Goal: Task Accomplishment & Management: Complete application form

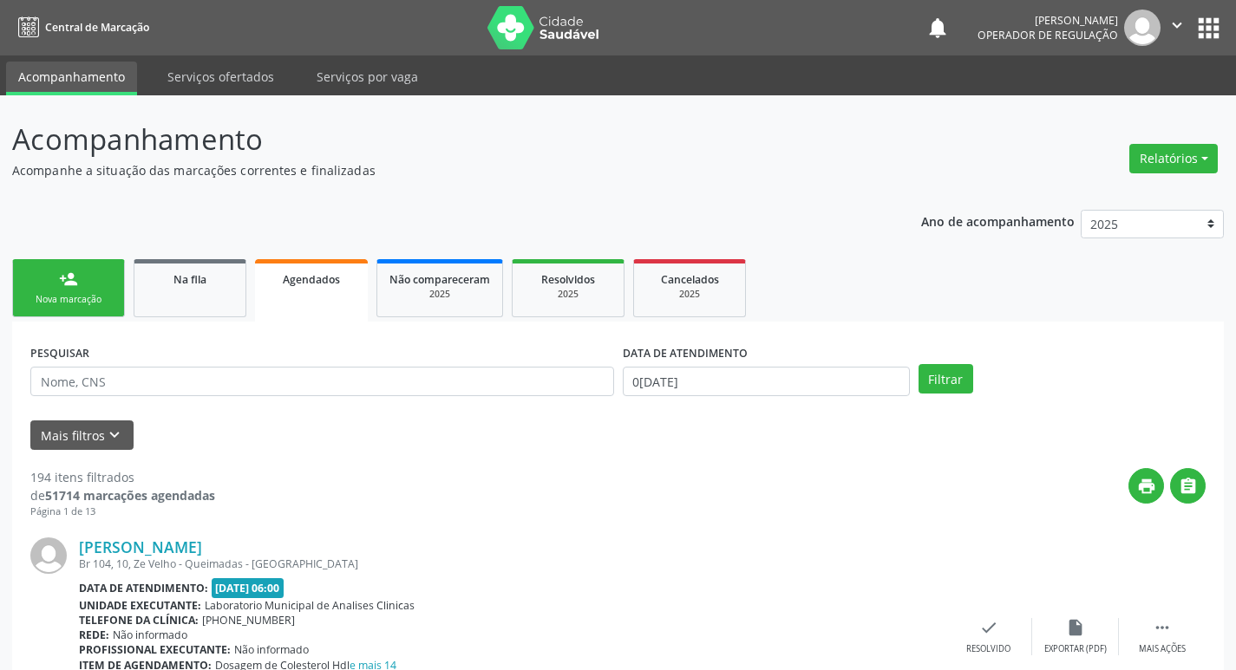
click at [36, 303] on div "Nova marcação" at bounding box center [68, 299] width 87 height 13
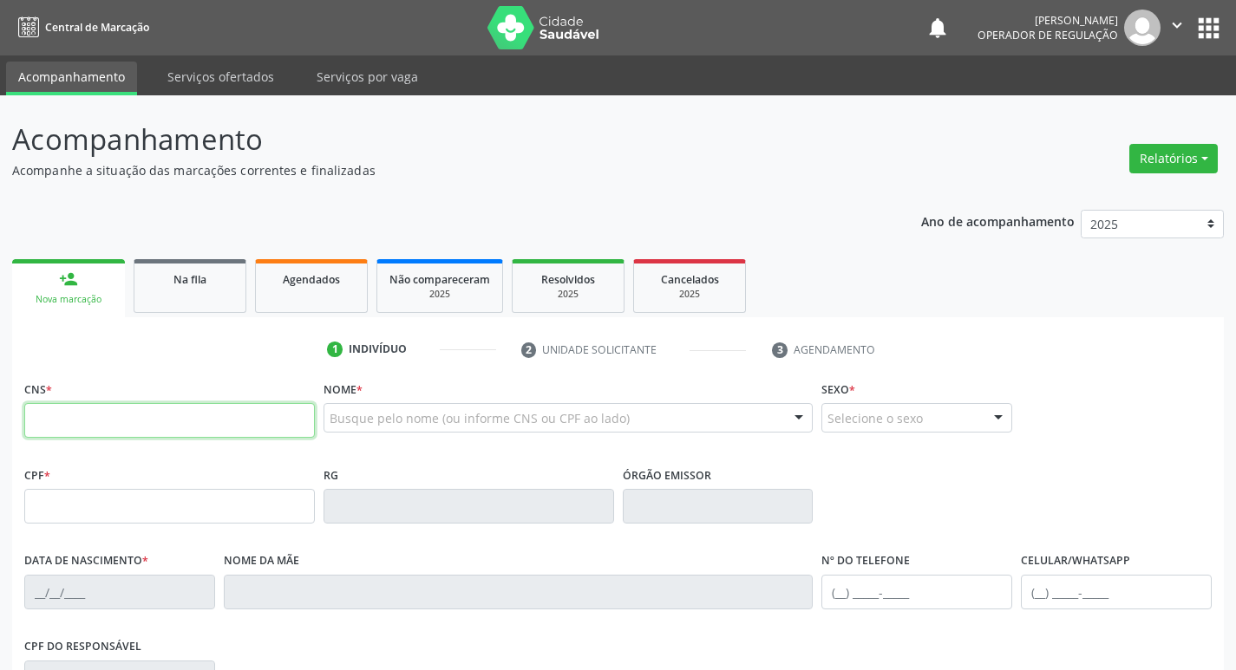
click at [119, 436] on input "text" at bounding box center [169, 420] width 291 height 35
click at [132, 389] on div "CNS *" at bounding box center [169, 407] width 291 height 62
click at [135, 428] on input "text" at bounding box center [169, 420] width 291 height 35
type input "700 5087 8990 7558"
type input "070.249.694-40"
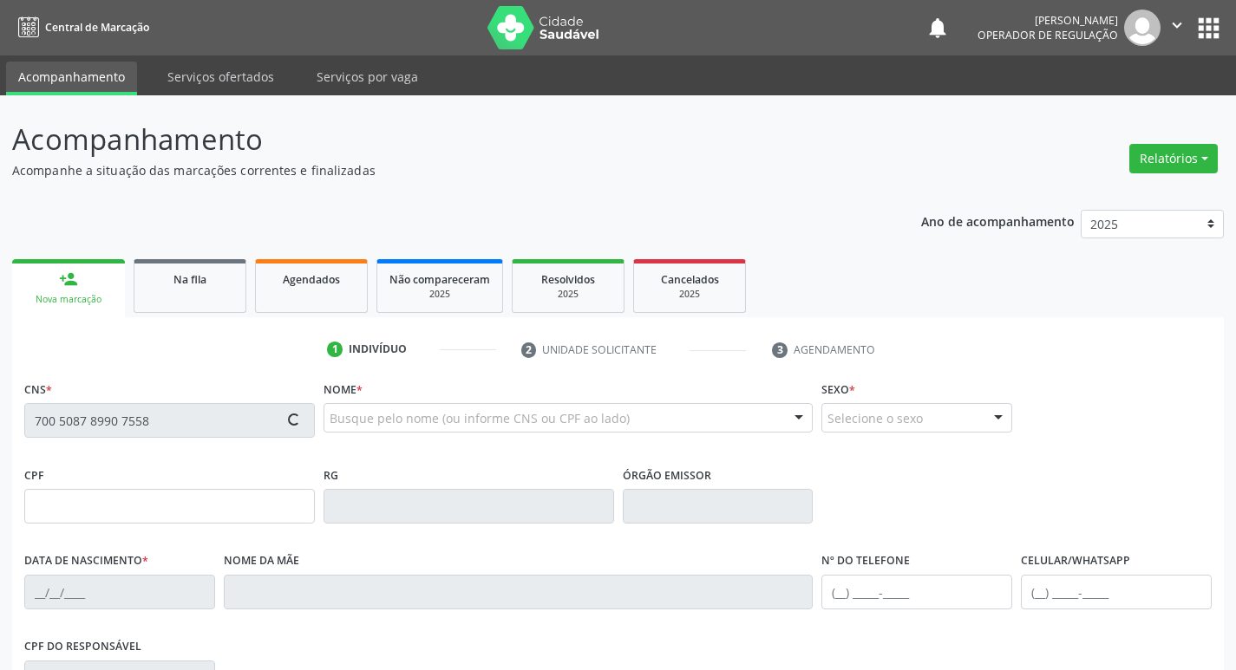
type input "02/08/1978"
type input "Maria Ramos de Arruda"
type input "(83) 99106-4747"
type input "1438"
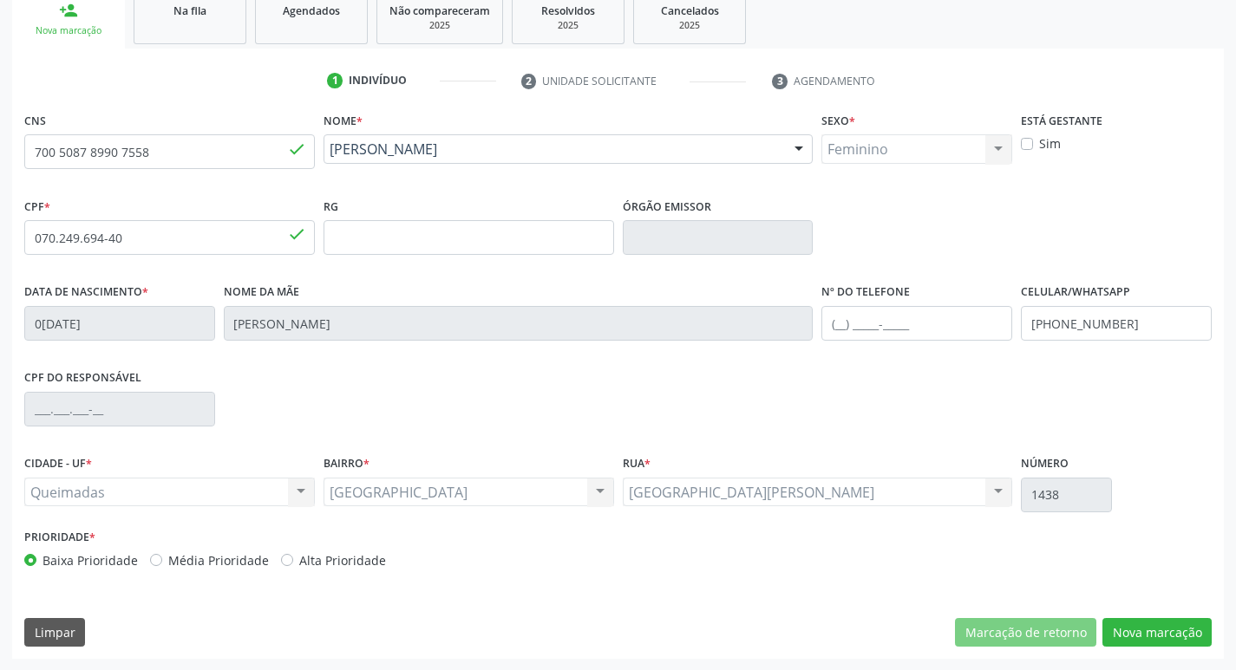
scroll to position [270, 0]
click at [1127, 628] on button "Nova marcação" at bounding box center [1156, 632] width 109 height 29
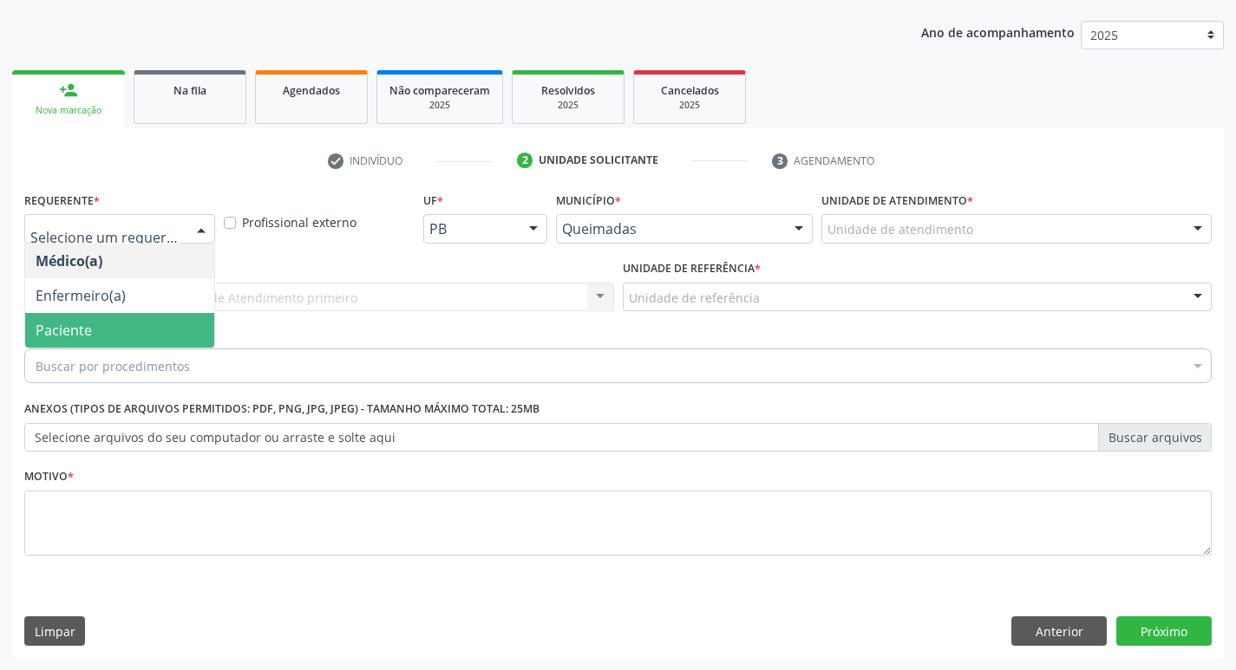
click at [142, 328] on span "Paciente" at bounding box center [119, 330] width 189 height 35
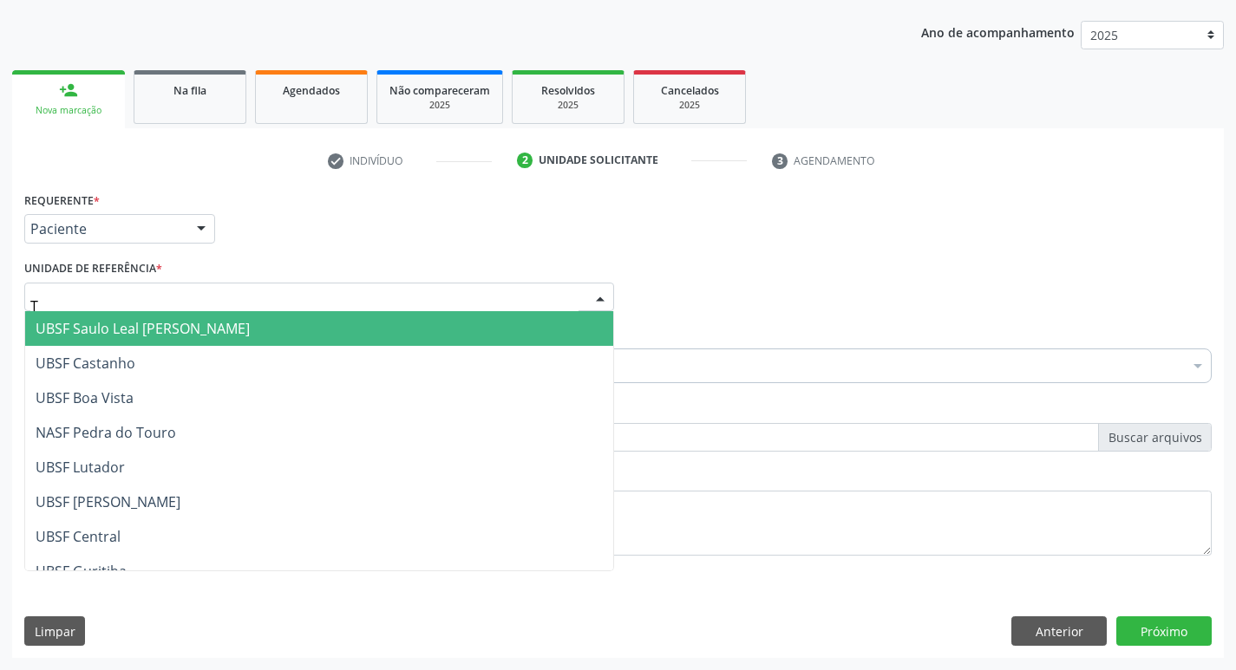
type input "TI"
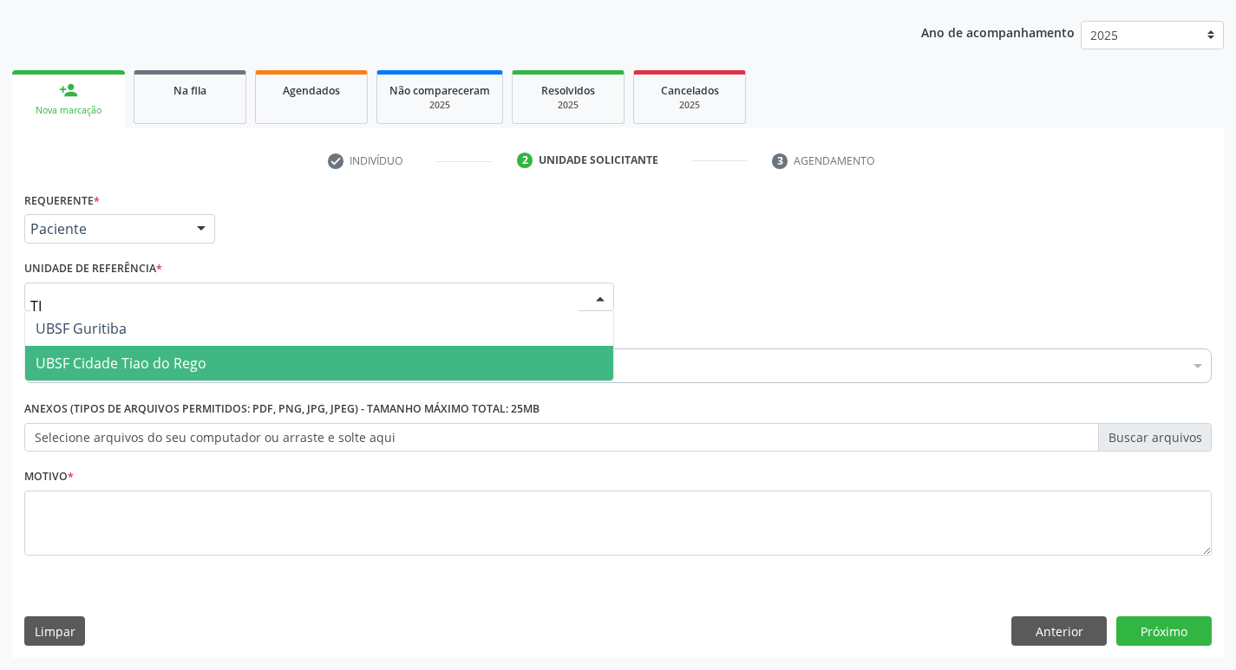
click at [221, 349] on span "UBSF Cidade Tiao do Rego" at bounding box center [319, 363] width 588 height 35
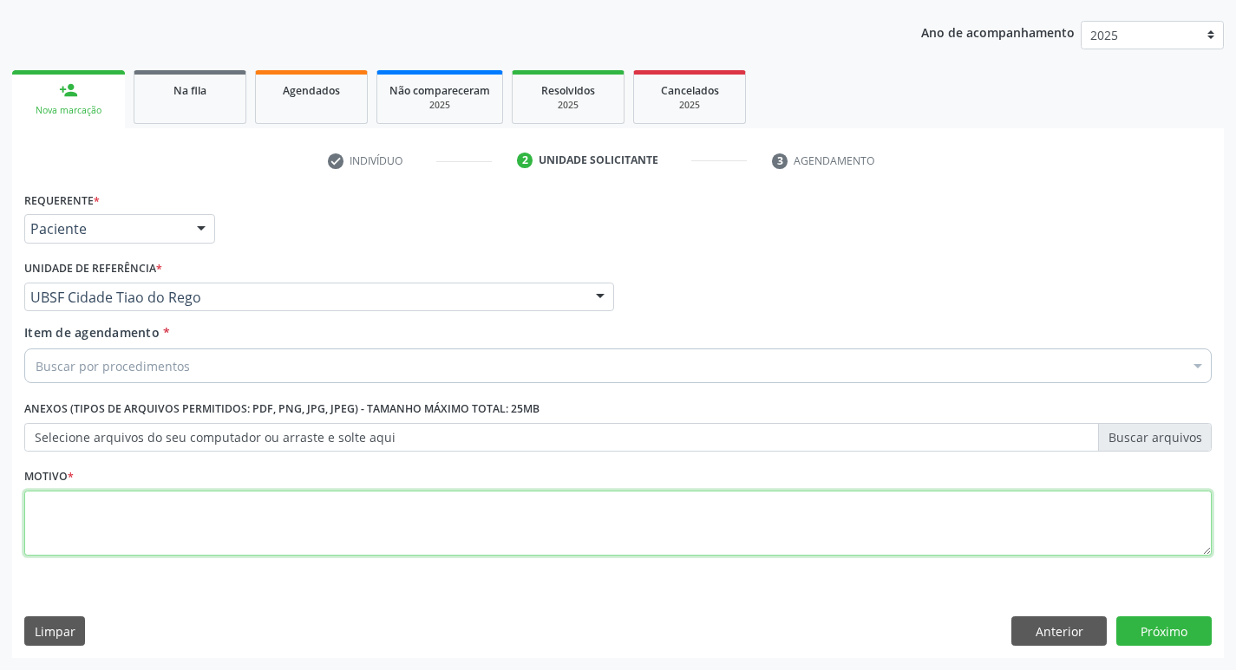
click at [62, 533] on textarea at bounding box center [617, 524] width 1187 height 66
type textarea "AVALIACAO"
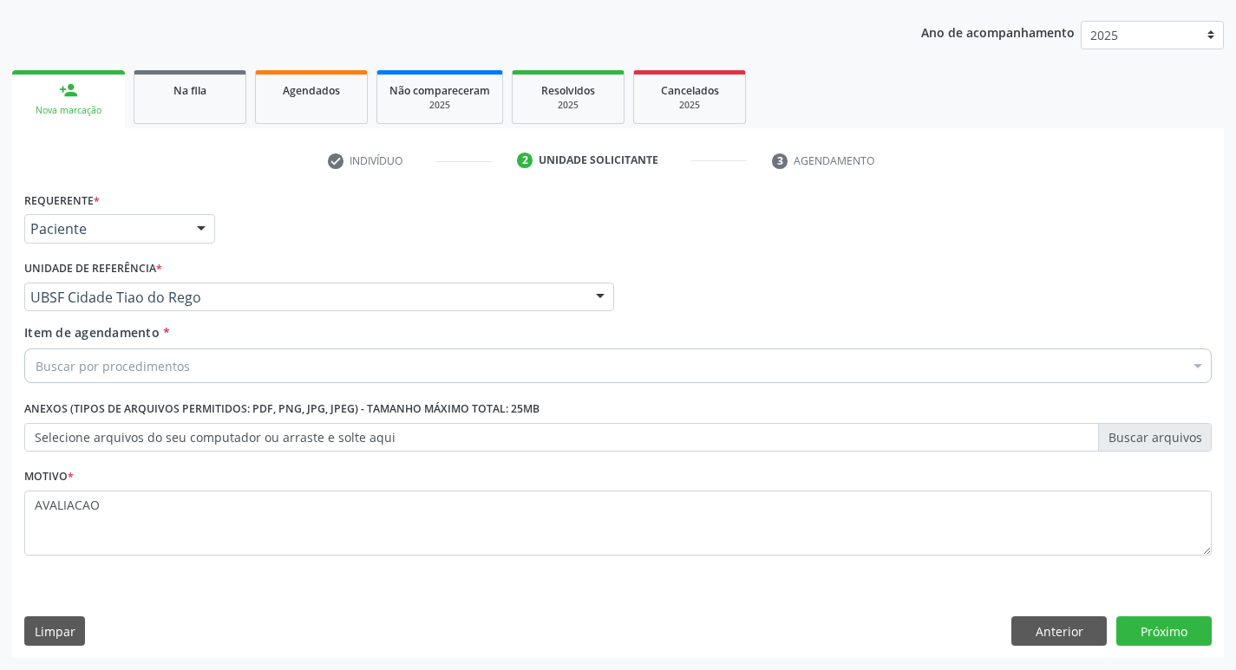
drag, startPoint x: 153, startPoint y: 362, endPoint x: 185, endPoint y: 380, distance: 36.9
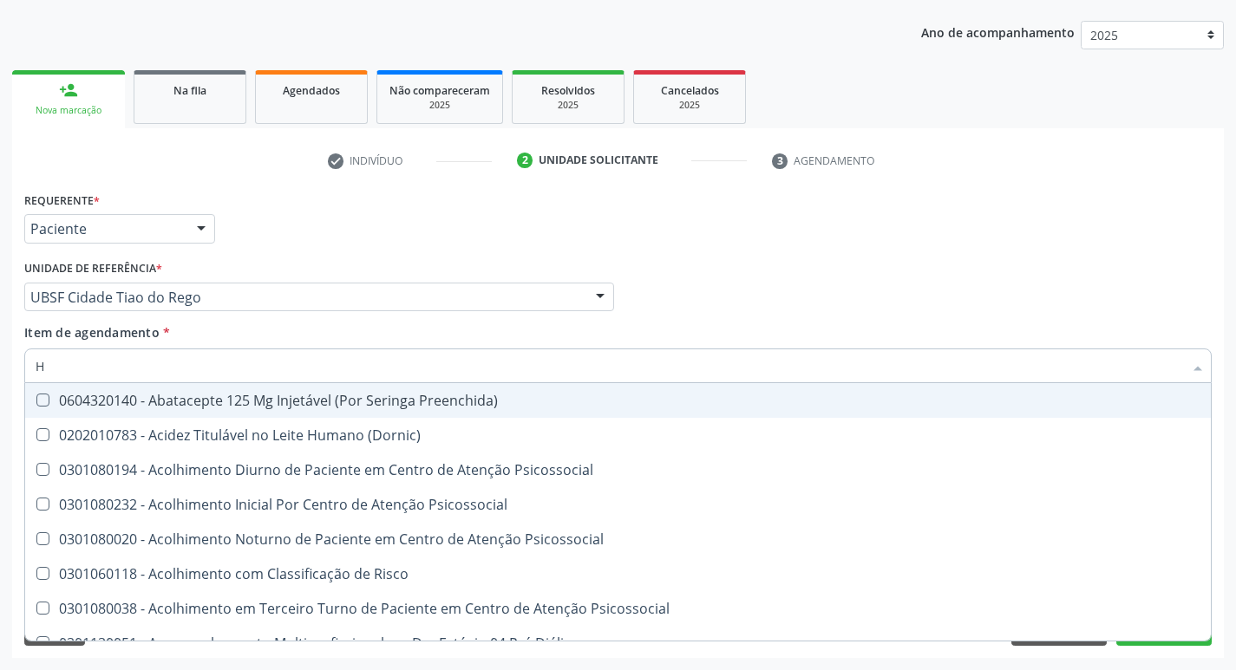
type input "HEMOGR"
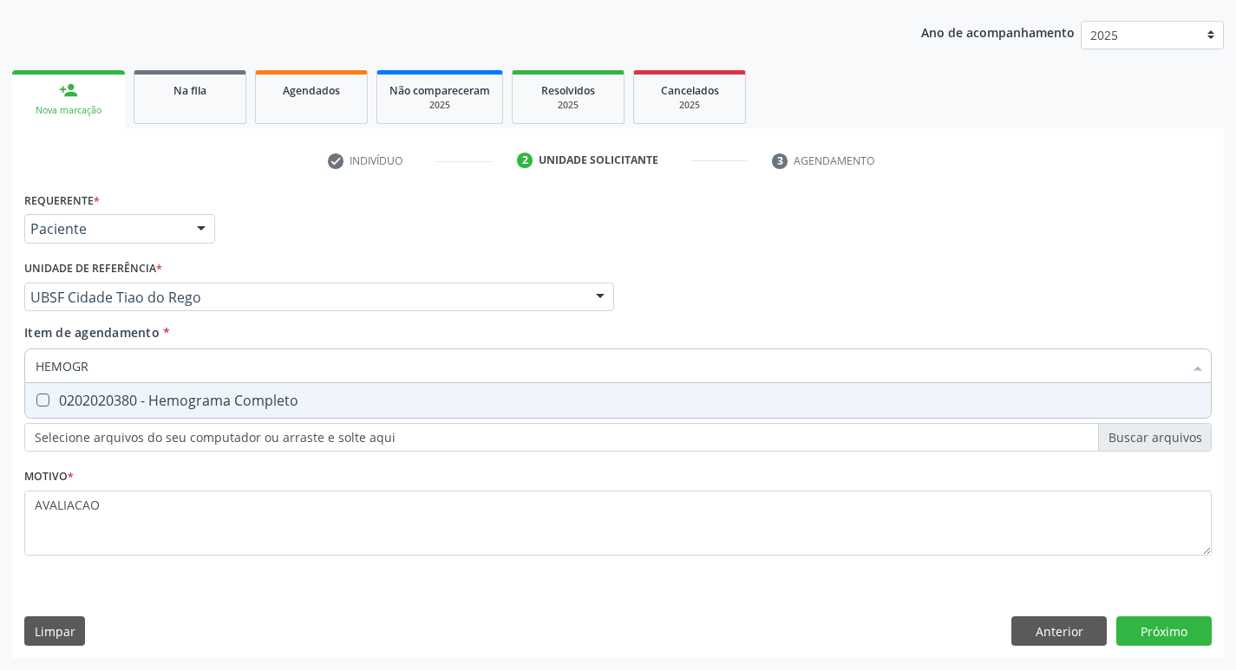
click at [226, 402] on div "0202020380 - Hemograma Completo" at bounding box center [618, 401] width 1165 height 14
checkbox Completo "true"
type input "HEMOG"
checkbox Completo "false"
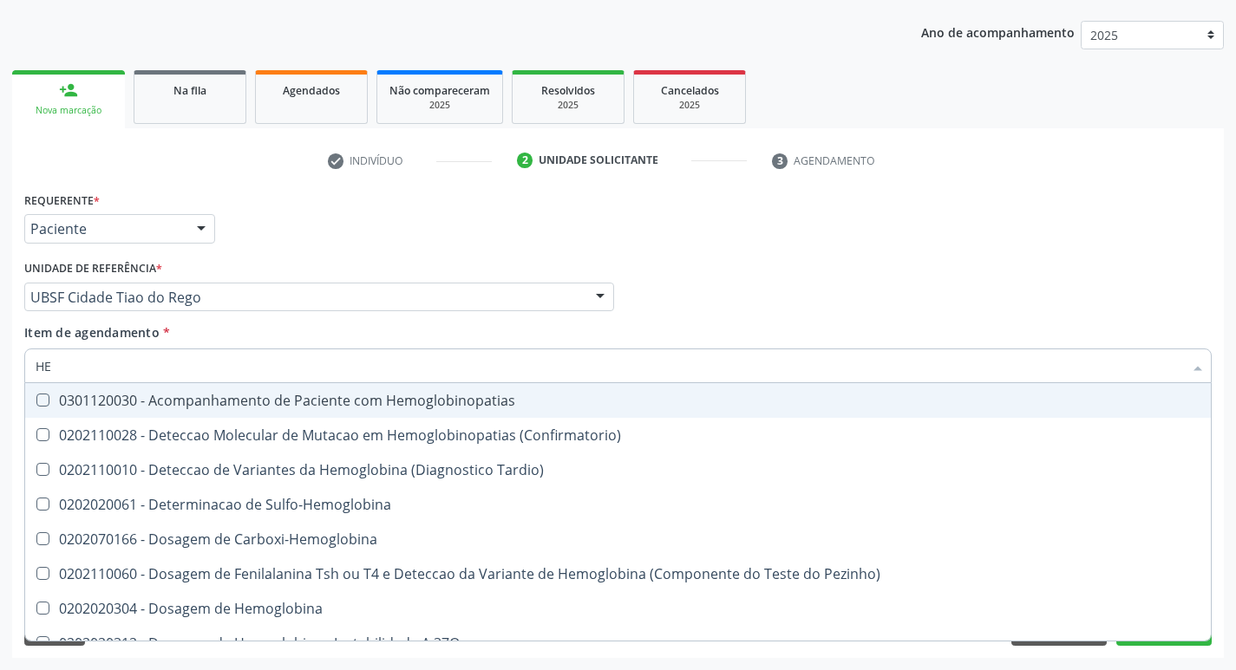
type input "H"
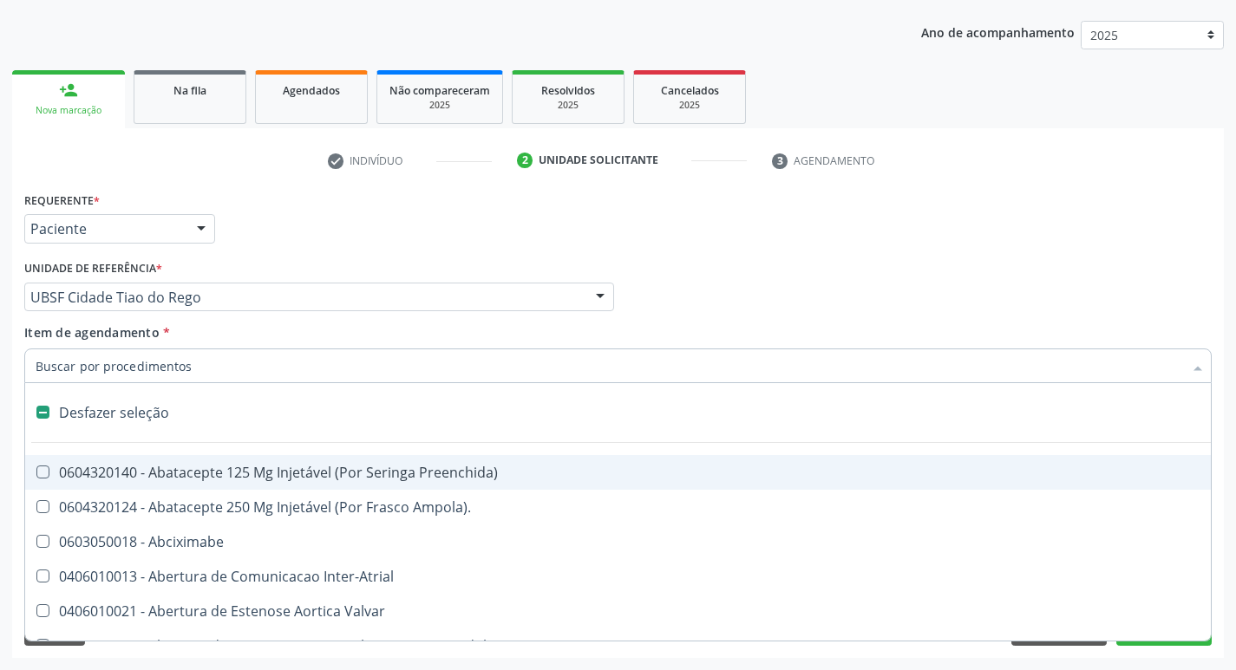
checkbox Capsula\) "false"
type input "H"
checkbox Convencional\) "true"
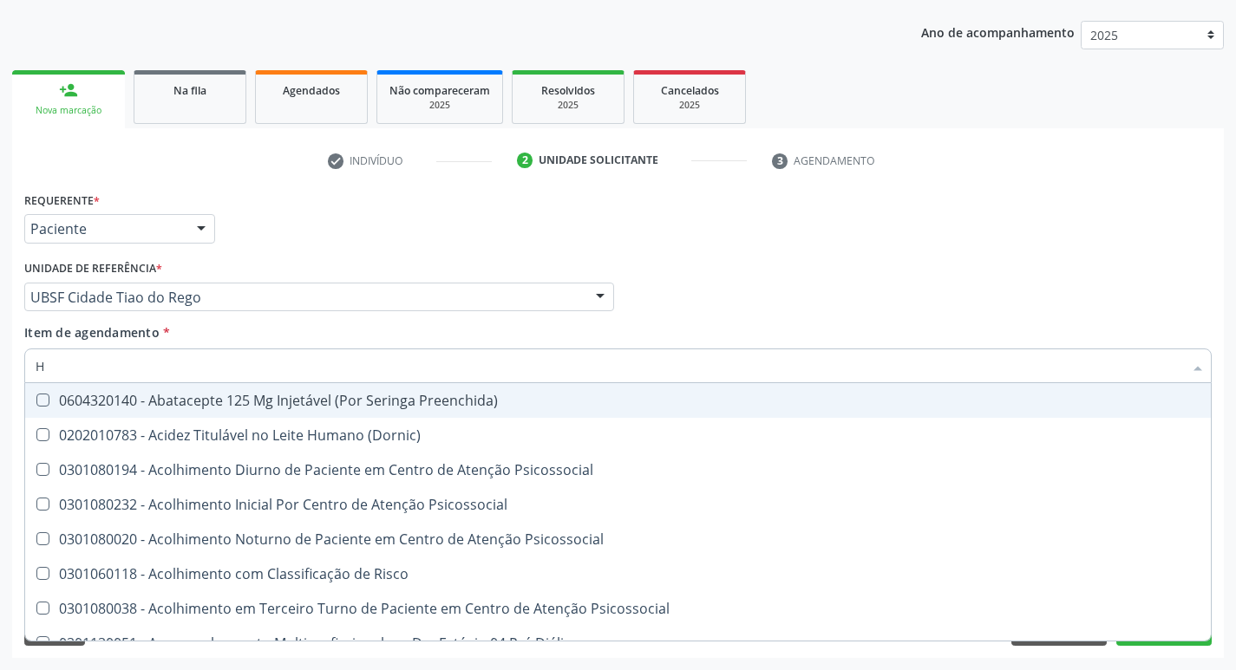
type input "HEMOGLOBINA G"
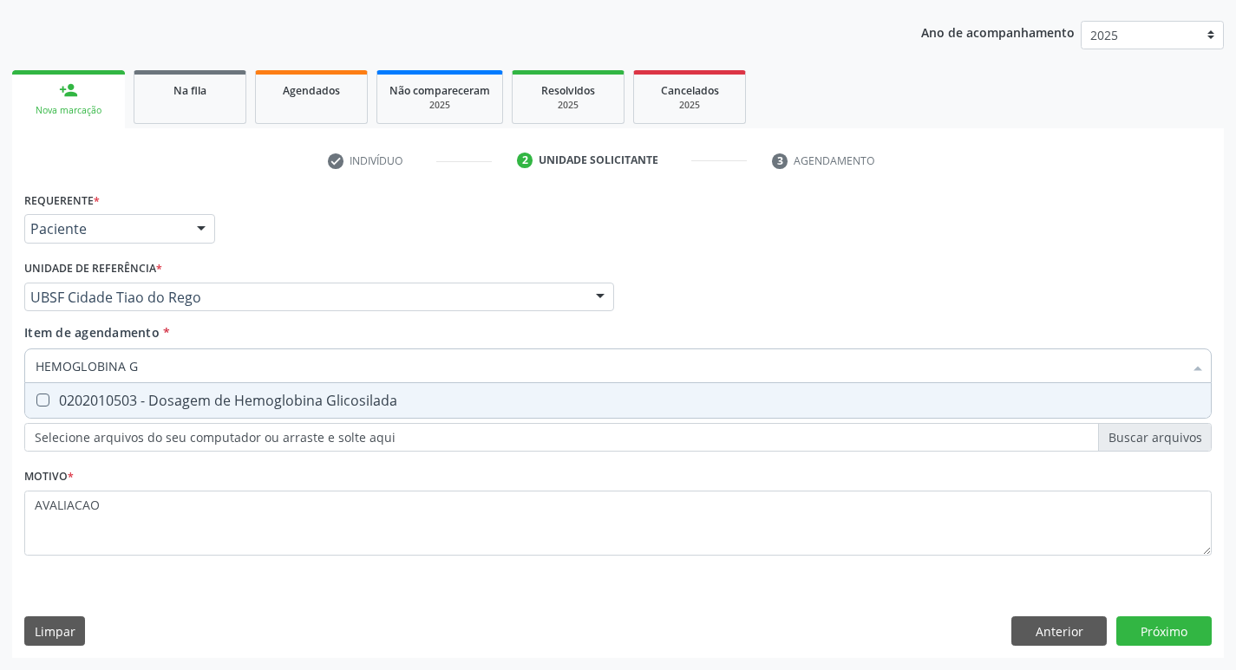
click at [175, 398] on div "0202010503 - Dosagem de Hemoglobina Glicosilada" at bounding box center [618, 401] width 1165 height 14
checkbox Glicosilada "true"
type input "HEMOGLOBINA"
checkbox Glicosilada "false"
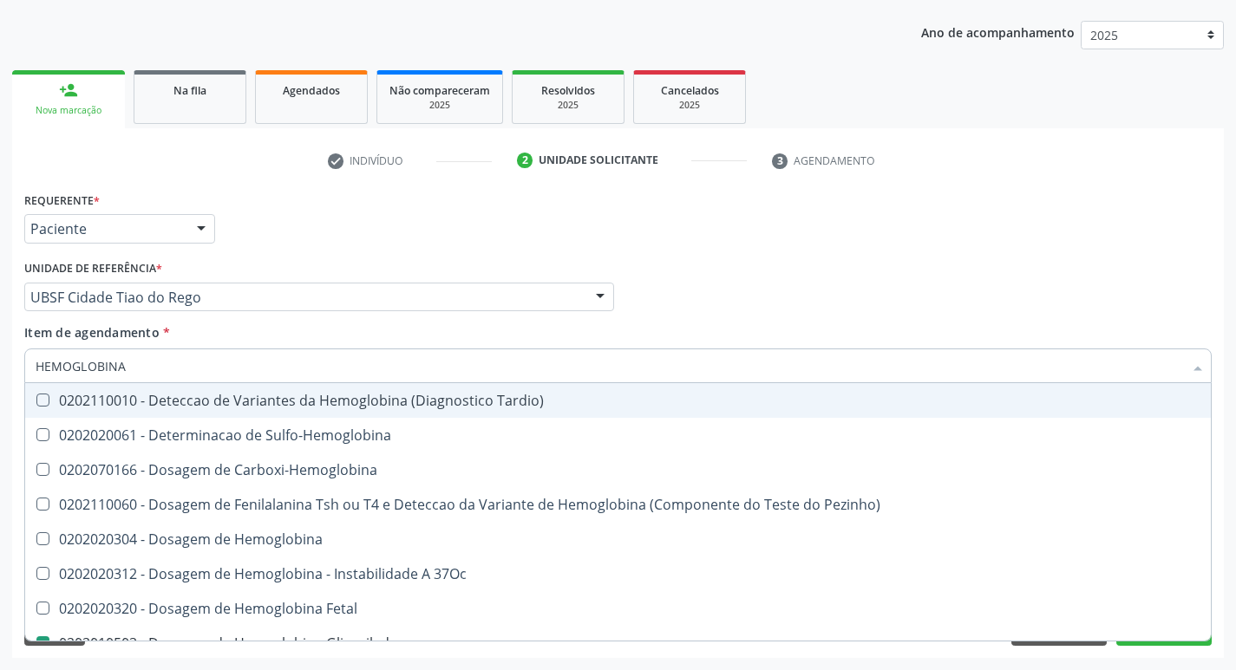
type input "HEMOGLOBIN"
checkbox Glicosilada "false"
checkbox Hemoglobina "true"
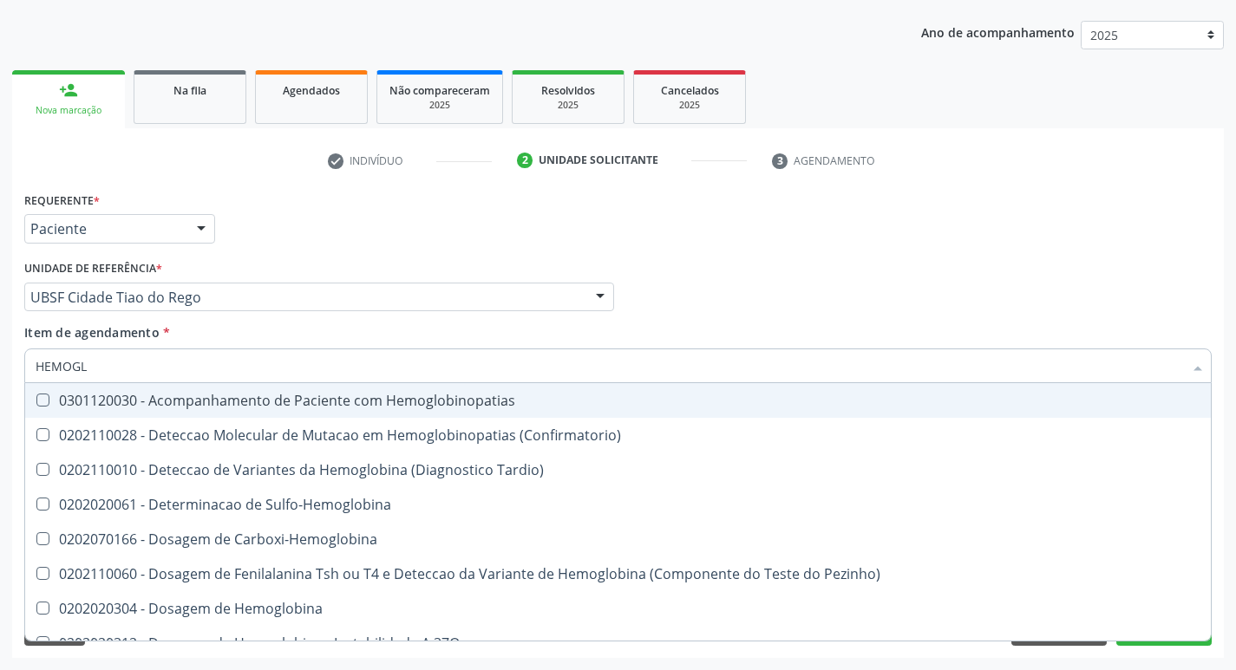
type input "HEMOG"
checkbox S "true"
type input "H"
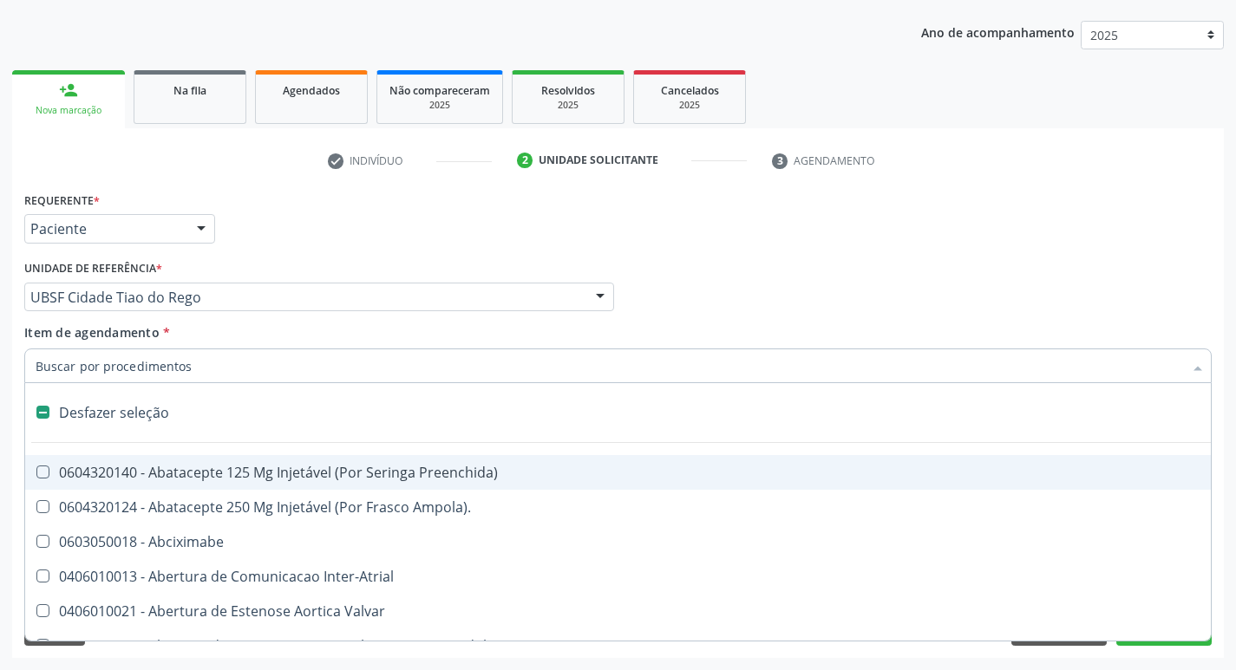
checkbox Dente\) "false"
checkbox Capsula\) "false"
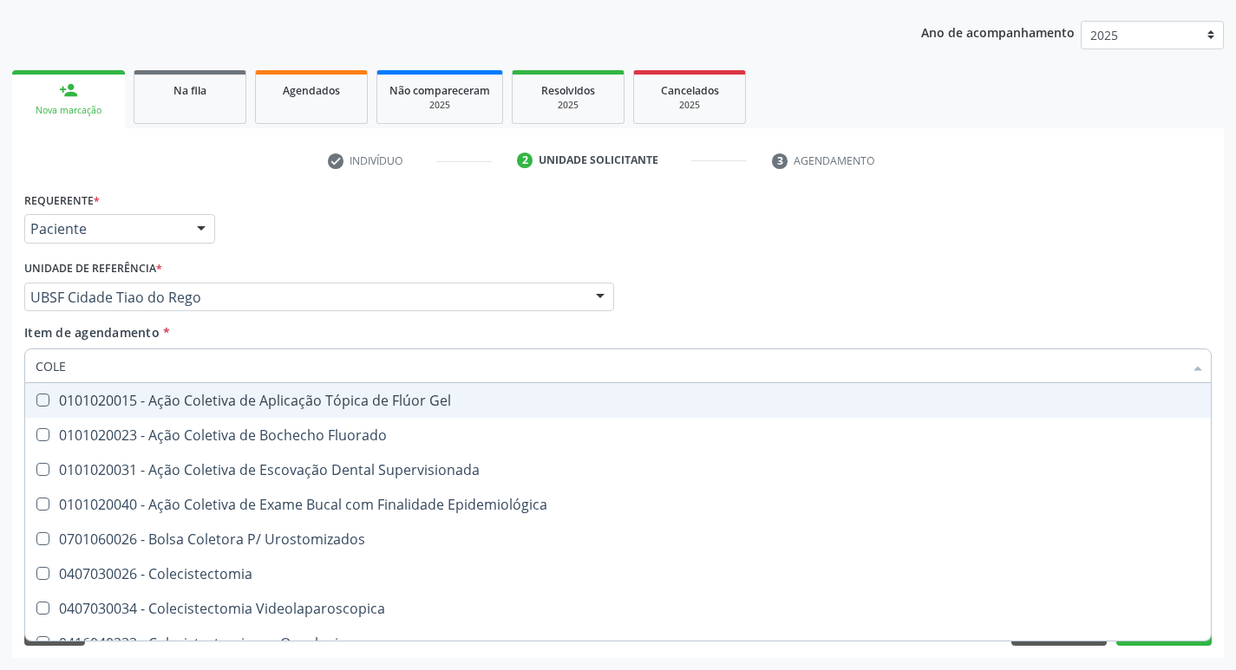
type input "COLES"
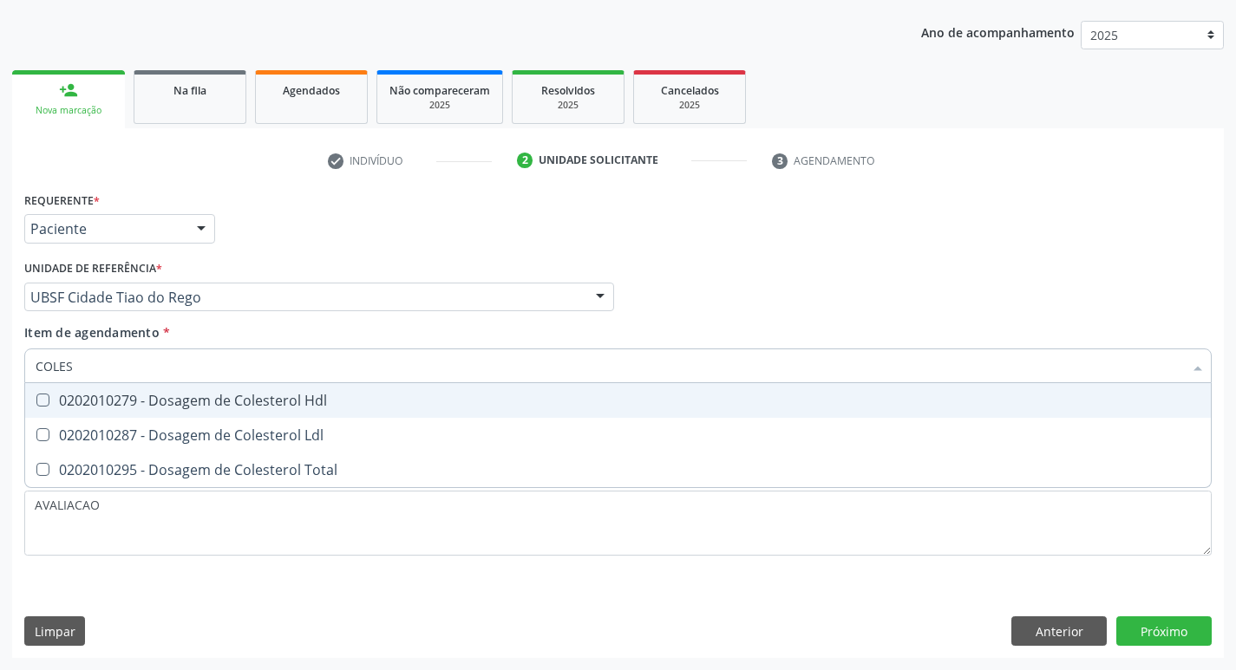
click at [175, 398] on div "0202010279 - Dosagem de Colesterol Hdl" at bounding box center [618, 401] width 1165 height 14
checkbox Hdl "true"
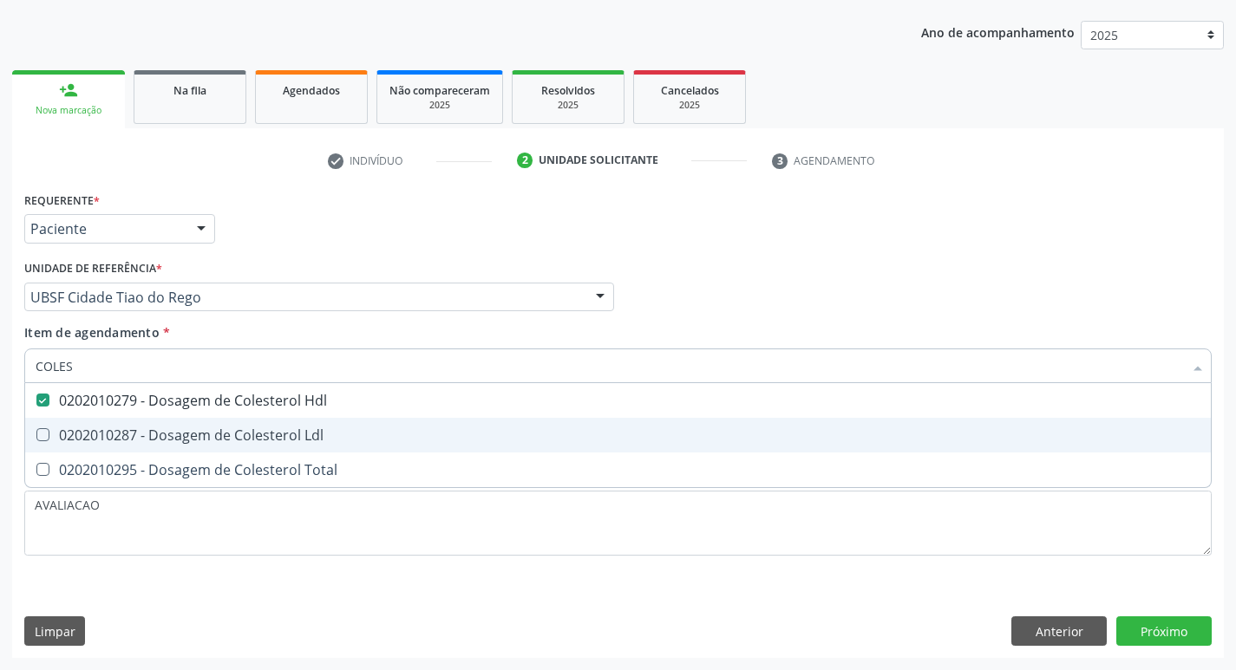
click at [194, 430] on div "0202010287 - Dosagem de Colesterol Ldl" at bounding box center [618, 435] width 1165 height 14
checkbox Ldl "true"
type input "COLE"
checkbox Hdl "false"
checkbox Ldl "false"
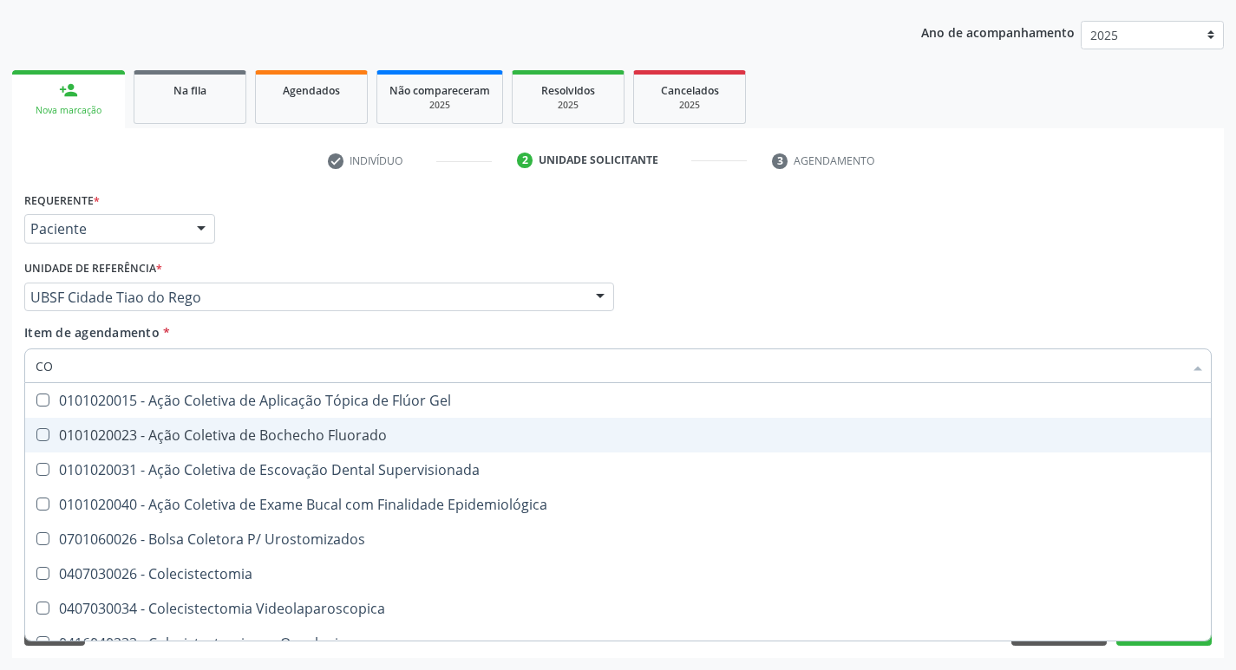
type input "C"
checkbox Hdl "false"
checkbox Ldl "false"
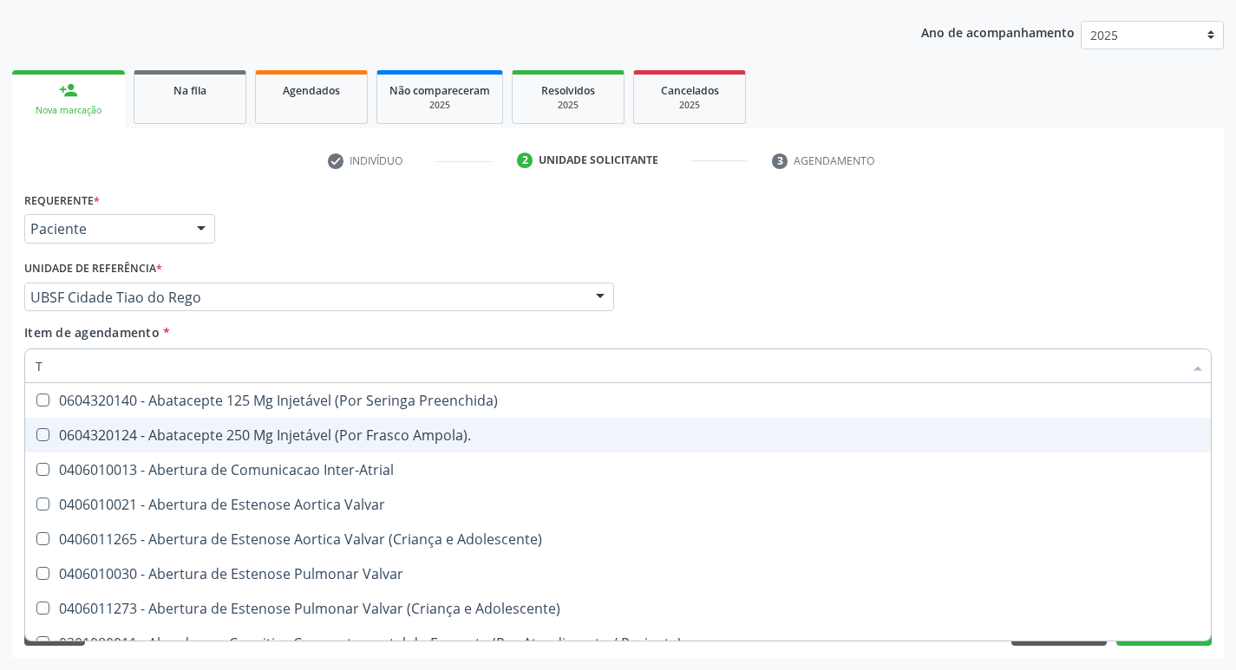
type input "TG"
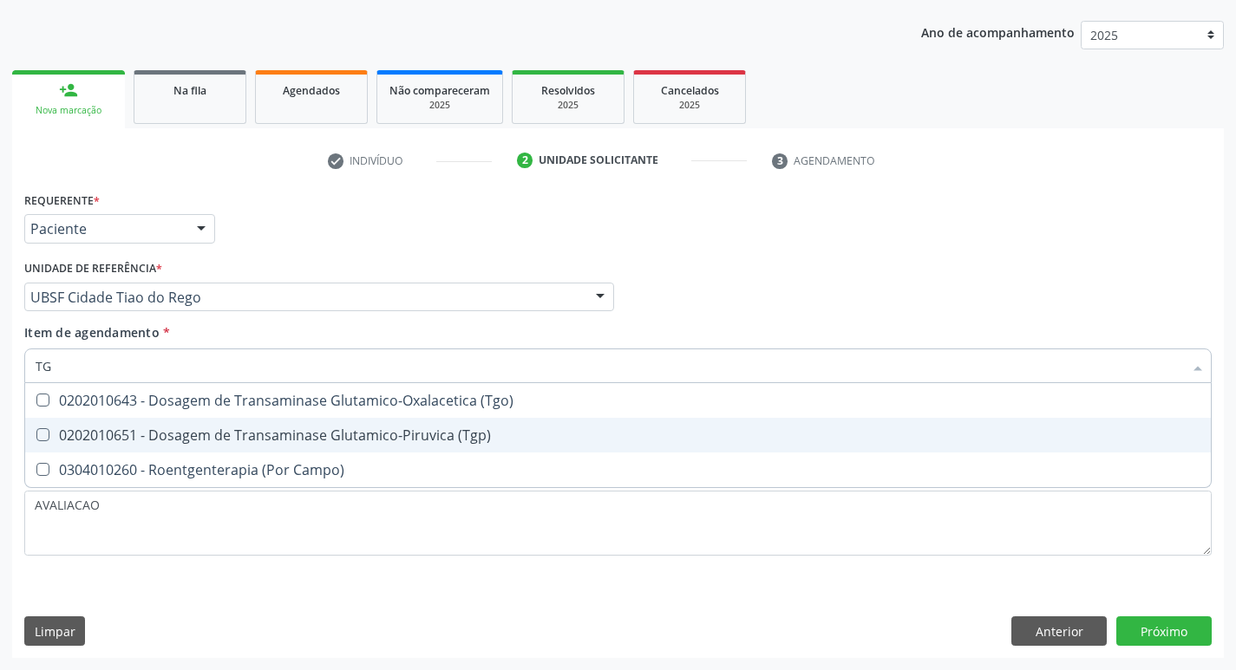
click at [202, 430] on div "0202010651 - Dosagem de Transaminase Glutamico-Piruvica (Tgp)" at bounding box center [618, 435] width 1165 height 14
checkbox \(Tgp\) "true"
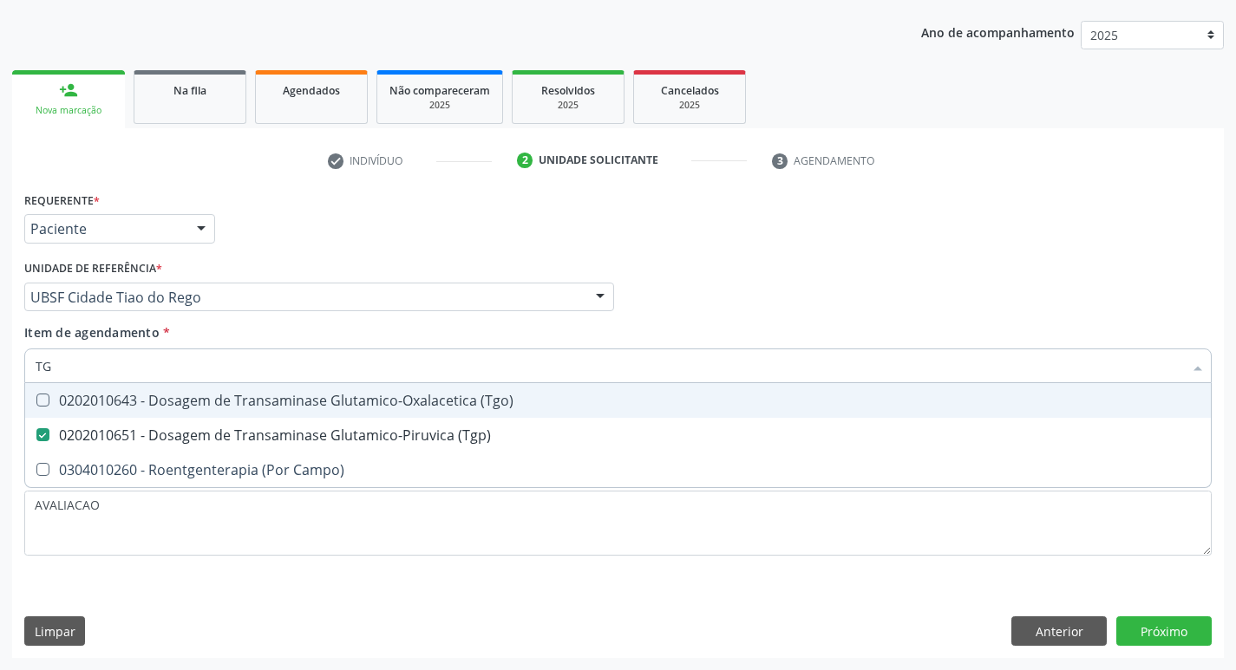
click at [204, 406] on div "0202010643 - Dosagem de Transaminase Glutamico-Oxalacetica (Tgo)" at bounding box center [618, 401] width 1165 height 14
checkbox \(Tgo\) "true"
type input "T"
checkbox \(Tgo\) "false"
checkbox \(Tgp\) "false"
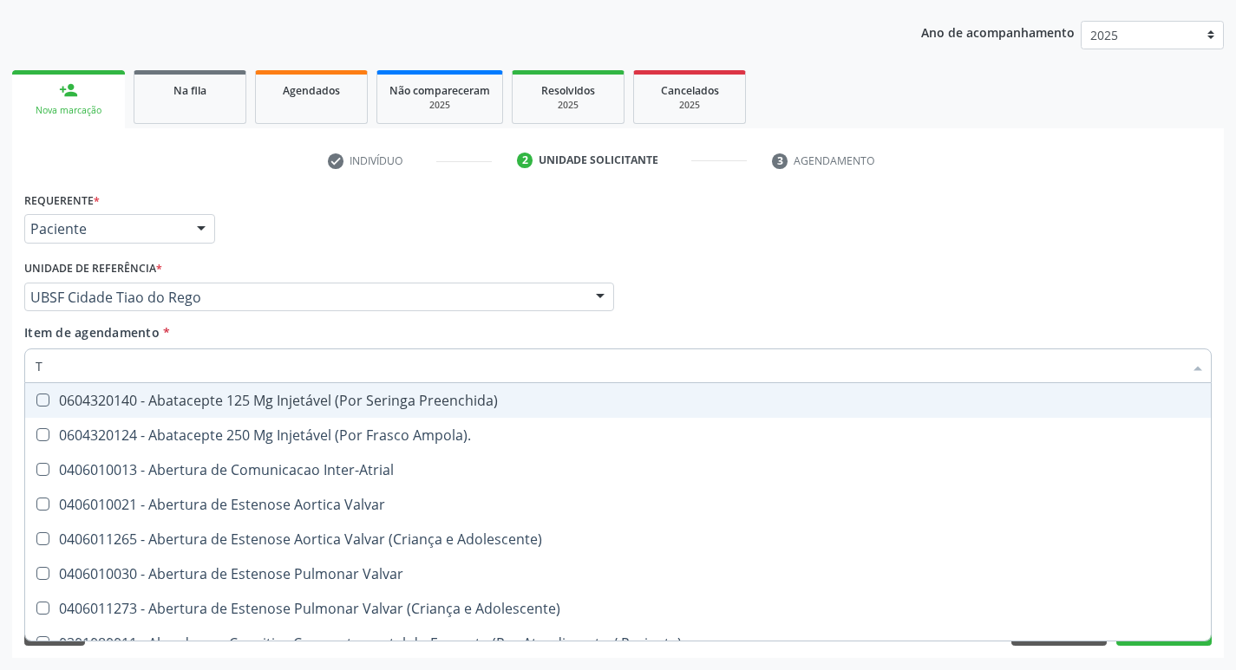
type input "TR"
checkbox Oficina\) "true"
checkbox Grupo "true"
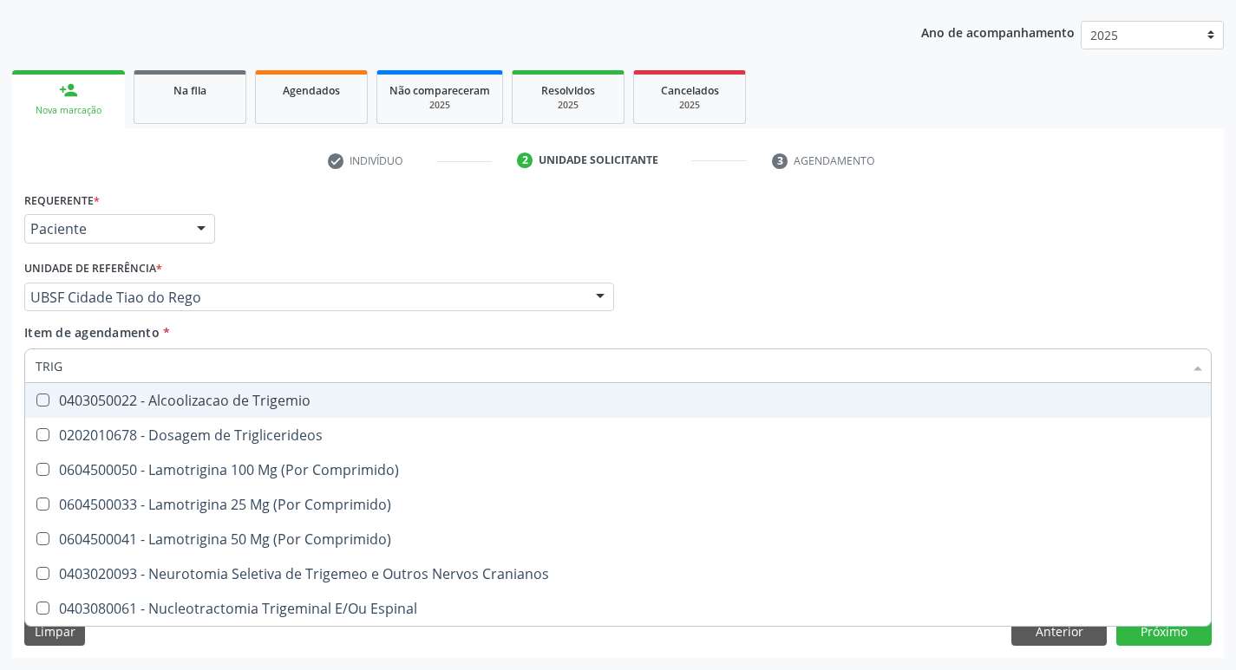
type input "TRIGL"
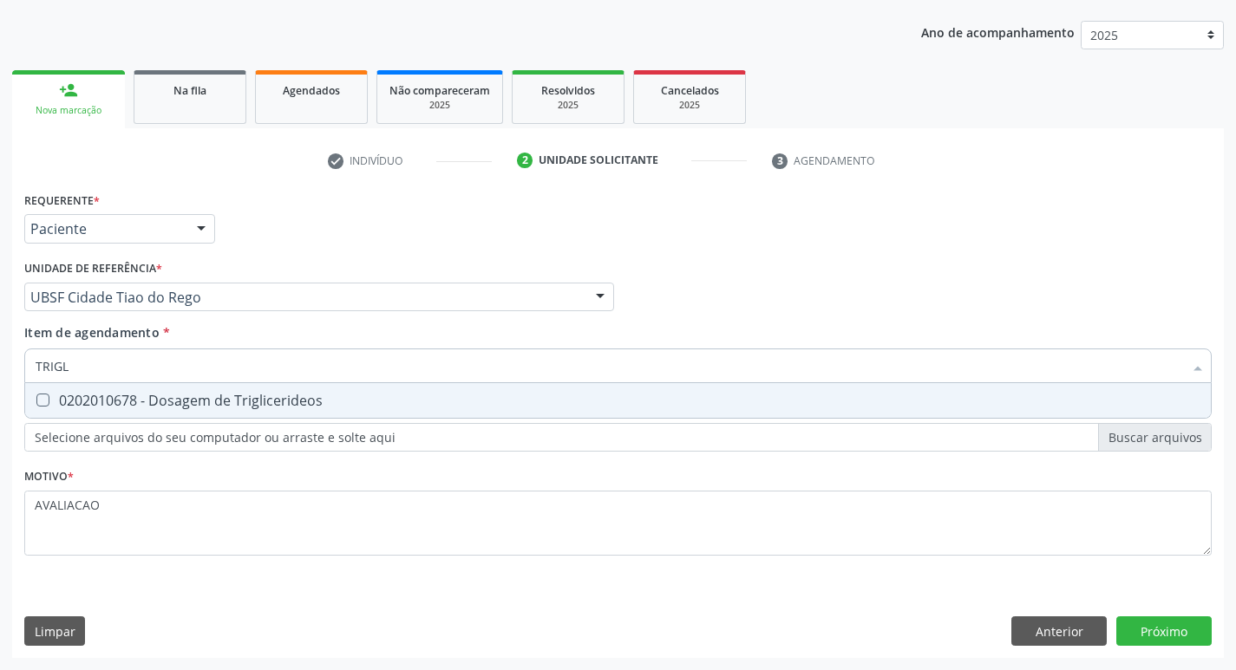
click at [204, 406] on div "0202010678 - Dosagem de Triglicerideos" at bounding box center [618, 401] width 1165 height 14
checkbox Triglicerideos "true"
type input "TRIG"
checkbox Triglicerideos "false"
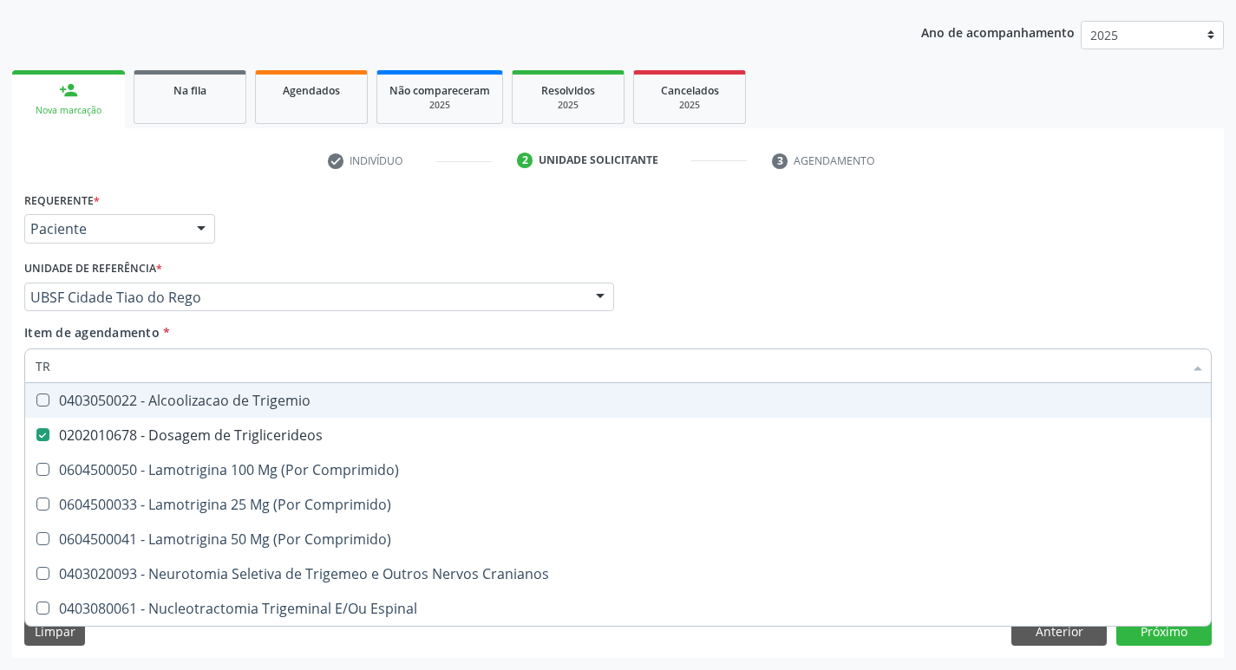
type input "T"
checkbox Triglicerideos "false"
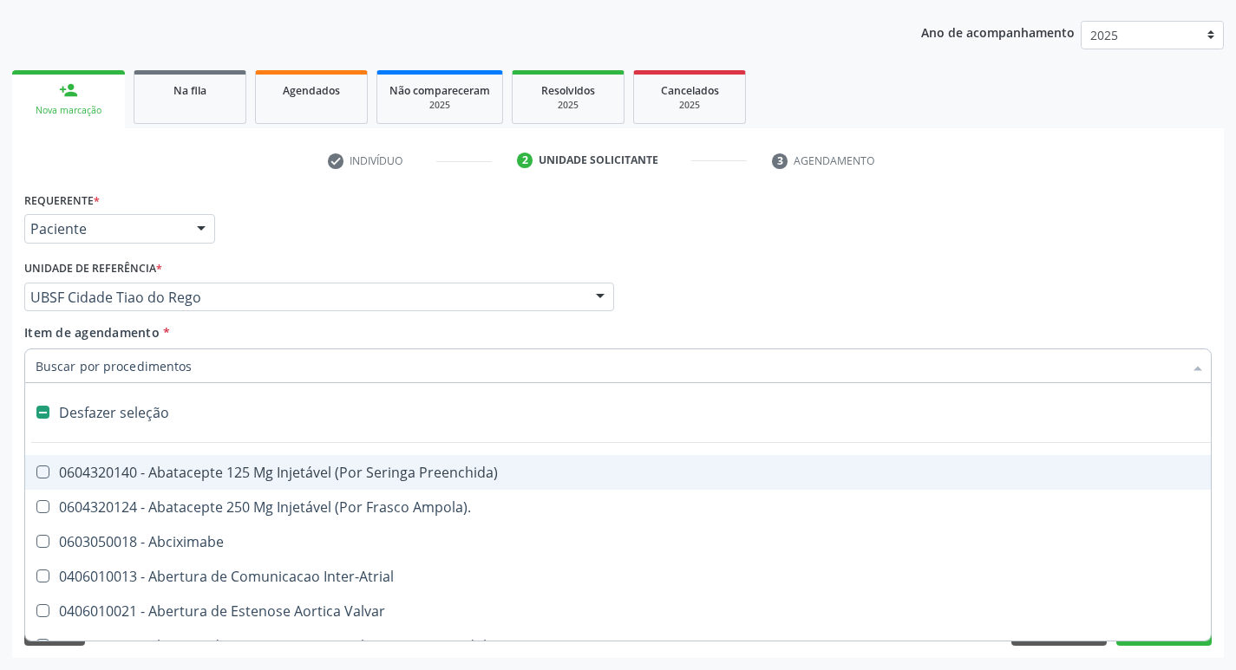
type input "U"
checkbox Cama "true"
checkbox Personalizada "true"
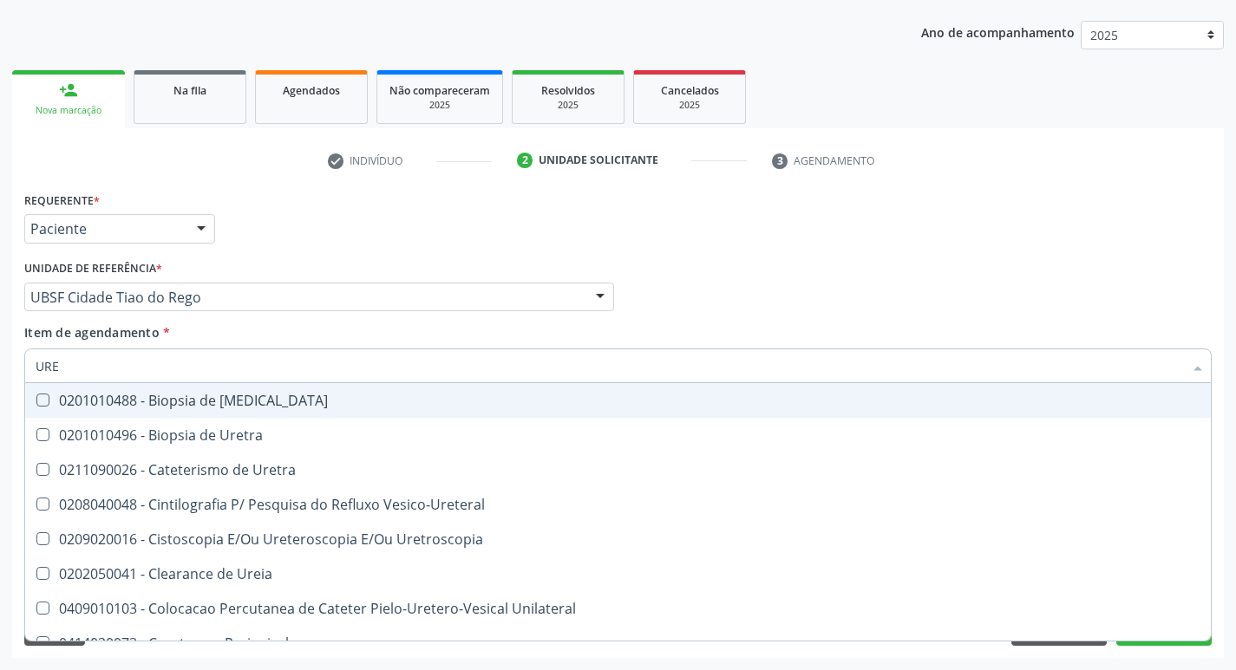
type input "UREI"
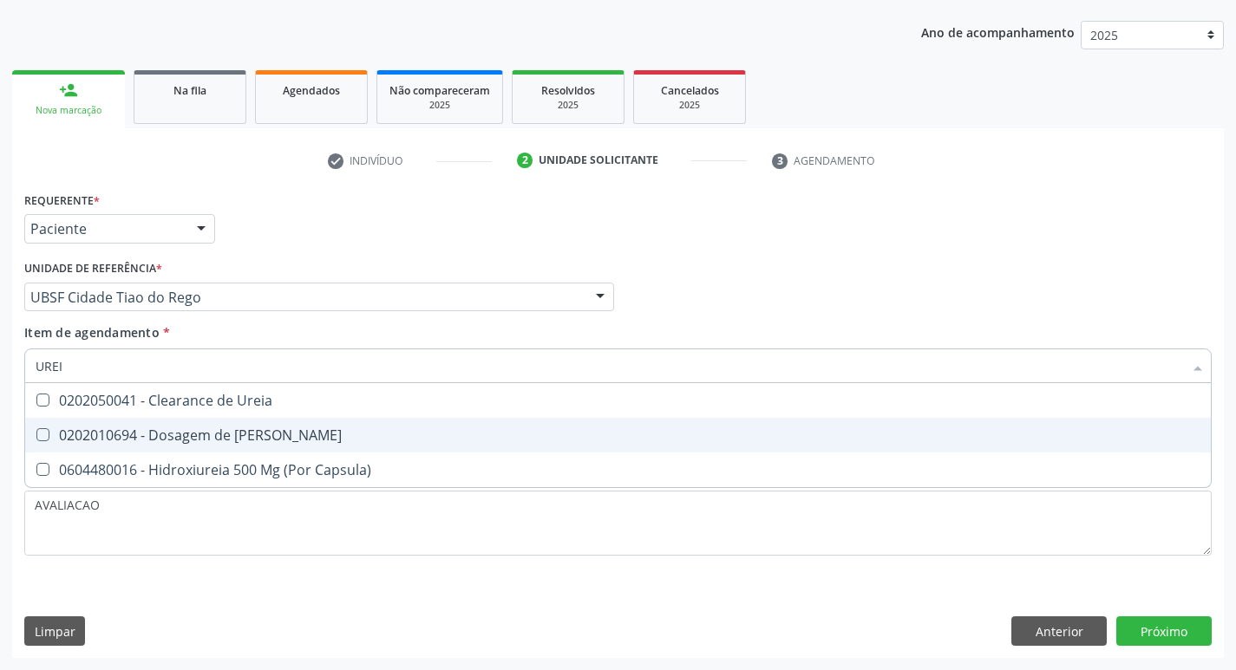
click at [215, 430] on div "0202010694 - Dosagem de [PERSON_NAME]" at bounding box center [618, 435] width 1165 height 14
checkbox Ureia "true"
type input "URE"
checkbox Ureia "false"
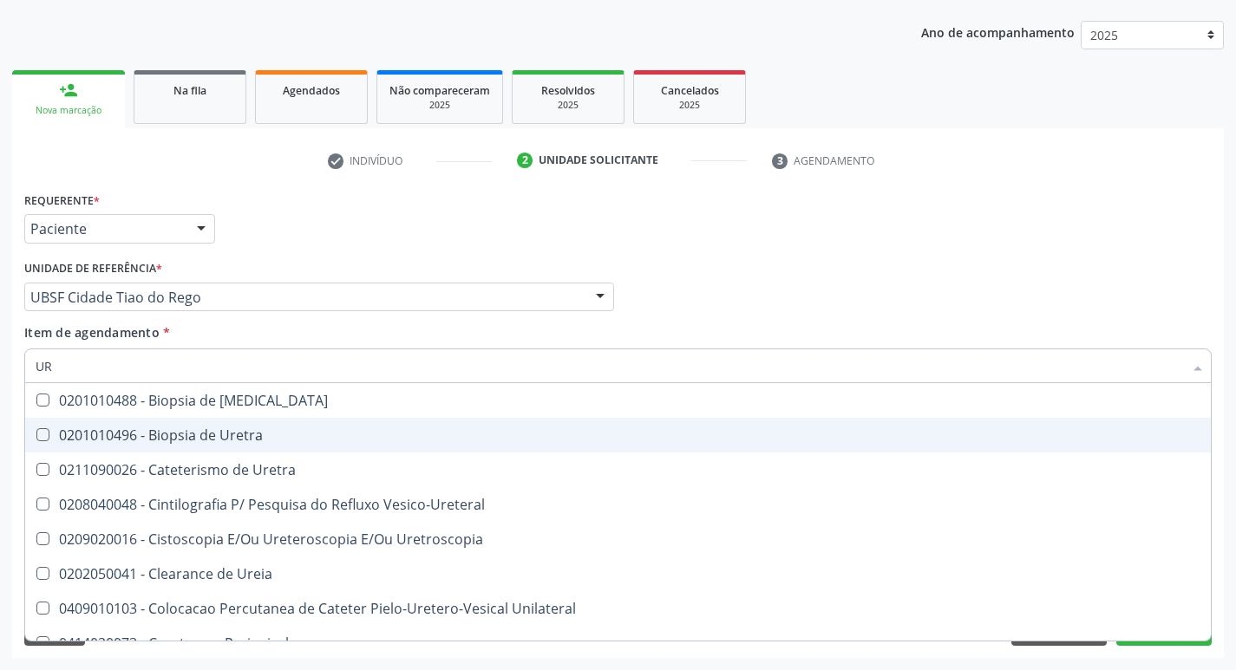
type input "U"
checkbox Ureia "false"
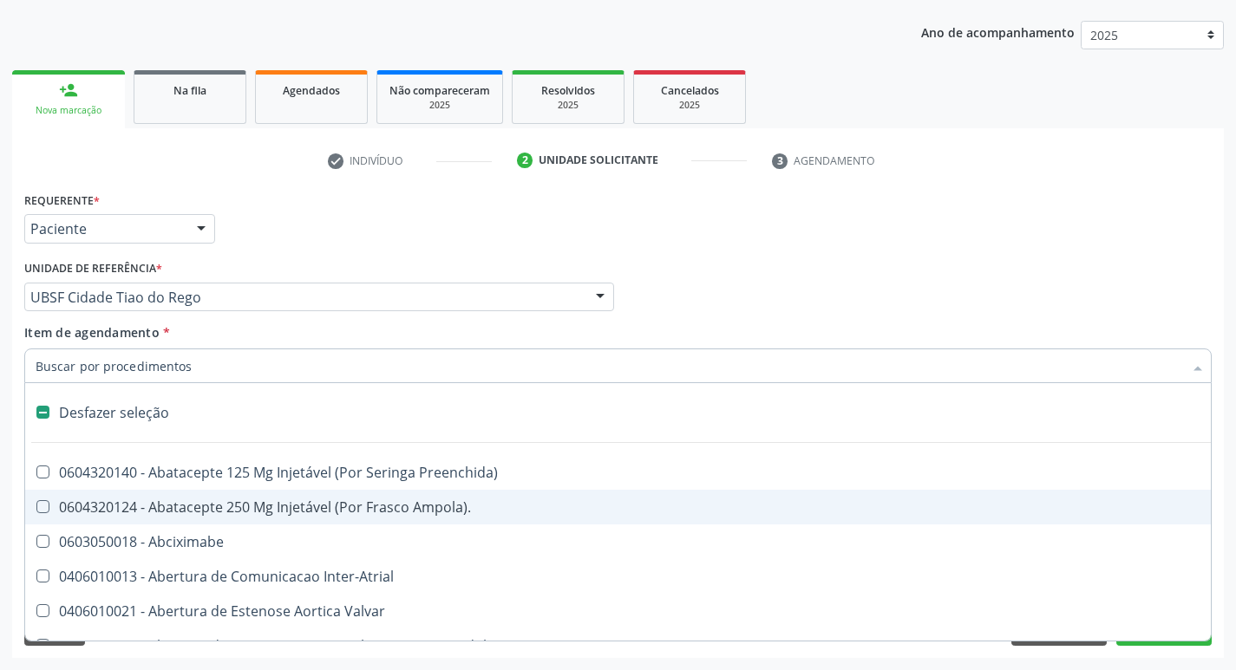
type input "V"
checkbox Cornea "true"
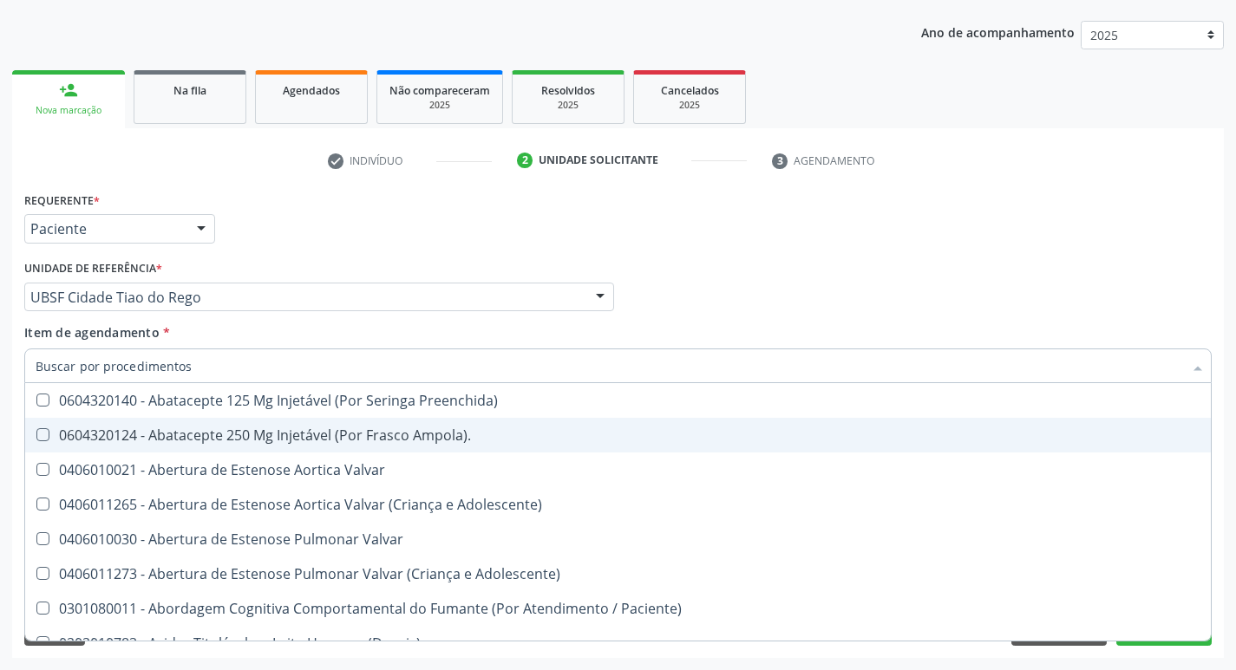
checkbox \(Tgp\) "false"
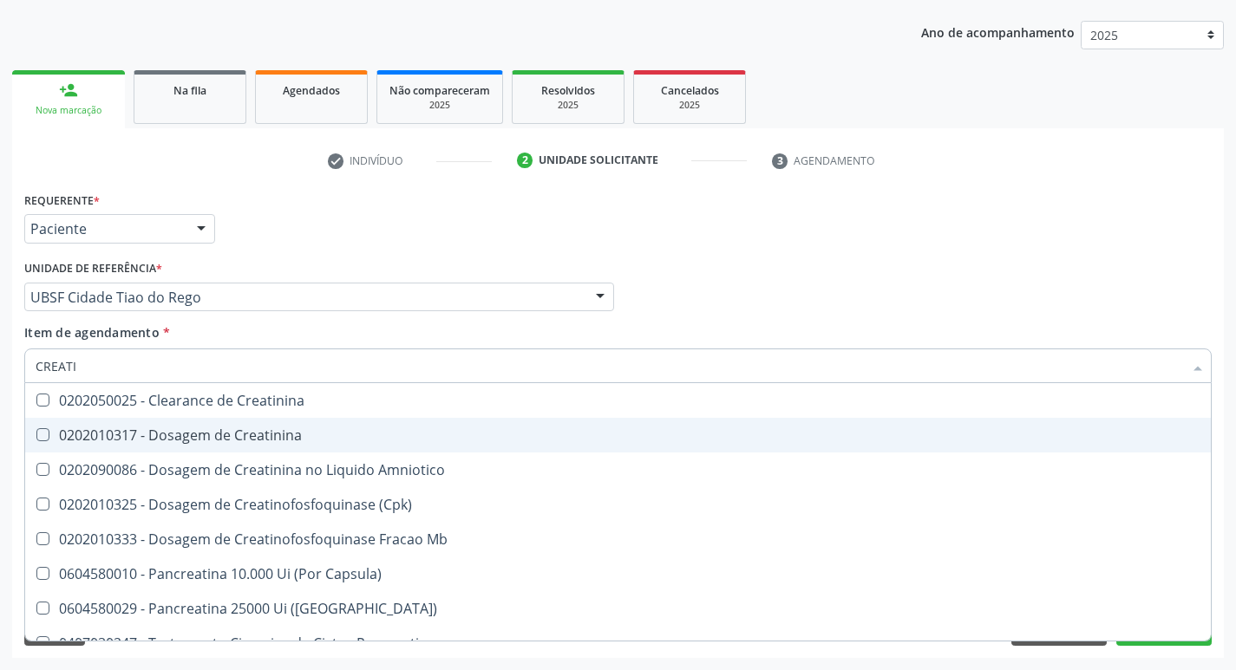
type input "CREATIN"
click at [215, 430] on div "0202010317 - Dosagem de Creatinina" at bounding box center [618, 435] width 1165 height 14
checkbox Creatinina "true"
type input "CRE"
checkbox Creatinina "false"
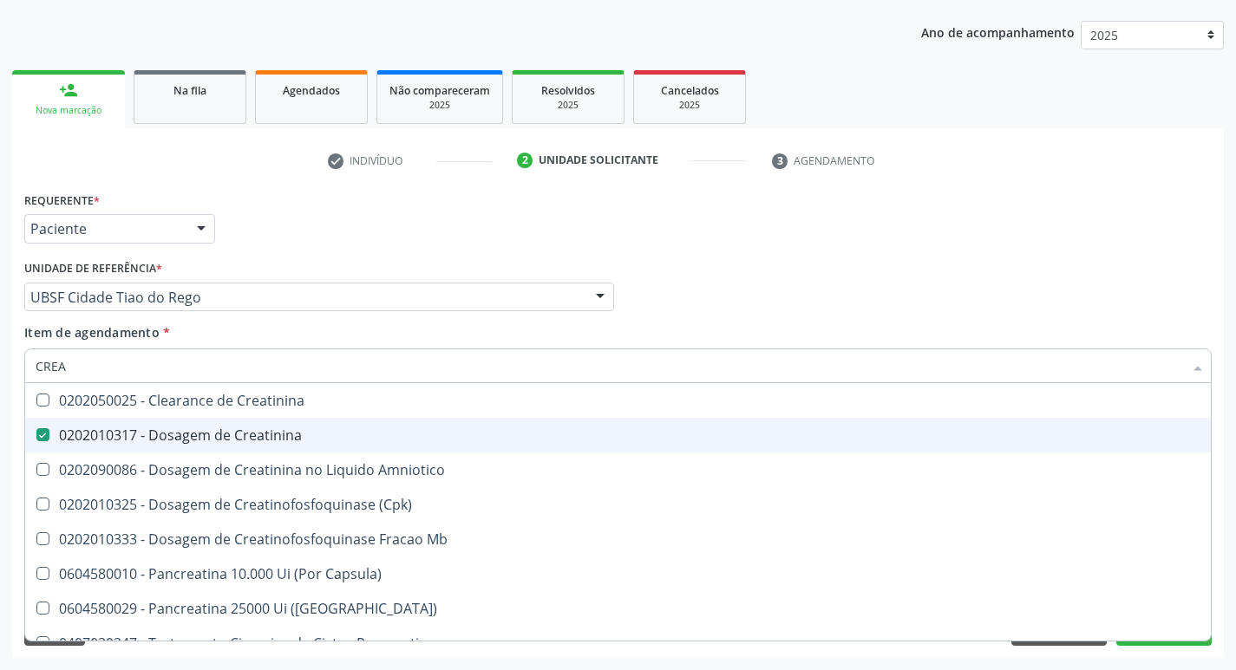
checkbox Amniotico "false"
checkbox Mb "false"
type input "C"
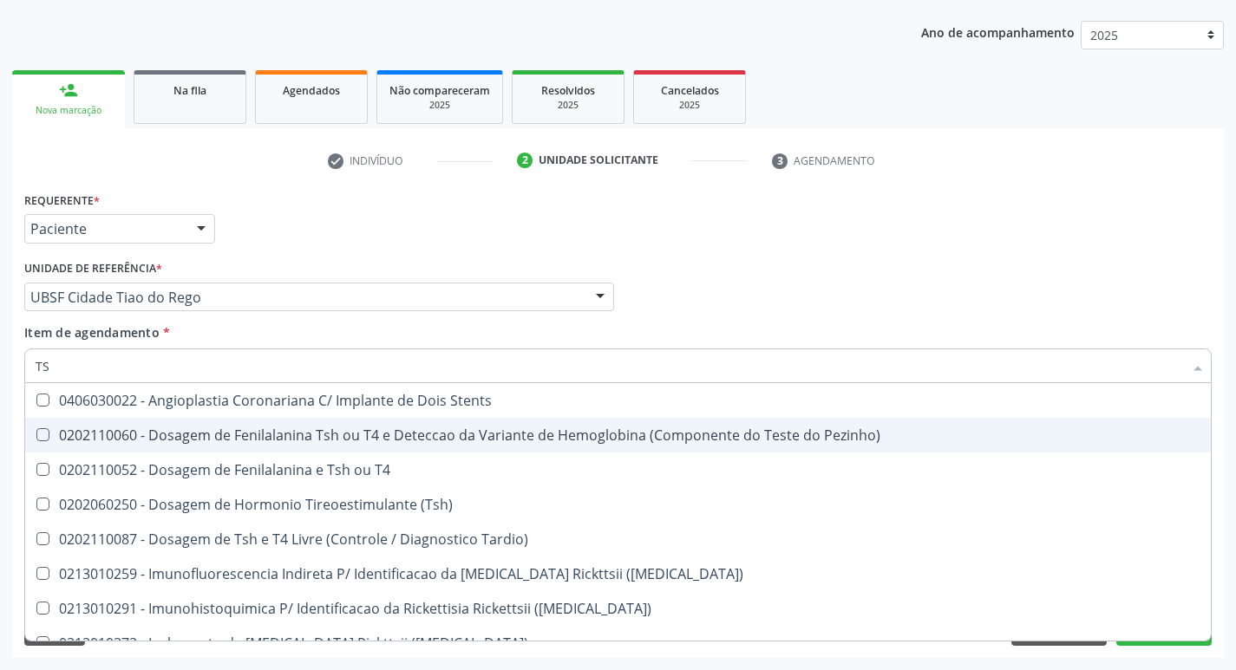
type input "TSH"
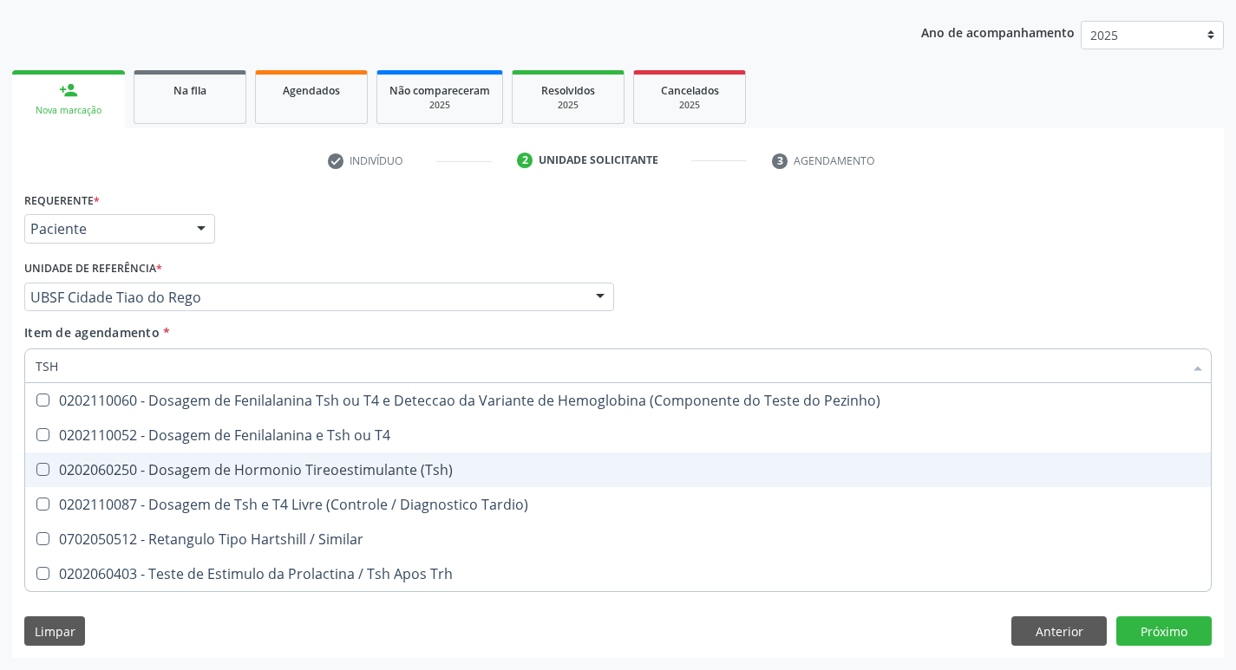
click at [236, 458] on span "0202060250 - Dosagem de Hormonio Tireoestimulante (Tsh)" at bounding box center [618, 470] width 1186 height 35
checkbox \(Tsh\) "true"
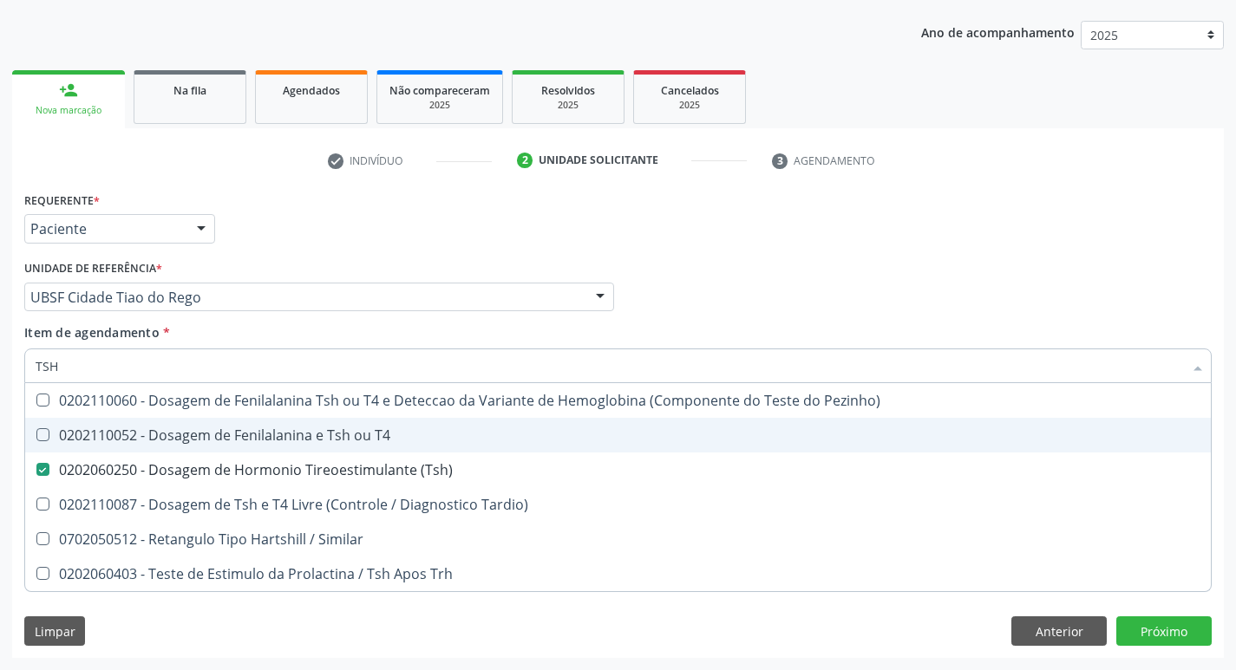
type input "TS"
checkbox \(Tsh\) "false"
checkbox Tardio\) "true"
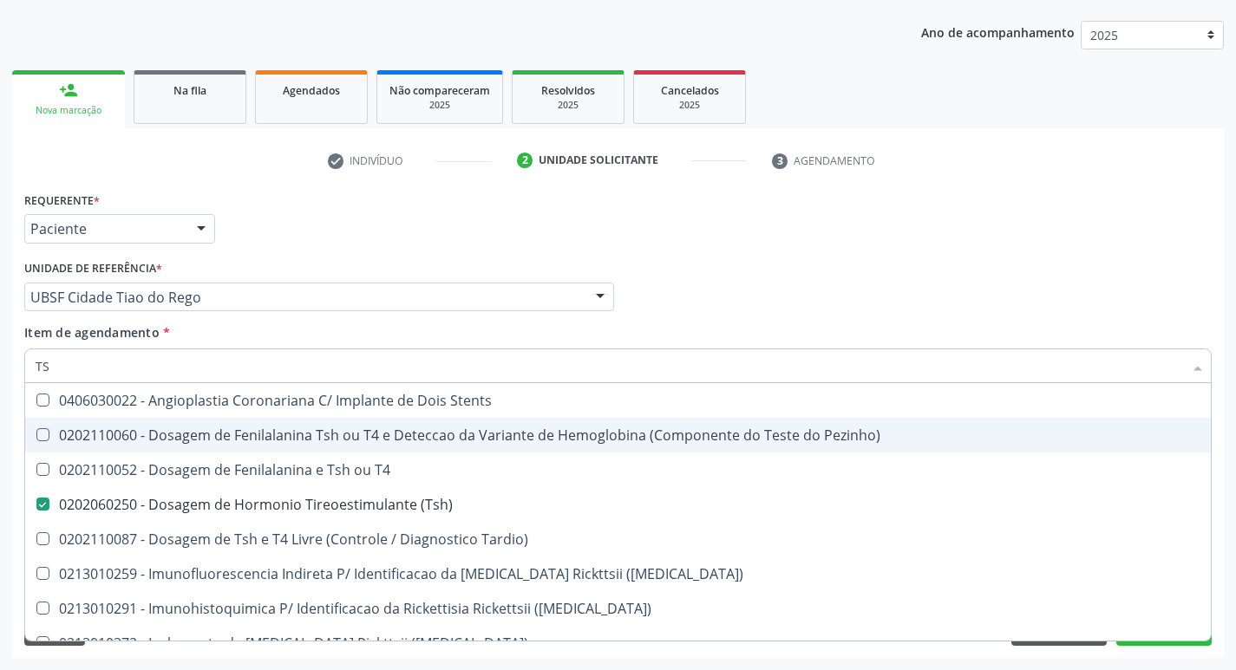
type input "T"
checkbox \(Tsh\) "false"
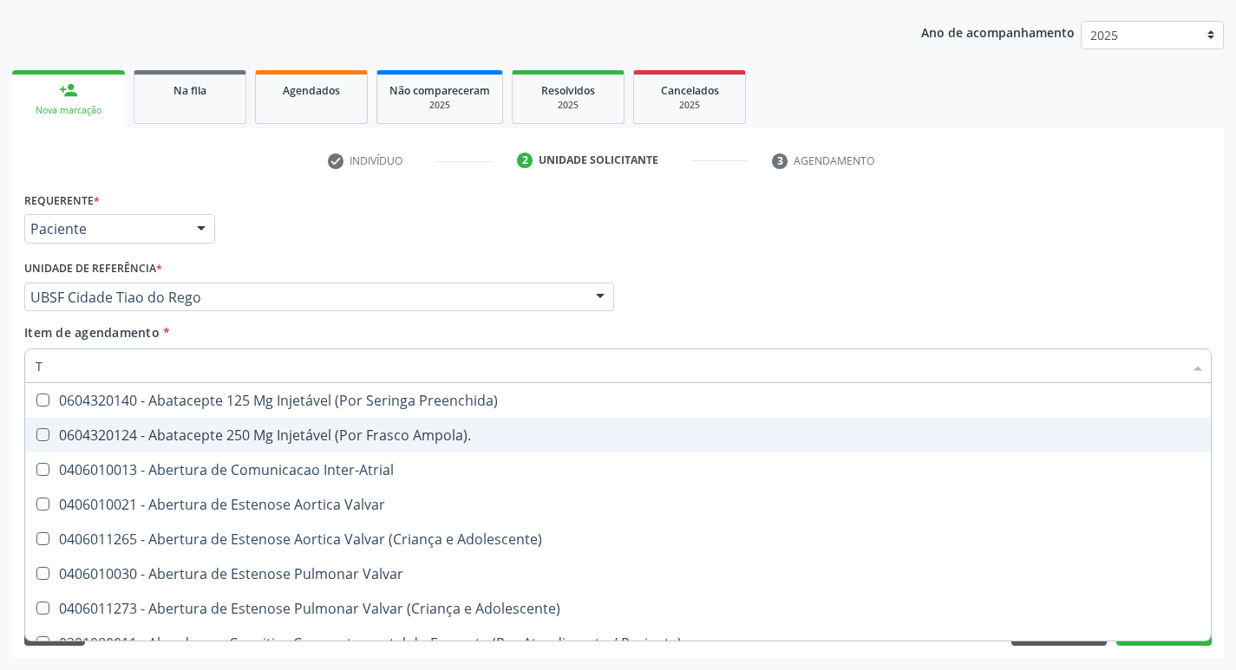
type input "T4"
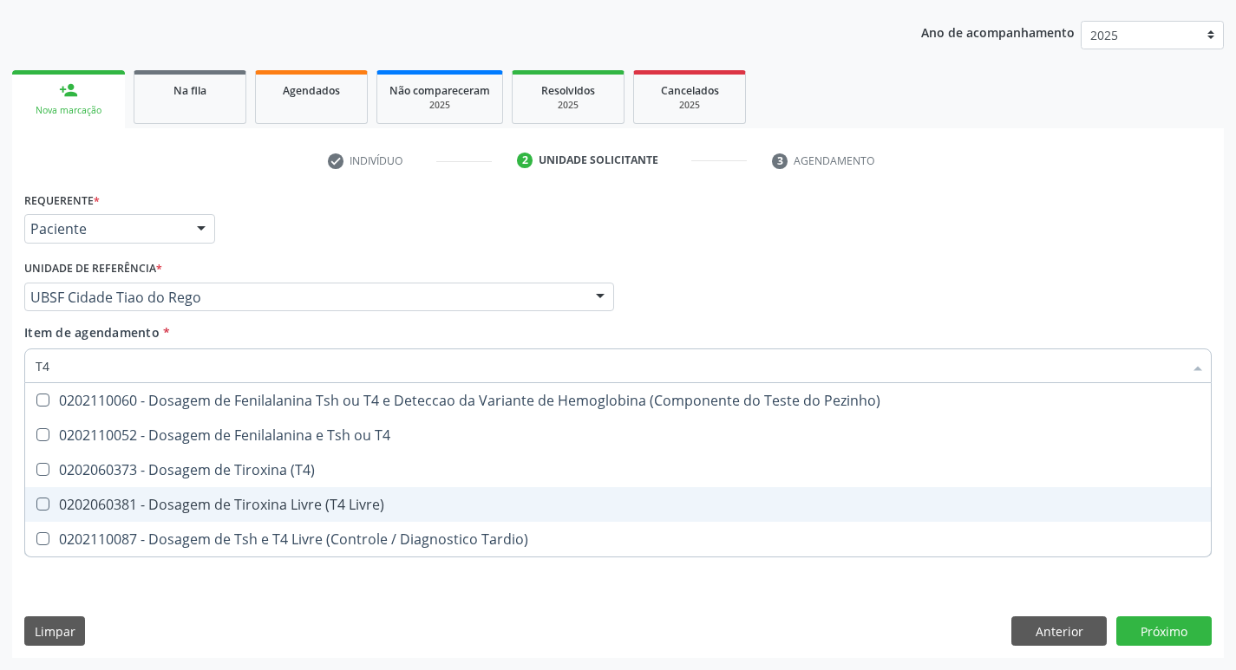
click at [305, 503] on div "0202060381 - Dosagem de Tiroxina Livre (T4 Livre)" at bounding box center [618, 505] width 1165 height 14
checkbox Livre\) "true"
type input "T"
checkbox Livre\) "false"
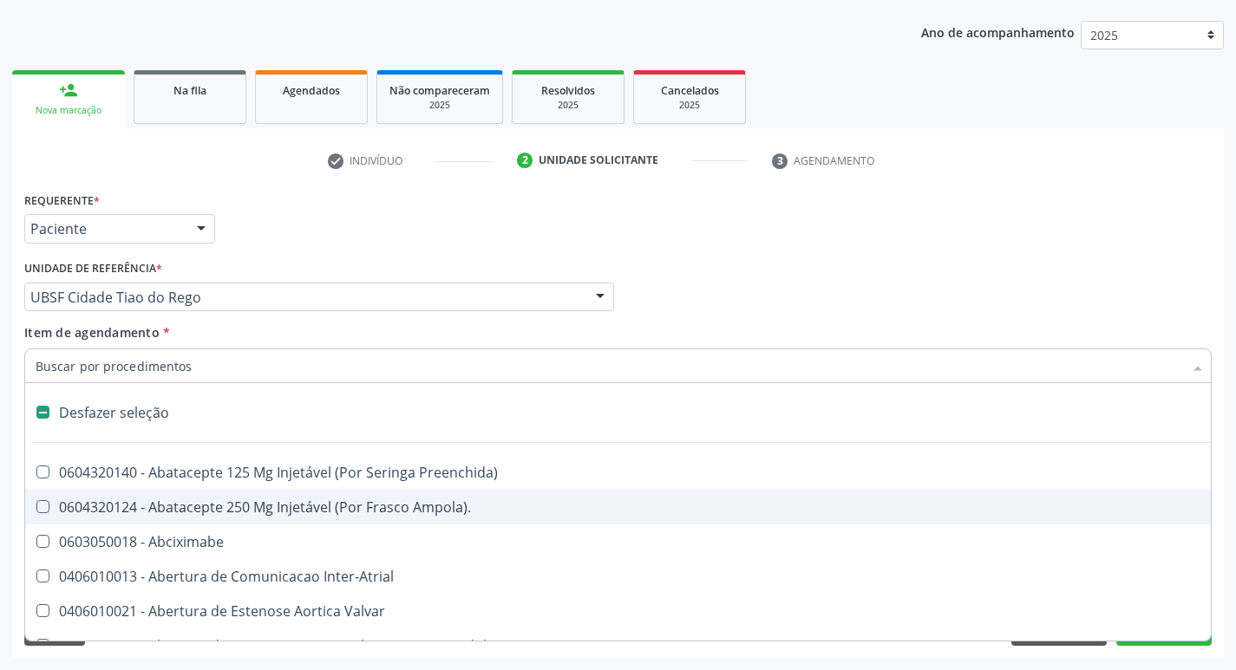
type input "2"
checkbox Monopolar "true"
checkbox Quadril "true"
checkbox Biologica "true"
checkbox Puerperal "true"
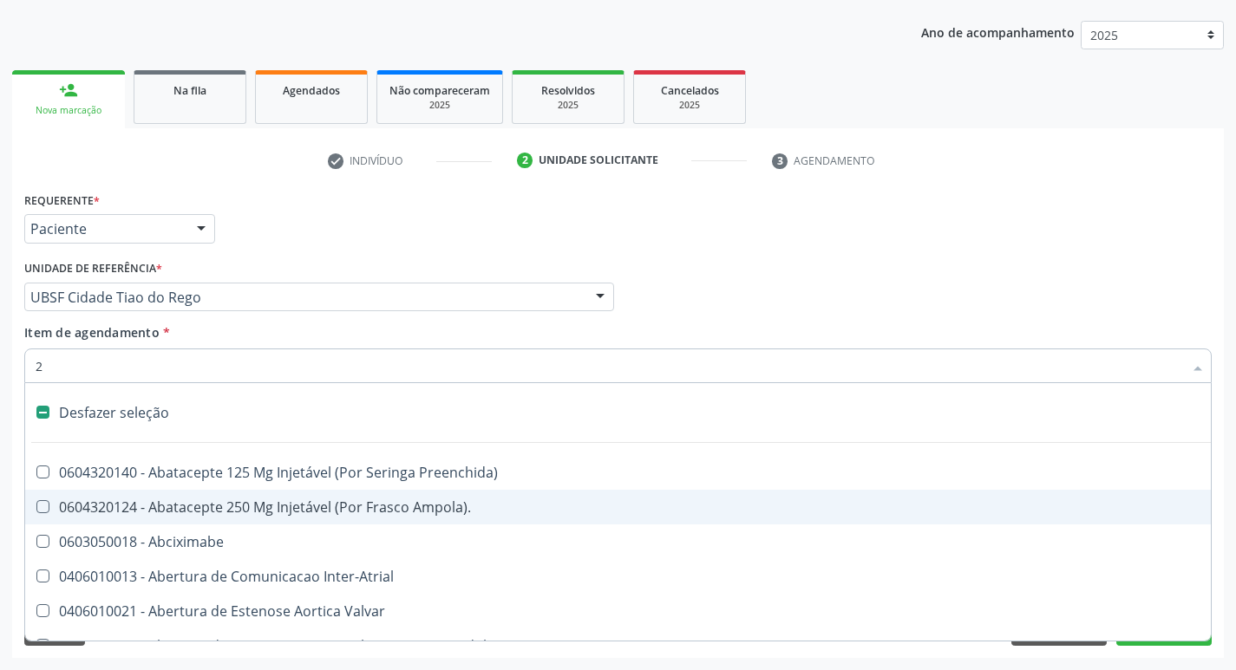
checkbox Internado "true"
checkbox Anos\) "true"
checkbox Congenita "true"
checkbox Adolescente\) "true"
checkbox Aorto-Cavitarias "true"
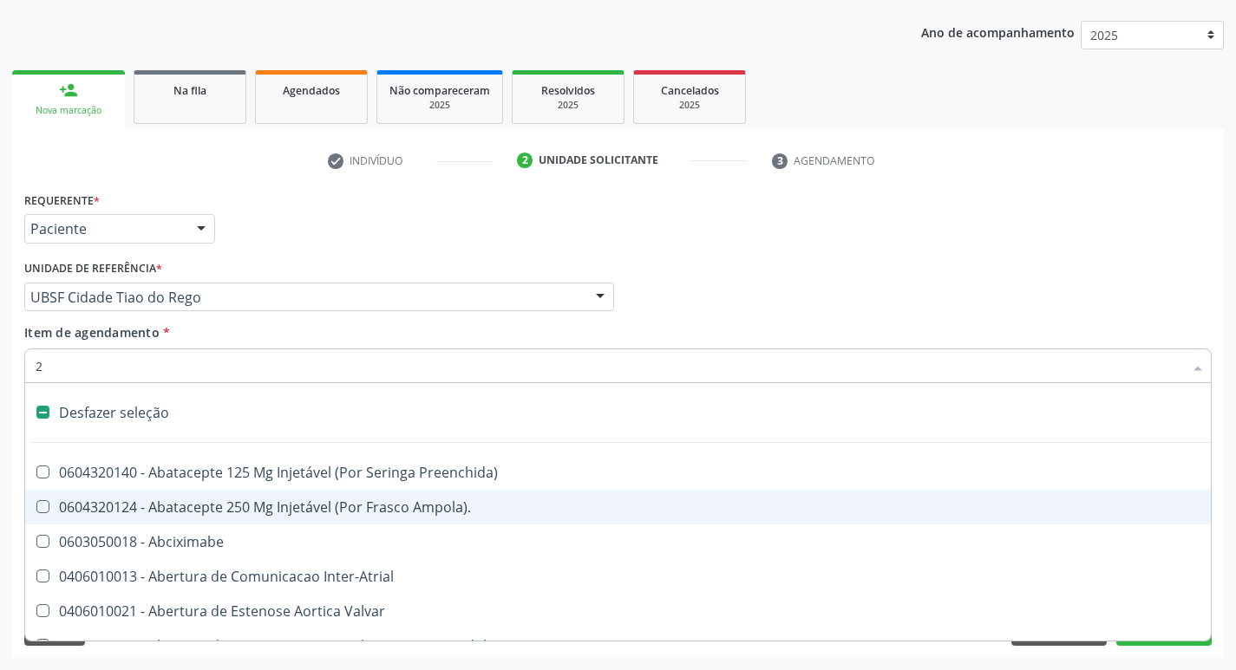
checkbox Congenita "true"
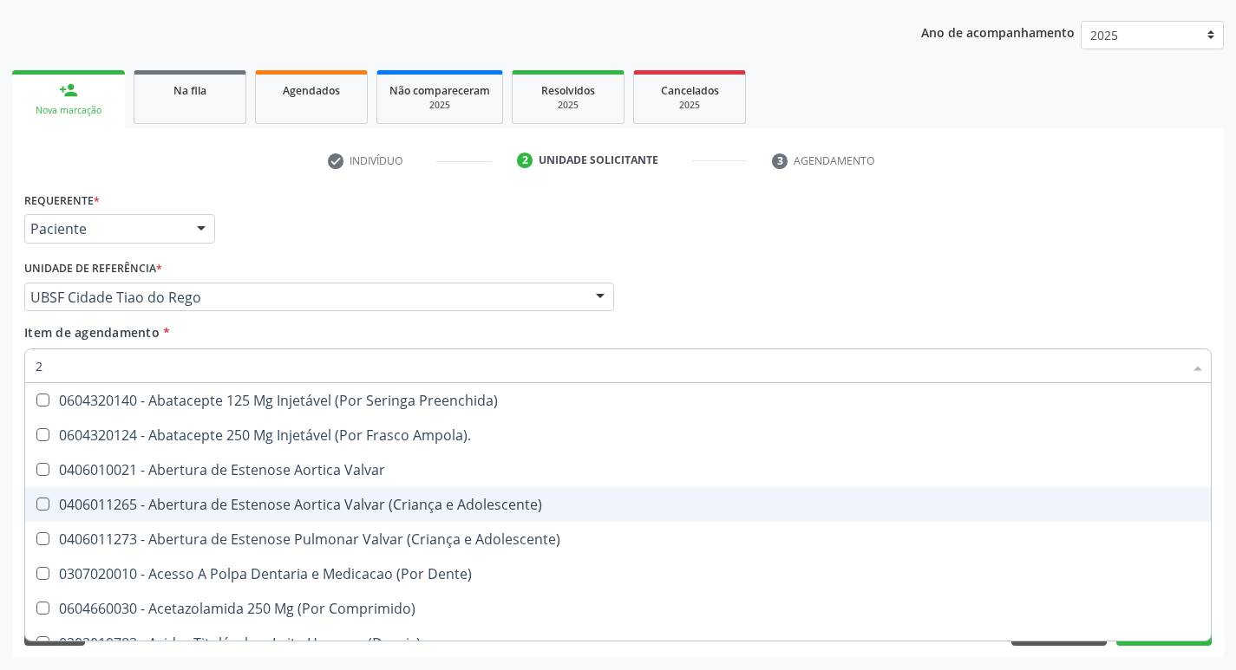
type input "20205001"
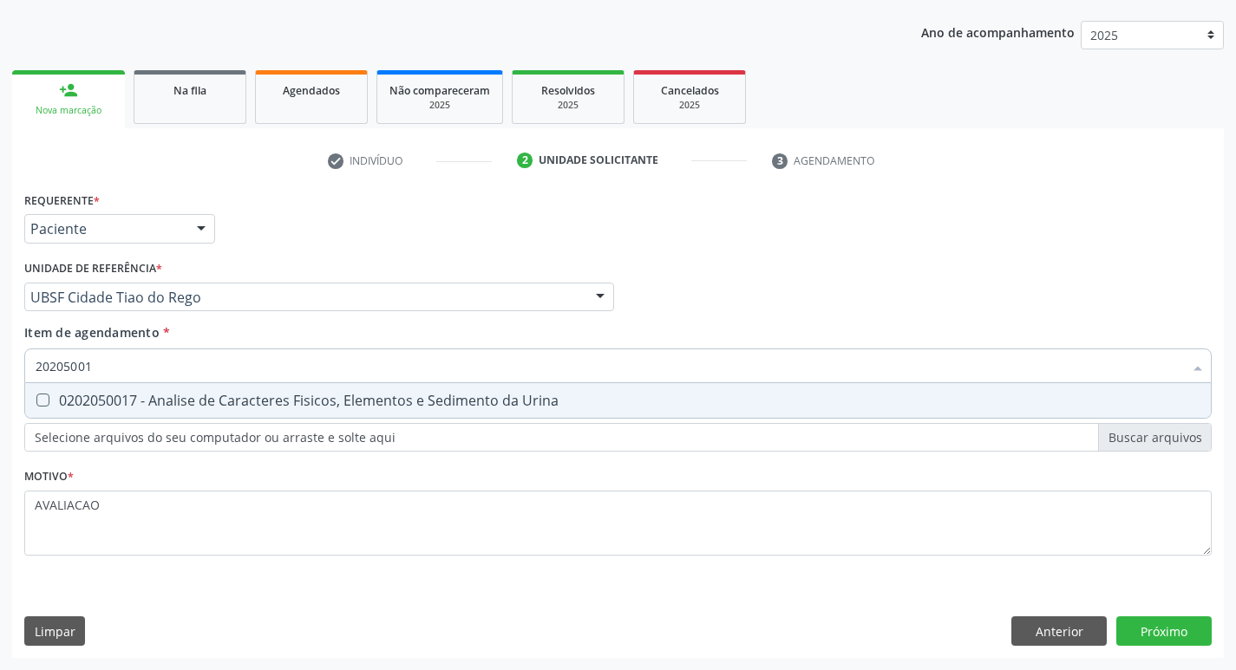
click at [240, 413] on span "0202050017 - Analise de Caracteres Fisicos, Elementos e Sedimento da Urina" at bounding box center [618, 400] width 1186 height 35
checkbox Urina "true"
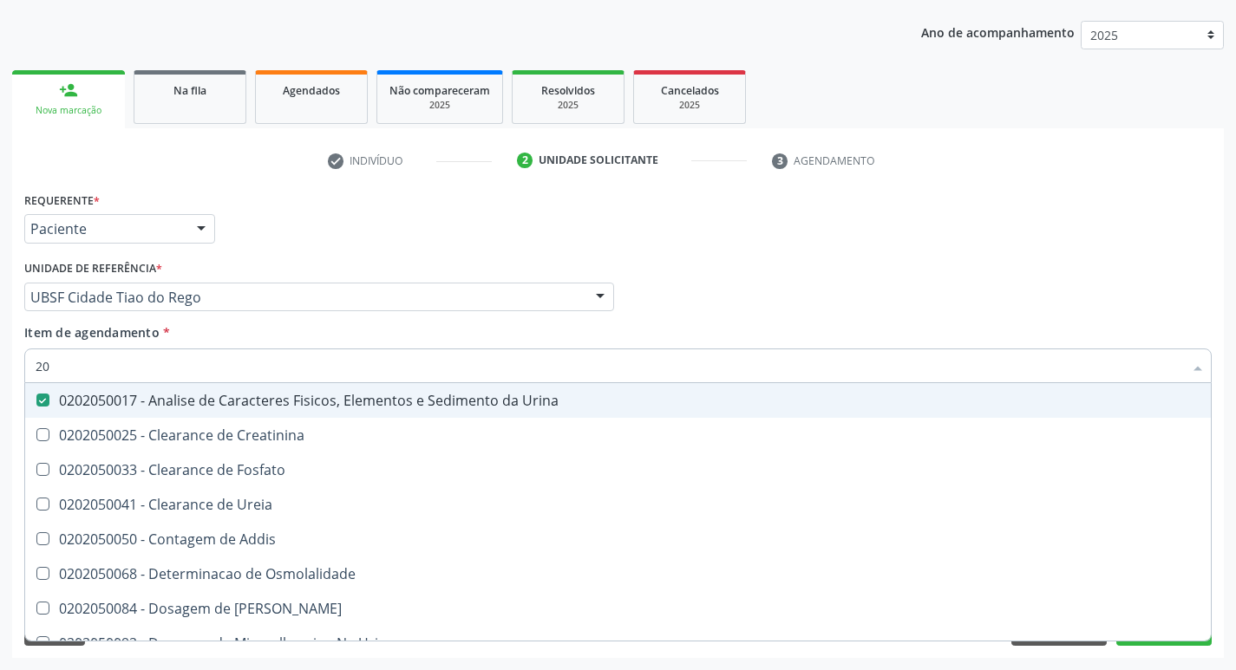
type input "2"
checkbox Urina "false"
checkbox Ureia "false"
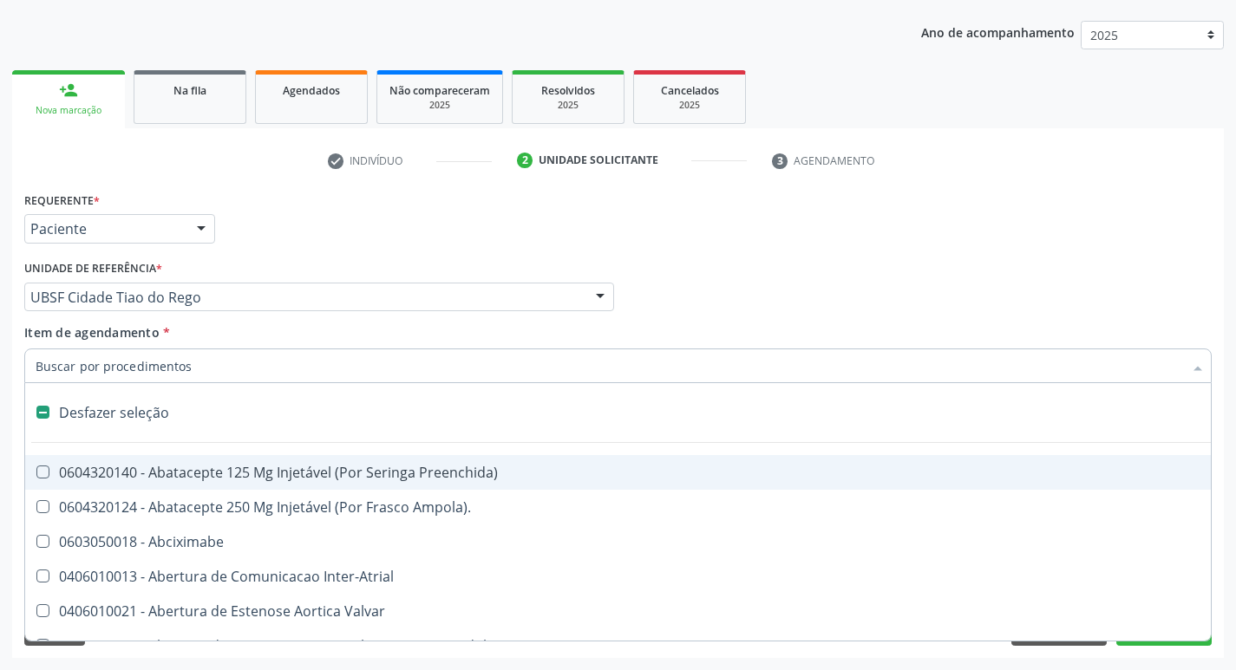
type input "P"
checkbox Urina "false"
checkbox Aortico "true"
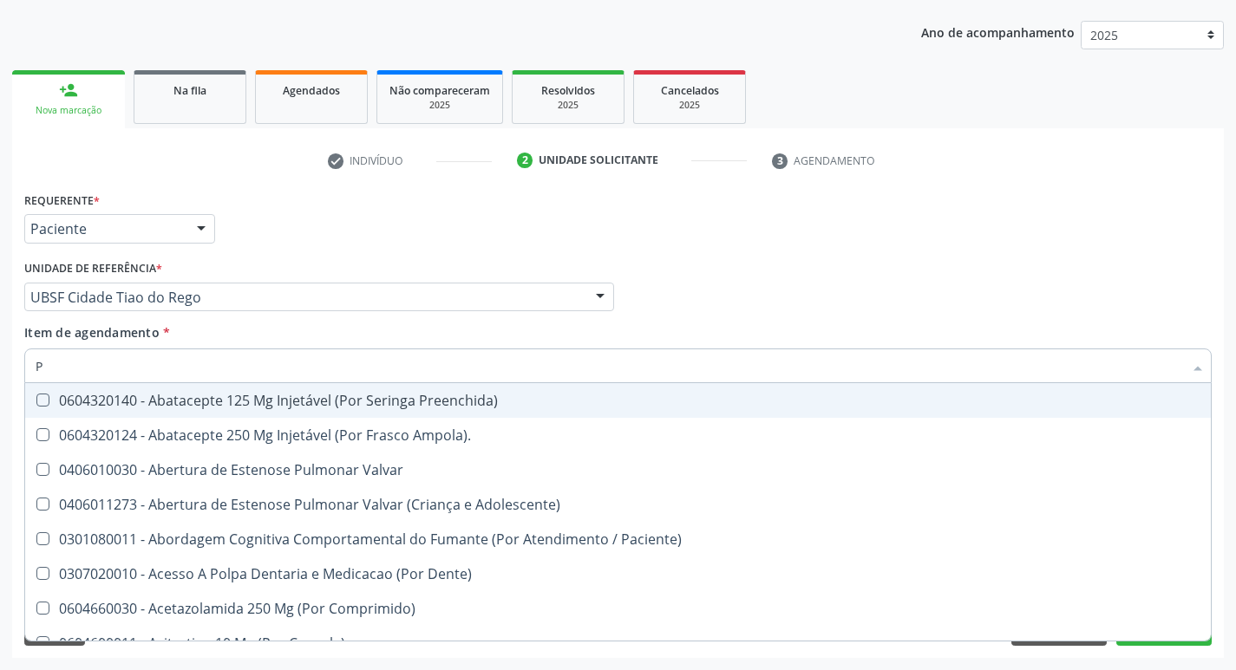
type input "PO"
checkbox \(Tgp\) "false"
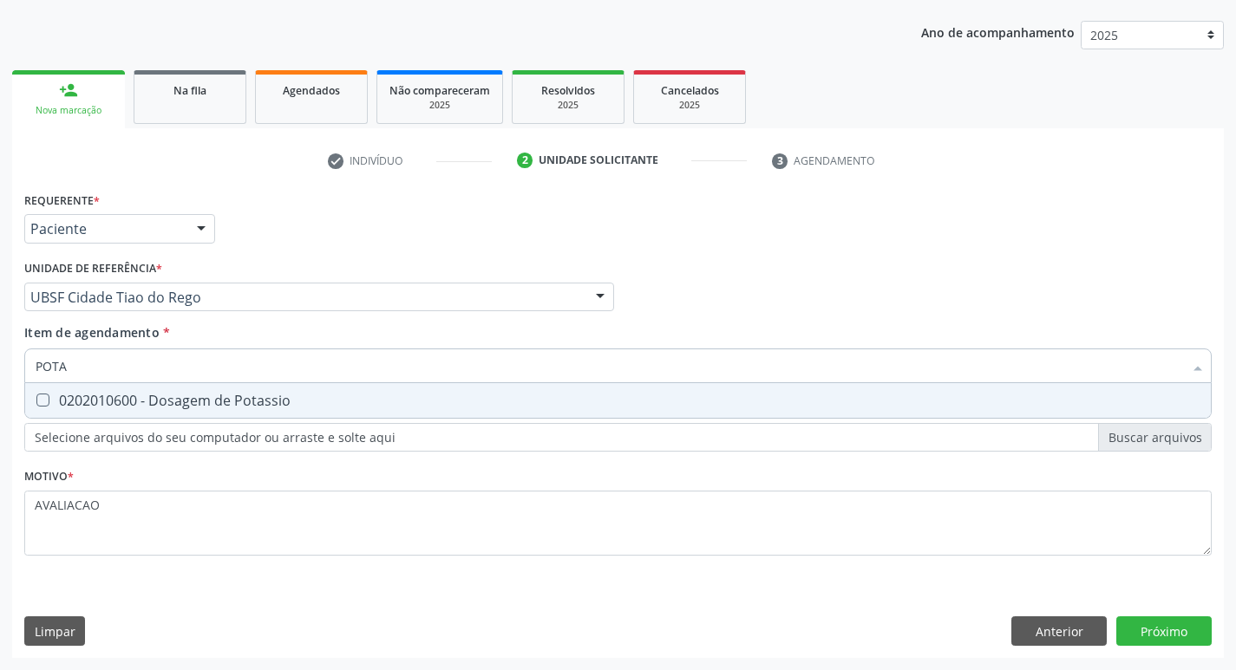
type input "POTAS"
click at [240, 413] on span "0202010600 - Dosagem de Potassio" at bounding box center [618, 400] width 1186 height 35
checkbox Potassio "true"
click at [1171, 638] on div "Requerente * Paciente Médico(a) Enfermeiro(a) Paciente Nenhum resultado encontr…" at bounding box center [618, 422] width 1212 height 471
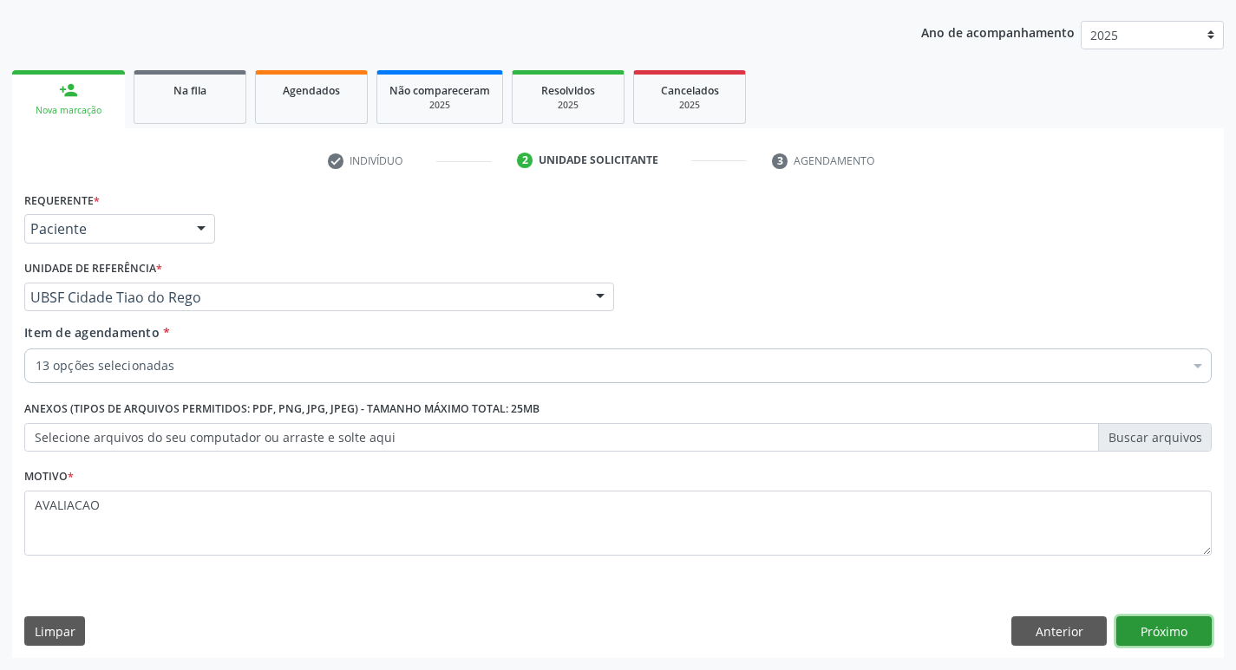
click at [1164, 632] on button "Próximo" at bounding box center [1163, 631] width 95 height 29
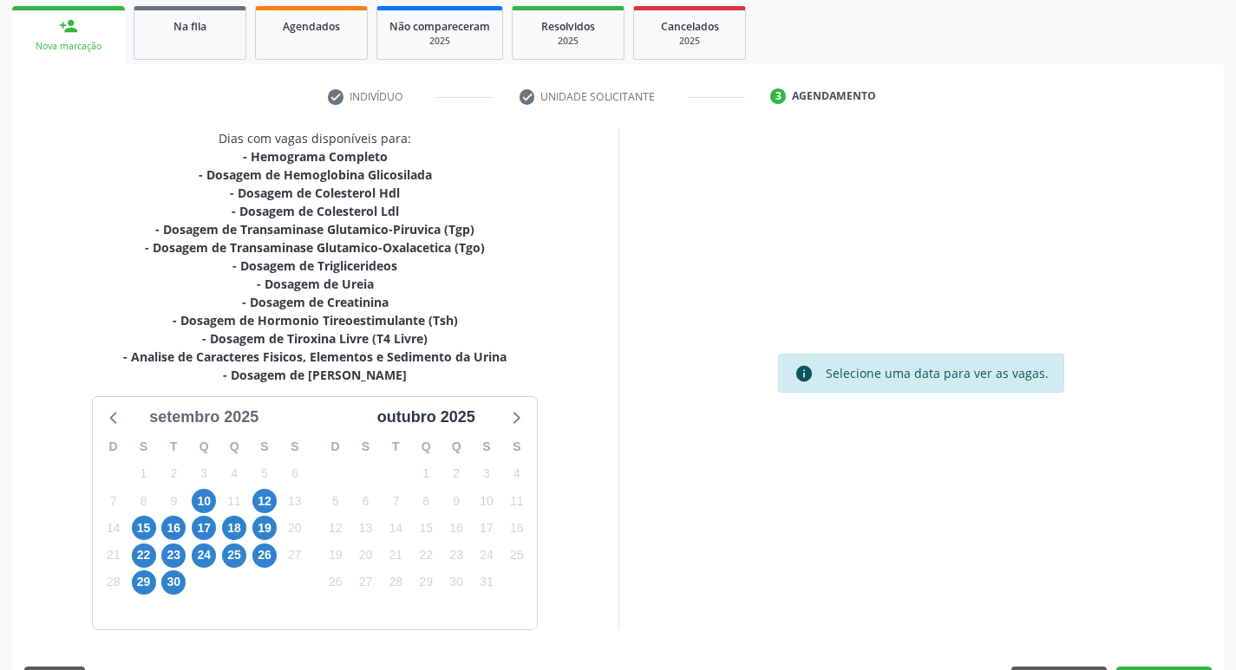
scroll to position [303, 0]
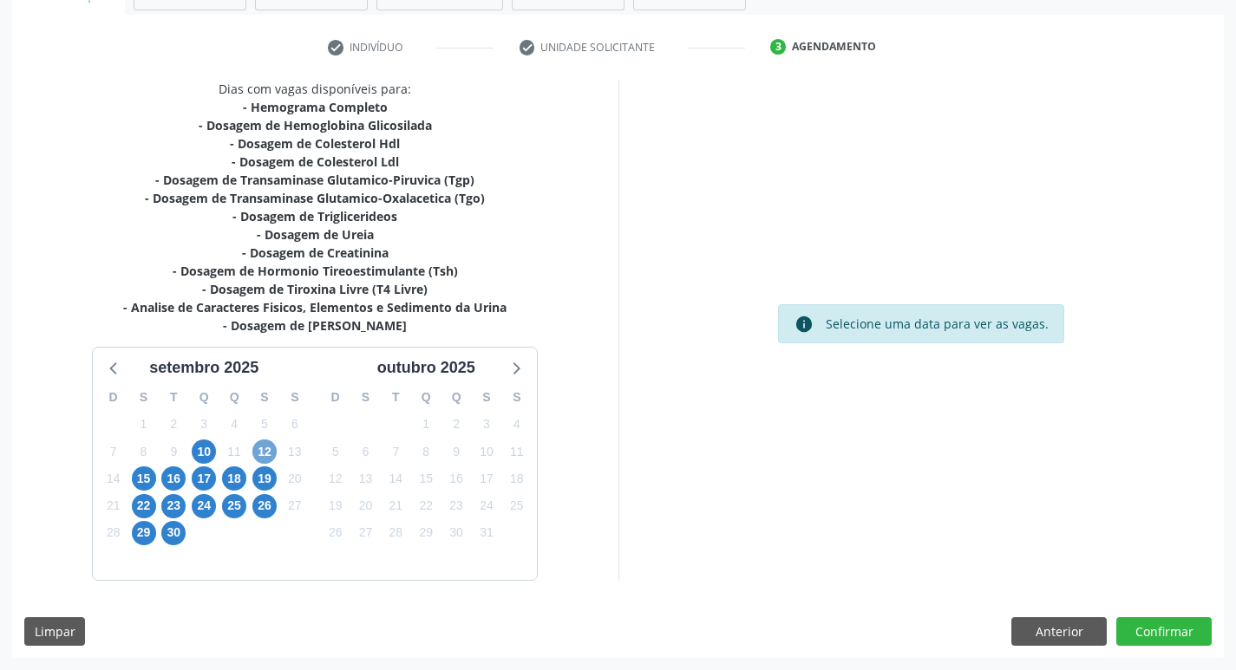
click at [265, 449] on span "12" at bounding box center [264, 452] width 24 height 24
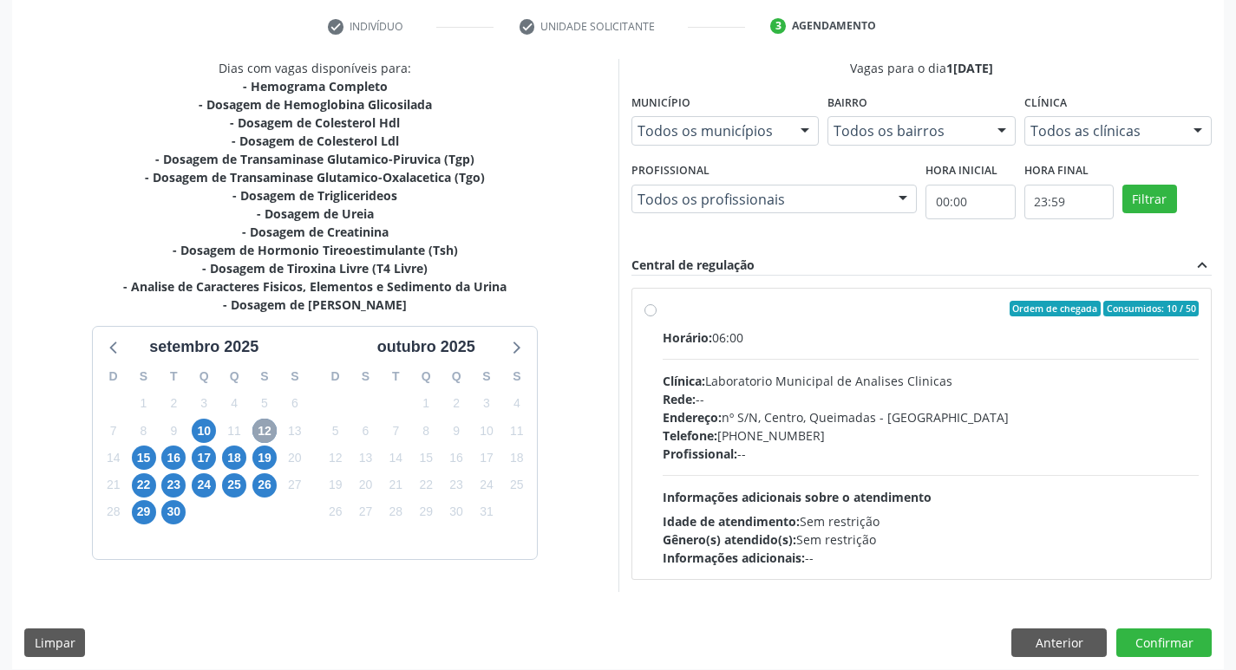
scroll to position [335, 0]
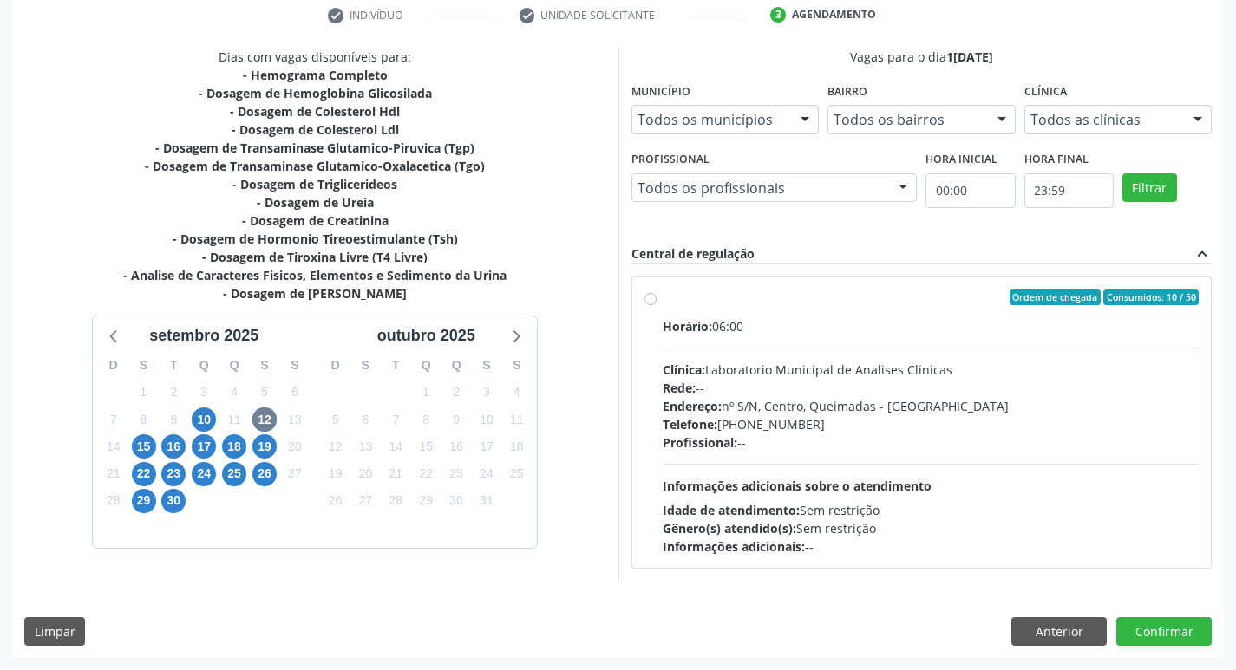
click at [857, 390] on div "Rede: --" at bounding box center [931, 388] width 537 height 18
click at [657, 305] on input "Ordem de chegada Consumidos: 10 / 50 Horário: 06:00 Clínica: Laboratorio Munici…" at bounding box center [650, 298] width 12 height 16
radio input "true"
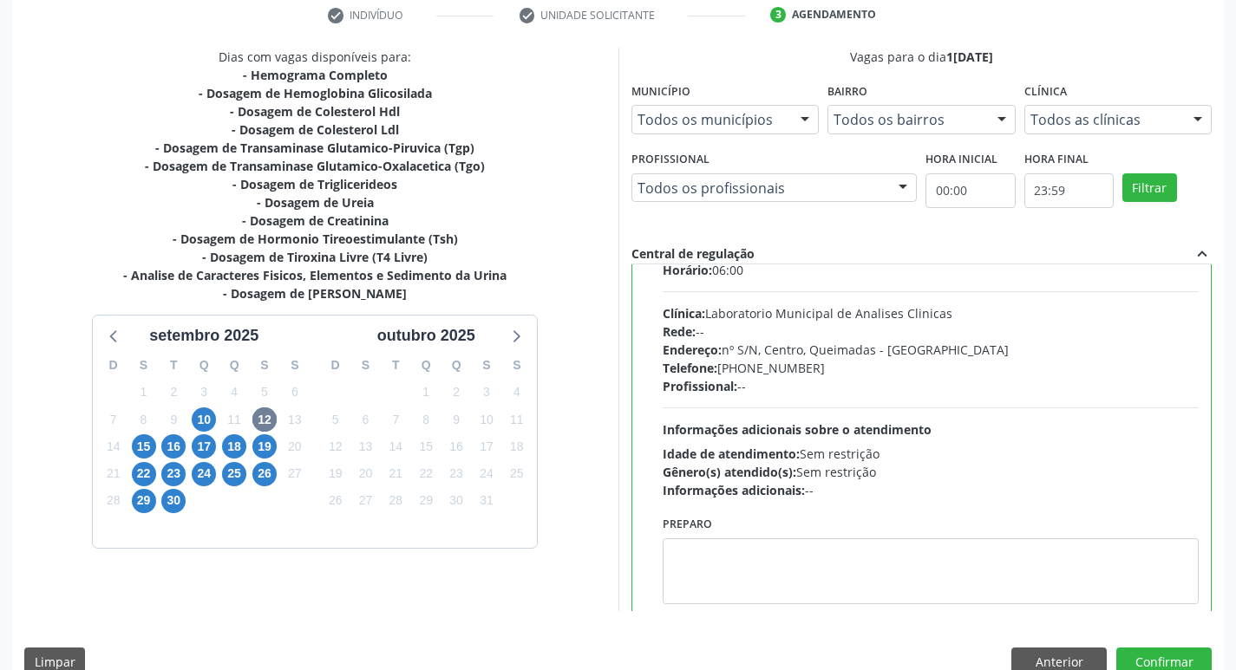
scroll to position [86, 0]
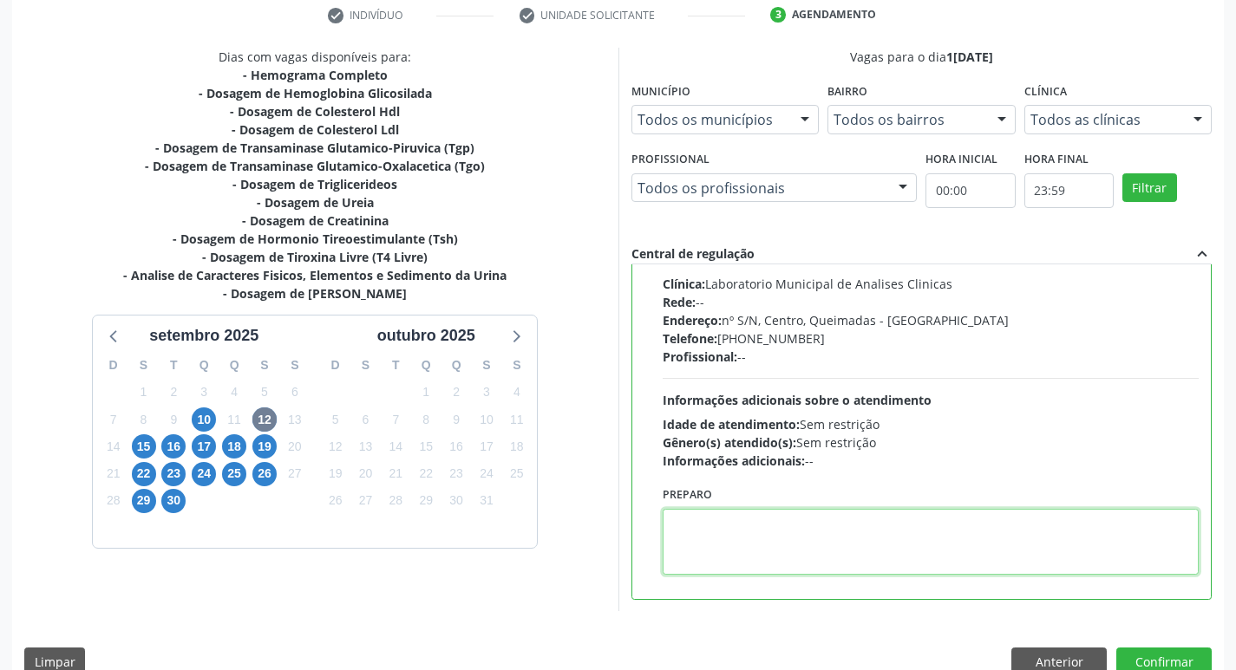
click at [773, 543] on textarea at bounding box center [931, 542] width 537 height 66
paste textarea "IR EM [GEOGRAPHIC_DATA]"
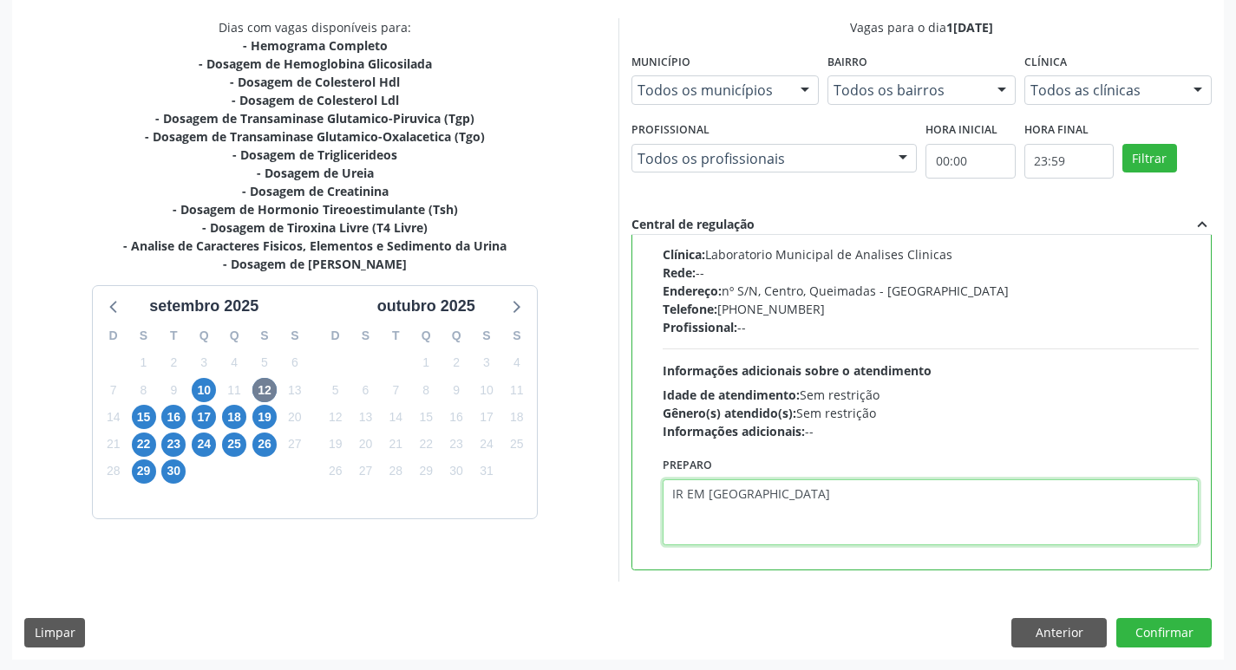
scroll to position [366, 0]
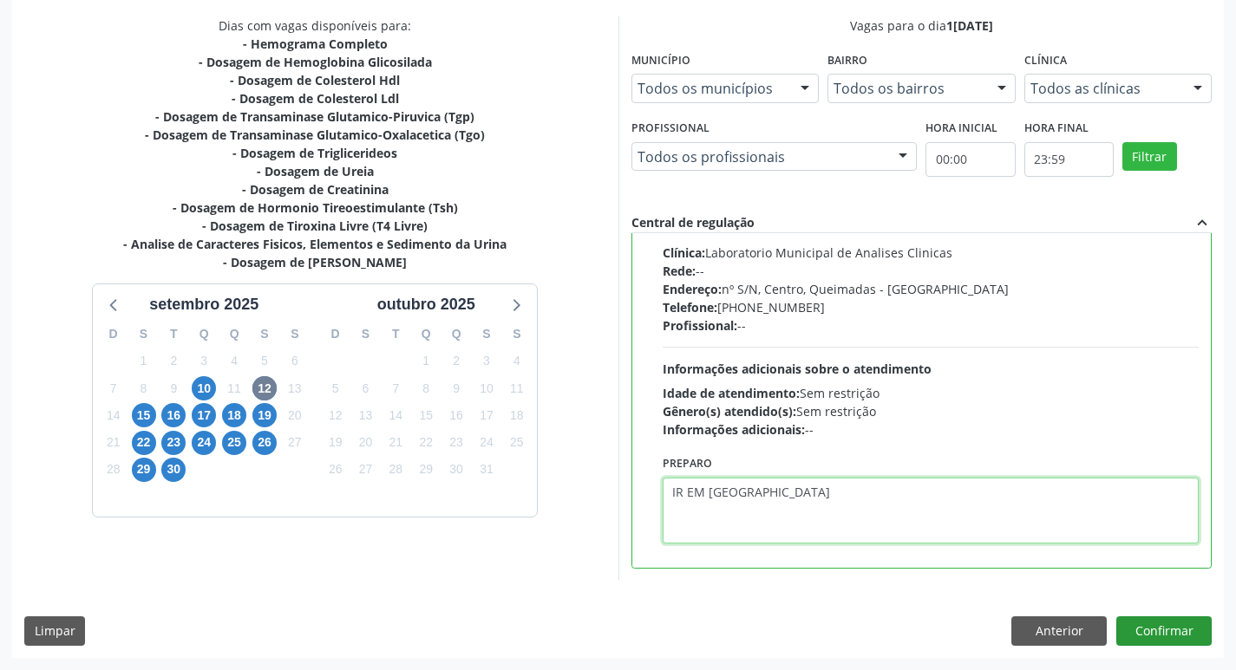
type textarea "IR EM [GEOGRAPHIC_DATA]"
click at [1178, 625] on button "Confirmar" at bounding box center [1163, 631] width 95 height 29
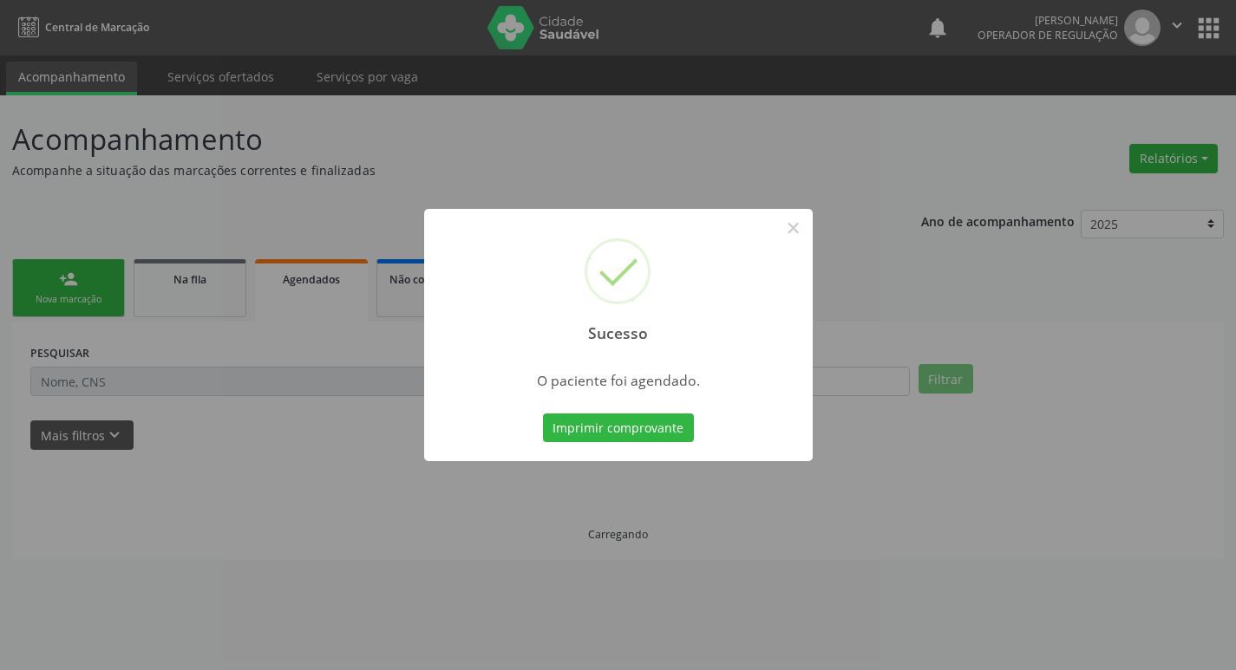
scroll to position [0, 0]
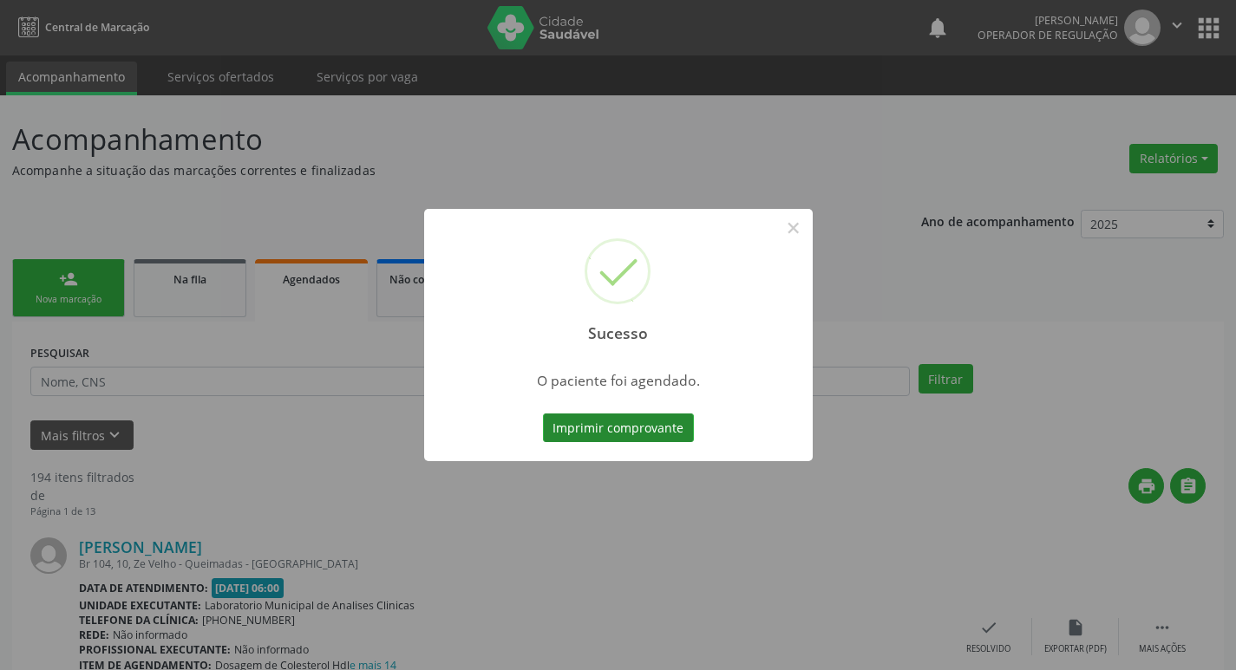
click at [642, 426] on button "Imprimir comprovante" at bounding box center [618, 428] width 151 height 29
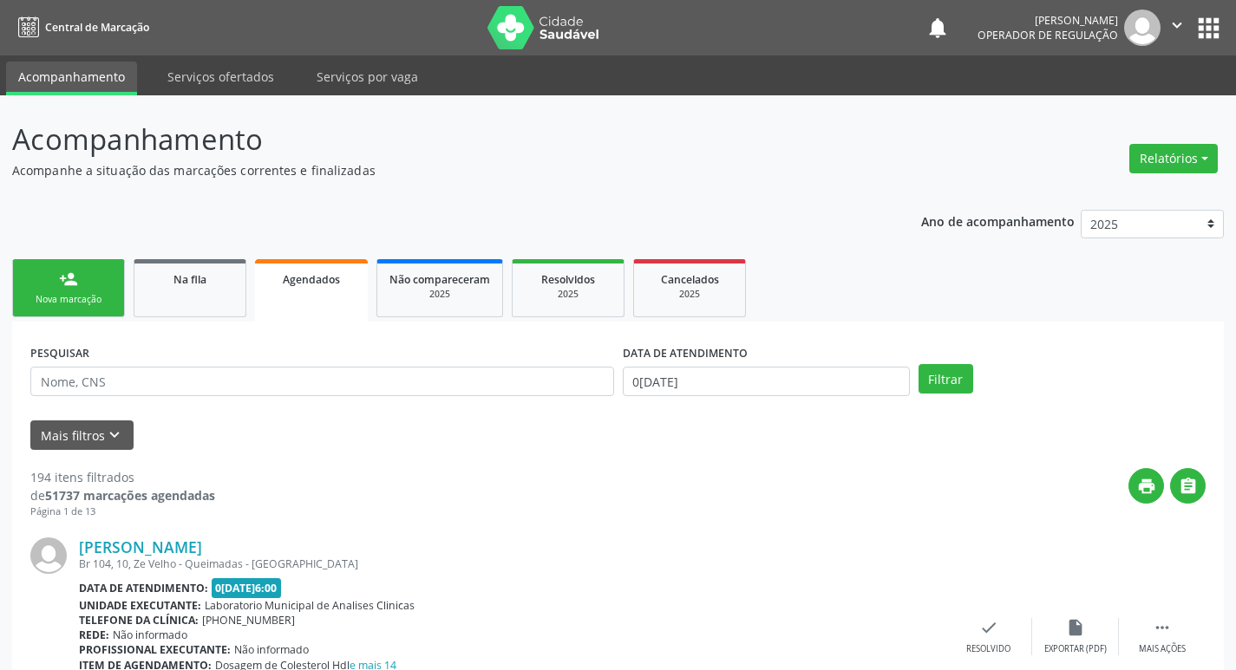
click at [55, 297] on div "Nova marcação" at bounding box center [68, 299] width 87 height 13
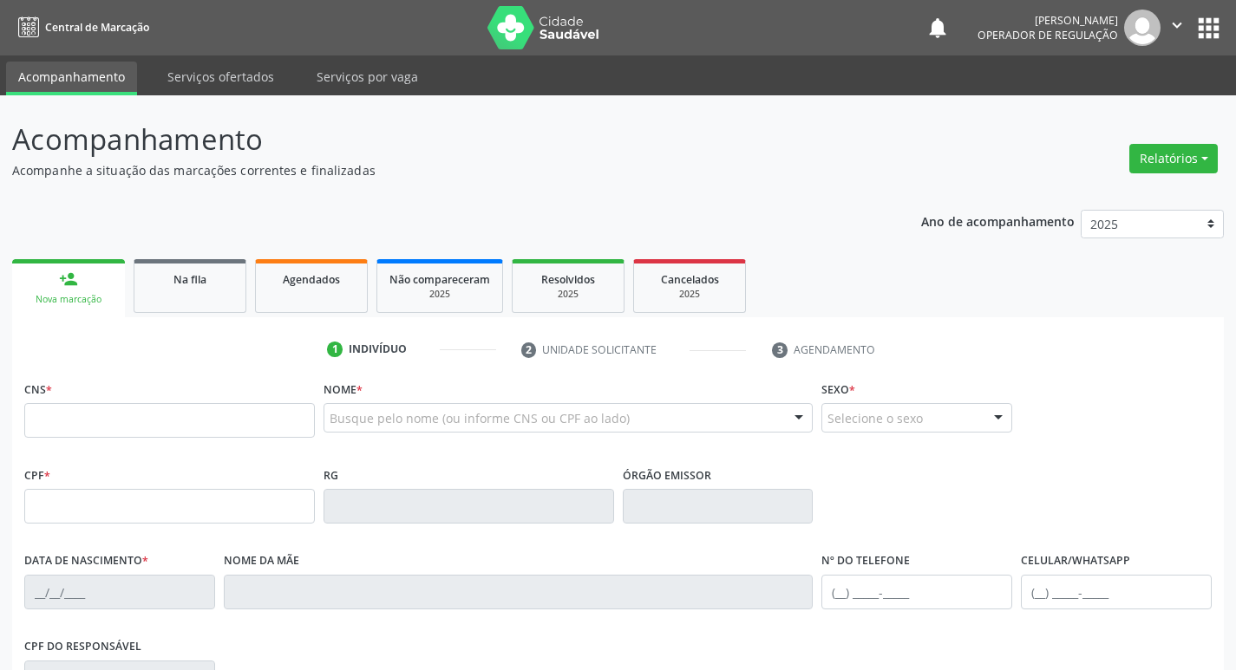
click at [134, 385] on div "CNS *" at bounding box center [169, 407] width 291 height 62
click at [138, 417] on input "text" at bounding box center [169, 420] width 291 height 35
type input "160 5347 2817 0018"
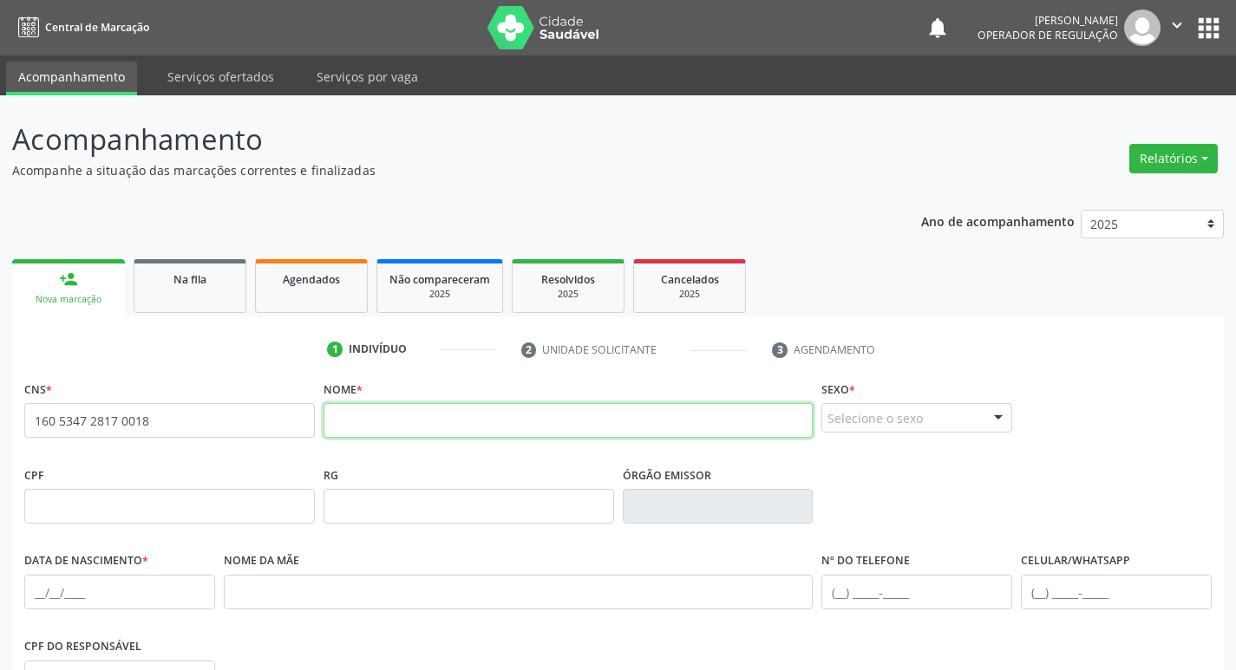
click at [361, 416] on input "text" at bounding box center [569, 420] width 490 height 35
type input "PAULO CESAR DA SILVA"
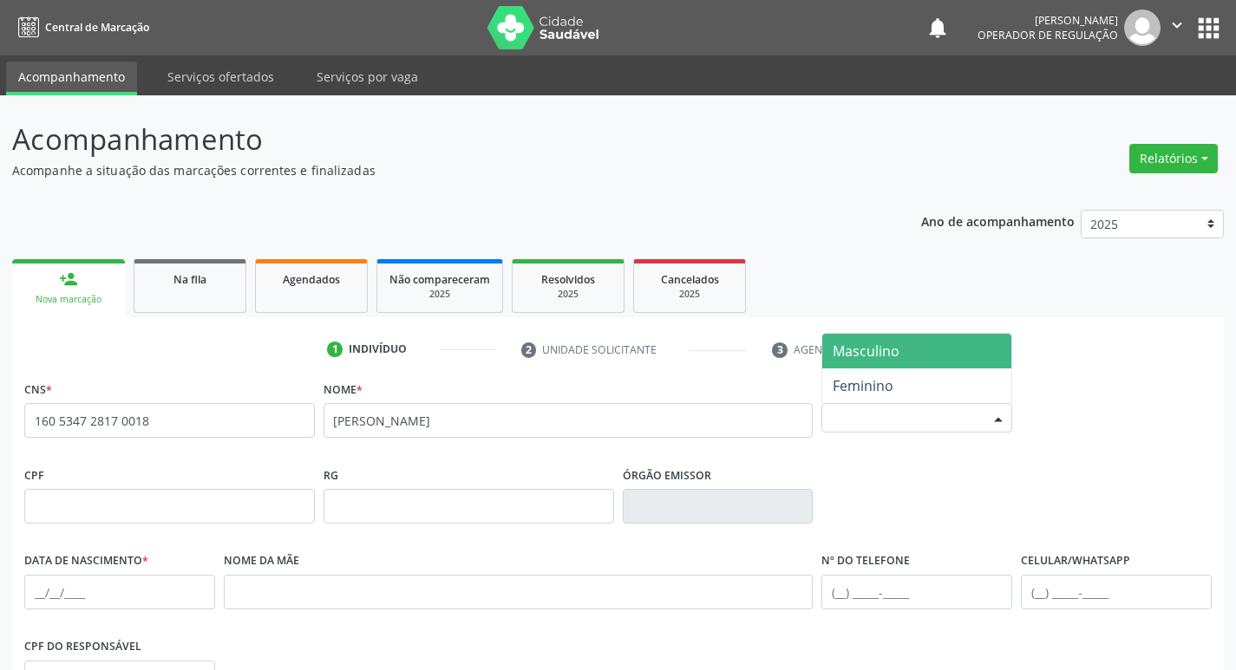
drag, startPoint x: 942, startPoint y: 408, endPoint x: 949, endPoint y: 483, distance: 75.8
click at [942, 409] on div "Selecione o sexo" at bounding box center [916, 417] width 191 height 29
click at [903, 360] on span "Masculino" at bounding box center [916, 351] width 189 height 35
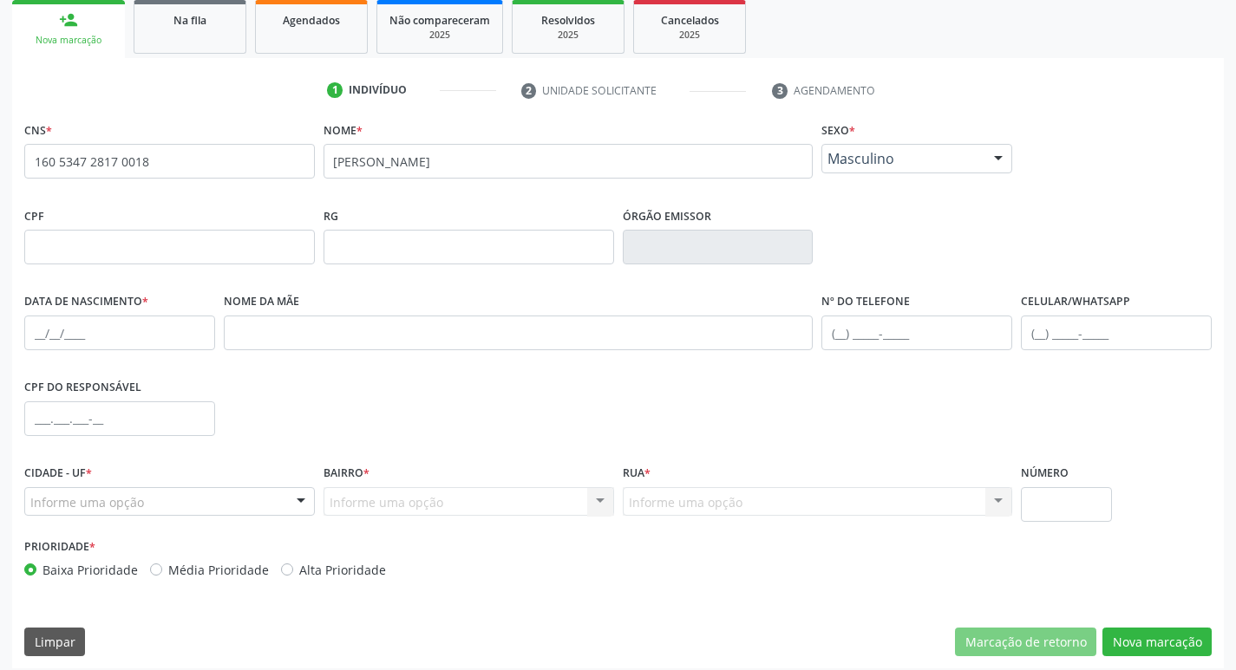
scroll to position [270, 0]
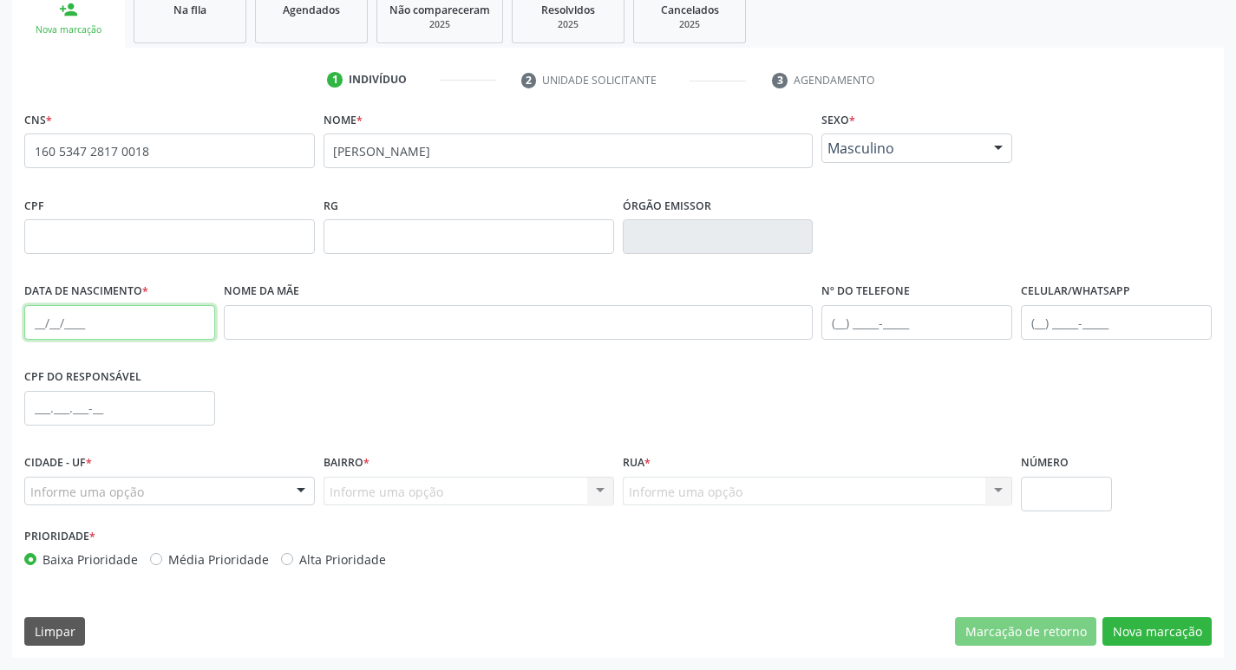
click at [35, 319] on input "text" at bounding box center [119, 322] width 191 height 35
type input "15/04/1974"
click at [225, 487] on div "Informe uma opção" at bounding box center [169, 491] width 291 height 29
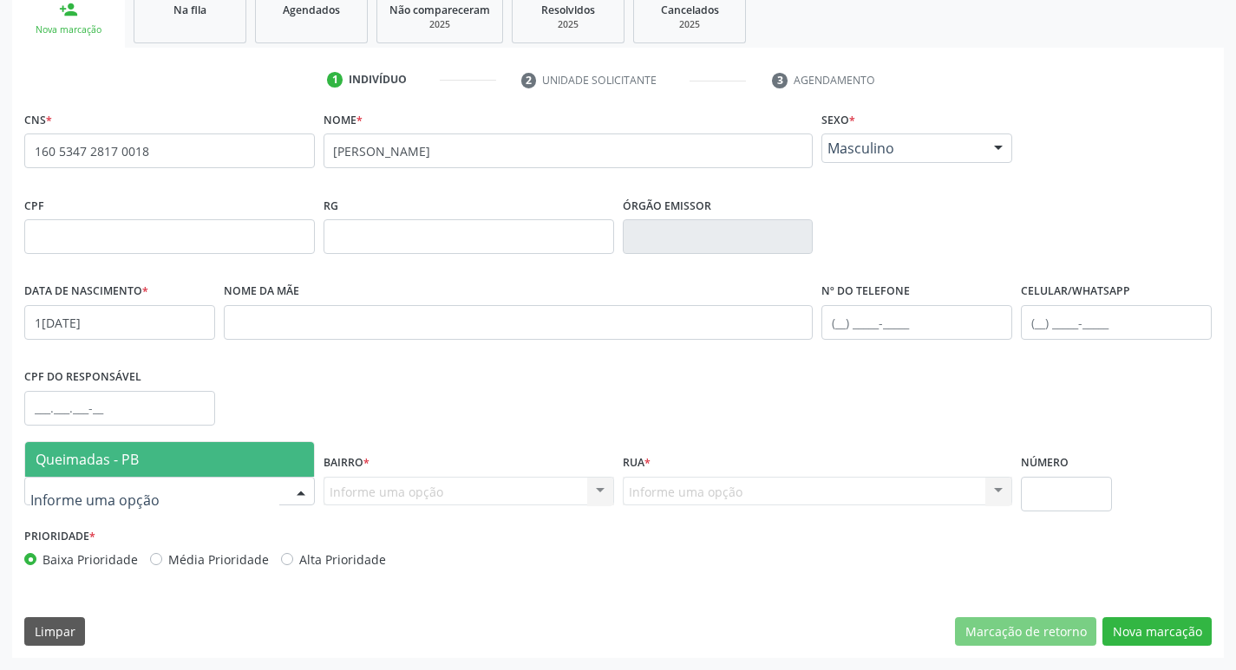
click at [173, 464] on span "Queimadas - PB" at bounding box center [169, 459] width 289 height 35
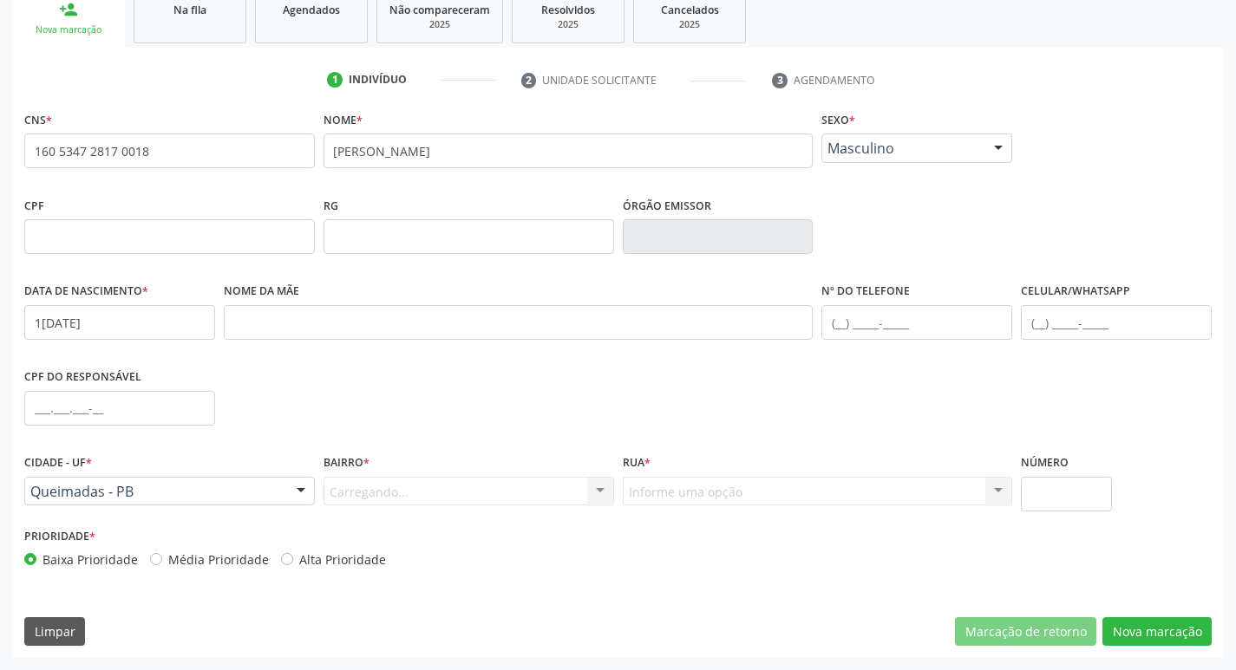
click at [350, 504] on div "Carregando... Nenhum resultado encontrado para: " " Nenhuma opção encontrada. D…" at bounding box center [469, 491] width 291 height 29
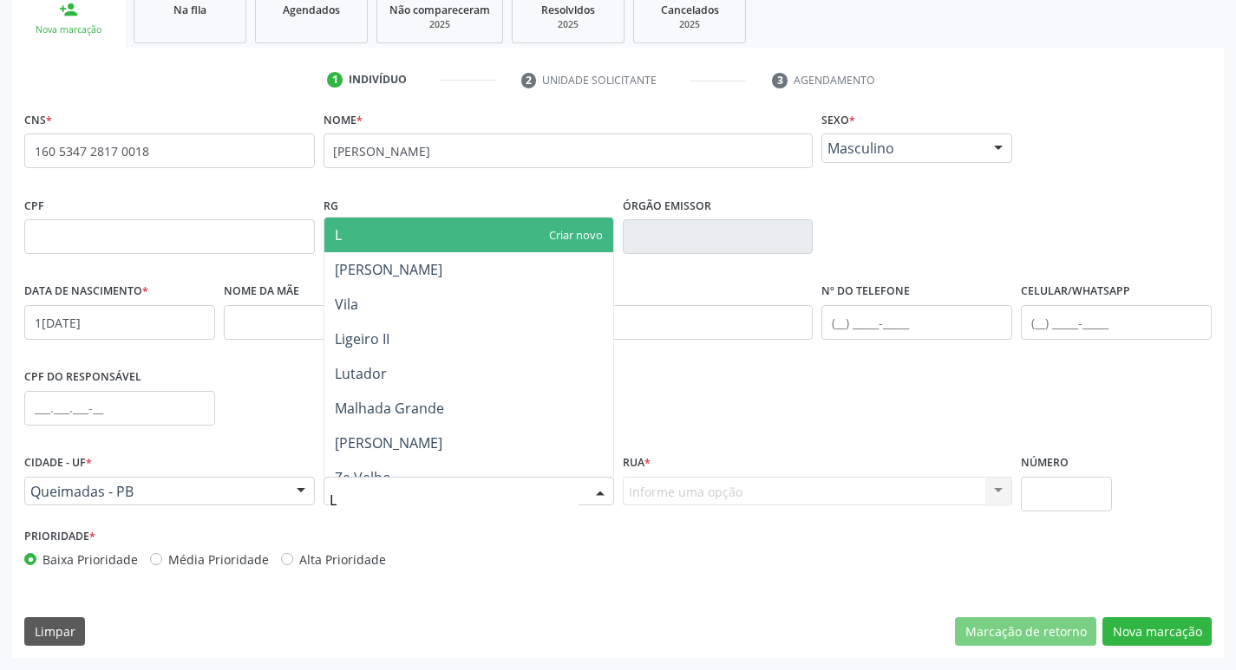
type input "LU"
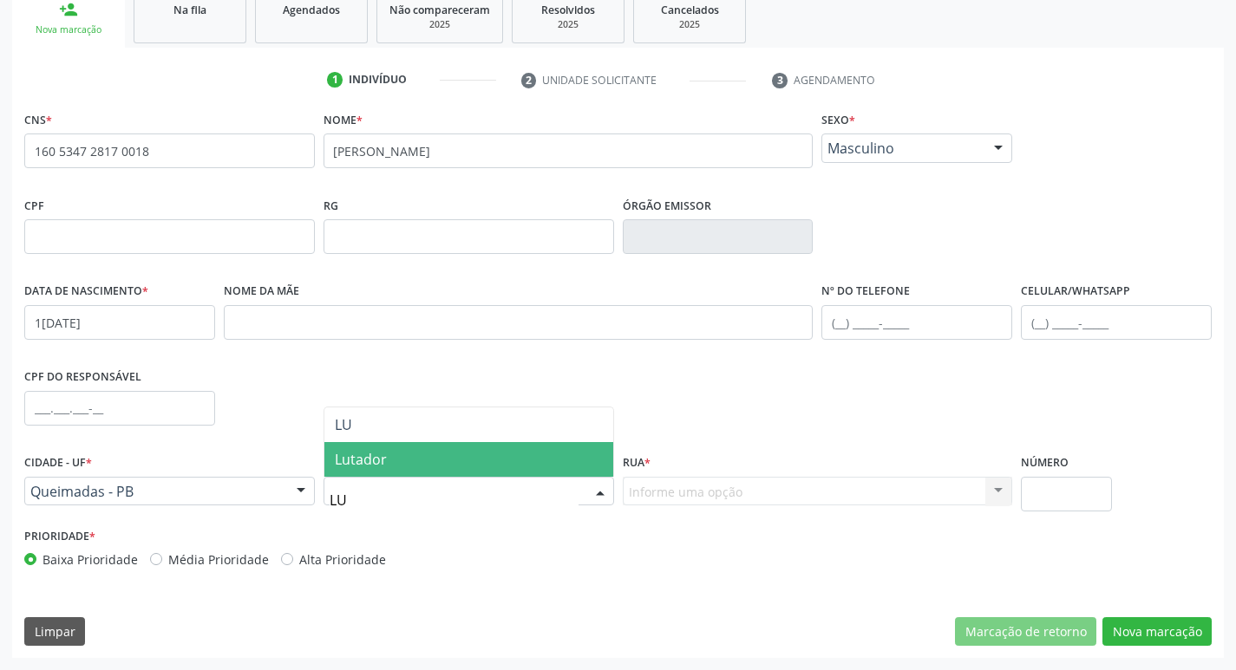
click at [377, 454] on span "Lutador" at bounding box center [361, 459] width 52 height 19
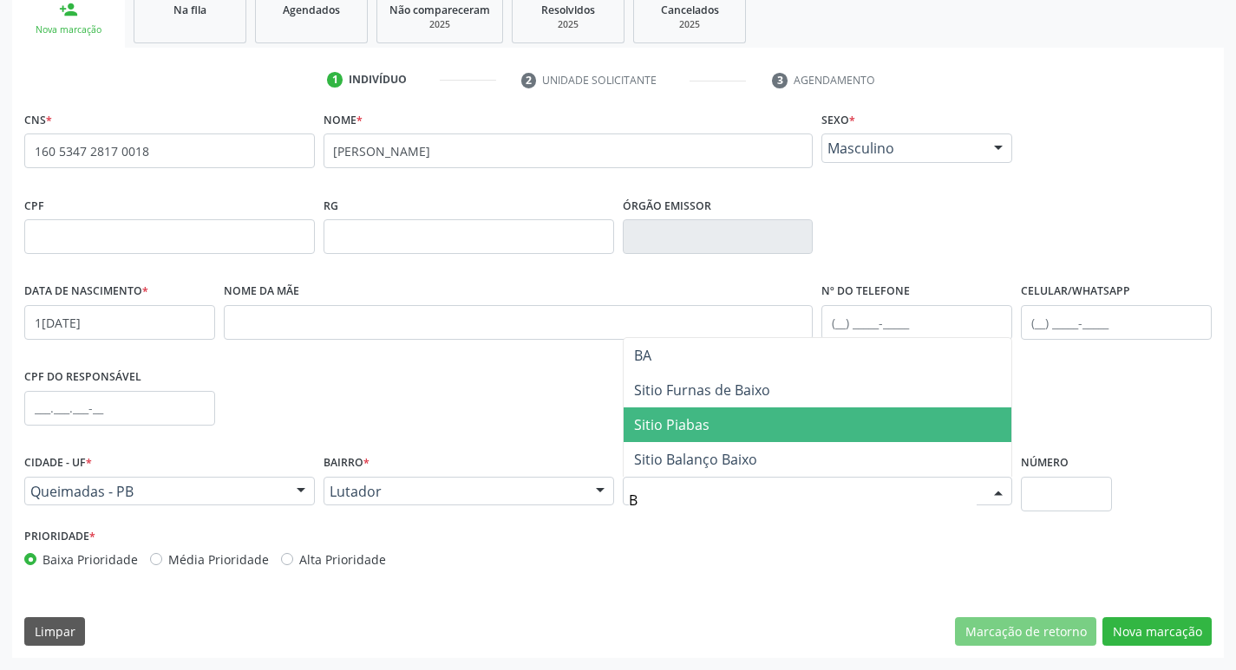
type input "BA"
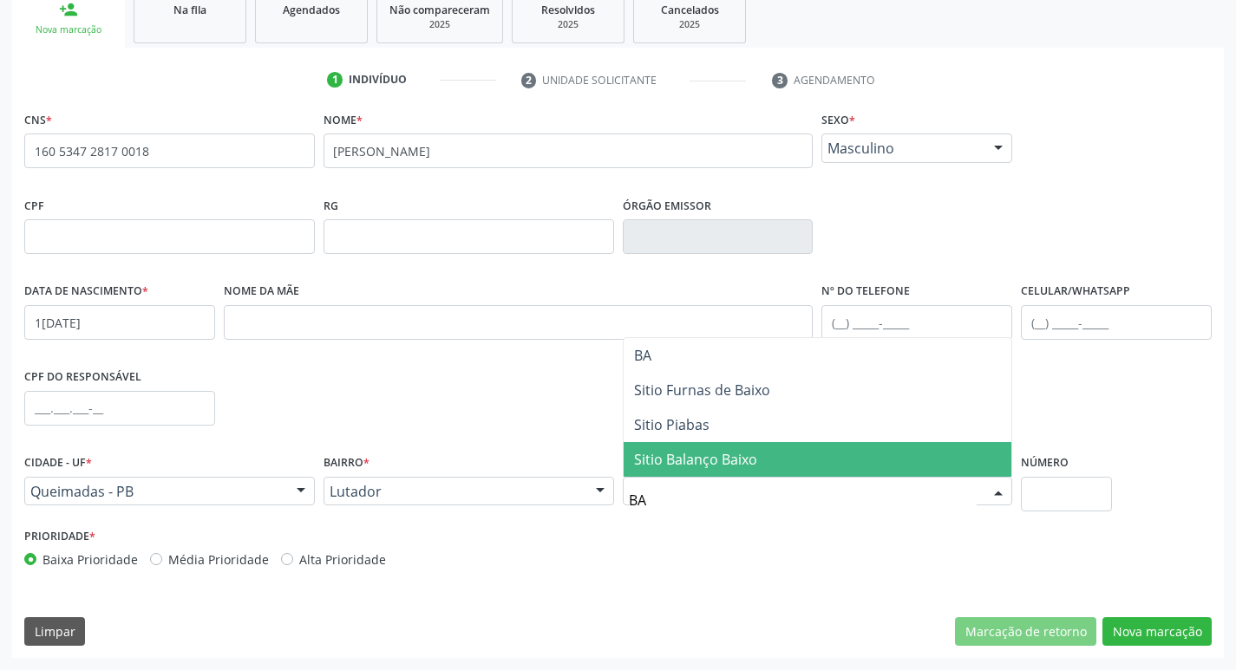
click at [762, 456] on span "Sitio Balanço Baixo" at bounding box center [818, 459] width 389 height 35
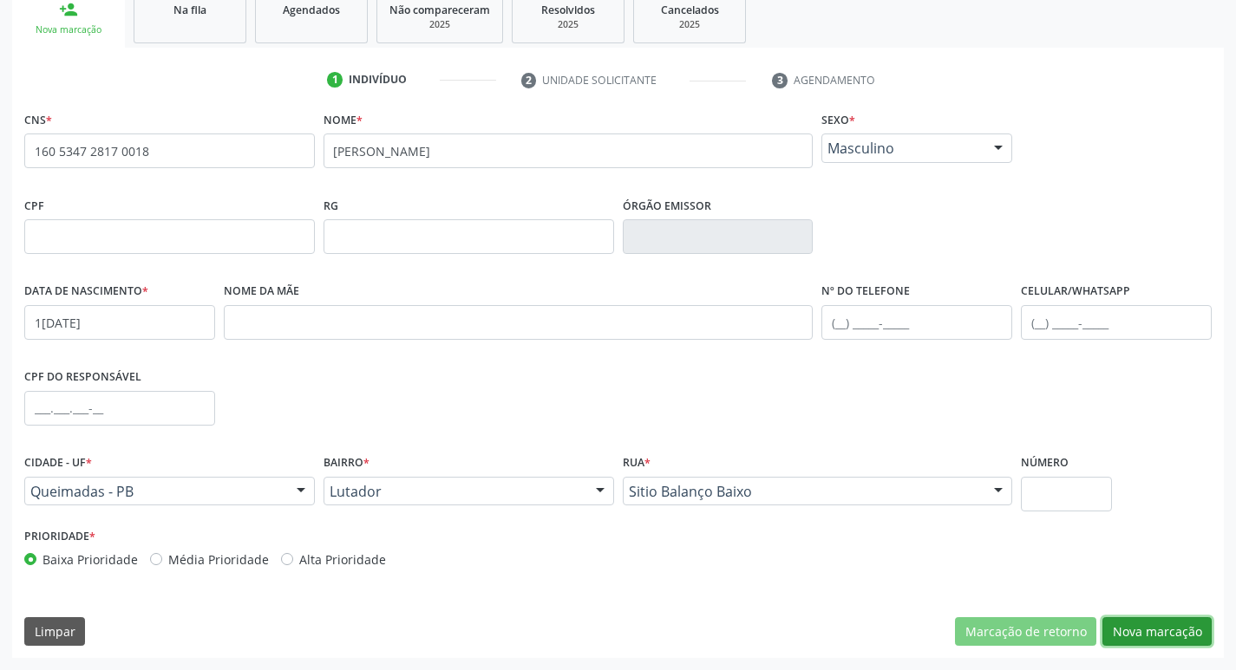
click at [1139, 634] on button "Nova marcação" at bounding box center [1156, 632] width 109 height 29
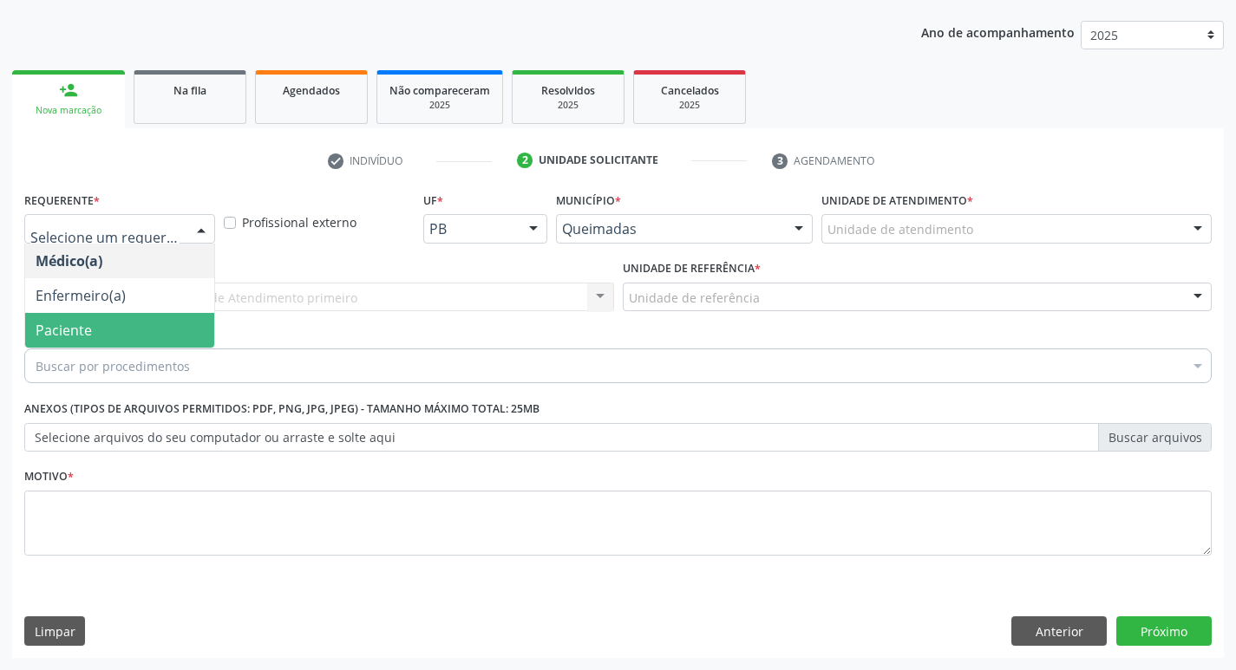
click at [124, 344] on span "Paciente" at bounding box center [119, 330] width 189 height 35
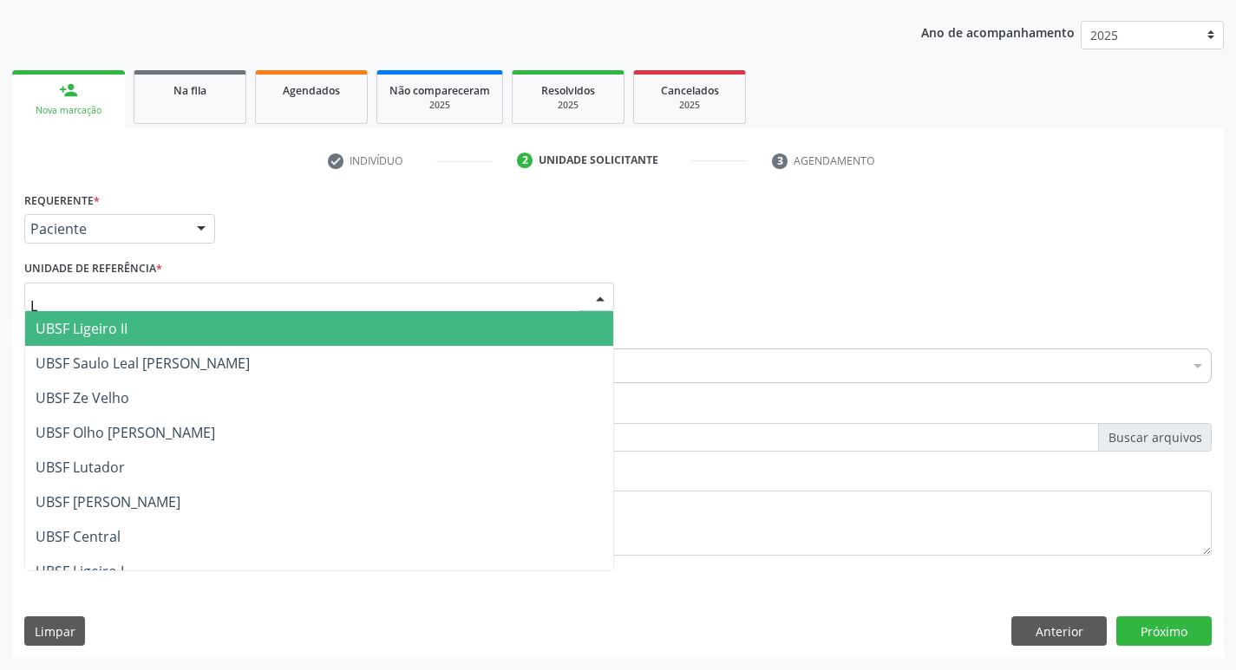
type input "LU"
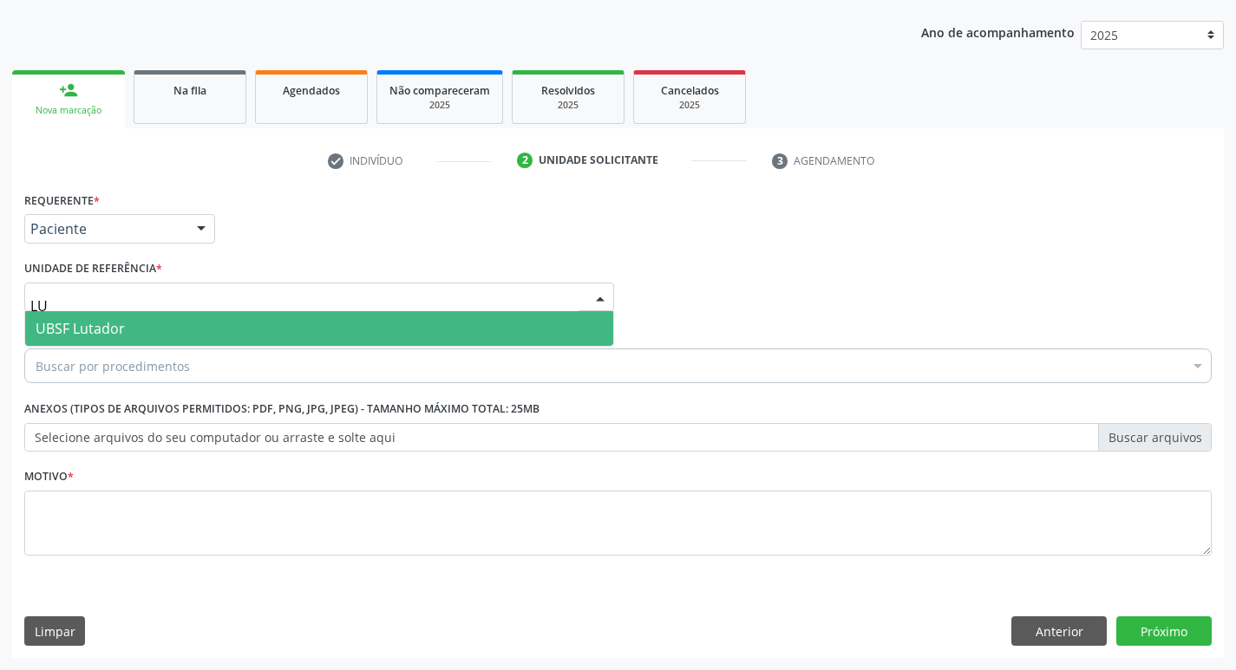
click at [144, 318] on span "UBSF Lutador" at bounding box center [319, 328] width 588 height 35
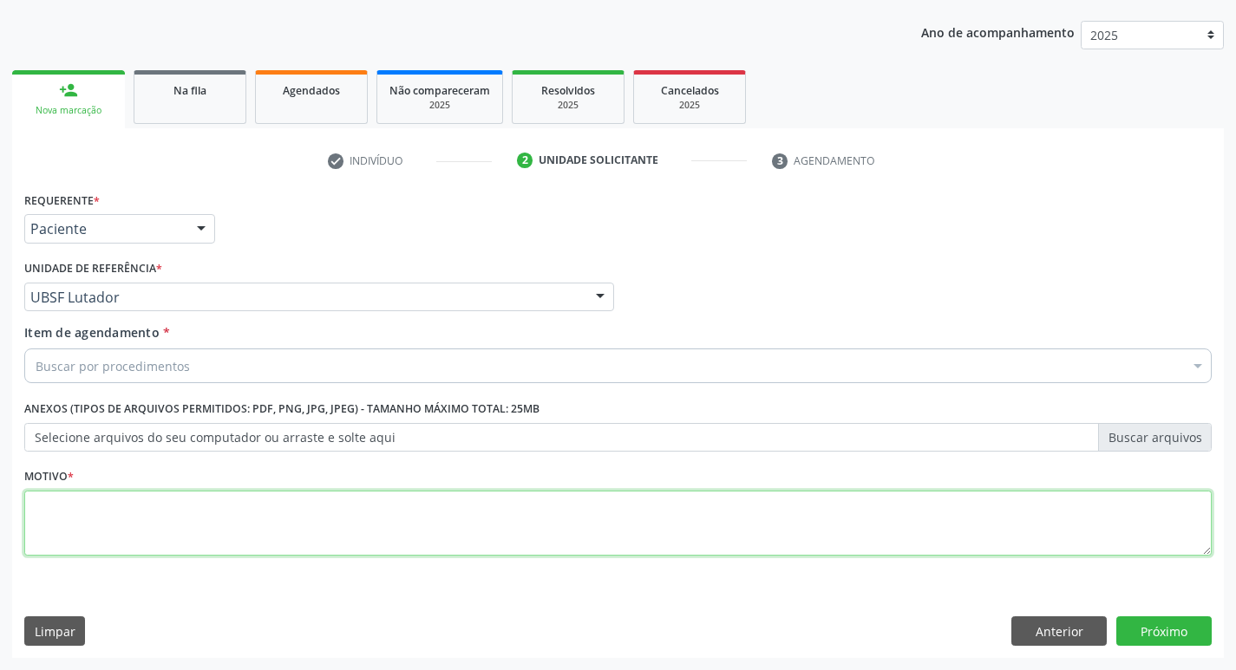
click at [114, 534] on textarea at bounding box center [617, 524] width 1187 height 66
type textarea "AVALIACAO"
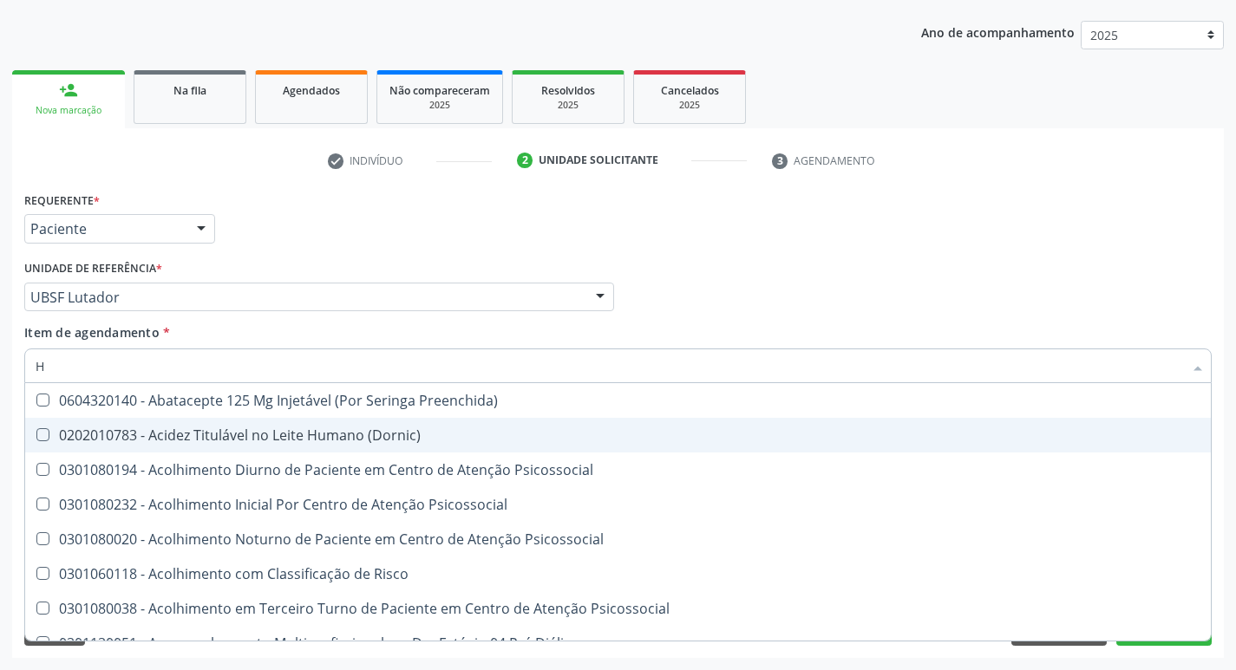
type input "HEMOGR"
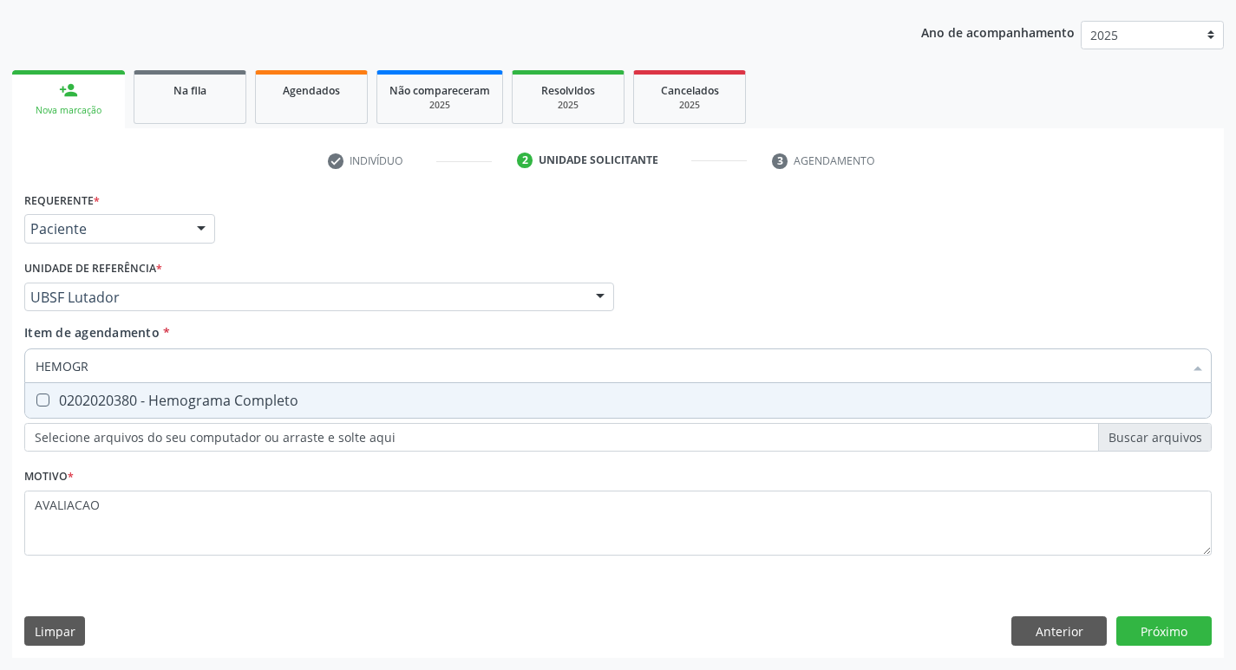
click at [216, 404] on div "0202020380 - Hemograma Completo" at bounding box center [618, 401] width 1165 height 14
checkbox Completo "true"
type input "HEMOG"
checkbox Completo "false"
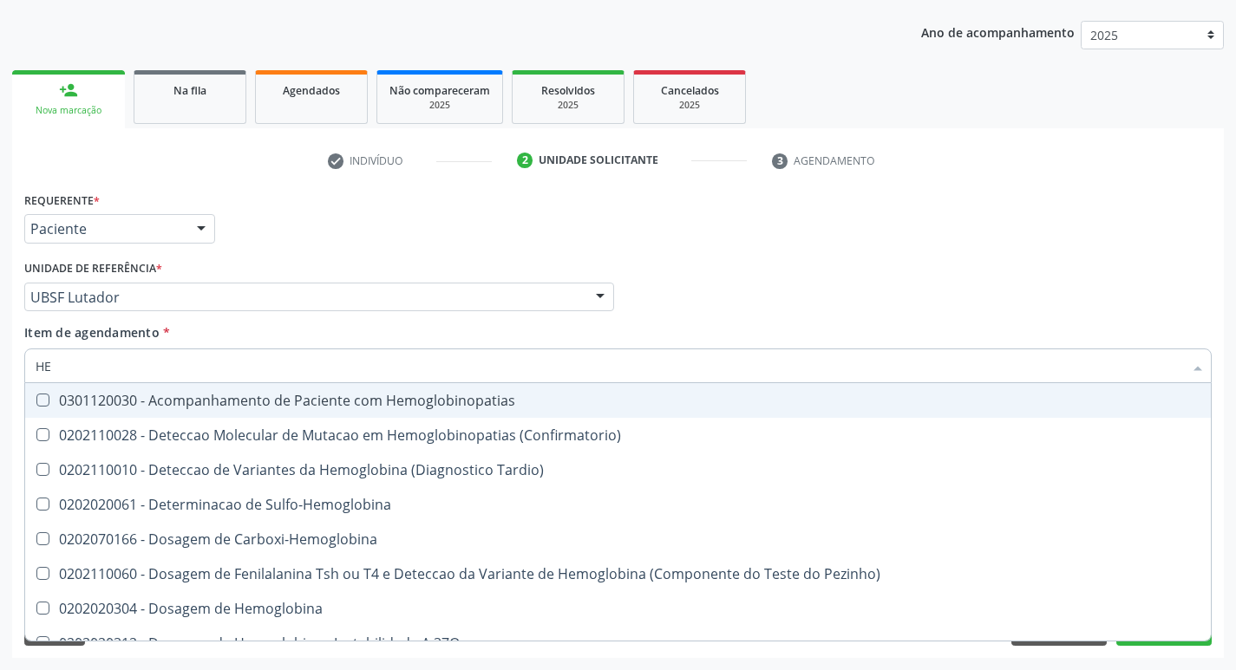
type input "H"
checkbox Completo "false"
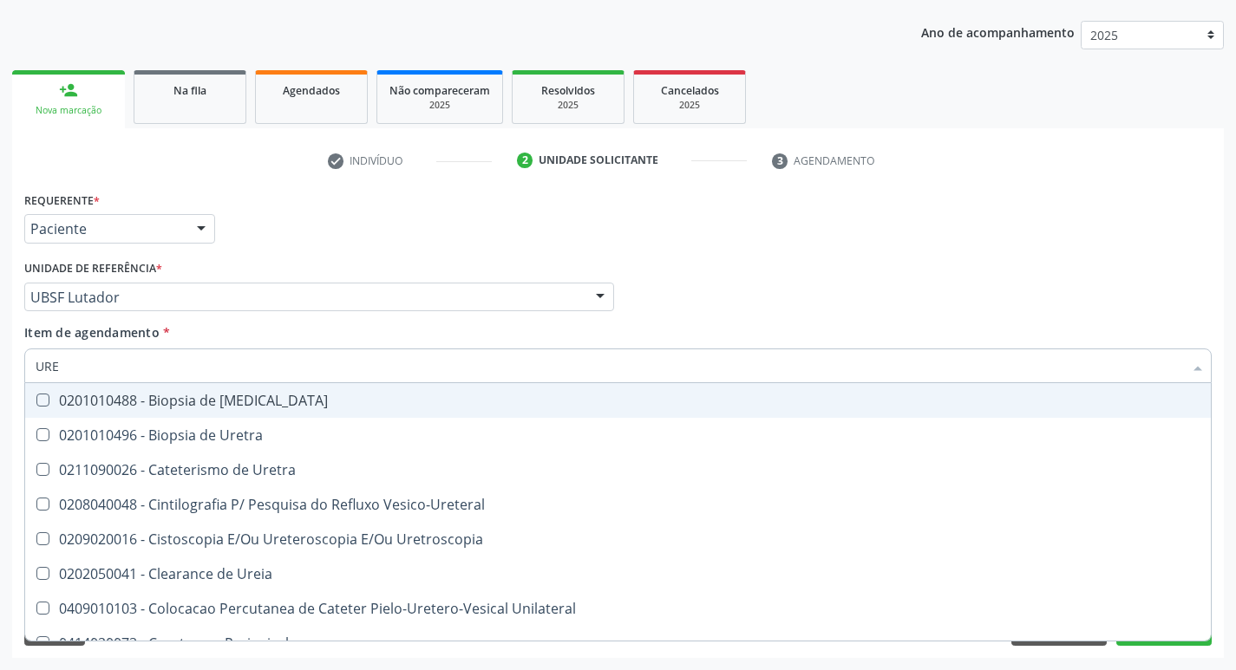
type input "UREI"
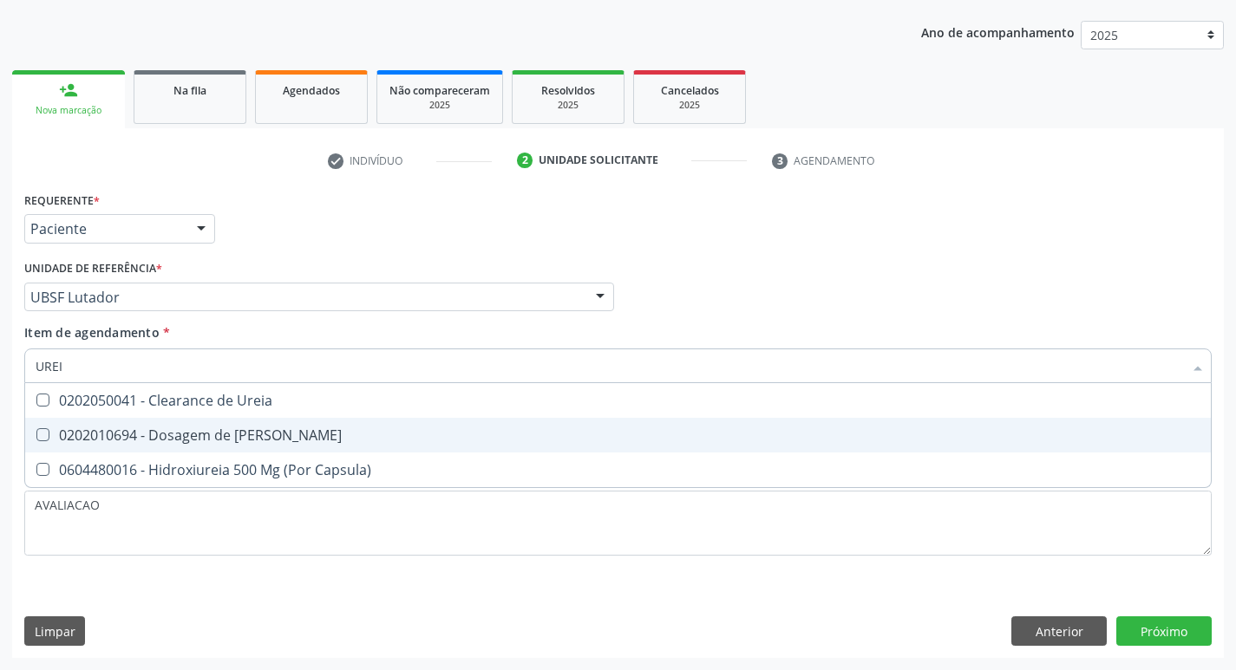
click at [188, 441] on div "0202010694 - Dosagem de Ureia" at bounding box center [618, 435] width 1165 height 14
checkbox Ureia "true"
type input "URE"
checkbox Ureia "false"
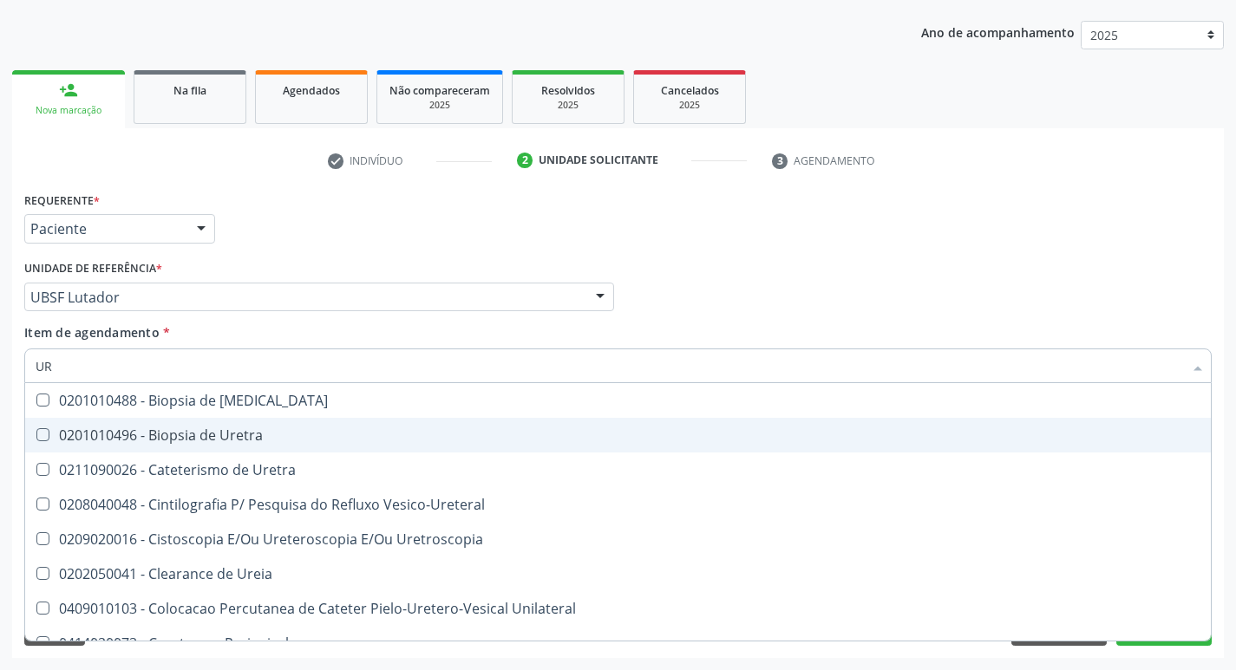
type input "U"
checkbox Ureia "false"
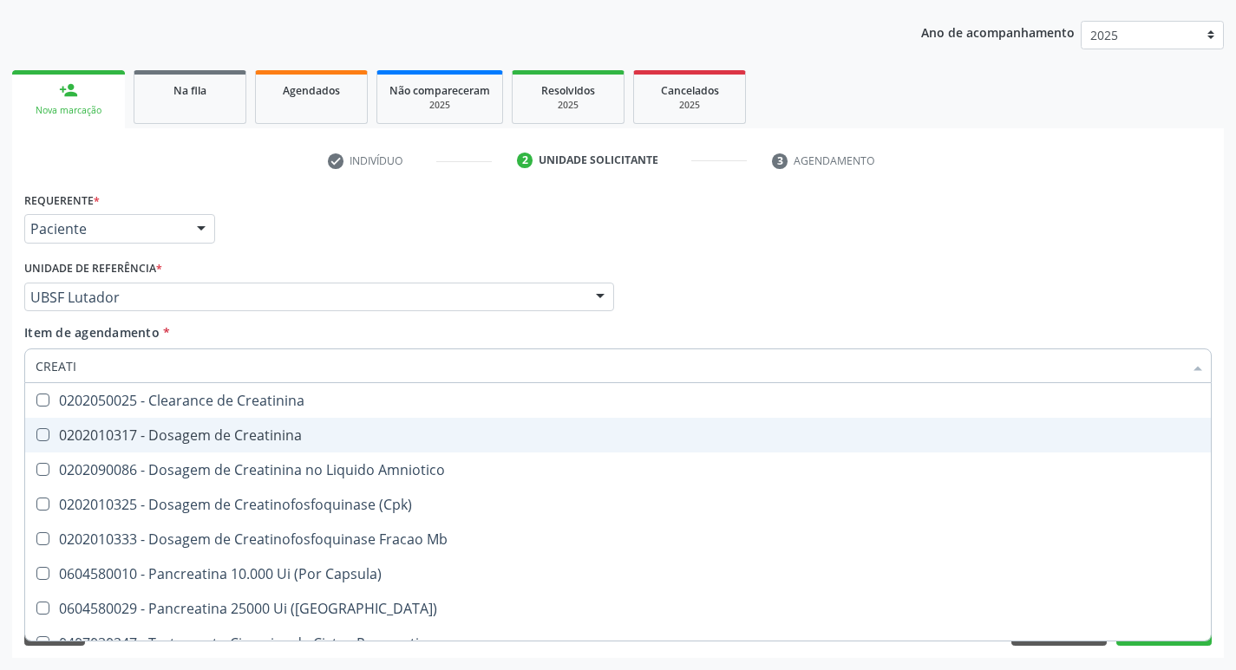
type input "CREATIN"
click at [188, 441] on div "0202010317 - Dosagem de Creatinina" at bounding box center [618, 435] width 1165 height 14
checkbox Creatinina "true"
type input "C"
checkbox Creatinina "false"
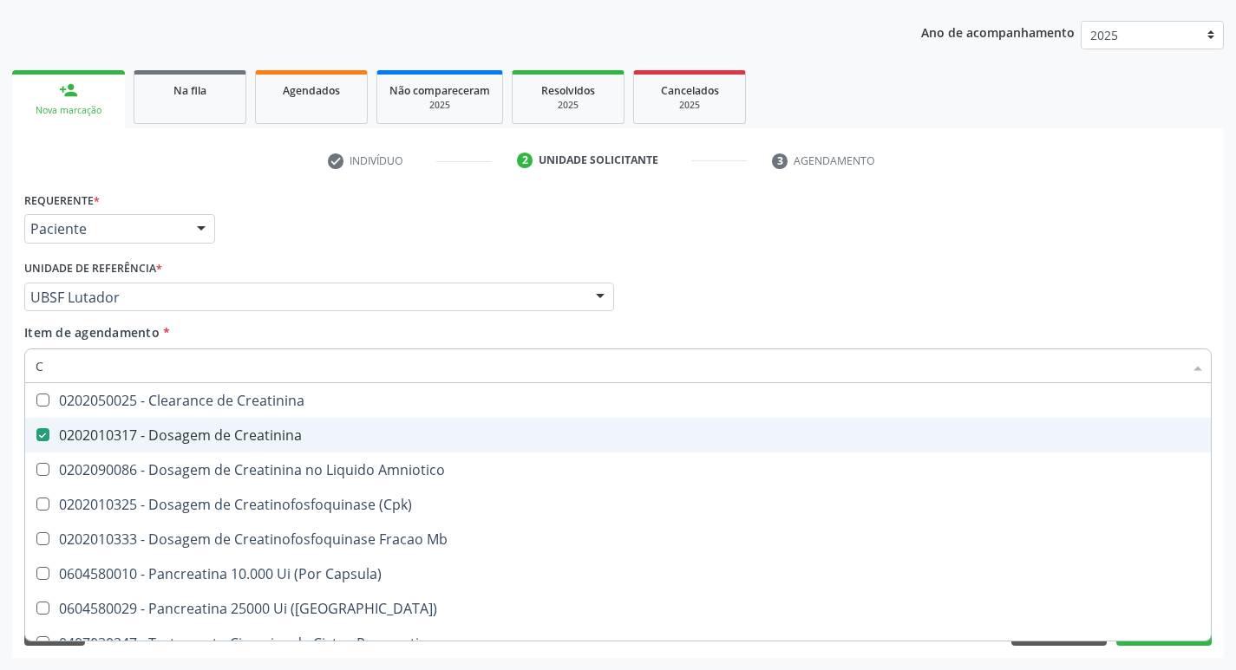
checkbox Amniotico "false"
checkbox Mb "false"
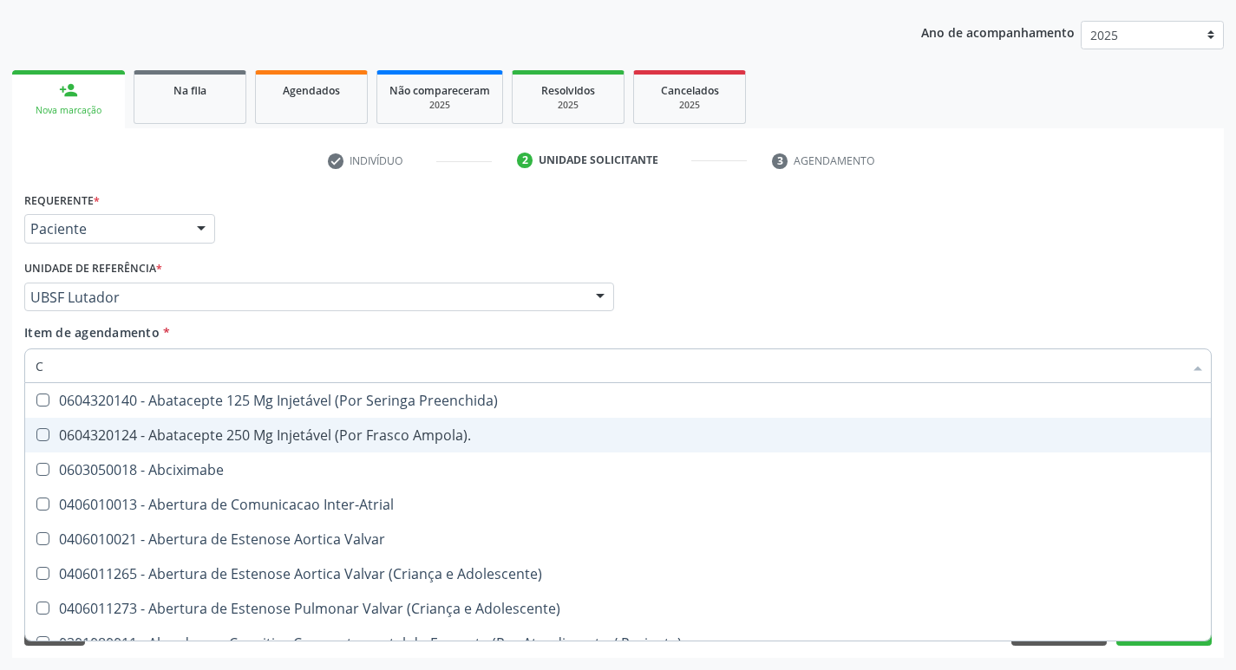
type input "CO"
checkbox Osseo "true"
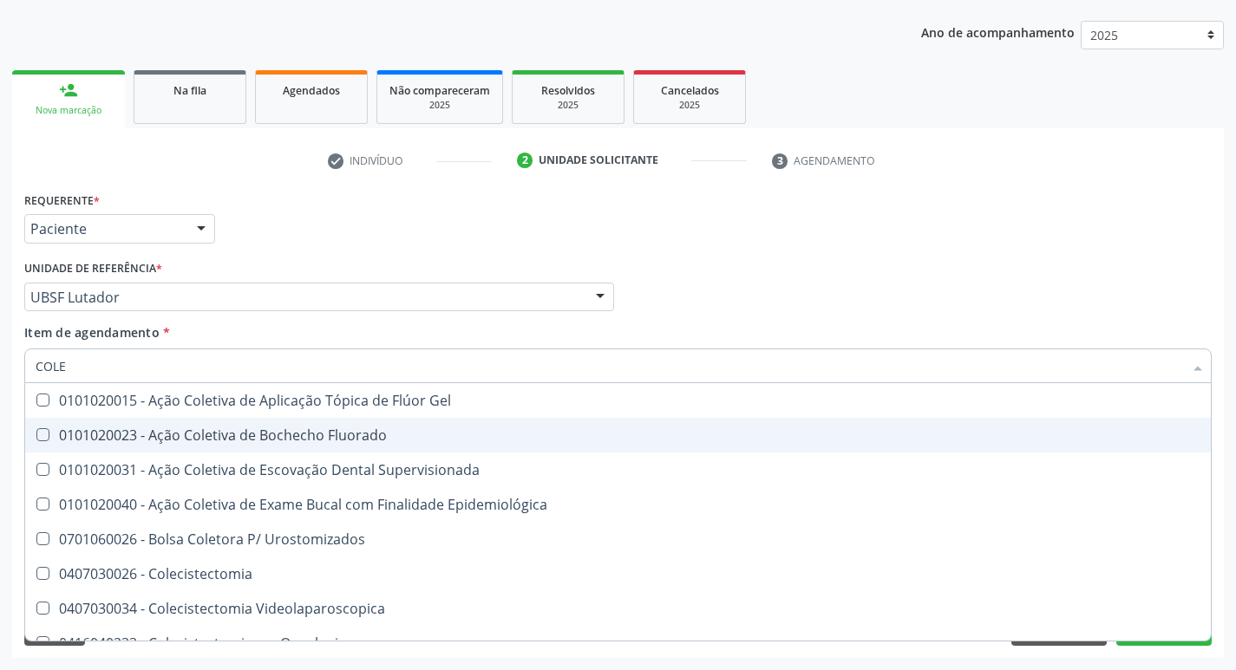
type input "COLES"
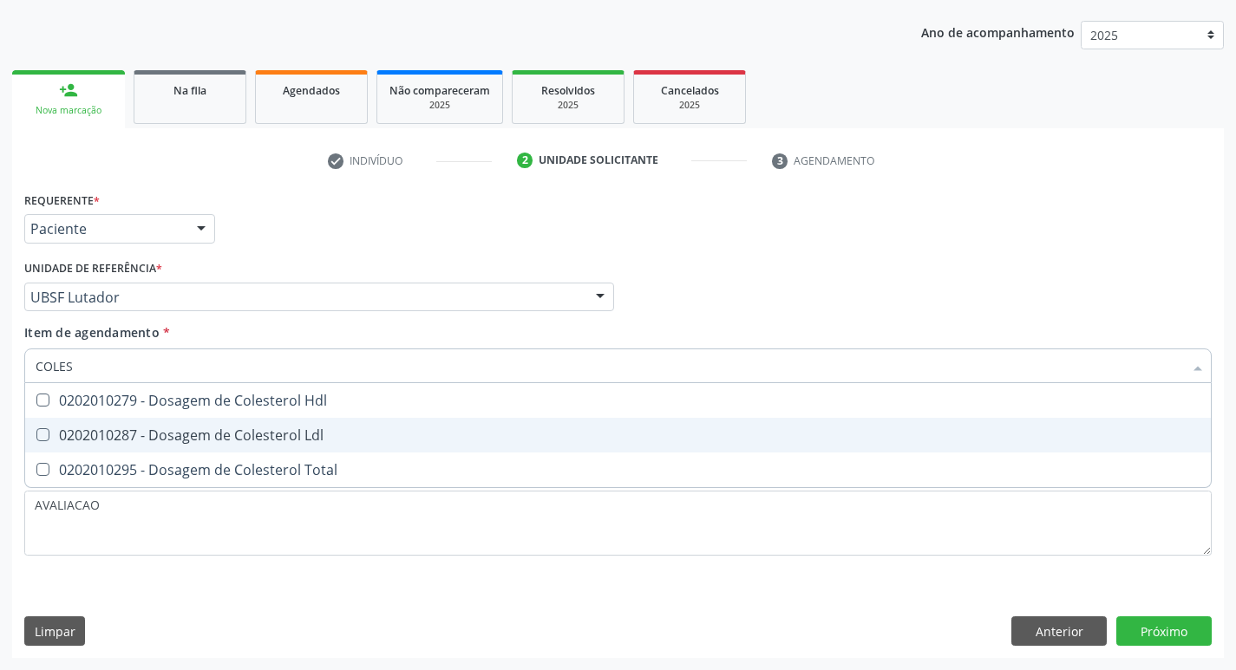
click at [188, 441] on div "0202010287 - Dosagem de Colesterol Ldl" at bounding box center [618, 435] width 1165 height 14
checkbox Ldl "true"
click at [173, 408] on div "0202010279 - Dosagem de Colesterol Hdl" at bounding box center [618, 401] width 1165 height 14
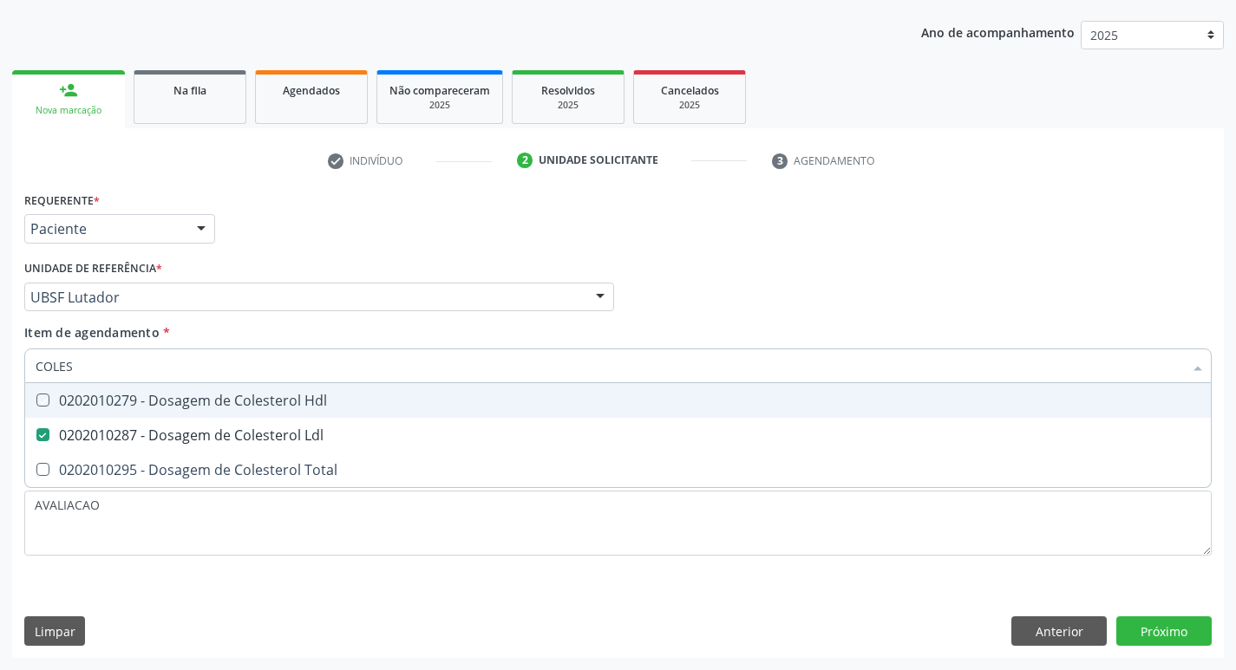
checkbox Hdl "true"
type input "COLE"
checkbox Hdl "false"
checkbox Ldl "false"
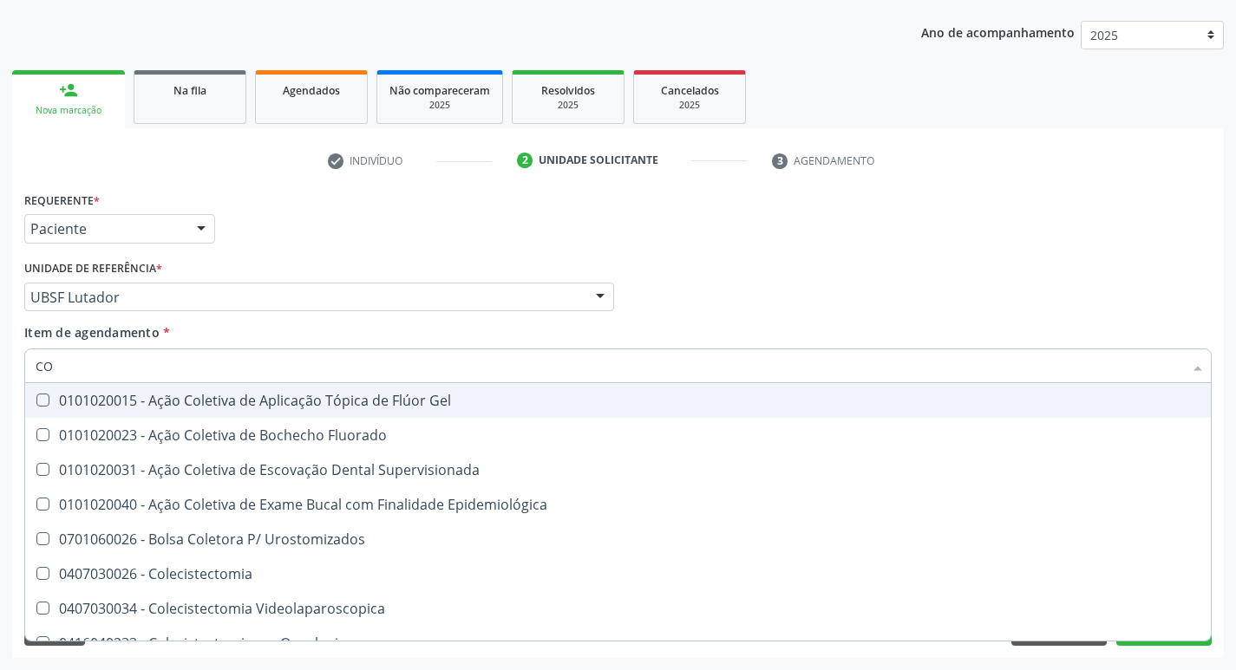
type input "C"
checkbox Hdl "false"
checkbox Ldl "false"
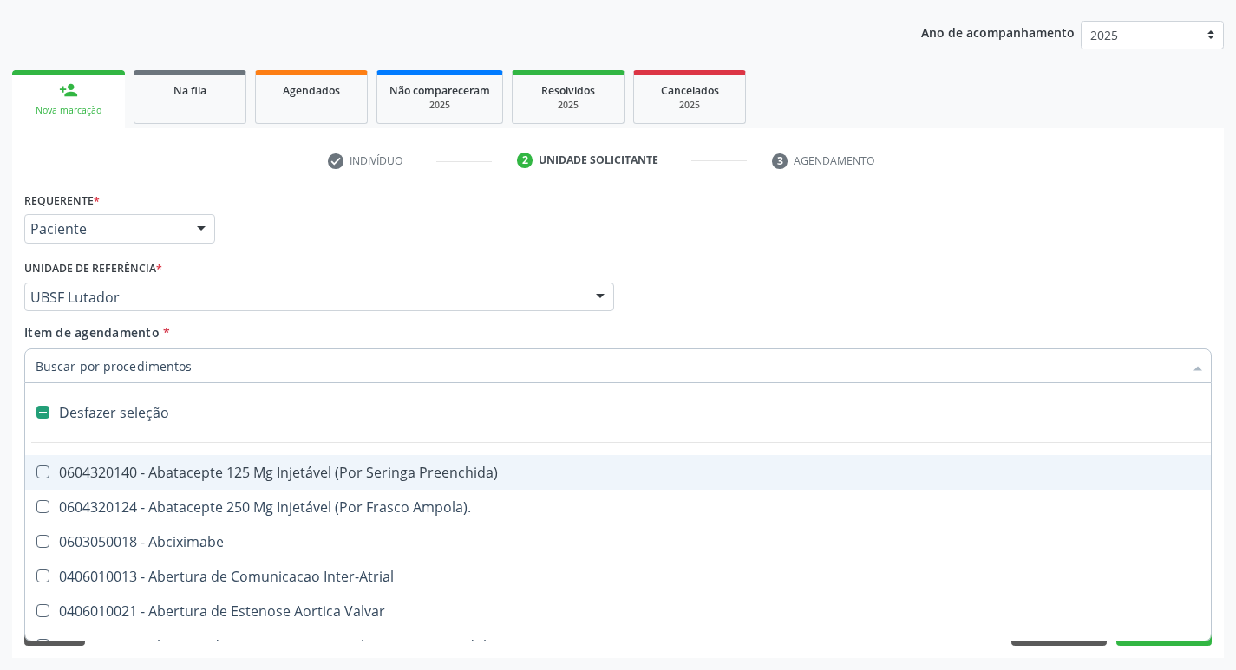
type input "2"
checkbox Monopolar "true"
checkbox Quadril "true"
checkbox Biologica "true"
checkbox Congenita "true"
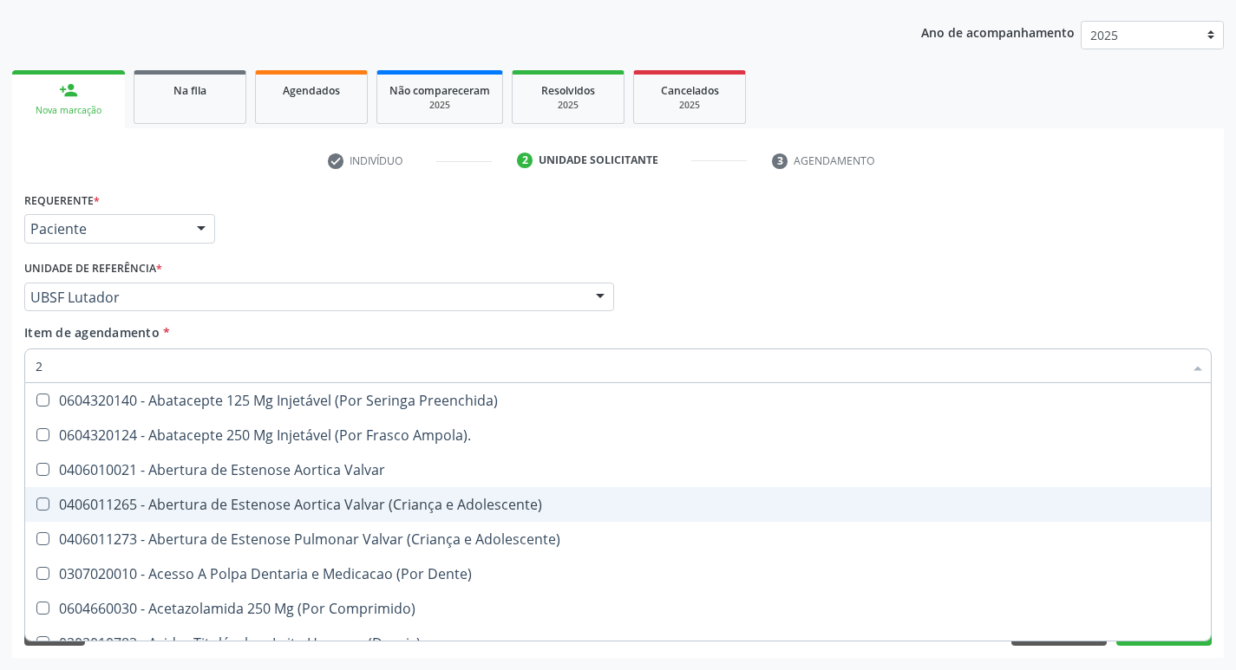
type input "20205001"
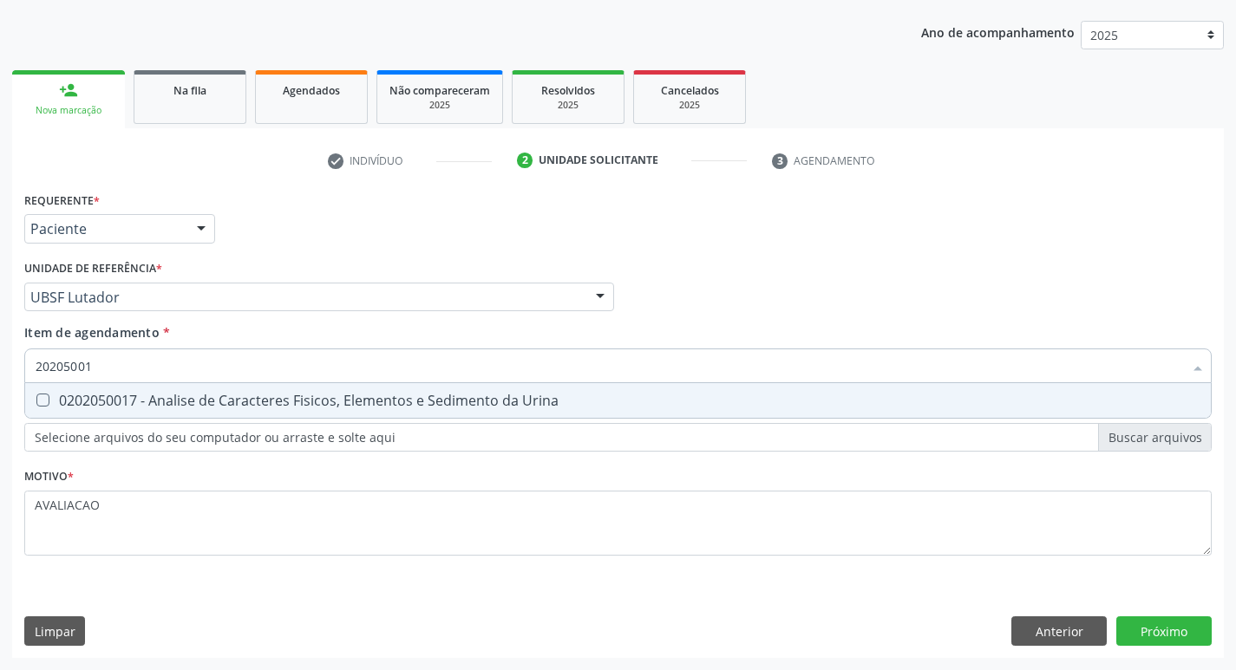
click at [260, 387] on span "0202050017 - Analise de Caracteres Fisicos, Elementos e Sedimento da Urina" at bounding box center [618, 400] width 1186 height 35
checkbox Urina "true"
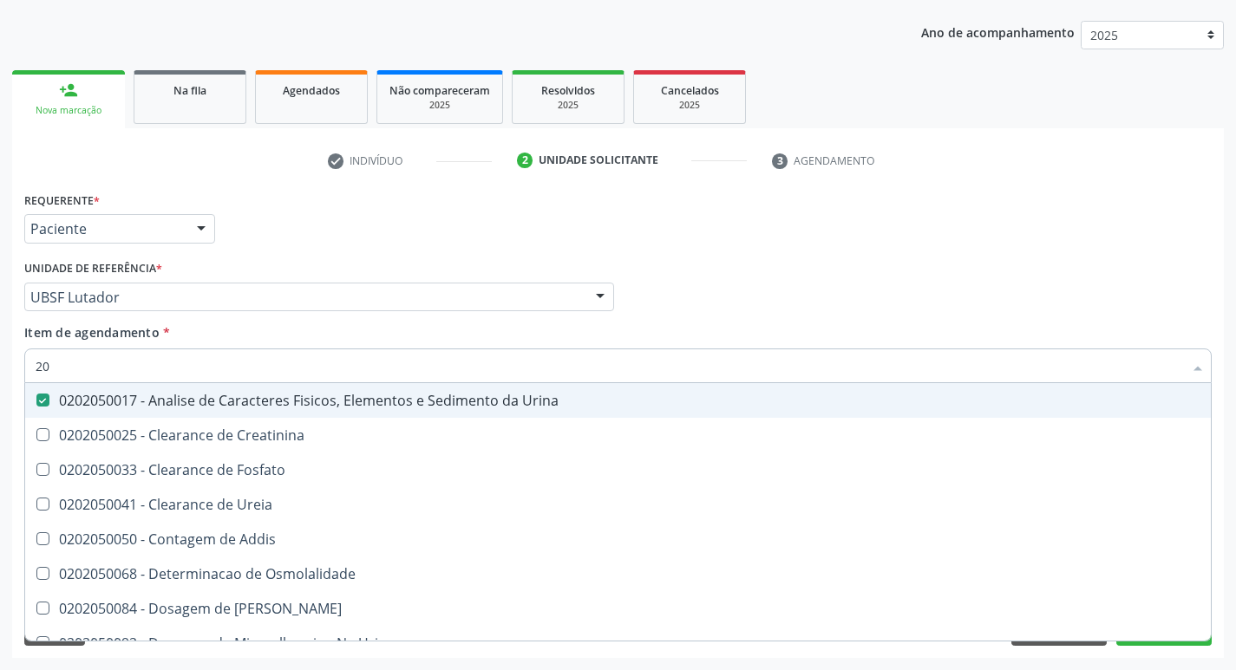
type input "2"
checkbox Urina "false"
checkbox Ureia "false"
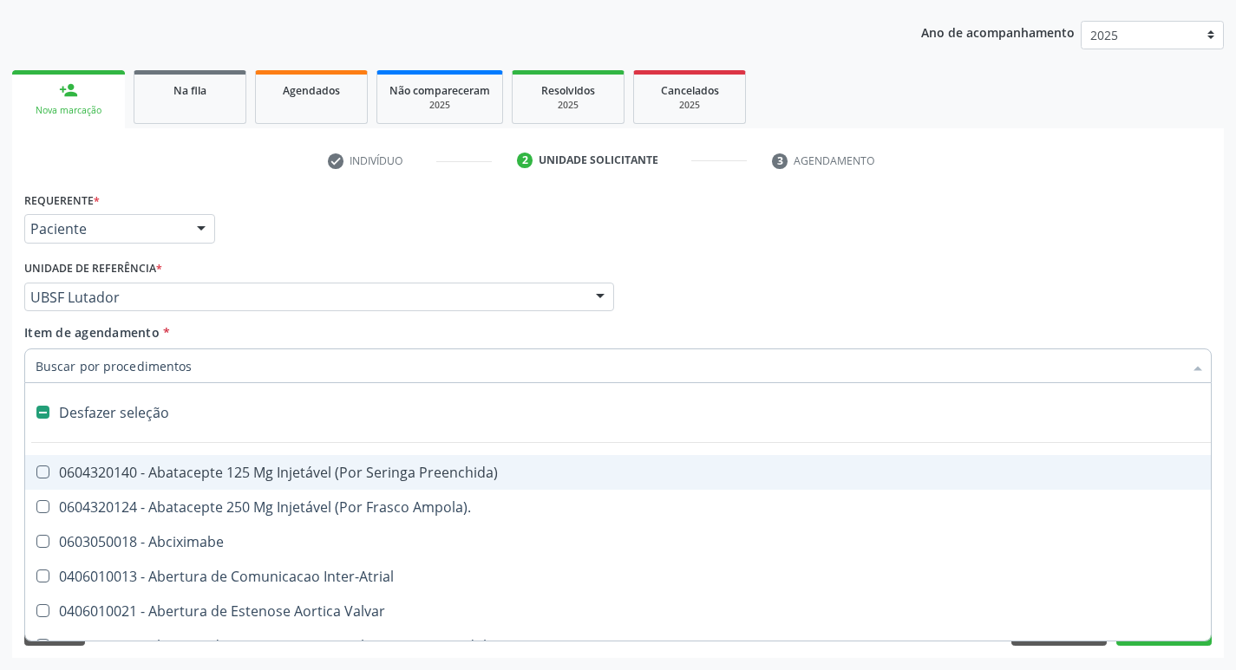
type input "G"
checkbox Urina "false"
checkbox Comprimido\) "true"
checkbox Sanitária "true"
checkbox Criança "true"
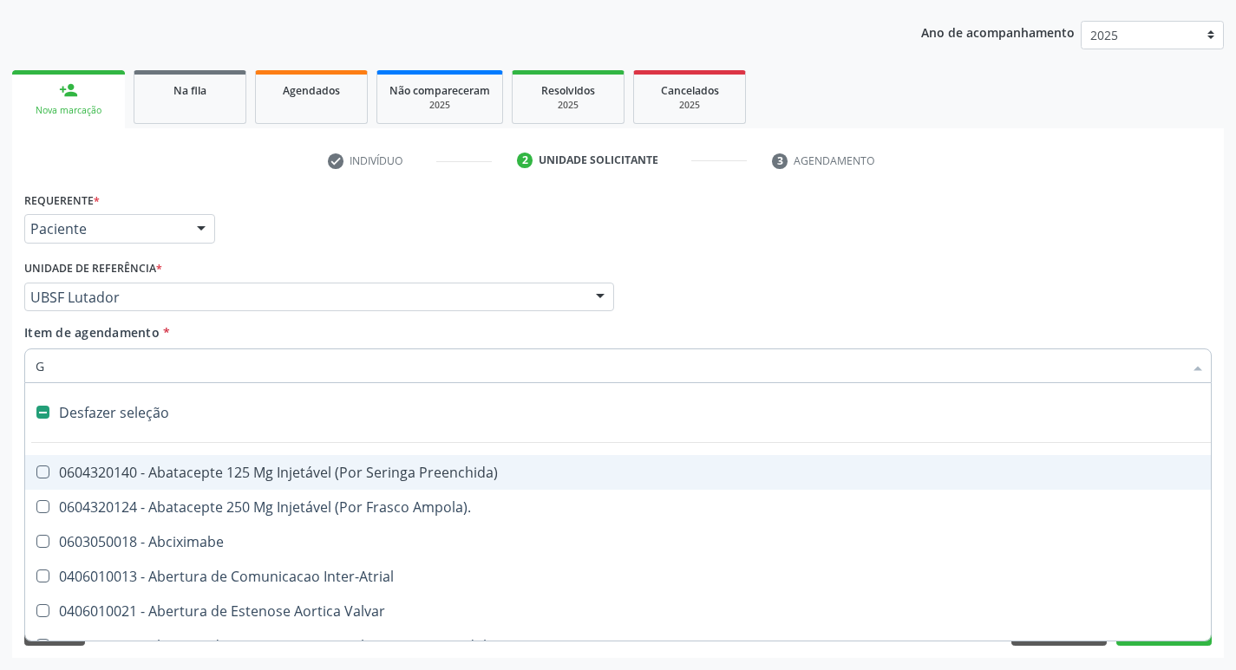
checkbox \(Dacriocintilografia\) "true"
checkbox Persistente "true"
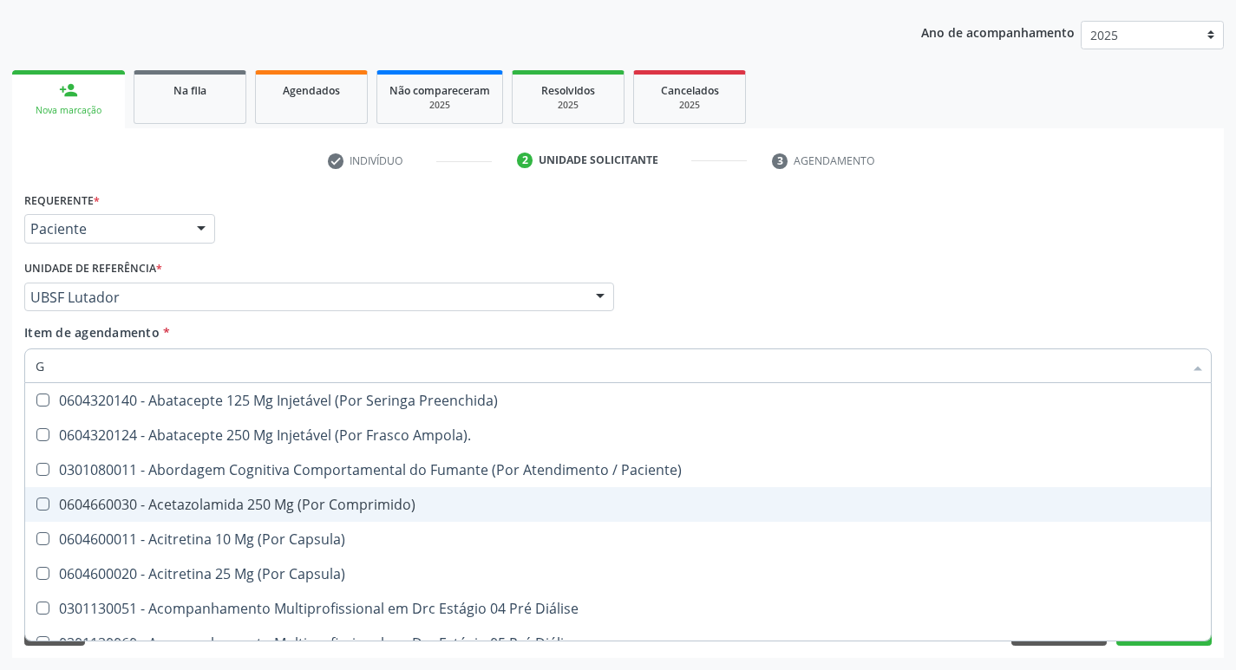
type input "GAMA"
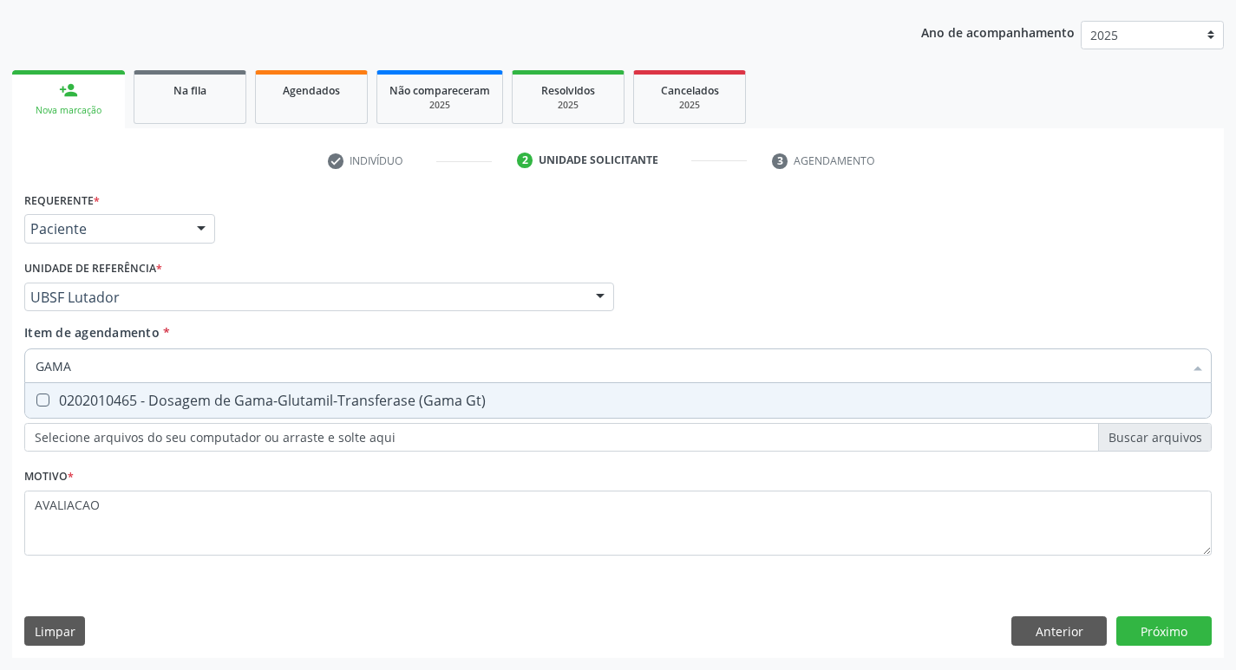
click at [368, 407] on div "0202010465 - Dosagem de Gama-Glutamil-Transferase (Gama Gt)" at bounding box center [618, 401] width 1165 height 14
checkbox Gt\) "true"
type input "GAM"
checkbox Gt\) "false"
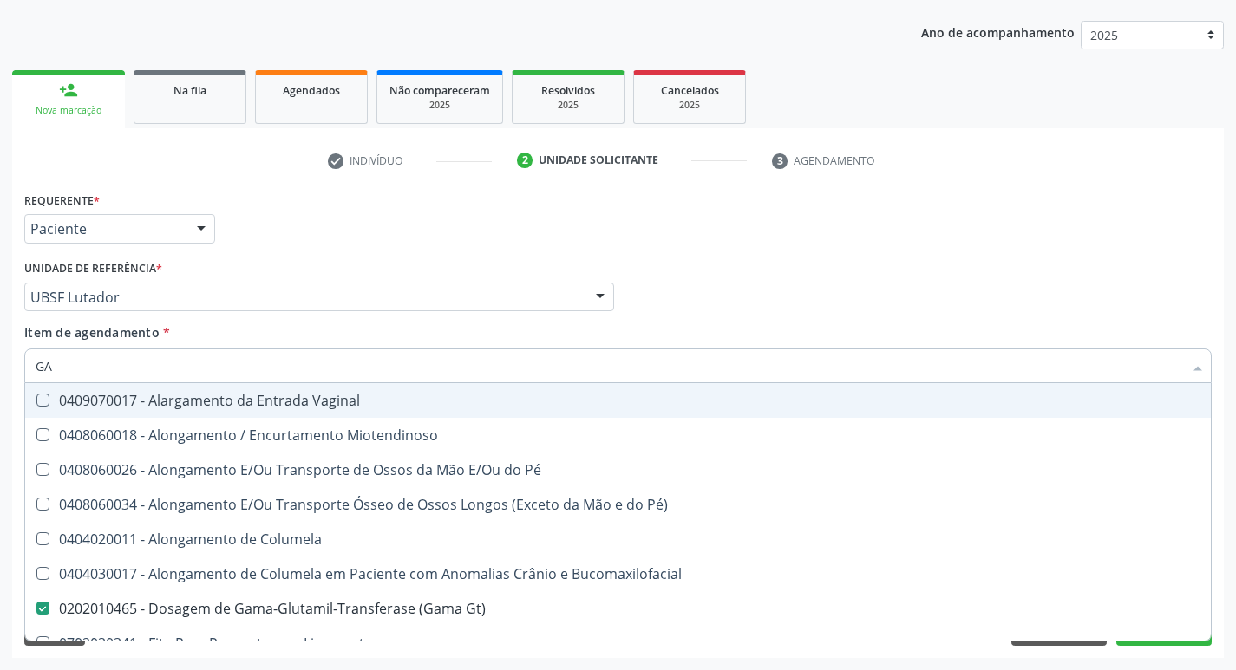
type input "G"
checkbox Gt\) "false"
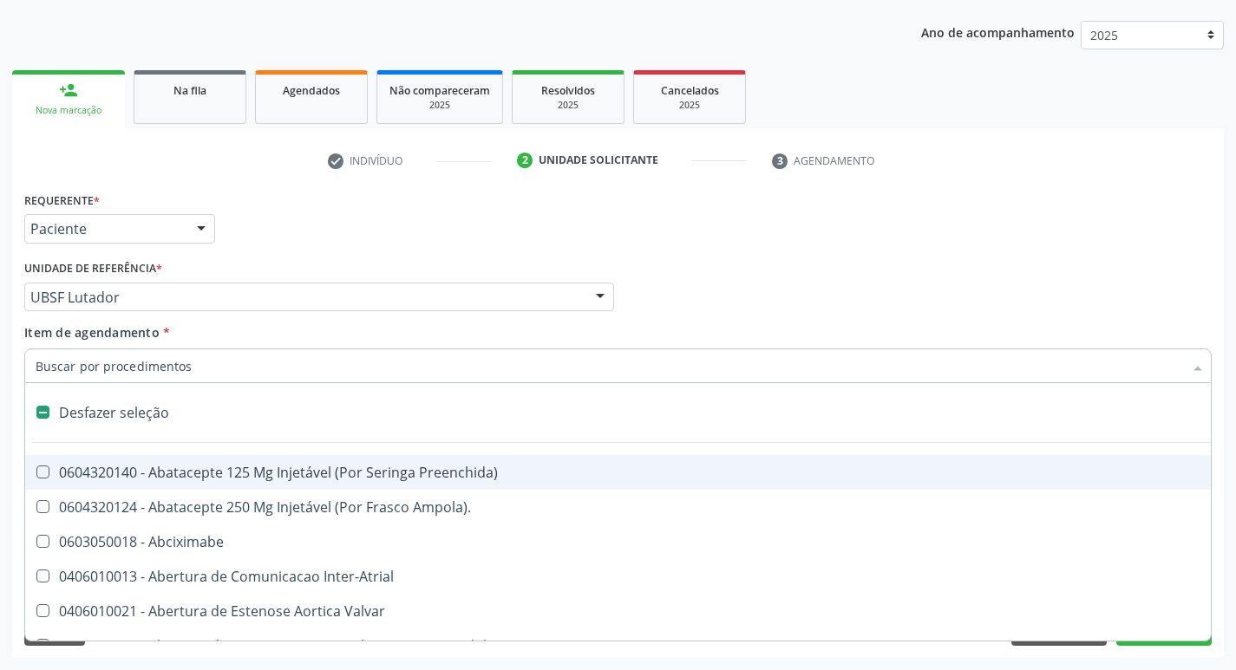
type input "P"
checkbox Urina "false"
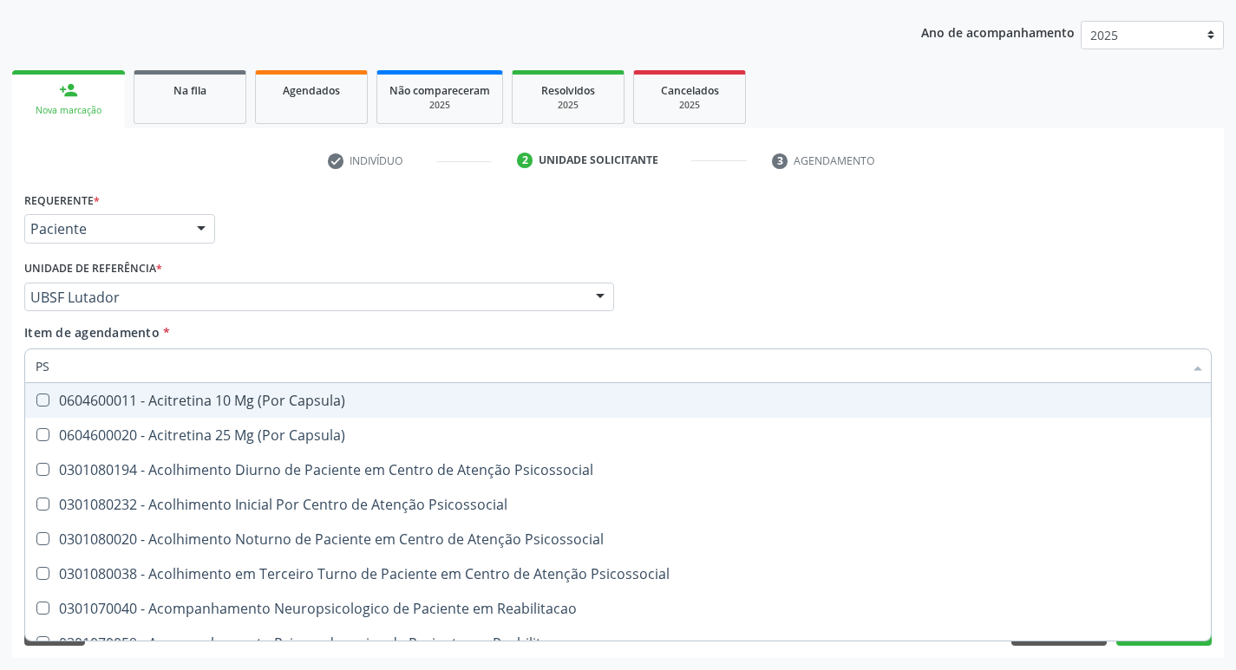
type input "PSA"
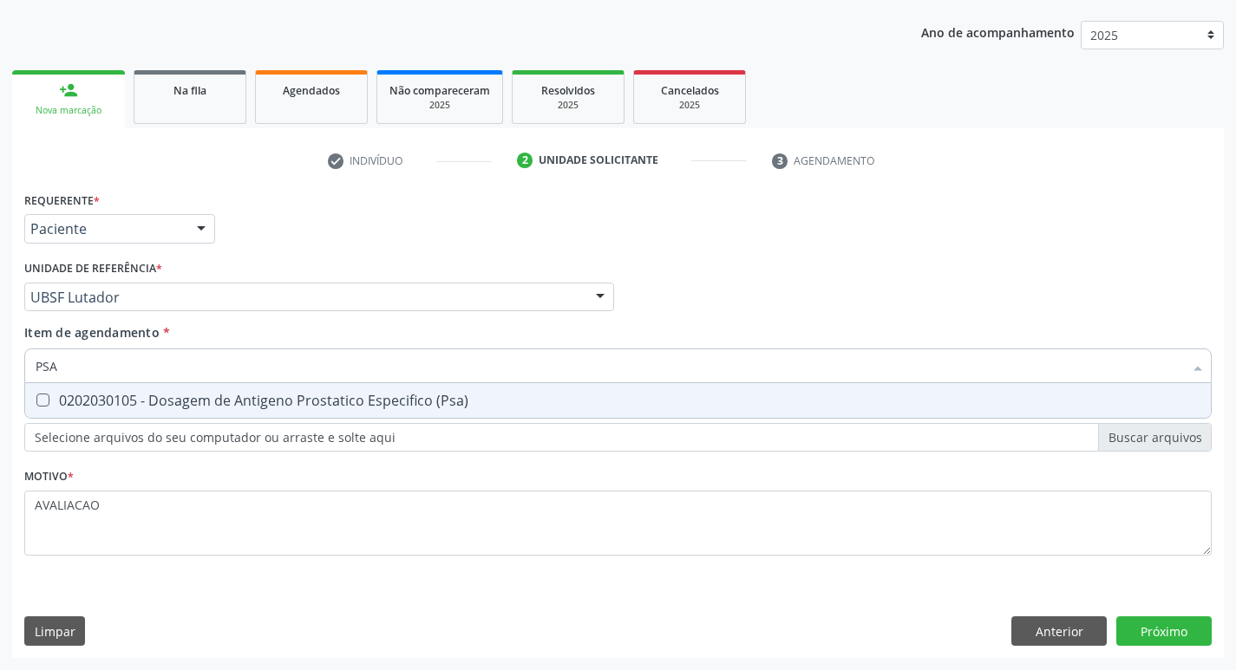
click at [368, 407] on div "0202030105 - Dosagem de Antigeno Prostatico Especifico (Psa)" at bounding box center [618, 401] width 1165 height 14
checkbox \(Psa\) "true"
type input "PS"
checkbox \(Psa\) "false"
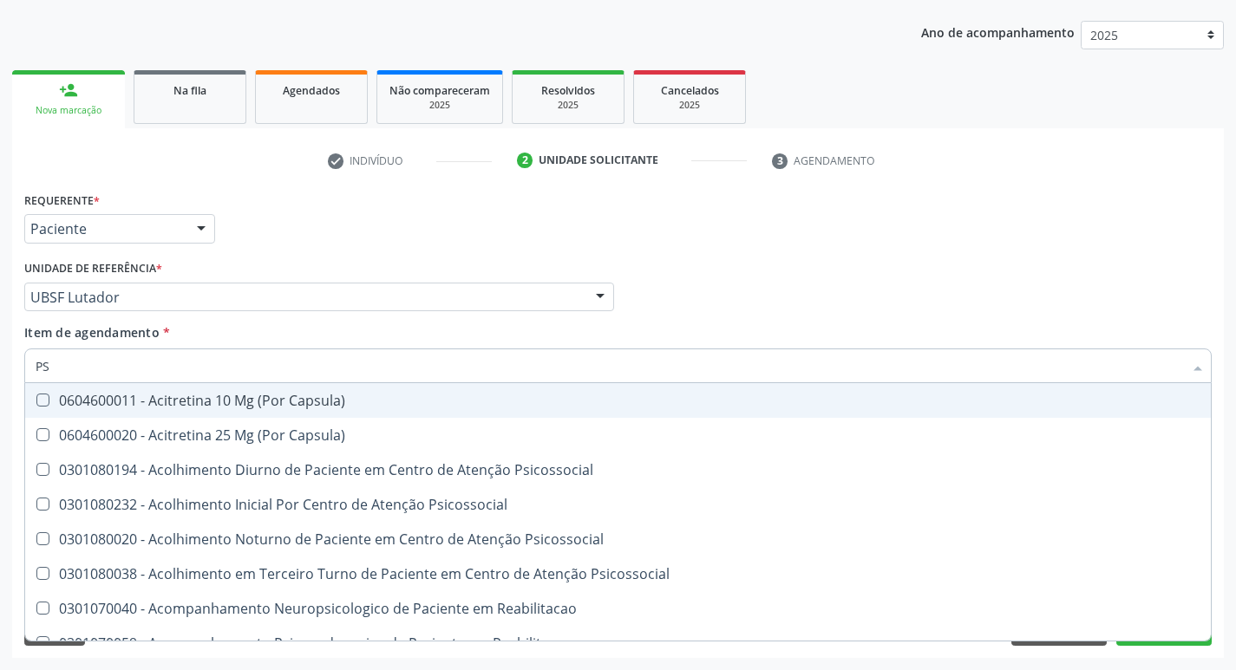
type input "P"
checkbox \(Psa\) "false"
checkbox Capsula\) "true"
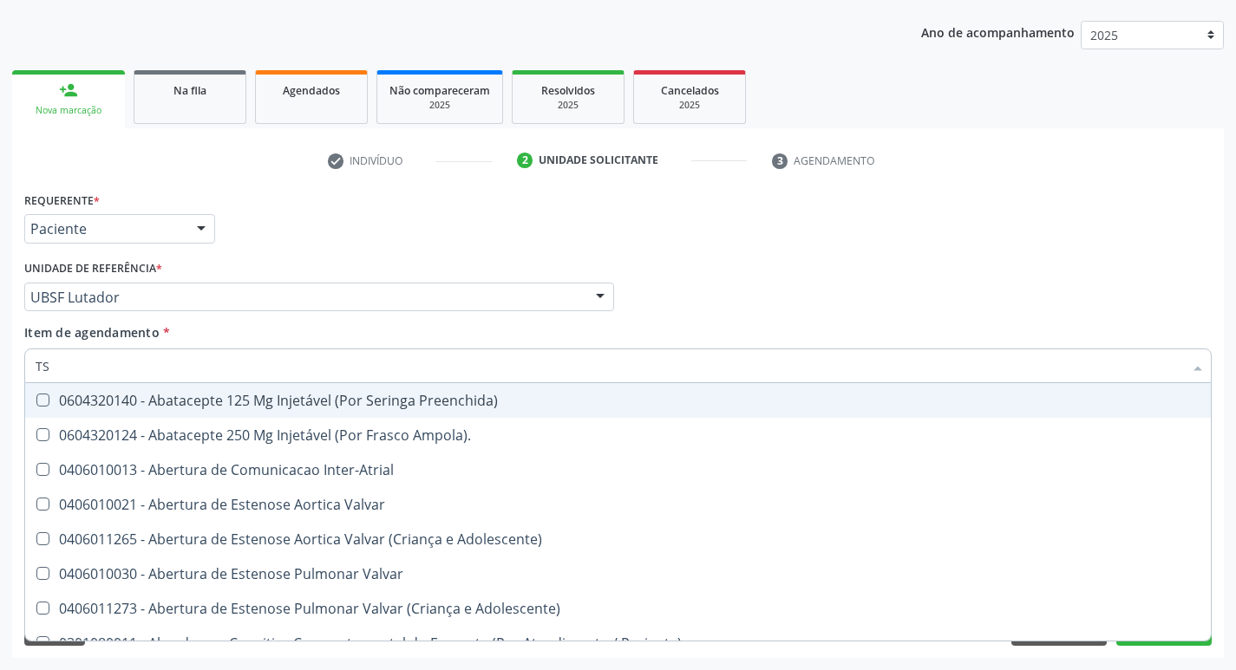
type input "TSH"
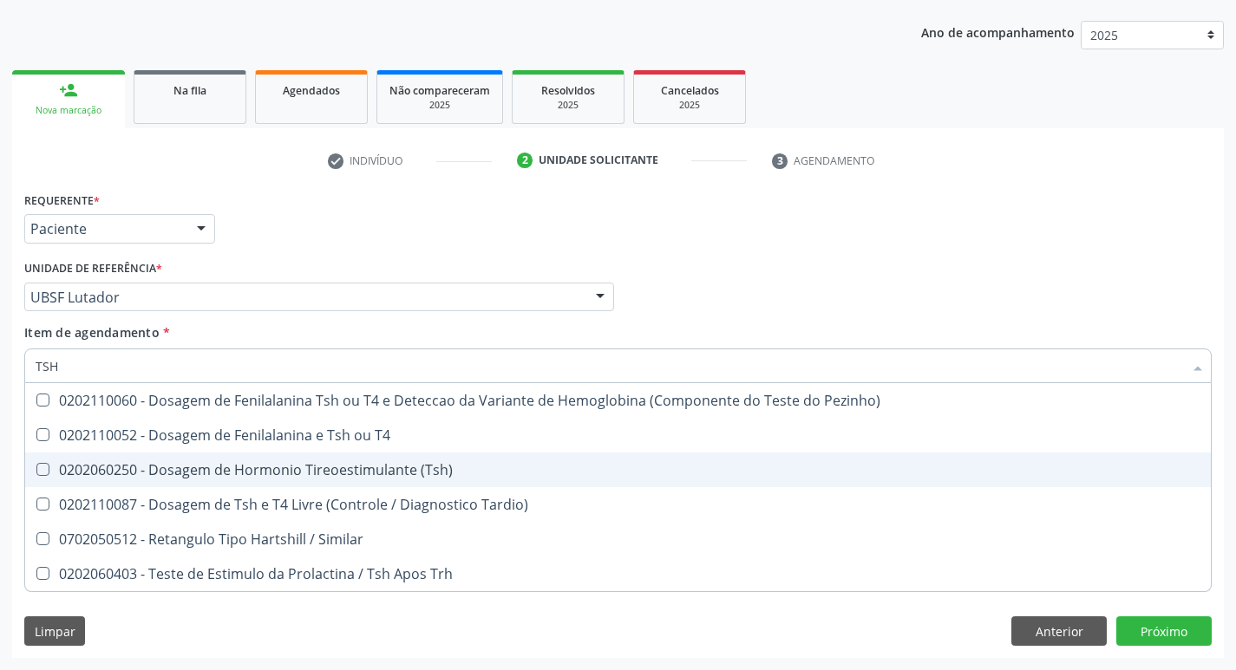
click at [389, 465] on div "0202060250 - Dosagem de Hormonio Tireoestimulante (Tsh)" at bounding box center [618, 470] width 1165 height 14
checkbox \(Tsh\) "true"
type input "TS"
checkbox \(Tsh\) "false"
checkbox Tardio\) "true"
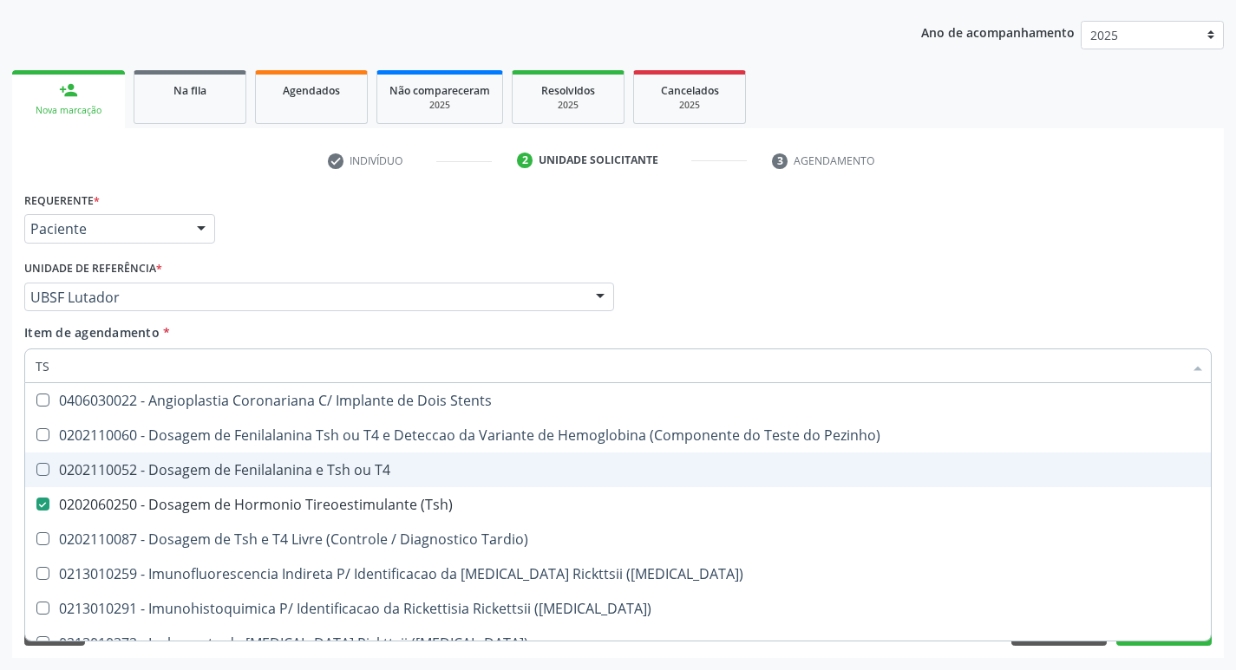
type input "T"
checkbox \(Tsh\) "false"
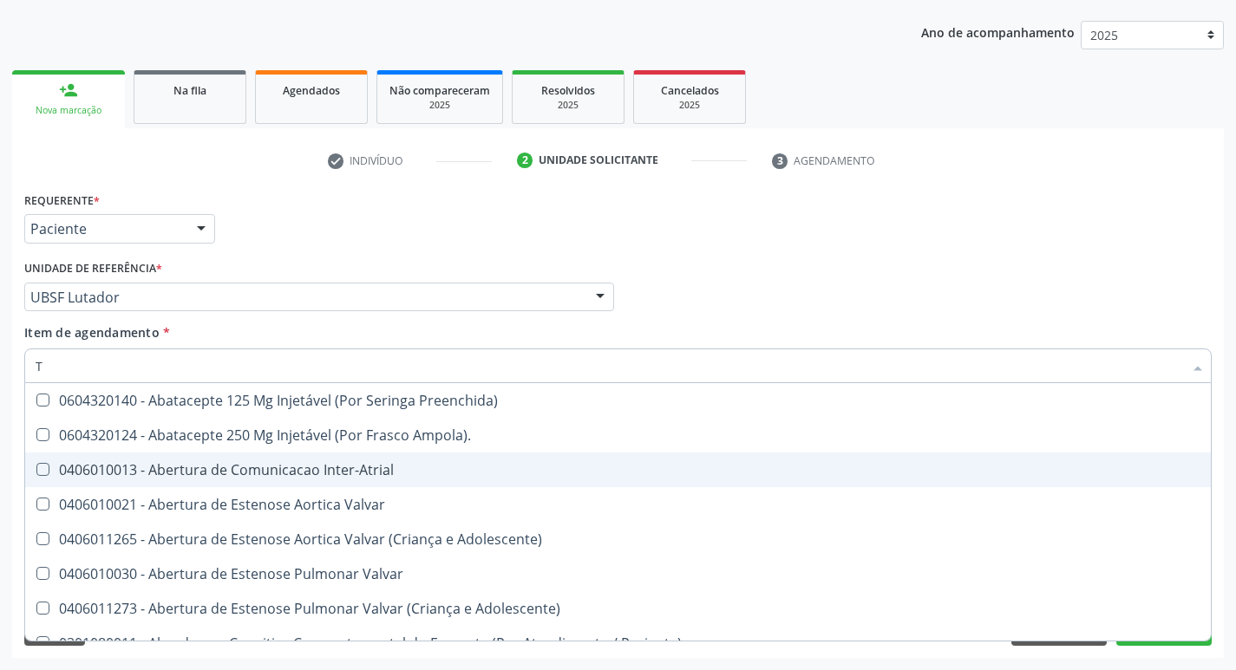
type input "T4"
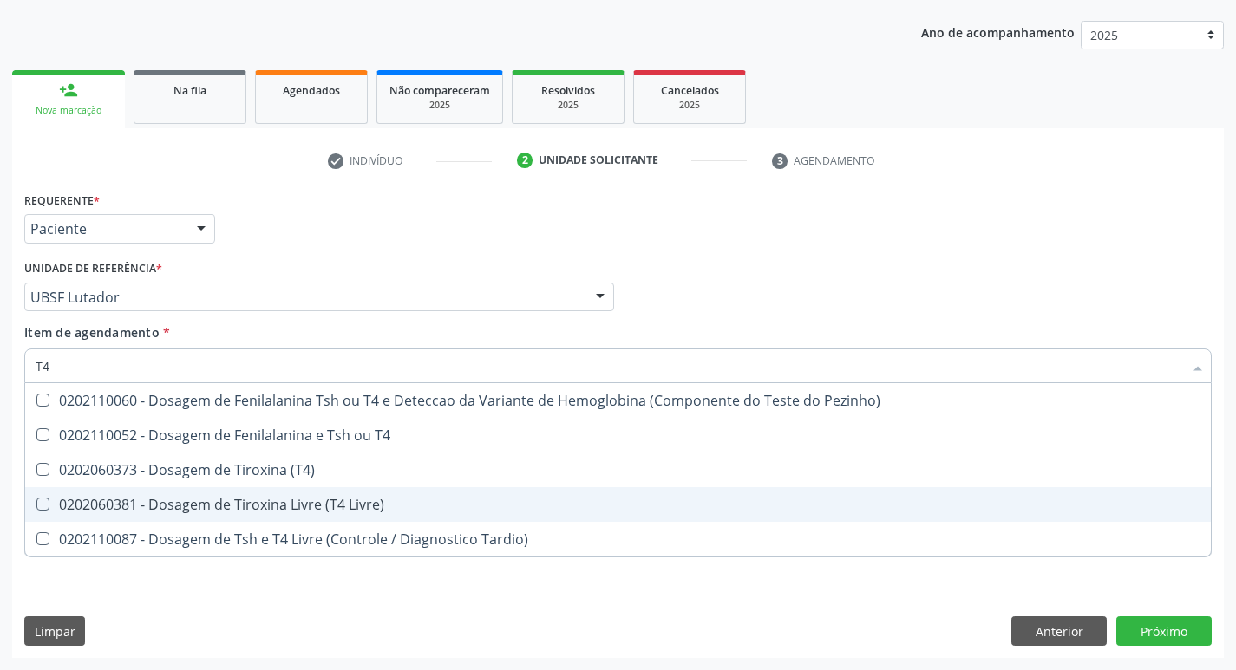
click at [369, 498] on div "0202060381 - Dosagem de Tiroxina Livre (T4 Livre)" at bounding box center [618, 505] width 1165 height 14
checkbox Livre\) "true"
click at [1167, 628] on div "Requerente * Paciente Médico(a) Enfermeiro(a) Paciente Nenhum resultado encontr…" at bounding box center [618, 422] width 1212 height 471
checkbox T4 "true"
checkbox \(T4\) "true"
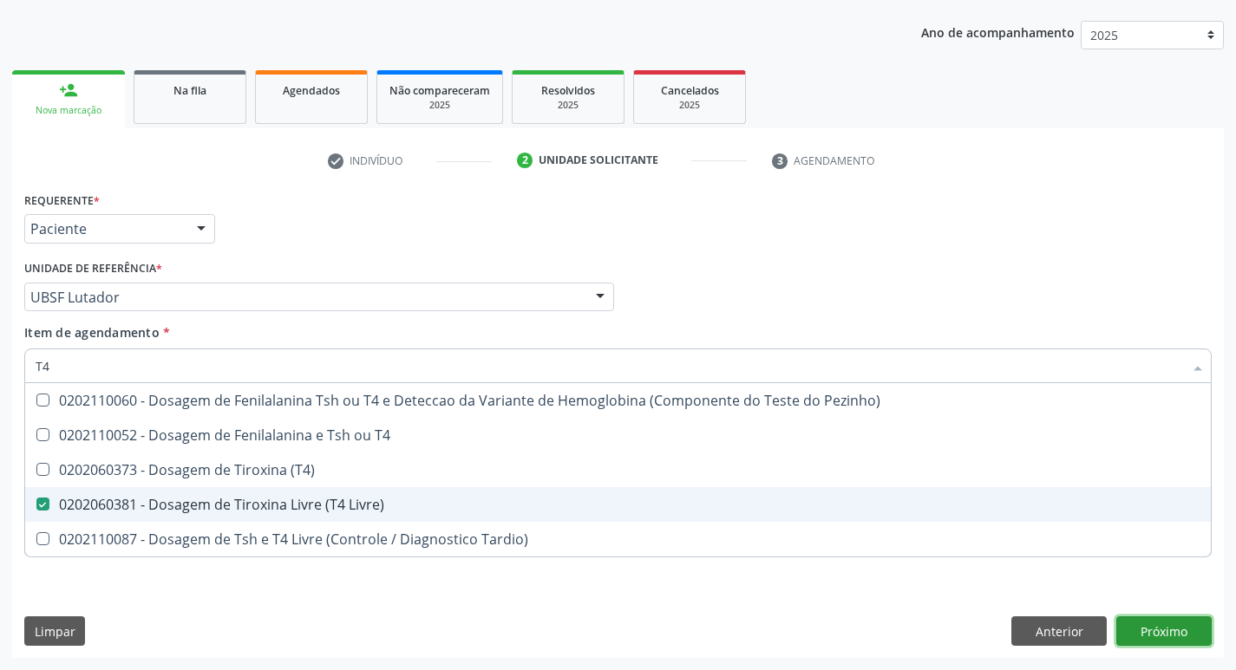
checkbox Tardio\) "true"
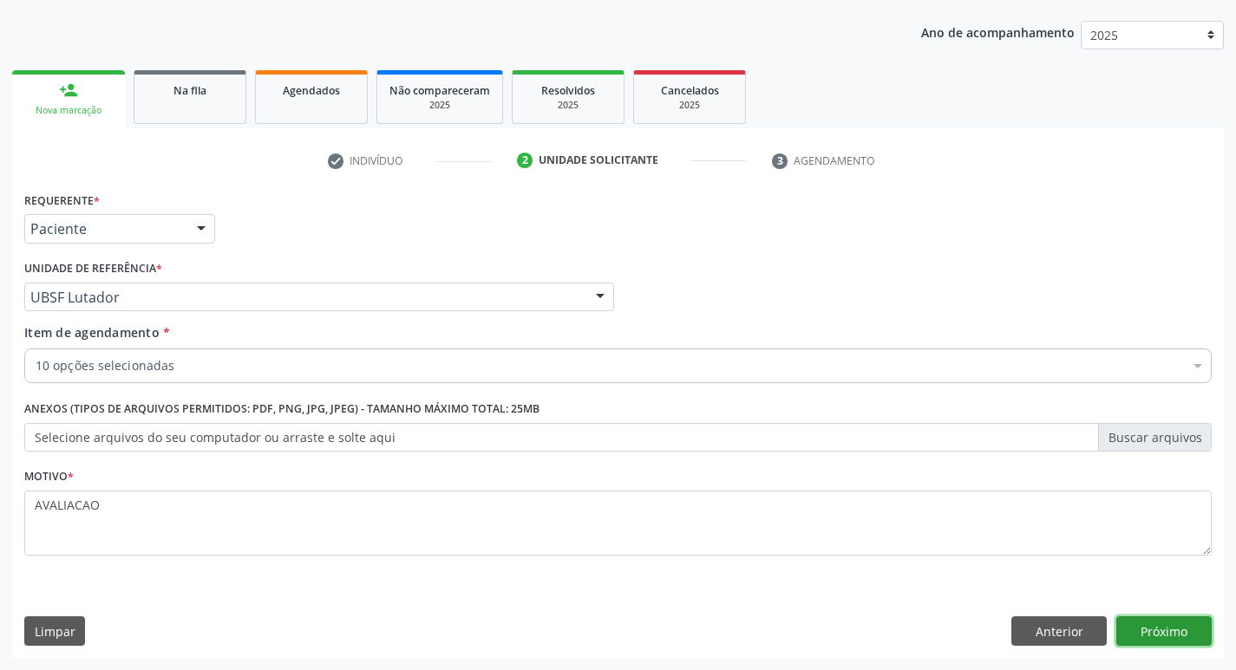
click at [1165, 628] on button "Próximo" at bounding box center [1163, 631] width 95 height 29
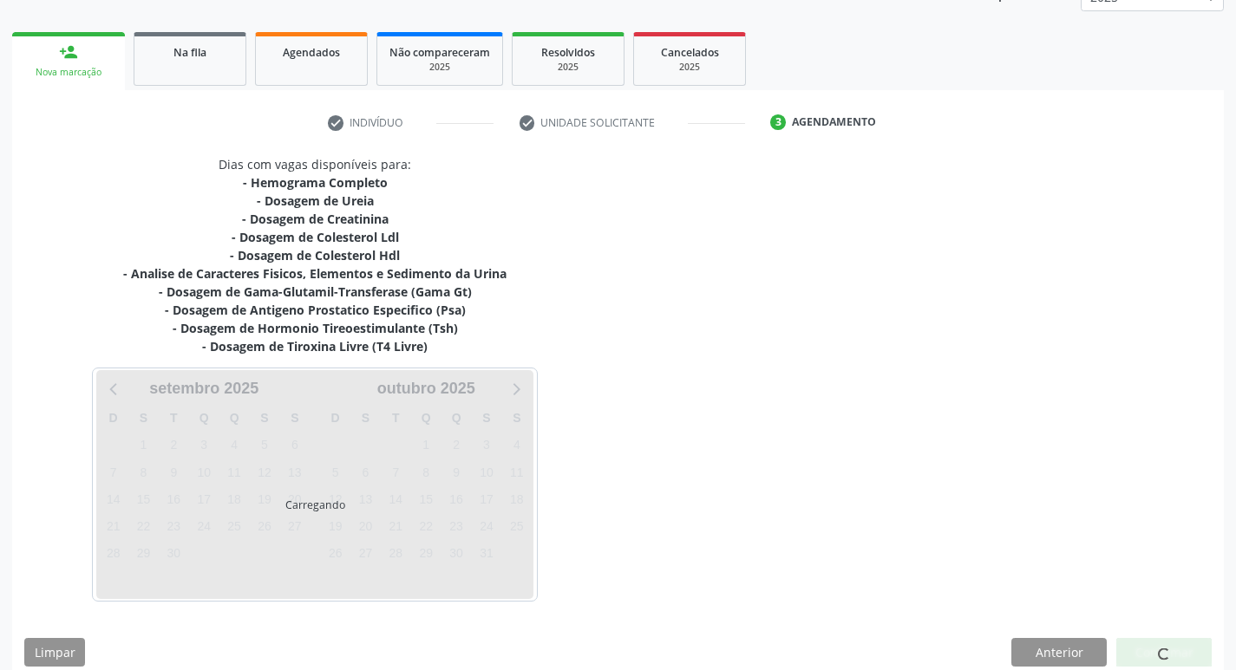
scroll to position [248, 0]
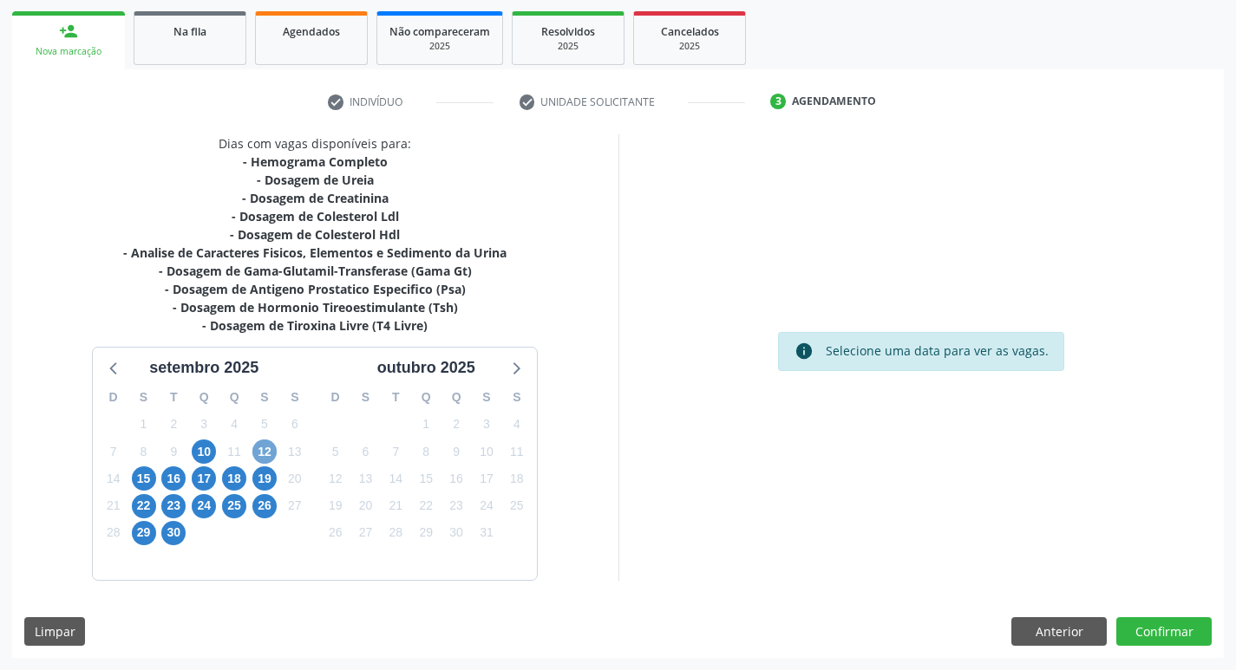
click at [261, 445] on span "12" at bounding box center [264, 452] width 24 height 24
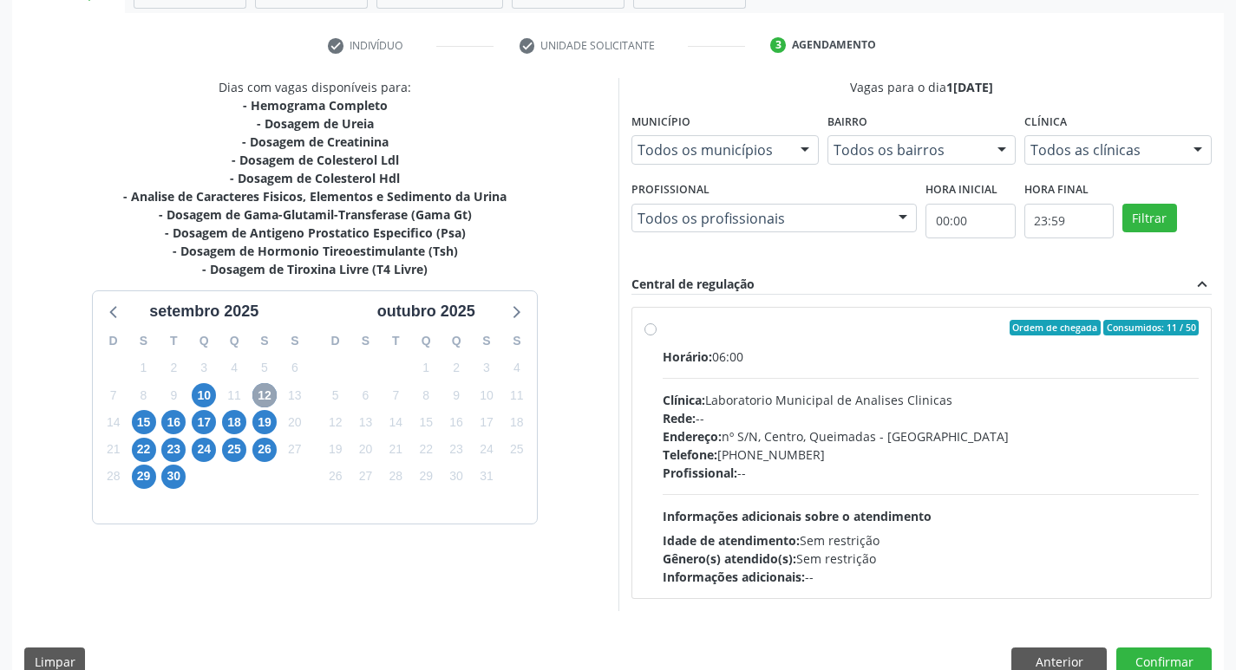
scroll to position [335, 0]
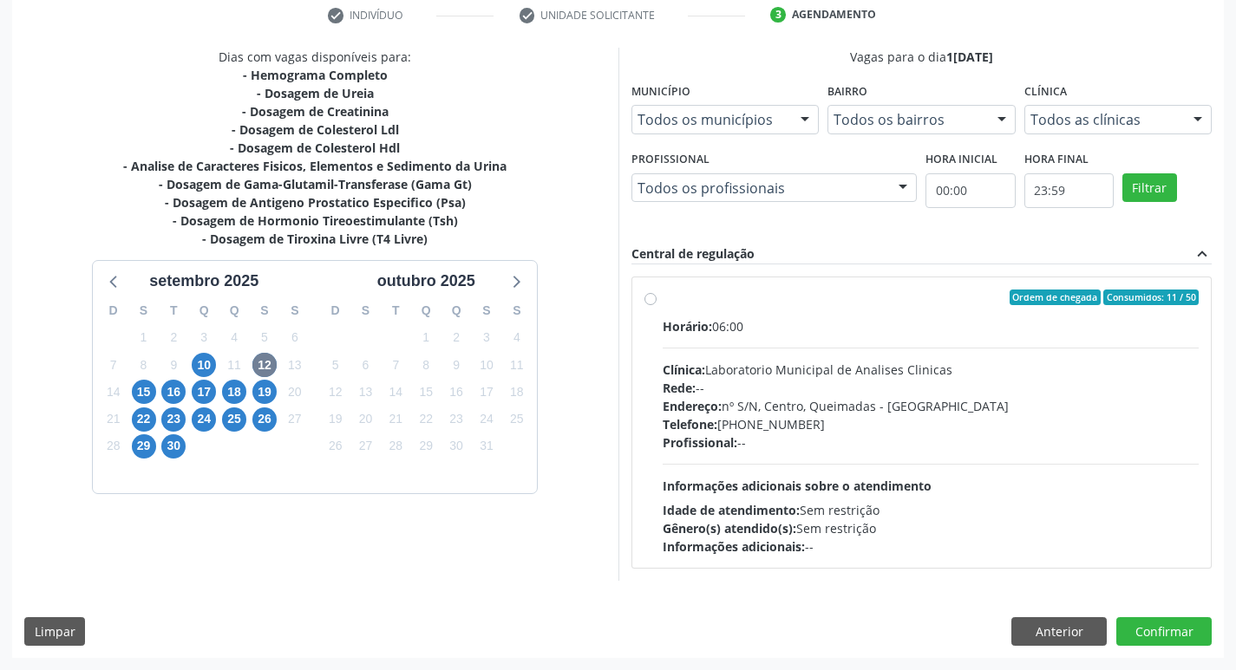
click at [832, 390] on div "Rede: --" at bounding box center [931, 388] width 537 height 18
click at [657, 305] on input "Ordem de chegada Consumidos: 11 / 50 Horário: 06:00 Clínica: Laboratorio Munici…" at bounding box center [650, 298] width 12 height 16
radio input "true"
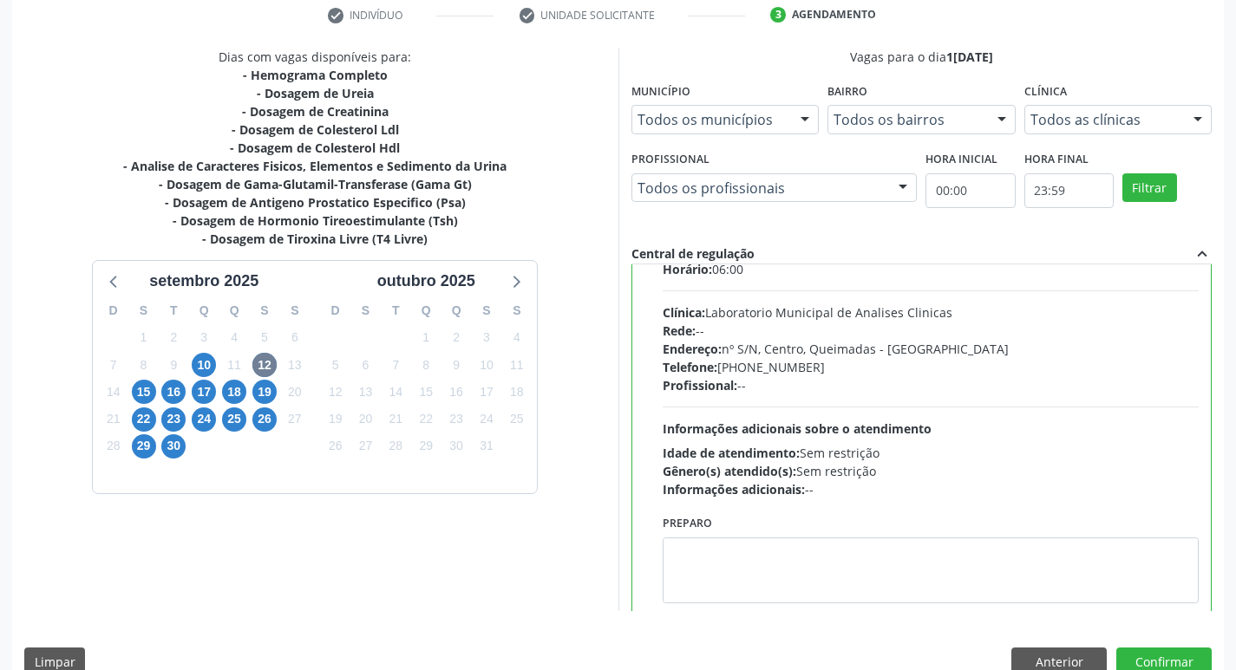
scroll to position [86, 0]
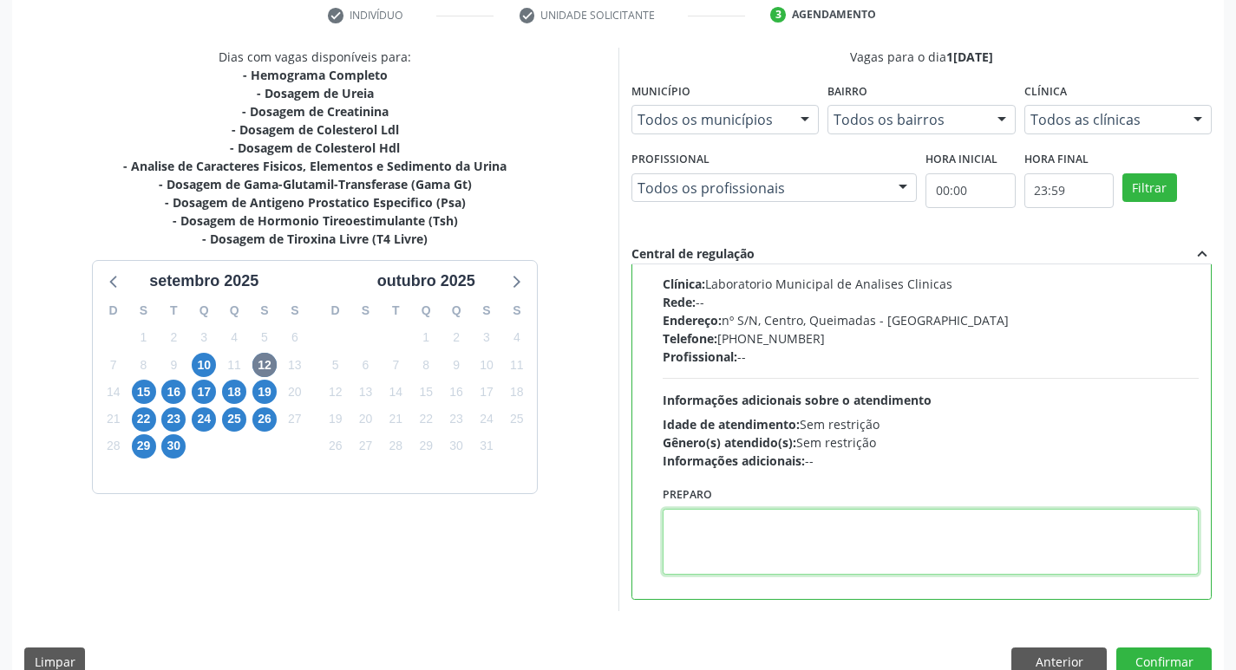
drag, startPoint x: 724, startPoint y: 547, endPoint x: 706, endPoint y: 551, distance: 18.5
click at [713, 549] on textarea at bounding box center [931, 542] width 537 height 66
paste textarea "IR EM [GEOGRAPHIC_DATA]"
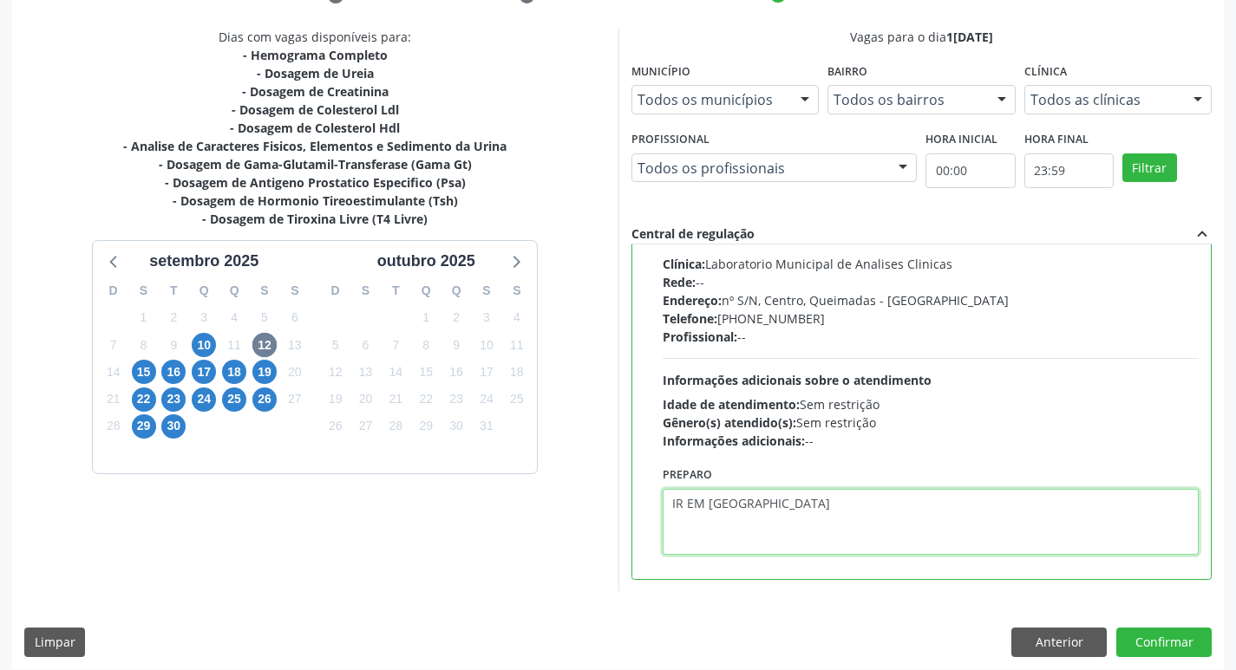
scroll to position [366, 0]
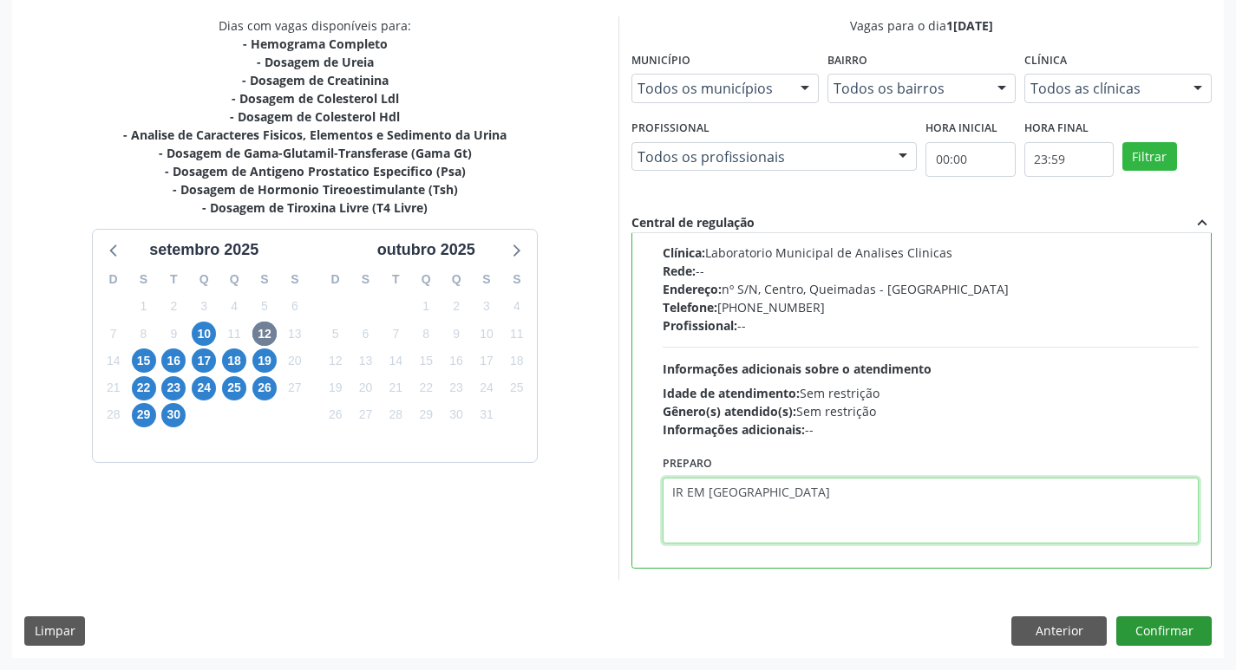
type textarea "IR EM [GEOGRAPHIC_DATA]"
click at [1174, 623] on button "Confirmar" at bounding box center [1163, 631] width 95 height 29
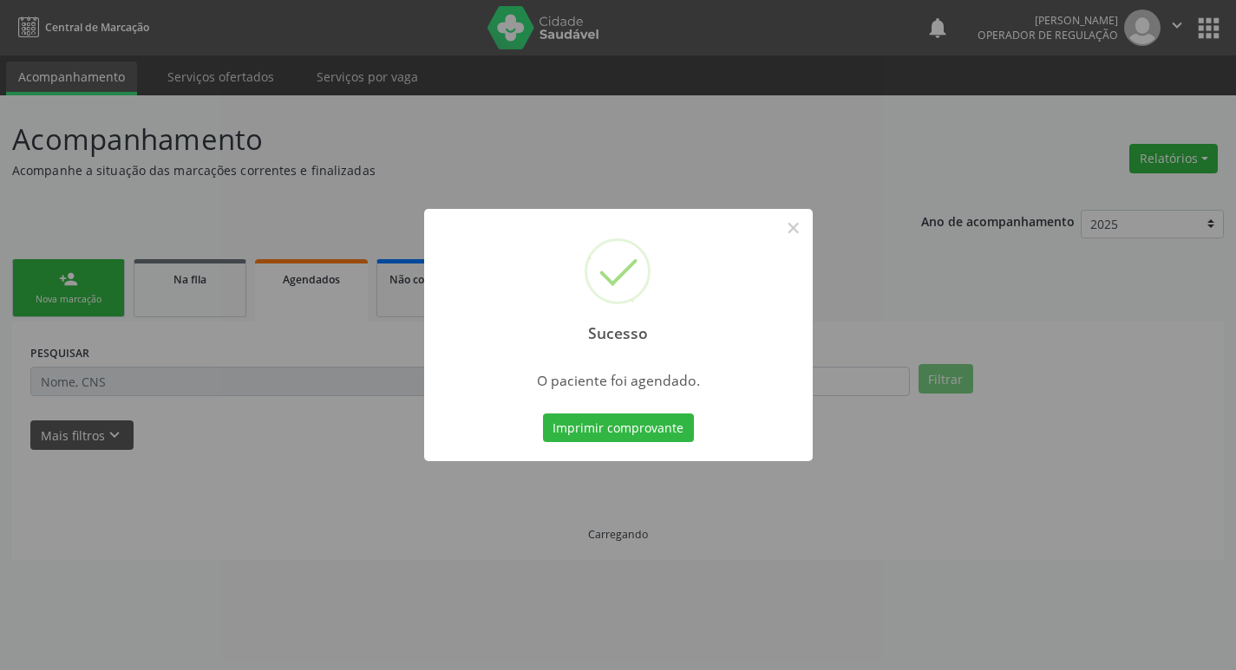
scroll to position [0, 0]
click at [638, 425] on button "Imprimir comprovante" at bounding box center [624, 428] width 151 height 29
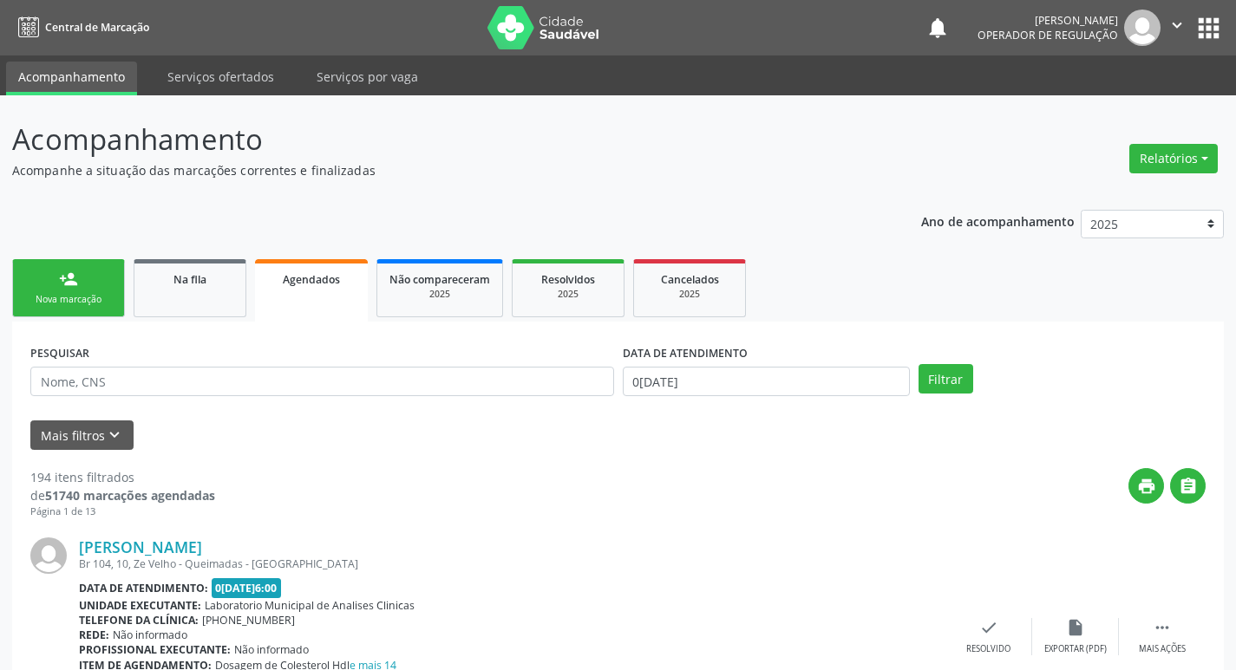
click at [106, 290] on link "person_add Nova marcação" at bounding box center [68, 288] width 113 height 58
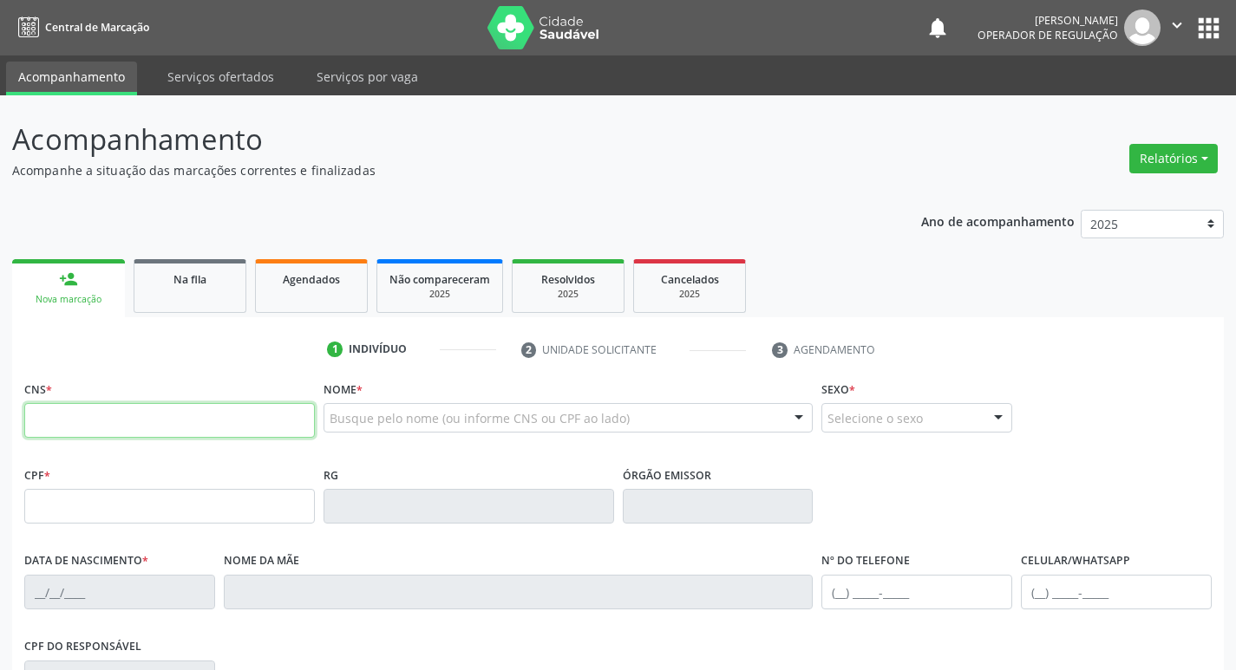
click at [62, 416] on input "text" at bounding box center [169, 420] width 291 height 35
click at [67, 422] on input "text" at bounding box center [169, 420] width 291 height 35
type input "703 0078 7543 0177"
type input "798.156.694-00"
type input "11/09/1971"
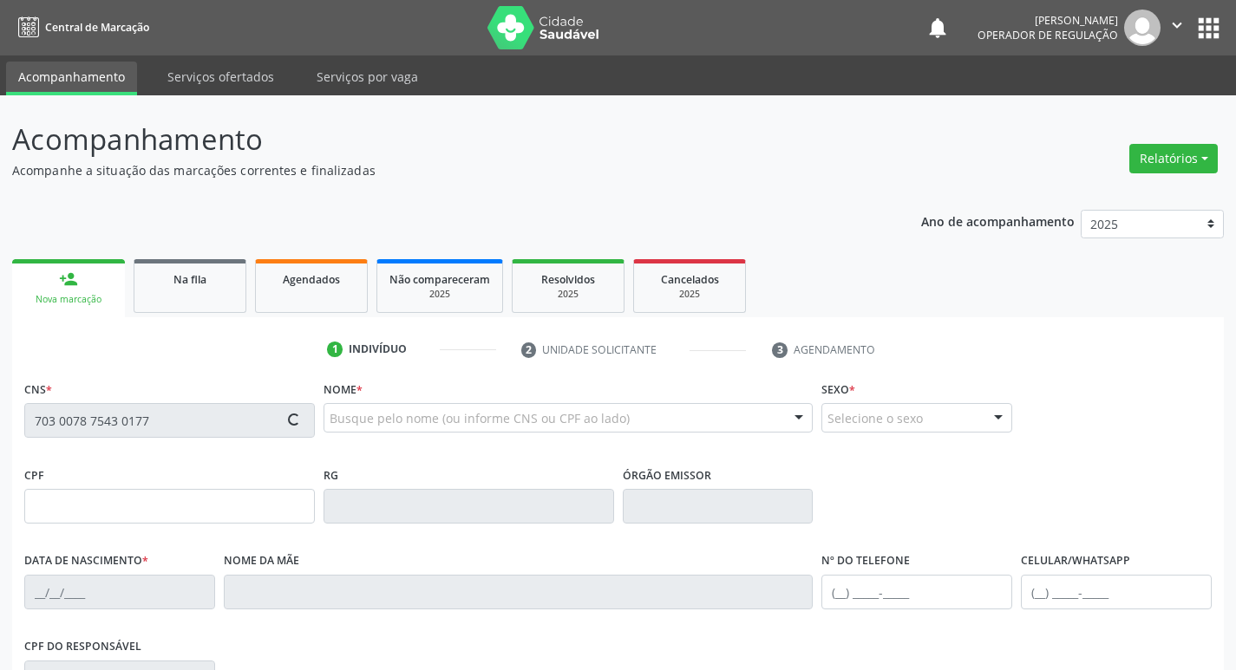
type input "Luiza Gonzaga de Andrade"
type input "(83) 99101-0147"
type input "784.644.554-53"
type input "263"
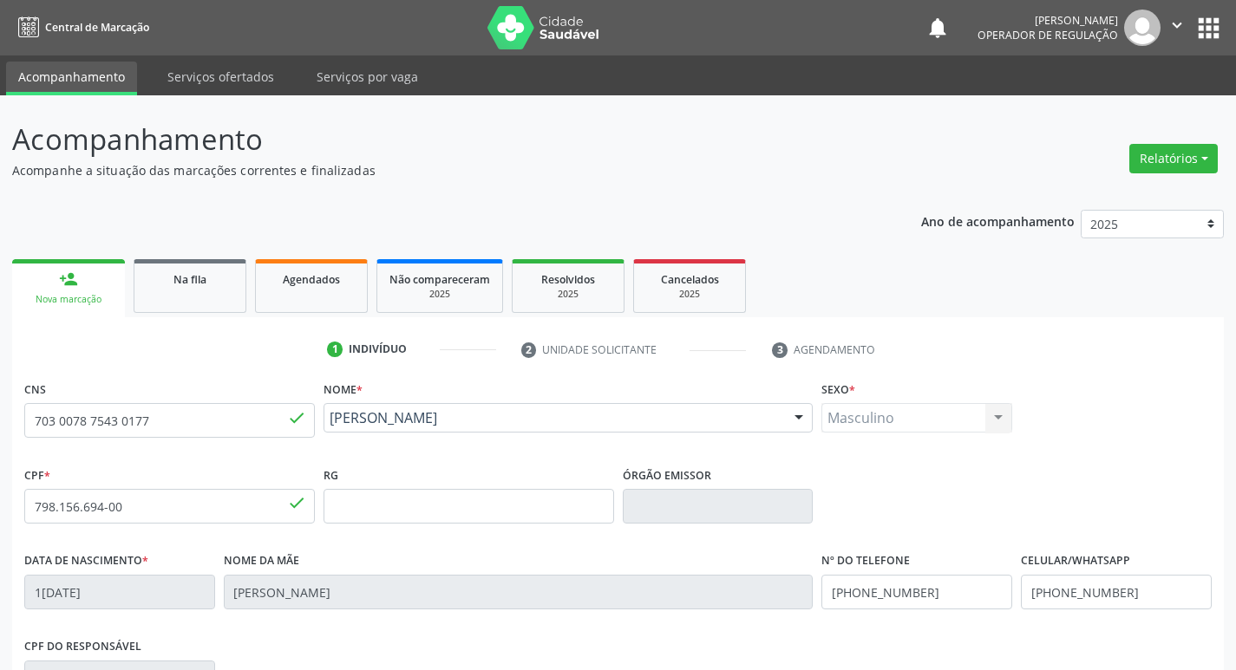
scroll to position [270, 0]
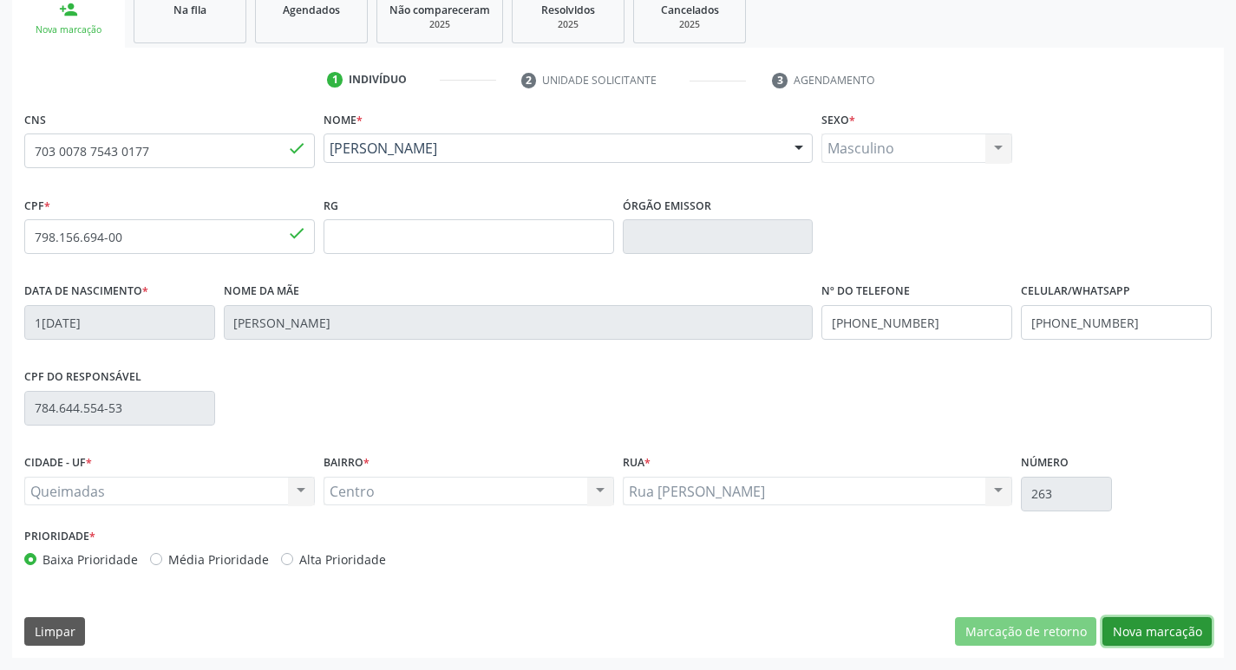
click at [1146, 631] on button "Nova marcação" at bounding box center [1156, 632] width 109 height 29
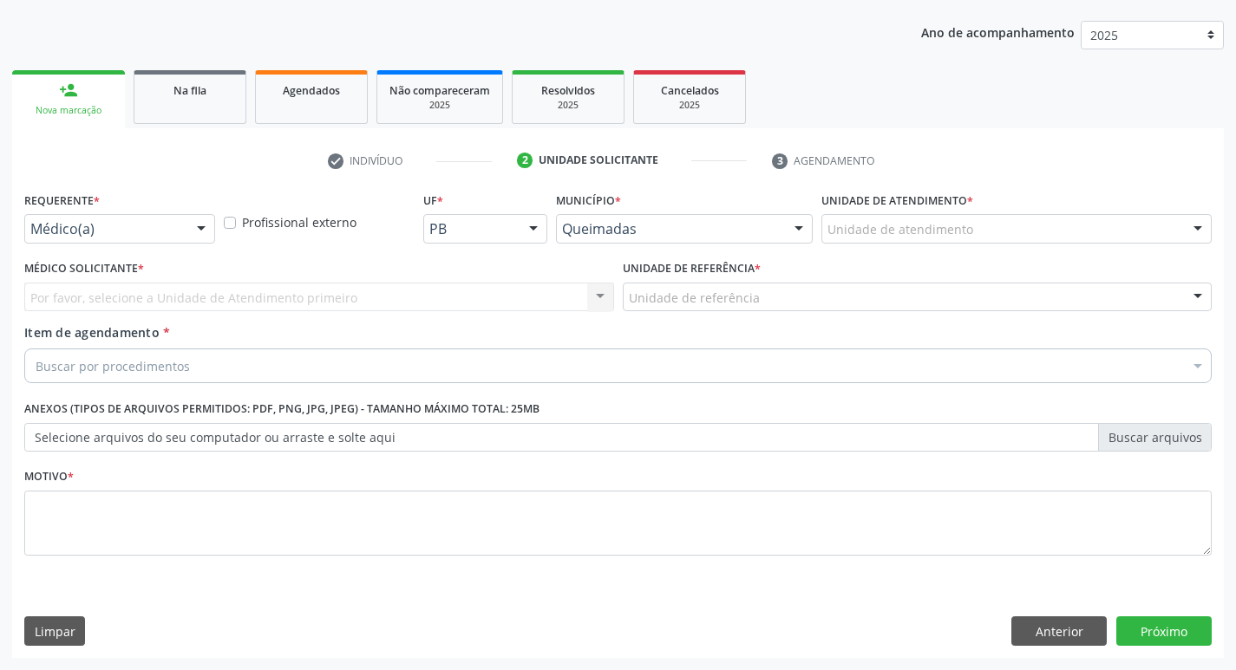
scroll to position [189, 0]
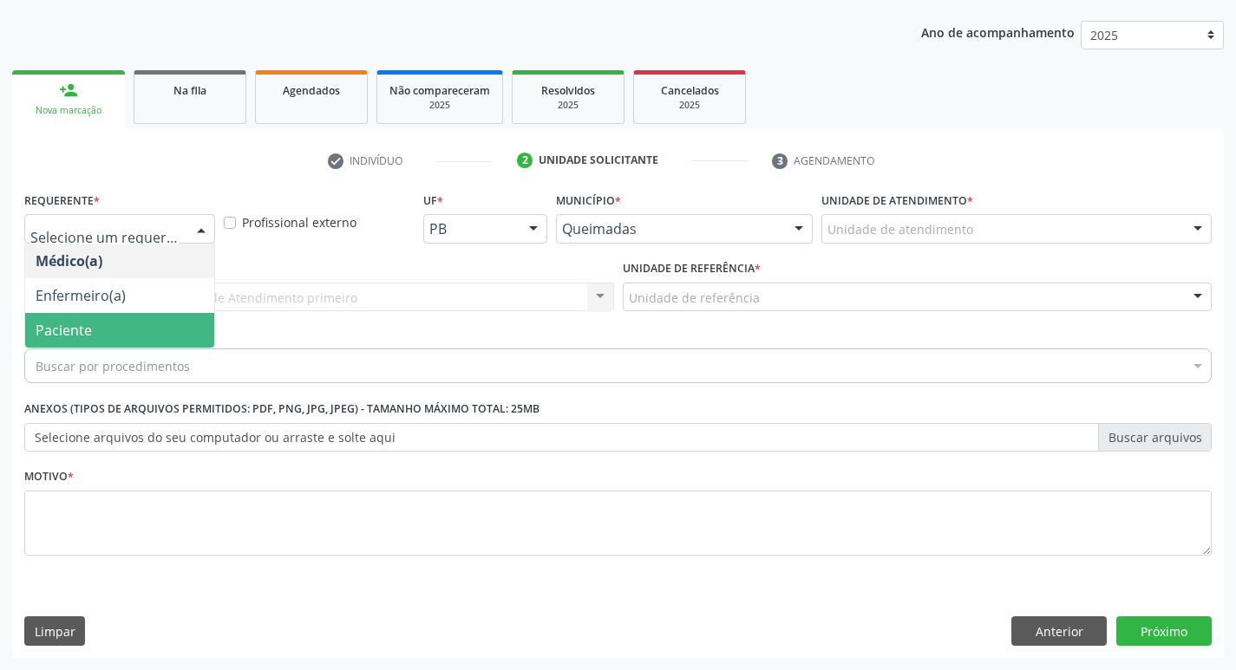
click at [87, 327] on span "Paciente" at bounding box center [64, 330] width 56 height 19
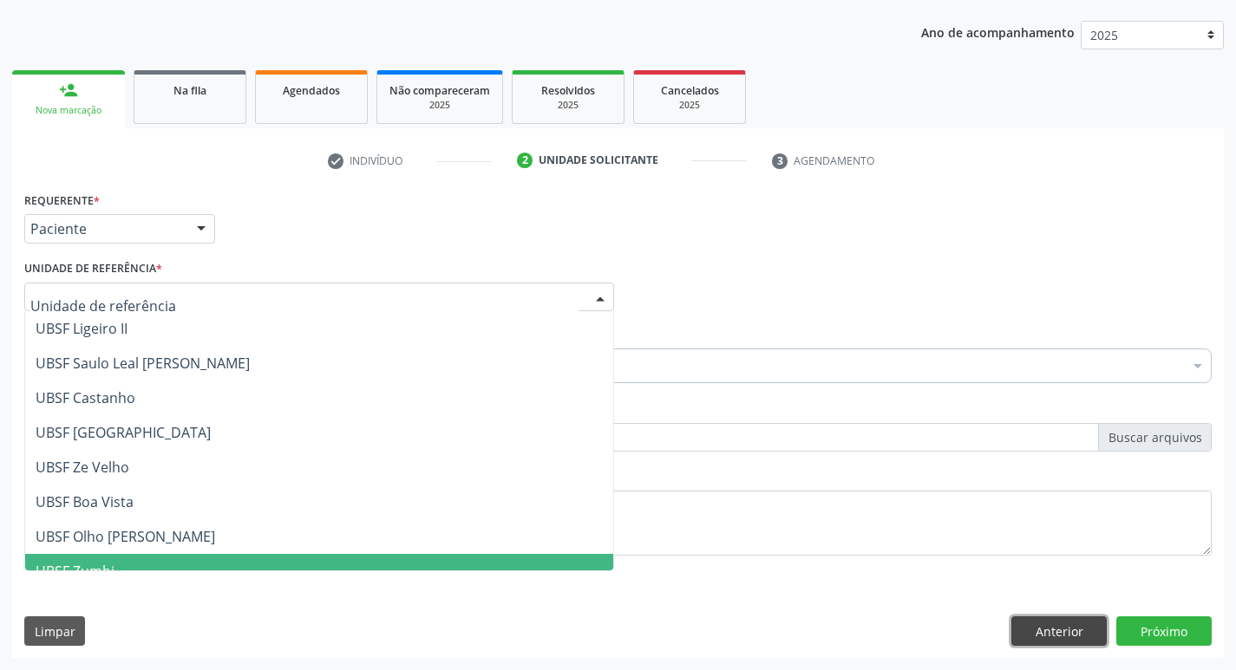
click at [1065, 633] on button "Anterior" at bounding box center [1058, 631] width 95 height 29
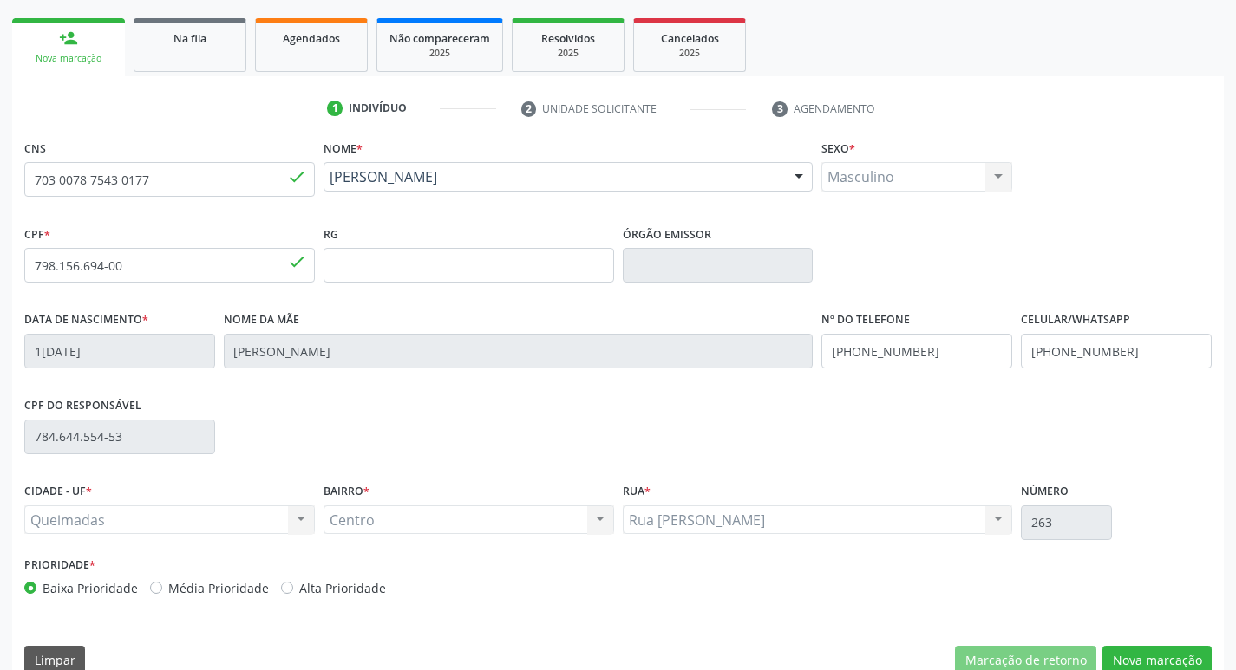
scroll to position [270, 0]
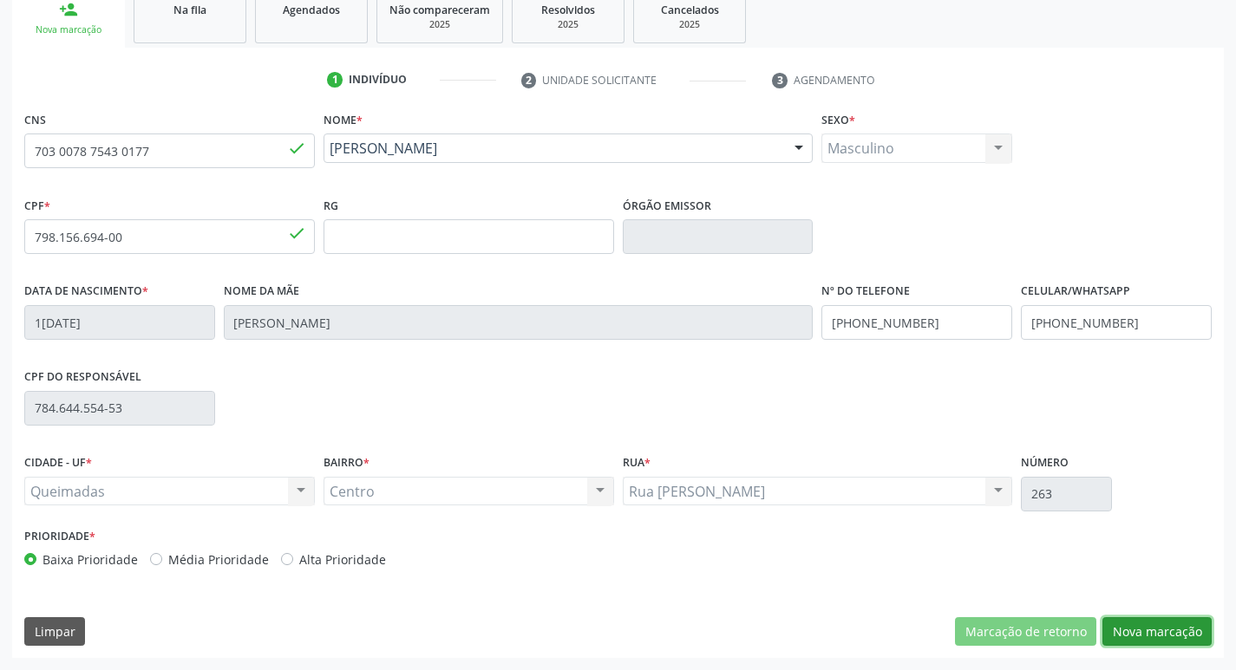
click at [1160, 633] on button "Nova marcação" at bounding box center [1156, 632] width 109 height 29
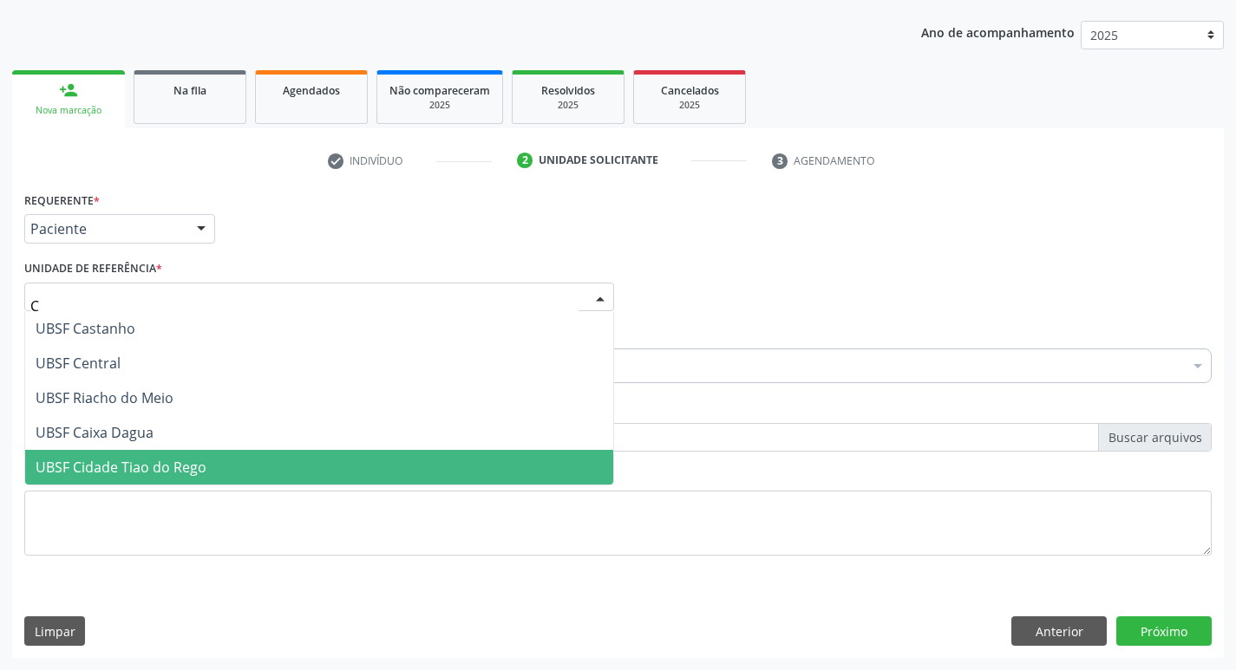
type input "CE"
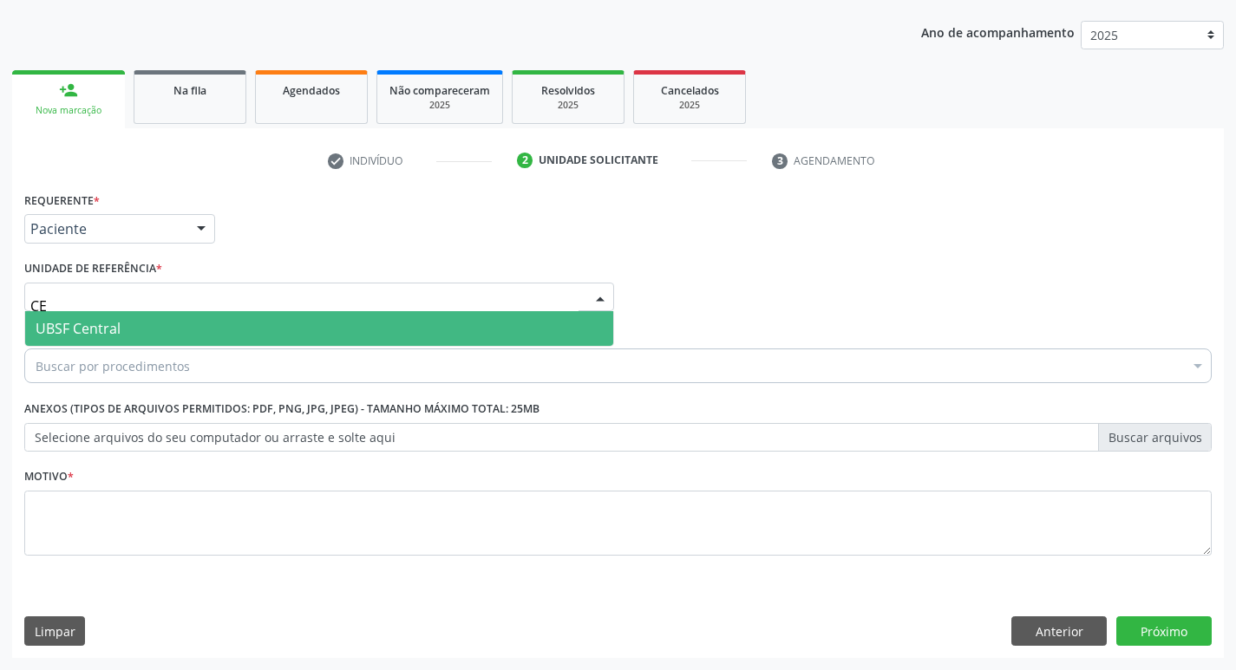
drag, startPoint x: 100, startPoint y: 336, endPoint x: 76, endPoint y: 337, distance: 23.5
click at [99, 336] on span "UBSF Central" at bounding box center [78, 328] width 85 height 19
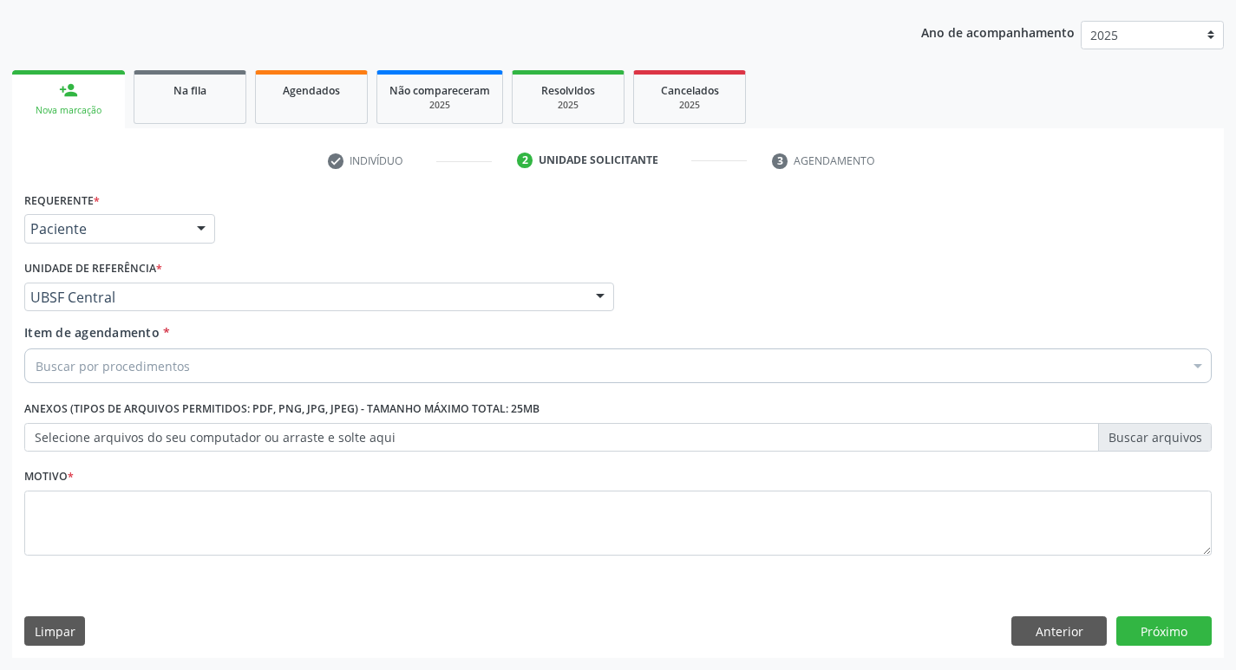
click at [7, 534] on div "Acompanhamento Acompanhe a situação das marcações correntes e finalizadas Relat…" at bounding box center [618, 288] width 1236 height 764
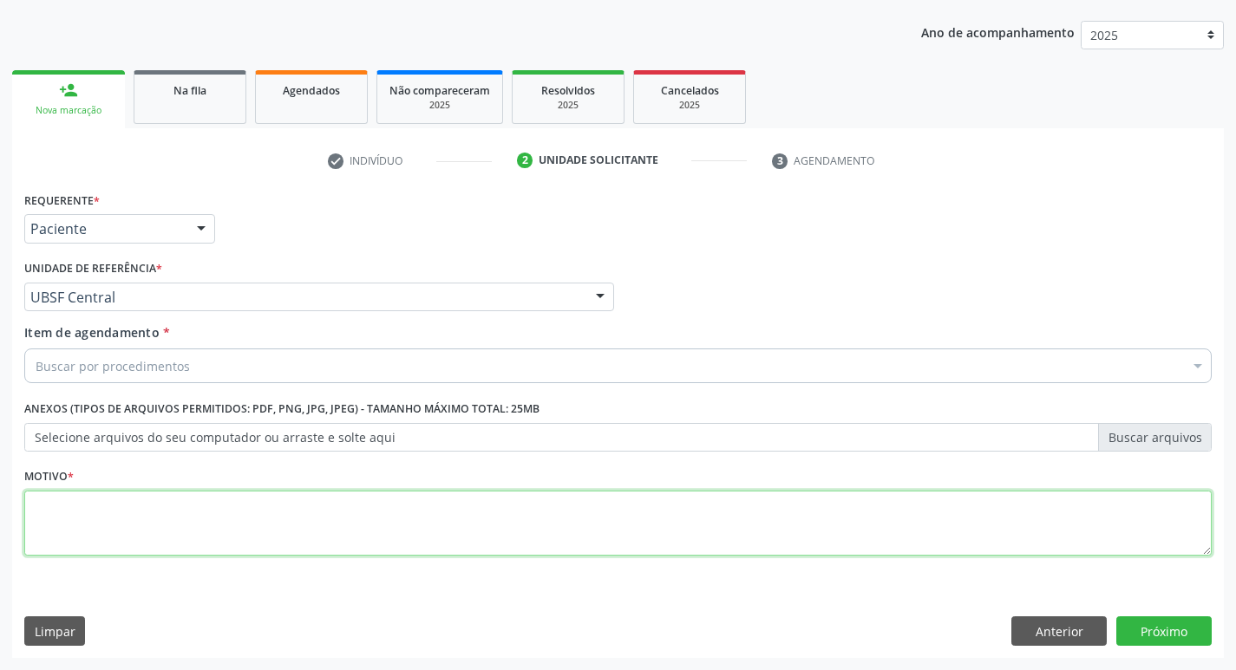
click at [49, 521] on textarea at bounding box center [617, 524] width 1187 height 66
type textarea "AVALIACAO"
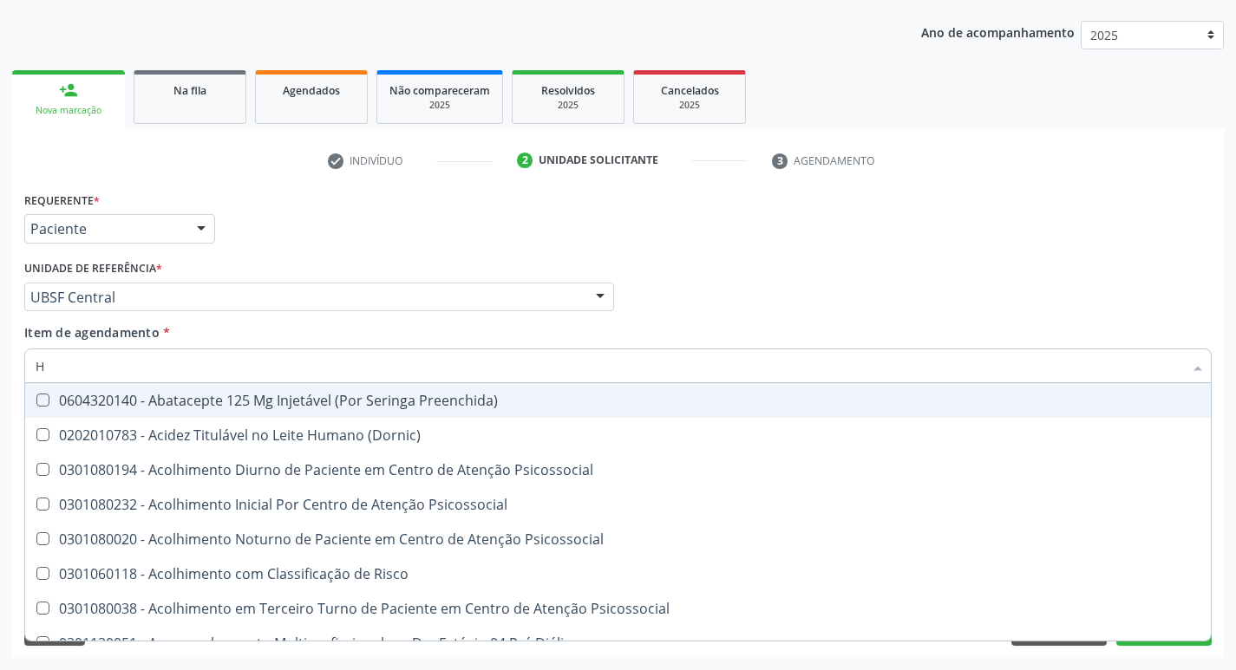
type input "HEMOGR"
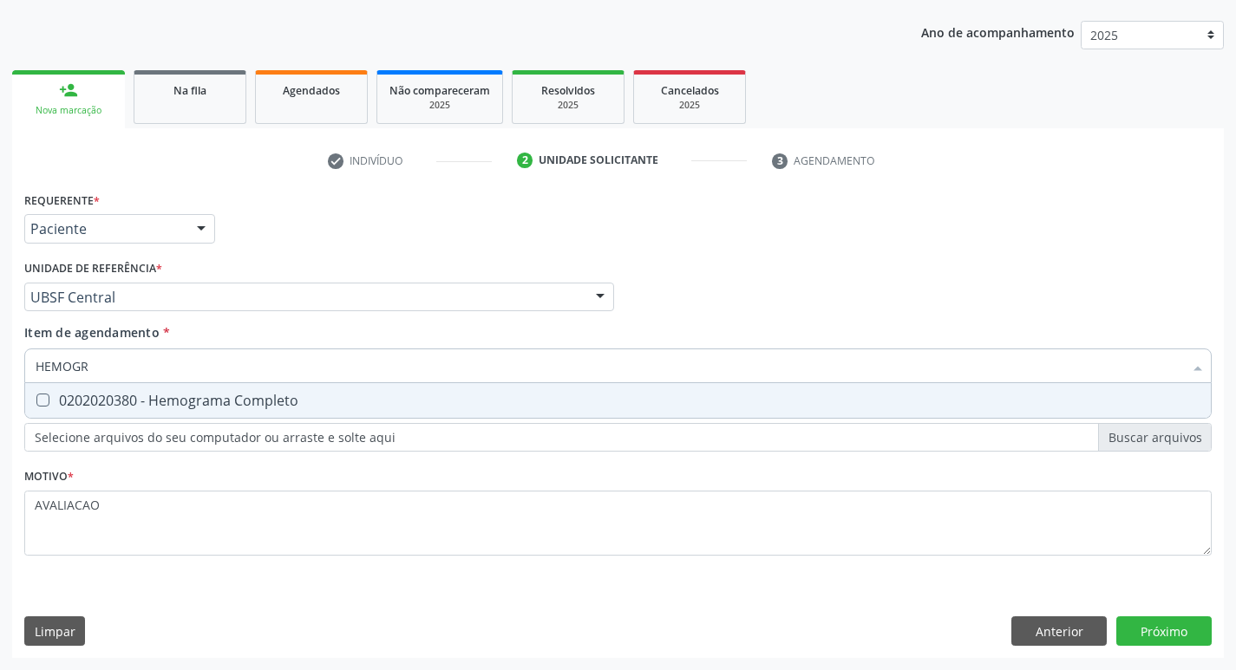
click div "0202020380 - Hemograma Completo"
checkbox Completo "true"
type input "HEMOG"
checkbox Completo "false"
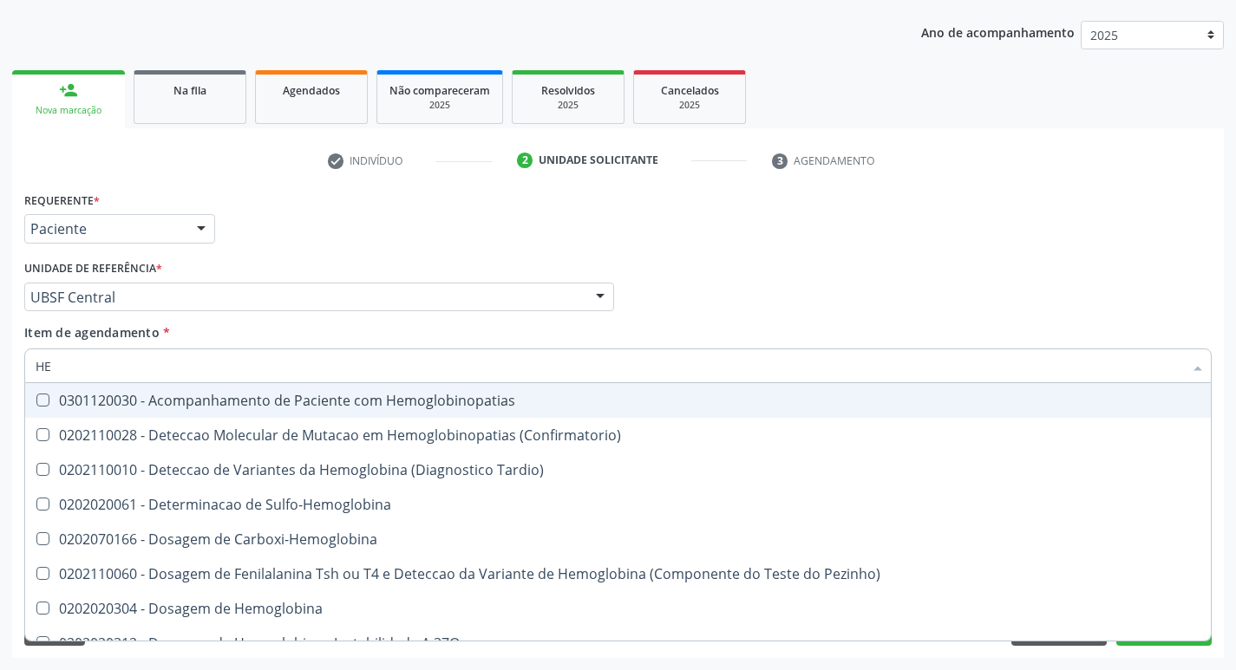
type input "H"
checkbox Completo "false"
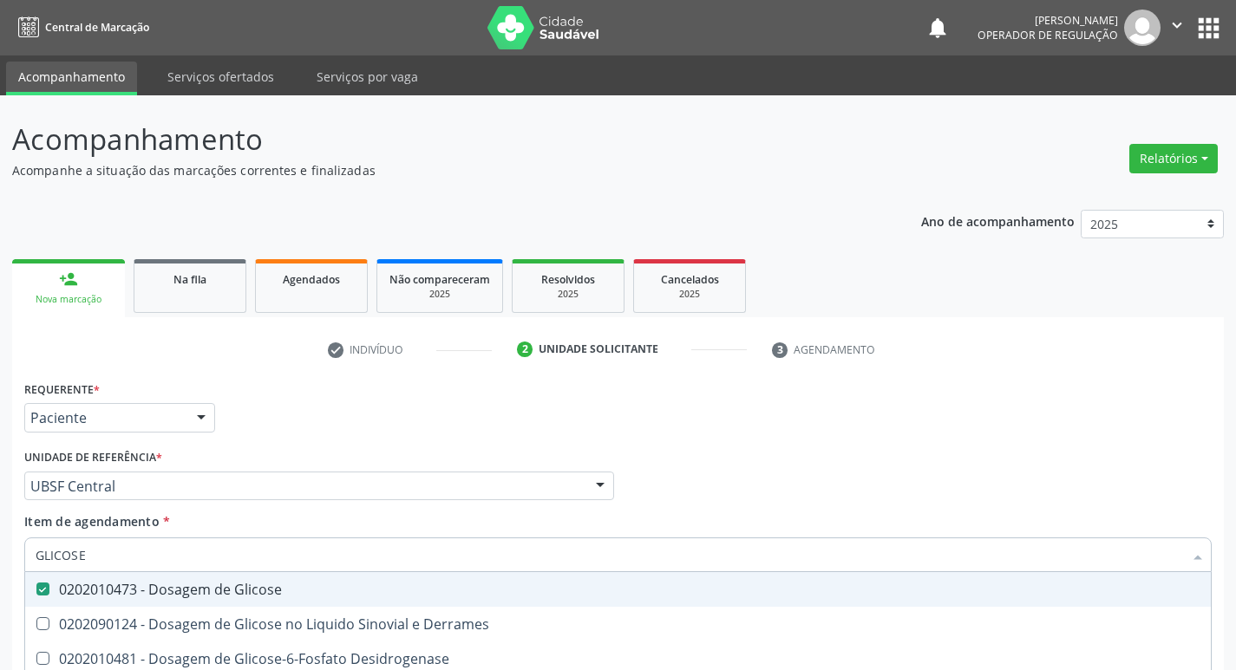
scroll to position [189, 0]
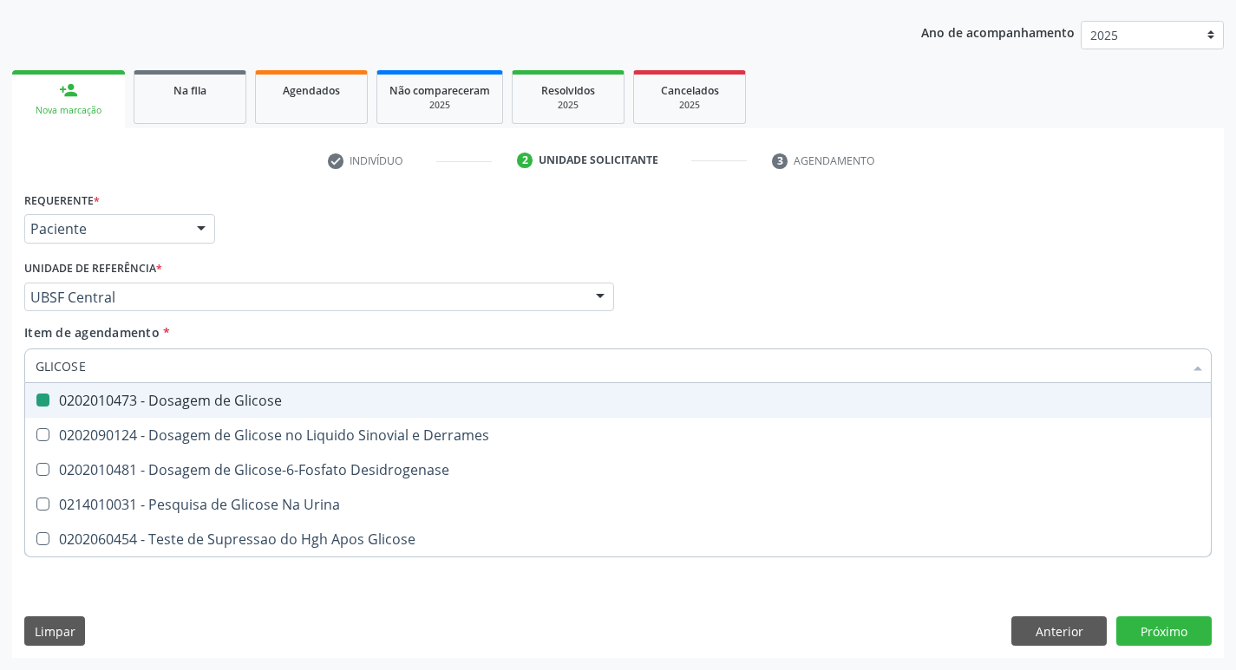
type input "GLICOS"
checkbox Glicose "false"
checkbox Derrames "true"
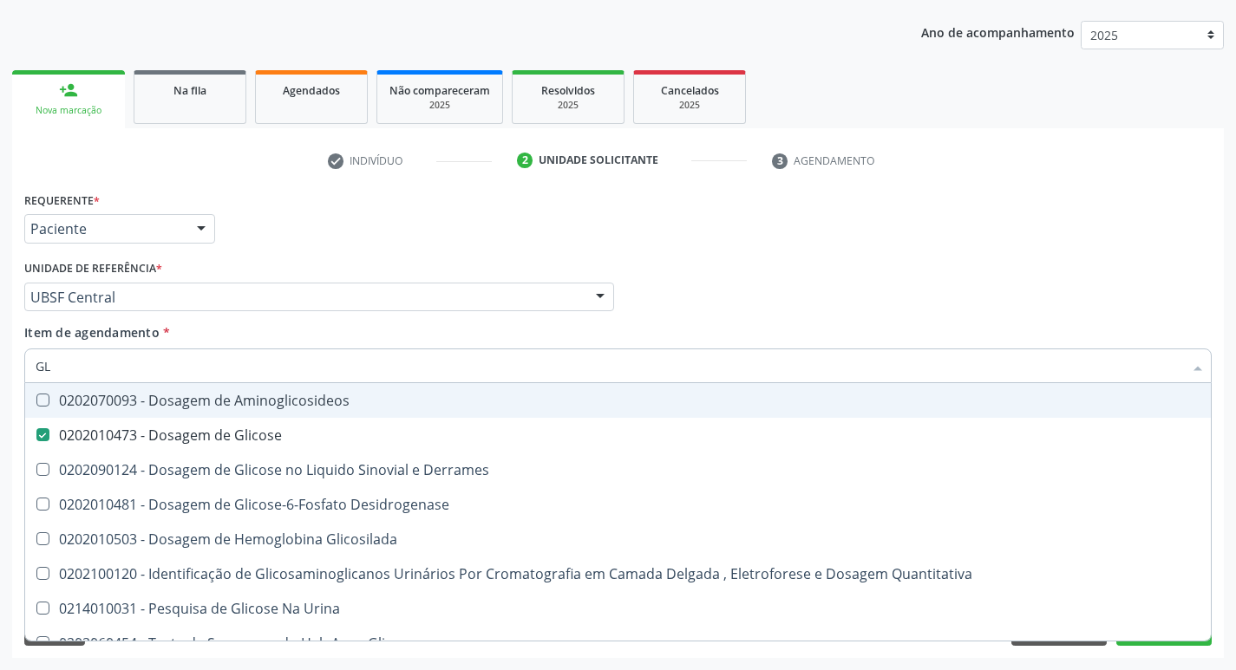
type input "G"
checkbox Glicose "false"
checkbox Derrames "false"
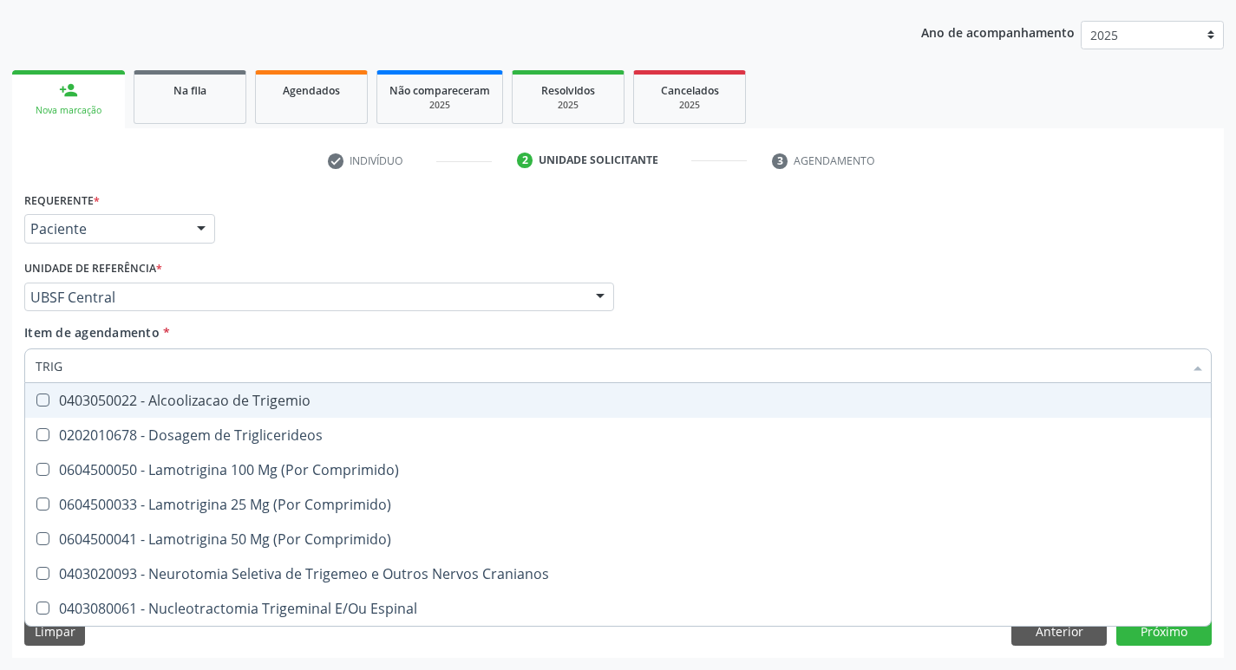
type input "TRIGL"
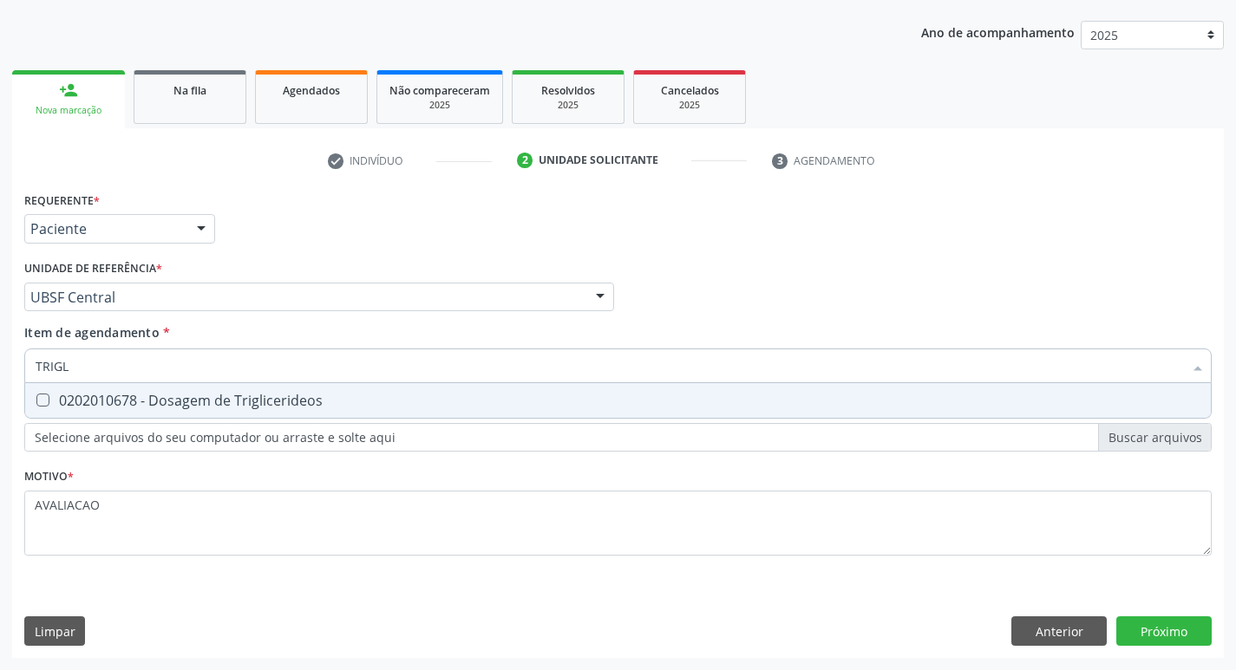
click at [245, 389] on span "0202010678 - Dosagem de Triglicerideos" at bounding box center [618, 400] width 1186 height 35
checkbox Triglicerideos "true"
type input "TRIG"
checkbox Triglicerideos "false"
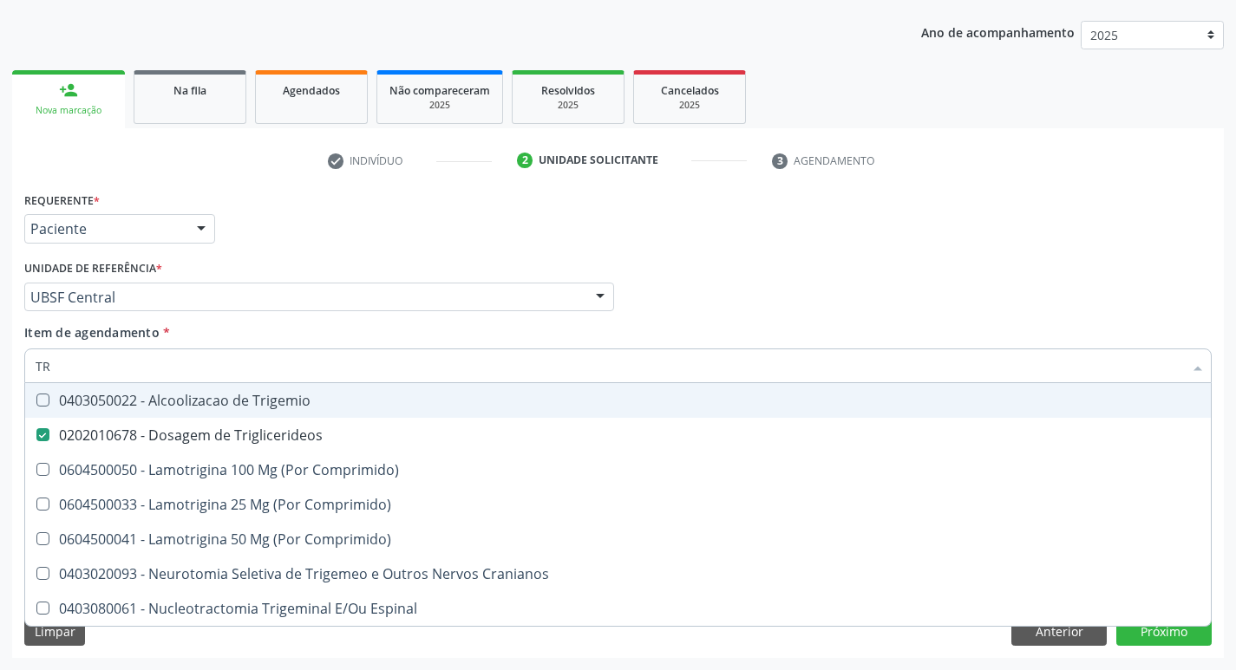
type input "T"
checkbox Triglicerideos "false"
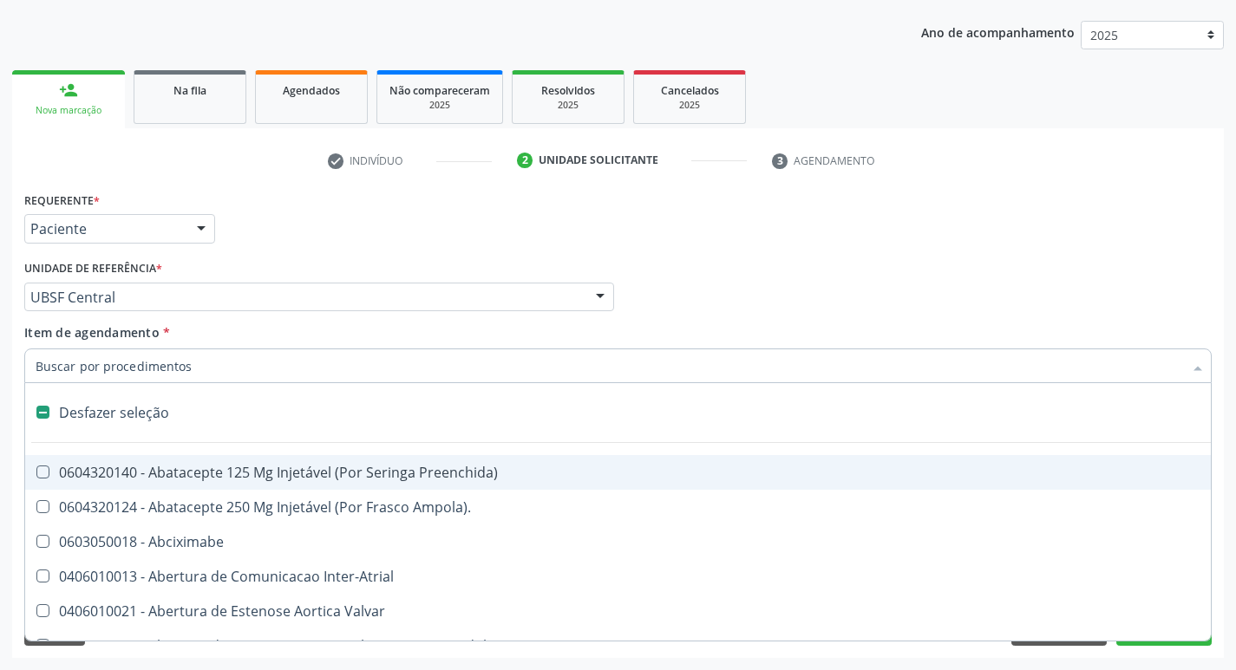
type input "H"
checkbox Convencional\) "true"
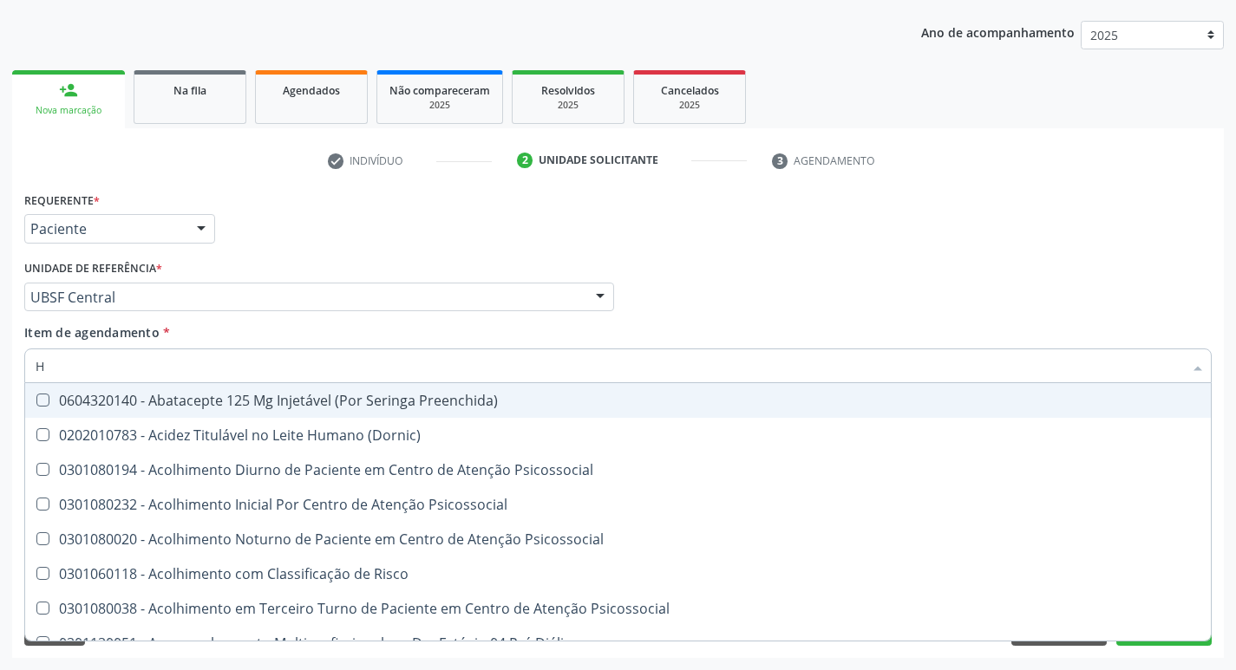
type input "HEMOGLOBINA G"
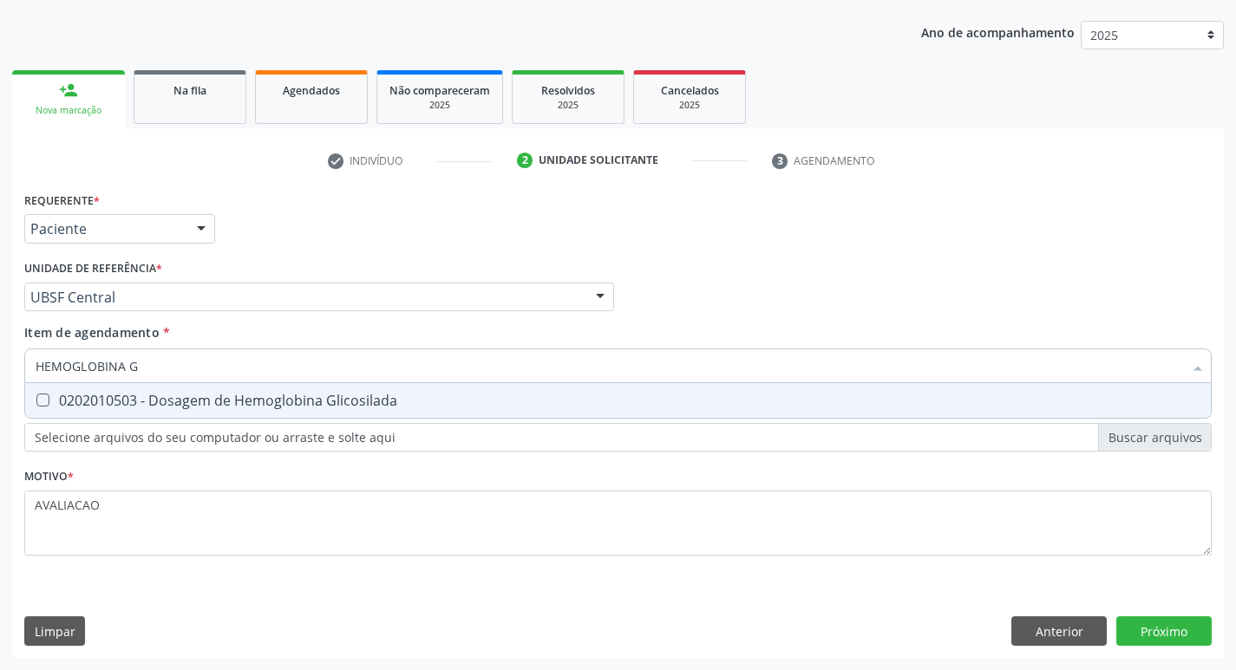
click at [251, 382] on input "HEMOGLOBINA G" at bounding box center [609, 366] width 1147 height 35
click at [258, 394] on div "0202010503 - Dosagem de Hemoglobina Glicosilada" at bounding box center [618, 401] width 1165 height 14
checkbox Glicosilada "true"
type input "HEMOGLOBINA"
checkbox Glicosilada "false"
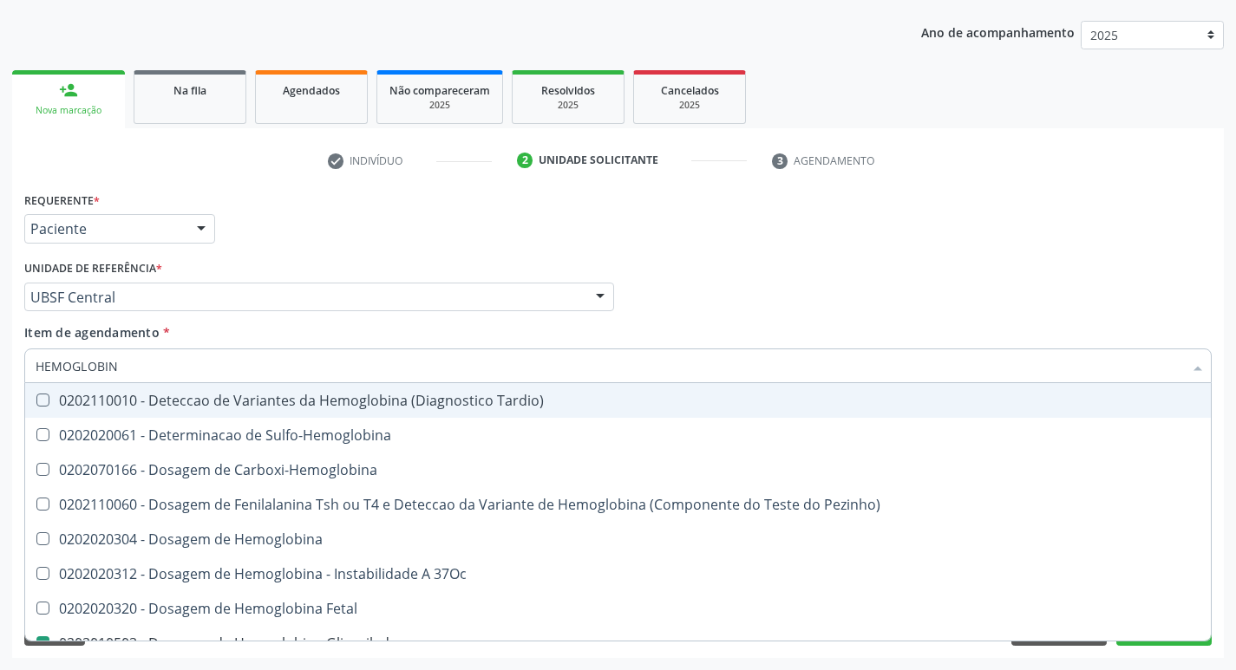
type input "HEMOGLOBI"
checkbox Glicosilada "false"
checkbox Hemoglobina "true"
type input "HEMO"
checkbox Hemoglobina "false"
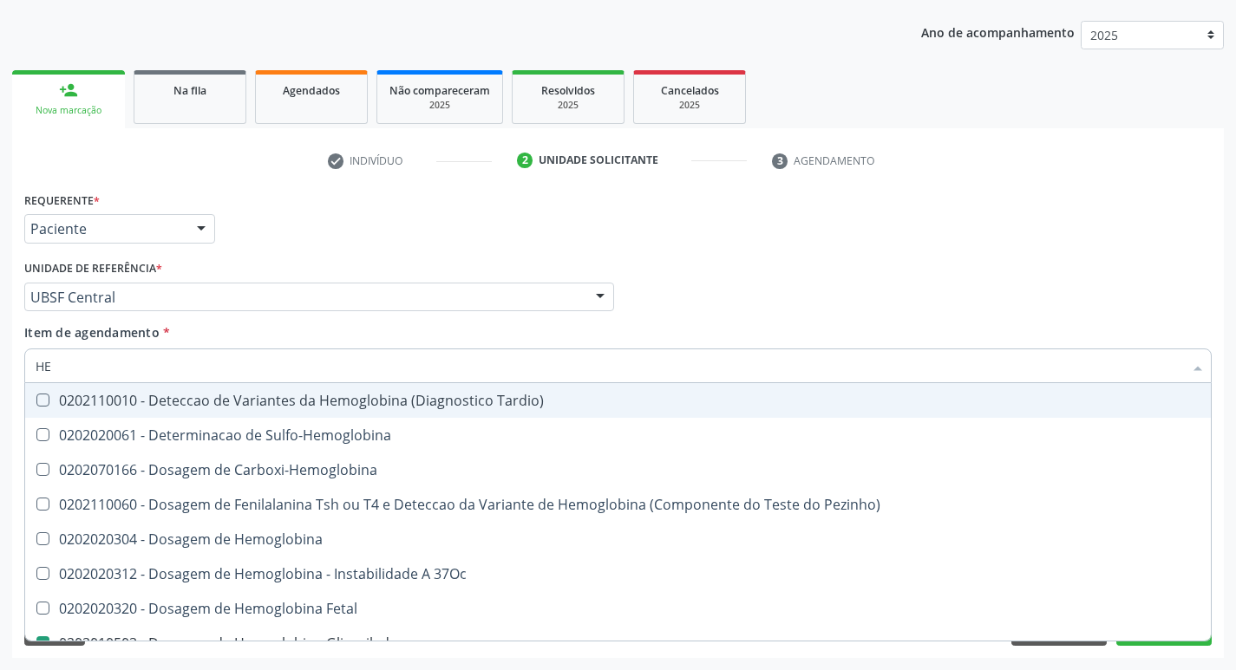
type input "H"
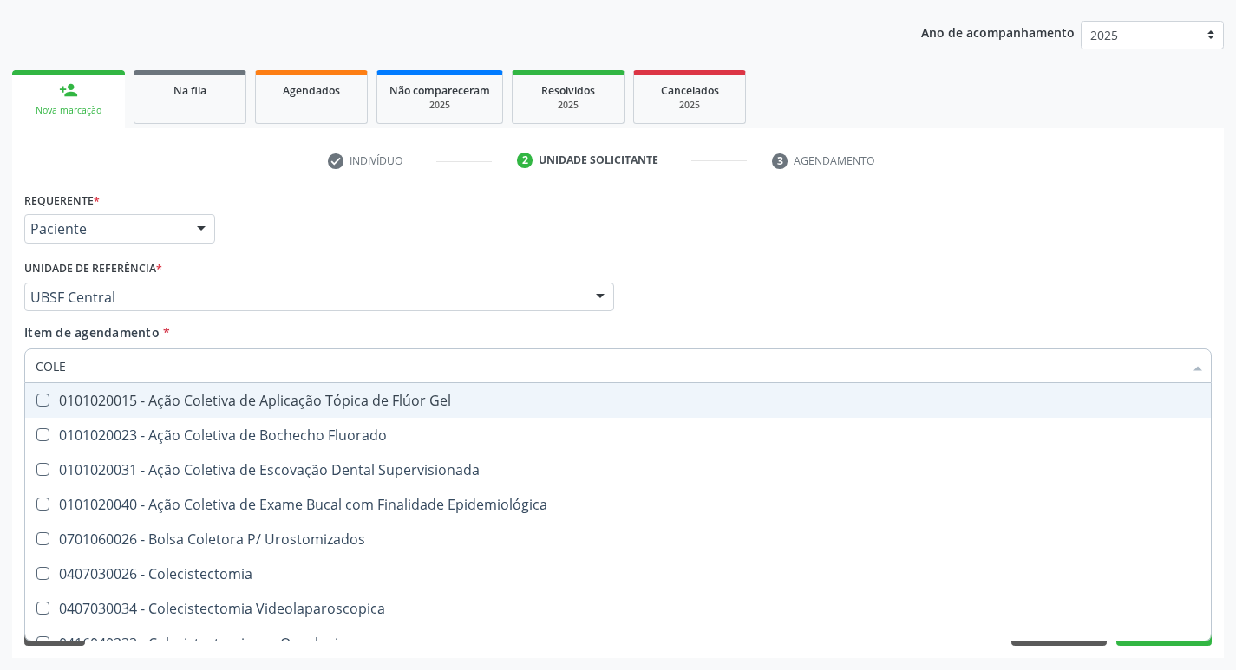
type input "COLES"
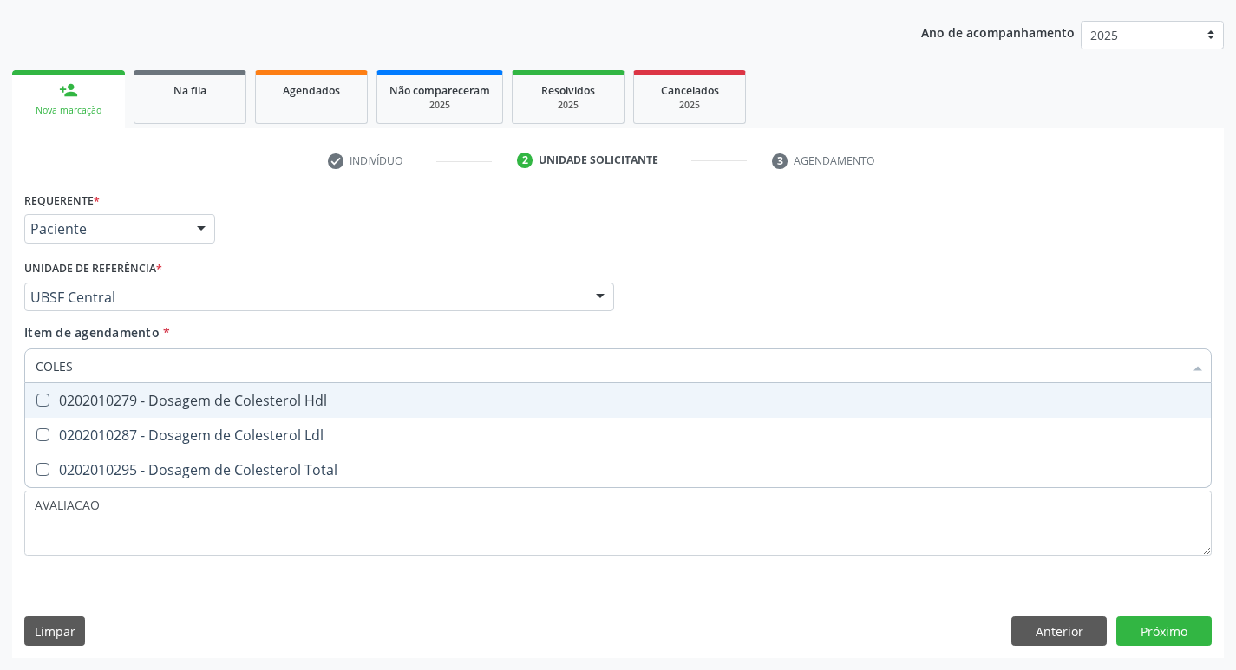
click at [258, 394] on div "0202010279 - Dosagem de Colesterol Hdl" at bounding box center [618, 401] width 1165 height 14
checkbox Hdl "true"
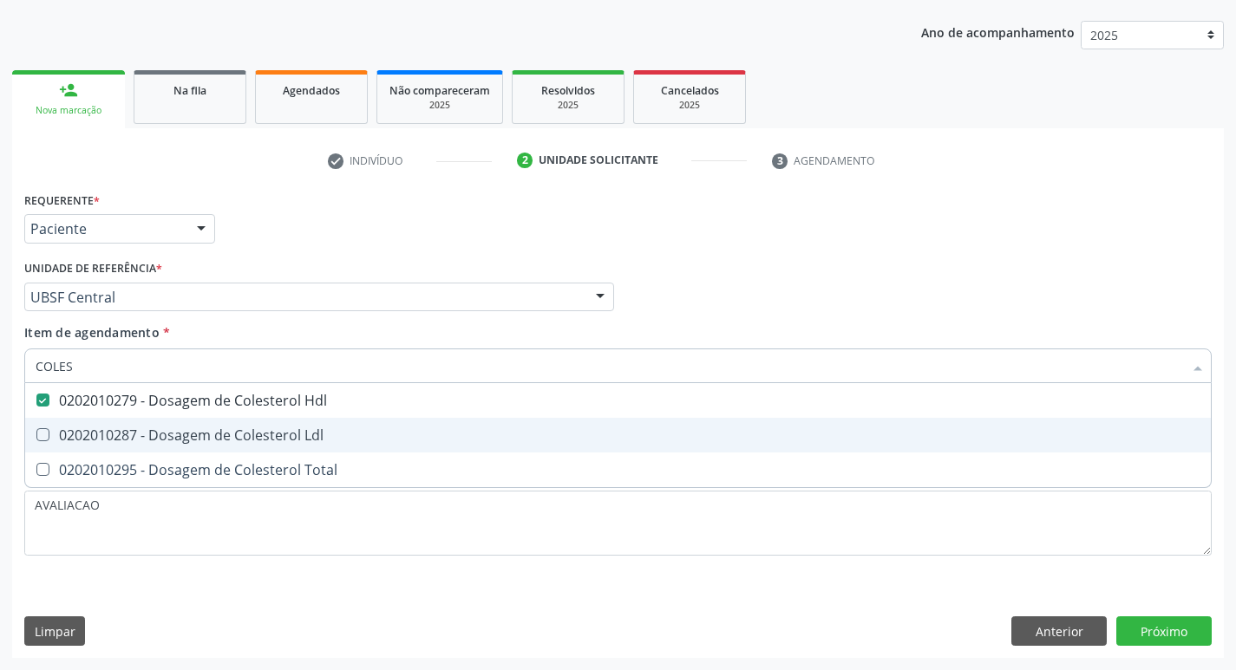
click at [272, 428] on div "0202010287 - Dosagem de Colesterol Ldl" at bounding box center [618, 435] width 1165 height 14
checkbox Ldl "true"
type input "COLE"
checkbox Hdl "false"
checkbox Ldl "false"
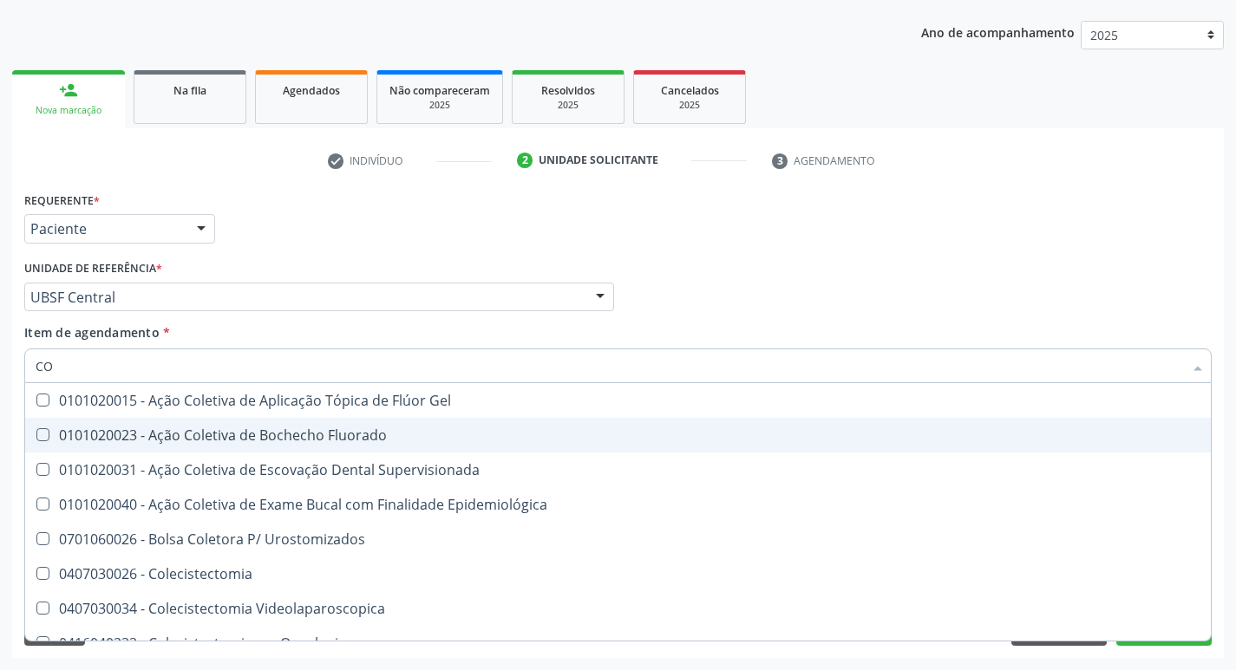
type input "C"
checkbox Hdl "false"
checkbox Ldl "false"
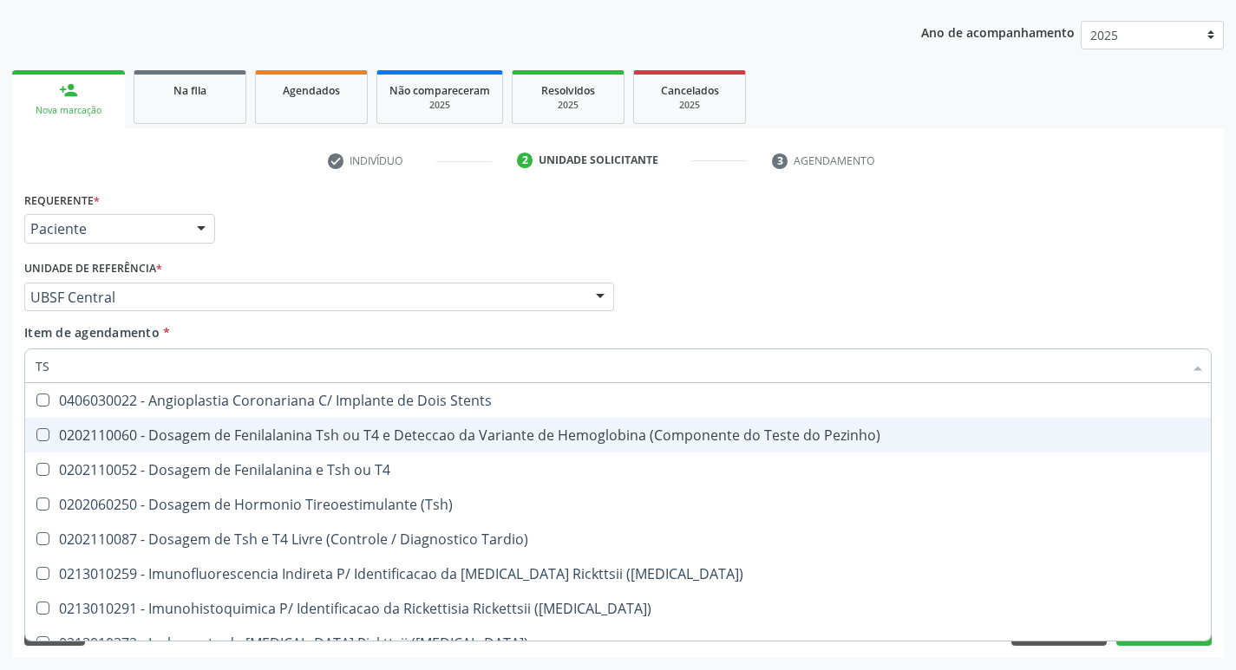
type input "TSH"
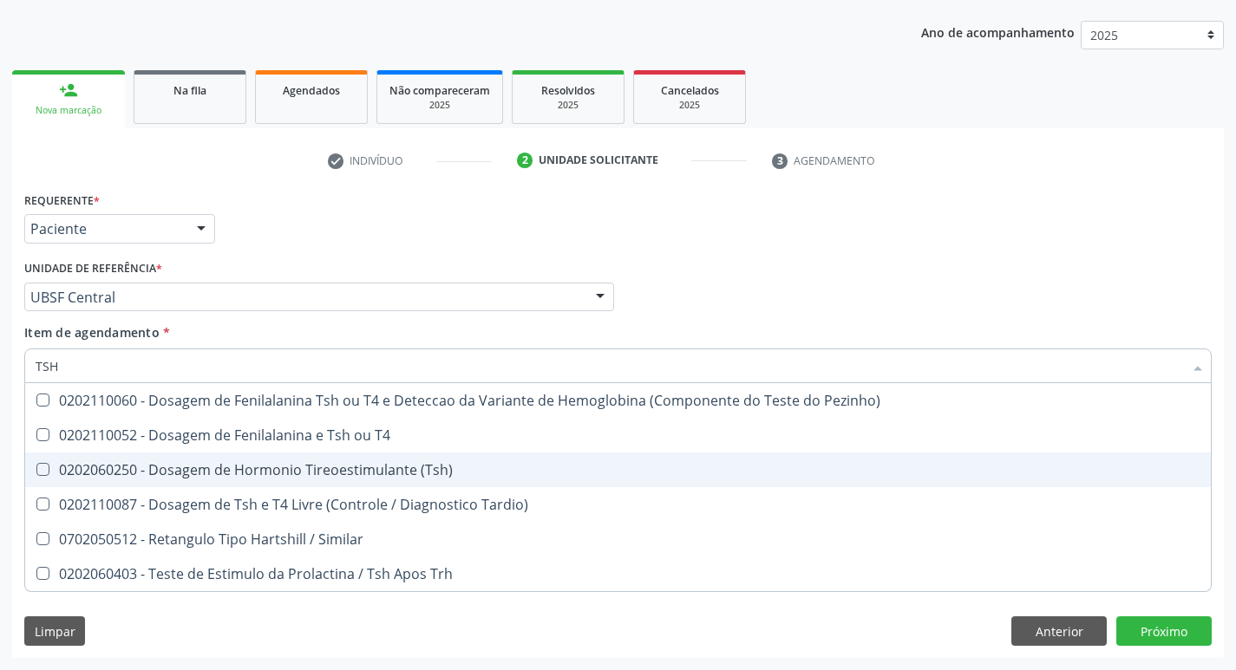
click at [324, 474] on div "0202060250 - Dosagem de Hormonio Tireoestimulante (Tsh)" at bounding box center [618, 470] width 1165 height 14
checkbox \(Tsh\) "true"
type input "TS"
checkbox \(Tsh\) "false"
checkbox Tardio\) "true"
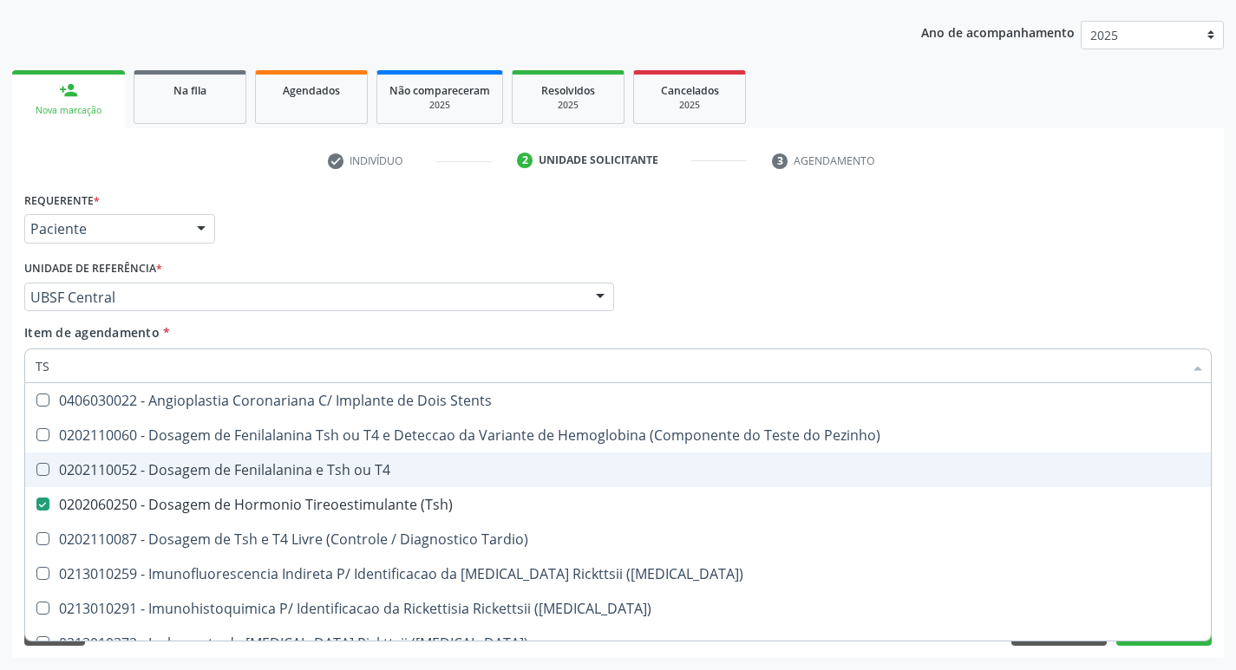
type input "T"
checkbox \(Tsh\) "false"
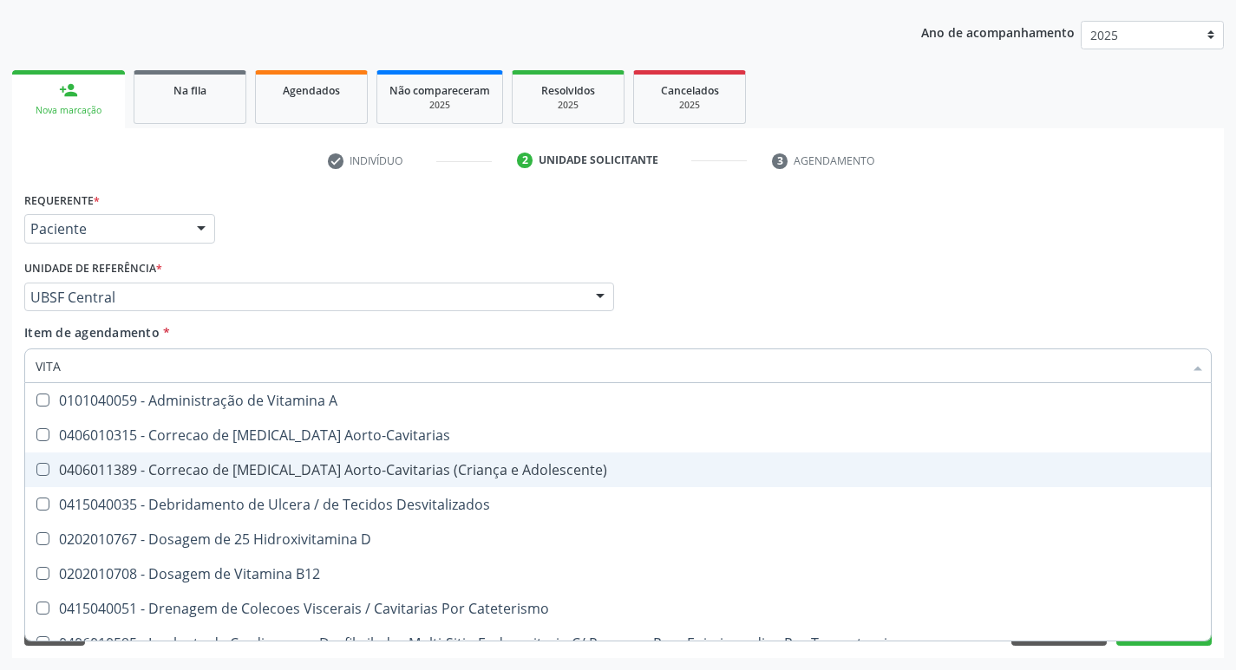
type input "VITAM"
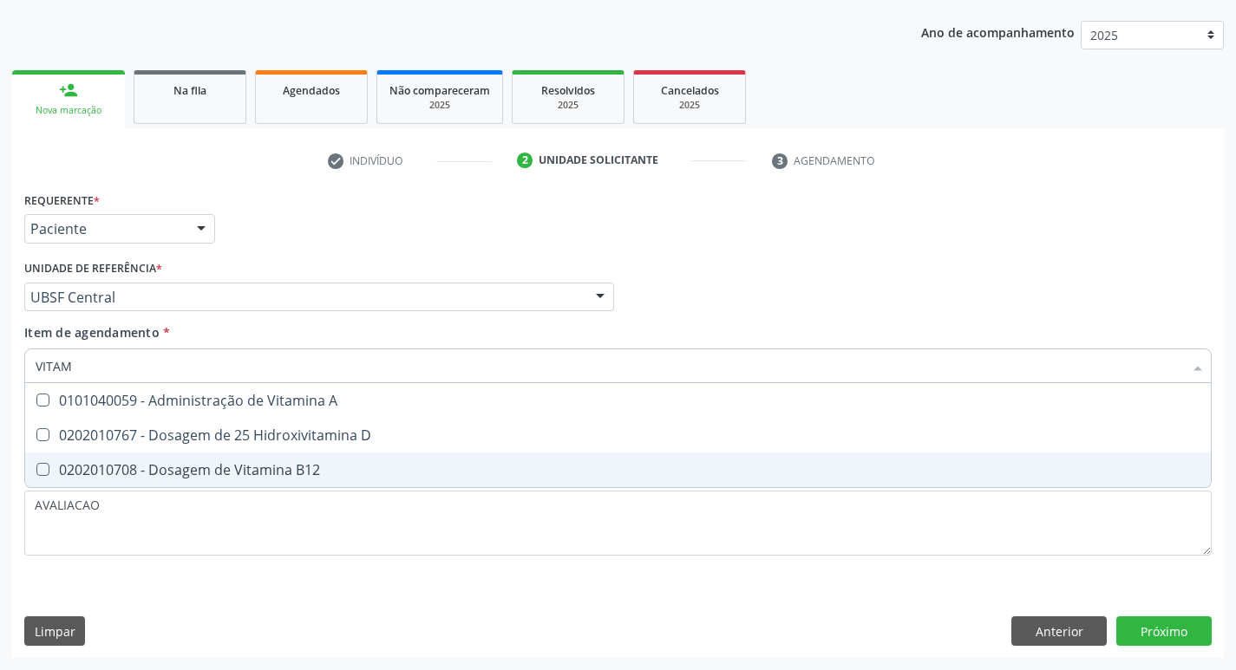
click at [324, 474] on div "0202010708 - Dosagem de Vitamina B12" at bounding box center [618, 470] width 1165 height 14
checkbox B12 "true"
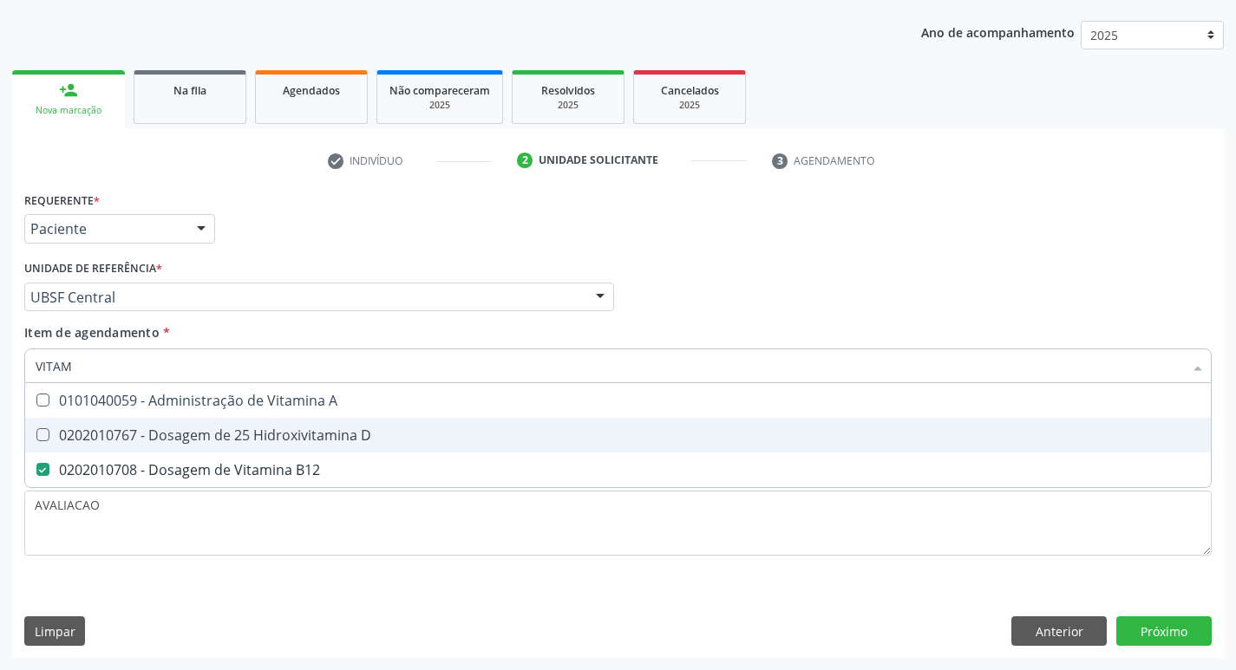
click at [322, 436] on div "0202010767 - Dosagem de 25 Hidroxivitamina D" at bounding box center [618, 435] width 1165 height 14
checkbox D "true"
type input "VITA"
checkbox D "false"
checkbox B12 "false"
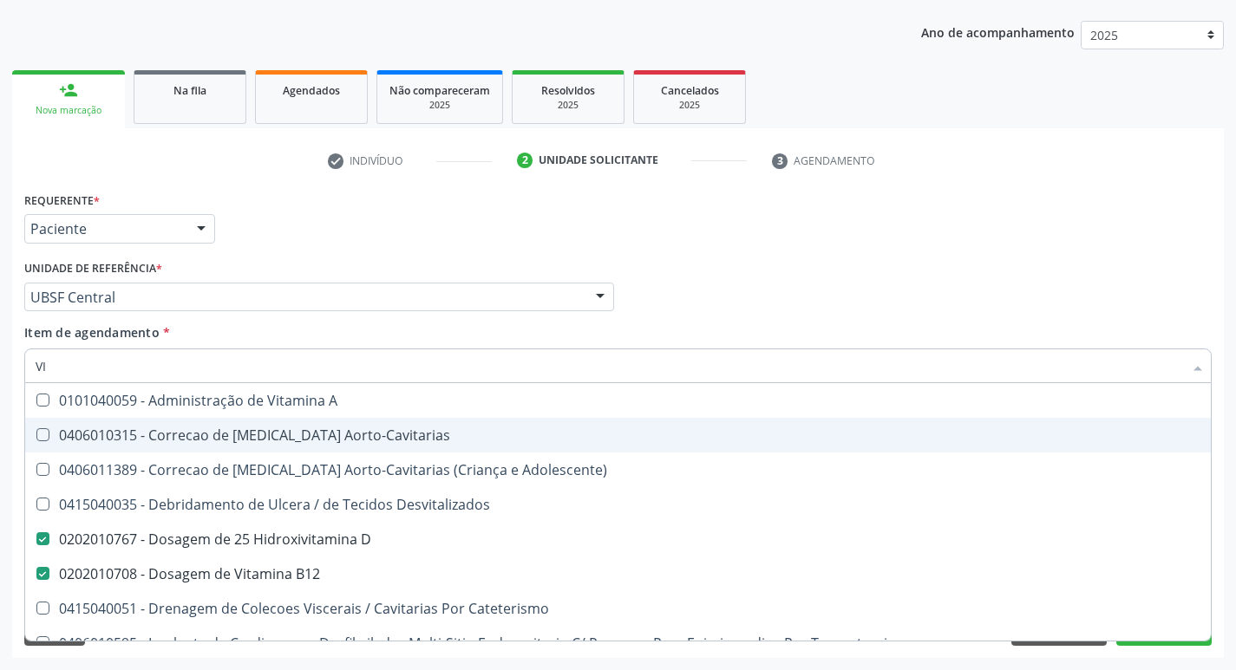
type input "V"
checkbox D "false"
checkbox B12 "false"
checkbox Cateterismo "false"
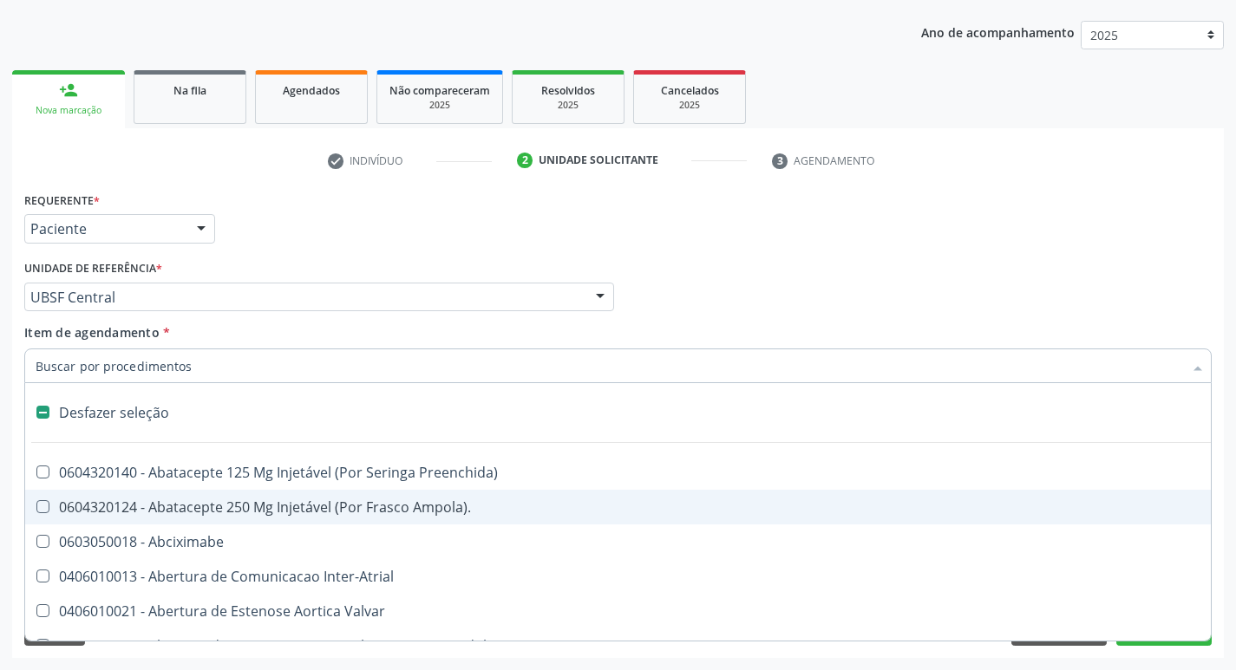
type input "2"
checkbox Total "true"
checkbox Monopolar "true"
checkbox Quadril "true"
checkbox Biologica "true"
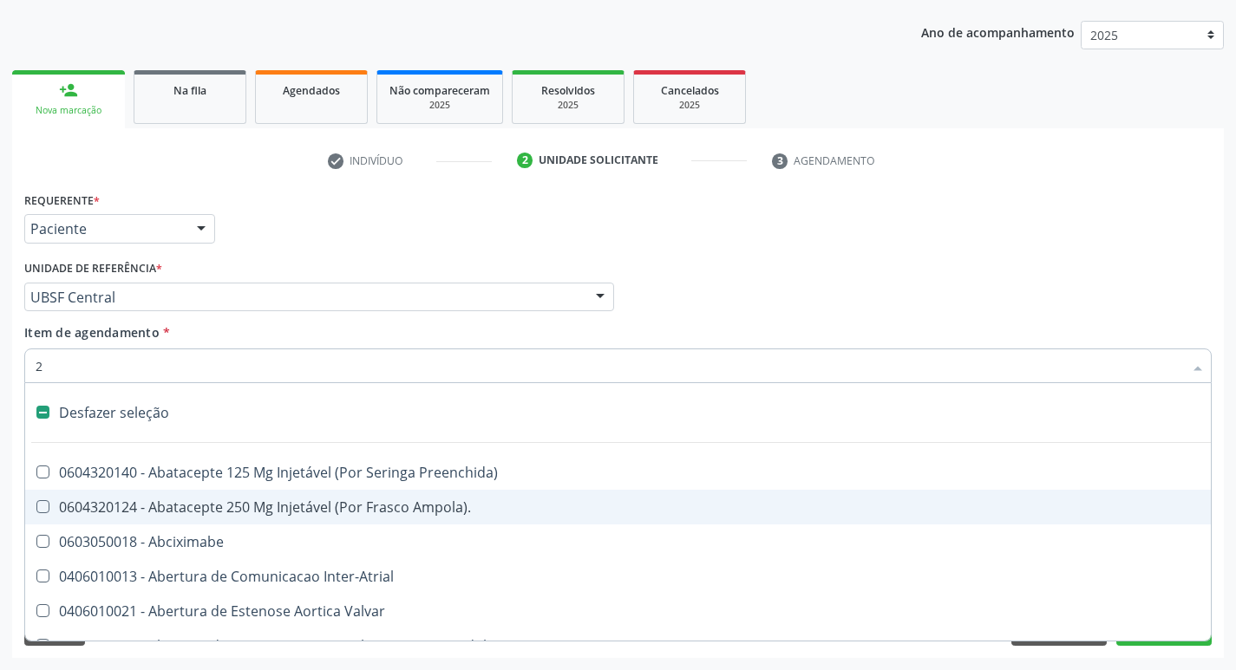
checkbox Vagina "true"
checkbox Puerperal "true"
checkbox Internado "true"
checkbox Aorto-Cavitarias "true"
checkbox Adolescente\) "true"
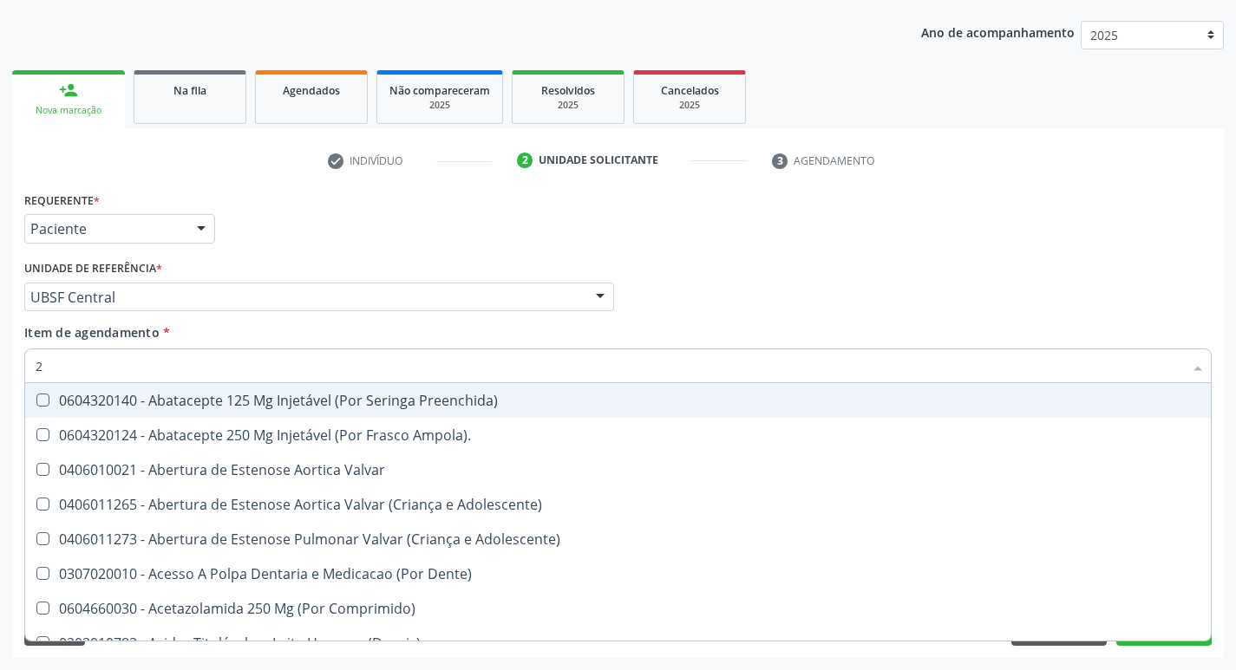
type input "20205001"
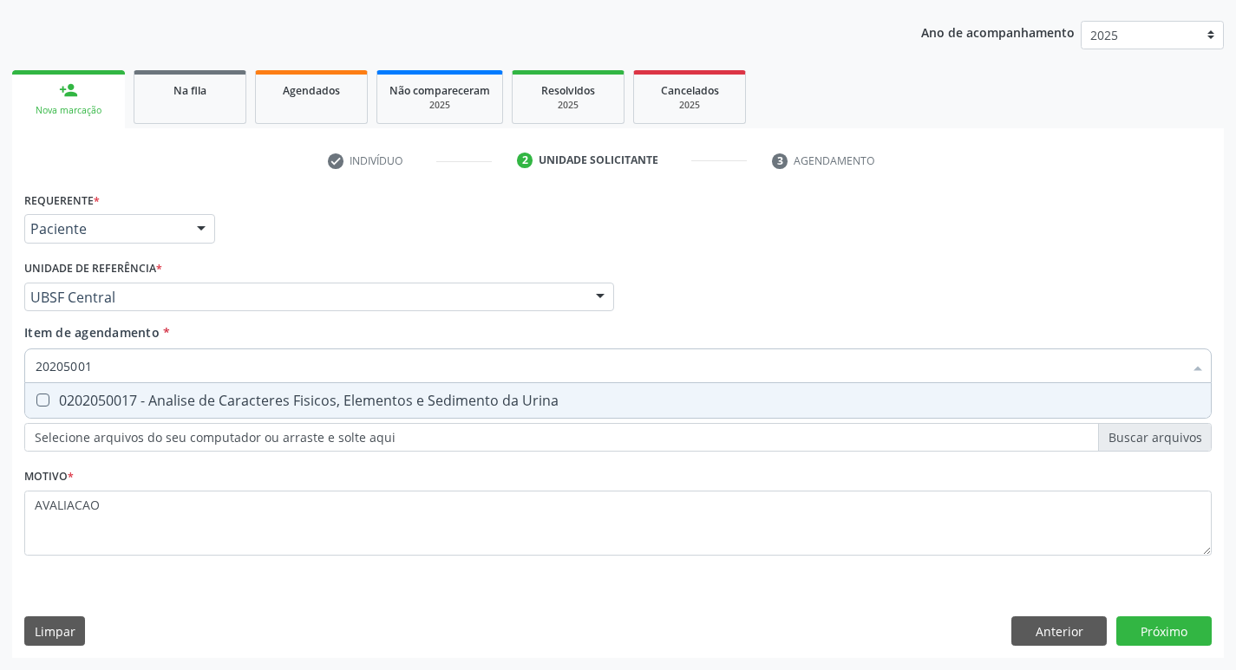
click at [336, 395] on div "0202050017 - Analise de Caracteres Fisicos, Elementos e Sedimento da Urina" at bounding box center [618, 401] width 1165 height 14
checkbox Urina "true"
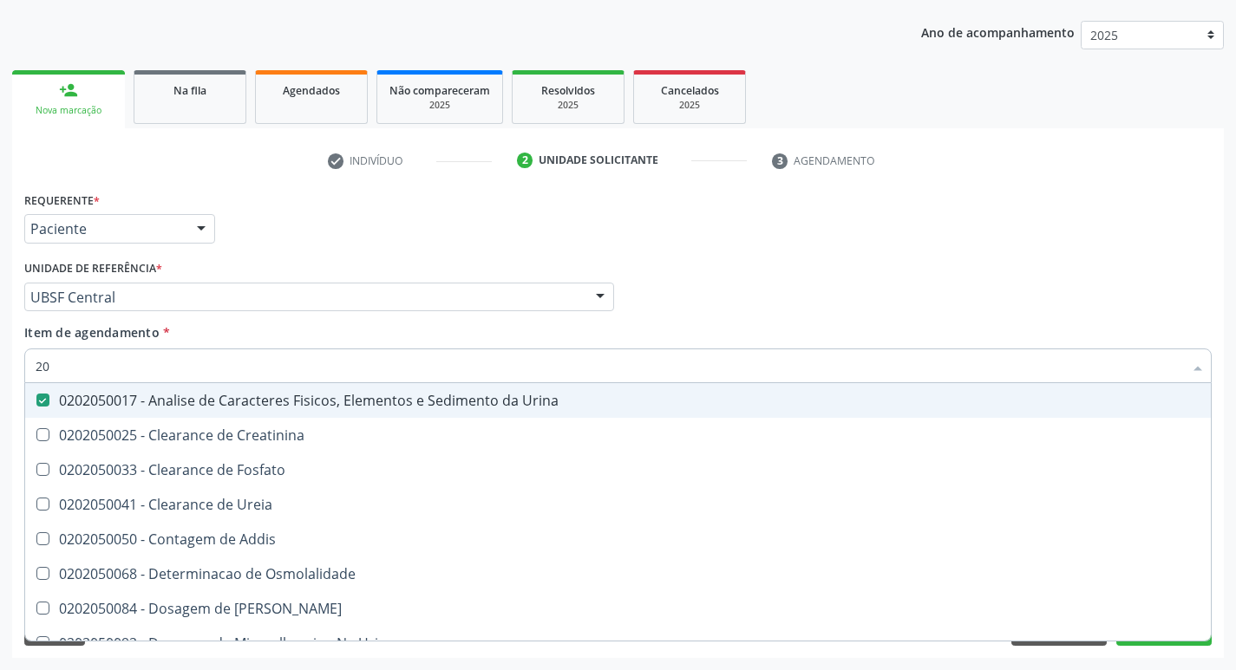
type input "2"
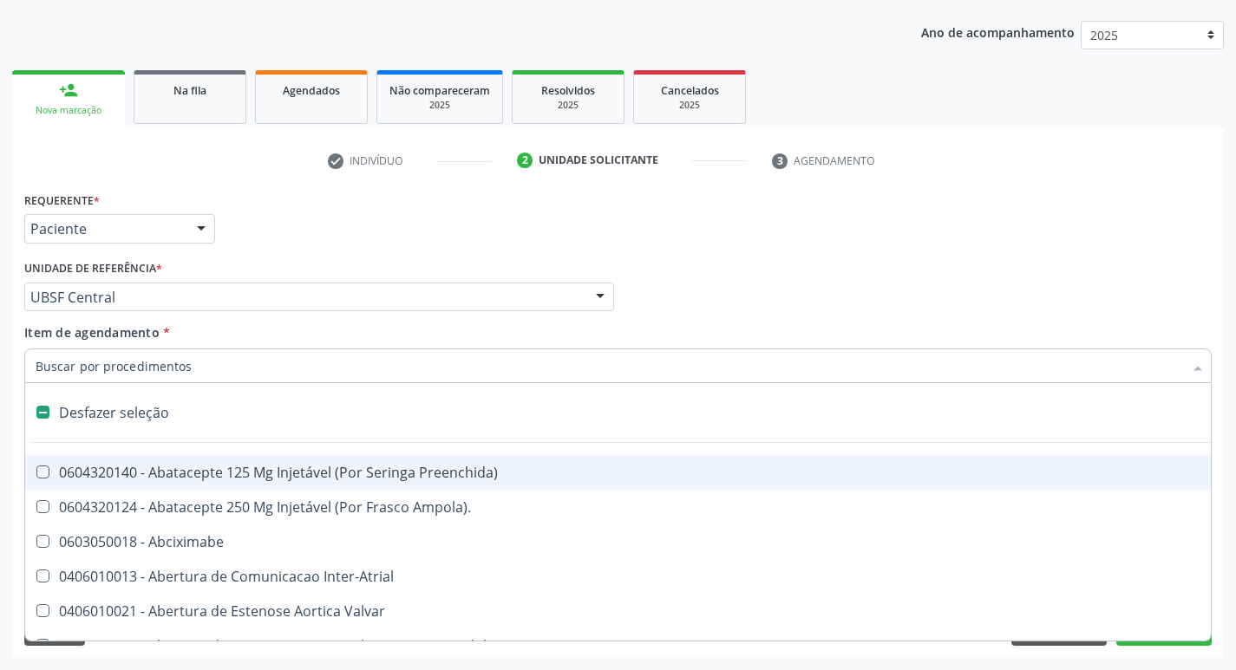
checkbox Preenchida\) "false"
checkbox Inter-Atrial "false"
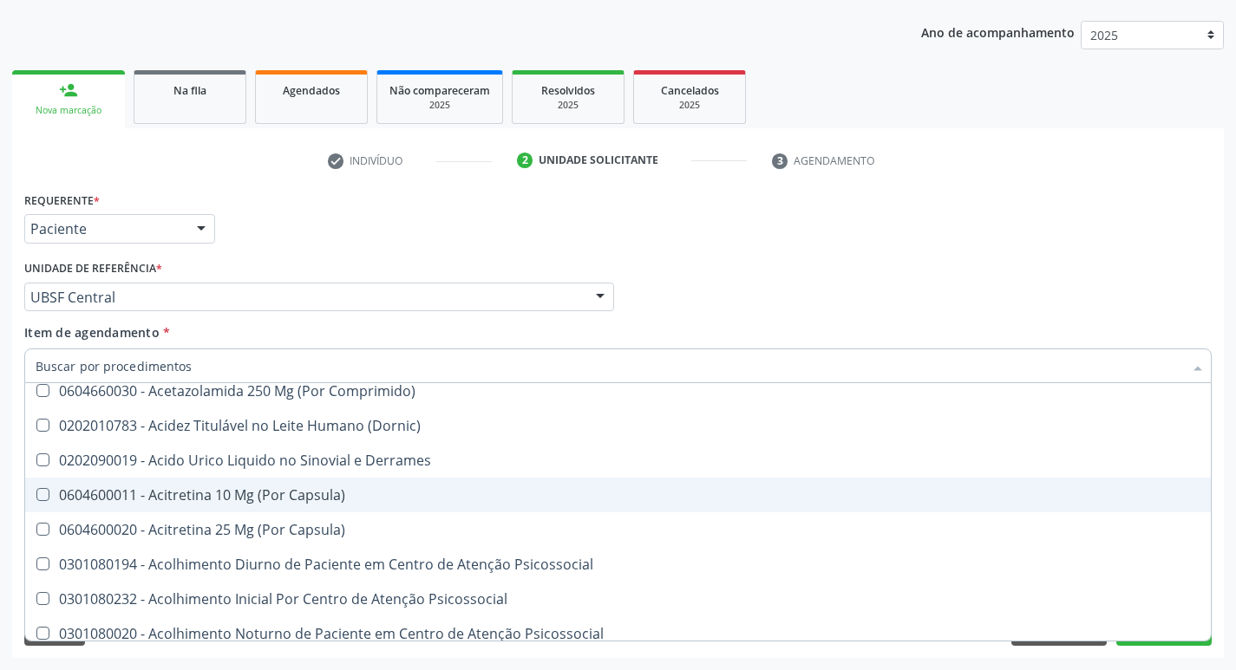
scroll to position [434, 0]
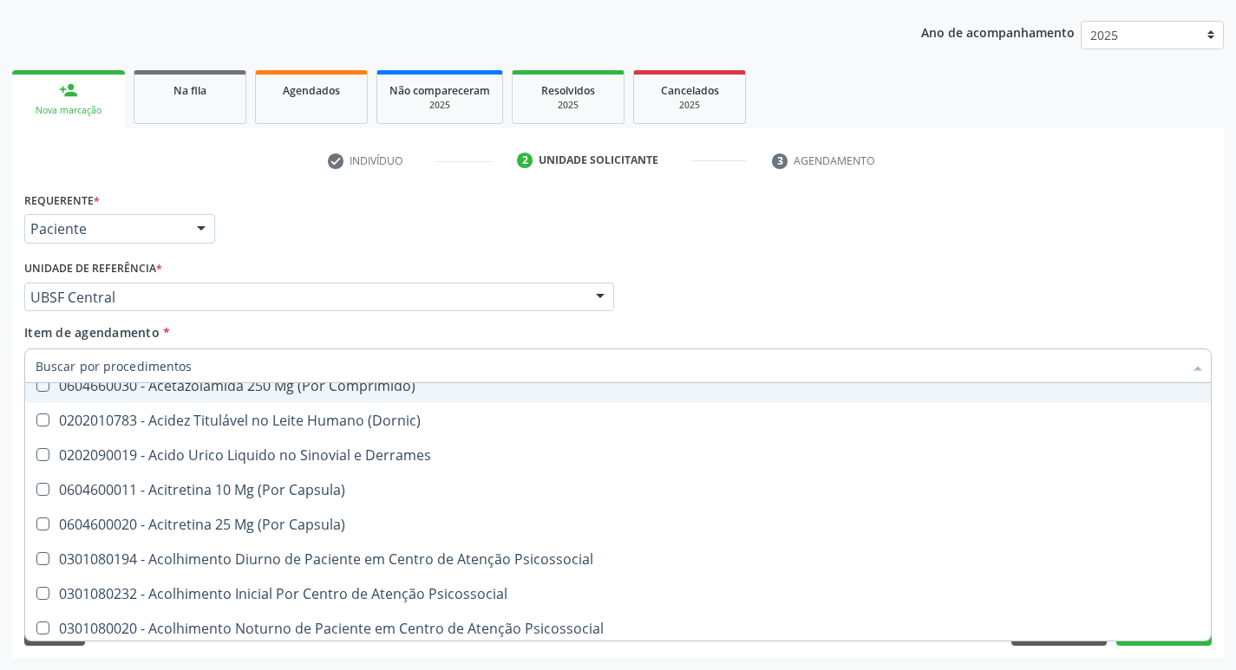
click at [1069, 307] on div "Médico Solicitante Por favor, selecione a Unidade de Atendimento primeiro Nenhu…" at bounding box center [618, 290] width 1196 height 68
checkbox Ampola\)\ "true"
checkbox Abciximabe "true"
checkbox Inter-Atrial "true"
checkbox Valvar "true"
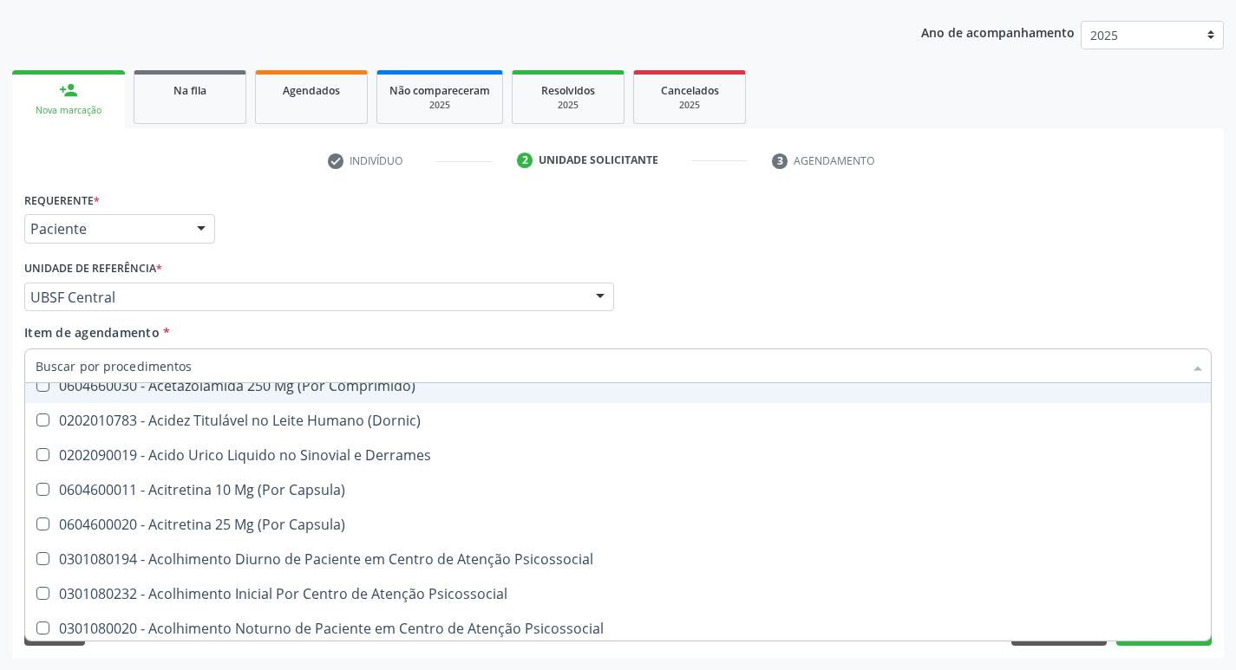
checkbox Adolescente\) "true"
checkbox Valvar "true"
checkbox Adolescente\) "true"
checkbox Paciente\) "true"
checkbox Dente\) "true"
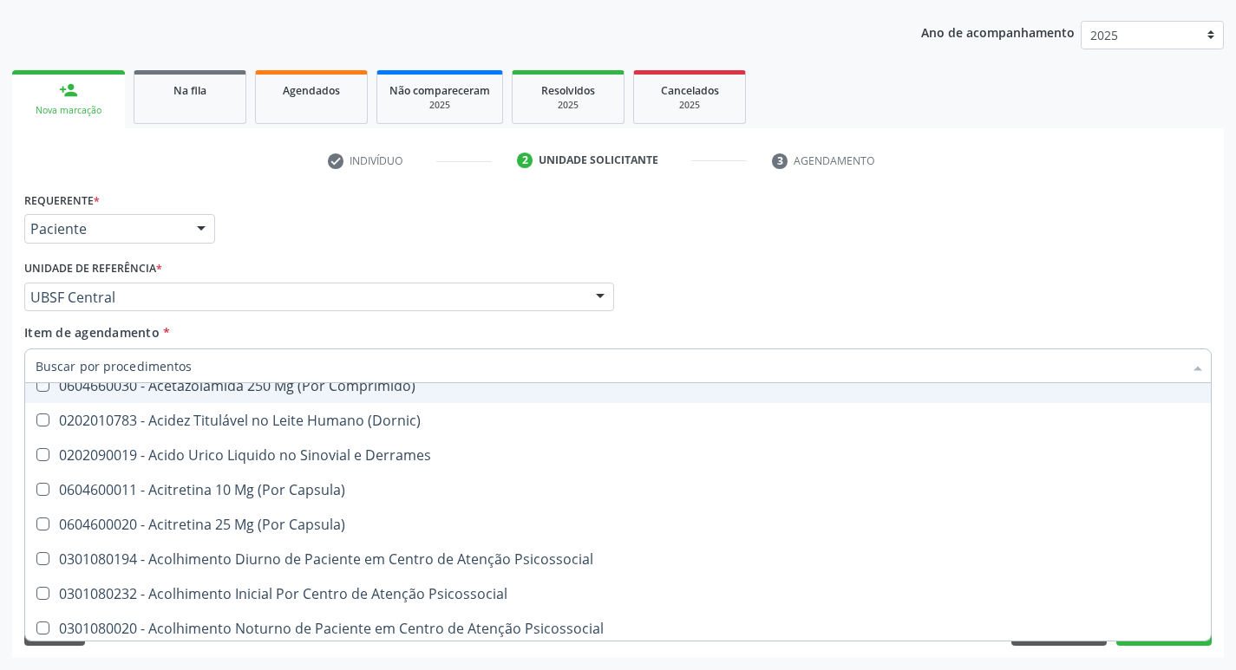
checkbox Comprimido\) "true"
checkbox \(Dornic\) "true"
checkbox Urina "false"
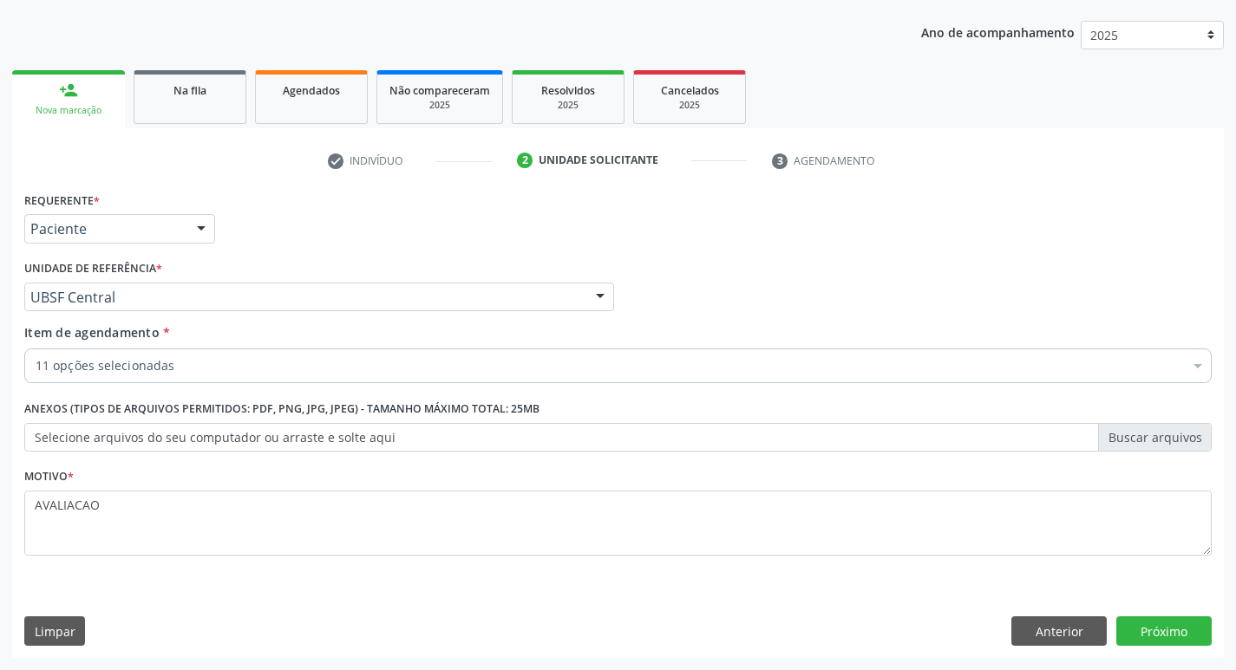
scroll to position [0, 0]
click at [1167, 631] on button "Próximo" at bounding box center [1163, 631] width 95 height 29
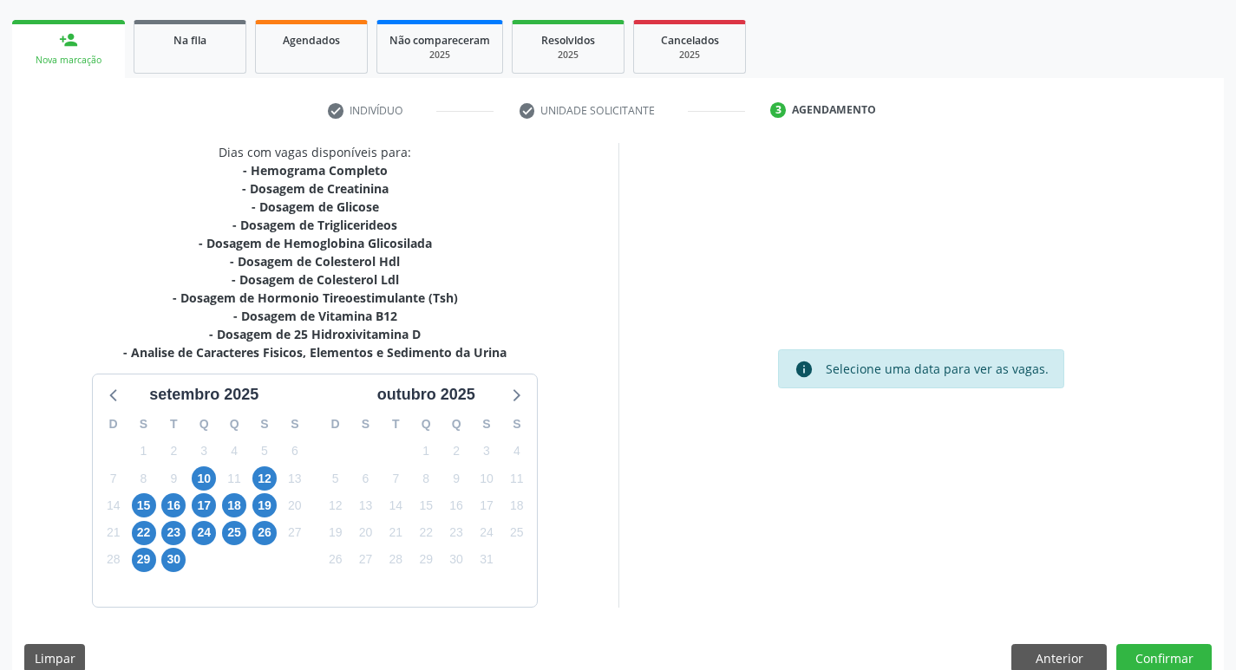
scroll to position [266, 0]
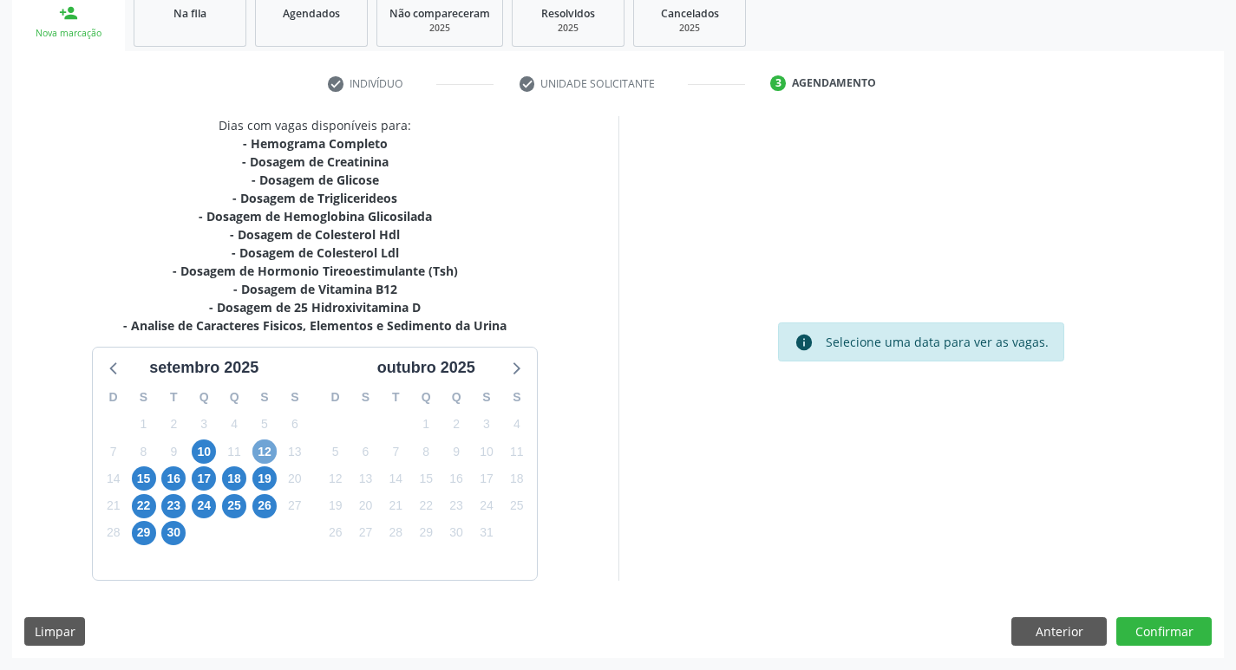
click at [266, 462] on span "12" at bounding box center [264, 452] width 24 height 24
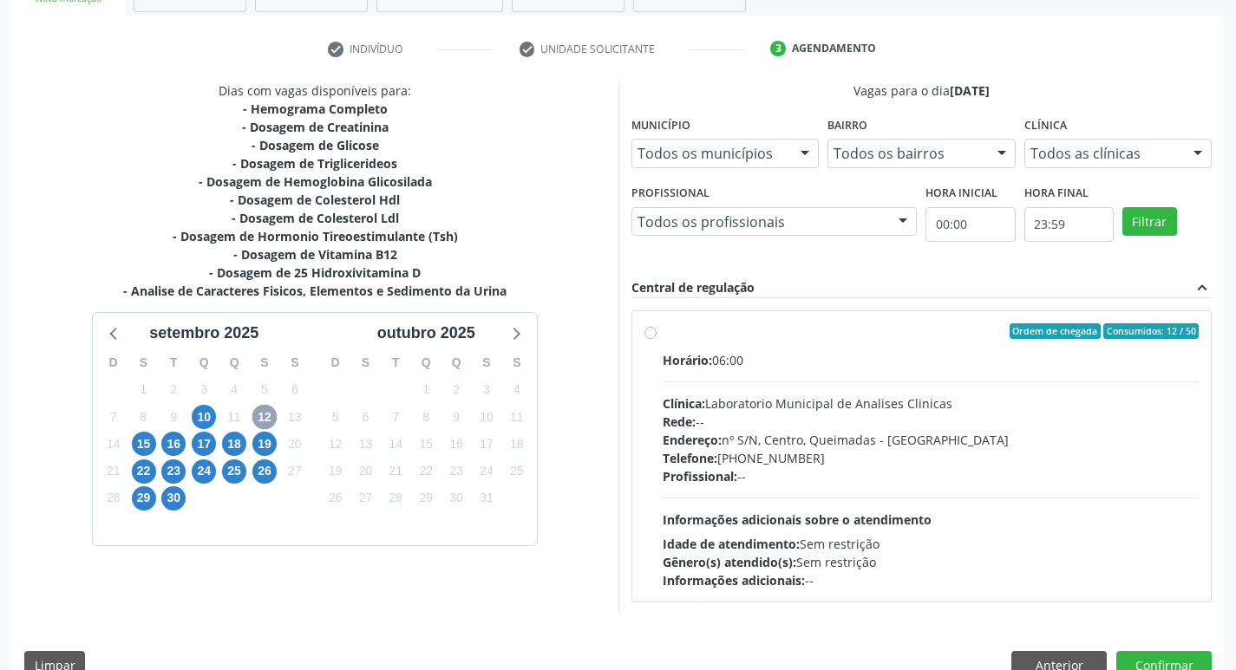
scroll to position [335, 0]
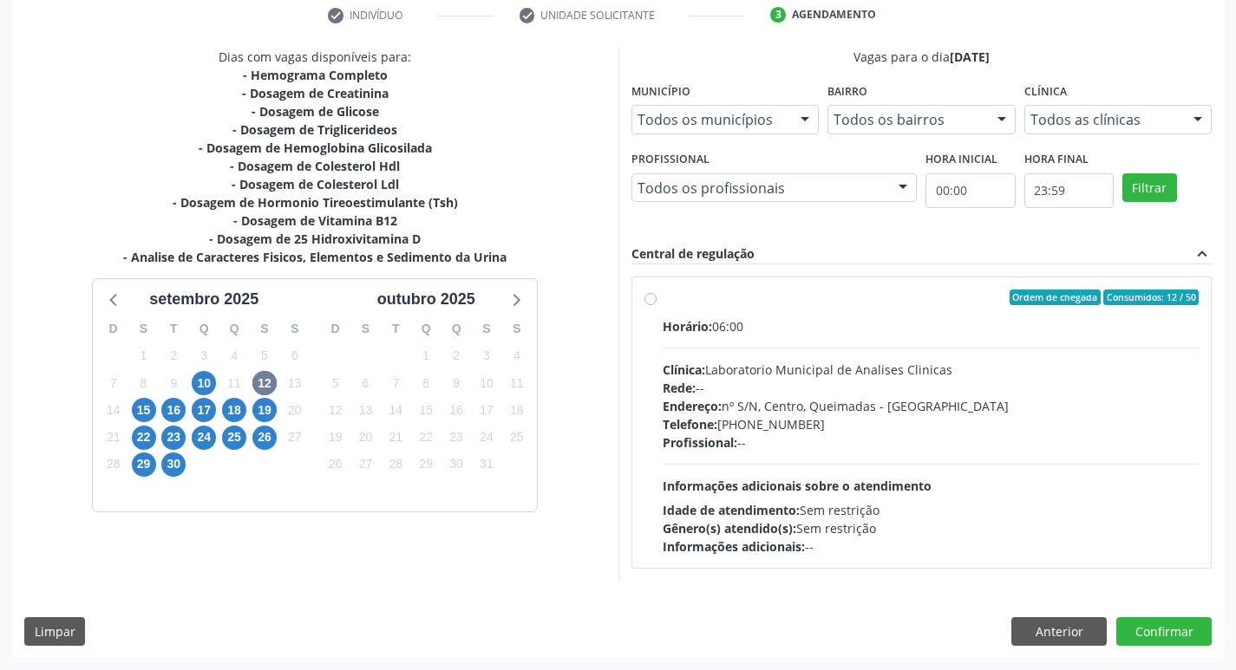
click at [814, 387] on div "Rede: --" at bounding box center [931, 388] width 537 height 18
click at [657, 305] on input "Ordem de chegada Consumidos: 12 / 50 Horário: 06:00 Clínica: Laboratorio Munici…" at bounding box center [650, 298] width 12 height 16
radio input "true"
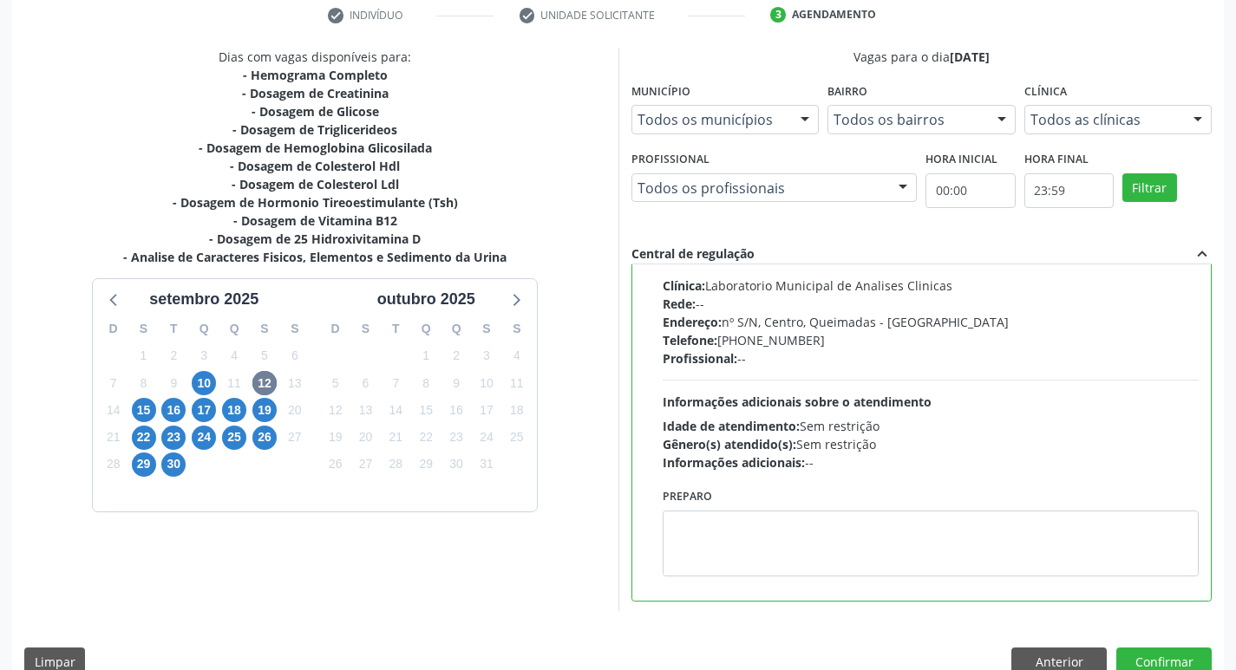
scroll to position [86, 0]
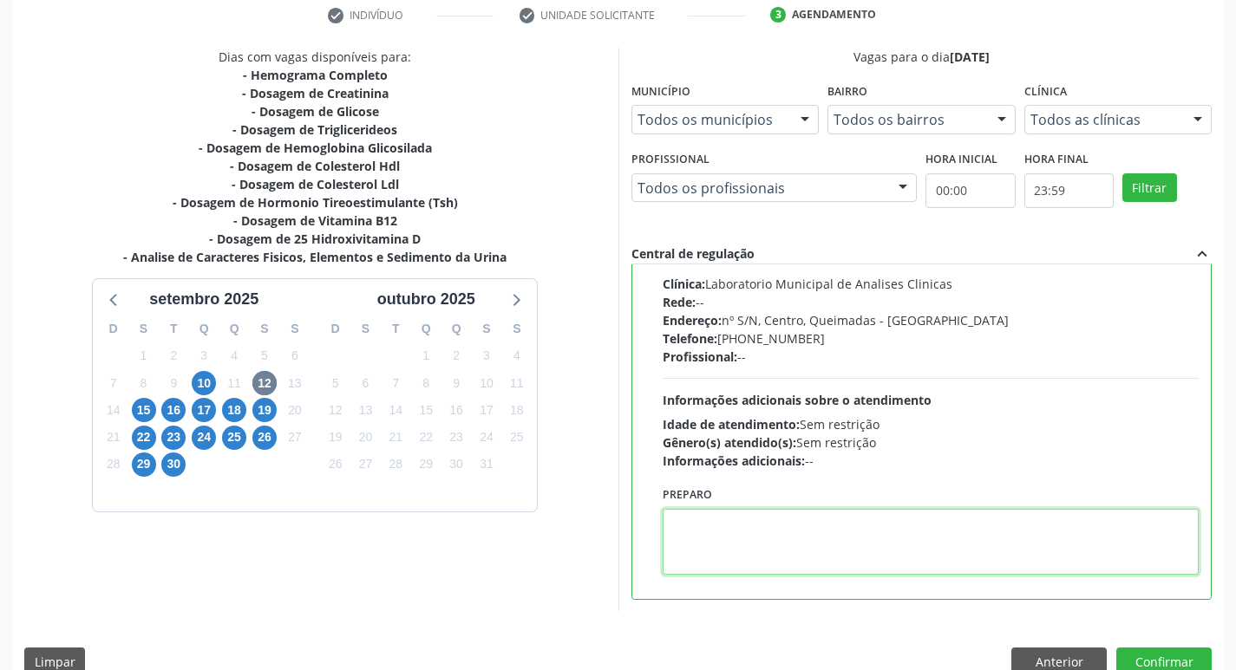
drag, startPoint x: 785, startPoint y: 543, endPoint x: 735, endPoint y: 557, distance: 52.2
click at [741, 554] on textarea at bounding box center [931, 542] width 537 height 66
paste textarea "IR EM [GEOGRAPHIC_DATA]"
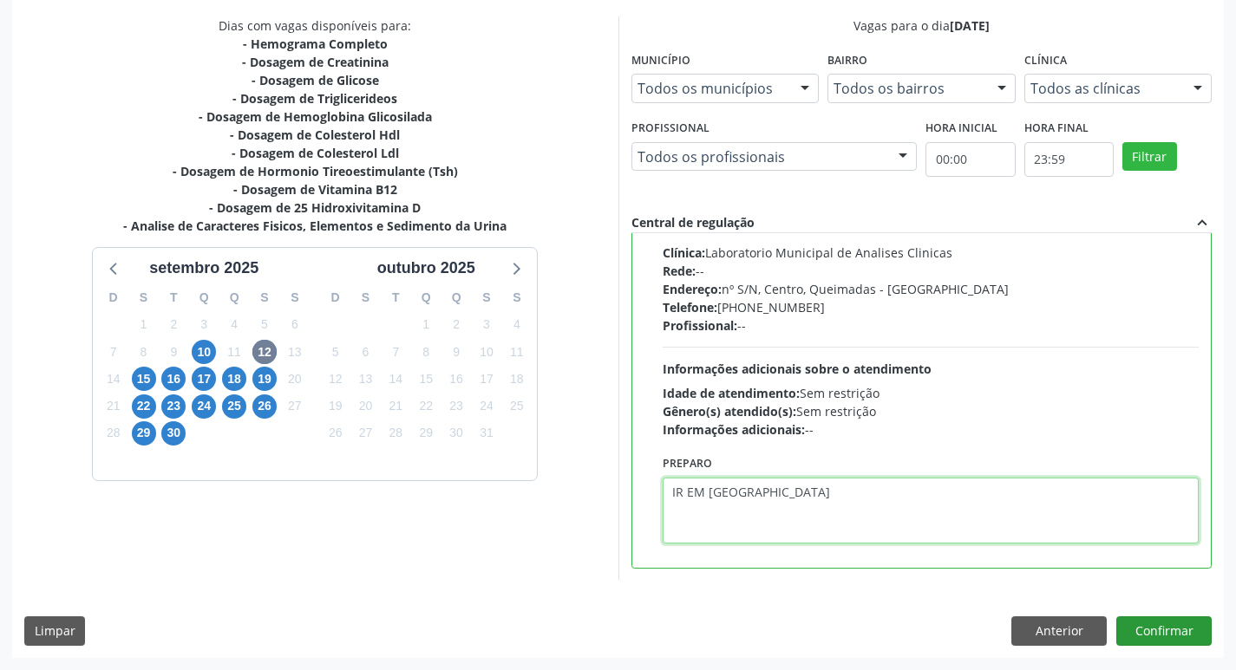
type textarea "IR EM [GEOGRAPHIC_DATA]"
click at [1155, 626] on button "Confirmar" at bounding box center [1163, 631] width 95 height 29
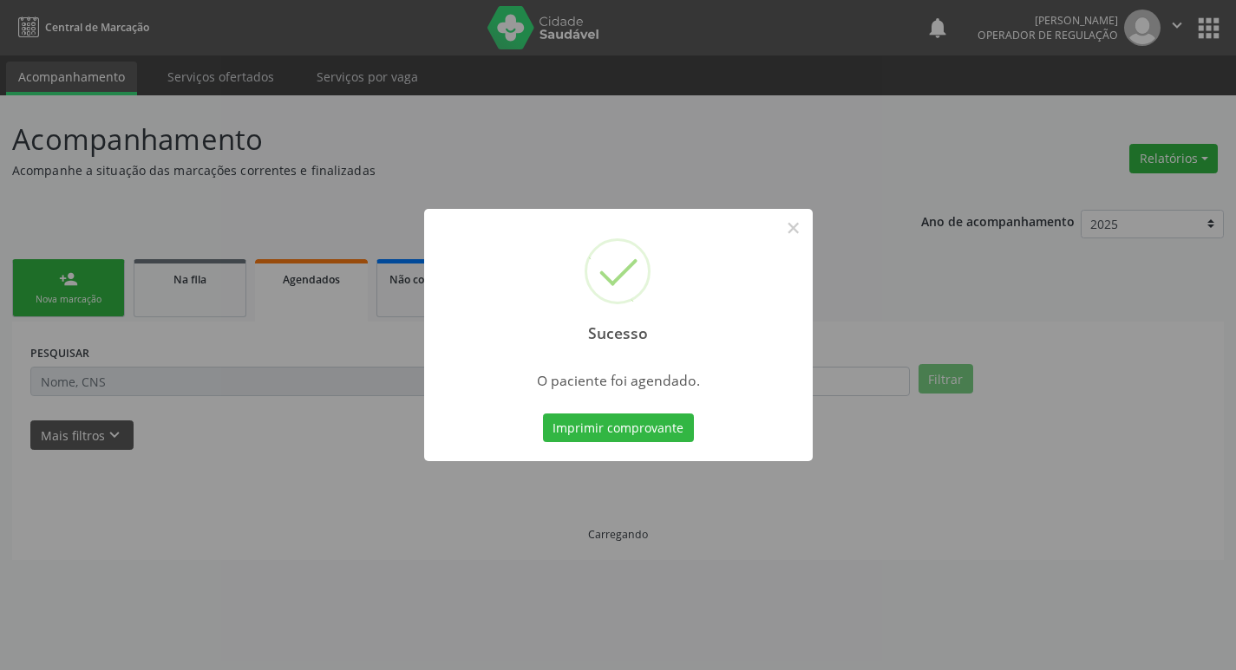
scroll to position [0, 0]
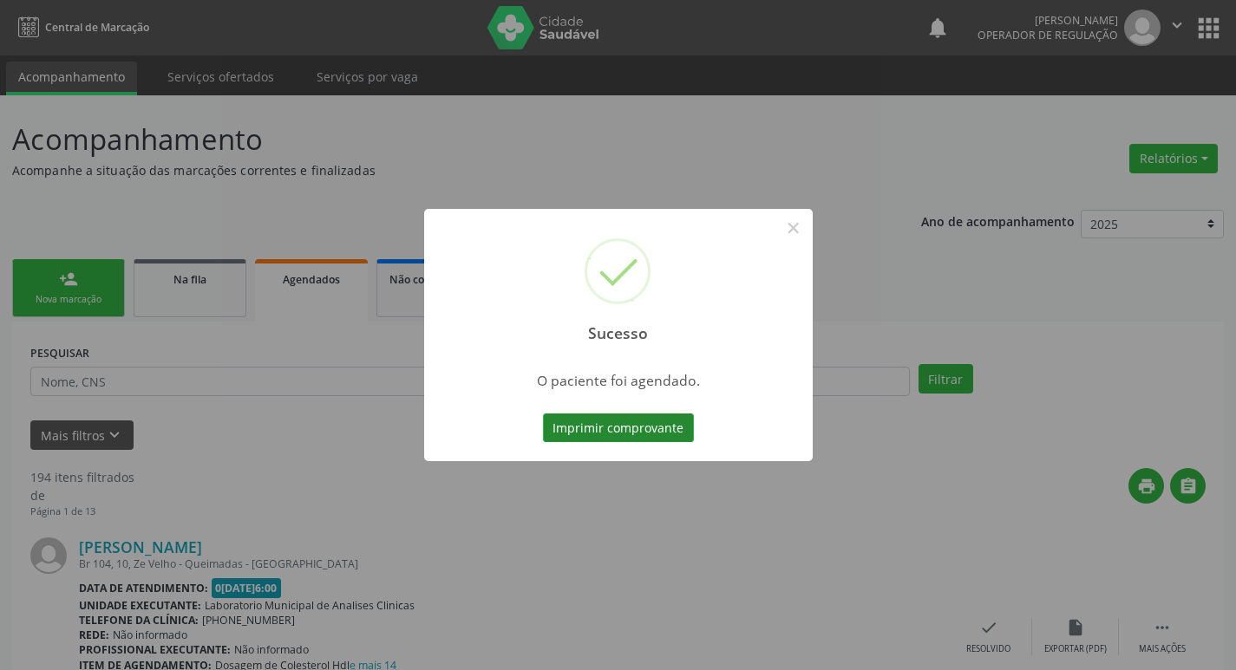
click at [624, 435] on button "Imprimir comprovante" at bounding box center [618, 428] width 151 height 29
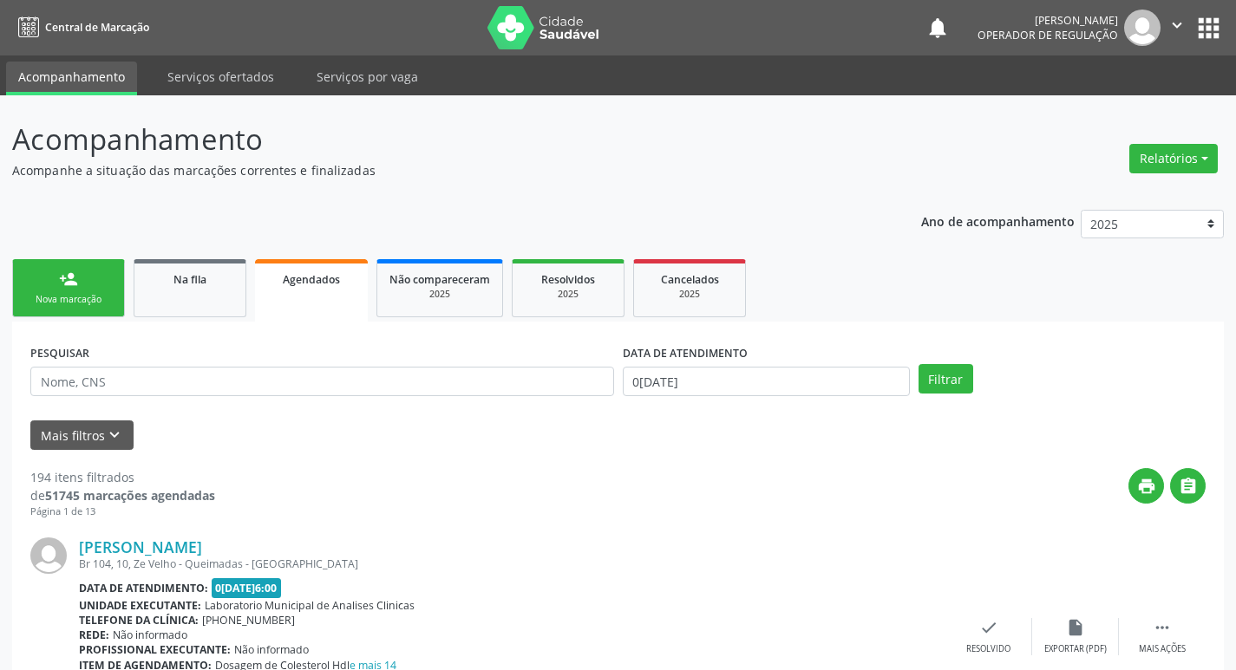
click at [91, 269] on link "person_add Nova marcação" at bounding box center [68, 288] width 113 height 58
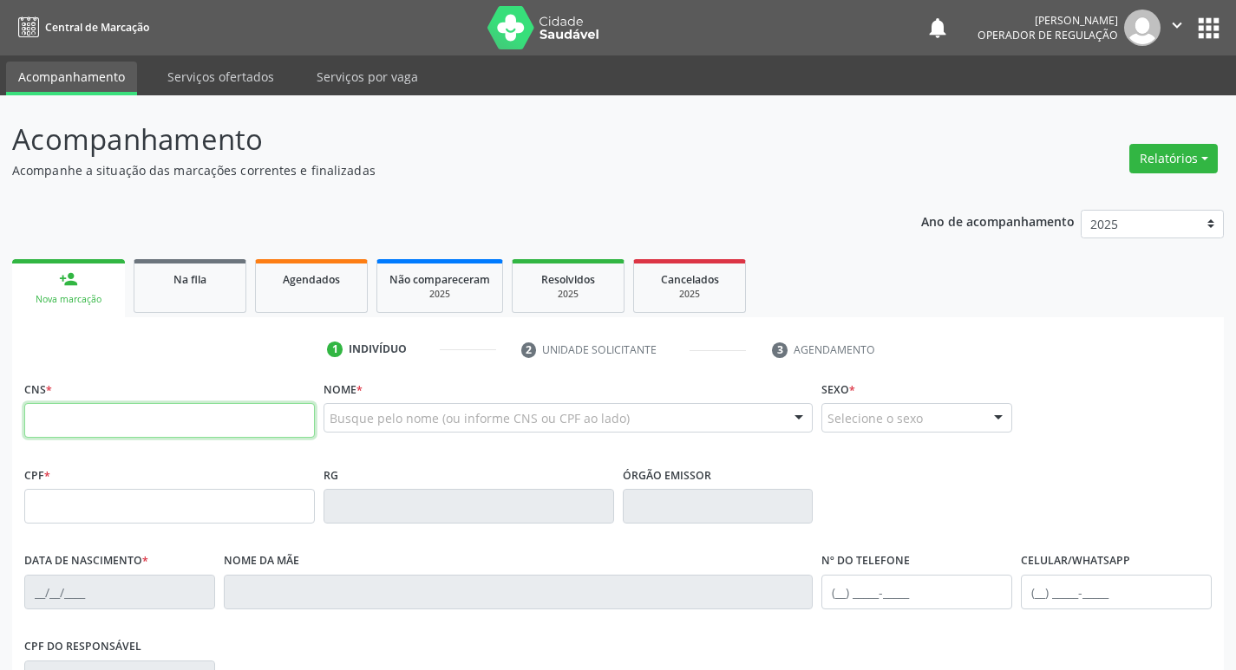
click at [134, 424] on input "text" at bounding box center [169, 420] width 291 height 35
type input "702 3090 2087 3820"
type input "602.869.034-15"
type input "22/01/1966"
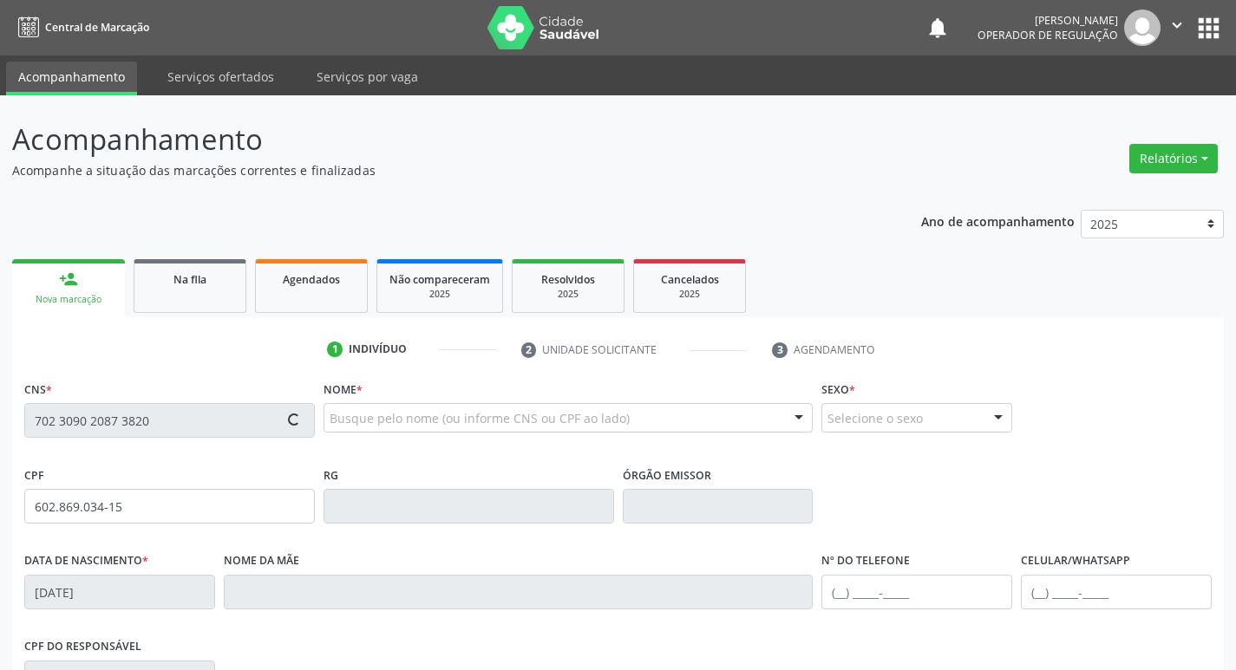
type input "Maria do Carmo Bento da Silva"
type input "(83) 99328-3249"
type input "S/N"
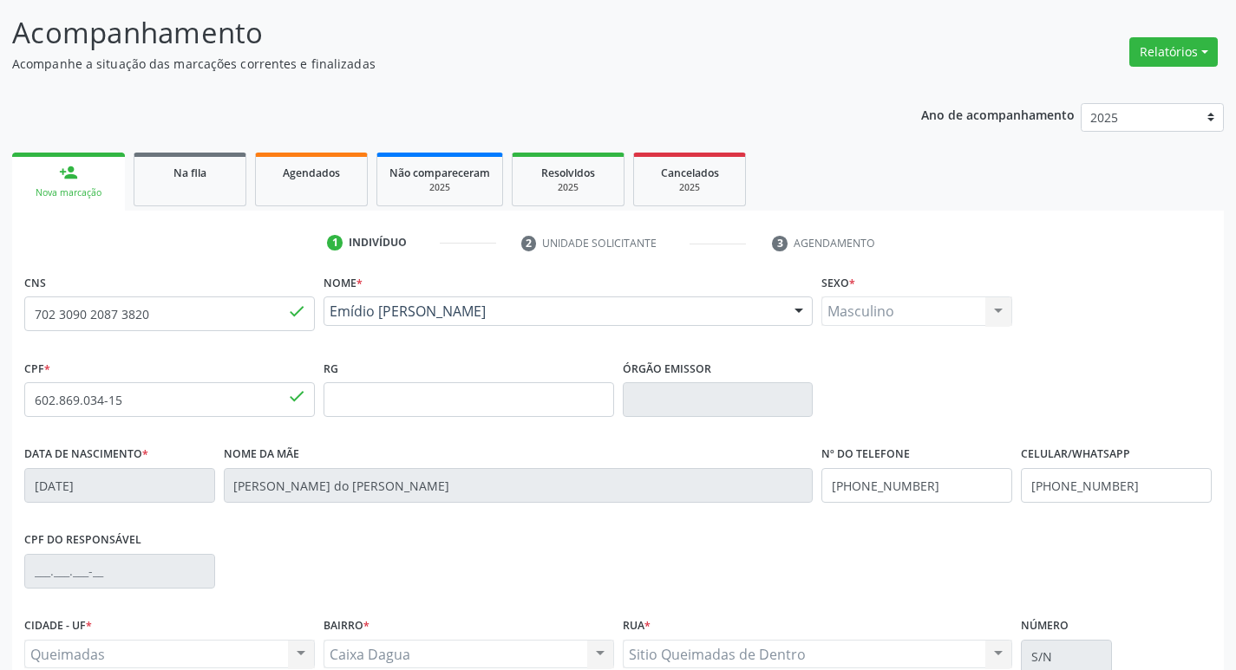
scroll to position [270, 0]
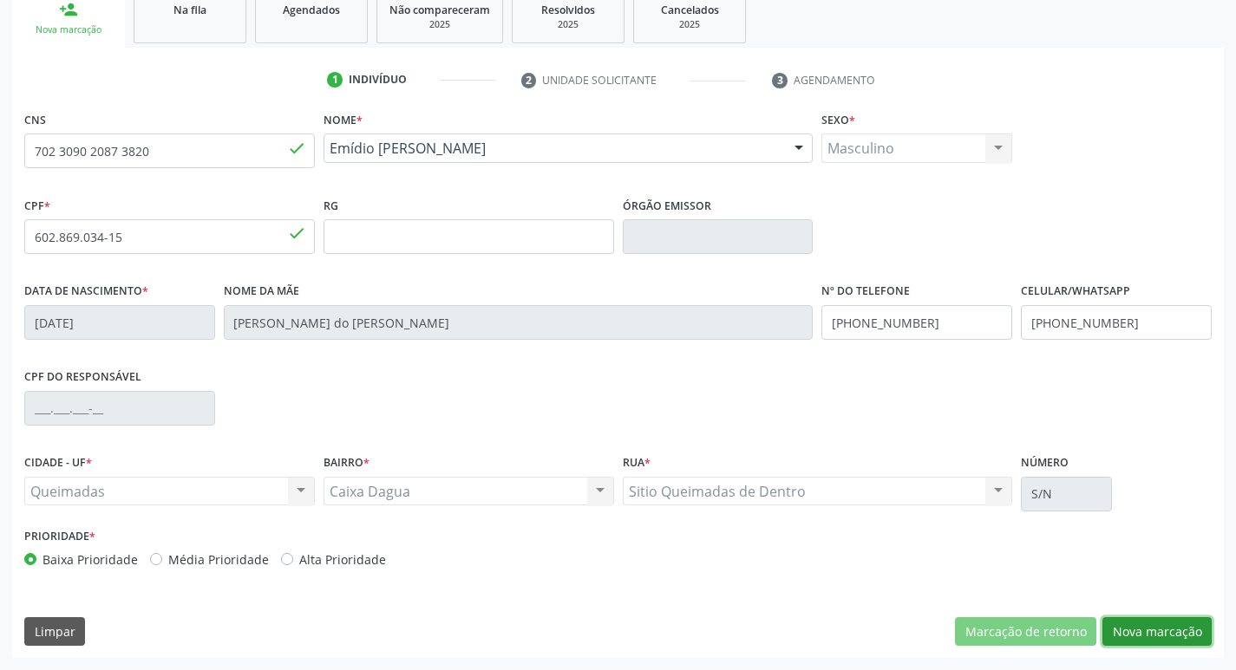
click at [1160, 639] on button "Nova marcação" at bounding box center [1156, 632] width 109 height 29
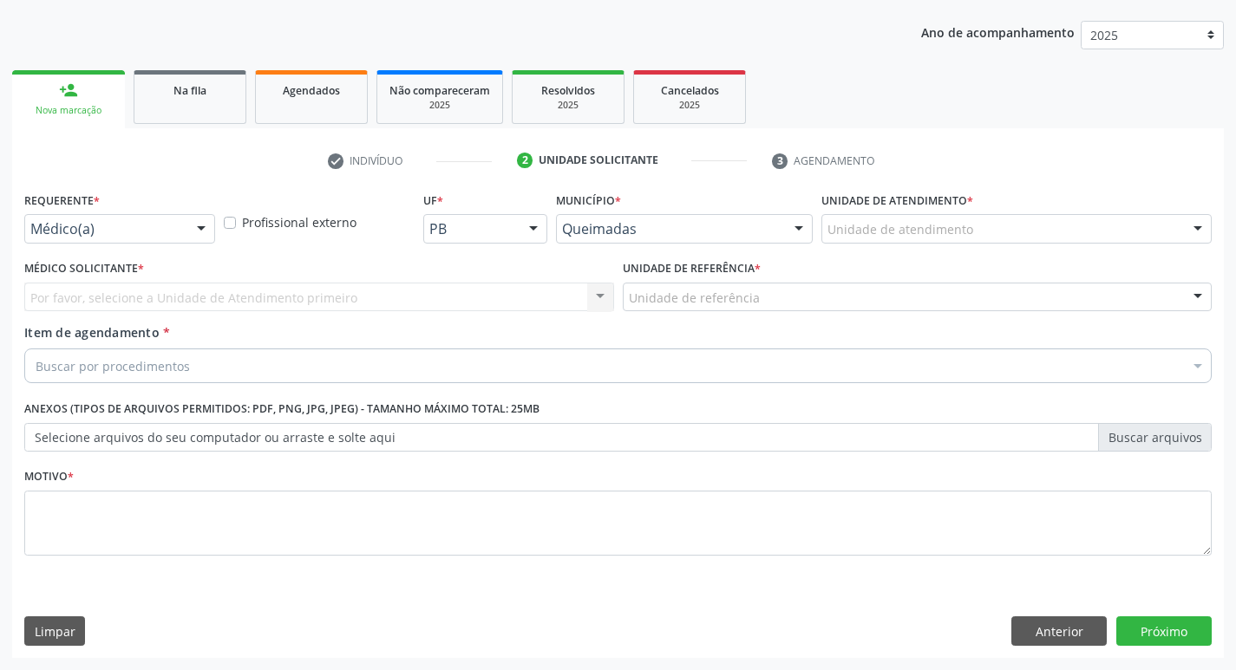
scroll to position [189, 0]
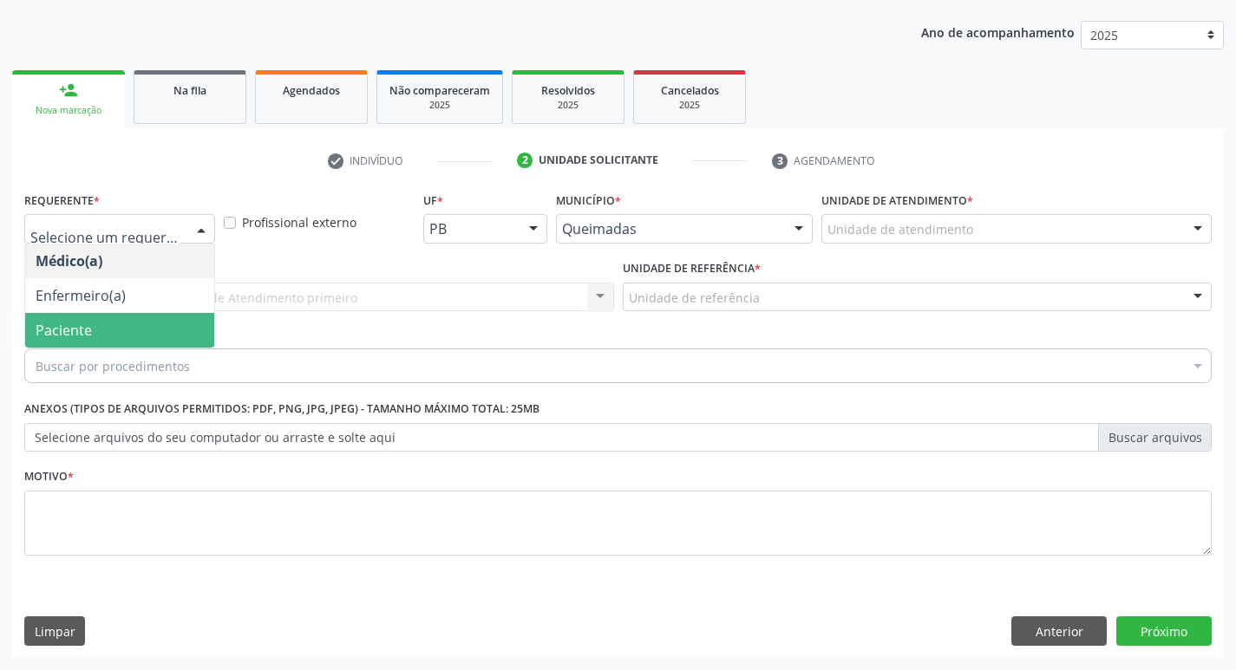
click at [76, 324] on span "Paciente" at bounding box center [64, 330] width 56 height 19
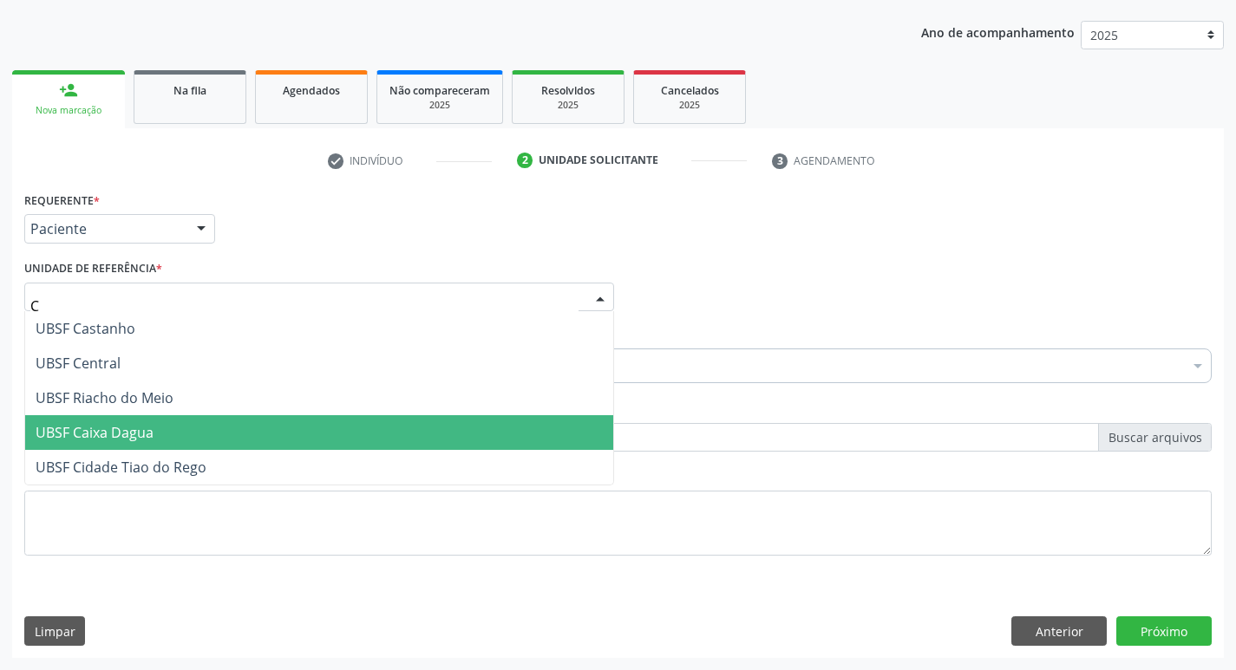
type input "CA"
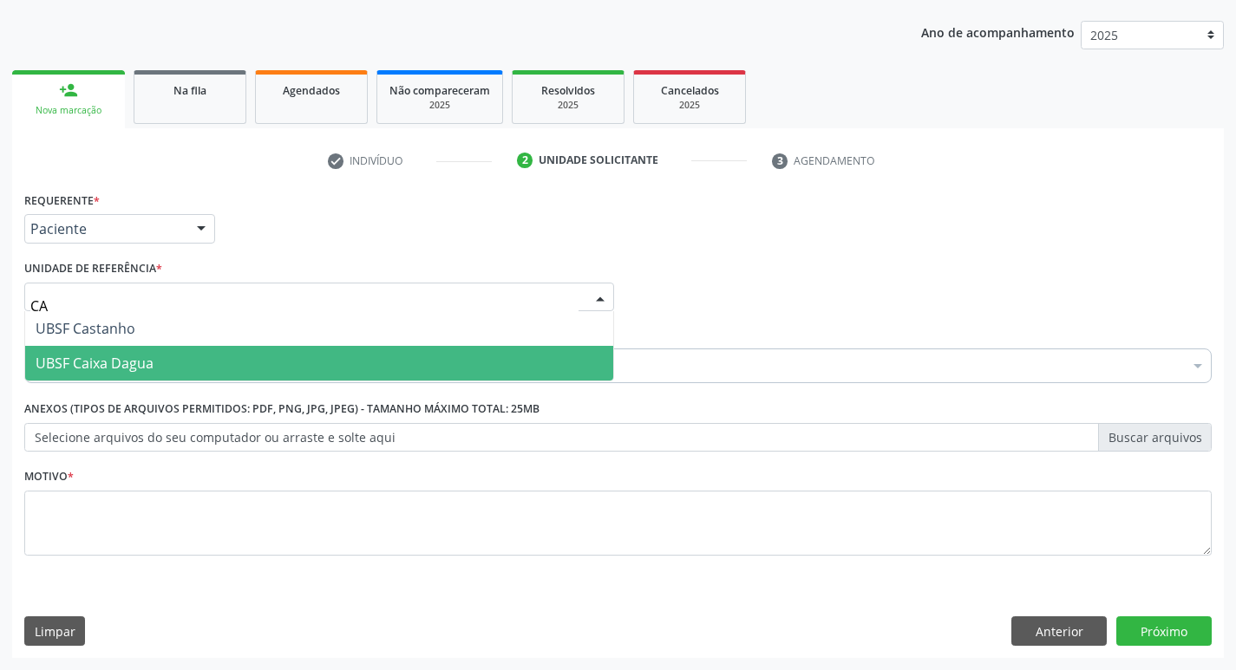
click at [168, 361] on span "UBSF Caixa Dagua" at bounding box center [319, 363] width 588 height 35
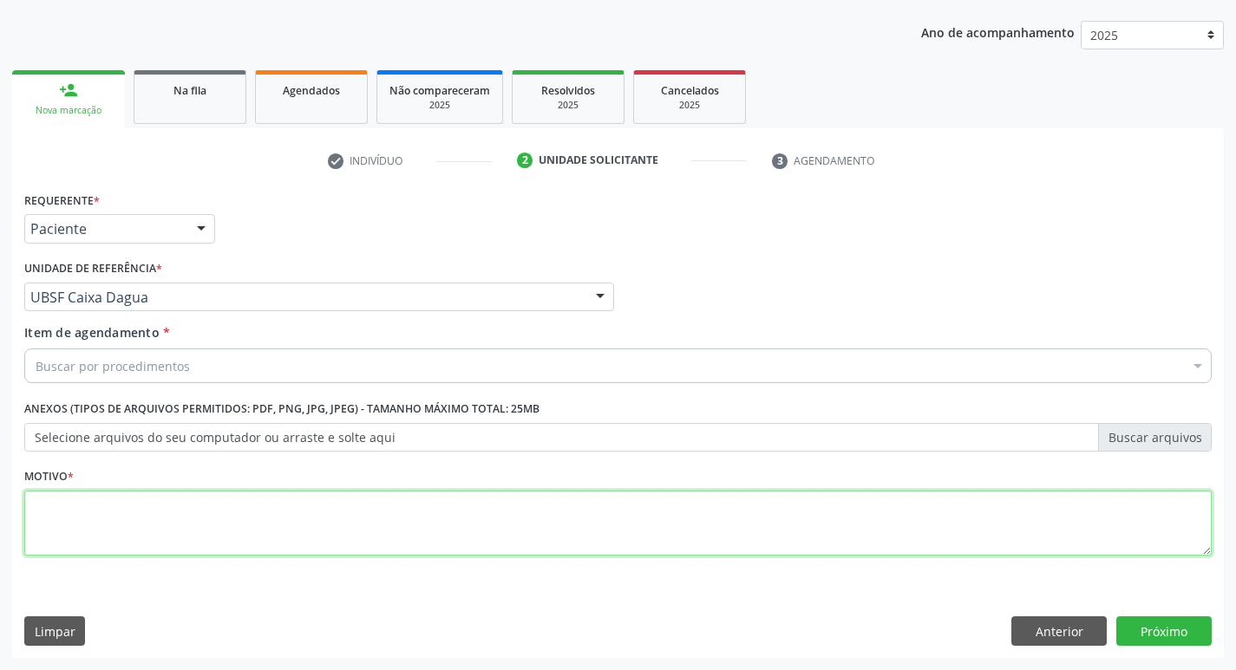
click at [109, 531] on textarea at bounding box center [617, 524] width 1187 height 66
type textarea "RETORNO"
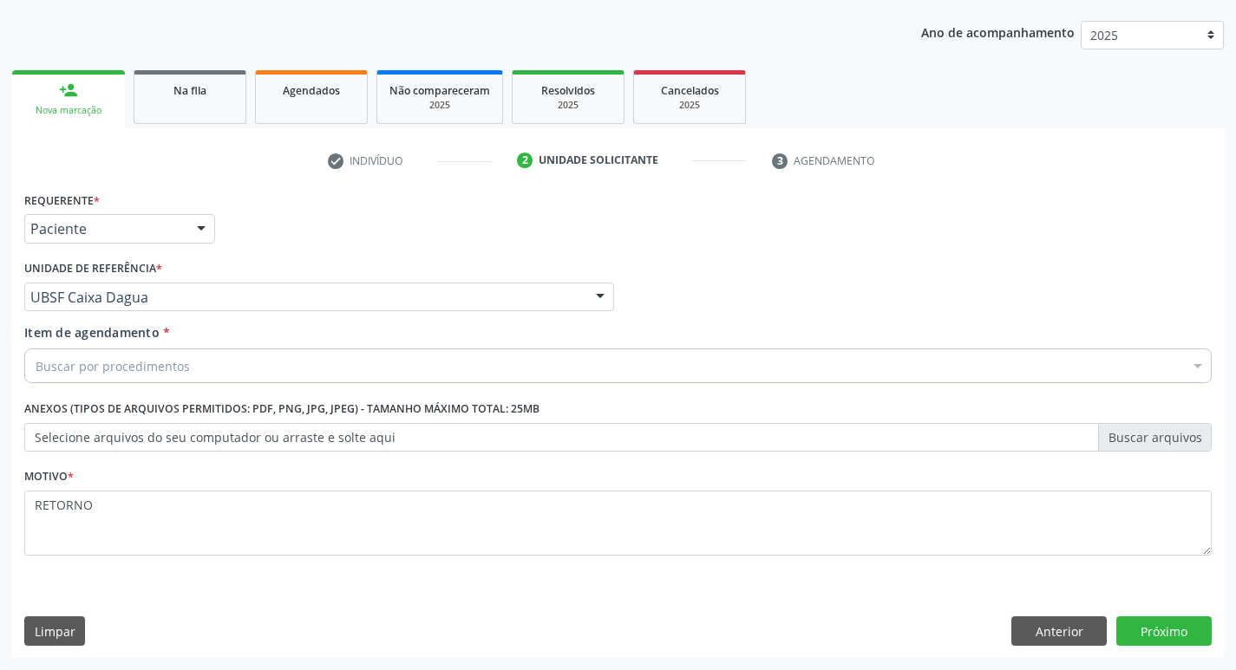
click at [98, 382] on div "Buscar por procedimentos" at bounding box center [617, 366] width 1187 height 35
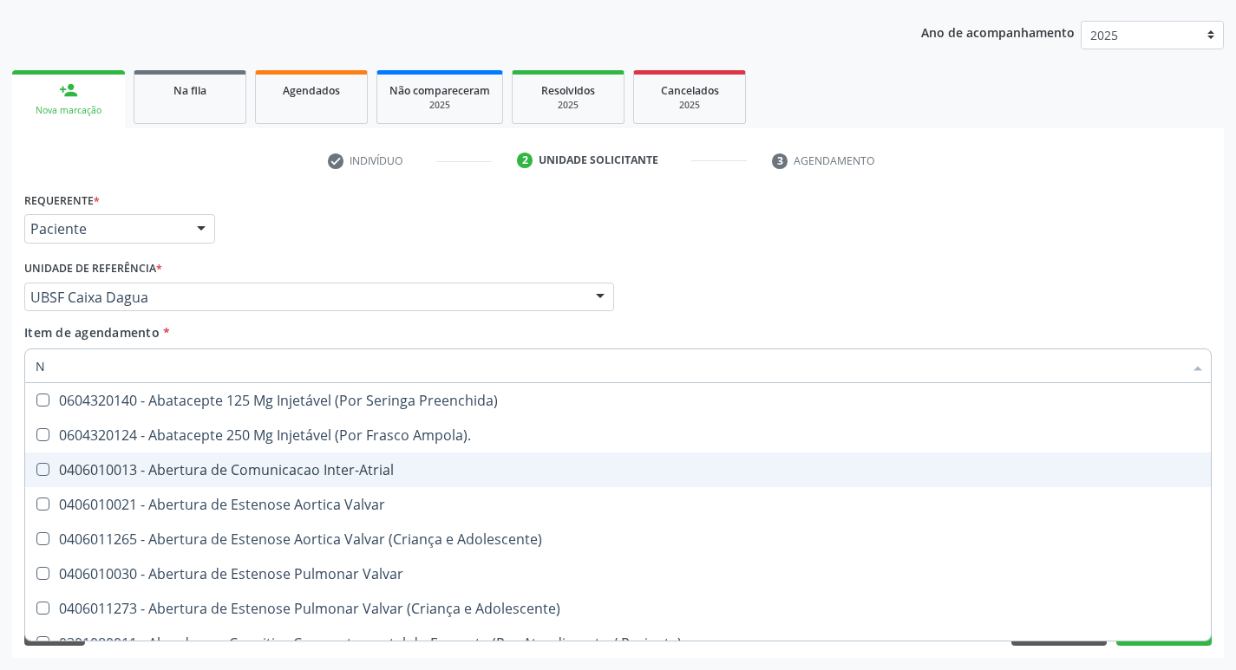
type input "NEUROLOGISTA"
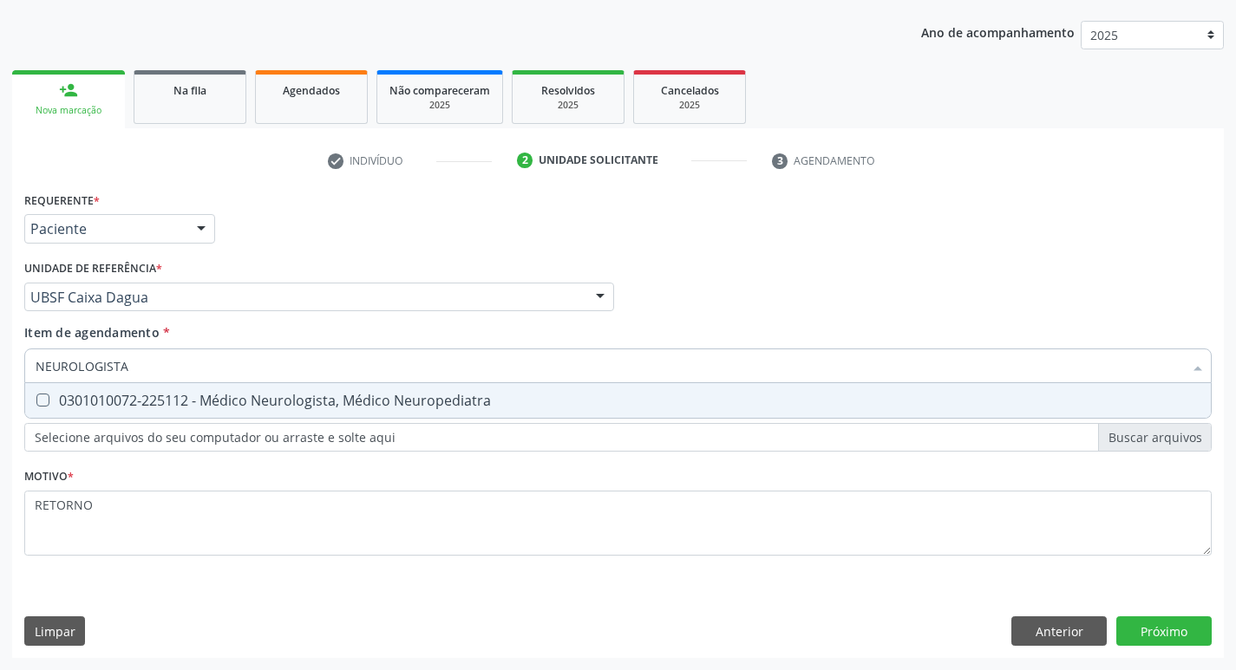
click at [307, 381] on input "NEUROLOGISTA" at bounding box center [609, 366] width 1147 height 35
click at [303, 402] on div "0301010072-225112 - Médico Neurologista, Médico Neuropediatra" at bounding box center [618, 401] width 1165 height 14
checkbox Neuropediatra "true"
click at [1149, 628] on div "Requerente * Paciente Médico(a) Enfermeiro(a) Paciente Nenhum resultado encontr…" at bounding box center [618, 422] width 1212 height 471
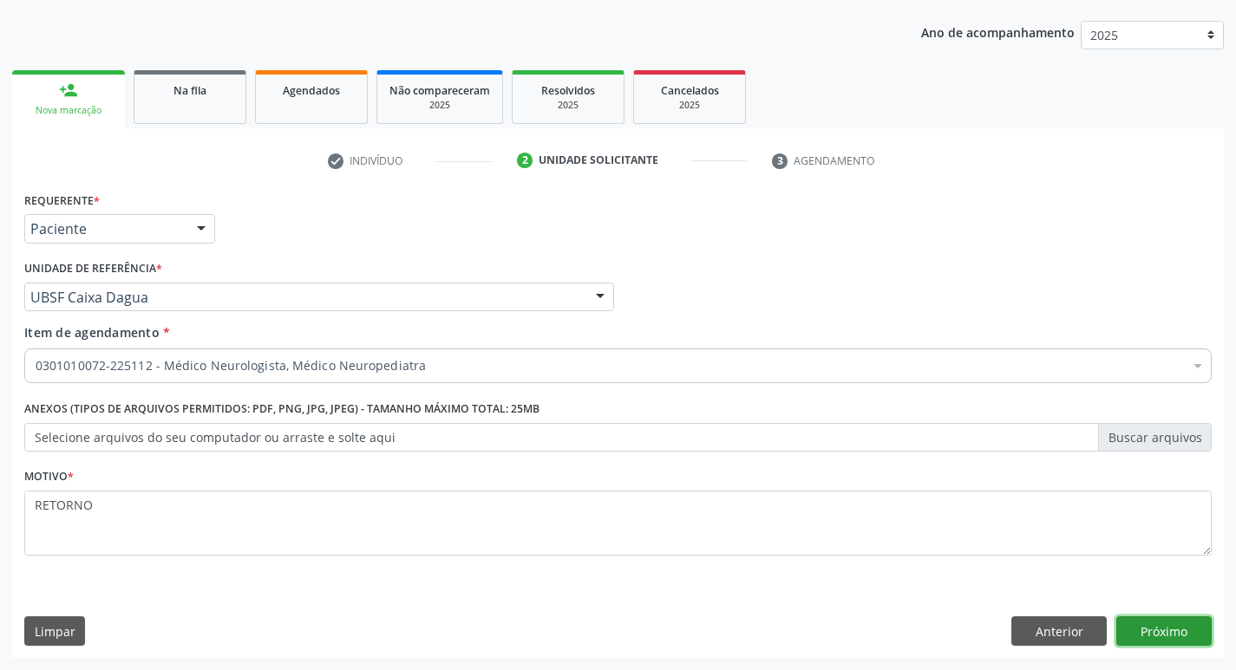
drag, startPoint x: 1181, startPoint y: 627, endPoint x: 1053, endPoint y: 663, distance: 133.2
click at [1180, 626] on button "Próximo" at bounding box center [1163, 631] width 95 height 29
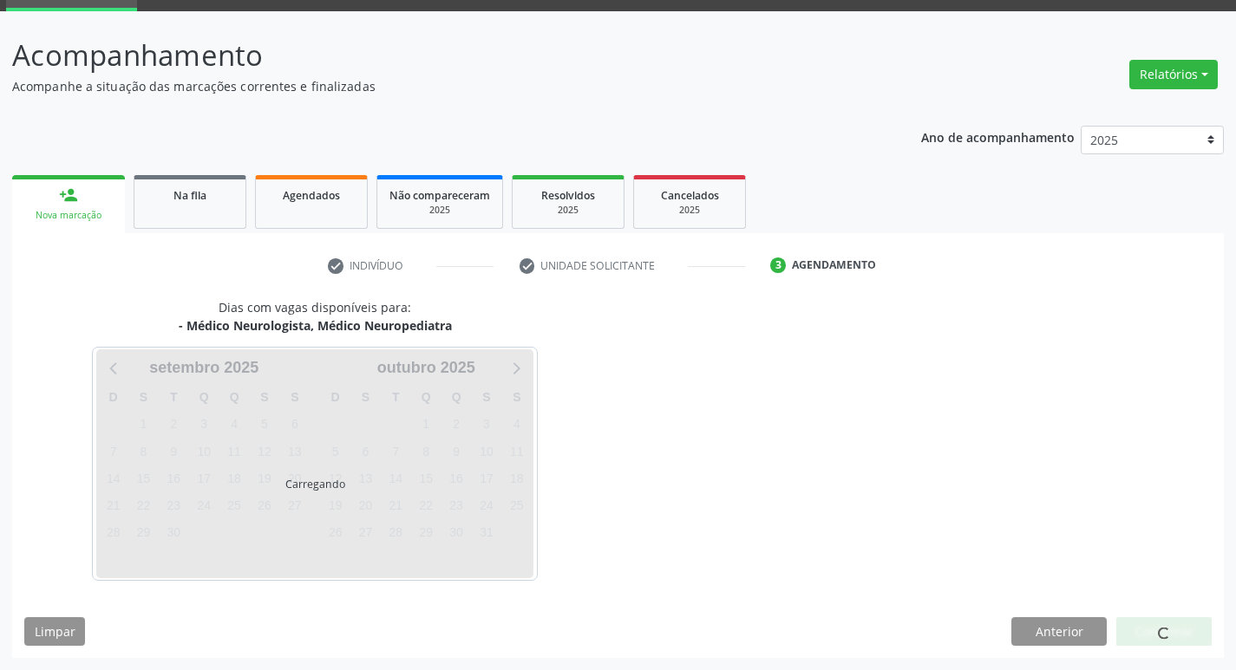
scroll to position [84, 0]
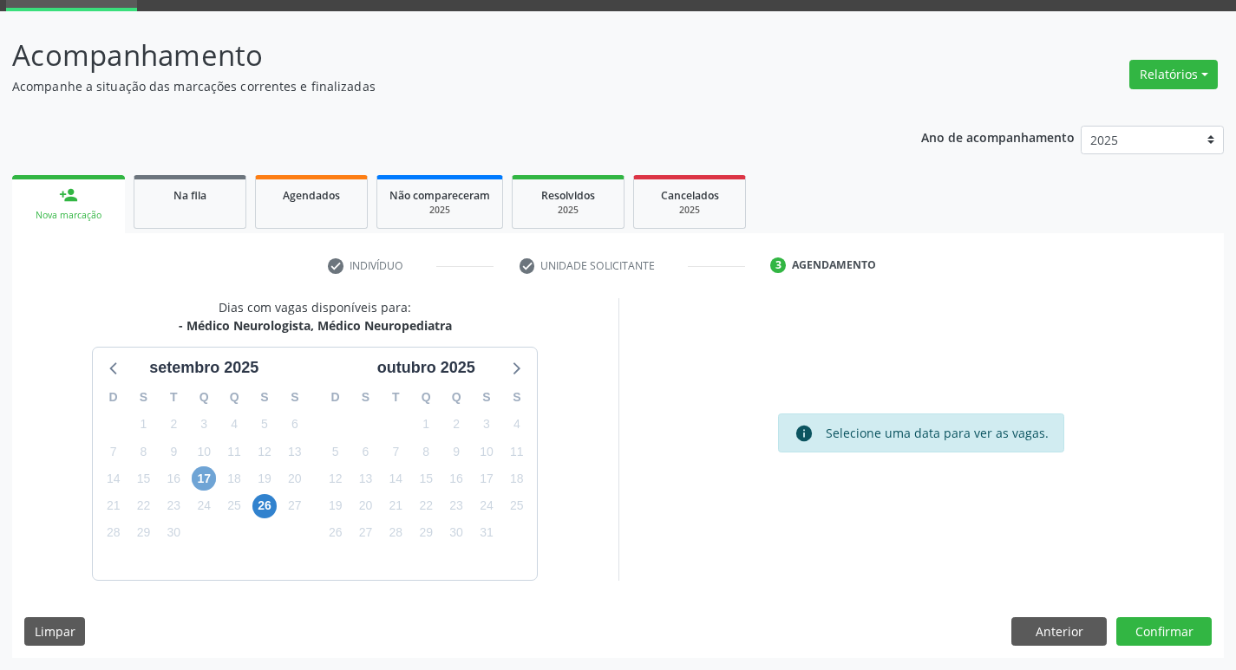
click at [201, 484] on span "17" at bounding box center [204, 479] width 24 height 24
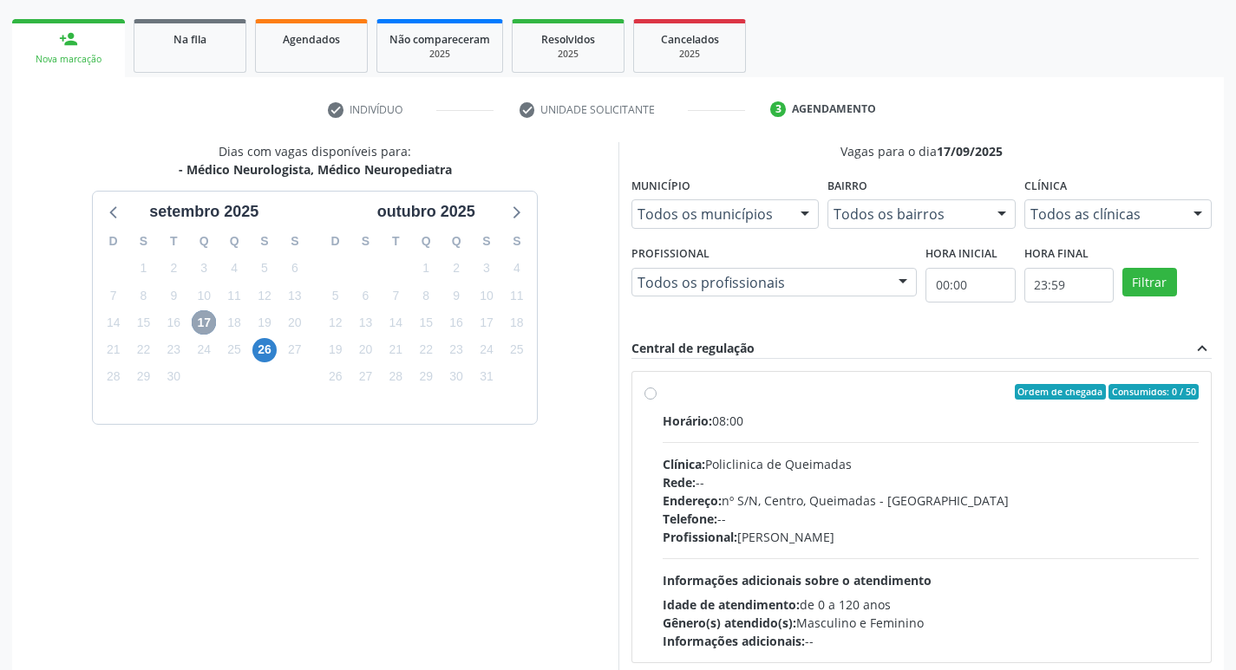
scroll to position [335, 0]
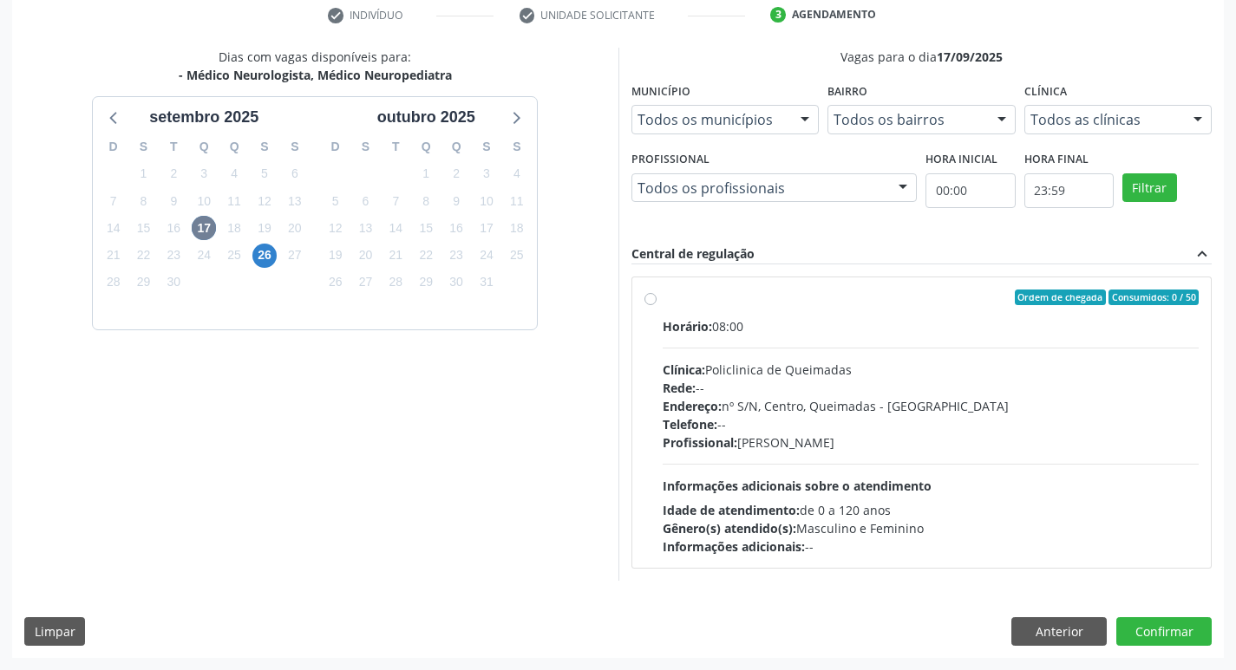
click at [841, 390] on div "Rede: --" at bounding box center [931, 388] width 537 height 18
click at [657, 305] on input "Ordem de chegada Consumidos: 0 / 50 Horário: 08:00 Clínica: Policlinica de Quei…" at bounding box center [650, 298] width 12 height 16
radio input "true"
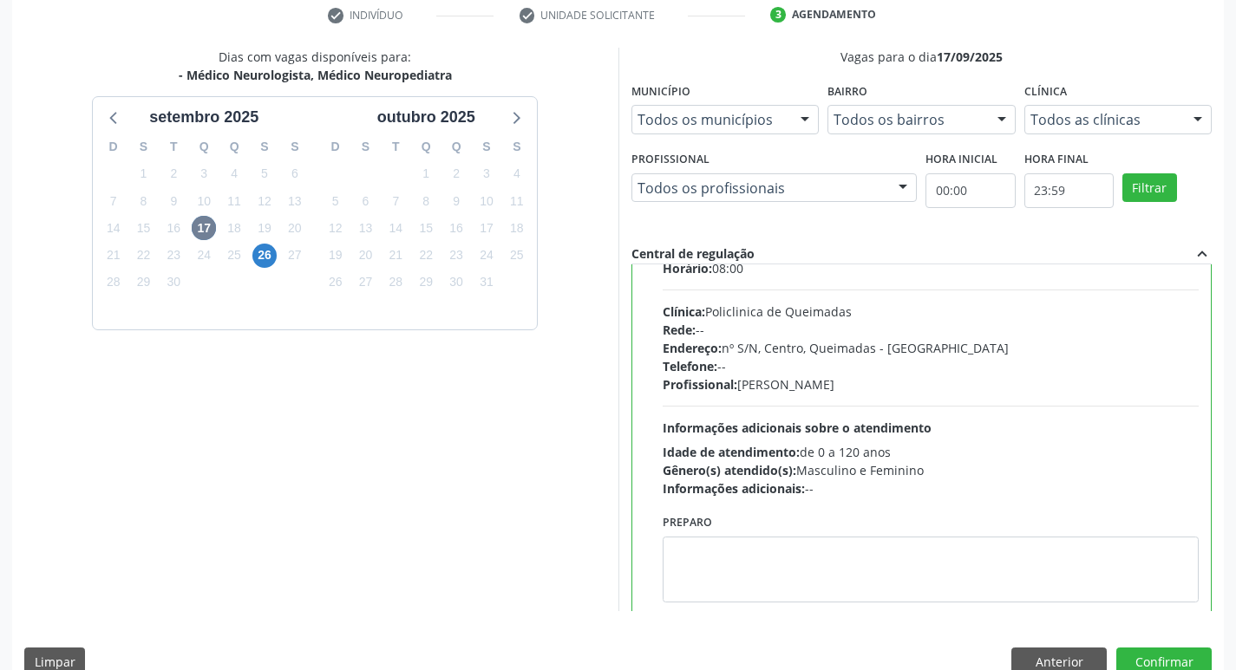
scroll to position [86, 0]
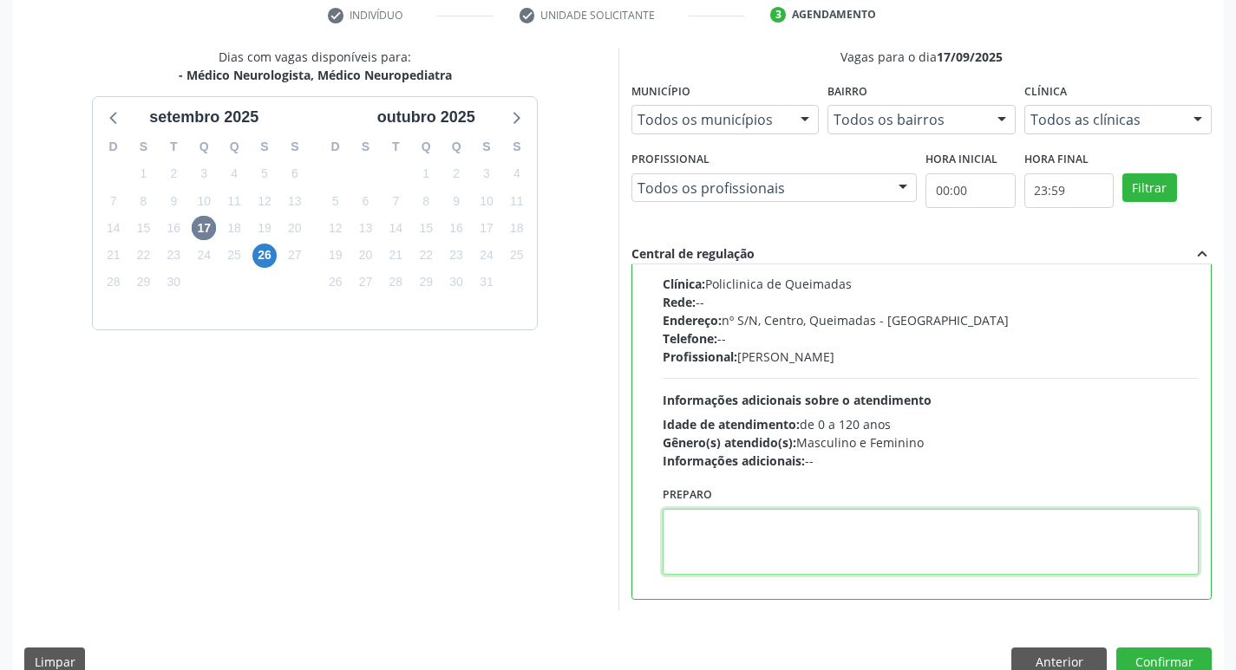
click at [790, 525] on textarea at bounding box center [931, 542] width 537 height 66
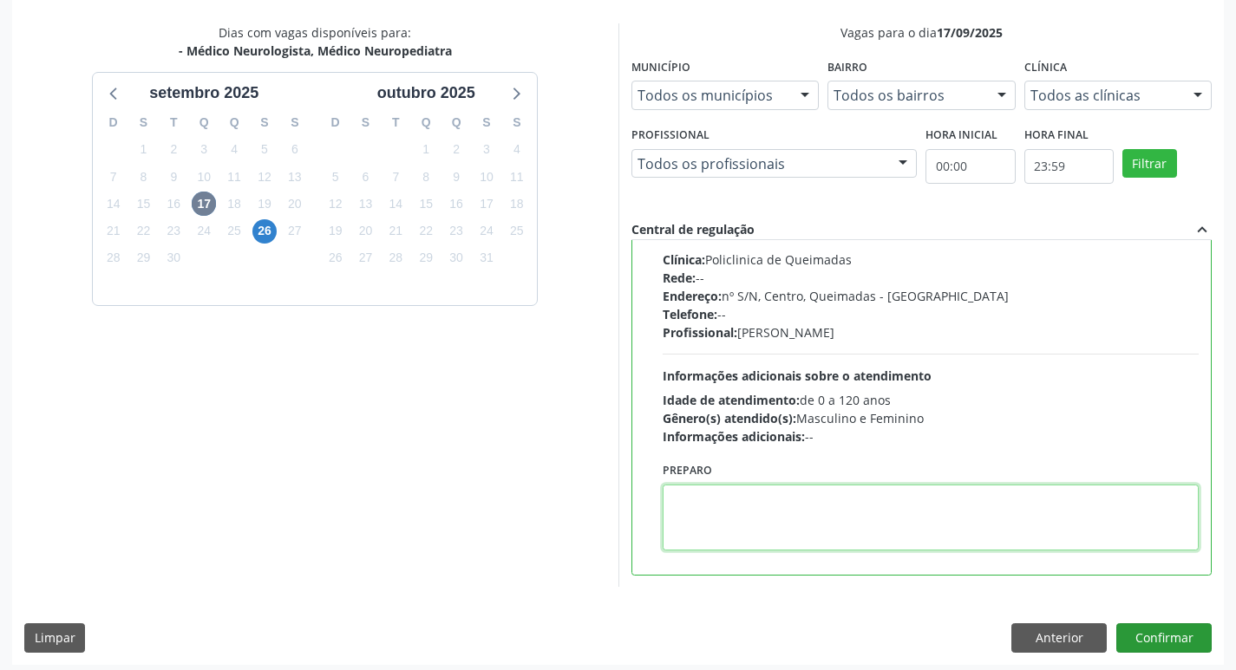
scroll to position [366, 0]
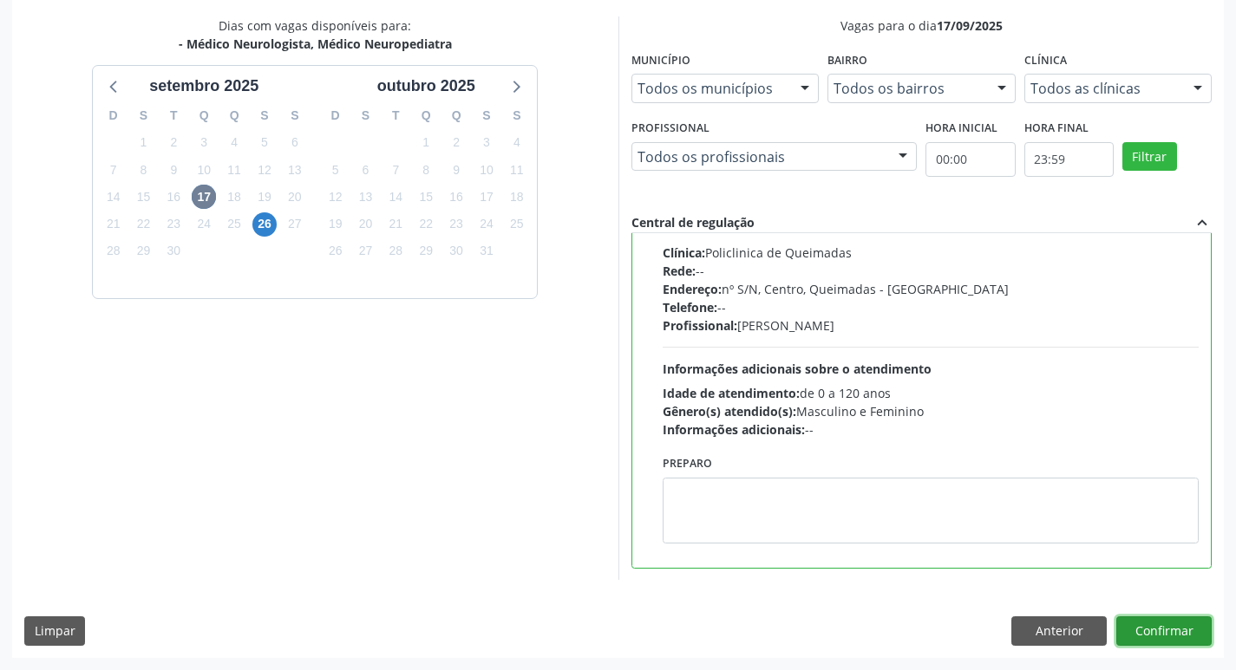
click at [1145, 631] on button "Confirmar" at bounding box center [1163, 631] width 95 height 29
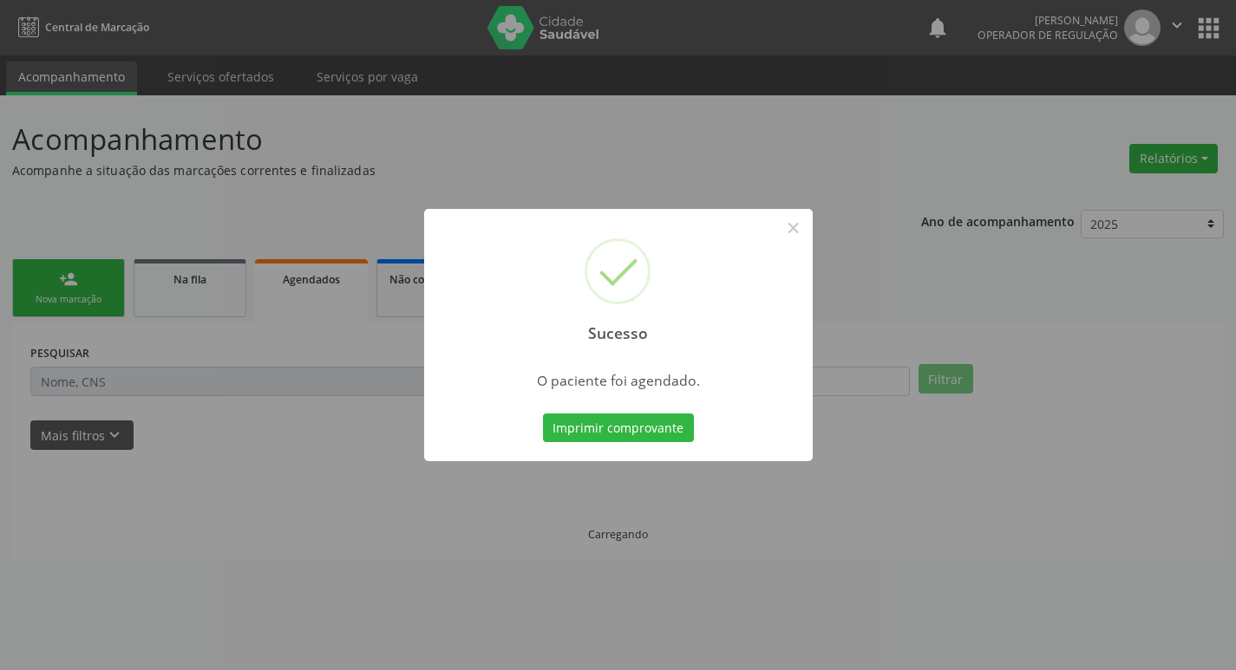
scroll to position [0, 0]
click at [655, 422] on button "Imprimir comprovante" at bounding box center [624, 428] width 151 height 29
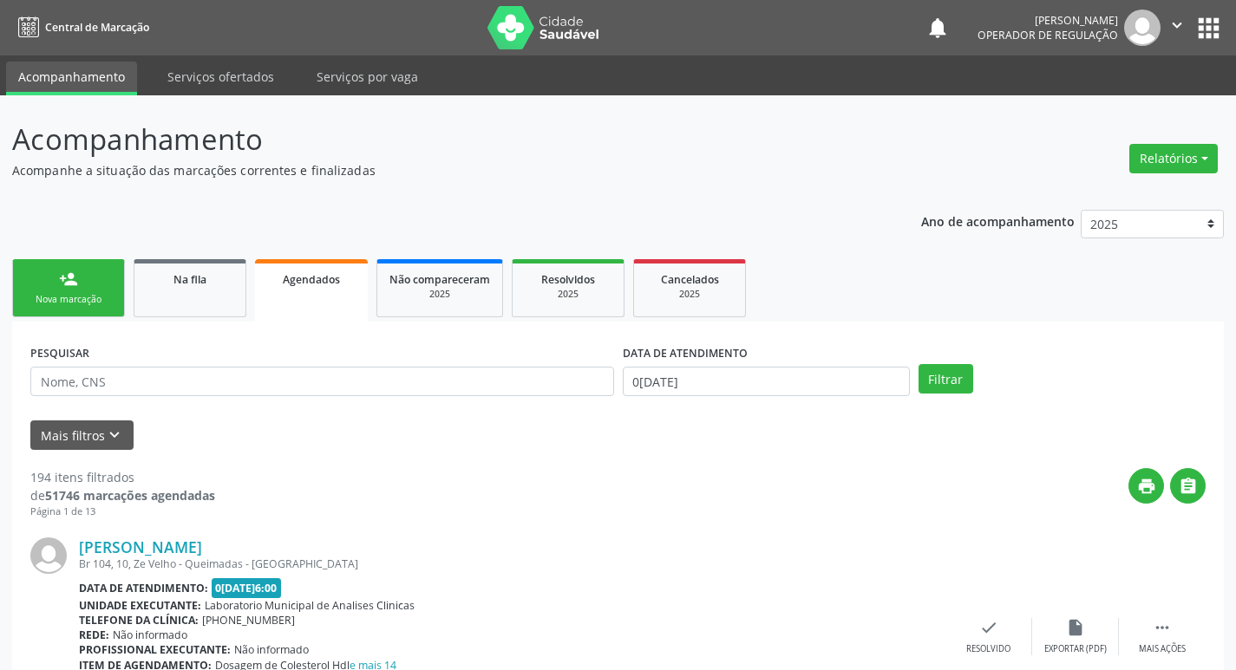
click at [78, 304] on div "Nova marcação" at bounding box center [68, 299] width 87 height 13
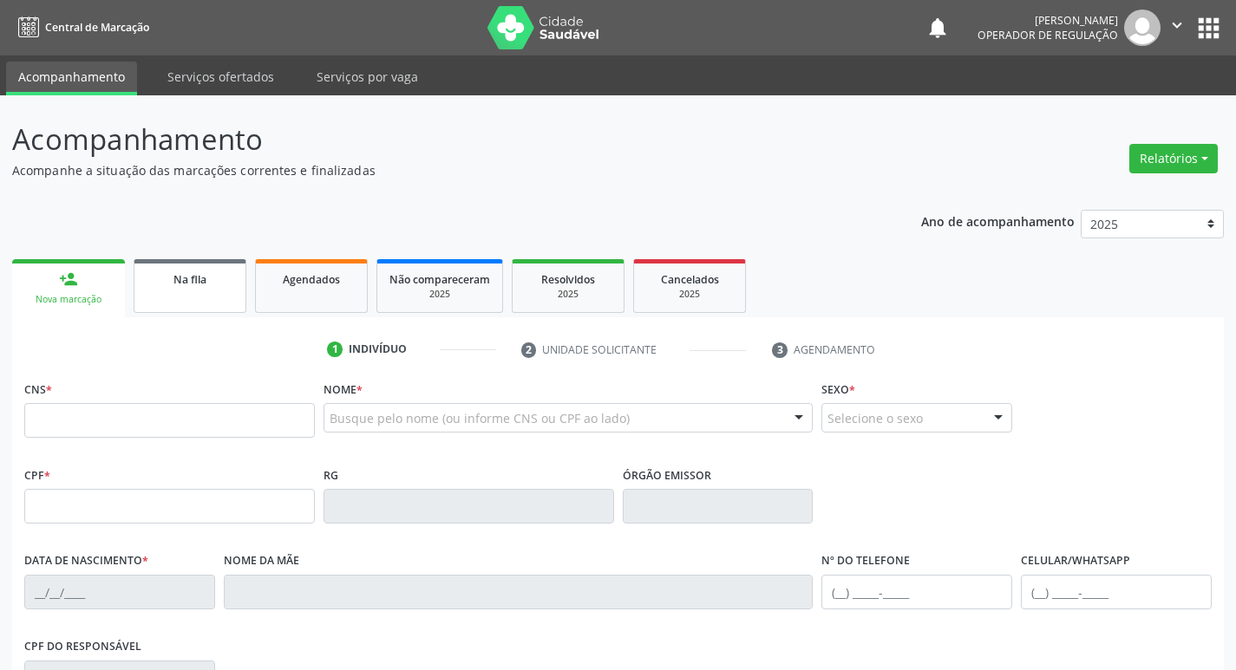
click at [184, 294] on link "Na fila" at bounding box center [190, 286] width 113 height 54
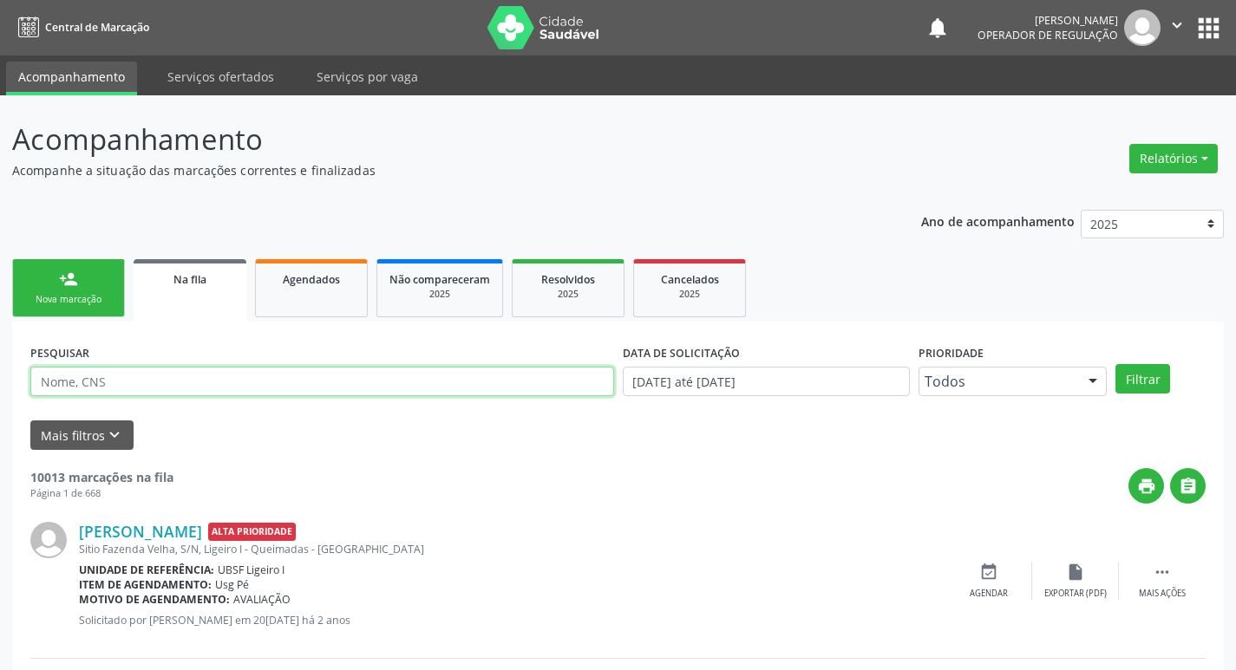
click at [205, 382] on input "text" at bounding box center [322, 381] width 584 height 29
type input "ALIETE DE F"
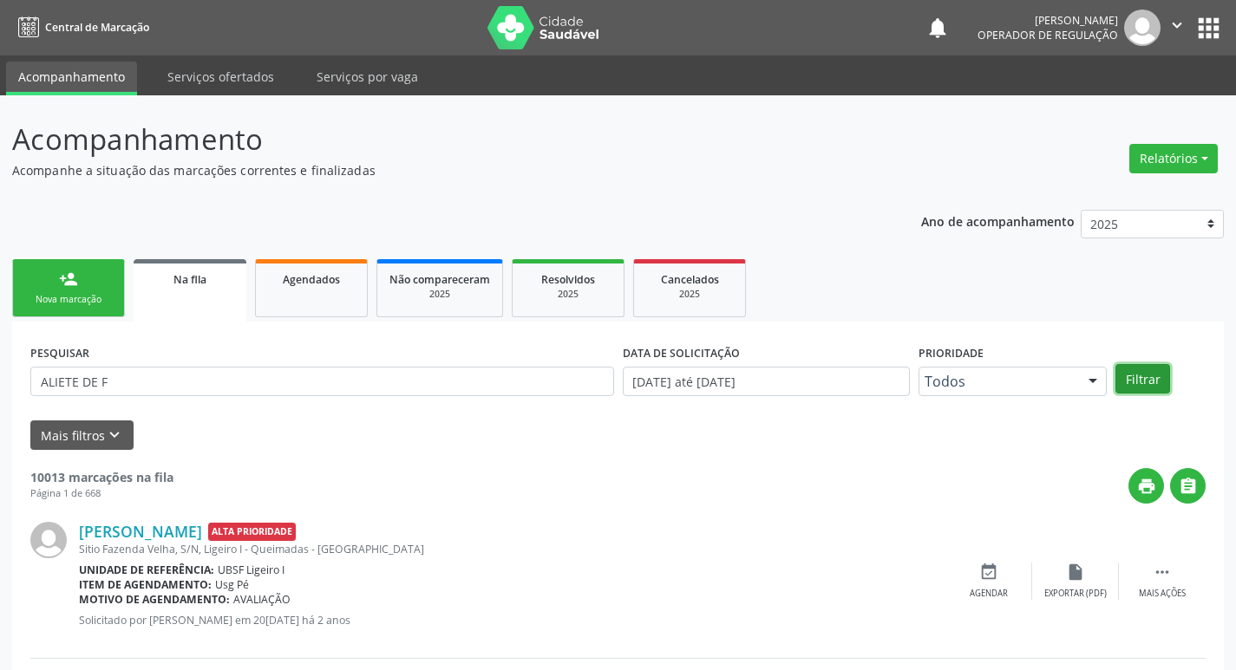
click at [1151, 366] on button "Filtrar" at bounding box center [1142, 378] width 55 height 29
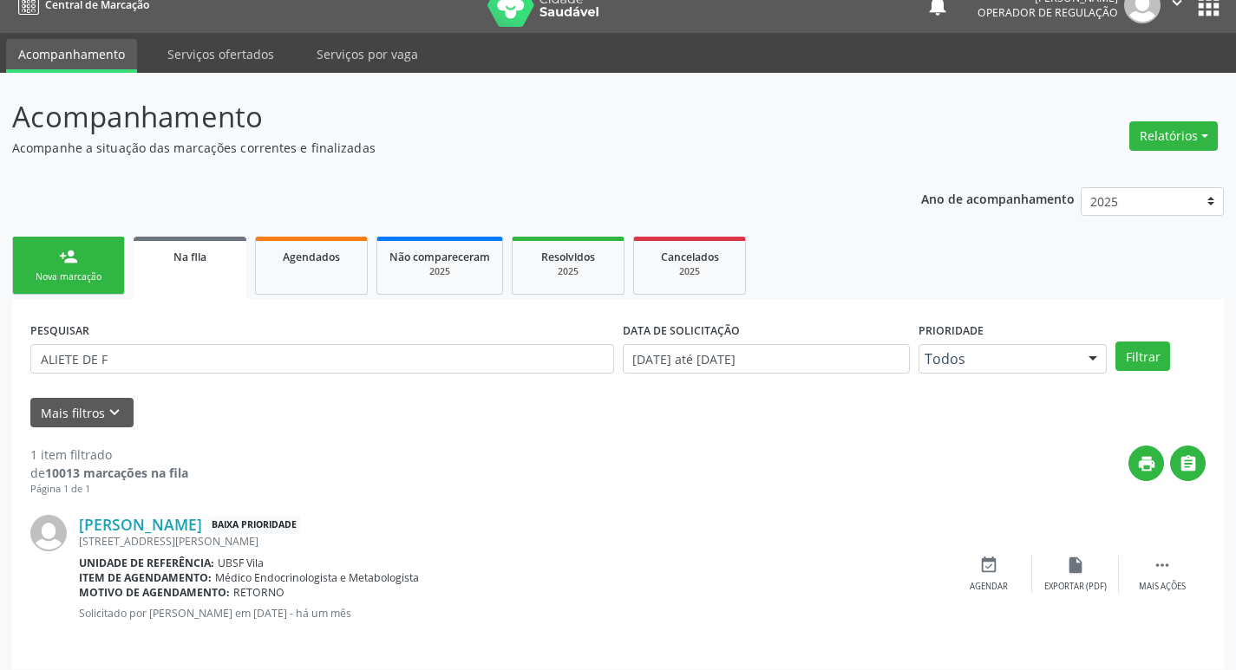
scroll to position [34, 0]
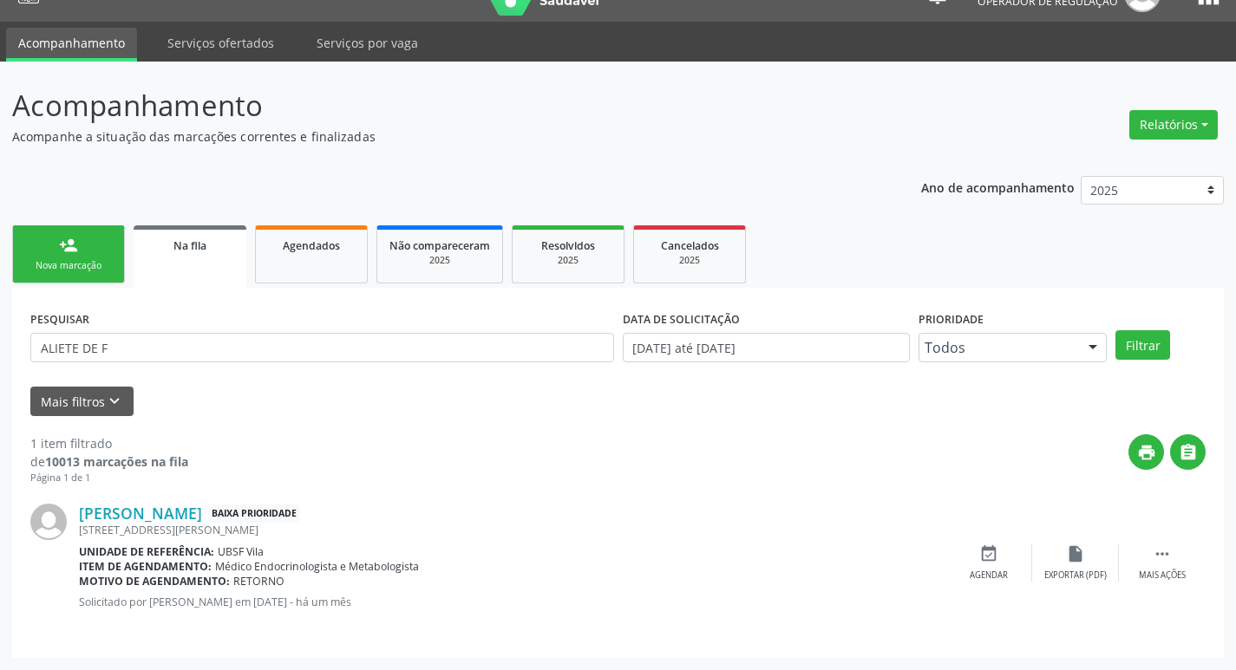
click at [86, 269] on div "Nova marcação" at bounding box center [68, 265] width 87 height 13
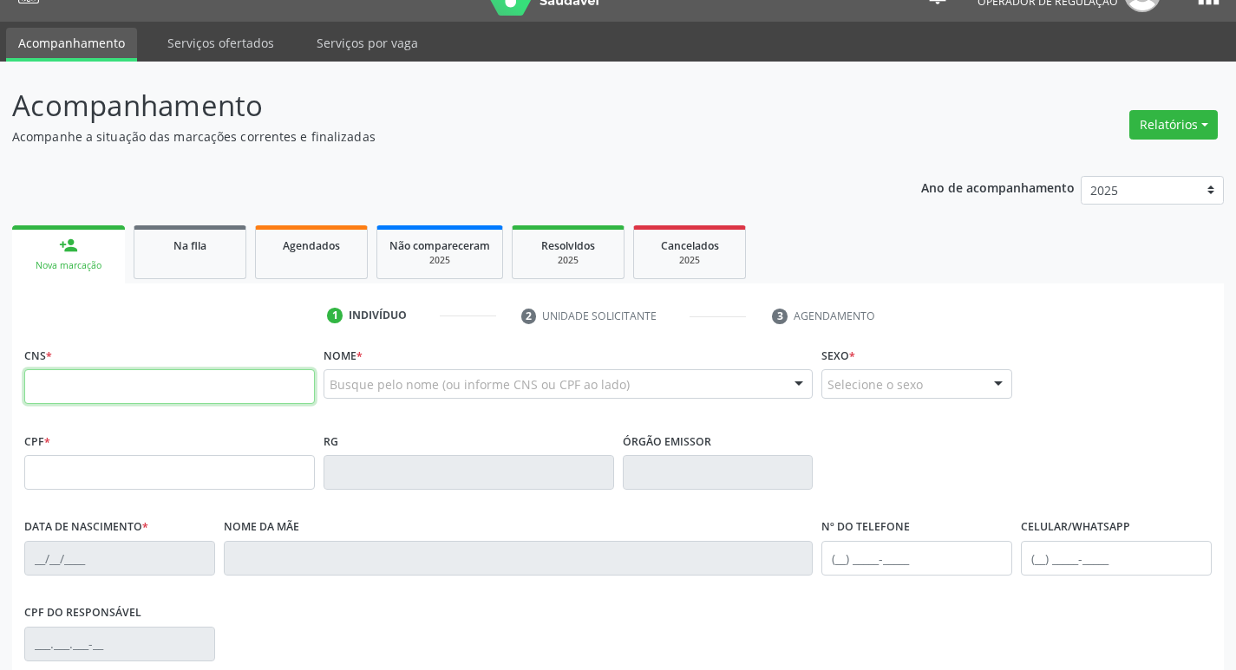
click at [267, 396] on input "text" at bounding box center [169, 386] width 291 height 35
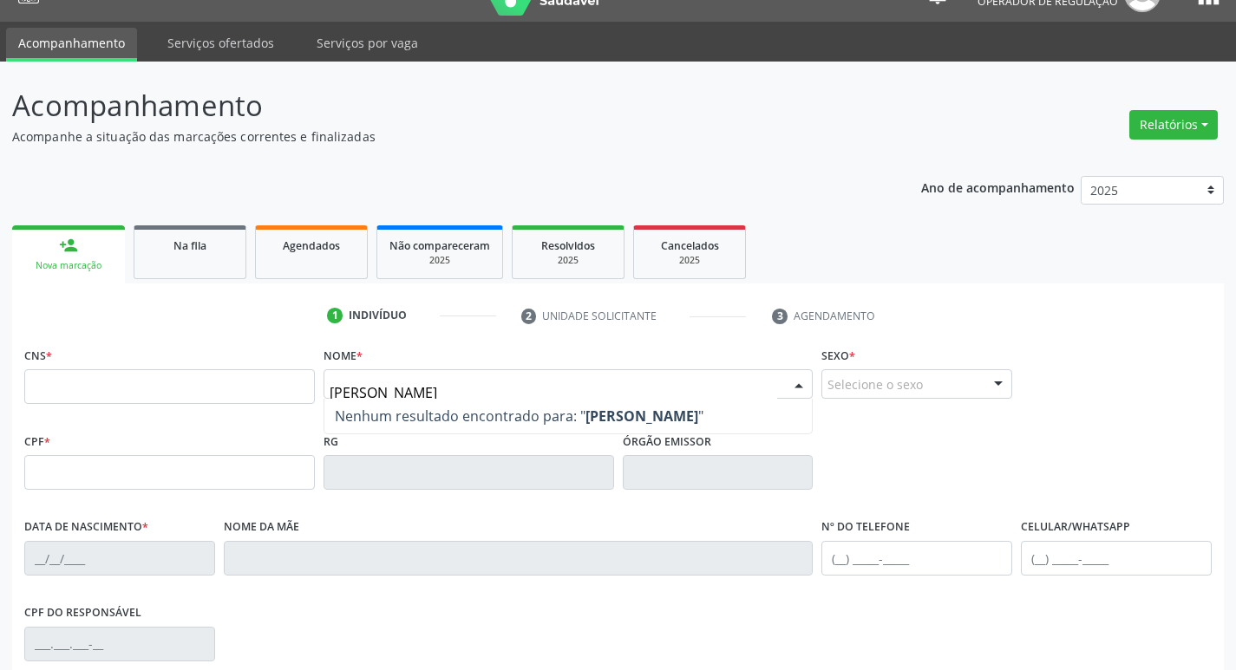
type input "EDMILSON AUGUSTO"
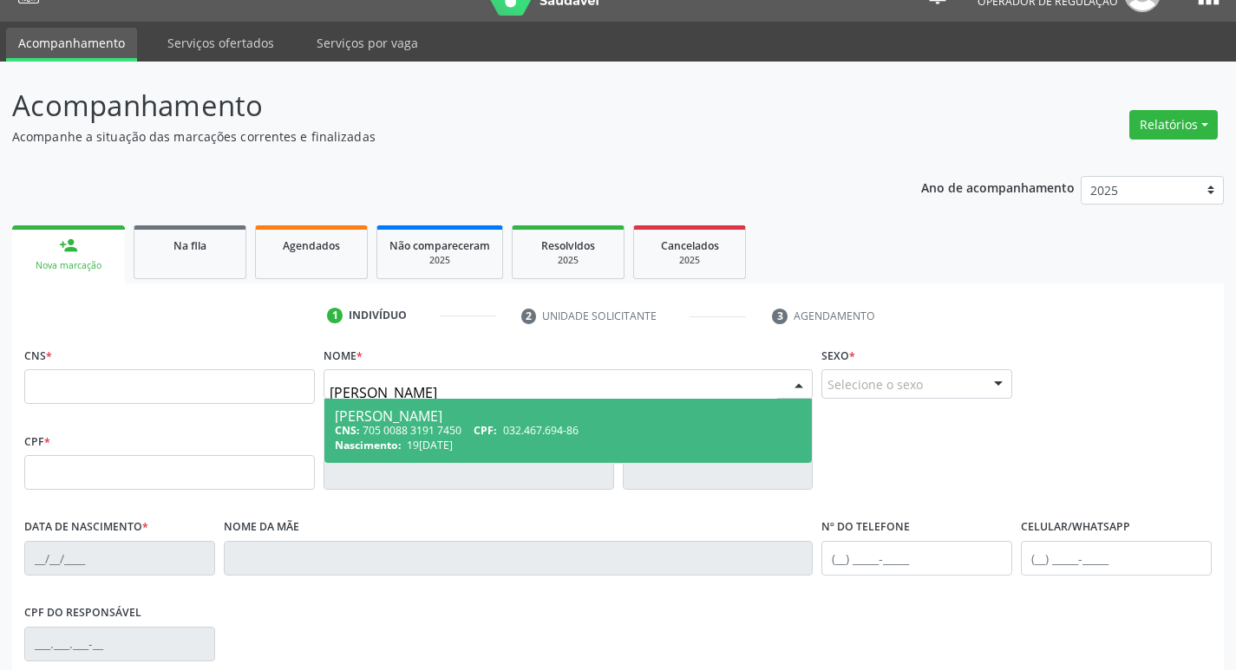
click at [474, 445] on div "Nascimento: 19/09/1980" at bounding box center [568, 445] width 467 height 15
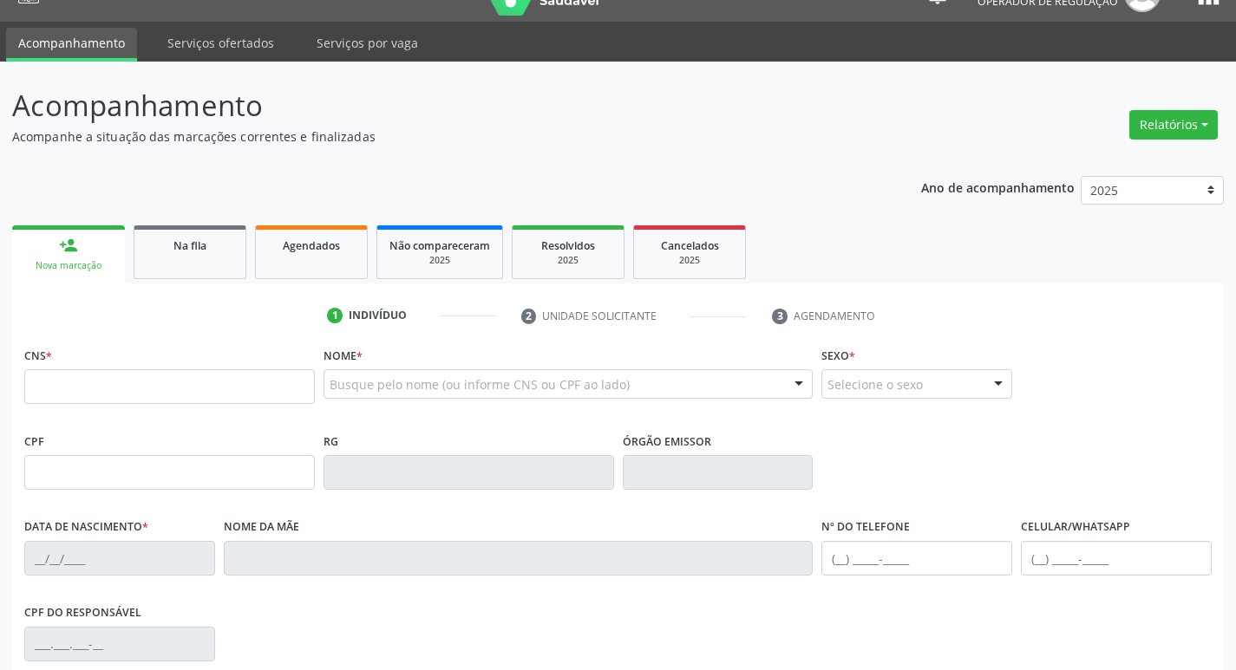
type input "705 0088 3191 7450"
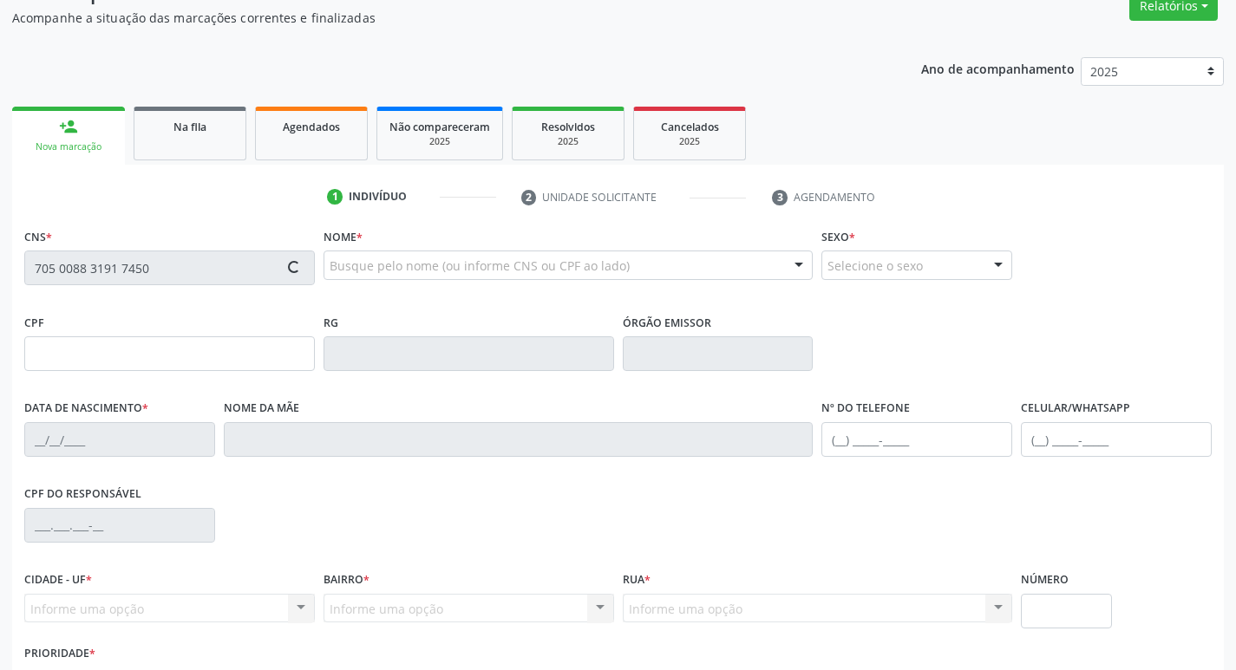
scroll to position [270, 0]
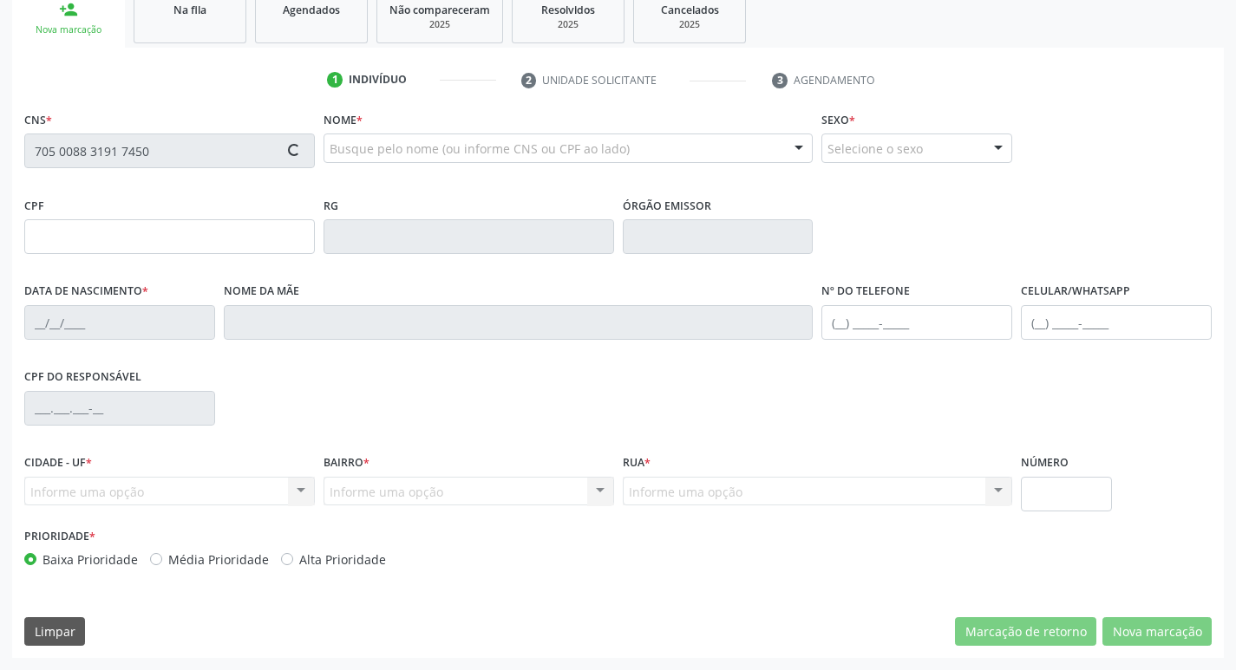
type input "032.467.694-86"
type input "19/09/1980"
type input "Antonia Augusto da Silva"
type input "(83) 99168-1755"
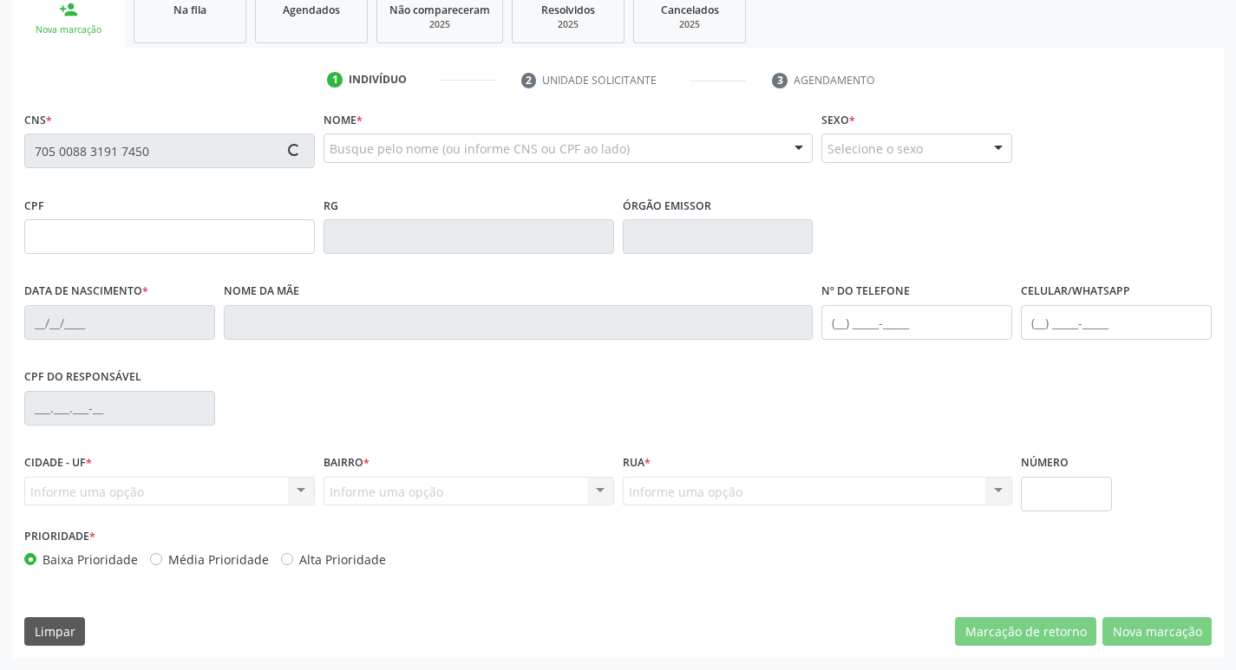
type input "370.734.498-37"
type input "S/N"
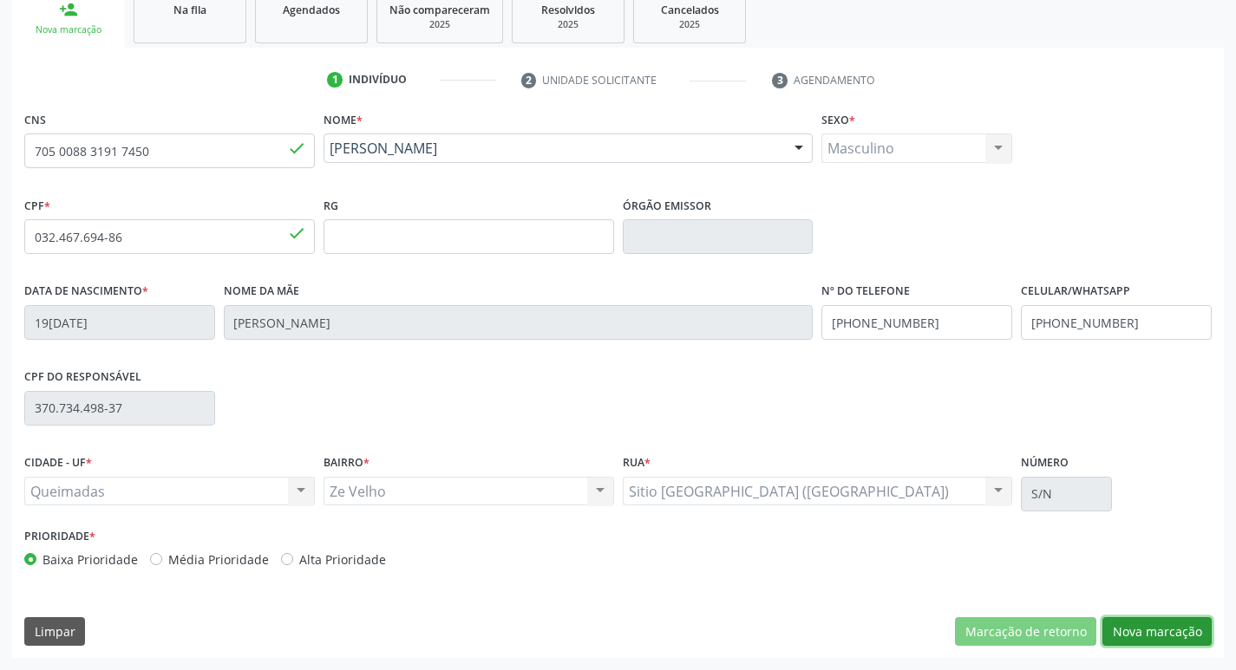
click at [1150, 631] on button "Nova marcação" at bounding box center [1156, 632] width 109 height 29
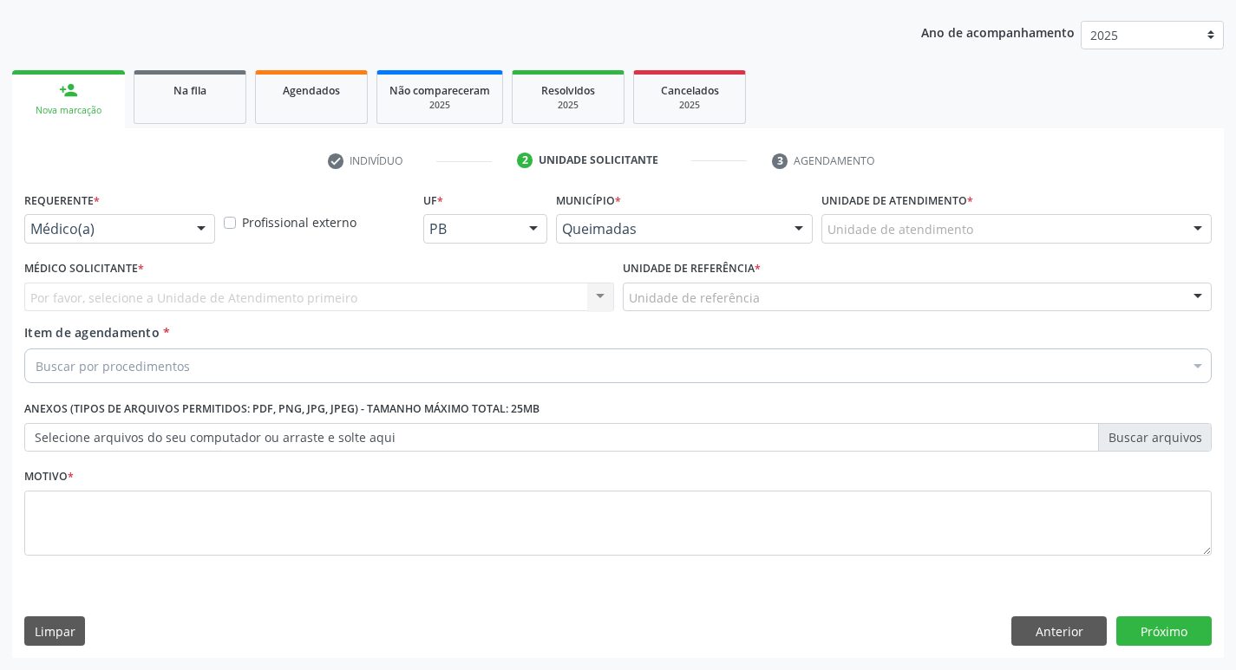
scroll to position [189, 0]
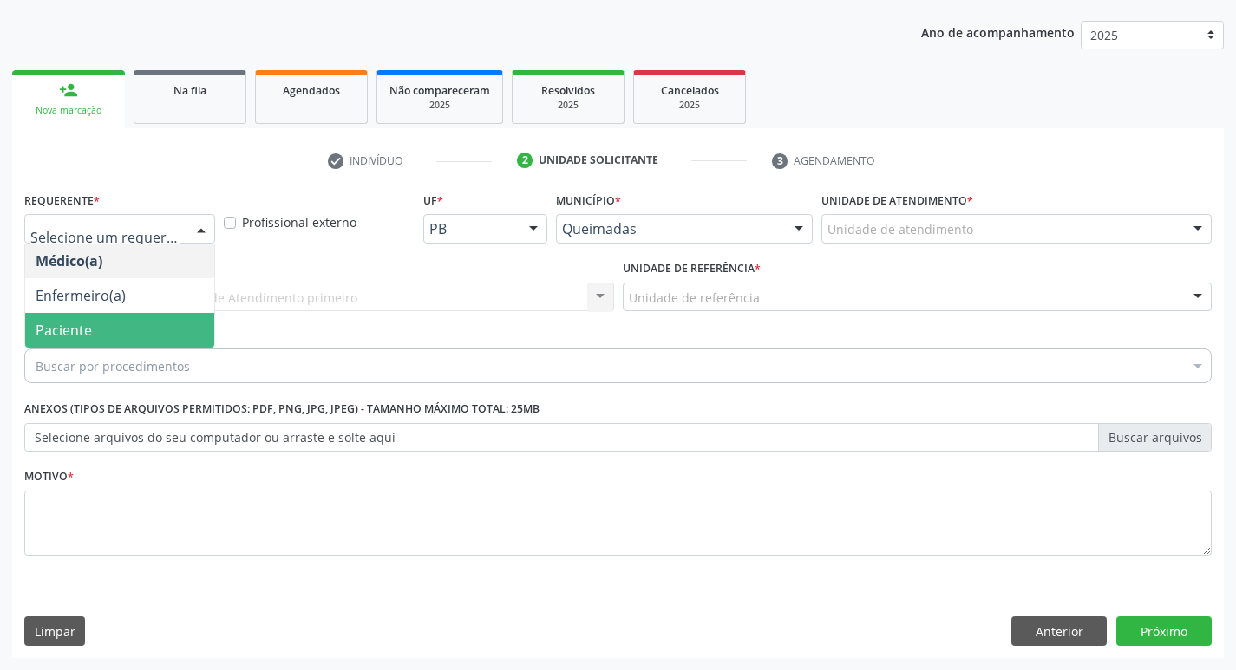
click at [126, 335] on span "Paciente" at bounding box center [119, 330] width 189 height 35
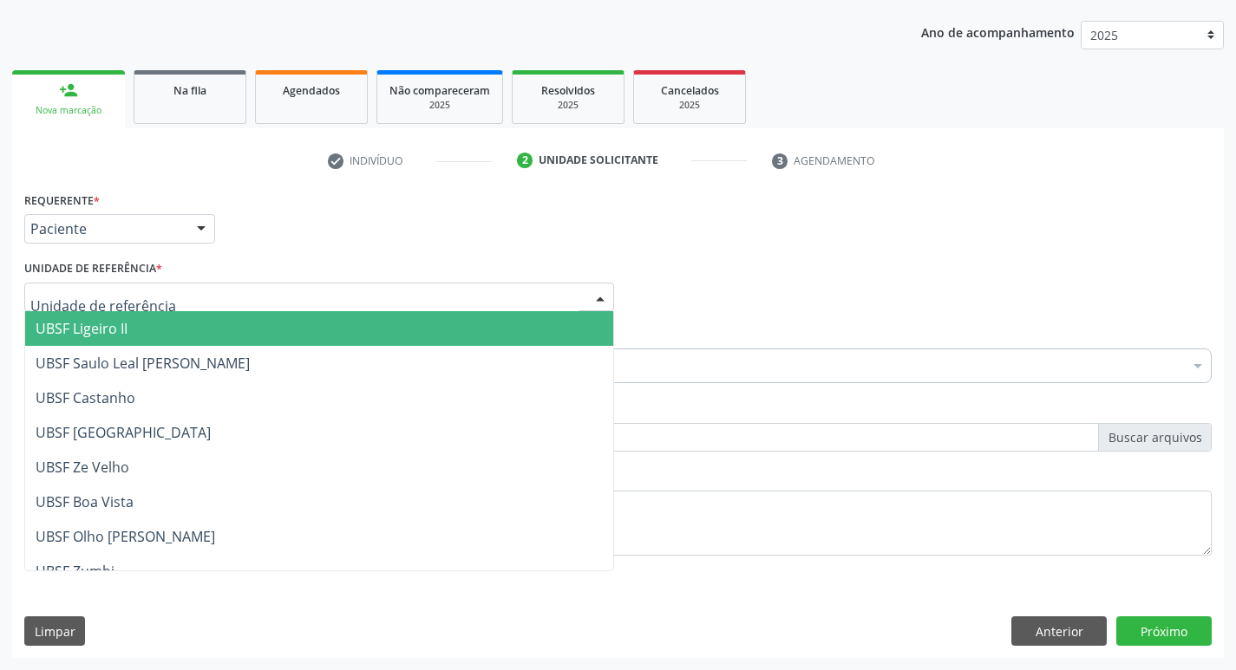
type input "Z"
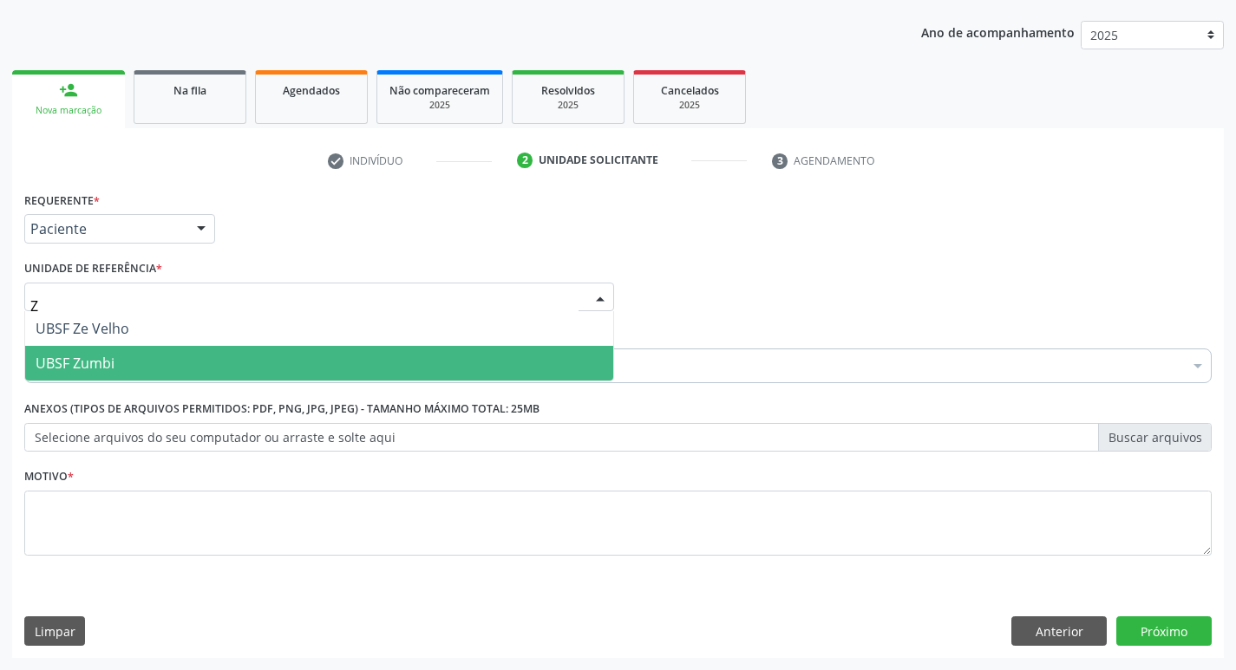
click at [110, 374] on span "UBSF Zumbi" at bounding box center [319, 363] width 588 height 35
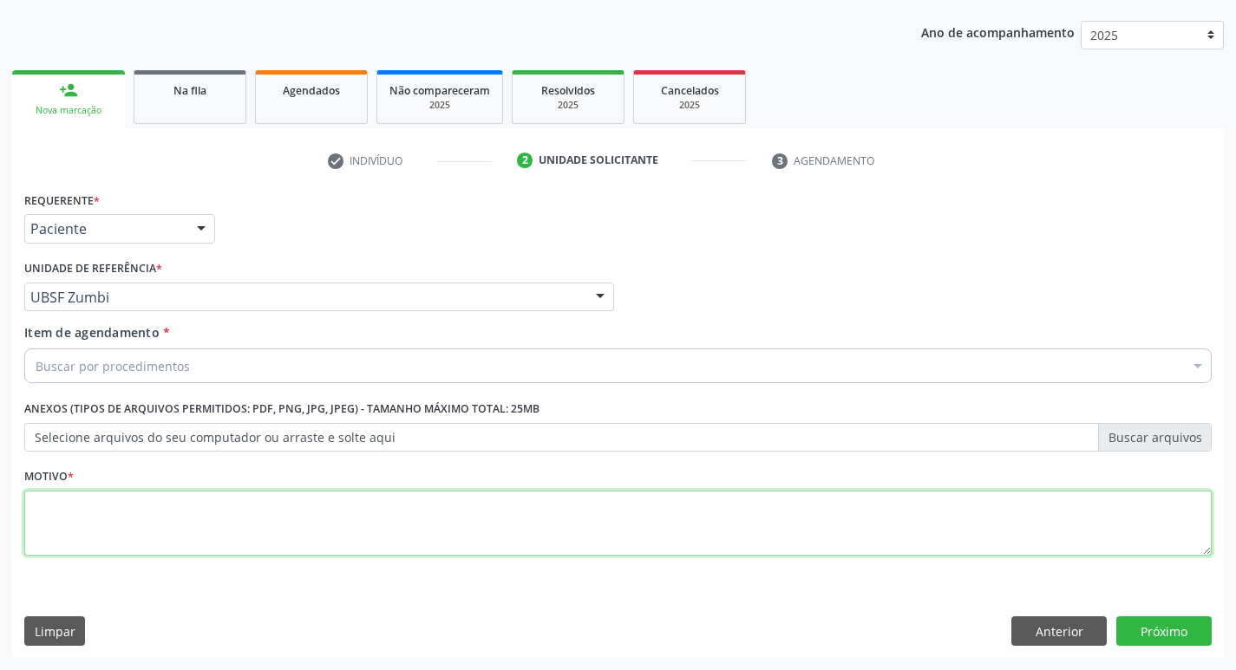
click at [91, 520] on textarea at bounding box center [617, 524] width 1187 height 66
type textarea "RETORNO"
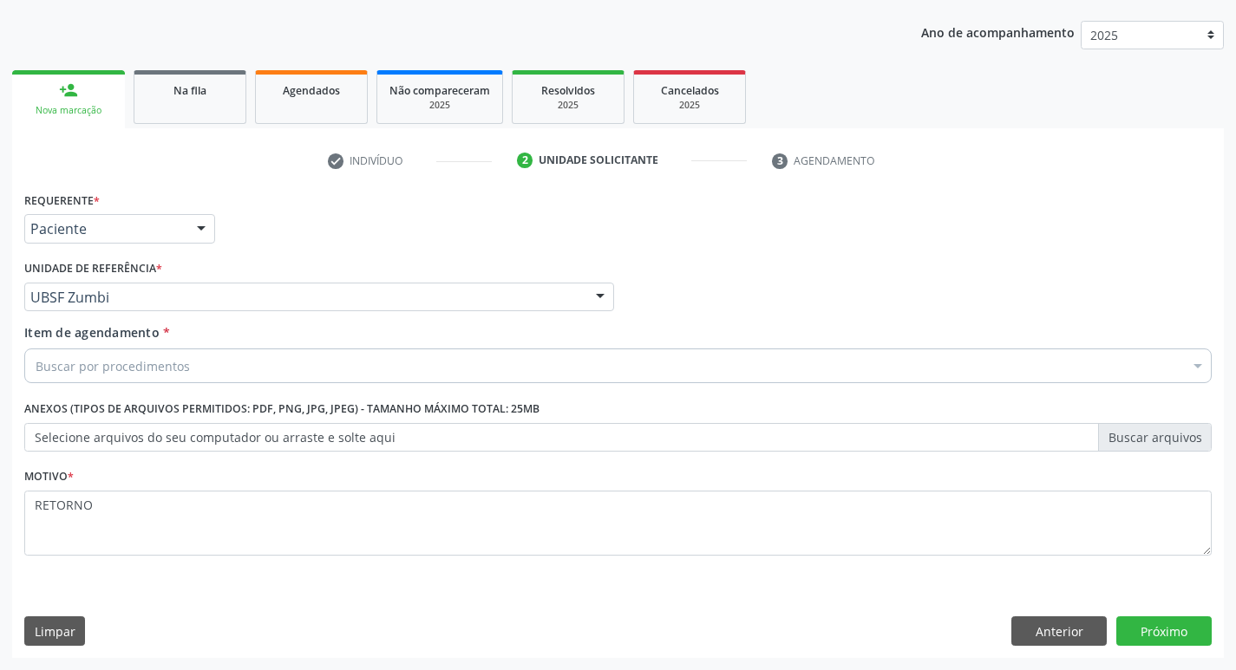
click at [82, 376] on div "Buscar por procedimentos" at bounding box center [617, 366] width 1187 height 35
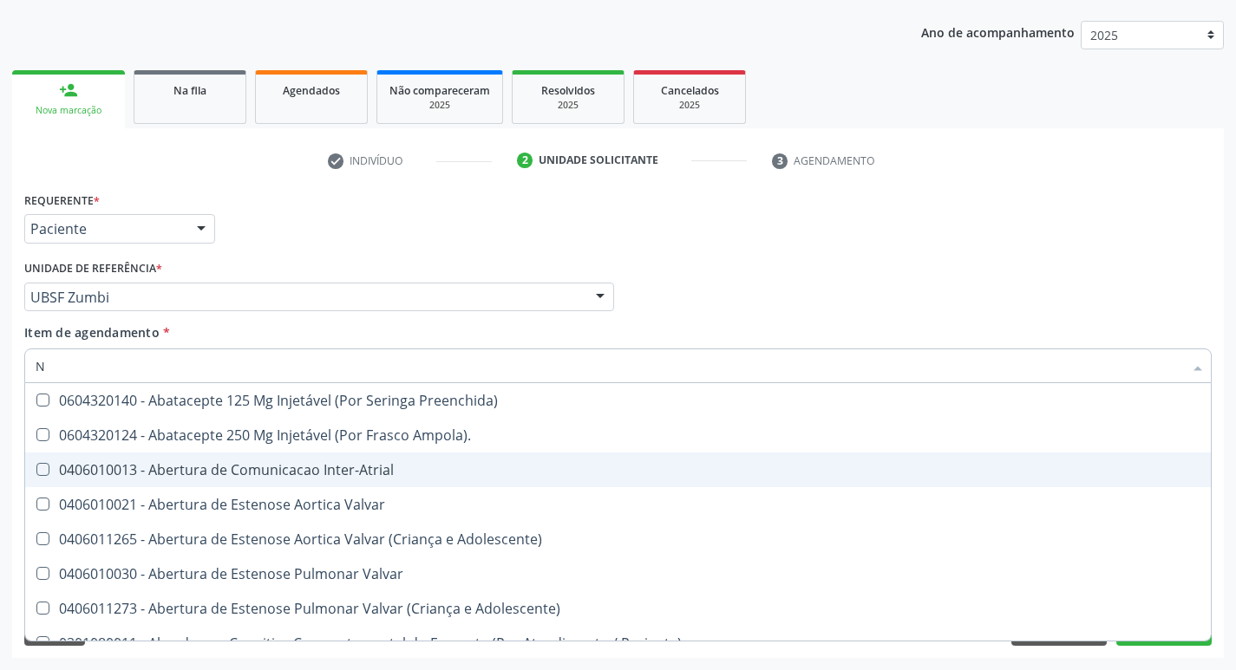
type input "NEUROLOGISTA"
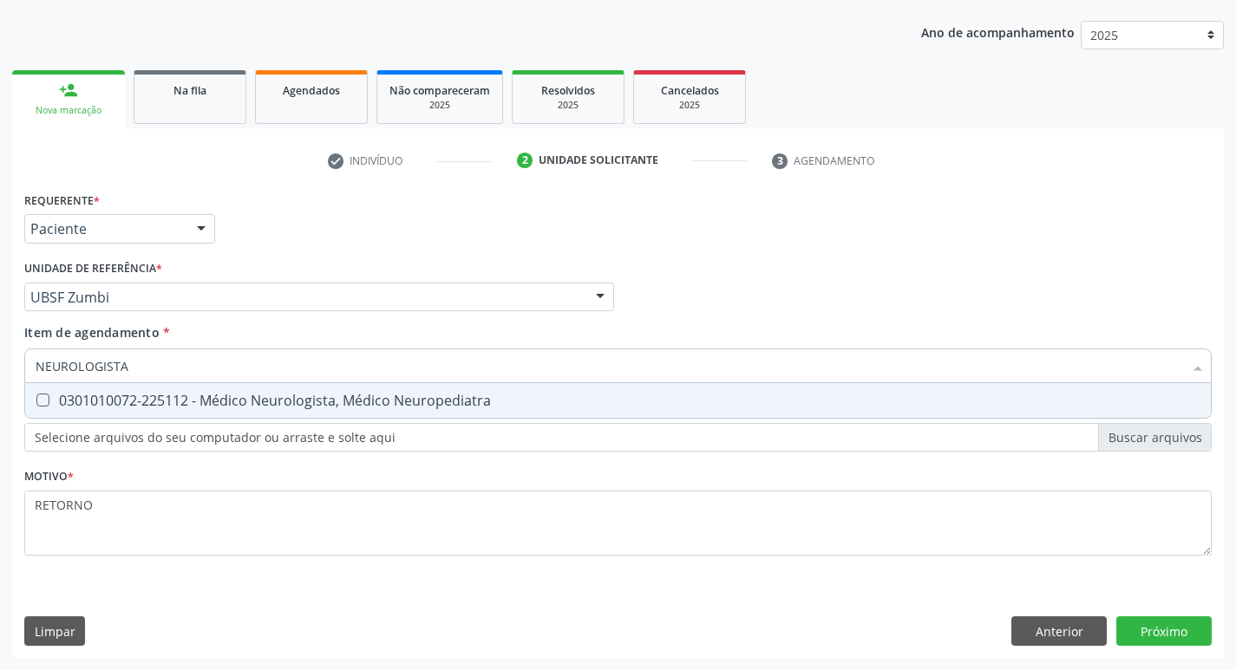
click at [353, 397] on div "0301010072-225112 - Médico Neurologista, Médico Neuropediatra" at bounding box center [618, 401] width 1165 height 14
checkbox Neuropediatra "true"
click at [1174, 626] on div "Requerente * Paciente Médico(a) Enfermeiro(a) Paciente Nenhum resultado encontr…" at bounding box center [618, 422] width 1212 height 471
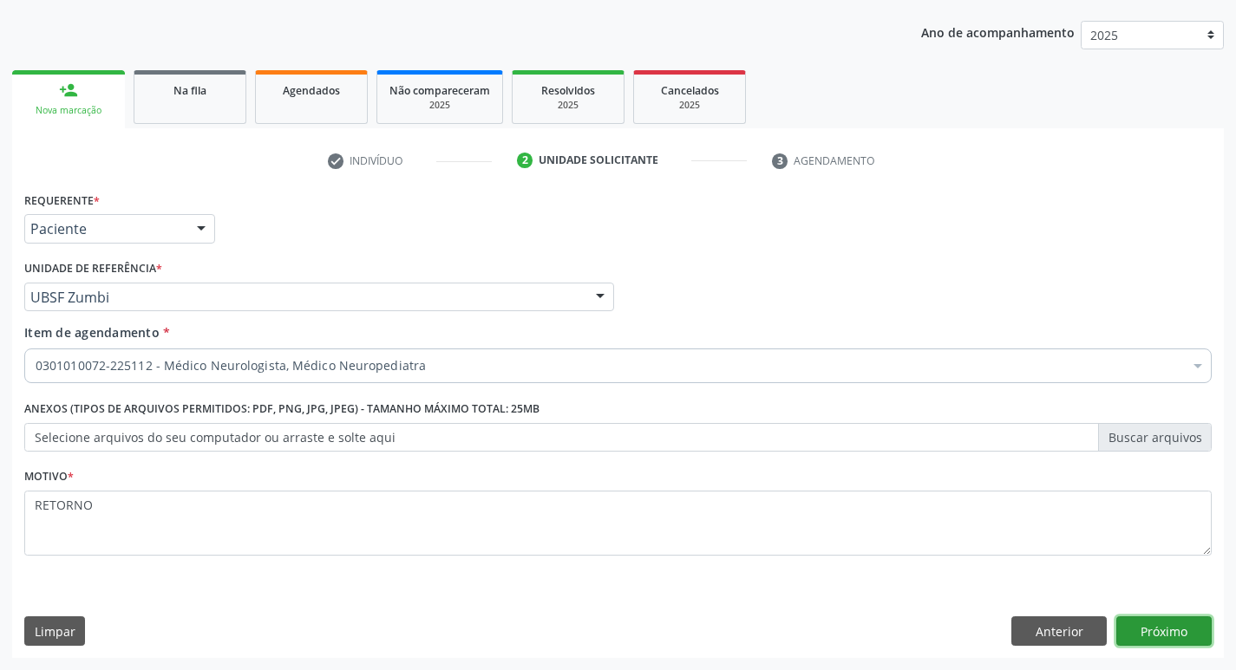
click at [1184, 635] on button "Próximo" at bounding box center [1163, 631] width 95 height 29
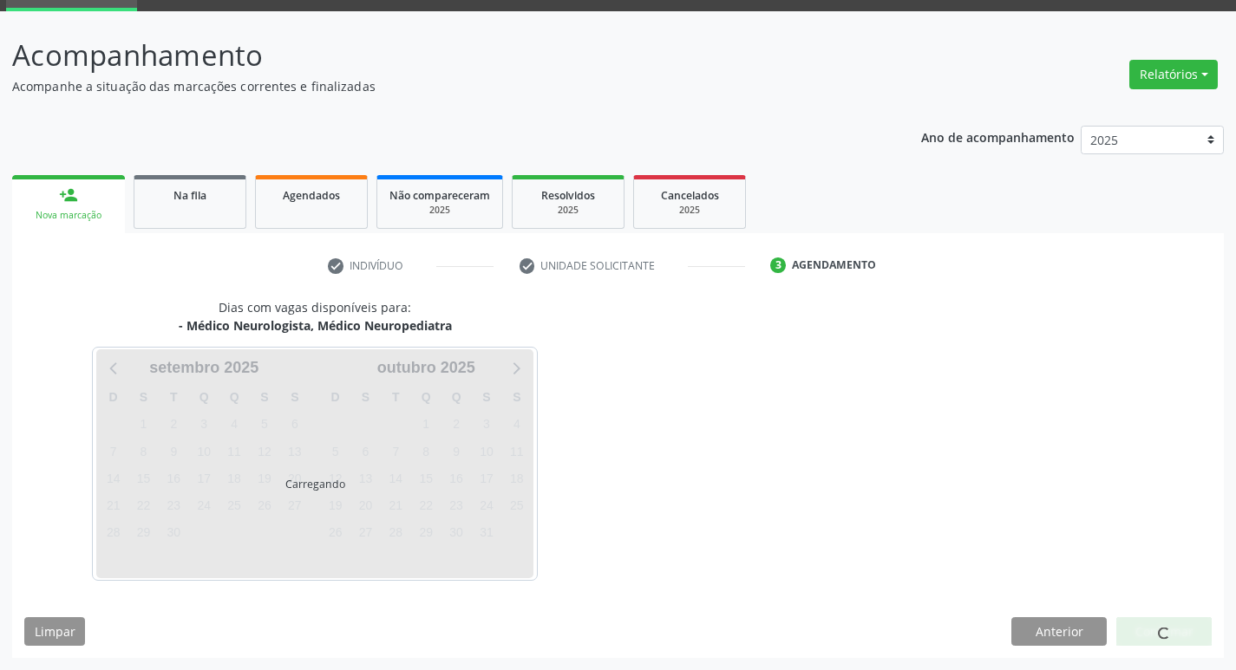
scroll to position [84, 0]
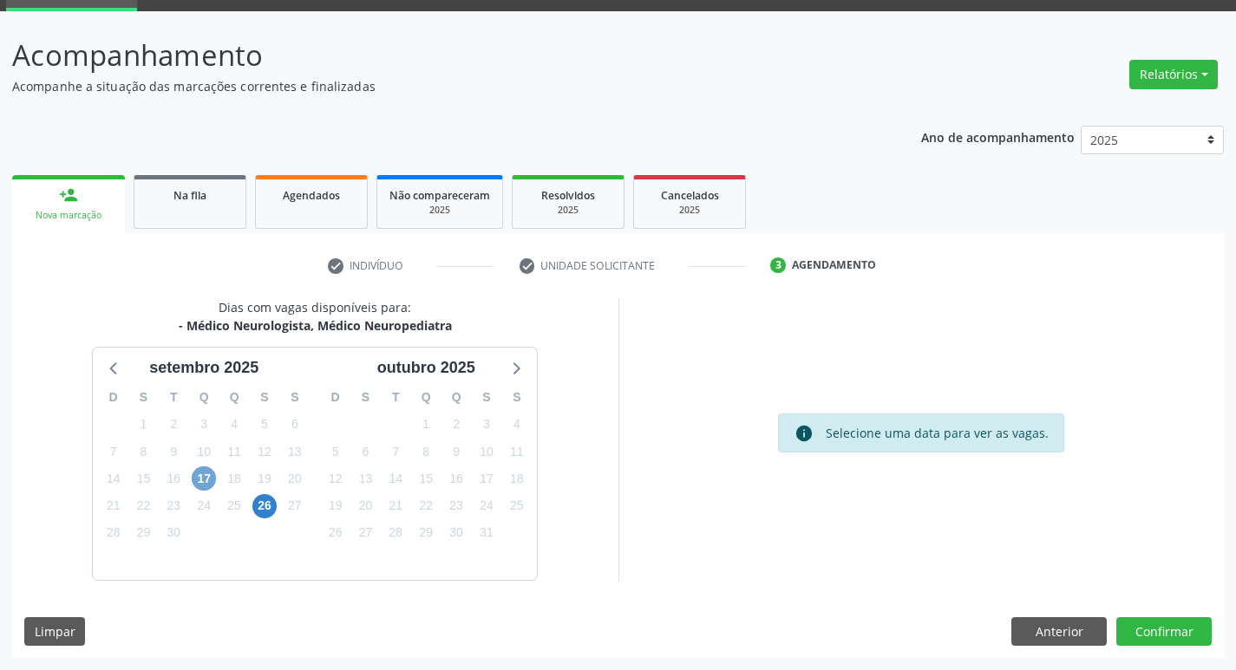
click at [206, 480] on span "17" at bounding box center [204, 479] width 24 height 24
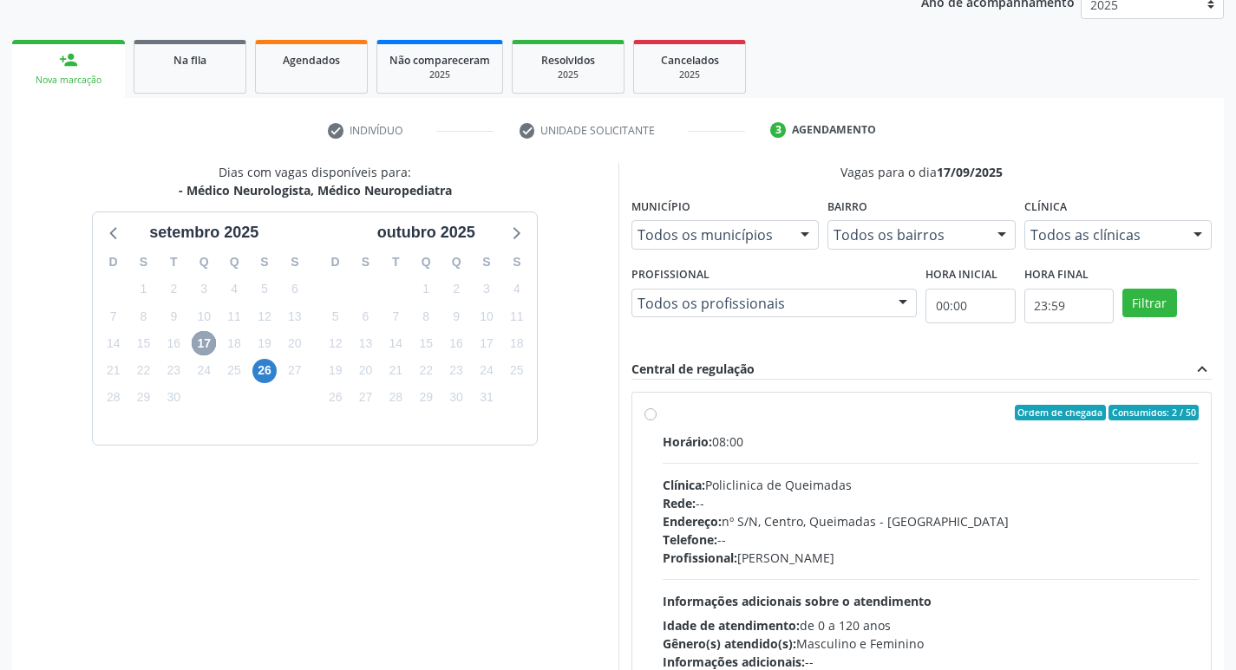
scroll to position [335, 0]
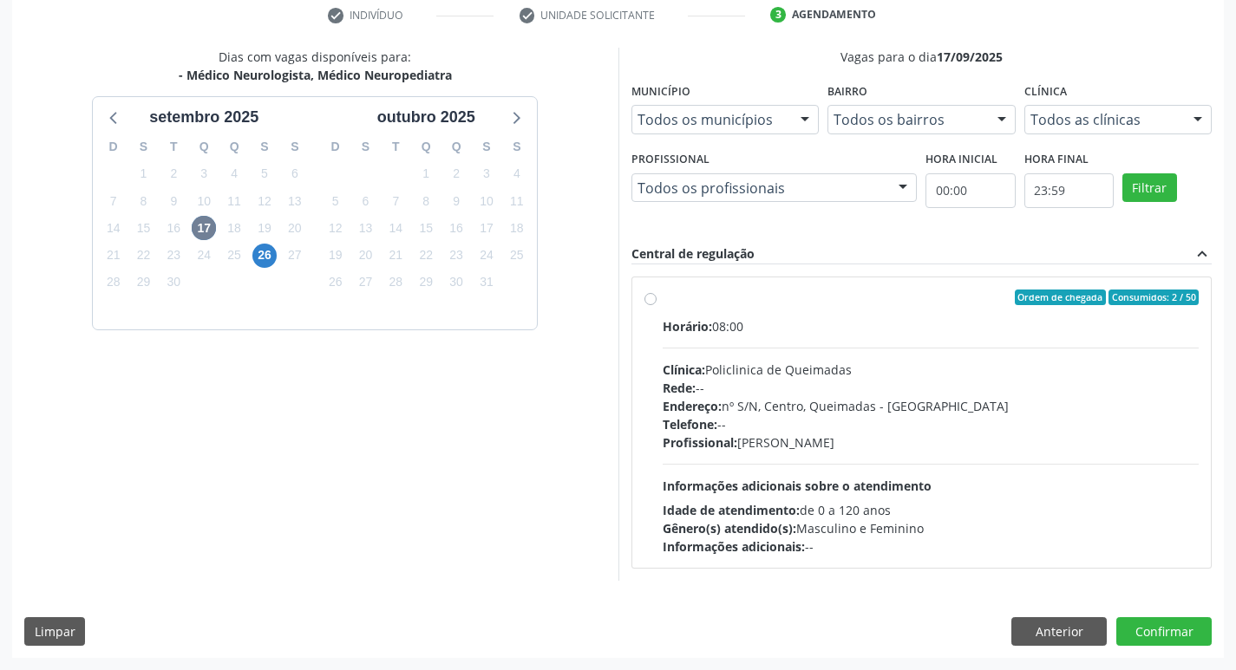
click at [959, 381] on div "Rede: --" at bounding box center [931, 388] width 537 height 18
click at [657, 305] on input "Ordem de chegada Consumidos: 2 / 50 Horário: 08:00 Clínica: Policlinica de Quei…" at bounding box center [650, 298] width 12 height 16
radio input "true"
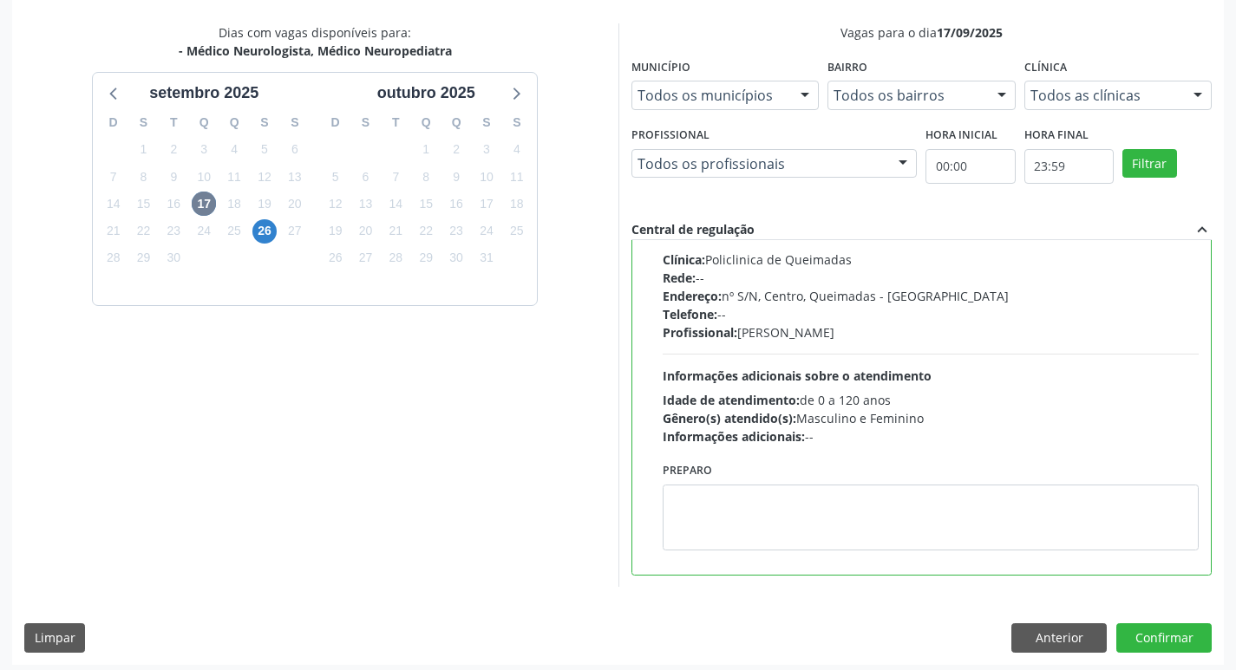
scroll to position [366, 0]
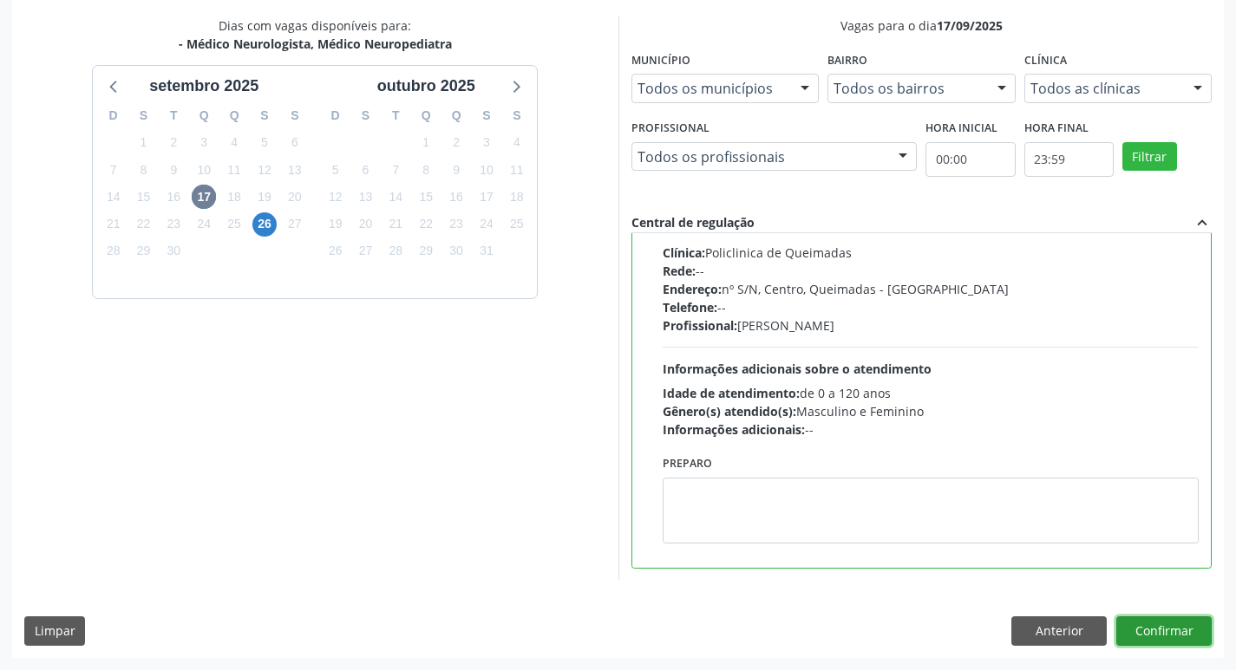
click at [1160, 631] on button "Confirmar" at bounding box center [1163, 631] width 95 height 29
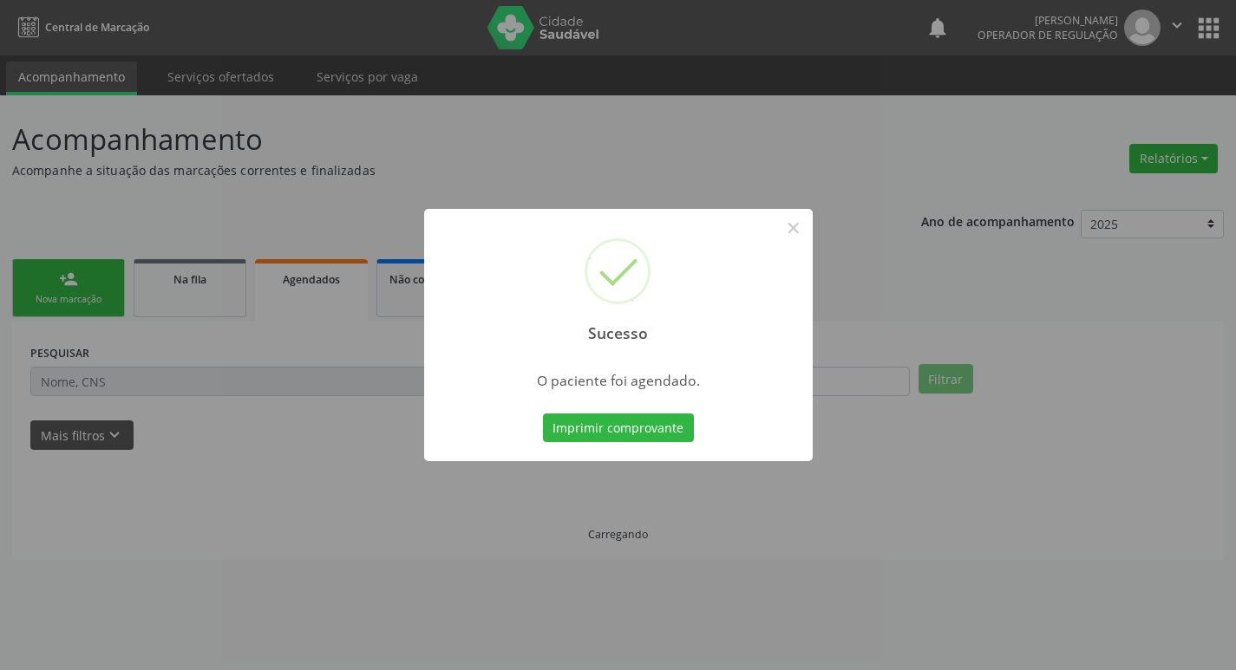
scroll to position [0, 0]
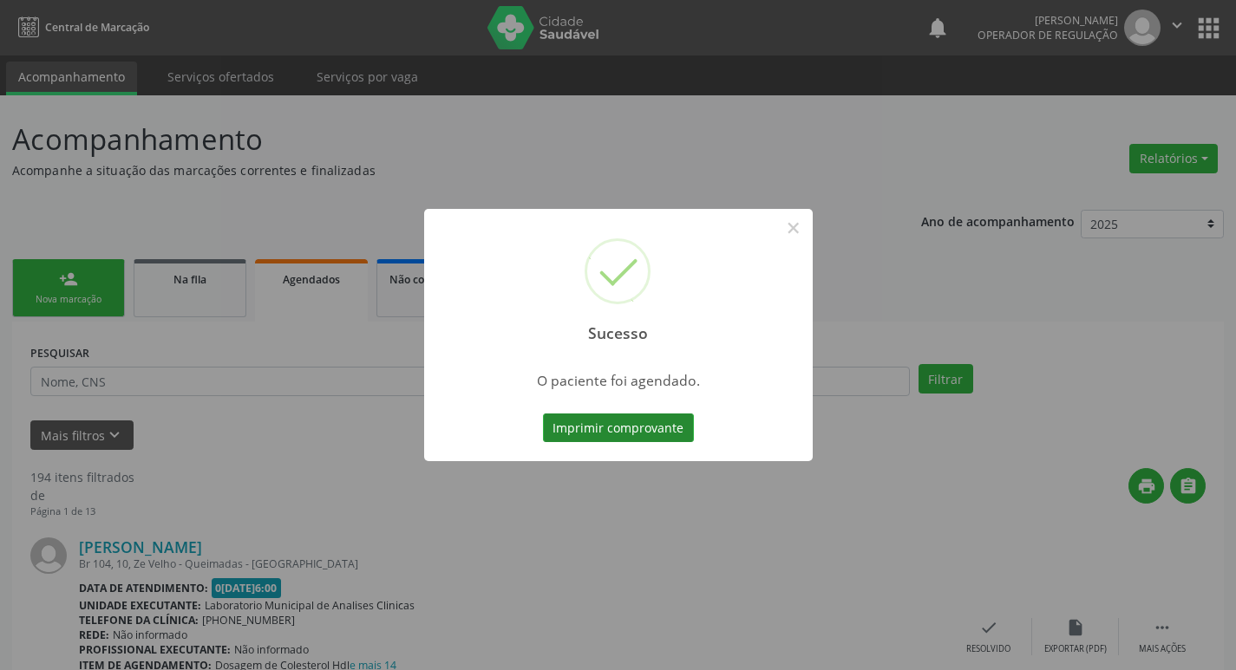
click at [602, 437] on button "Imprimir comprovante" at bounding box center [618, 428] width 151 height 29
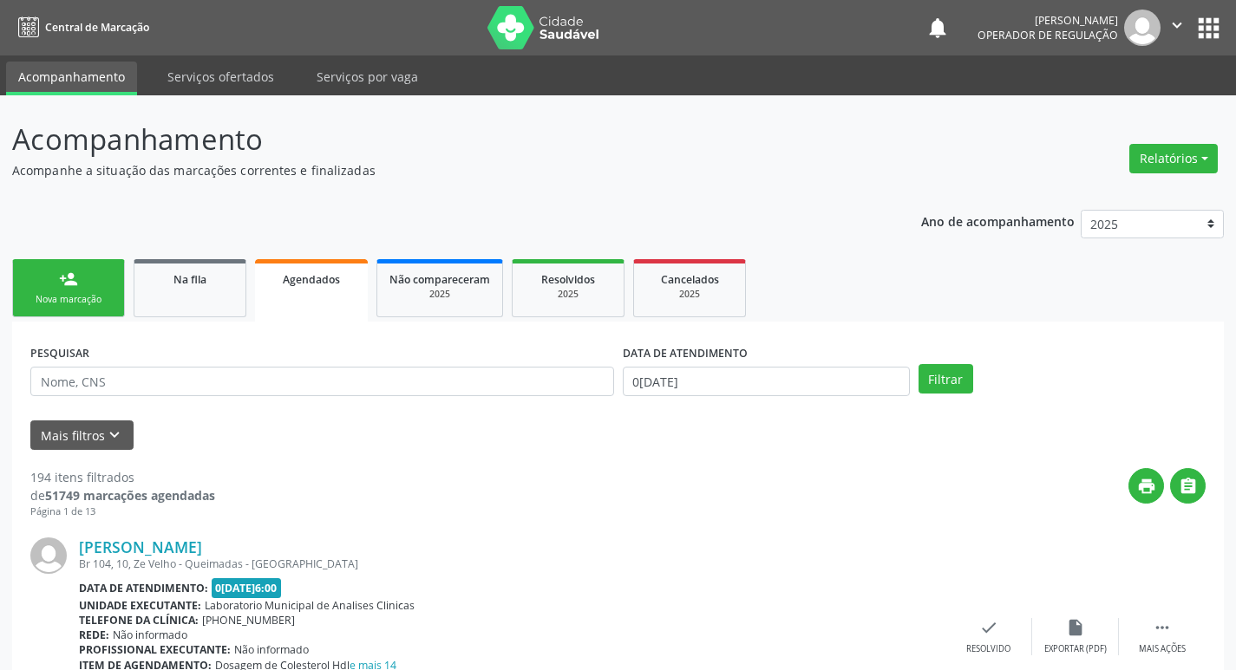
click at [48, 303] on div "Nova marcação" at bounding box center [68, 299] width 87 height 13
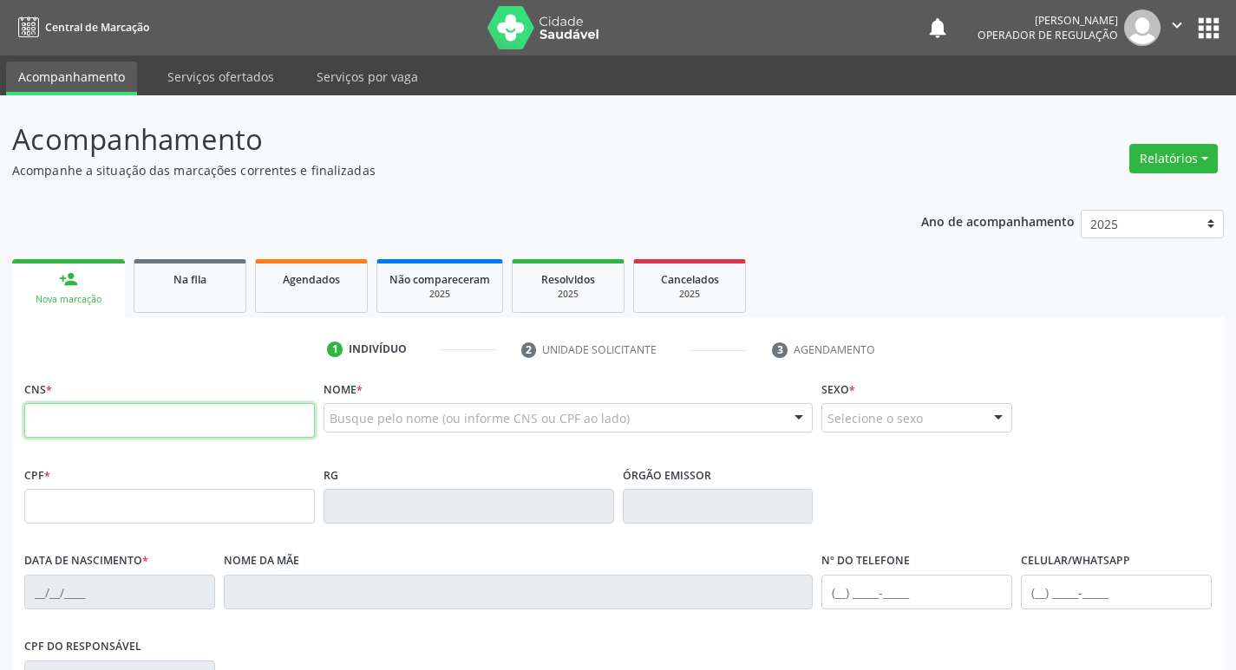
click at [147, 411] on input "text" at bounding box center [169, 420] width 291 height 35
click at [129, 415] on input "text" at bounding box center [169, 420] width 291 height 35
type input "704 6051 4082 4525"
type input "404.929.584-91"
type input "20/11/1954"
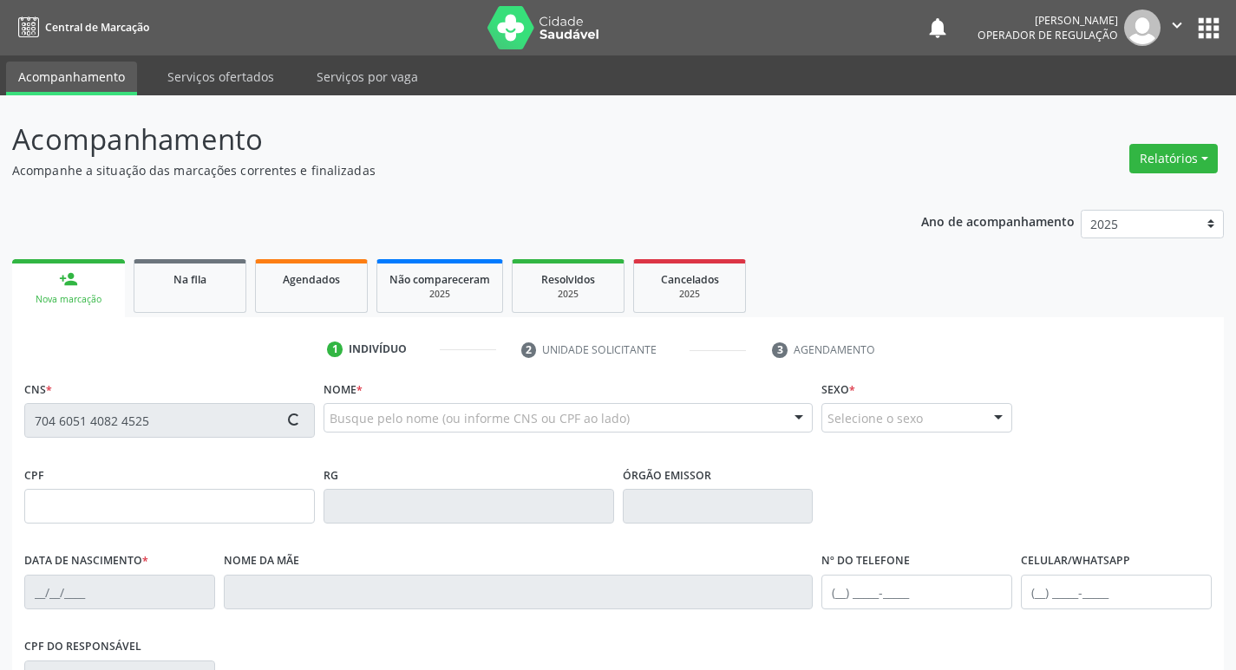
type input "Francisca Izabel da Silva"
type input "(83) 99195-0174"
type input "117"
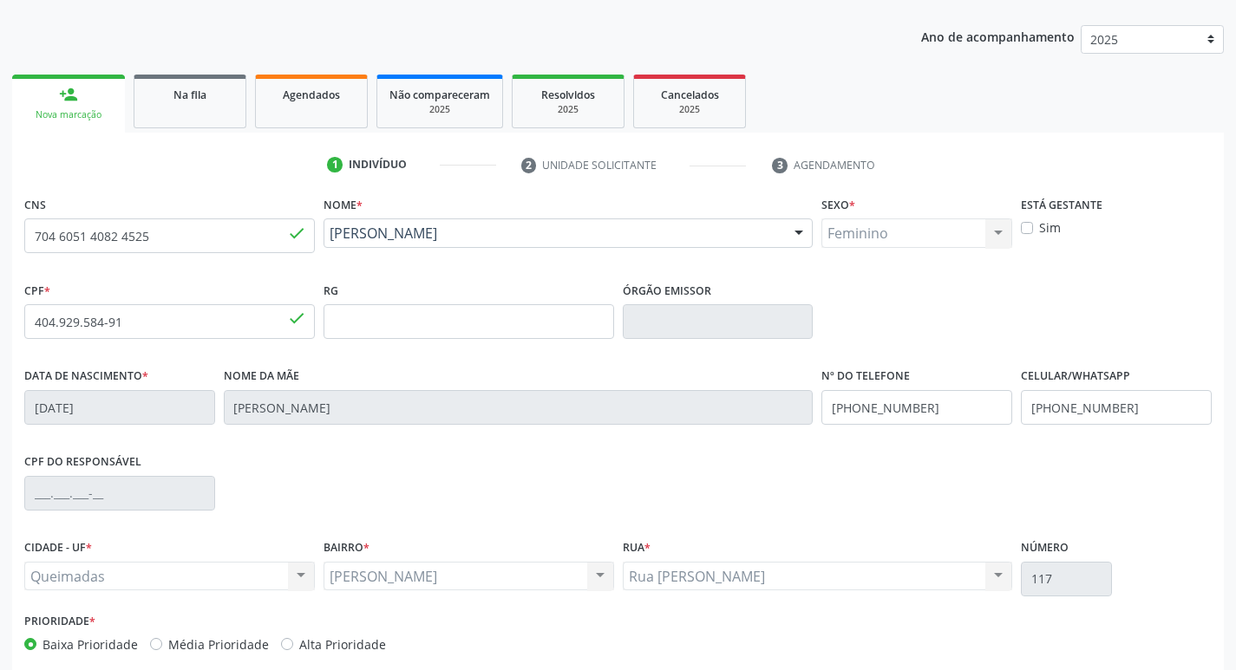
scroll to position [270, 0]
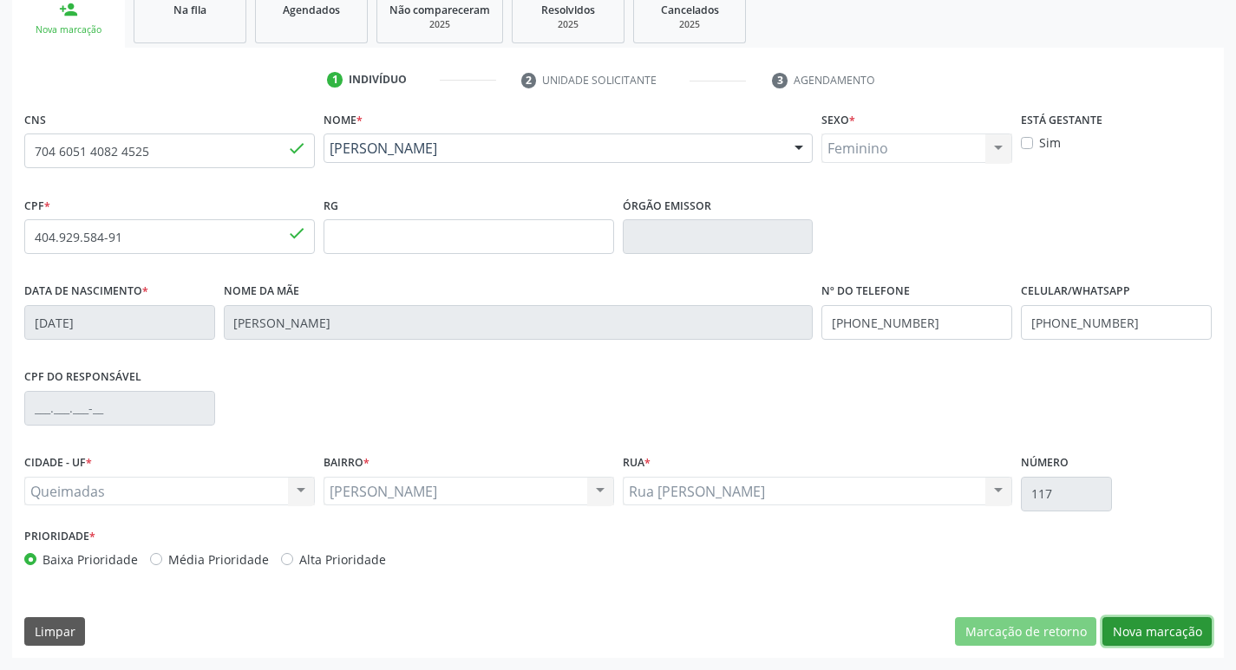
click at [1152, 637] on button "Nova marcação" at bounding box center [1156, 632] width 109 height 29
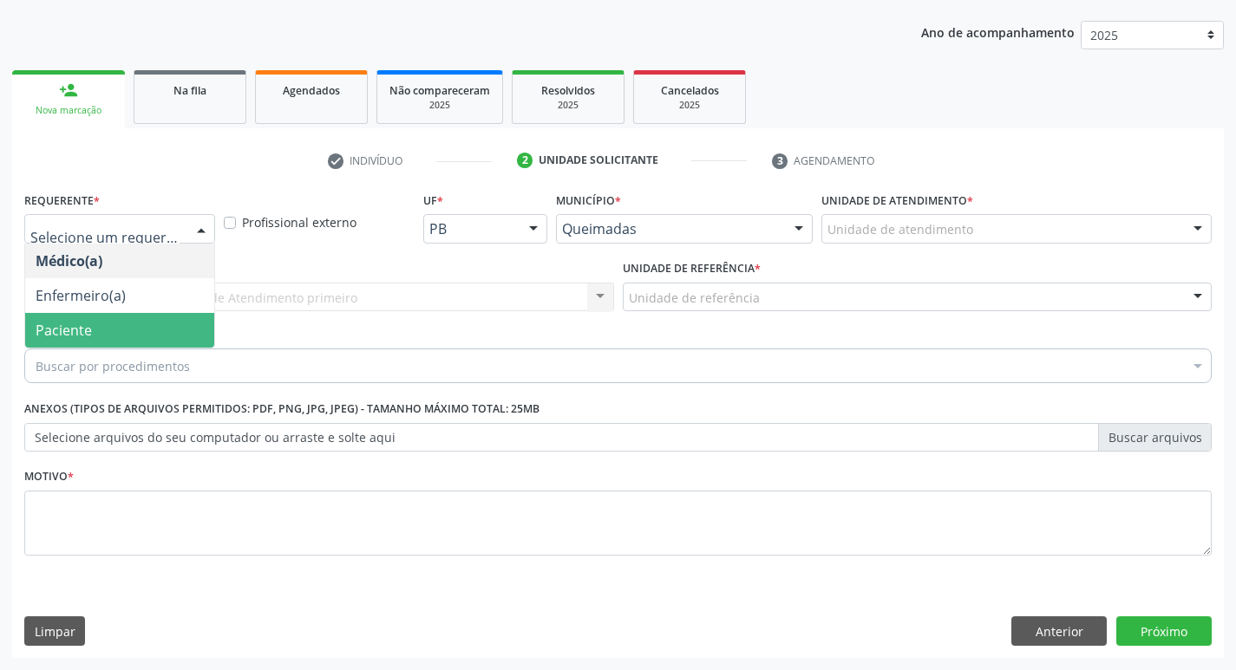
click at [131, 330] on span "Paciente" at bounding box center [119, 330] width 189 height 35
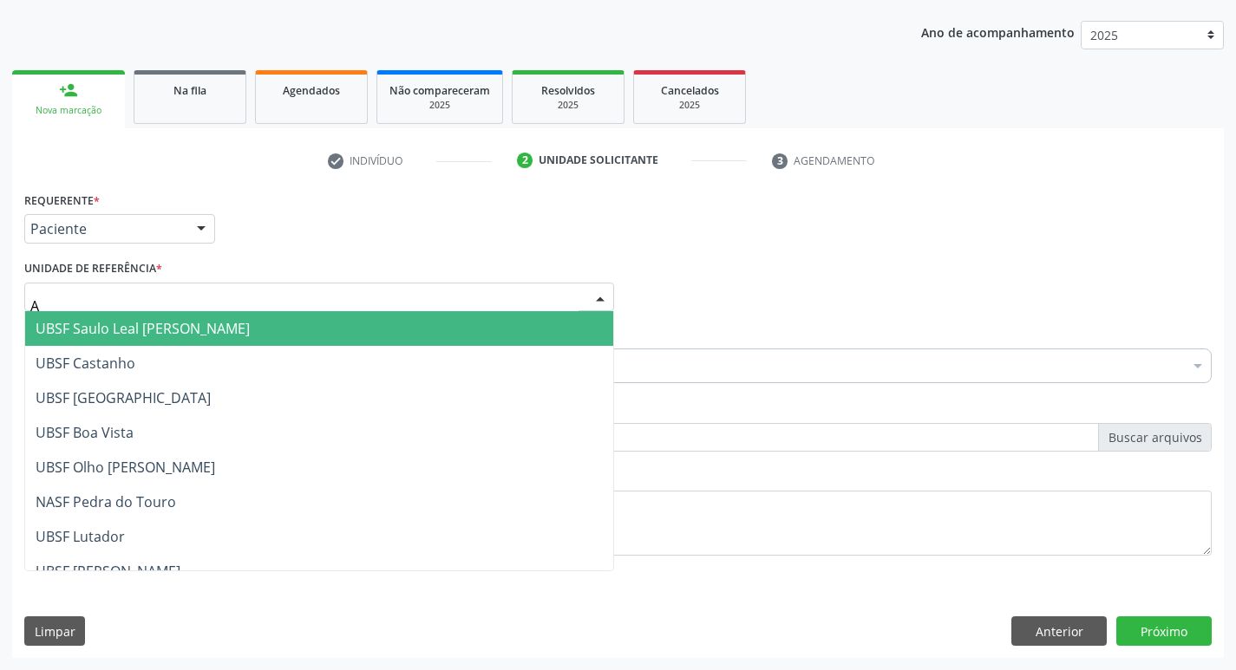
type input "AN"
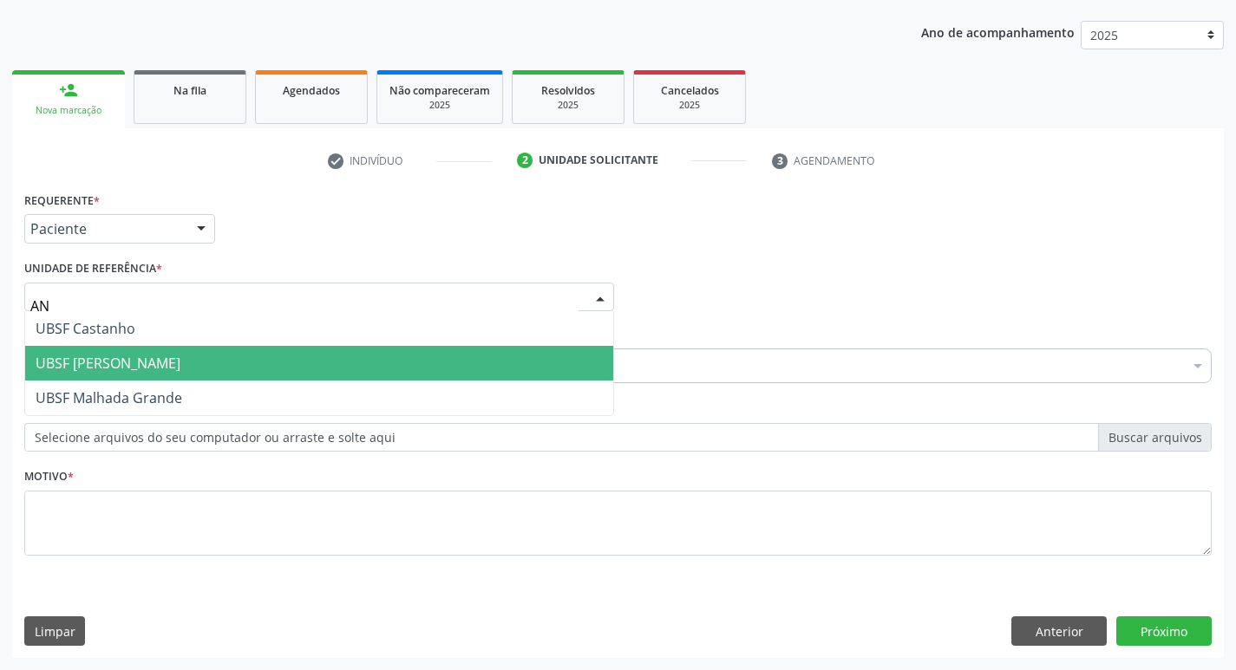
click at [128, 376] on span "UBSF [PERSON_NAME]" at bounding box center [319, 363] width 588 height 35
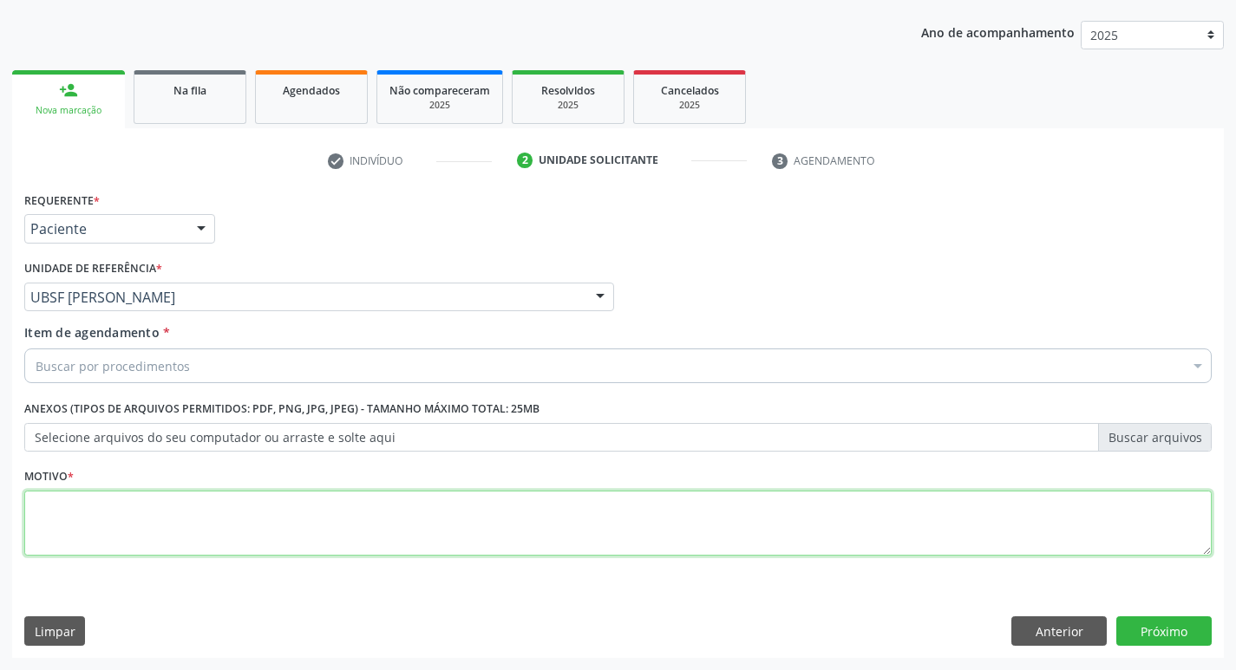
click at [121, 498] on textarea at bounding box center [617, 524] width 1187 height 66
type textarea "AVALIACAO"
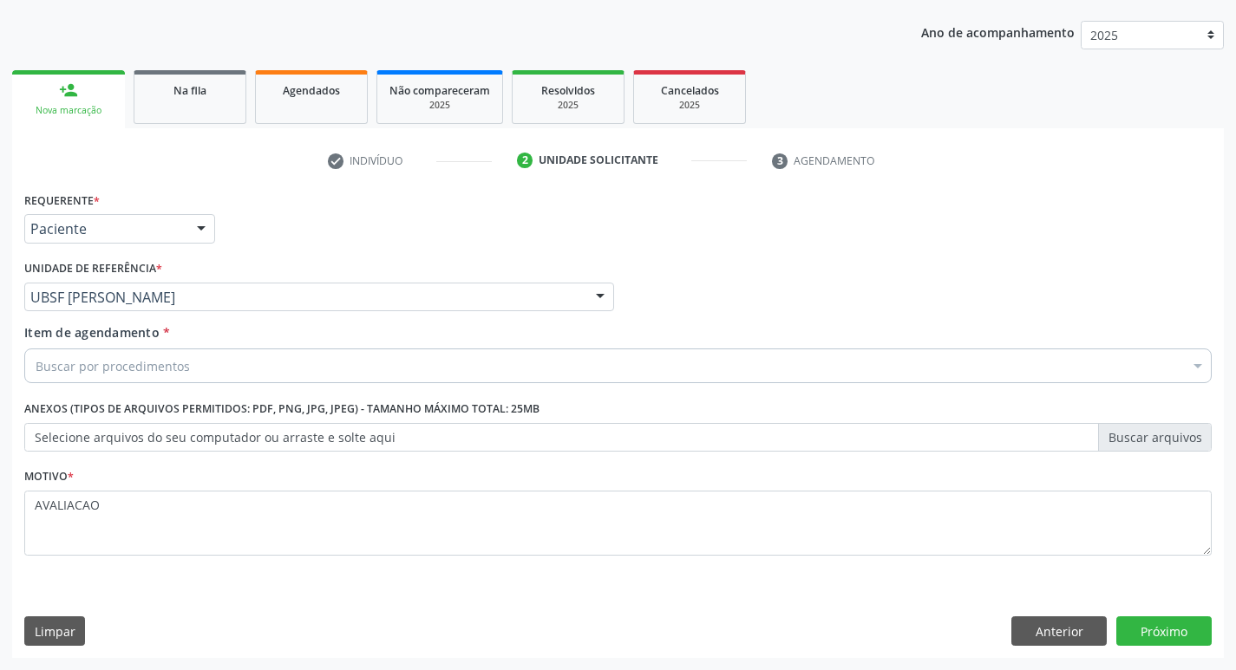
click at [220, 360] on div "Buscar por procedimentos" at bounding box center [617, 366] width 1187 height 35
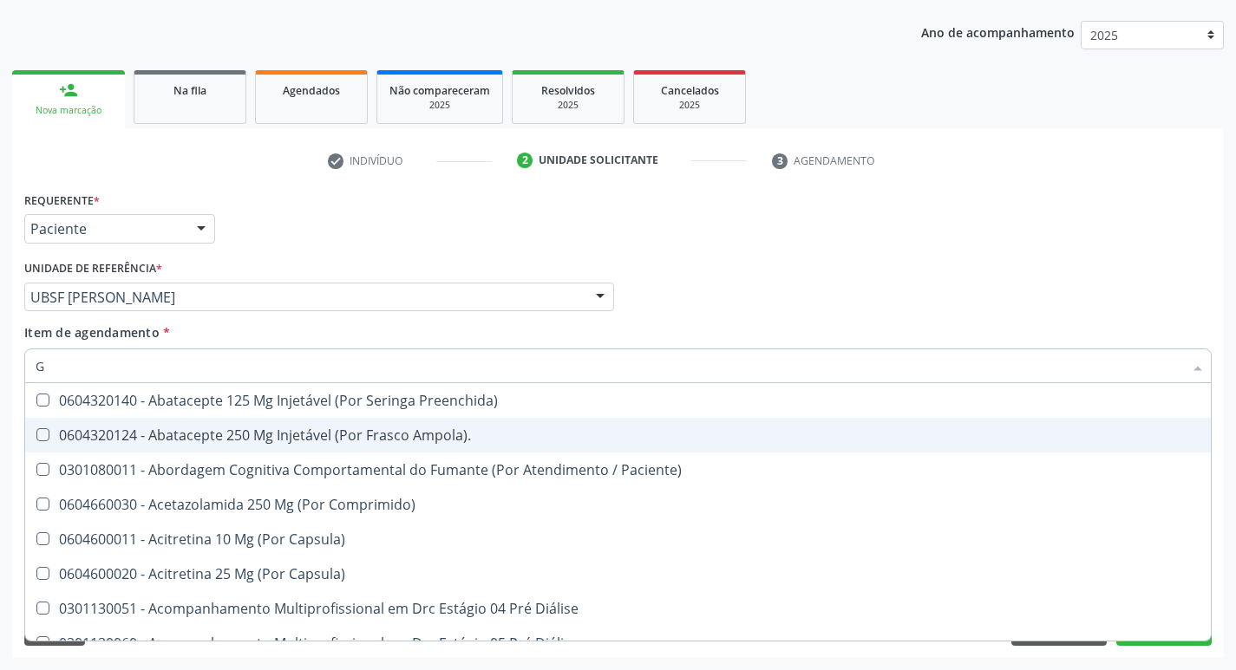
type input "GLICOSE"
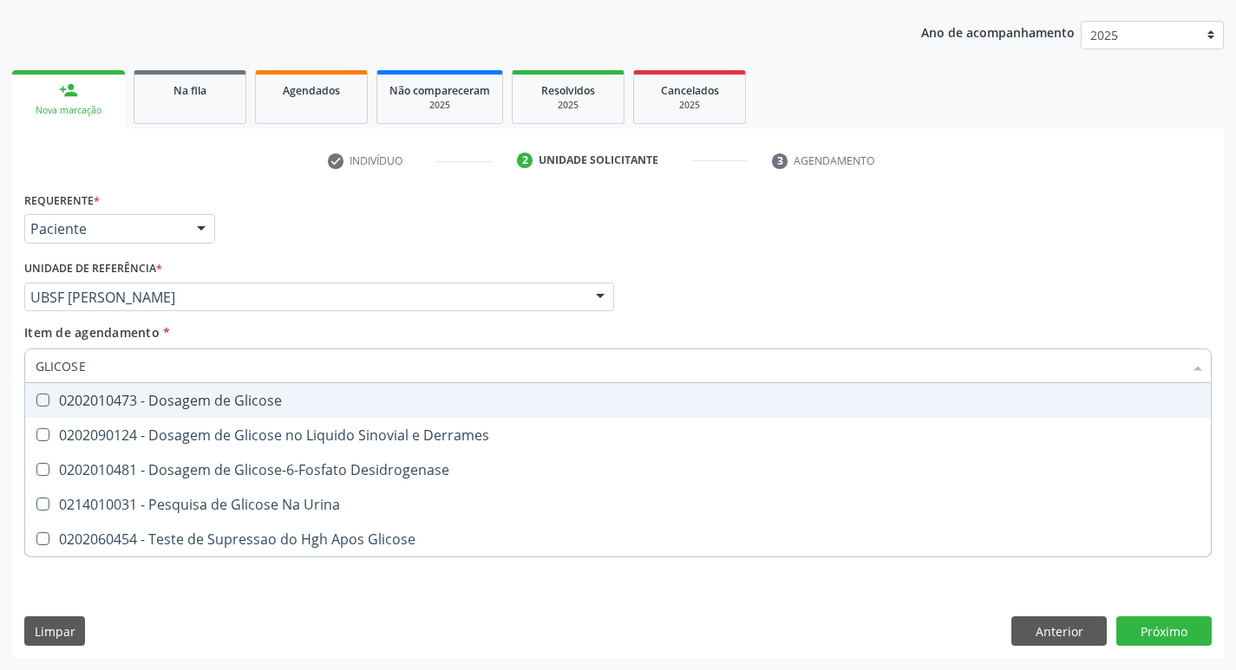
click at [224, 402] on div "0202010473 - Dosagem de Glicose" at bounding box center [618, 401] width 1165 height 14
checkbox Glicose "true"
type input "GLICOS"
checkbox Glicose "false"
checkbox Derrames "true"
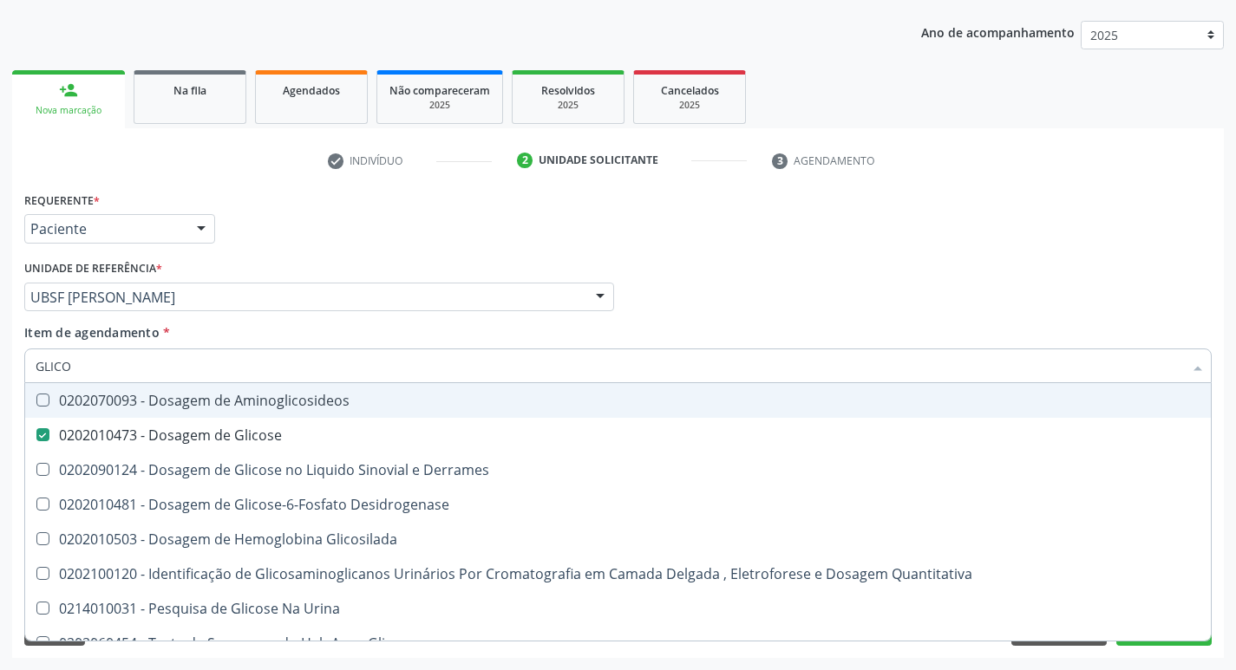
type input "GLIC"
checkbox Glicose "false"
checkbox Derrames "false"
type input "G"
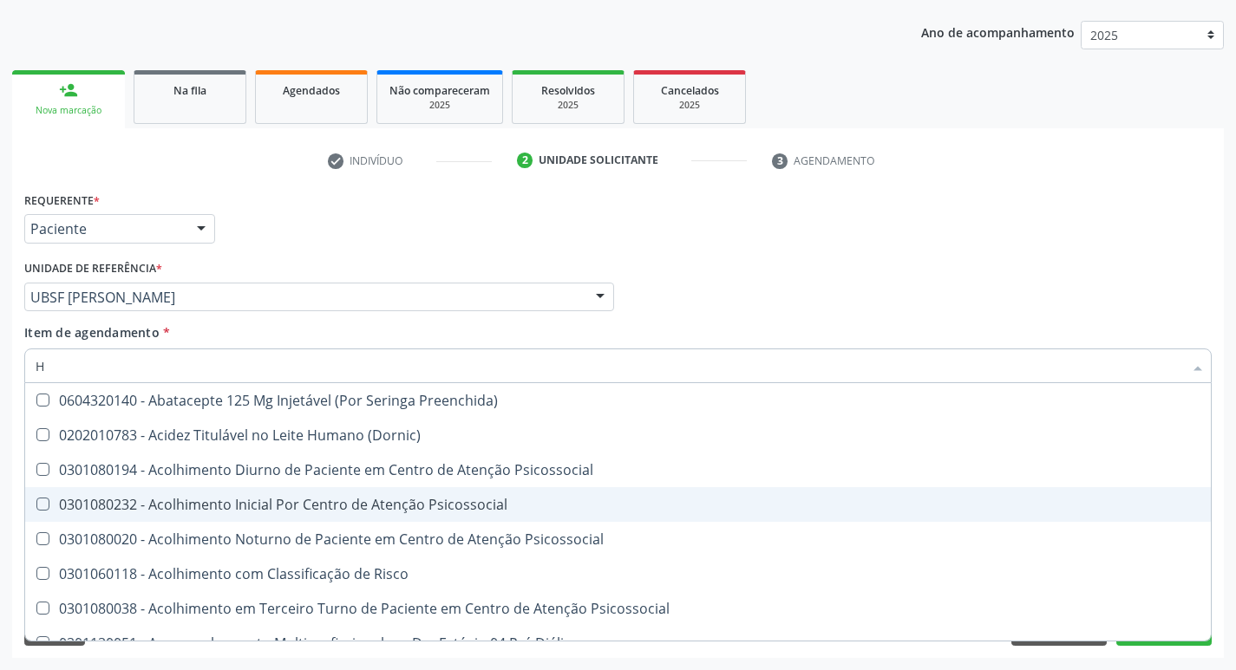
type input "HEMOGLOBINA G"
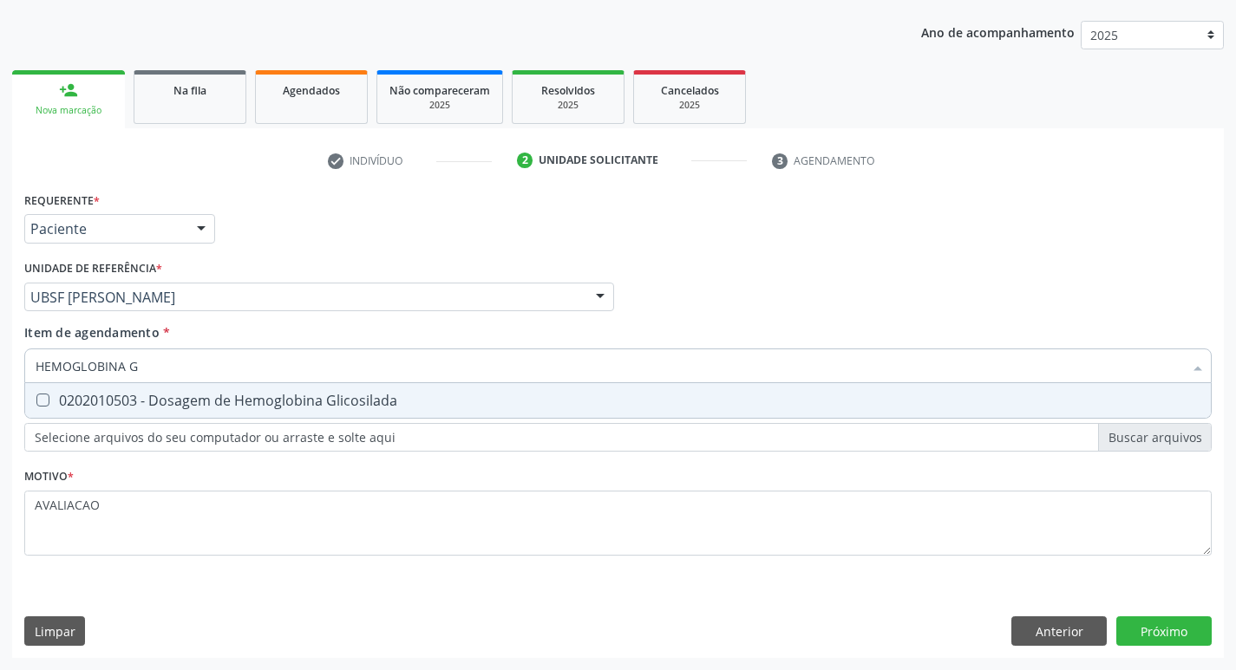
click at [325, 399] on div "0202010503 - Dosagem de Hemoglobina Glicosilada" at bounding box center [618, 401] width 1165 height 14
checkbox Glicosilada "true"
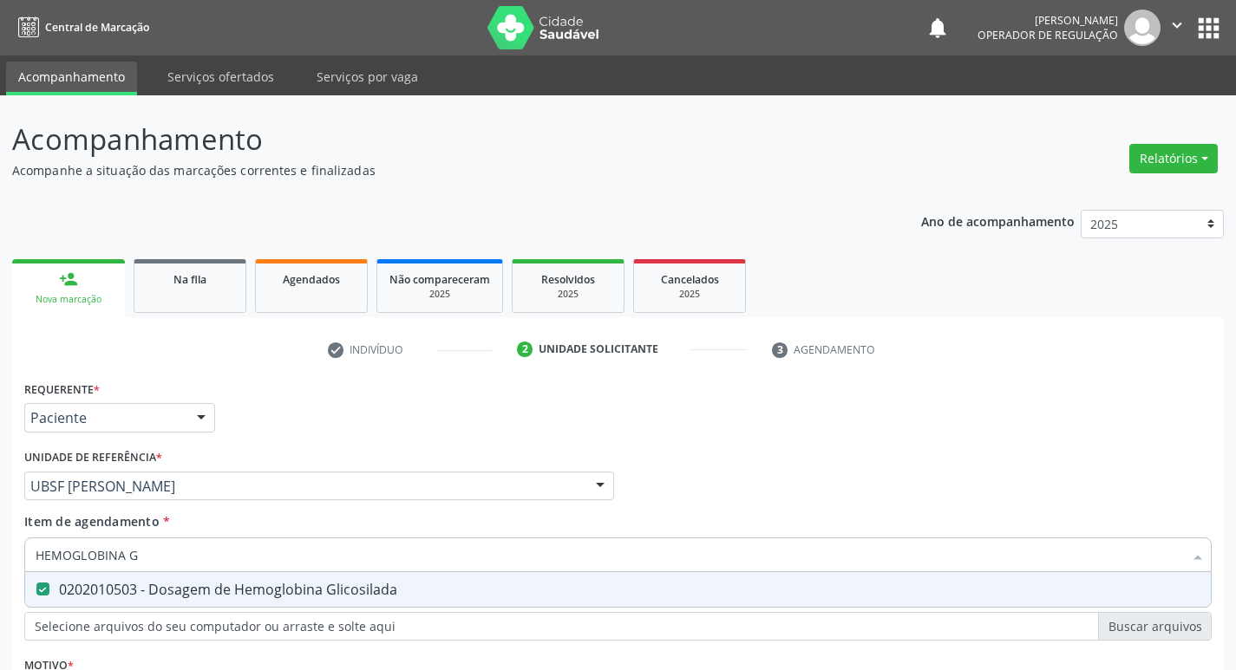
scroll to position [189, 0]
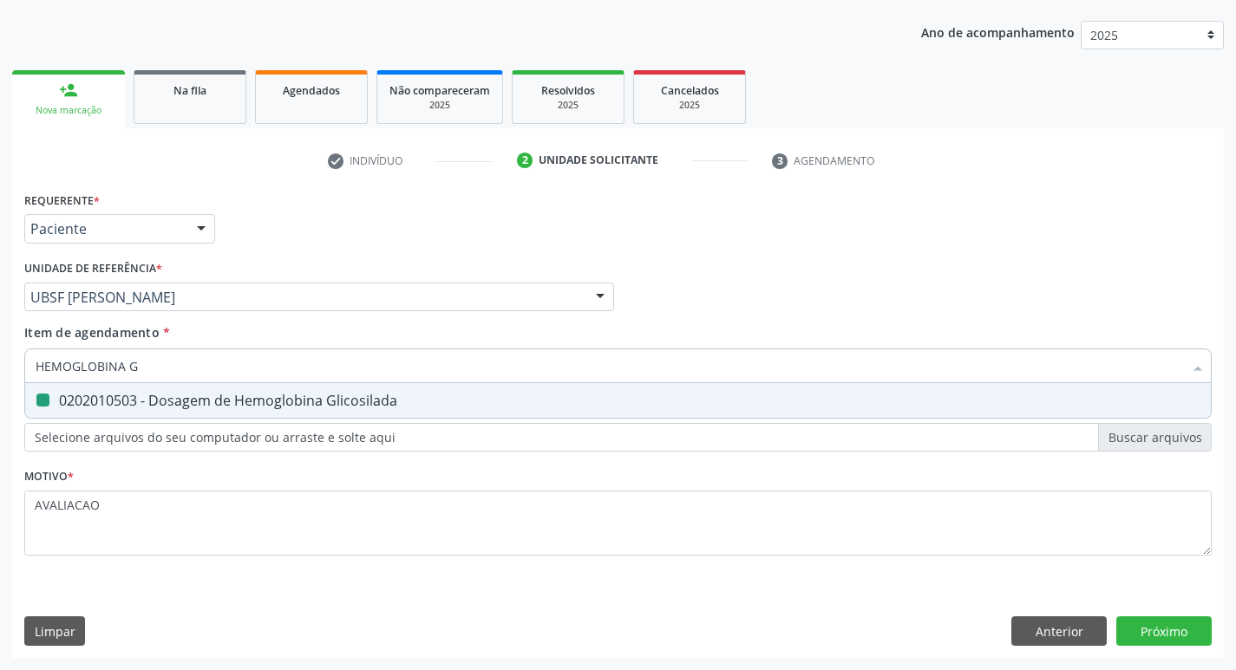
type input "HEMOGLOBINA"
checkbox Glicosilada "false"
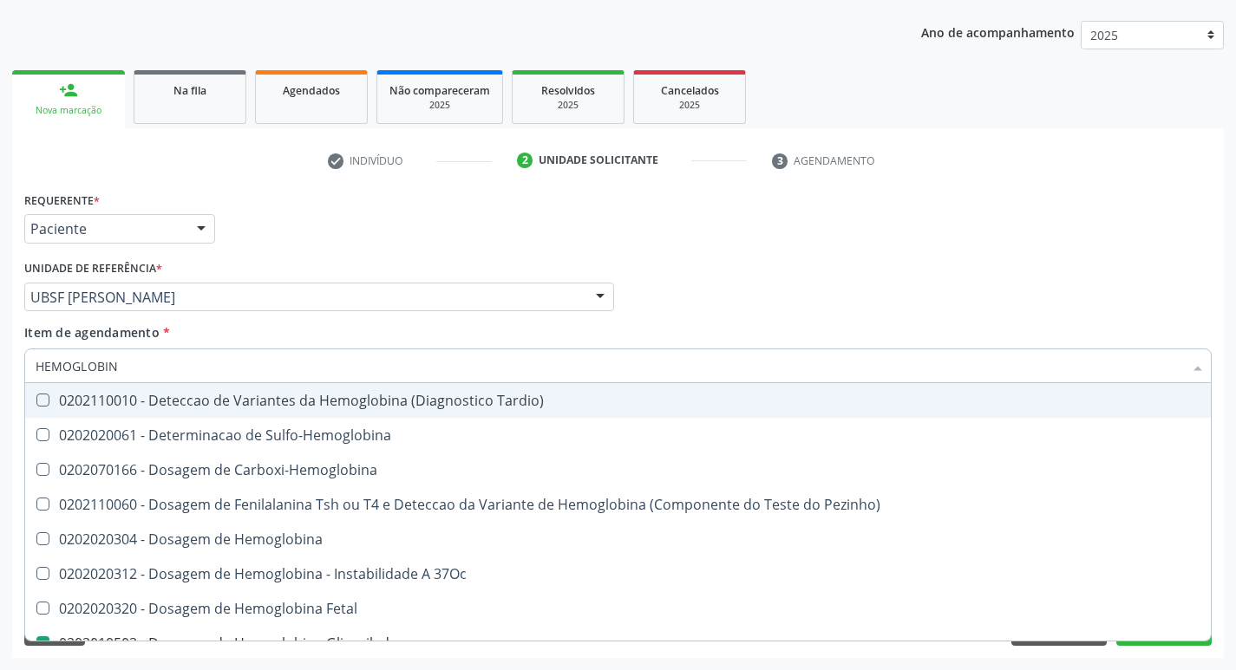
type input "HEMOGLOBI"
checkbox Glicosilada "false"
checkbox Hemoglobina "true"
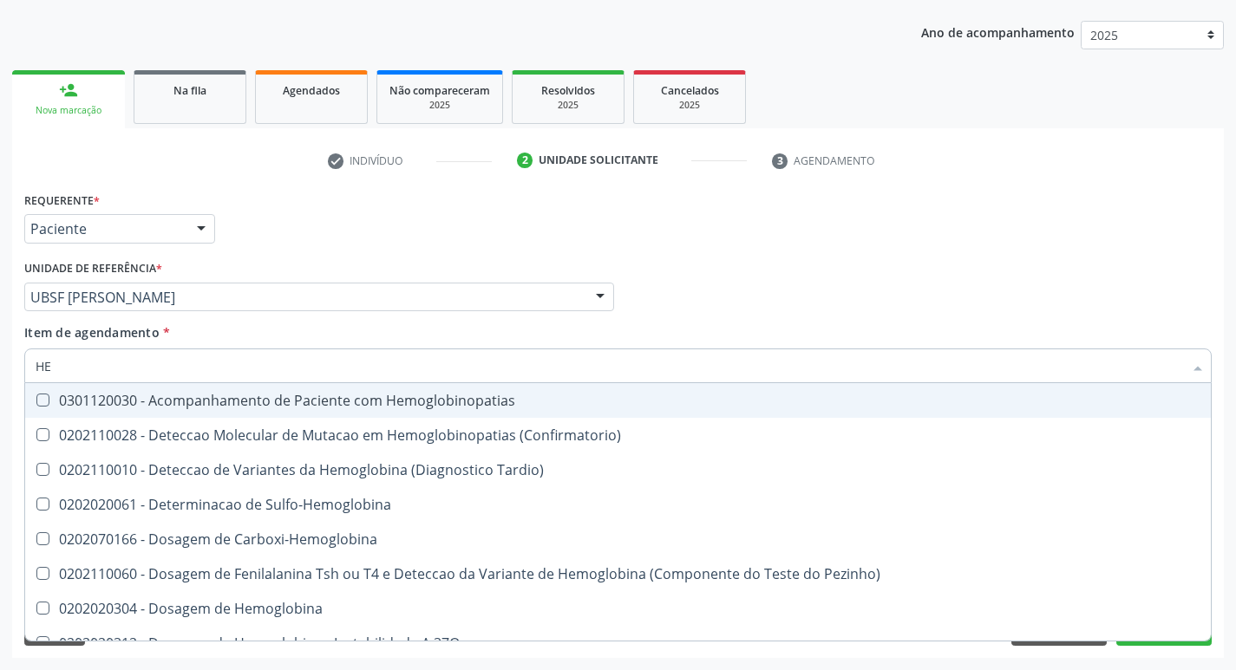
type input "H"
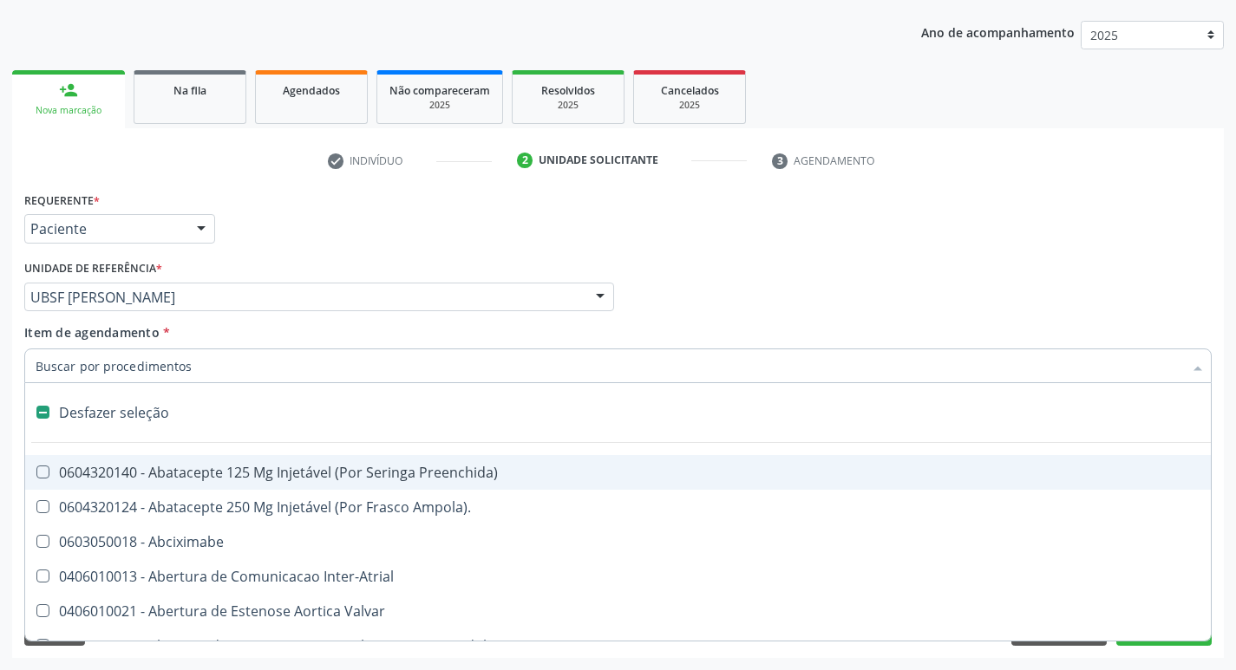
checkbox Dente\) "false"
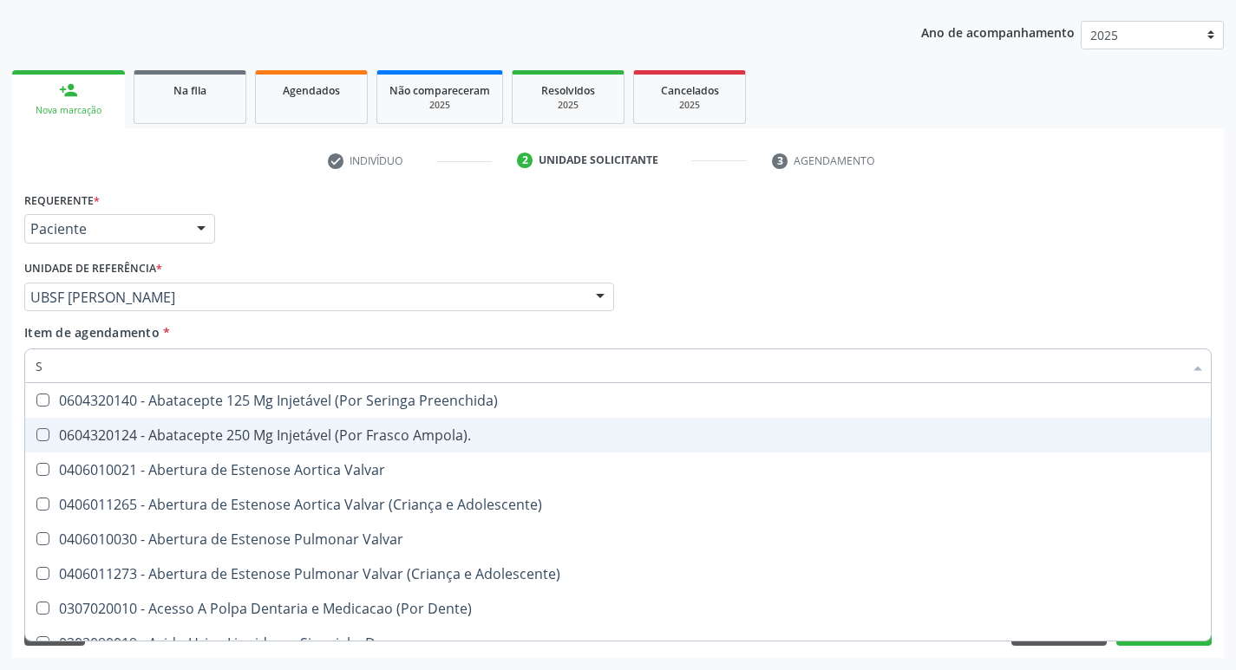
type input "SANGUE O"
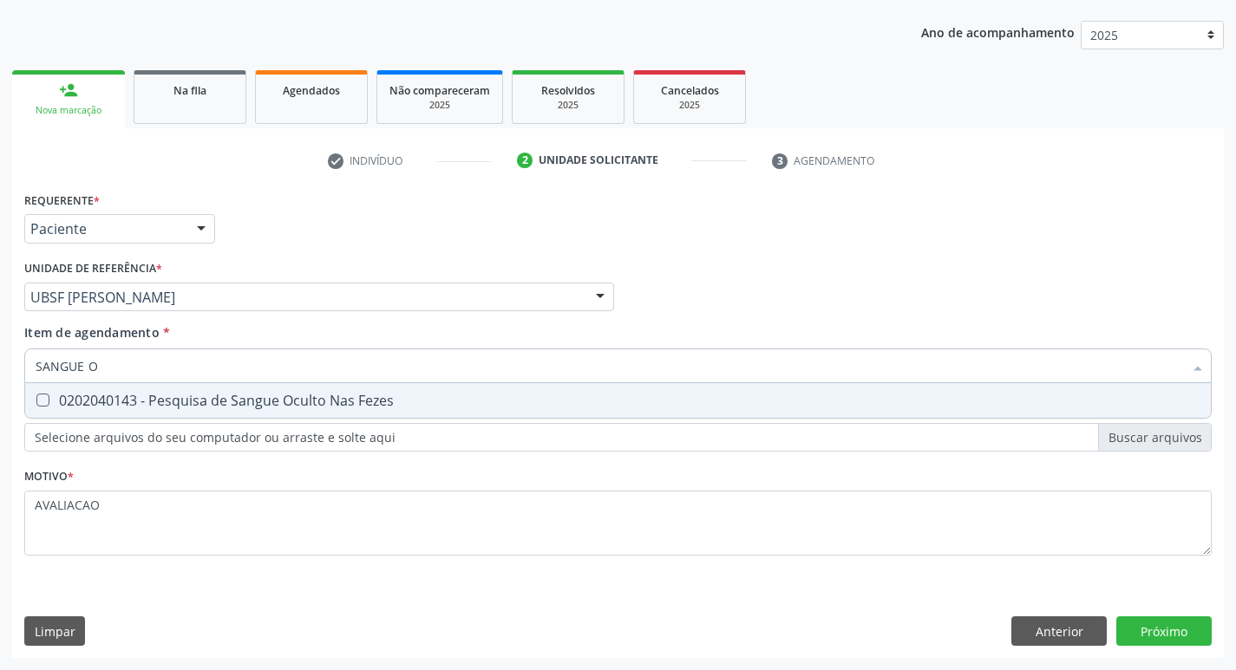
click at [232, 408] on div "0202040143 - Pesquisa de Sangue Oculto Nas Fezes" at bounding box center [618, 401] width 1165 height 14
checkbox Fezes "true"
type input "SANGUE"
checkbox Fezes "false"
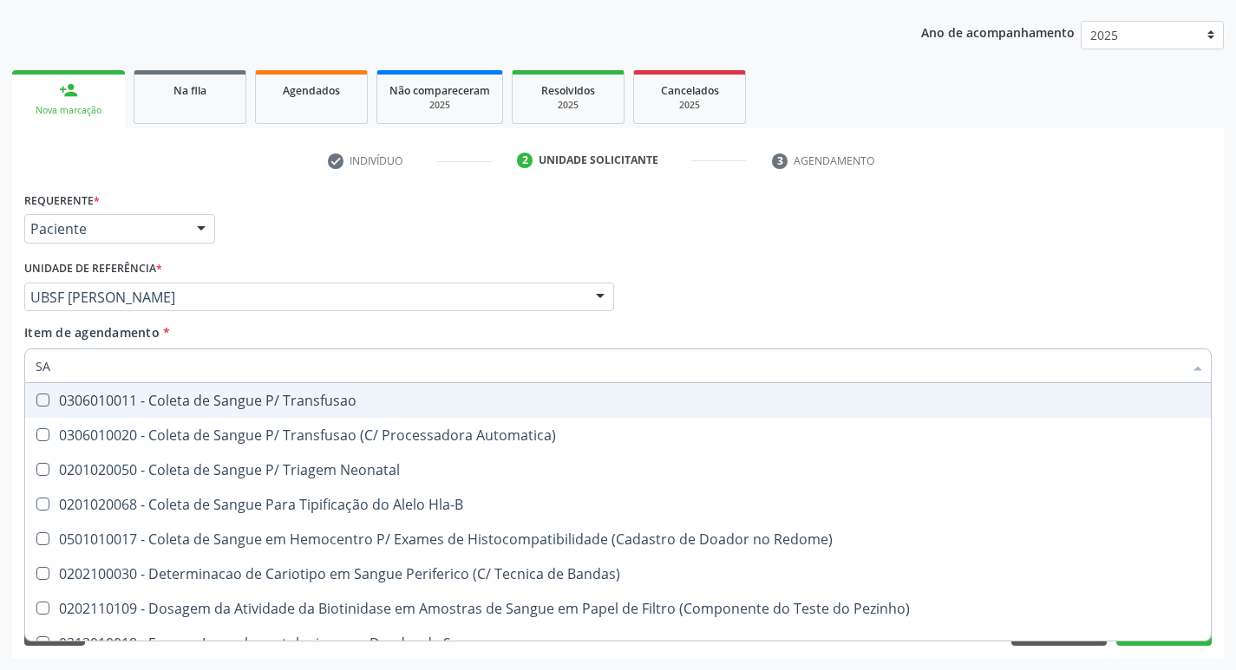
type input "S"
checkbox Fezes "false"
checkbox Sangue\ "false"
checkbox Irradiados "false"
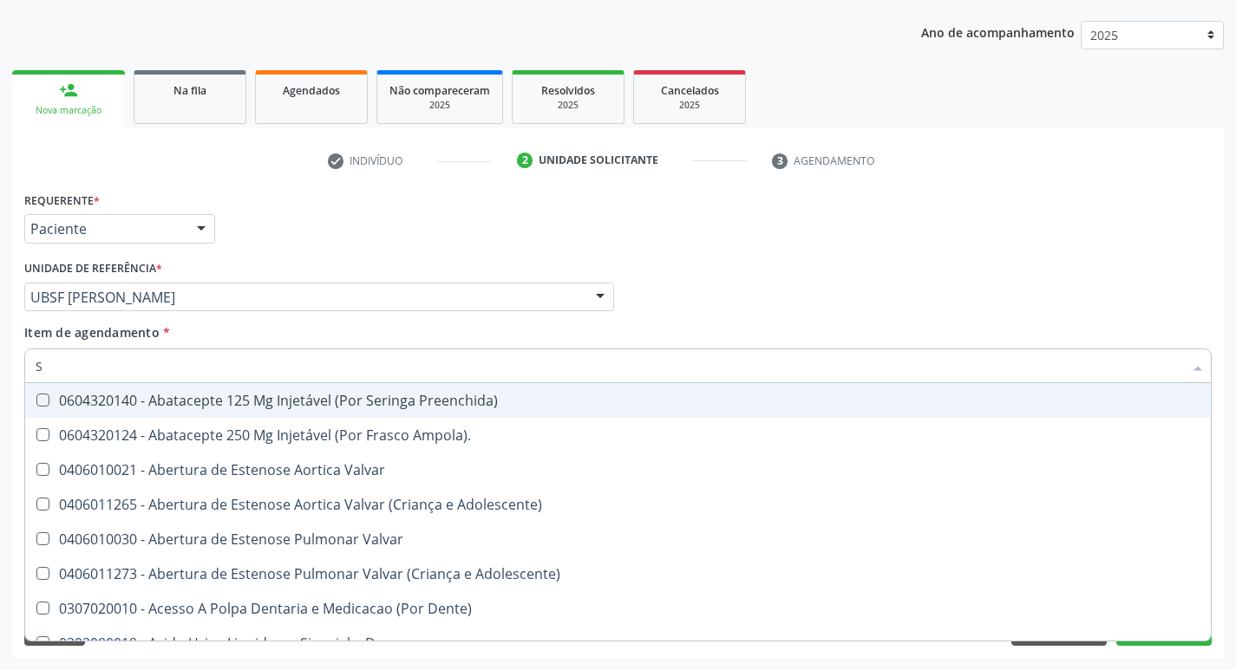
type input "SA"
checkbox Articulações "true"
checkbox Cardiovasculares "true"
checkbox Simples "true"
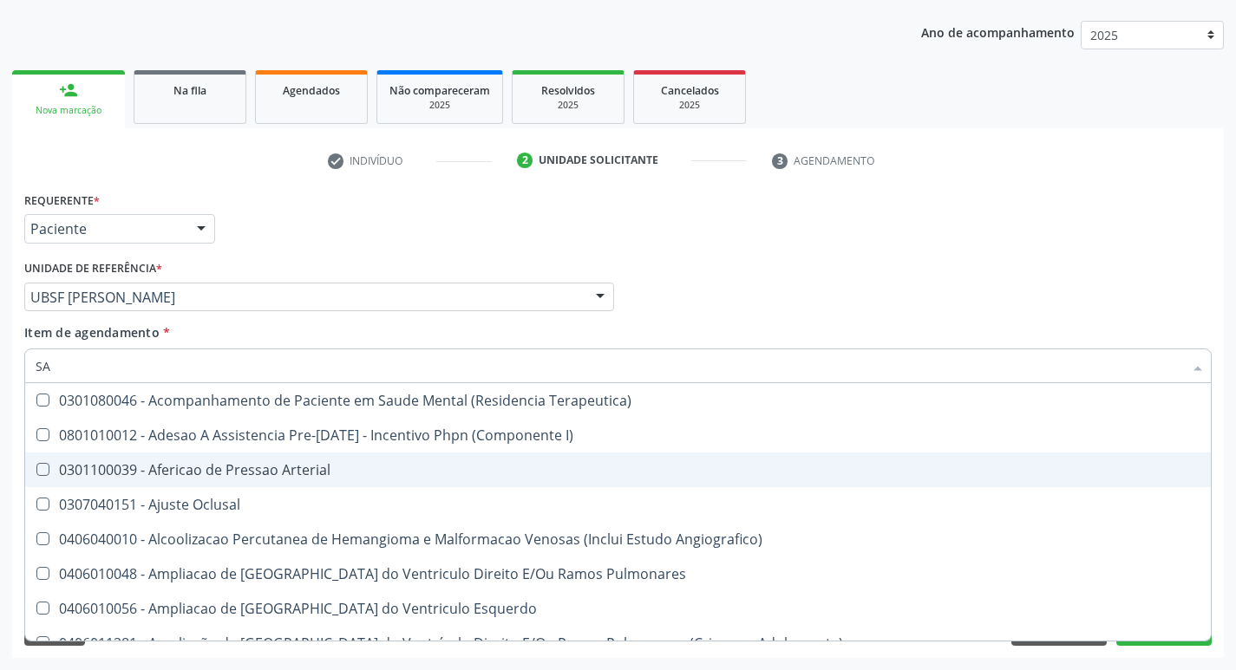
type input "SANGUE O"
checkbox Terapeutica\) "true"
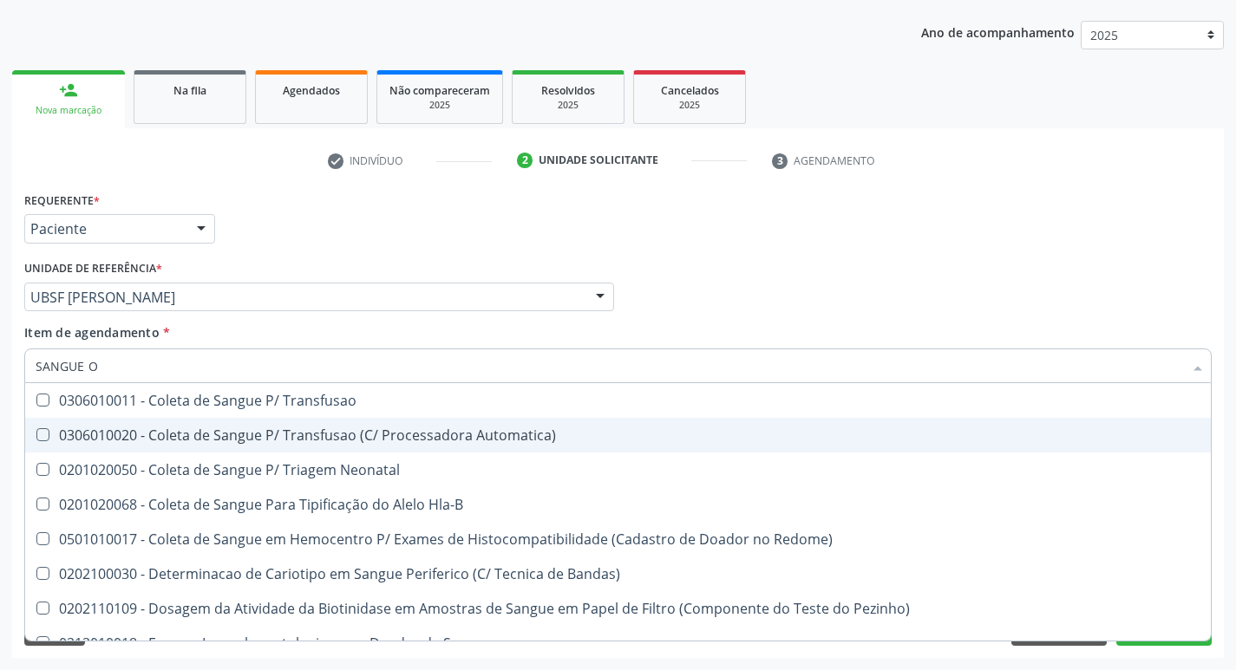
type input "SANGUE"
checkbox Transfusao "false"
type input "SANG"
checkbox Fezes "false"
checkbox Sangue\ "false"
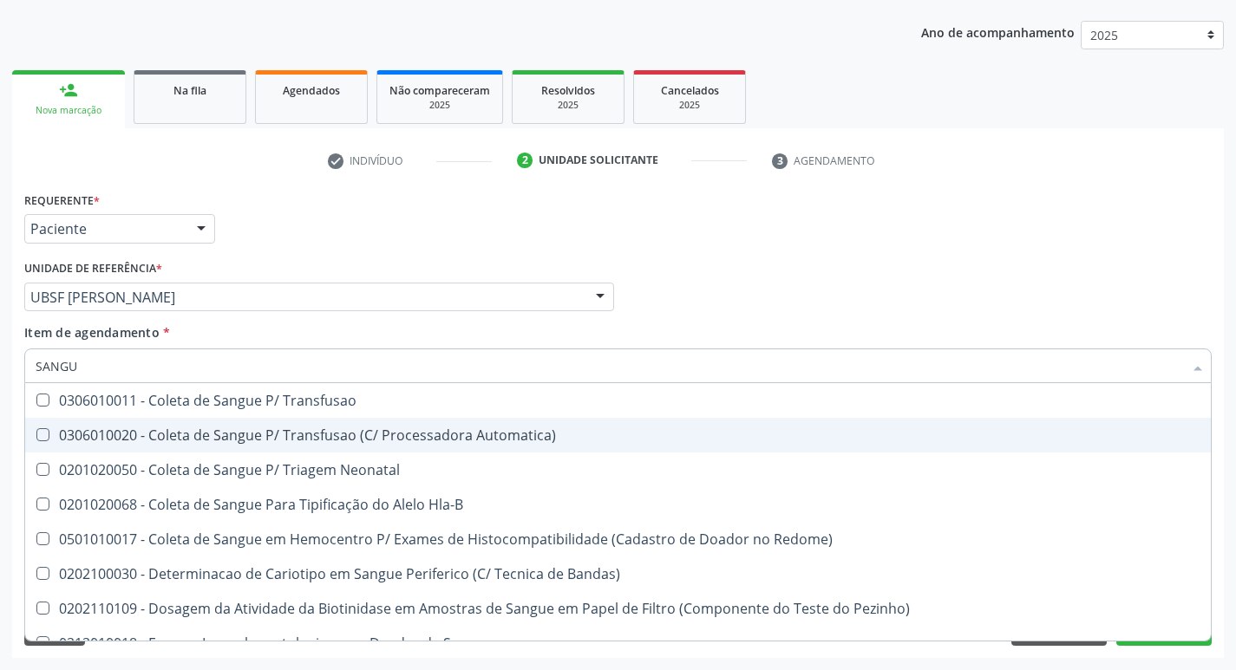
checkbox Irradiados "true"
type input "S"
checkbox Irradiados "false"
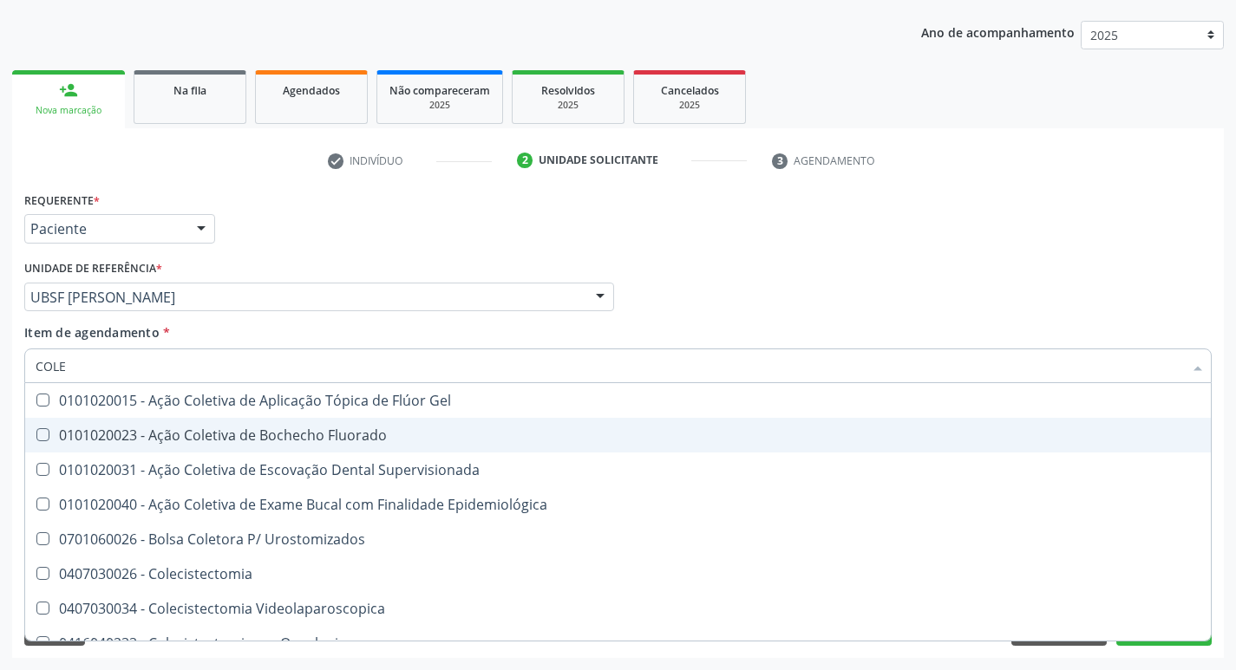
type input "COLES"
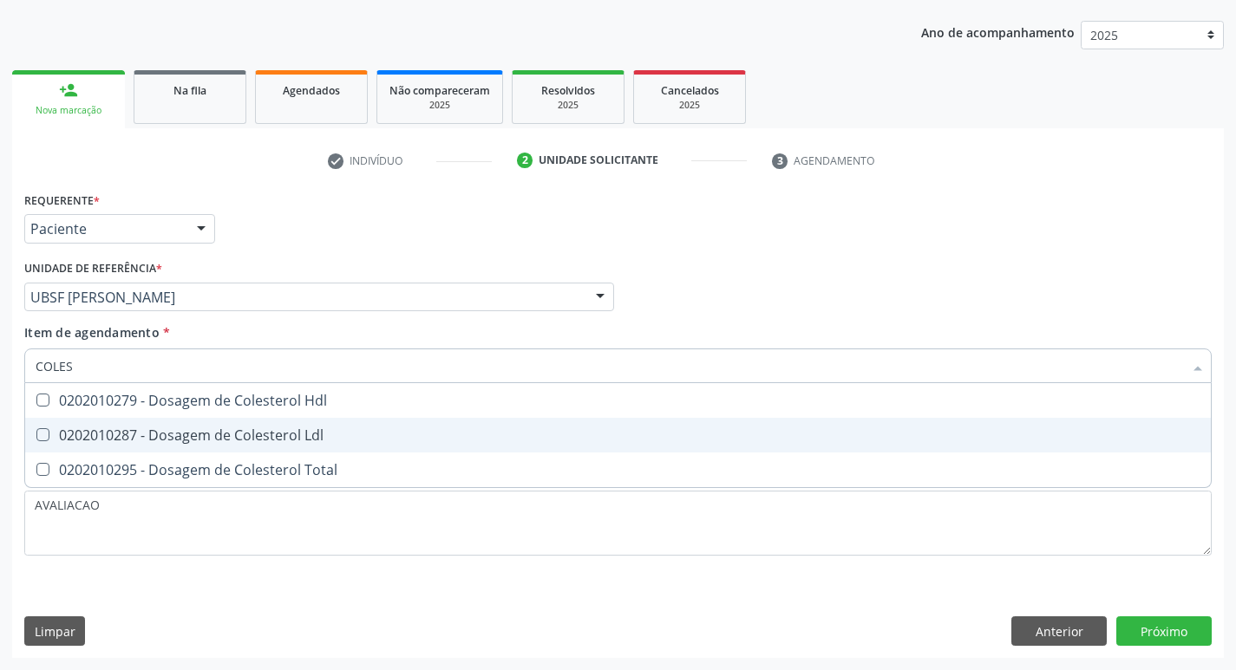
click at [246, 424] on span "0202010287 - Dosagem de Colesterol Ldl" at bounding box center [618, 435] width 1186 height 35
checkbox Ldl "true"
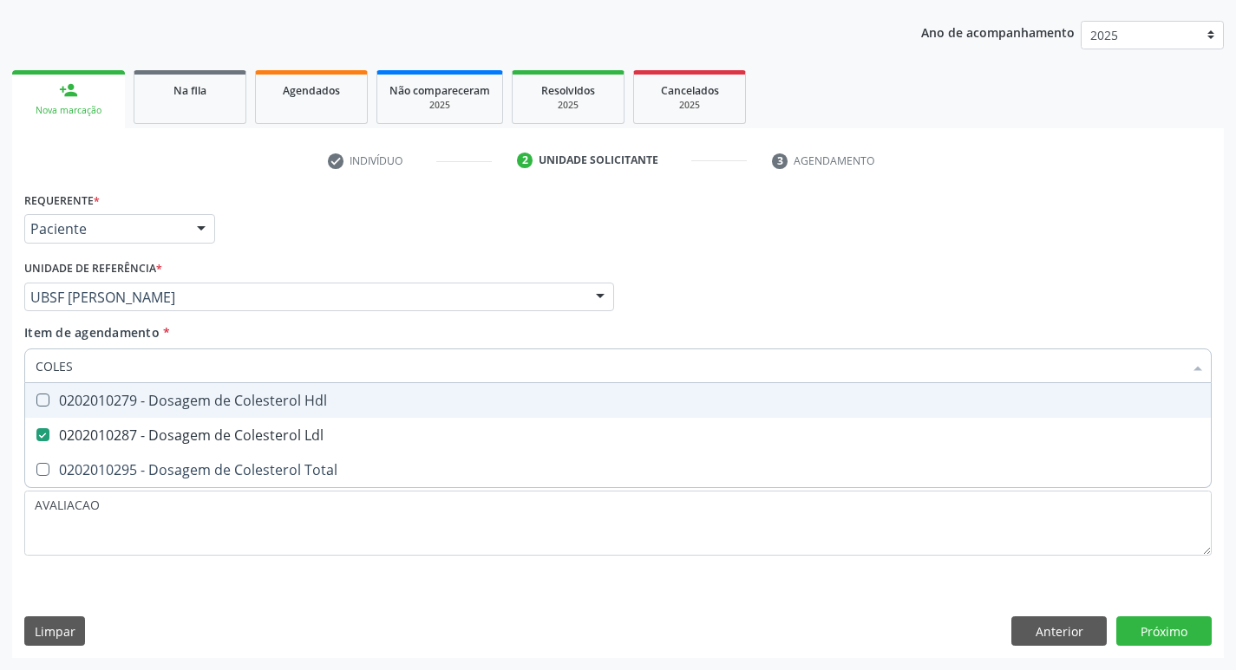
click at [247, 398] on div "0202010279 - Dosagem de Colesterol Hdl" at bounding box center [618, 401] width 1165 height 14
checkbox Hdl "true"
type input "COLE"
checkbox Hdl "false"
checkbox Ldl "false"
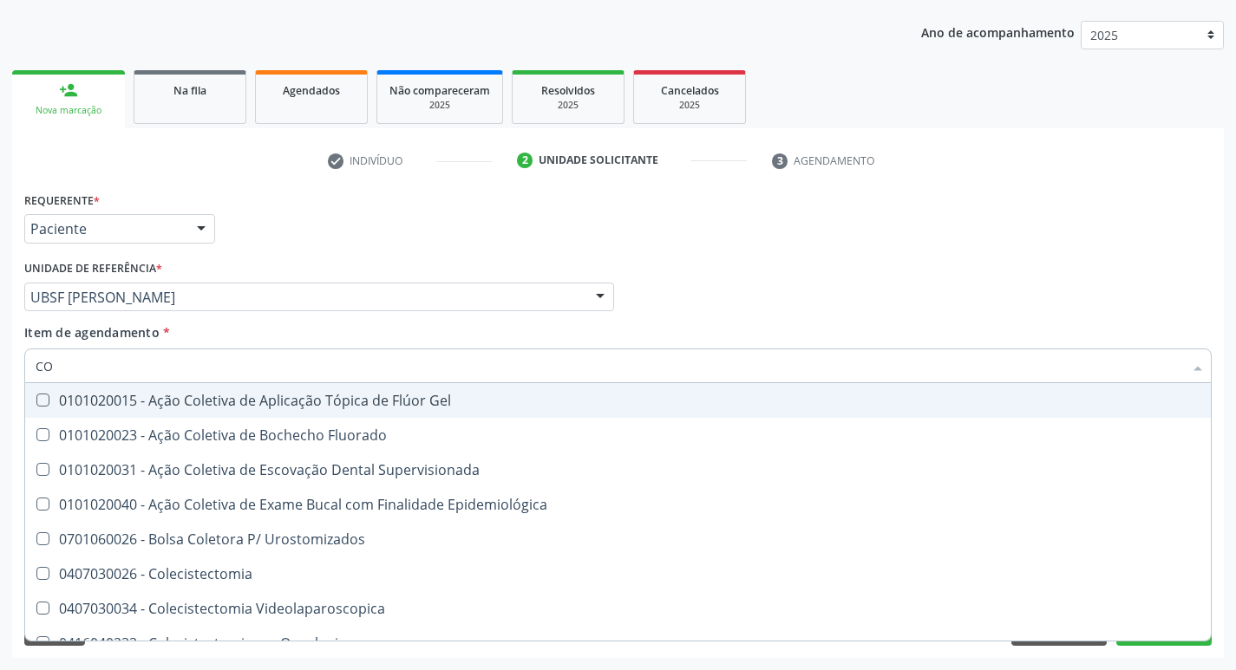
type input "C"
checkbox Hdl "false"
checkbox Ldl "false"
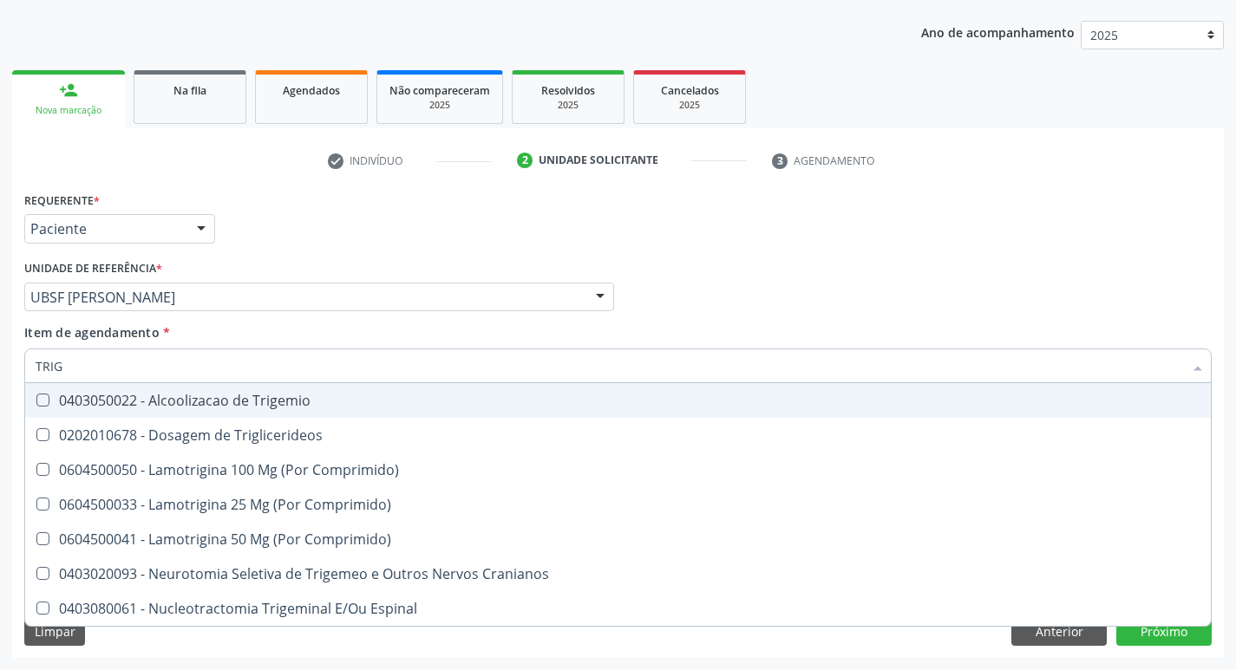
type input "TRIGL"
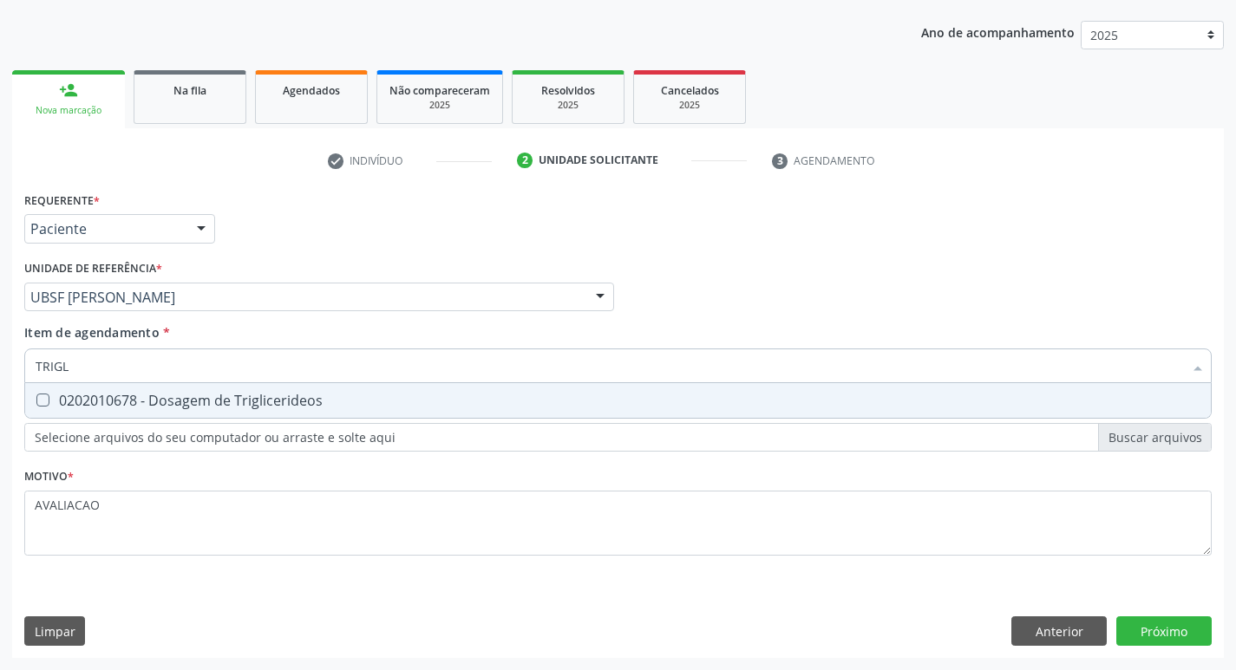
click at [247, 398] on div "0202010678 - Dosagem de Triglicerideos" at bounding box center [618, 401] width 1165 height 14
checkbox Triglicerideos "true"
type input "TRIG"
checkbox Triglicerideos "false"
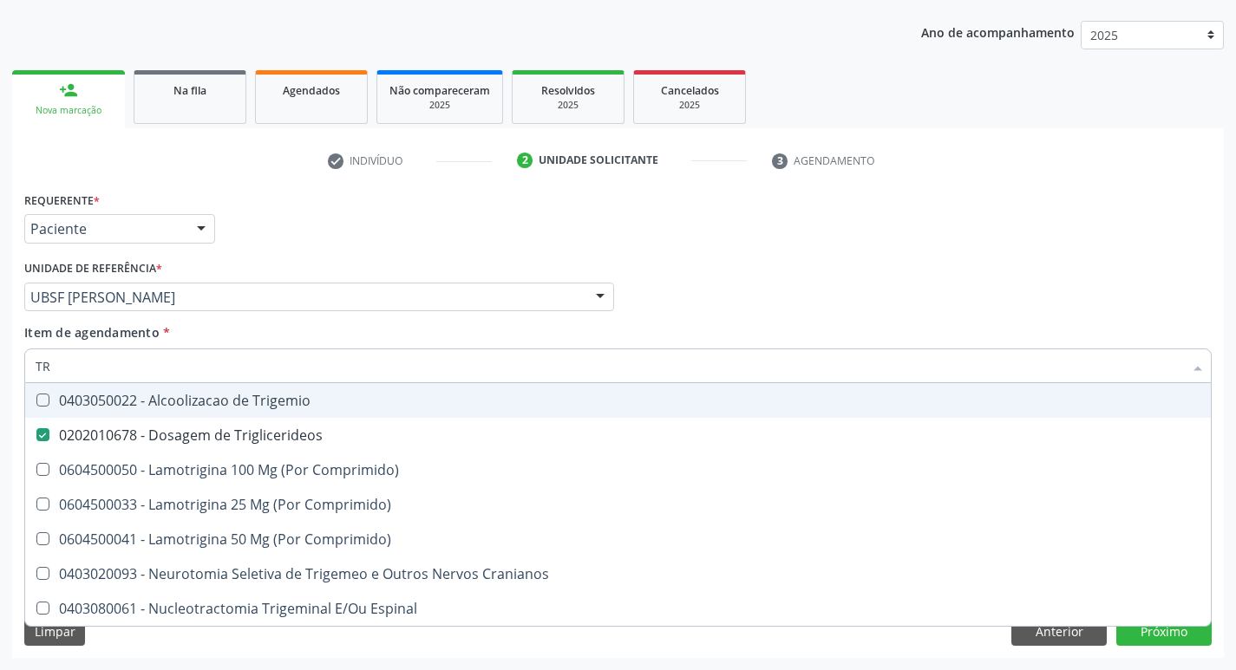
type input "T"
checkbox Triglicerideos "false"
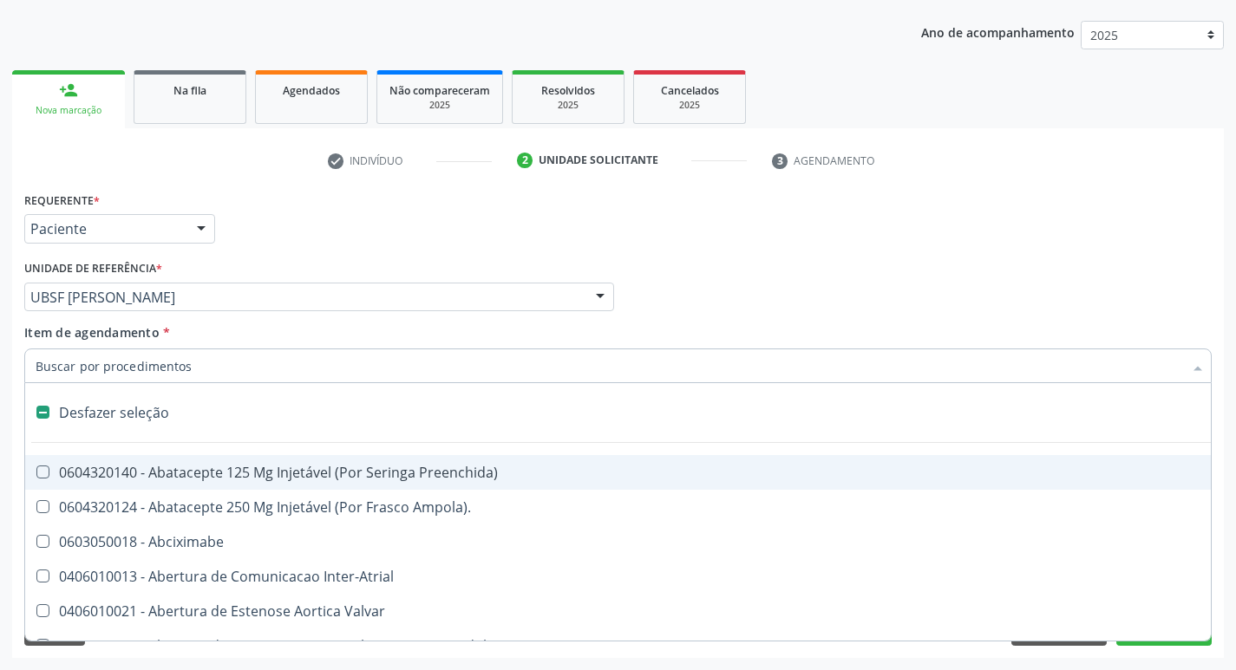
type input "H"
checkbox Lactente\) "true"
checkbox A "true"
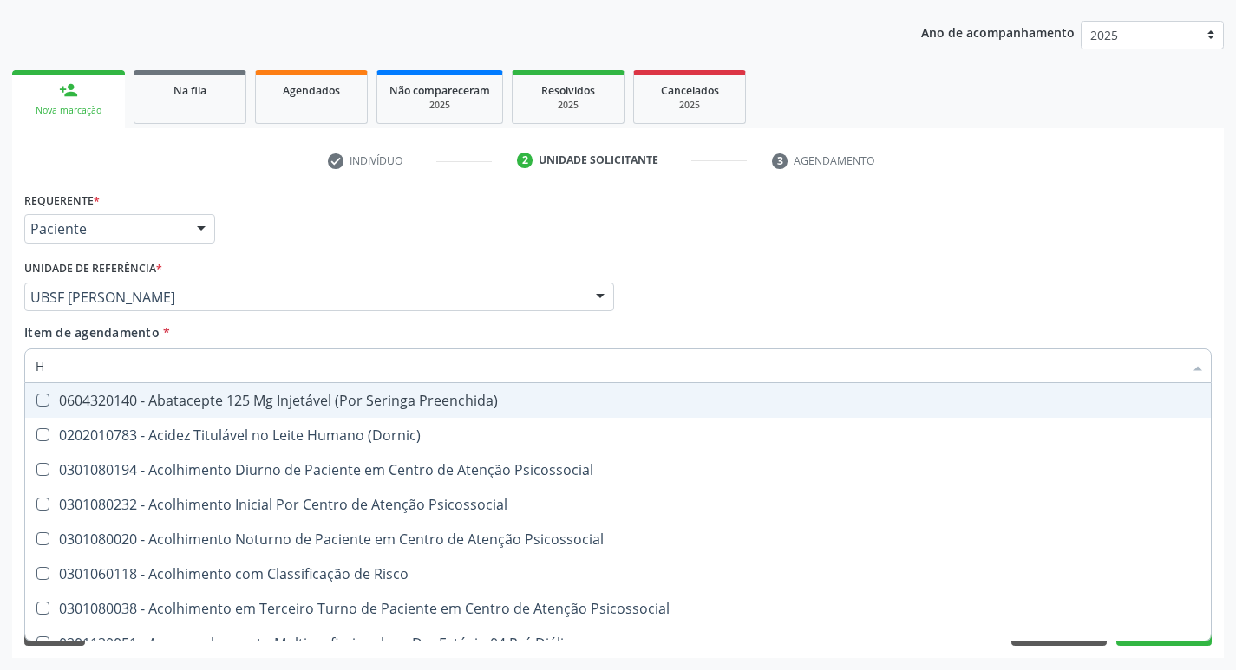
type input "HEMOGR"
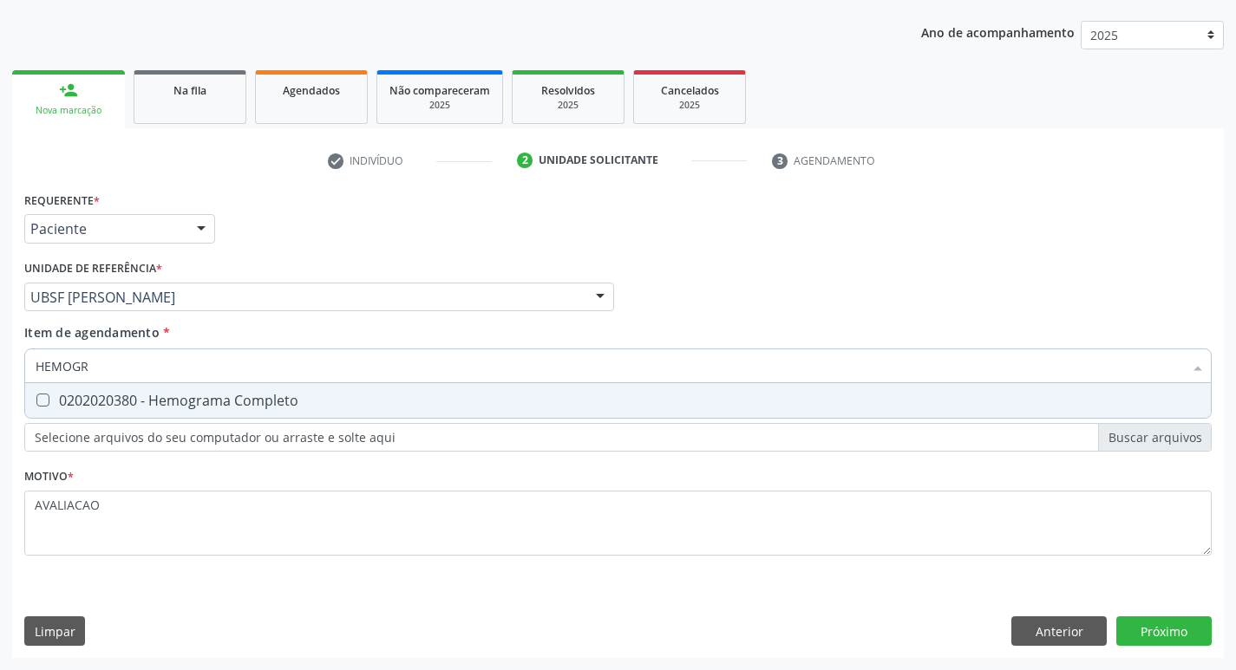
click at [291, 395] on div "0202020380 - Hemograma Completo" at bounding box center [618, 401] width 1165 height 14
checkbox Completo "true"
type input "HEMOG"
checkbox Completo "false"
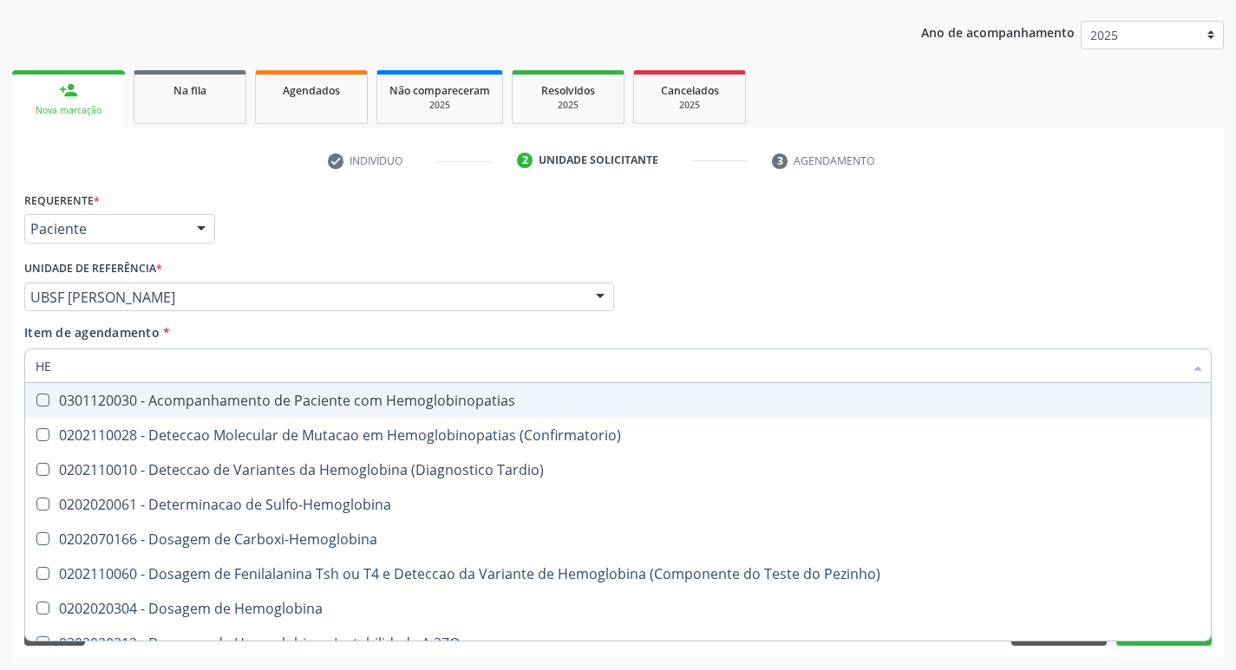
type input "H"
checkbox Glicosilada "false"
checkbox Completo "false"
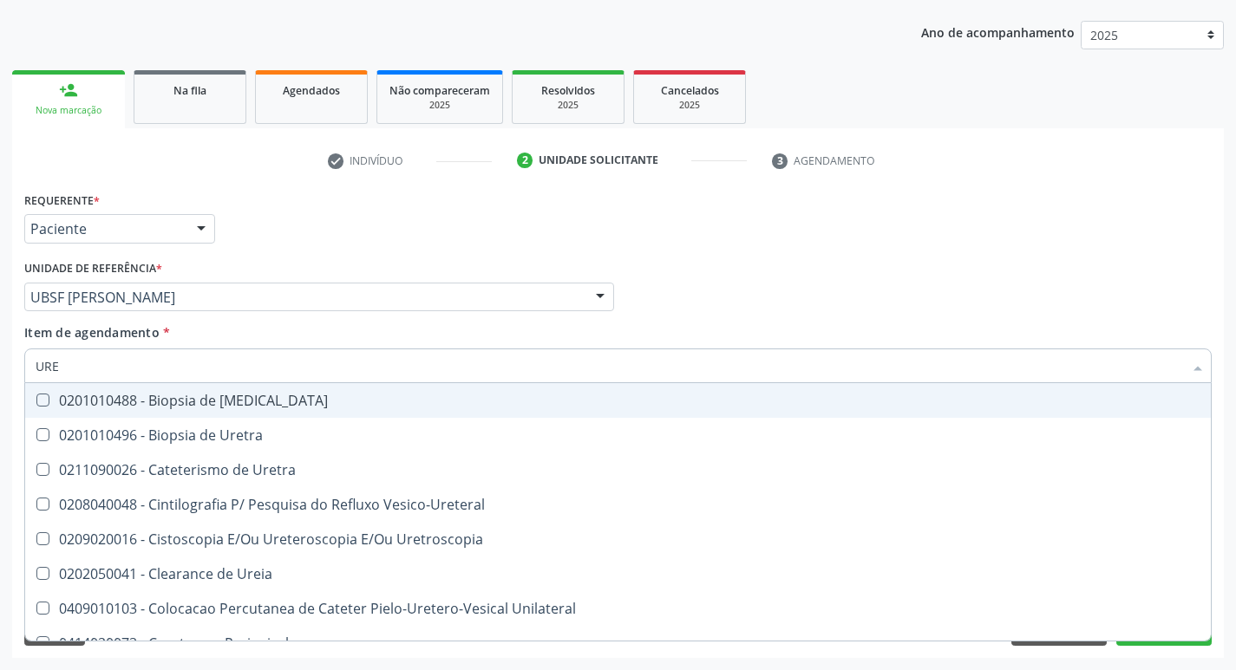
type input "UREI"
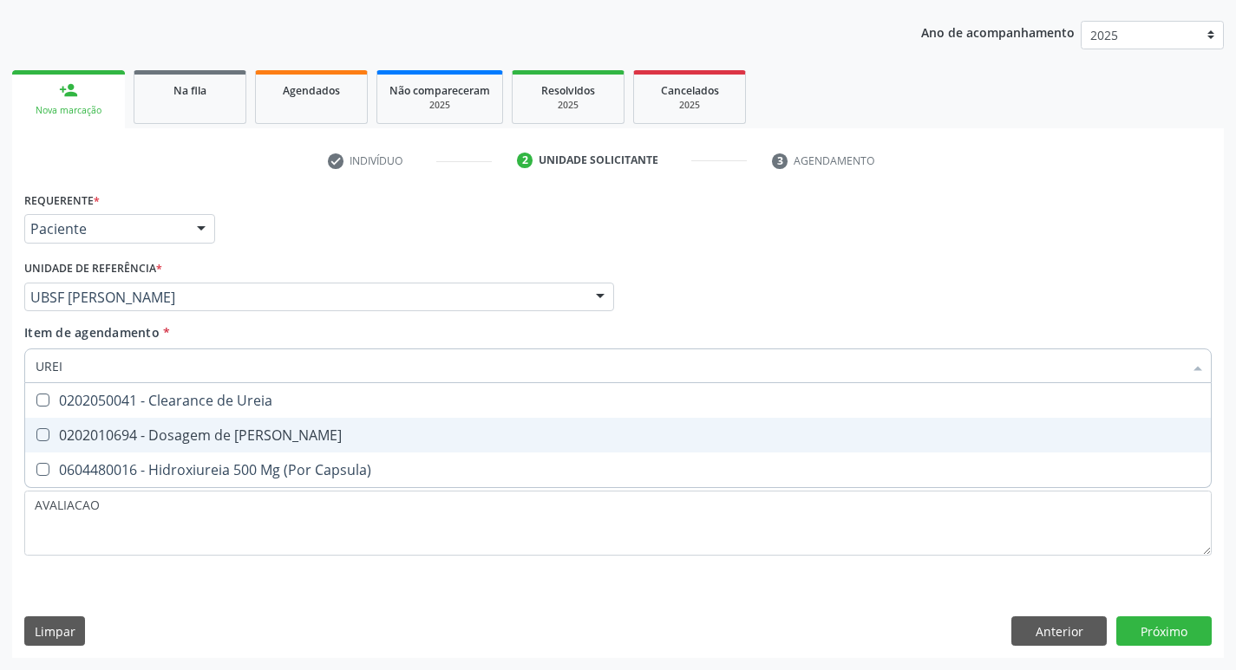
click at [290, 422] on span "0202010694 - Dosagem de [PERSON_NAME]" at bounding box center [618, 435] width 1186 height 35
checkbox Ureia "true"
type input "URE"
checkbox Ureia "false"
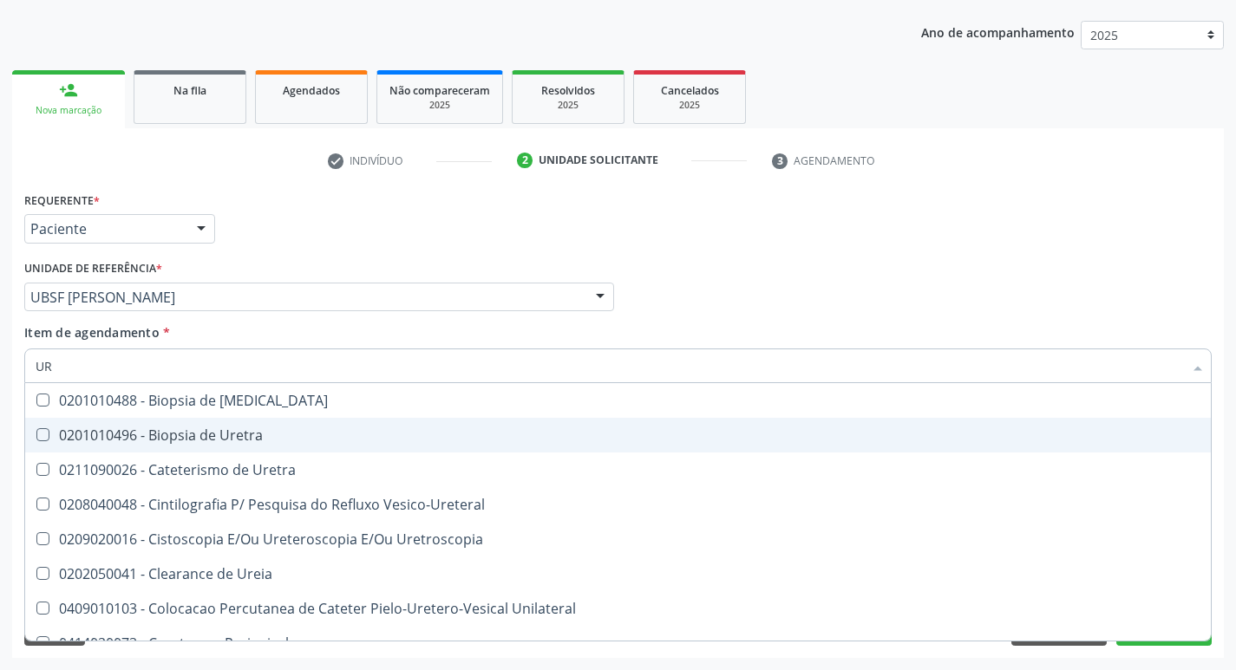
type input "U"
checkbox Ureia "false"
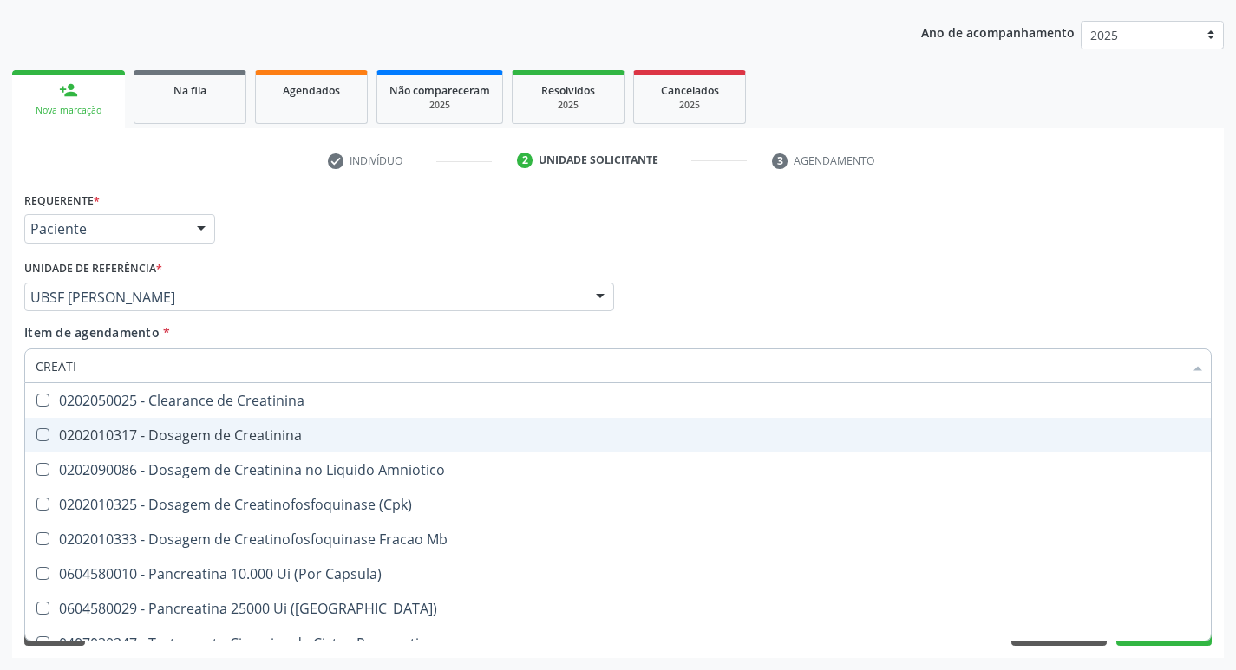
type input "CREATIN"
click at [290, 422] on span "0202010317 - Dosagem de Creatinina" at bounding box center [618, 435] width 1186 height 35
checkbox Creatinina "true"
type input "C"
checkbox Creatinina "false"
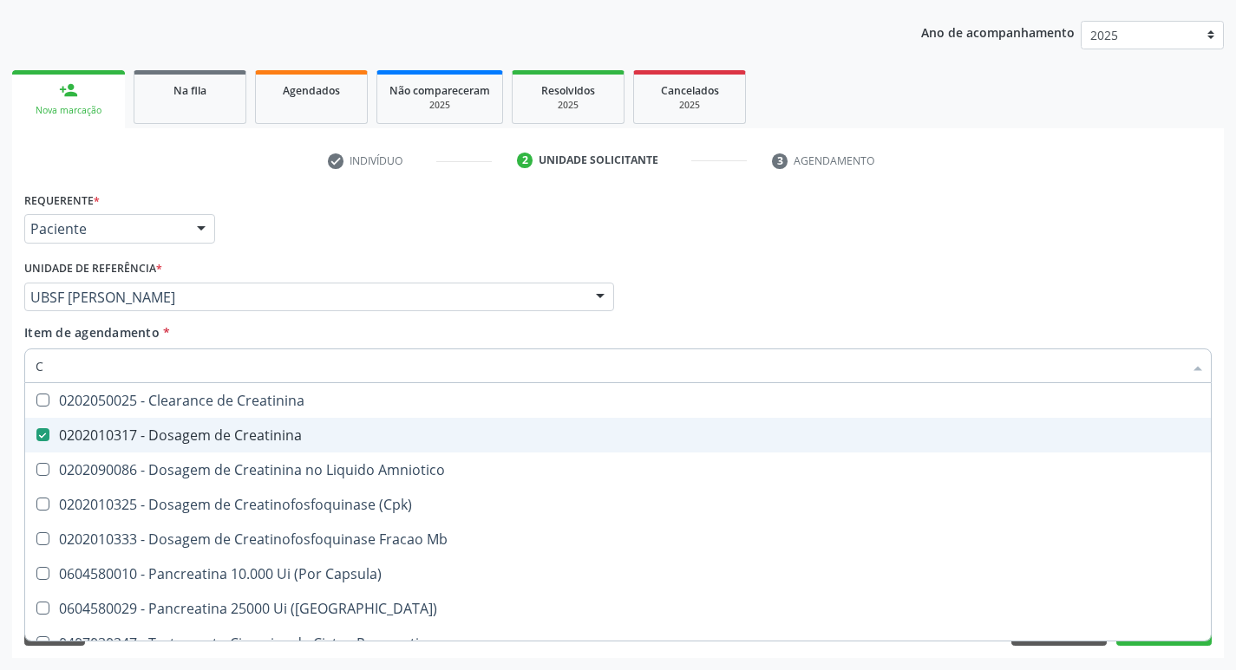
checkbox Amniotico "false"
checkbox Mb "false"
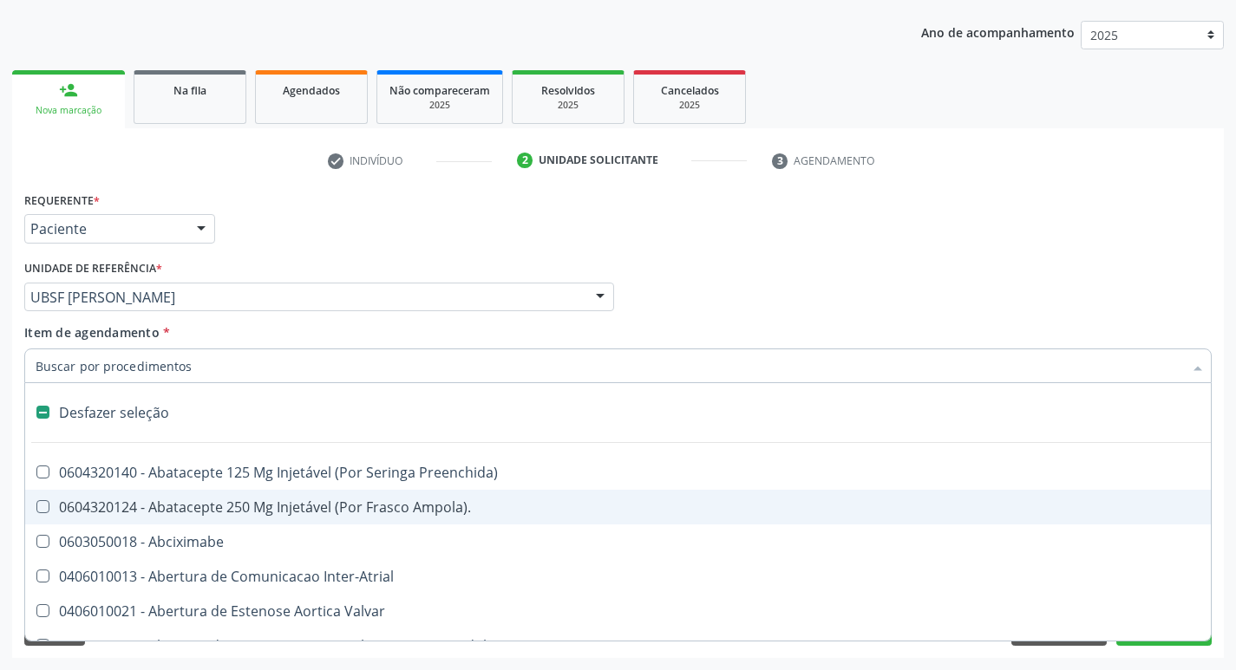
type input "2"
checkbox Monopolar "true"
checkbox Quadril "true"
checkbox Biologica "true"
checkbox Vagina "true"
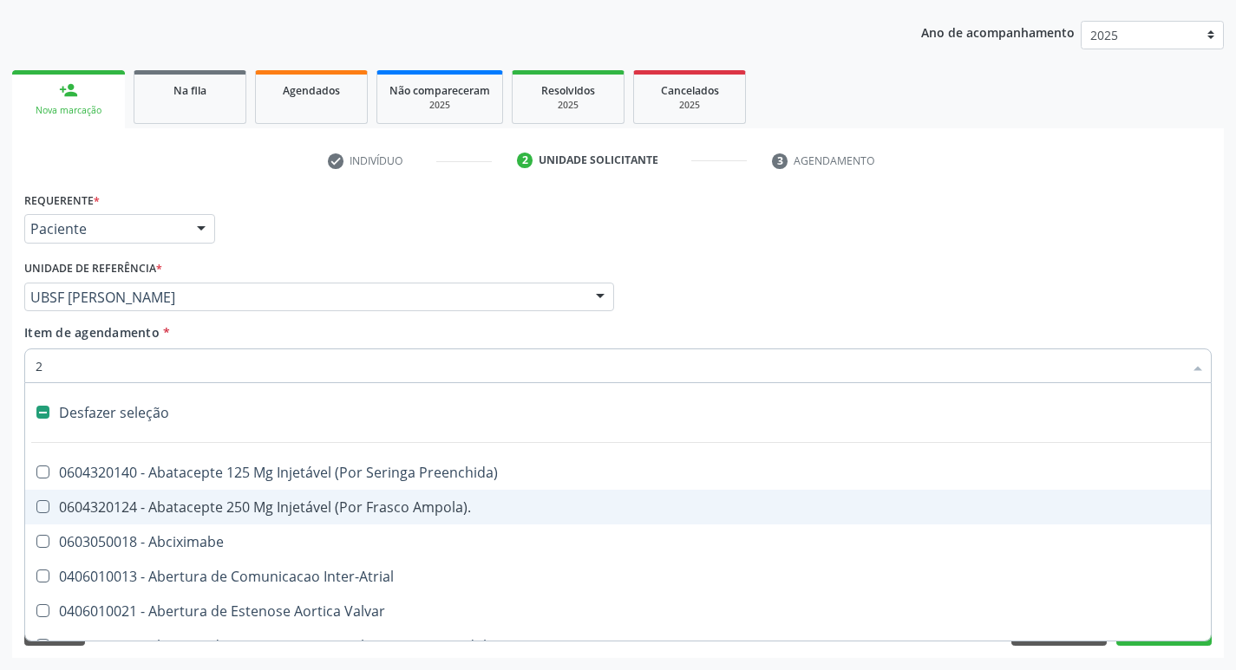
checkbox Puerperal "true"
checkbox Aorto-Cavitarias "true"
checkbox Congenita "true"
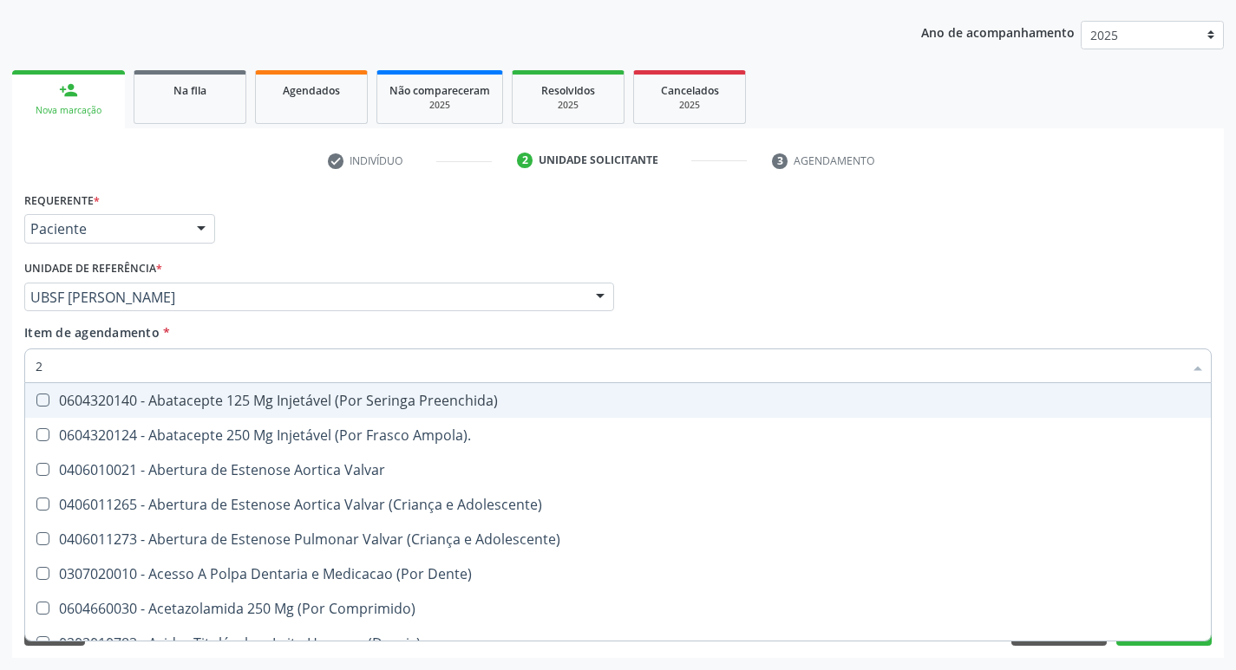
type input "20205001"
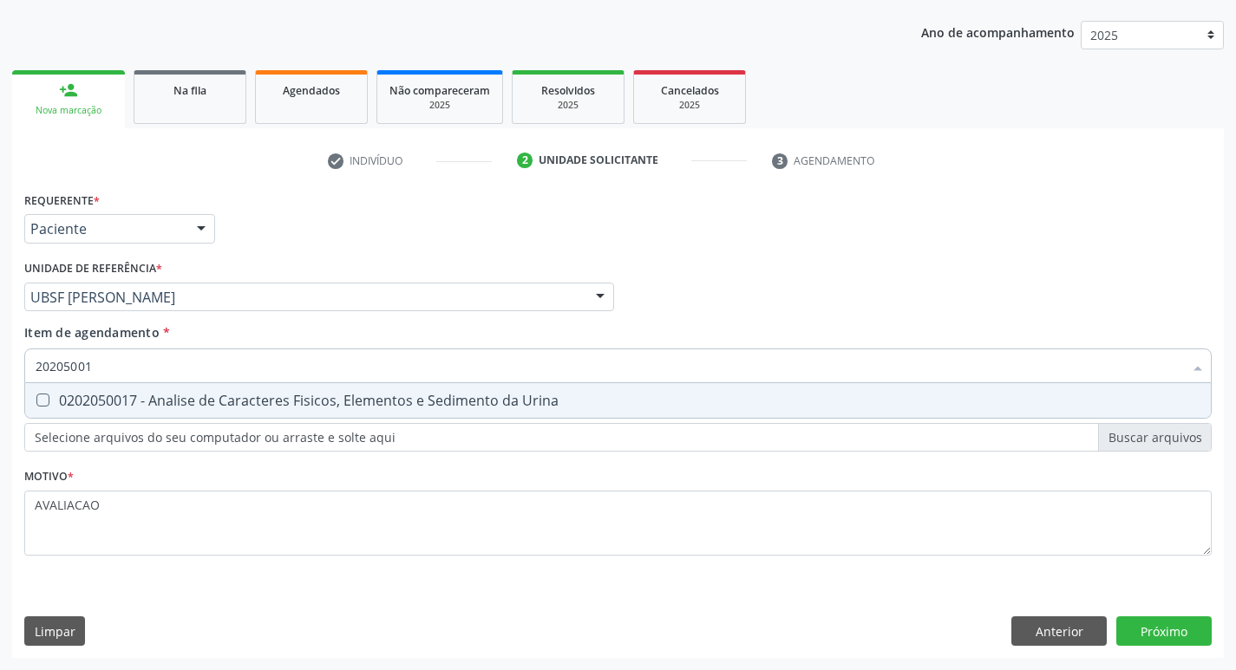
click at [290, 405] on div "0202050017 - Analise de Caracteres Fisicos, Elementos e Sedimento da Urina" at bounding box center [618, 401] width 1165 height 14
checkbox Urina "true"
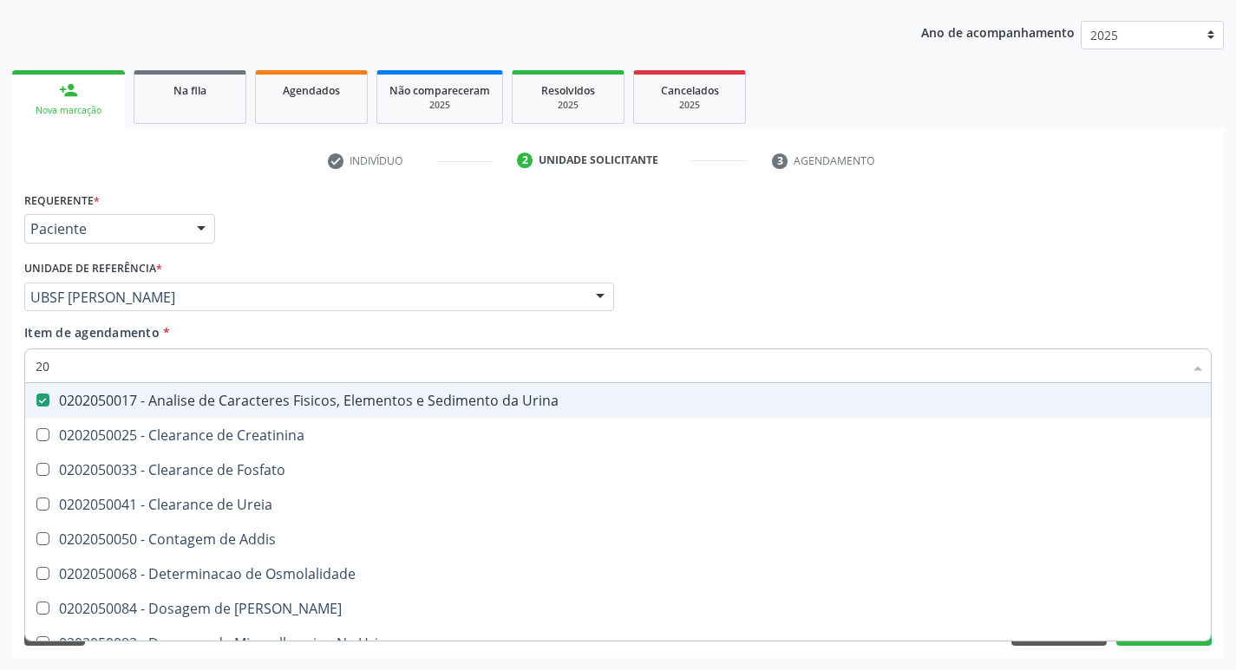
type input "2"
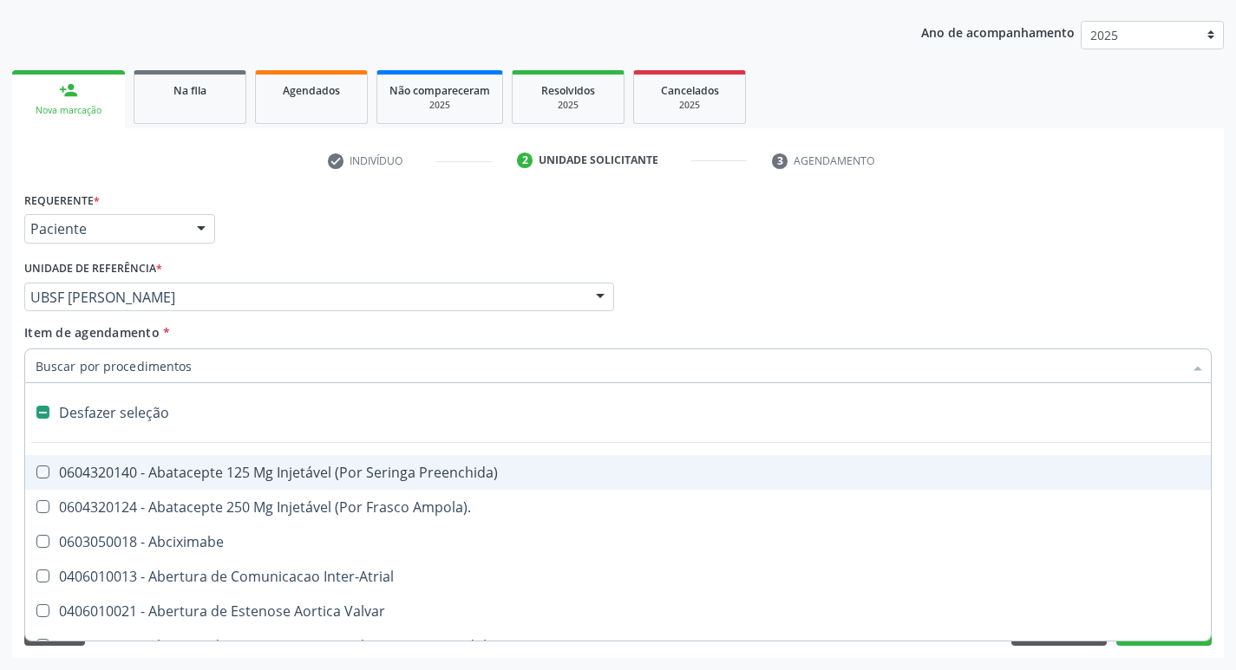
checkbox Preenchida\) "false"
checkbox Inter-Atrial "false"
type input "V"
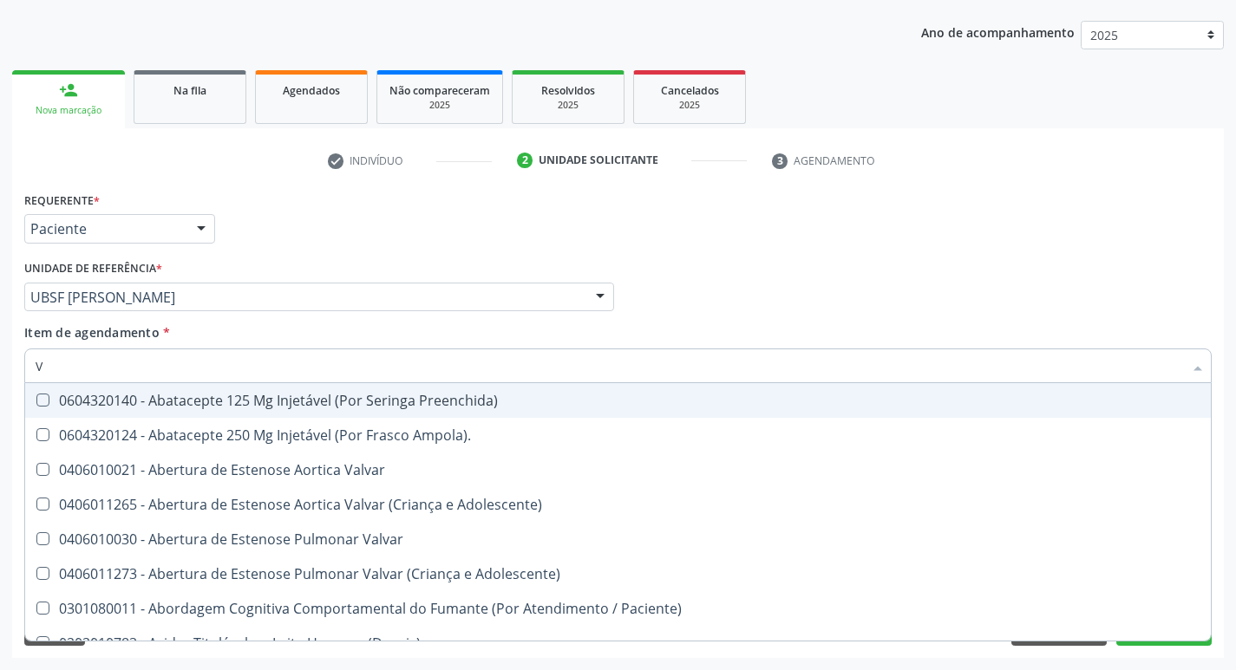
checkbox Não\) "false"
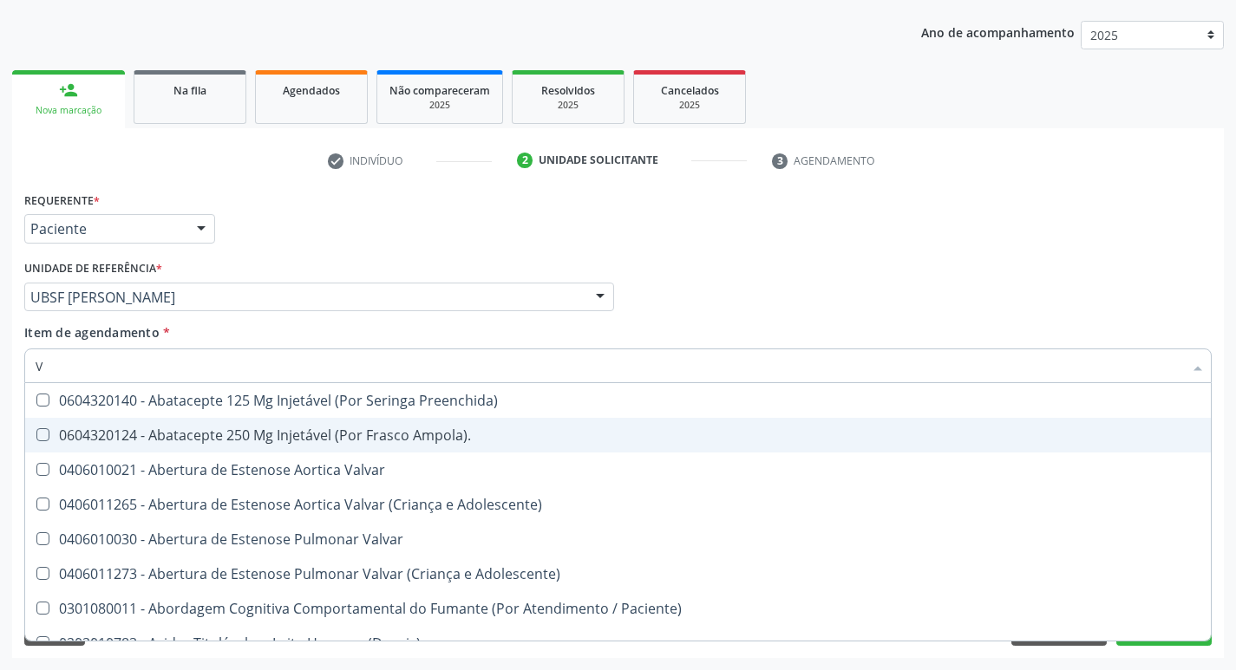
type input "VITAM"
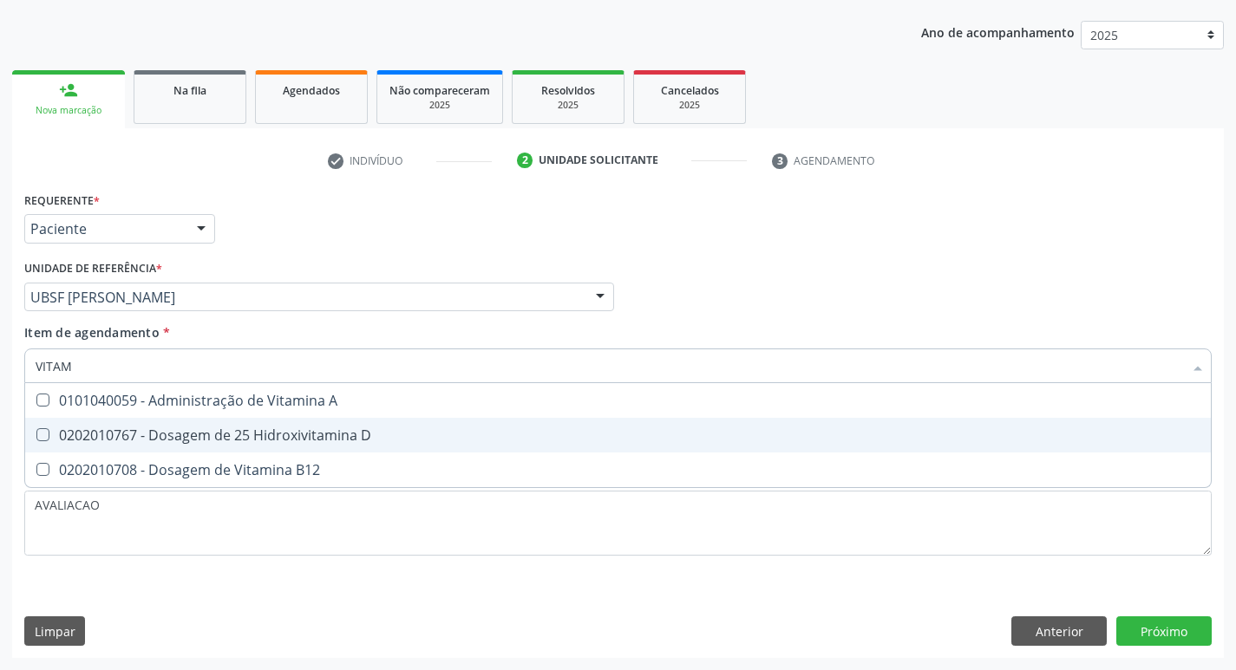
click at [296, 428] on div "0202010767 - Dosagem de 25 Hidroxivitamina D" at bounding box center [618, 435] width 1165 height 14
checkbox D "true"
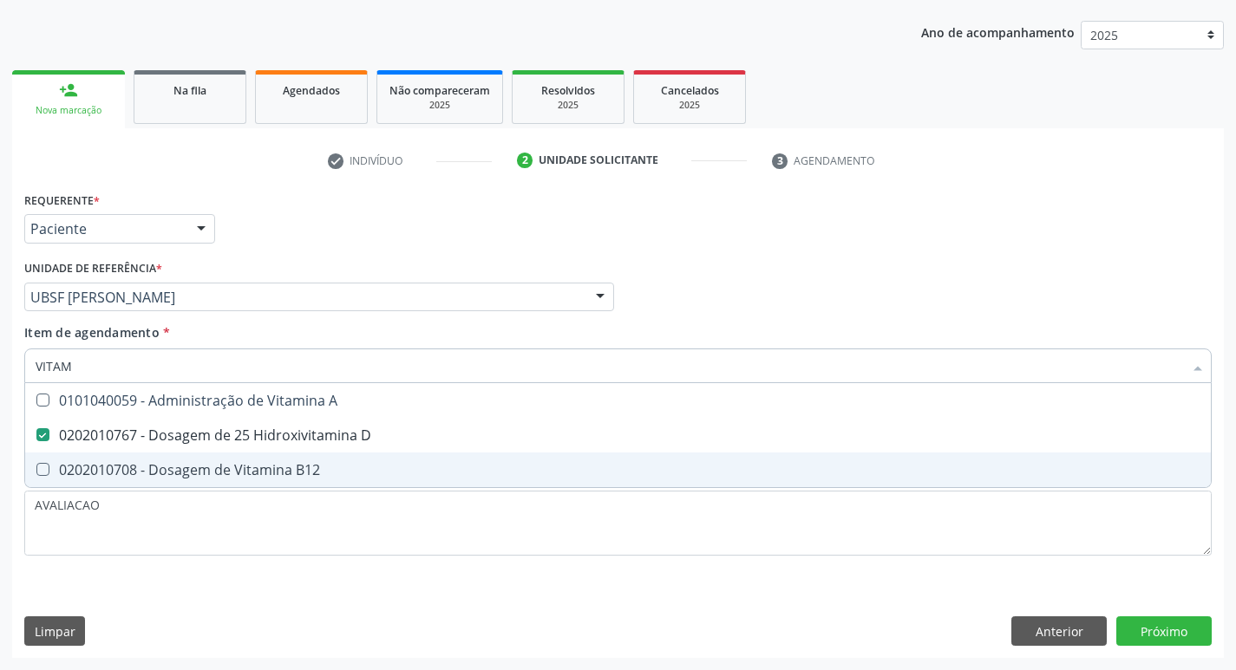
click at [319, 463] on div "0202010708 - Dosagem de Vitamina B12" at bounding box center [618, 470] width 1165 height 14
checkbox B12 "true"
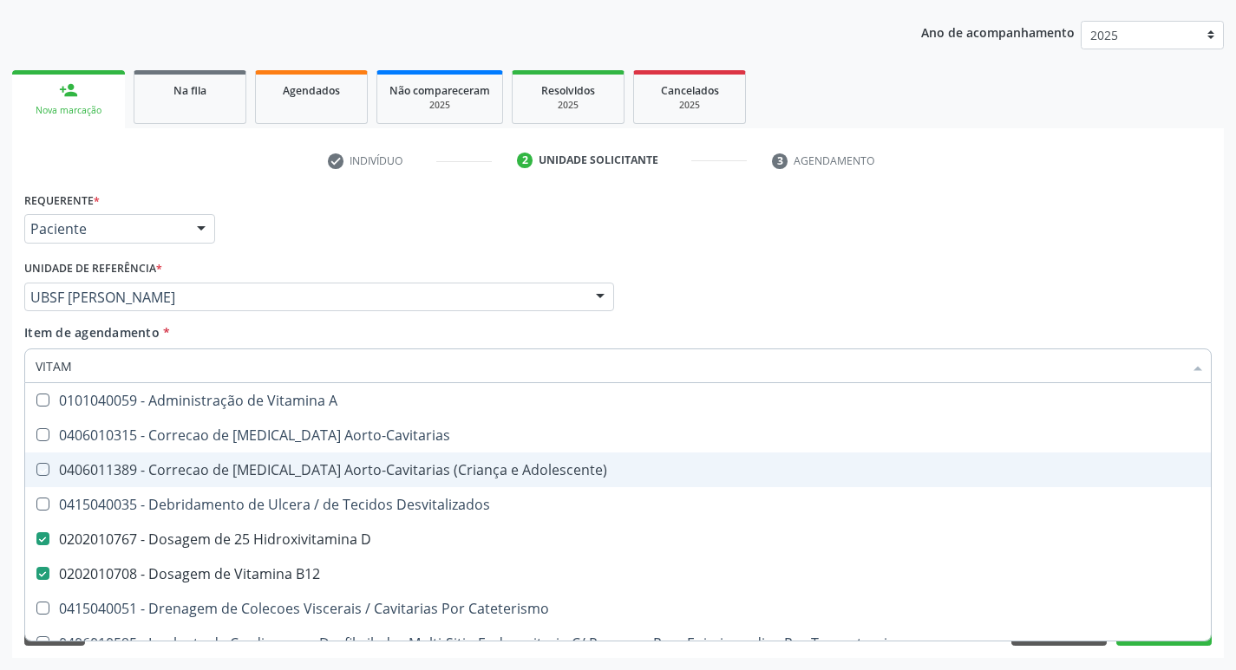
type input "VITA"
checkbox Aorto-Cavitarias "false"
checkbox Adolescente\) "false"
type input "V"
checkbox D "false"
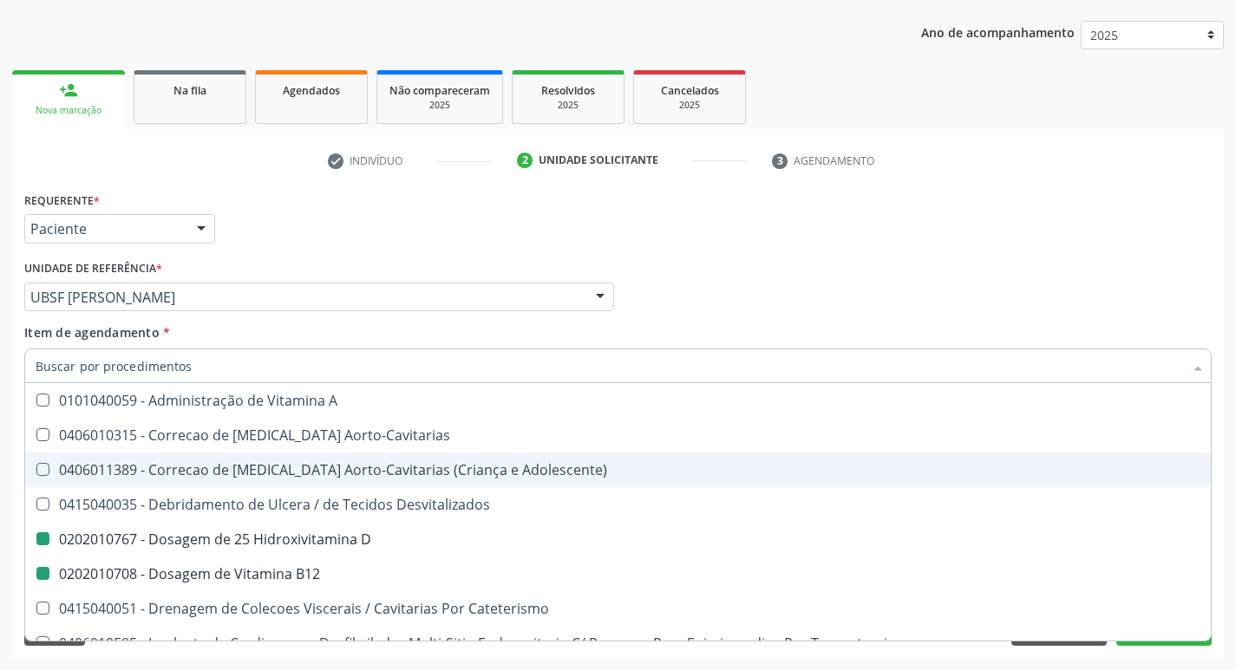
checkbox B12 "false"
checkbox Cateterismo "false"
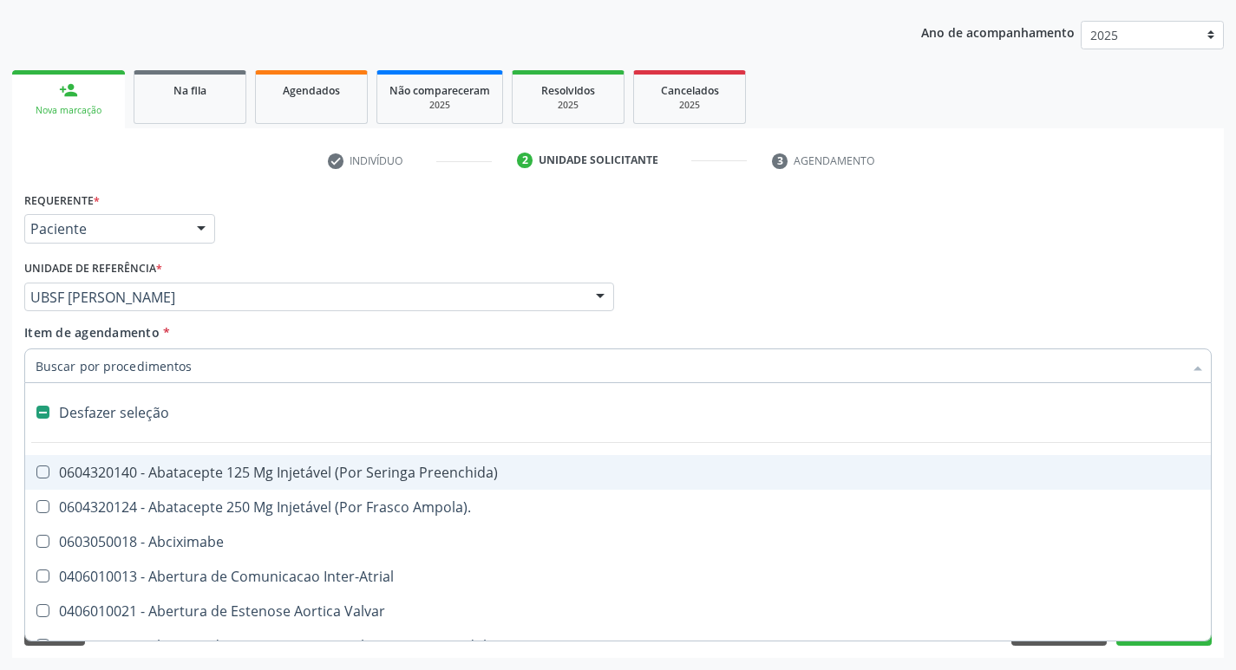
type input "U"
checkbox Frasco-Ampola\) "true"
checkbox Urina "false"
checkbox Pulmonar\) "true"
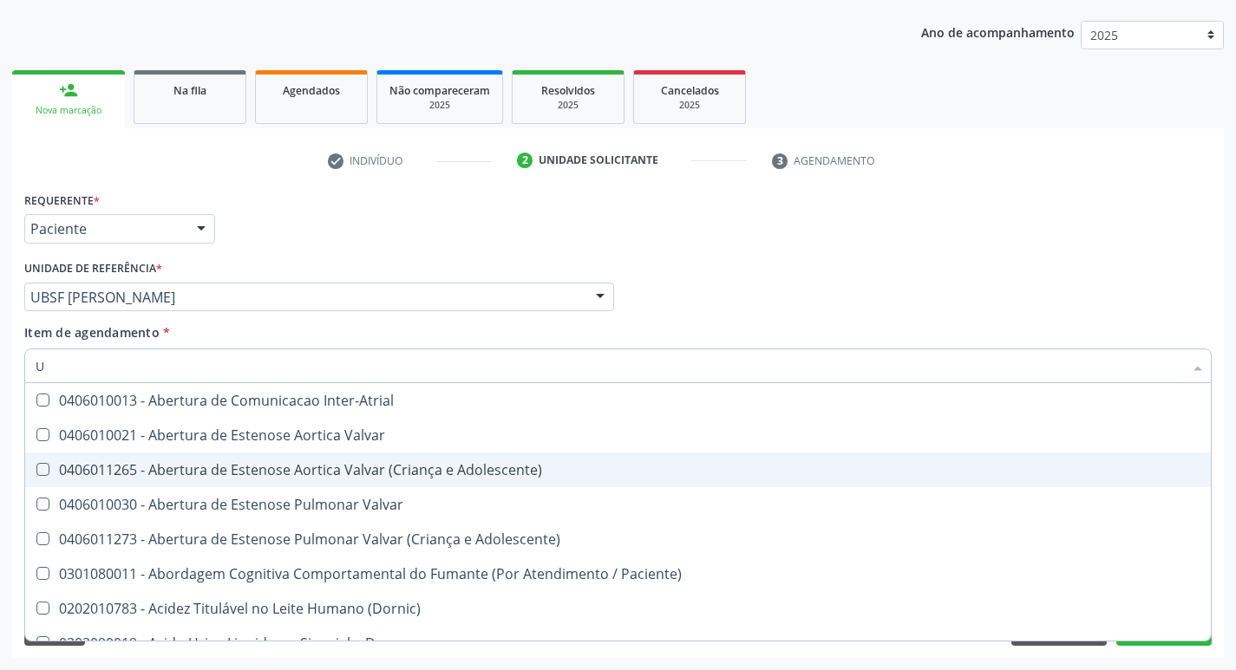
type input "UR"
checkbox Reabilitacao "true"
checkbox Urina "false"
checkbox Nivel "true"
type input "URI"
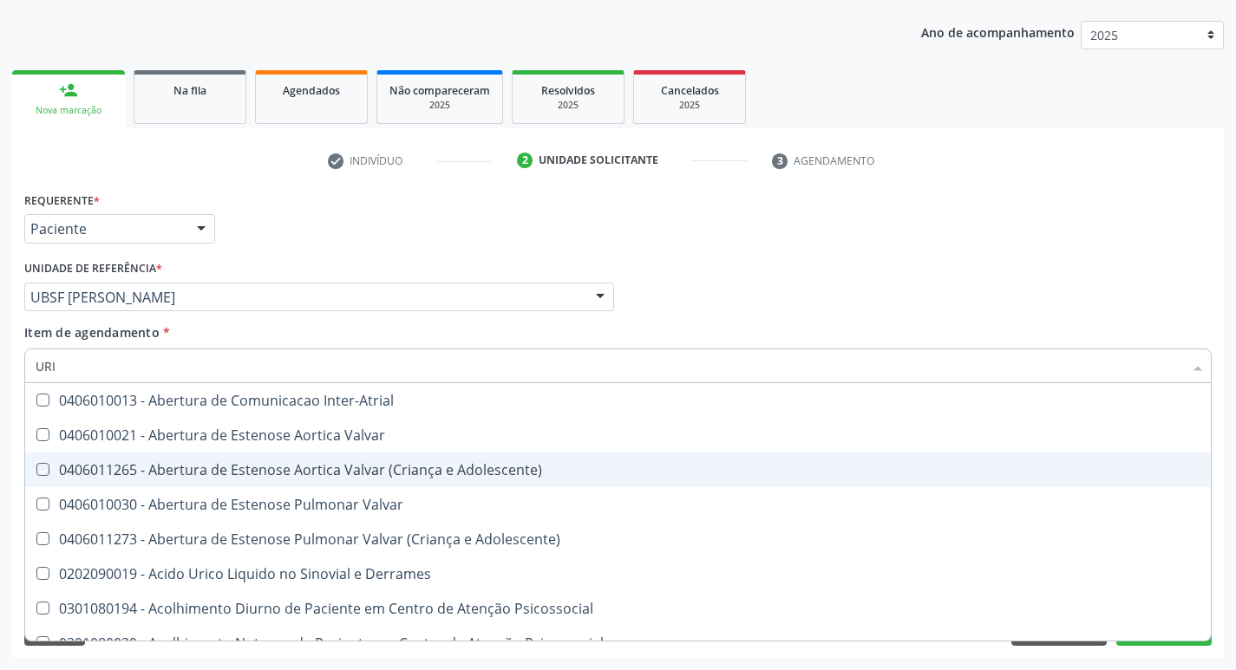
checkbox Adolescente\) "true"
checkbox Urina "false"
type input "URIC"
checkbox Urina "false"
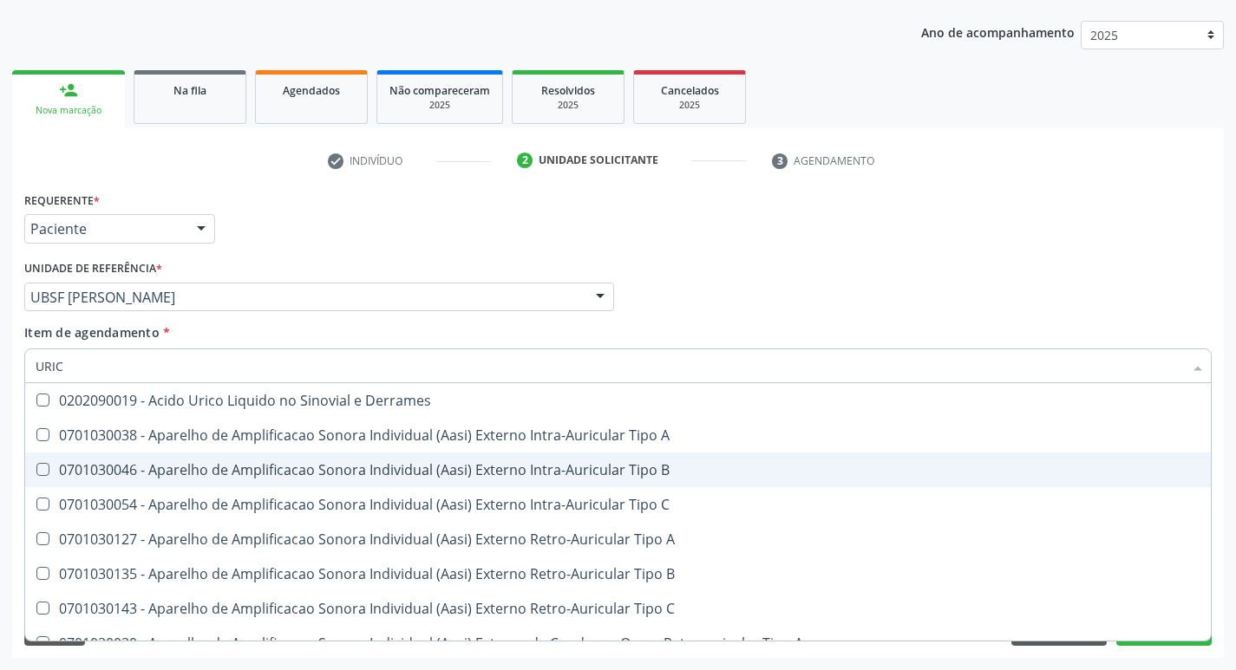
type input "URICO"
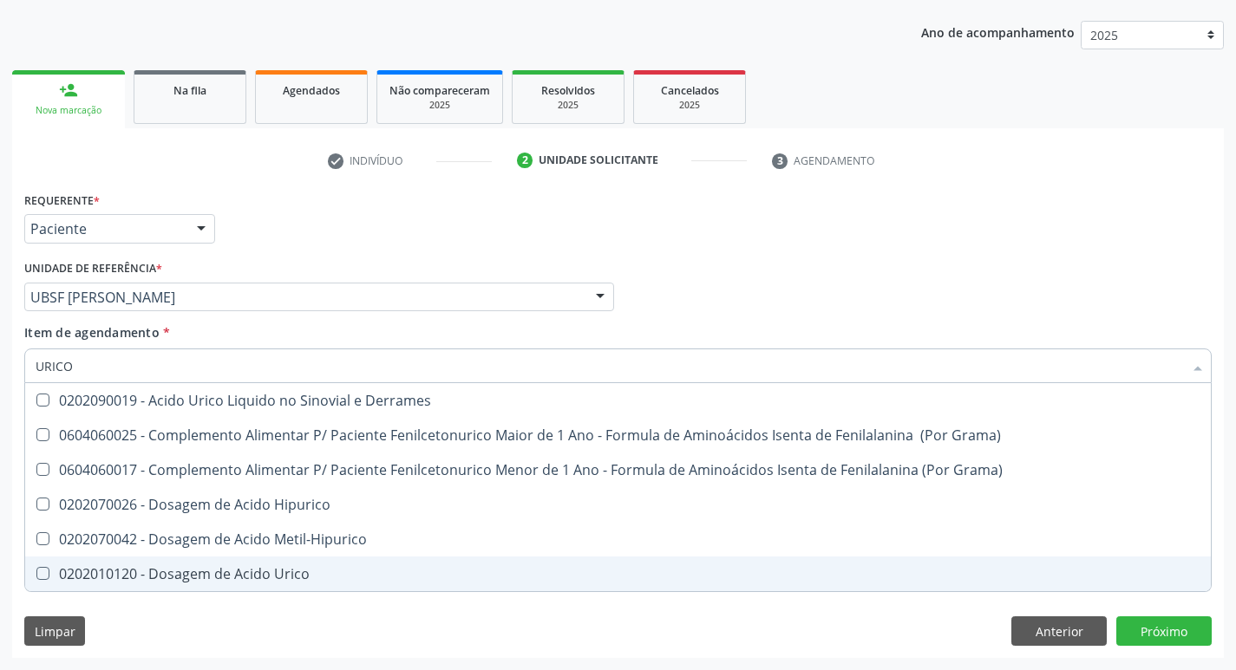
click at [290, 567] on div "0202010120 - Dosagem de Acido Urico" at bounding box center [618, 574] width 1165 height 14
checkbox Urico "true"
type input "URIC"
checkbox Urico "false"
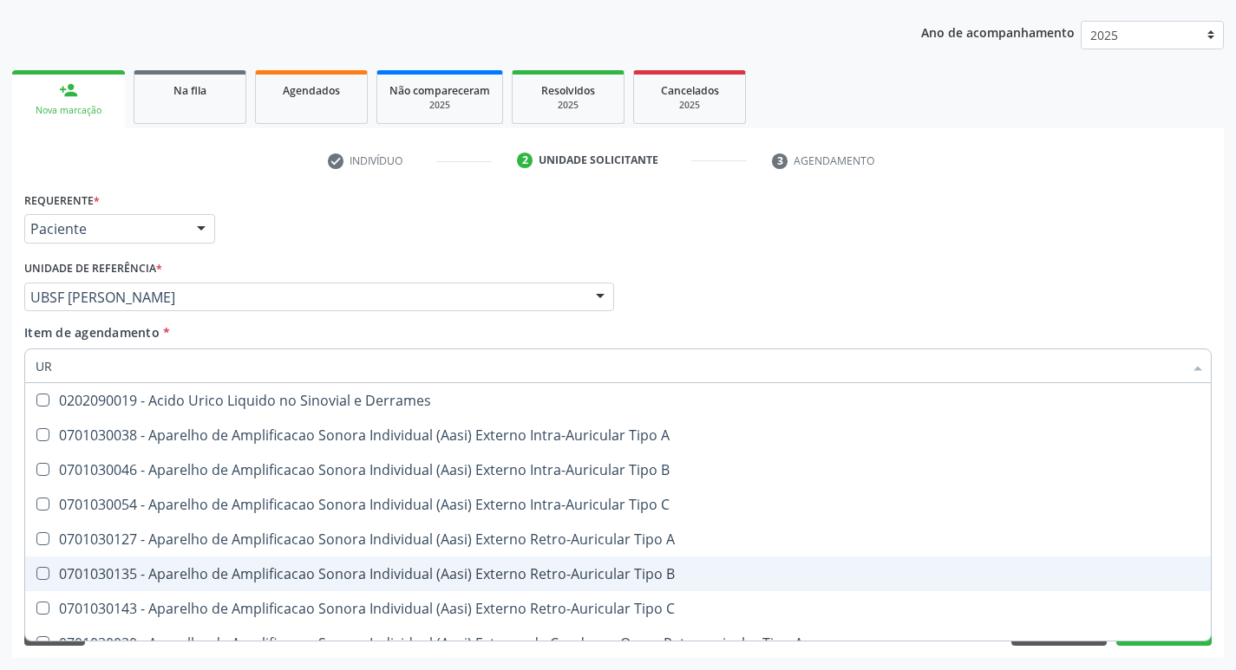
type input "U"
checkbox B "false"
checkbox Urico "false"
checkbox Pré-Auricular "false"
checkbox A "false"
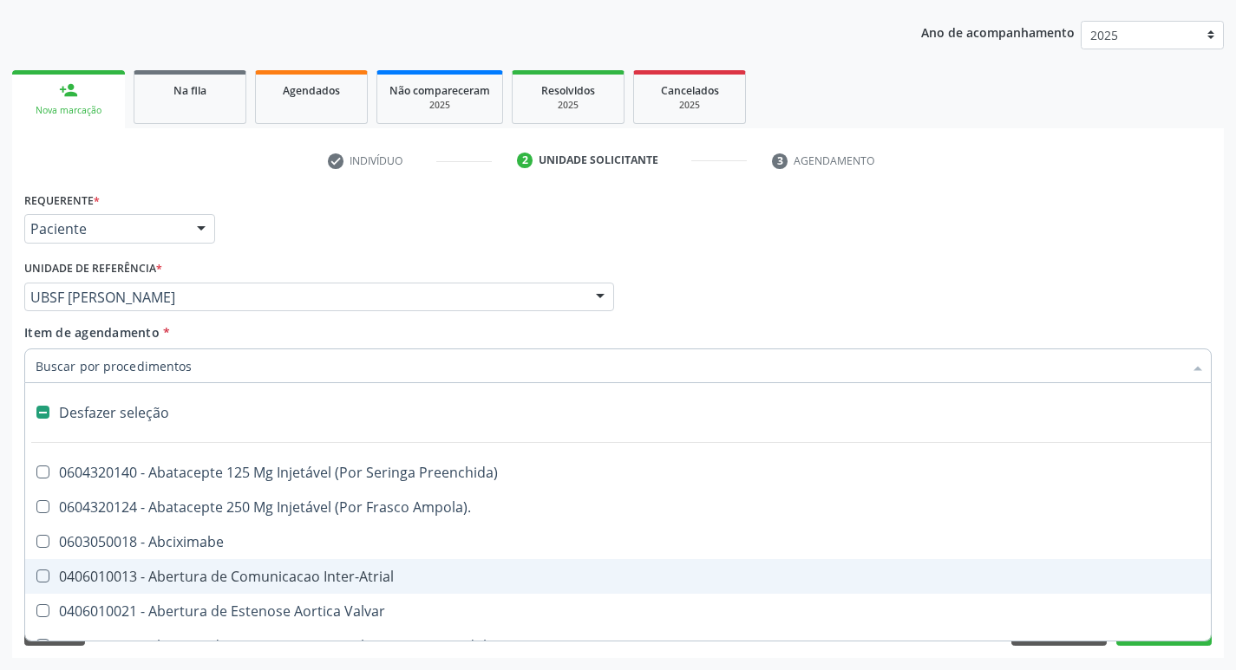
type input "F"
checkbox Congênita\ "true"
checkbox Urina "false"
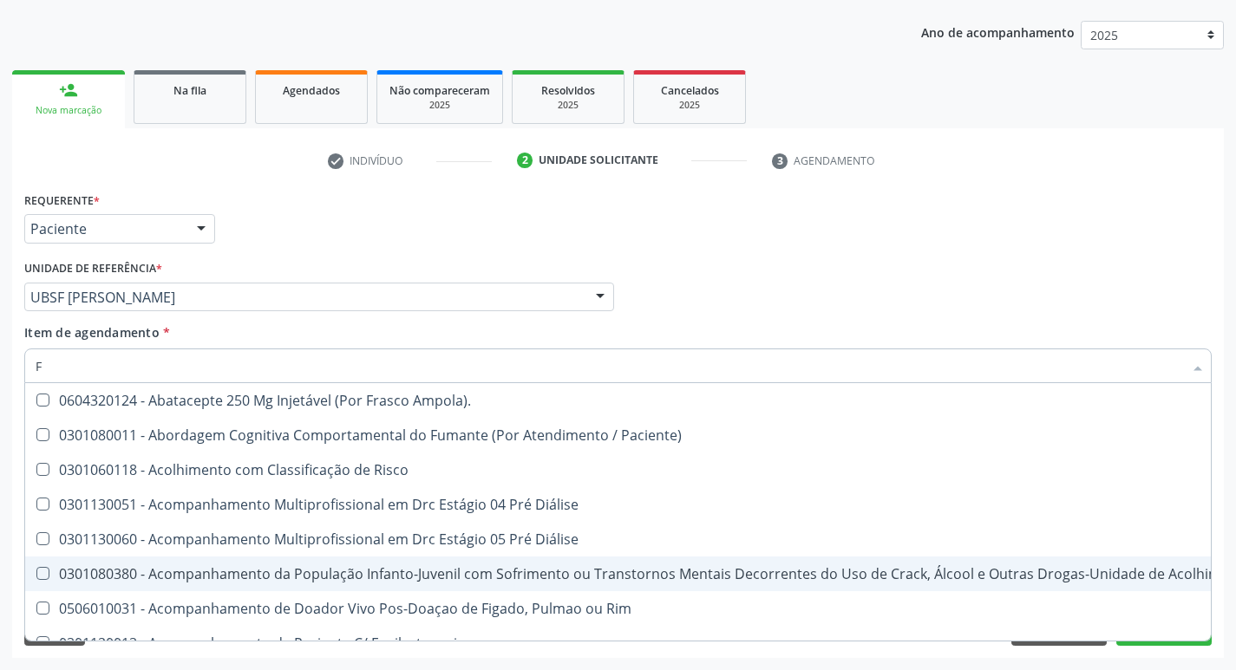
type input "FE"
checkbox Urina "false"
checkbox Respiratória "true"
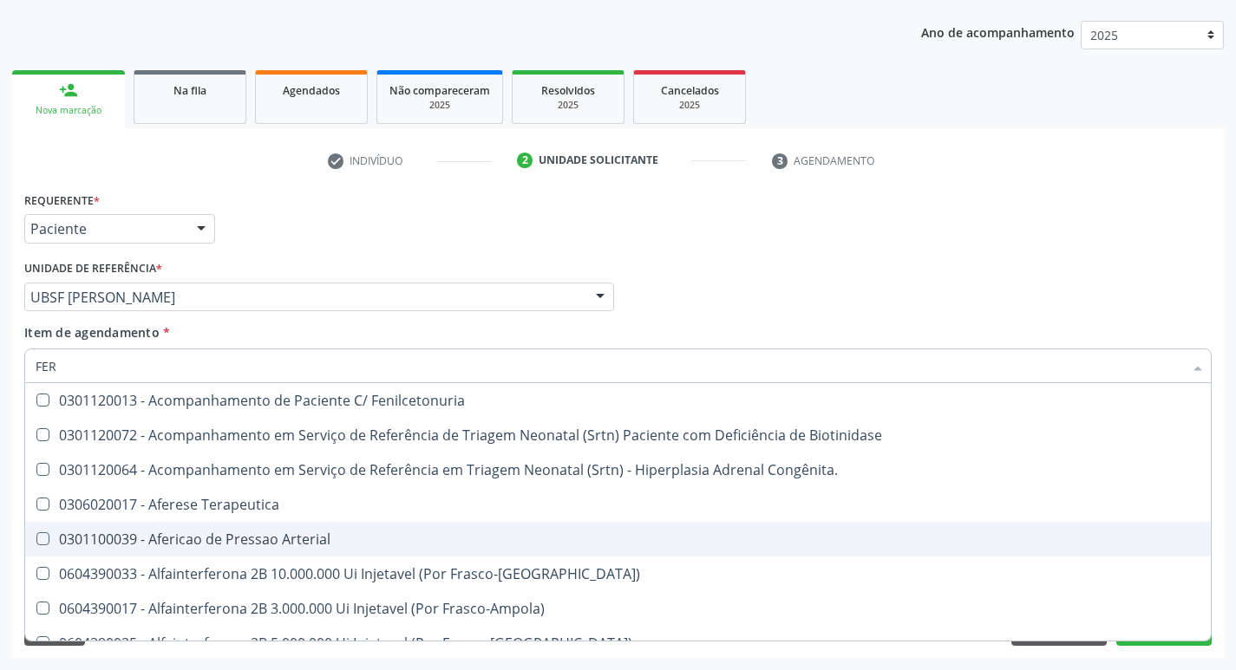
type input "FERR"
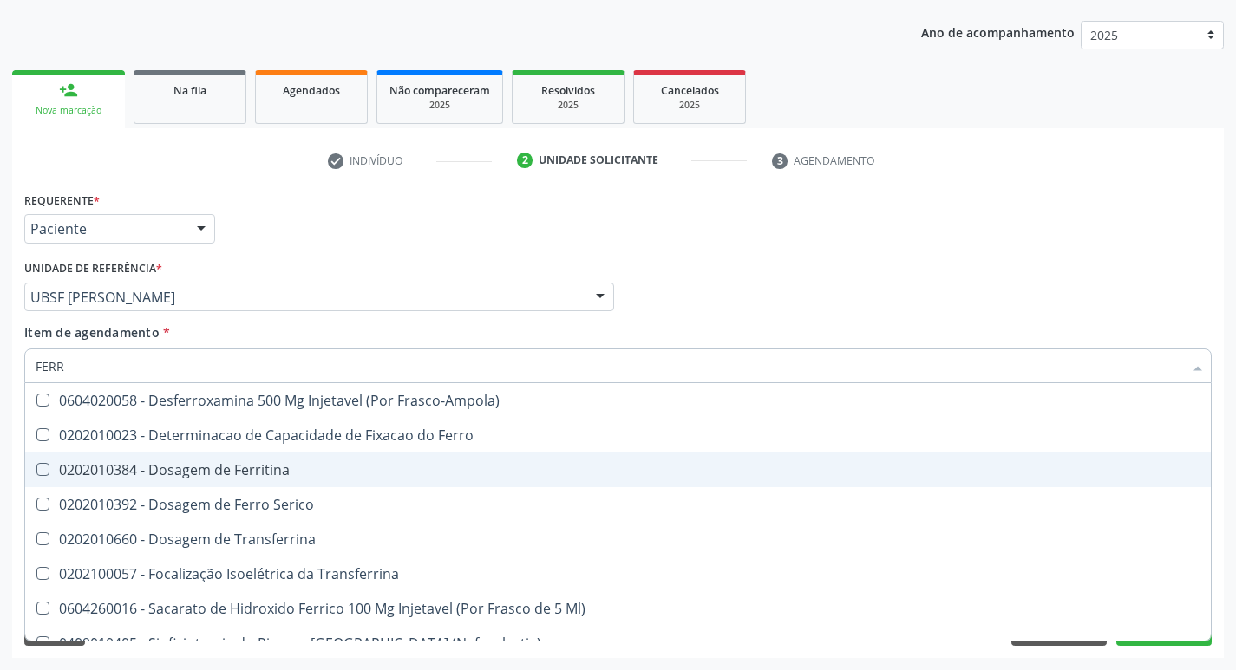
click at [300, 479] on span "0202010384 - Dosagem de Ferritina" at bounding box center [618, 470] width 1186 height 35
checkbox Ferritina "true"
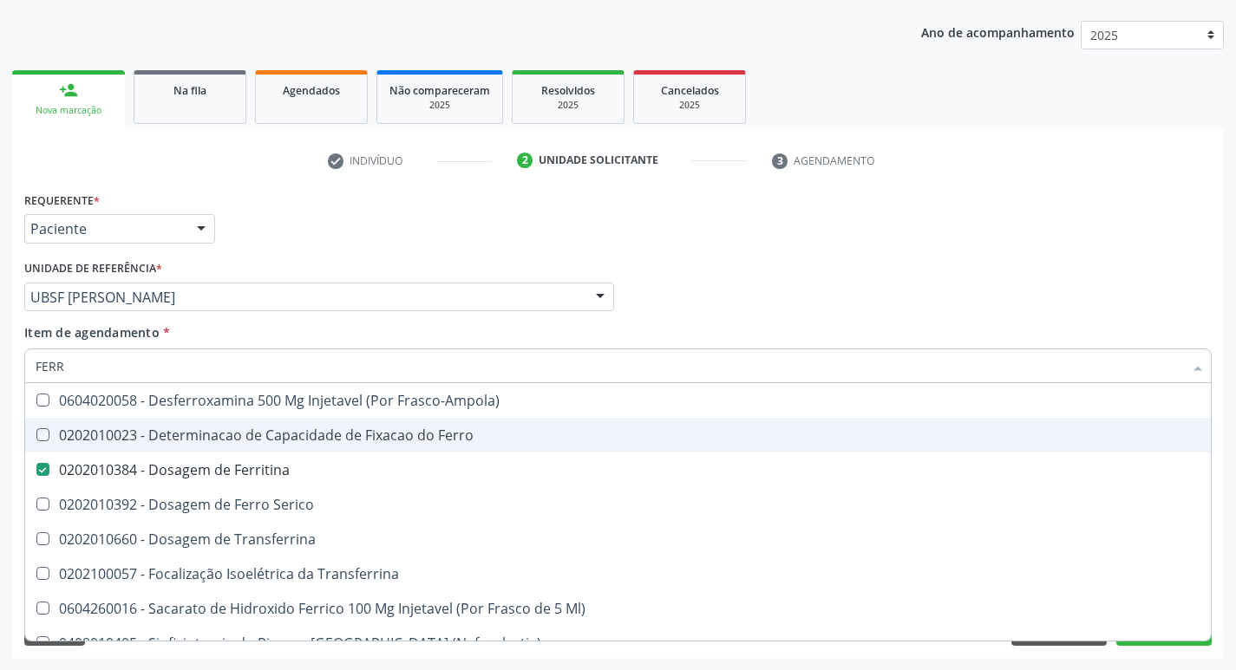
click at [1085, 180] on div "check Indivíduo 2 Unidade solicitante 3 Agendamento CNS 704 6051 4082 4525 done…" at bounding box center [618, 403] width 1212 height 512
checkbox Ferro "true"
checkbox Serico "true"
checkbox Transferrina "true"
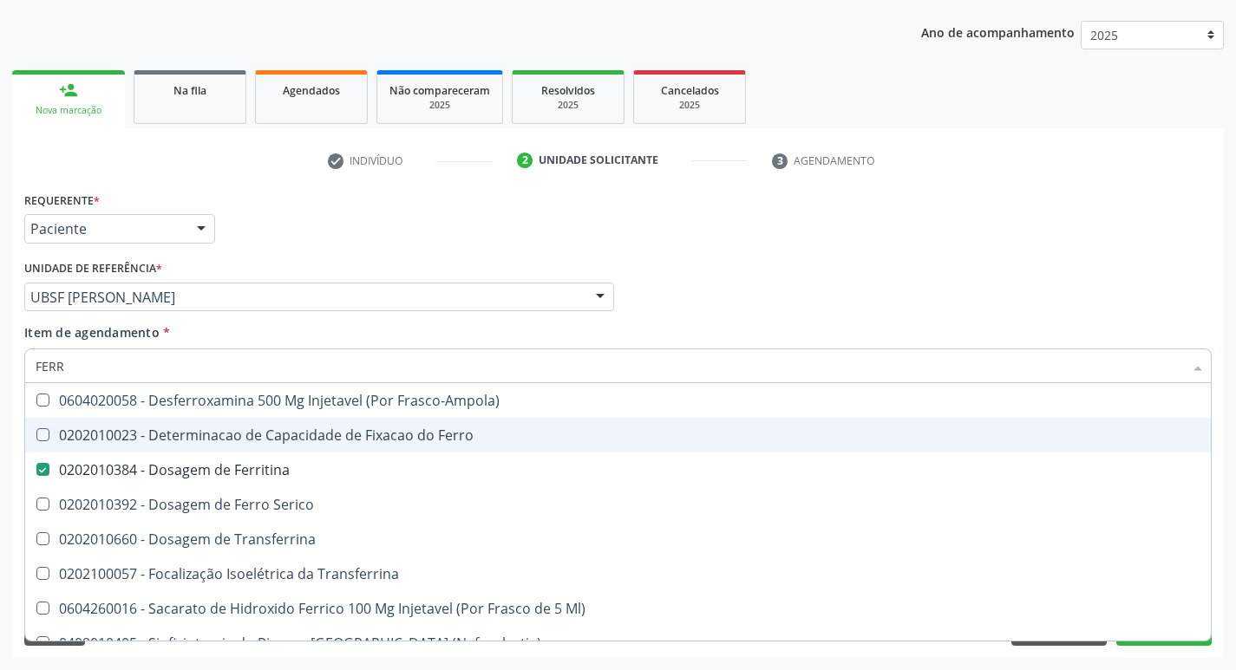
checkbox Ml\) "true"
checkbox \(Nefroplastia\) "true"
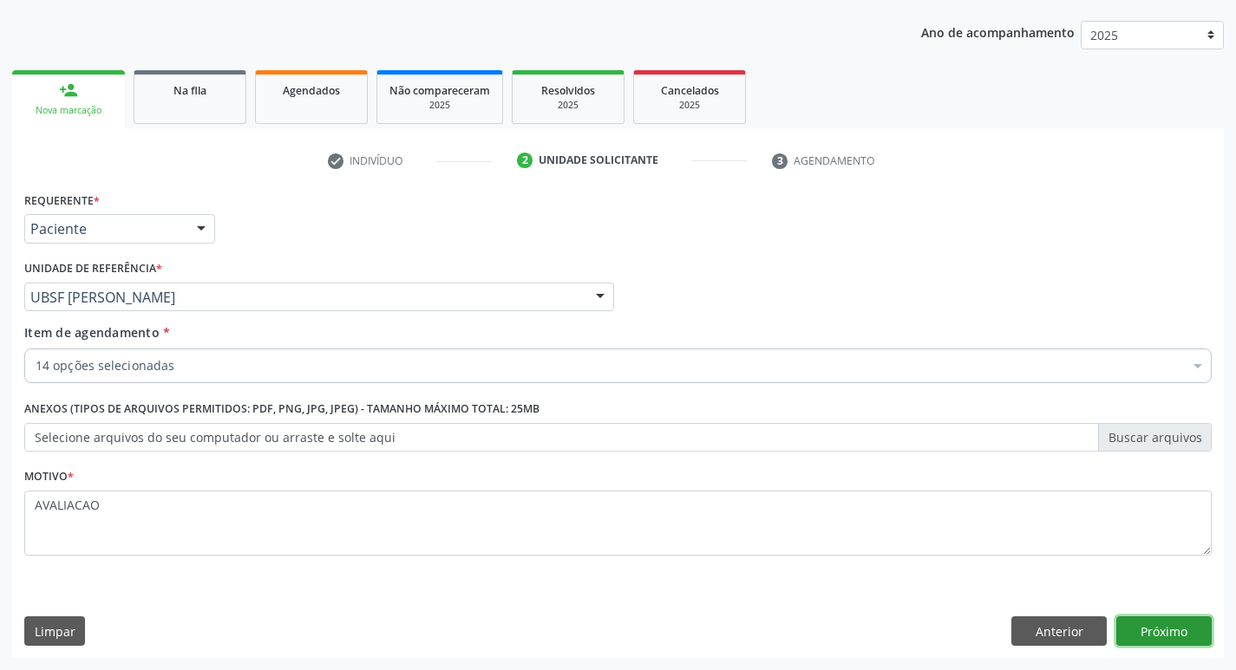
click at [1157, 637] on button "Próximo" at bounding box center [1163, 631] width 95 height 29
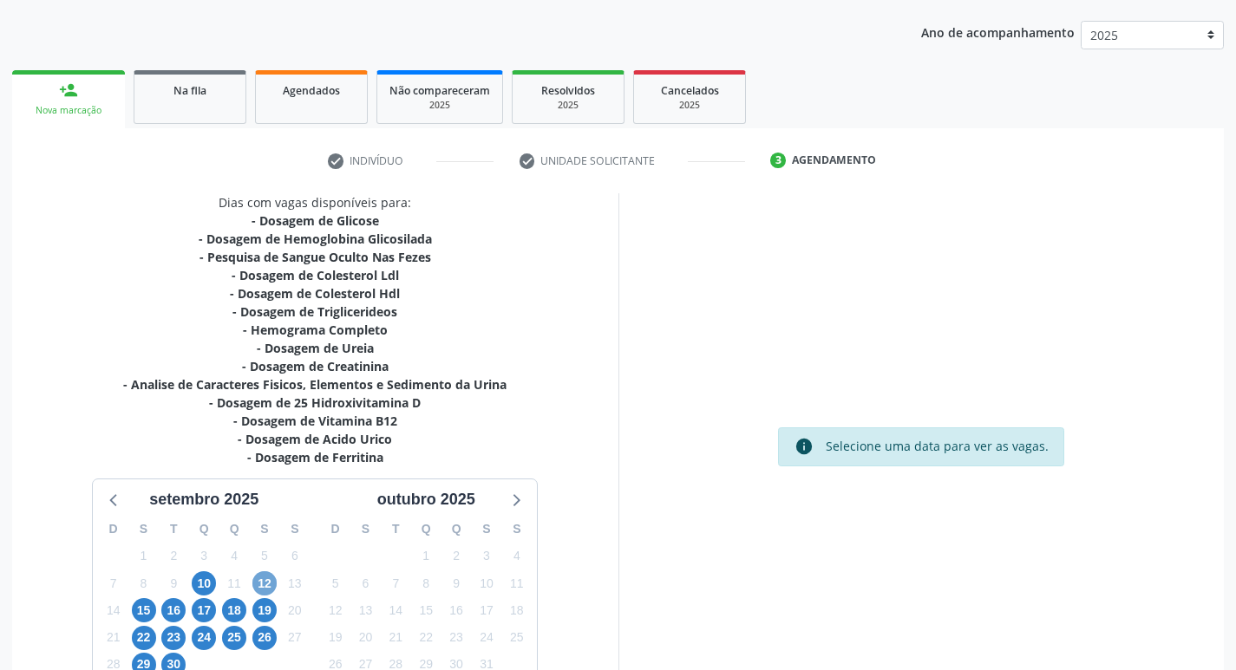
click at [263, 578] on span "12" at bounding box center [264, 584] width 24 height 24
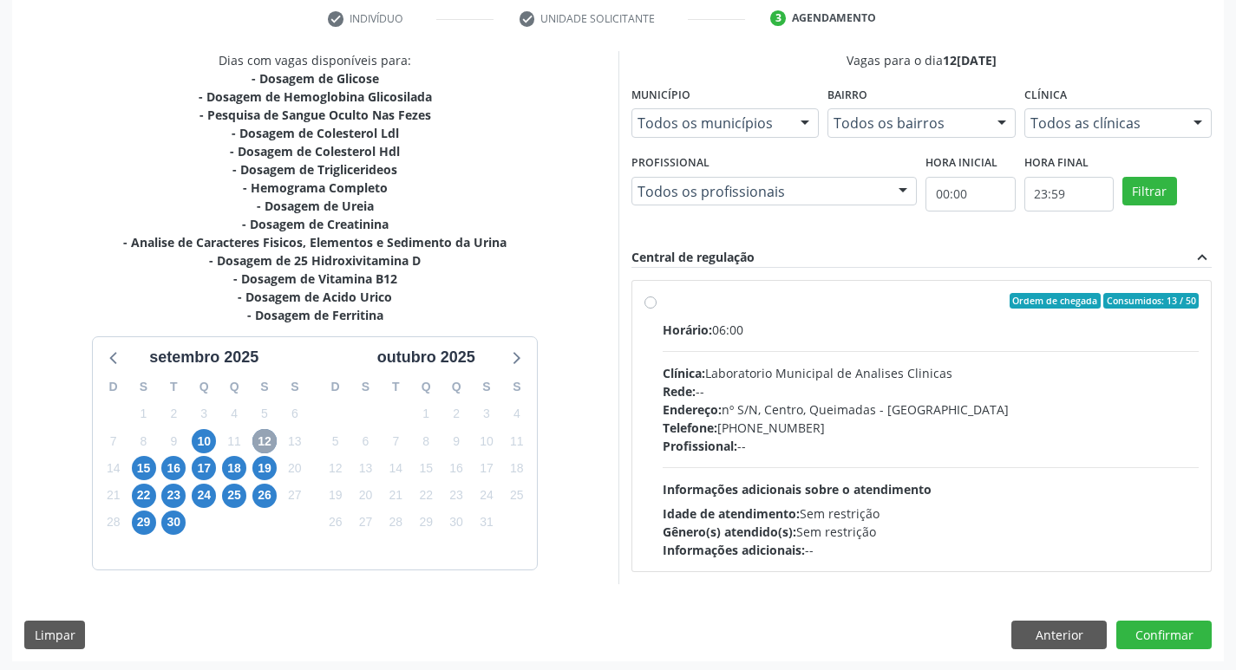
scroll to position [335, 0]
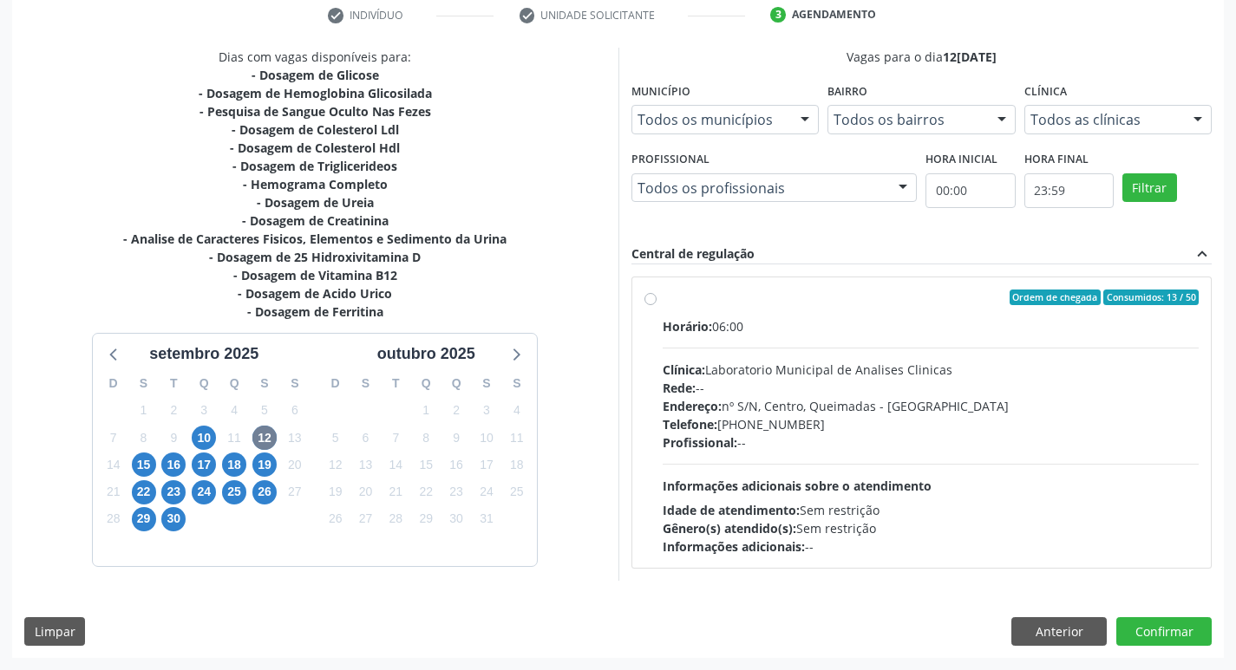
click at [845, 386] on div "Rede: --" at bounding box center [931, 388] width 537 height 18
click at [657, 305] on input "Ordem de chegada Consumidos: 13 / 50 Horário: 06:00 Clínica: Laboratorio Munici…" at bounding box center [650, 298] width 12 height 16
radio input "true"
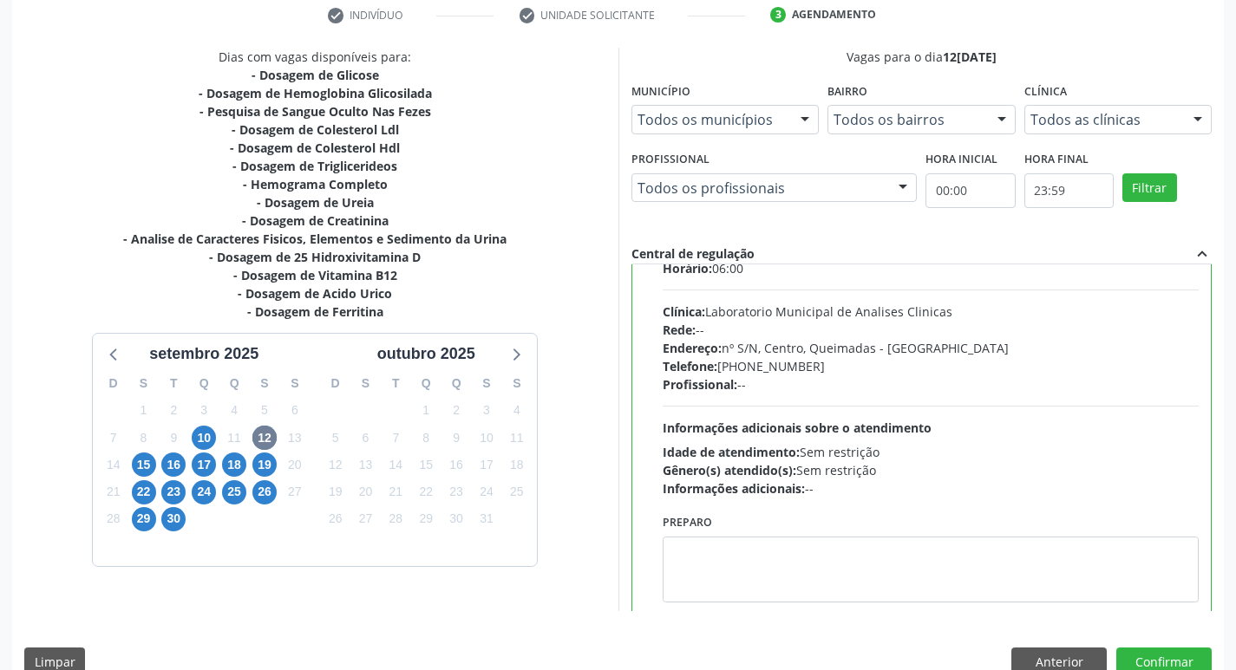
scroll to position [86, 0]
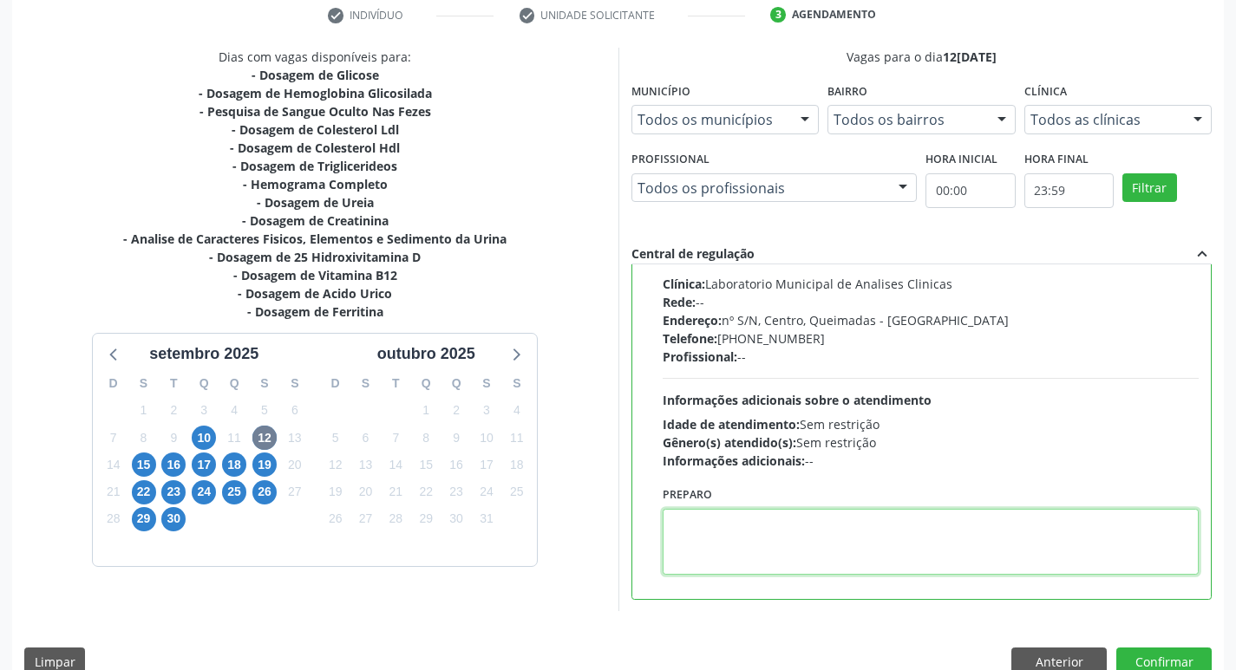
click at [762, 547] on textarea at bounding box center [931, 542] width 537 height 66
paste textarea "IR EM [GEOGRAPHIC_DATA]"
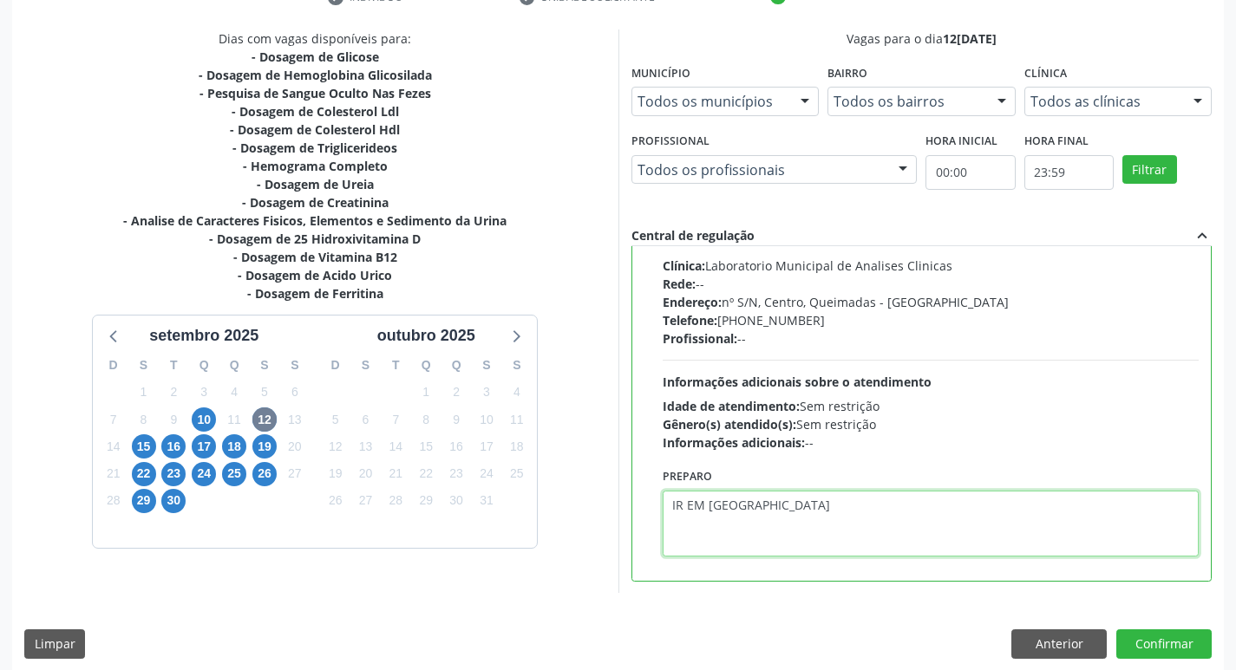
scroll to position [366, 0]
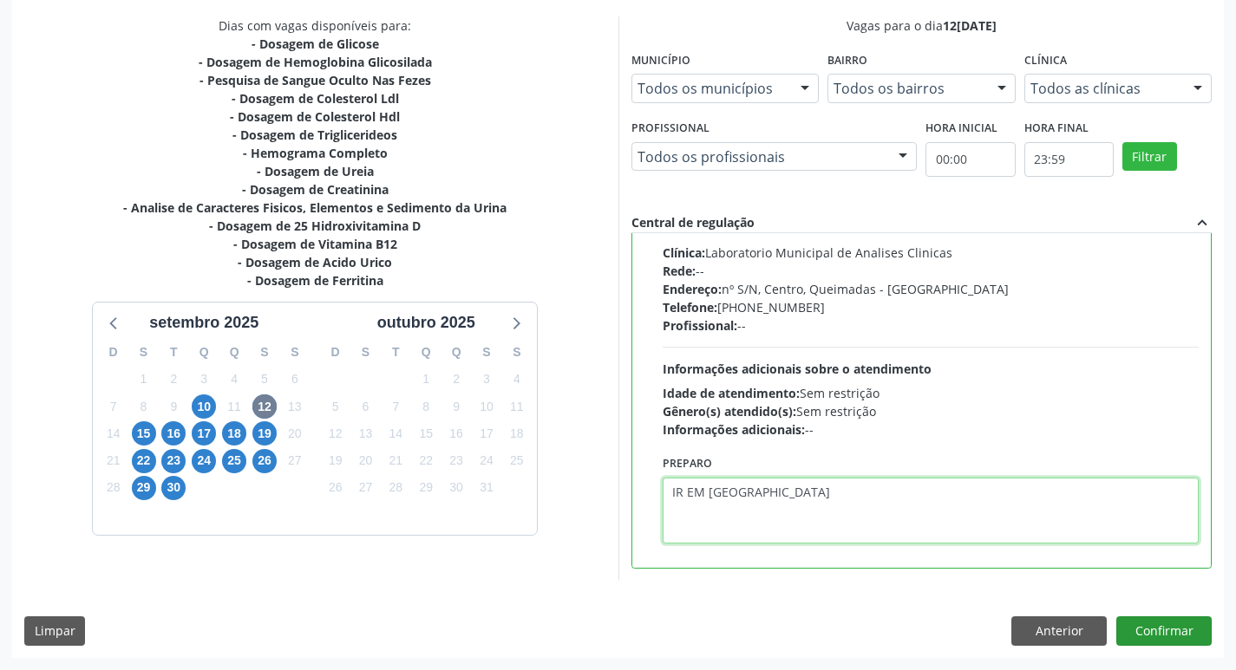
type textarea "IR EM [GEOGRAPHIC_DATA]"
click at [1178, 622] on button "Confirmar" at bounding box center [1163, 631] width 95 height 29
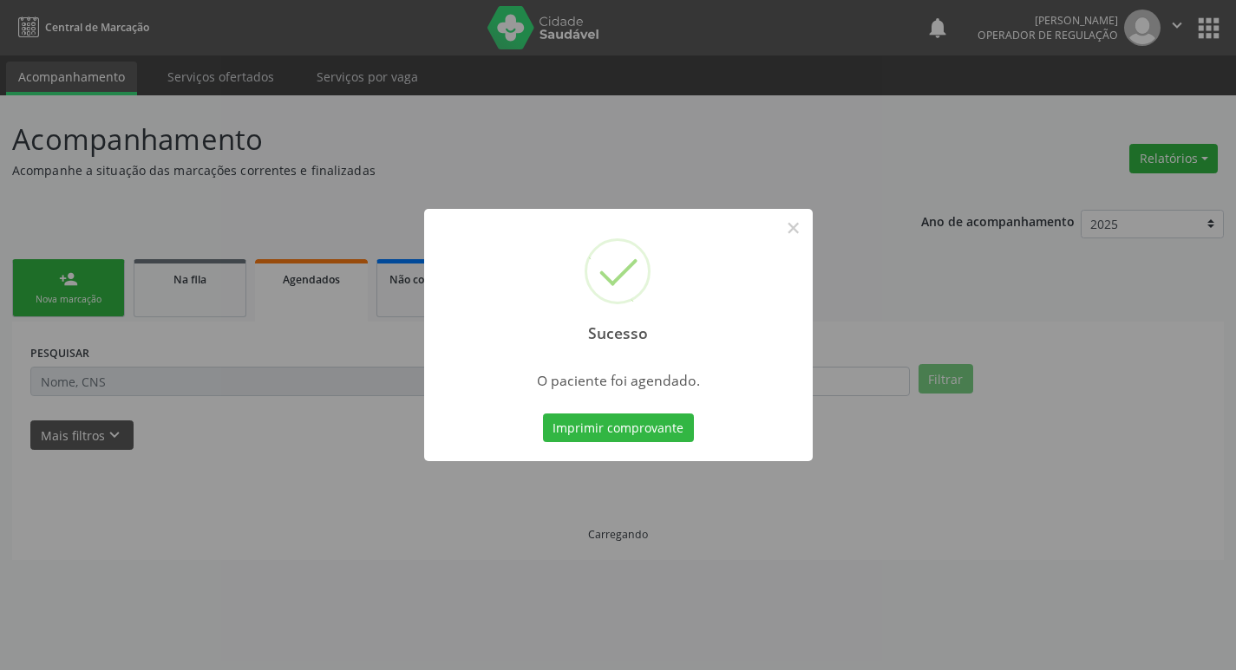
scroll to position [0, 0]
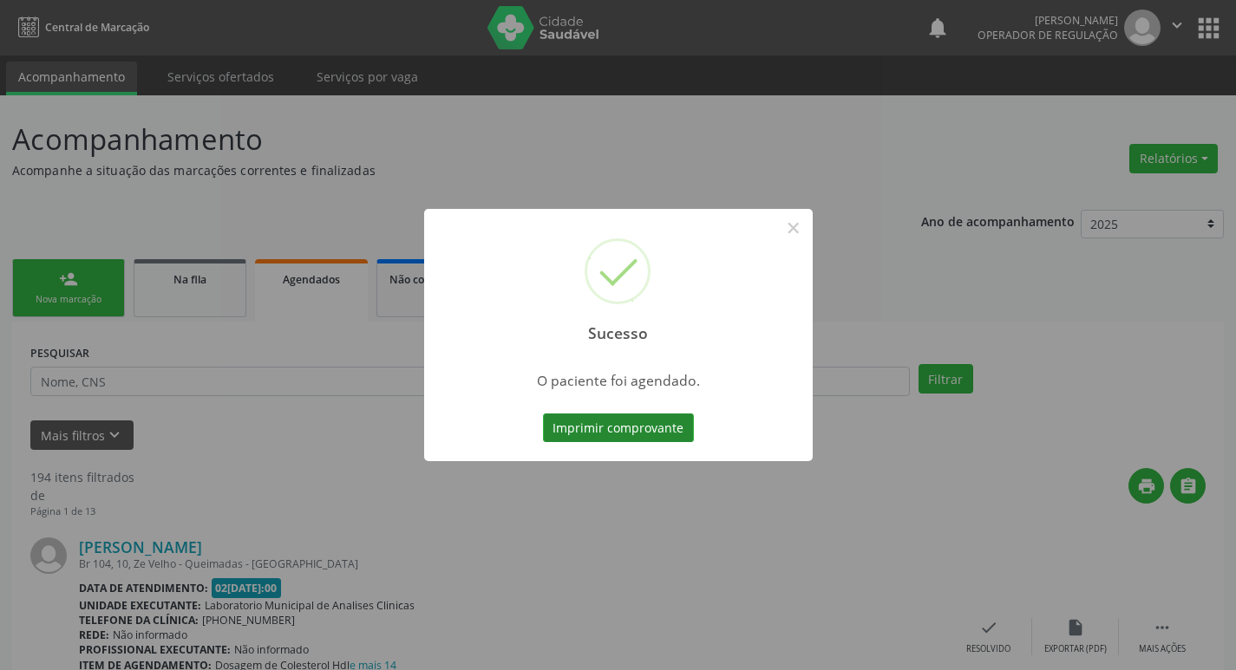
click at [618, 432] on button "Imprimir comprovante" at bounding box center [618, 428] width 151 height 29
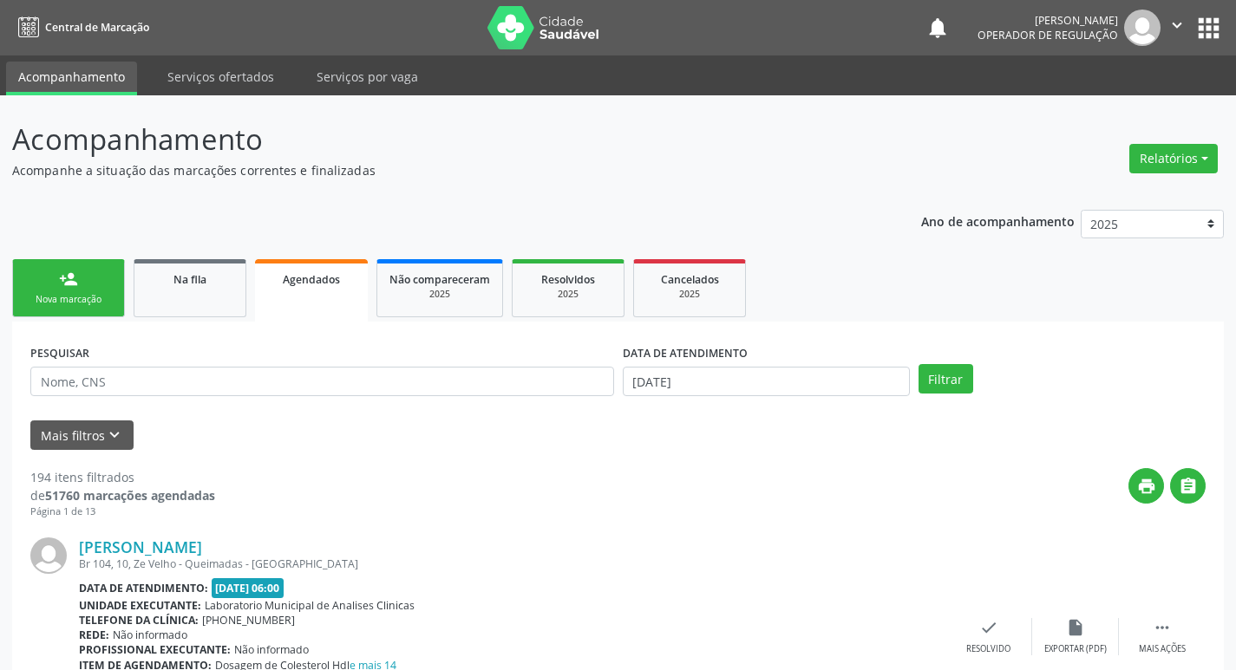
click at [95, 297] on div "Nova marcação" at bounding box center [68, 299] width 87 height 13
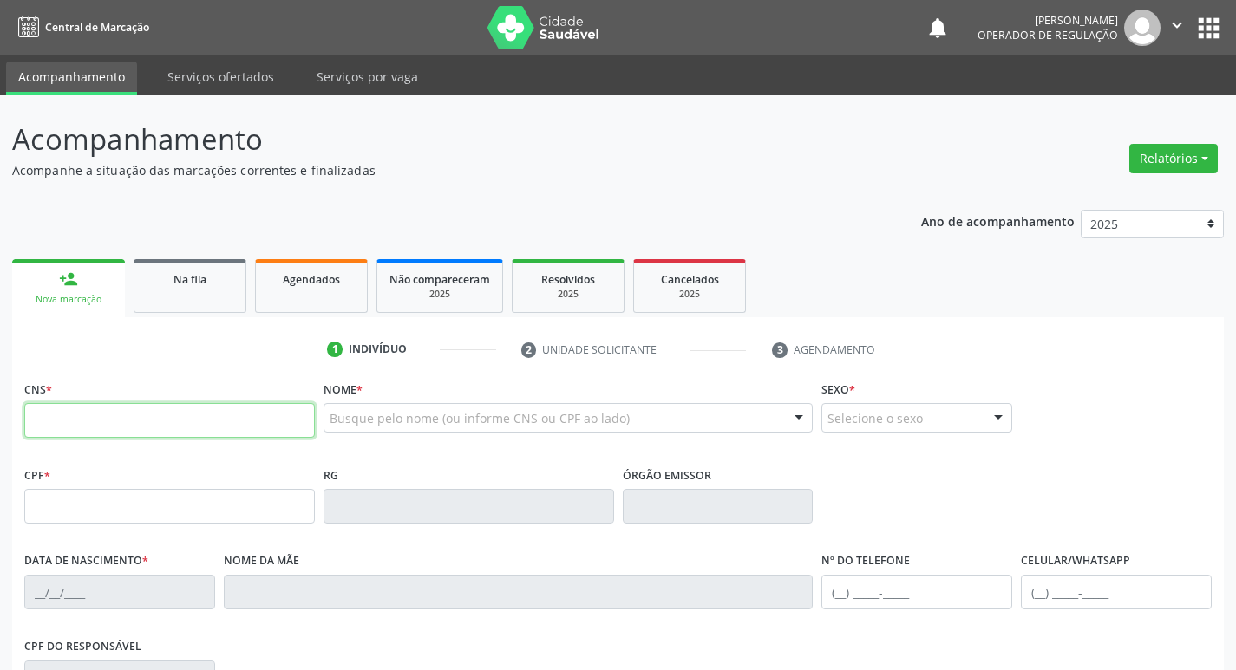
click at [206, 407] on input "text" at bounding box center [169, 420] width 291 height 35
type input "702 8061 3910 2263"
type input "190.966.404-97"
type input "1[DATE]"
type input "[PERSON_NAME]"
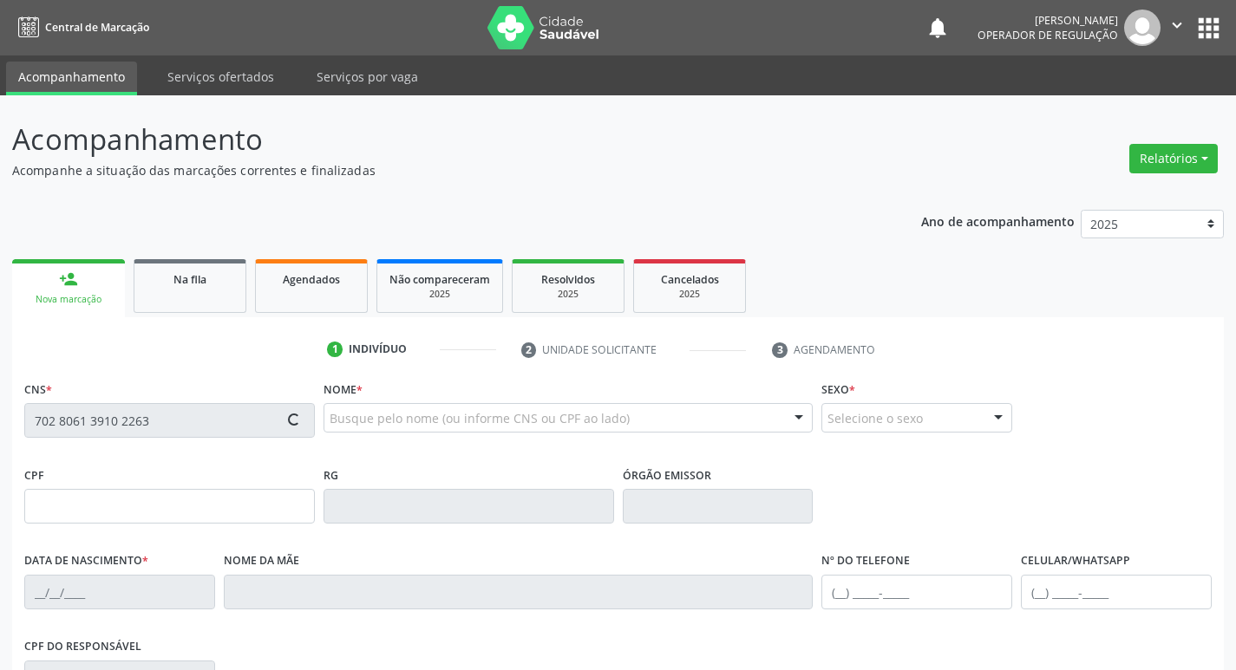
type input "[PHONE_NUMBER]"
type input "55"
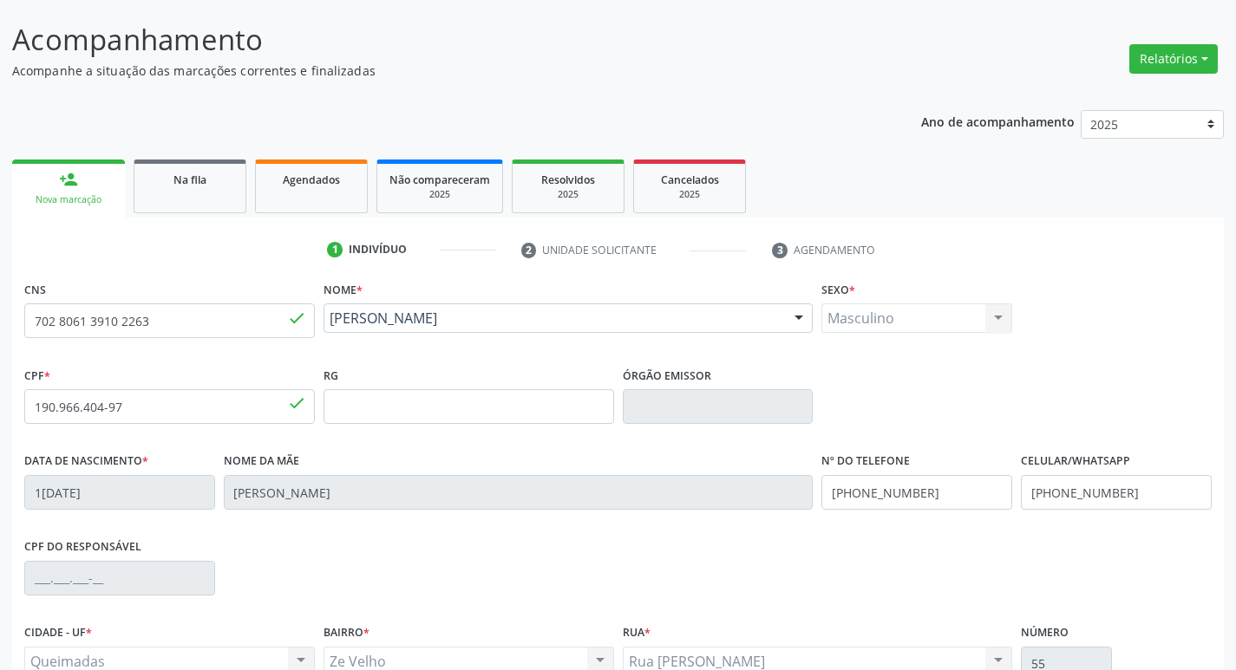
scroll to position [270, 0]
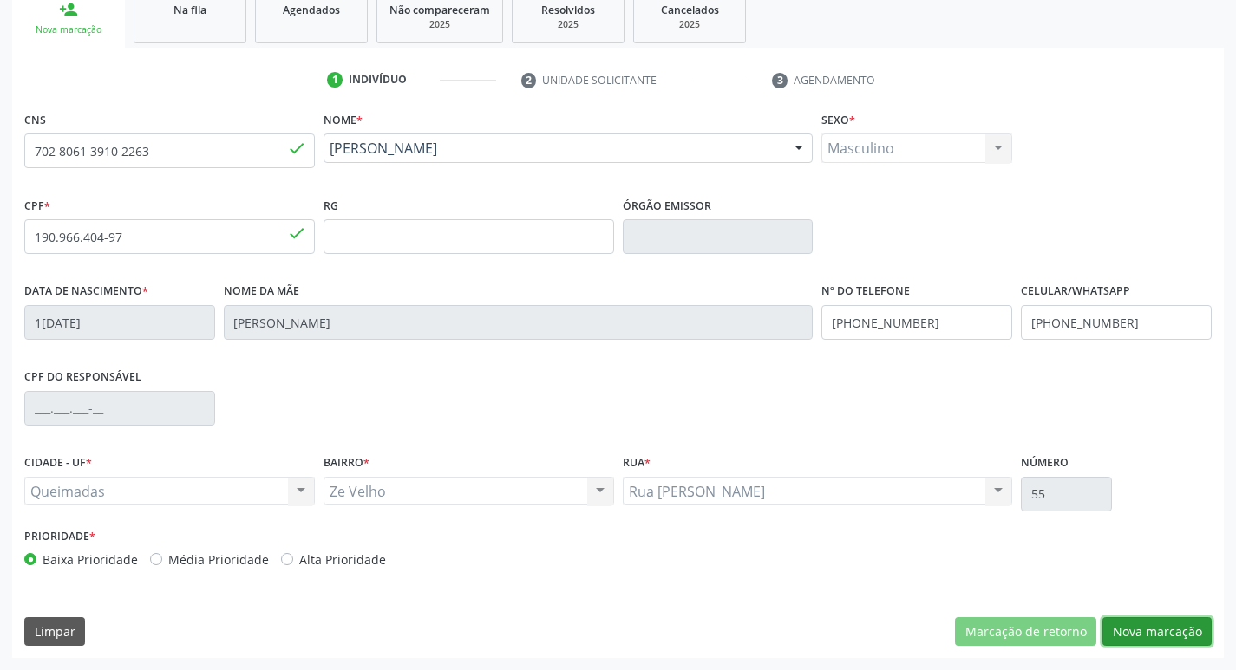
click at [1180, 621] on button "Nova marcação" at bounding box center [1156, 632] width 109 height 29
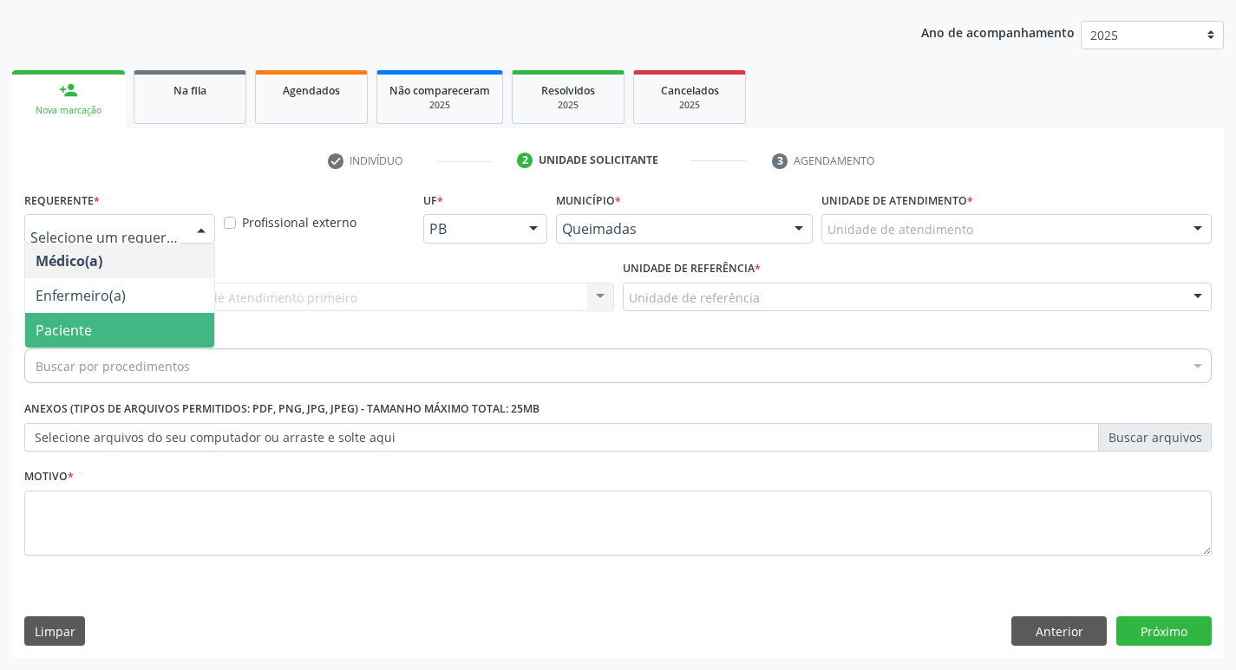
click at [122, 320] on span "Paciente" at bounding box center [119, 330] width 189 height 35
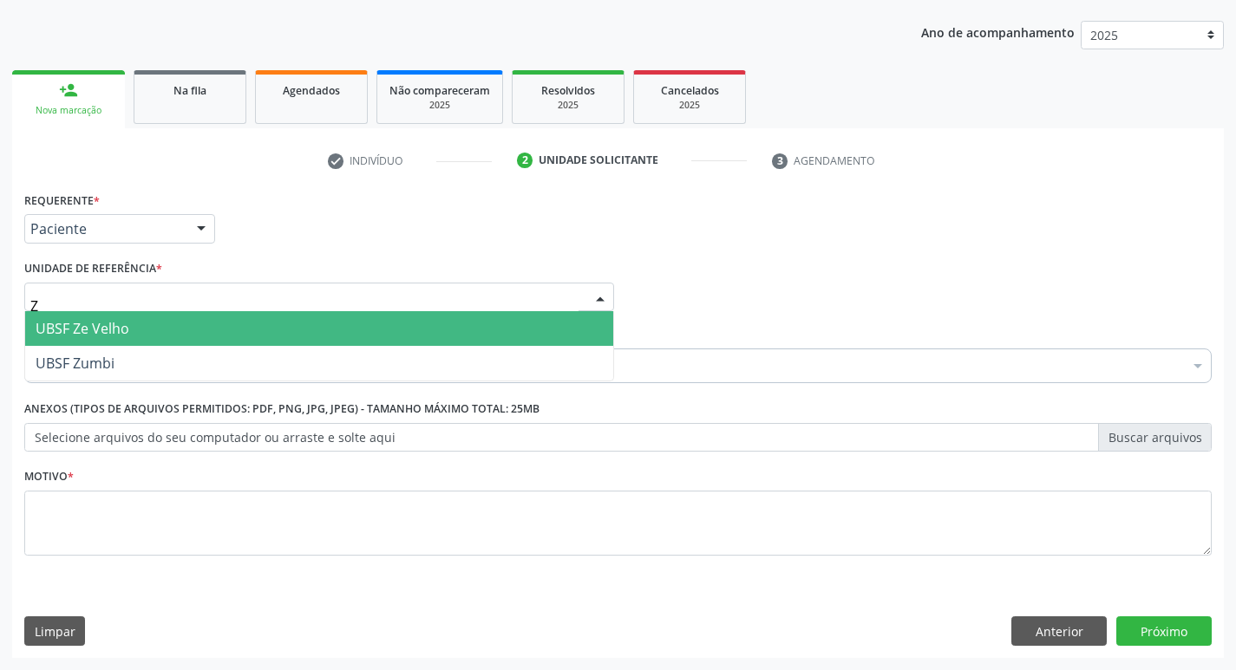
type input "ZE"
click at [110, 322] on span "UBSF Ze Velho" at bounding box center [83, 328] width 94 height 19
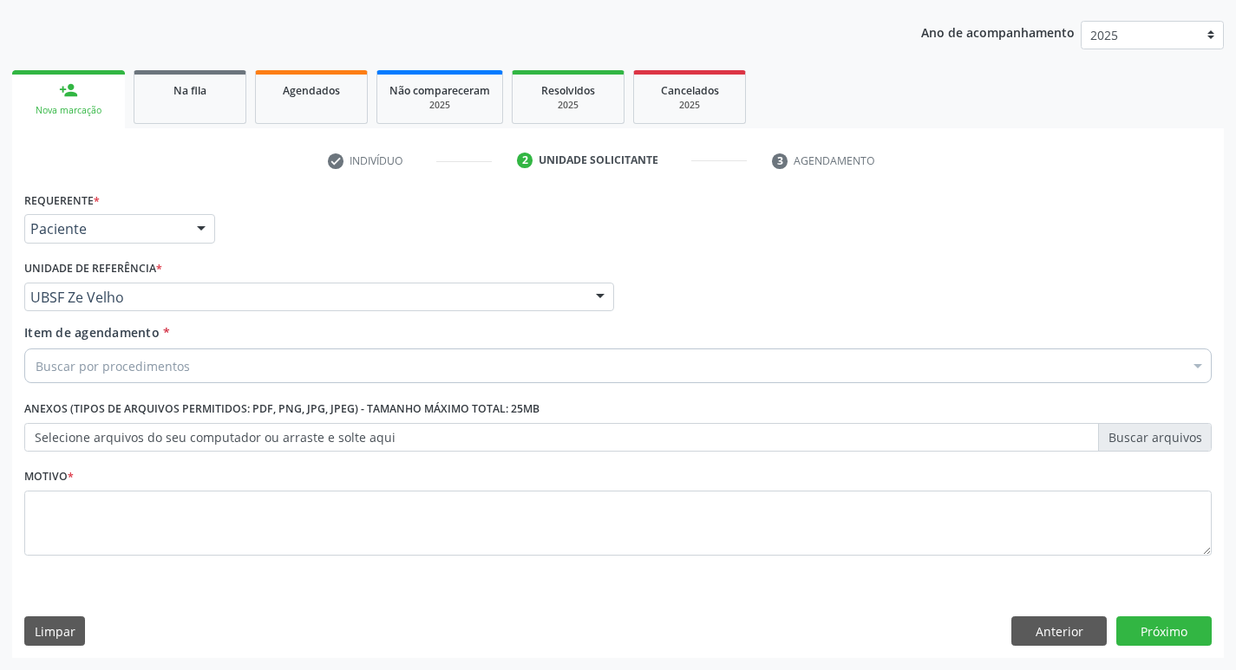
click at [93, 577] on div "Motivo *" at bounding box center [618, 522] width 1196 height 116
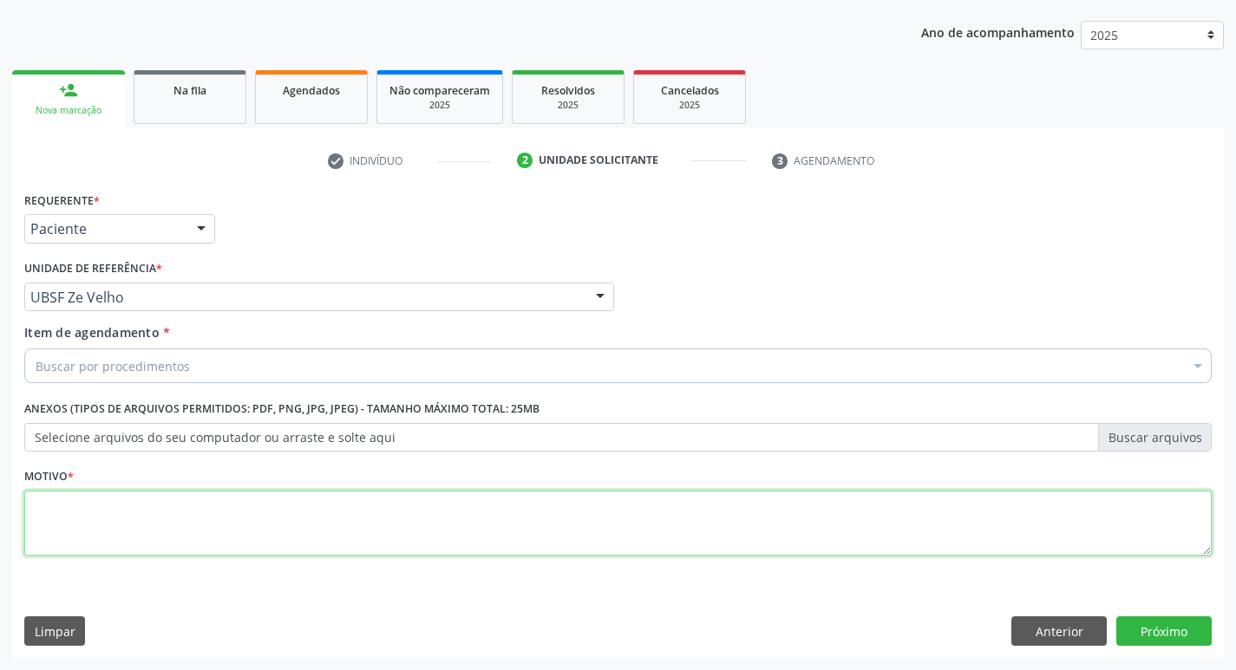
click at [91, 516] on textarea at bounding box center [617, 524] width 1187 height 66
type textarea "AVALIACAO"
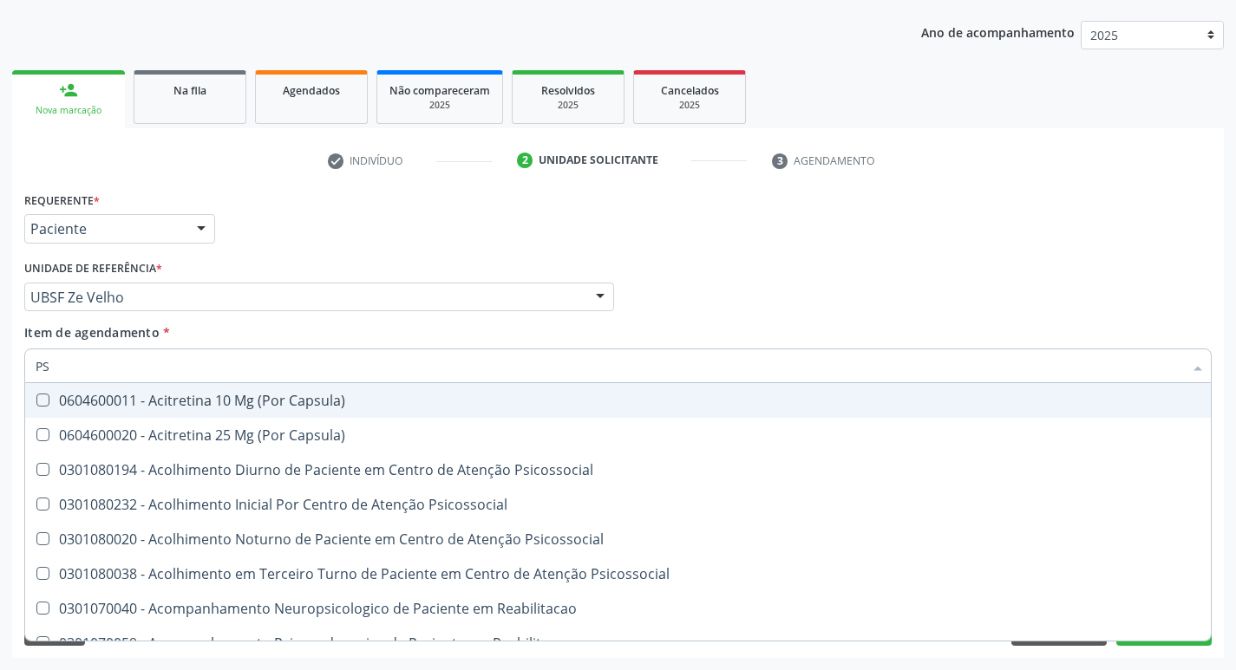
type input "PSA"
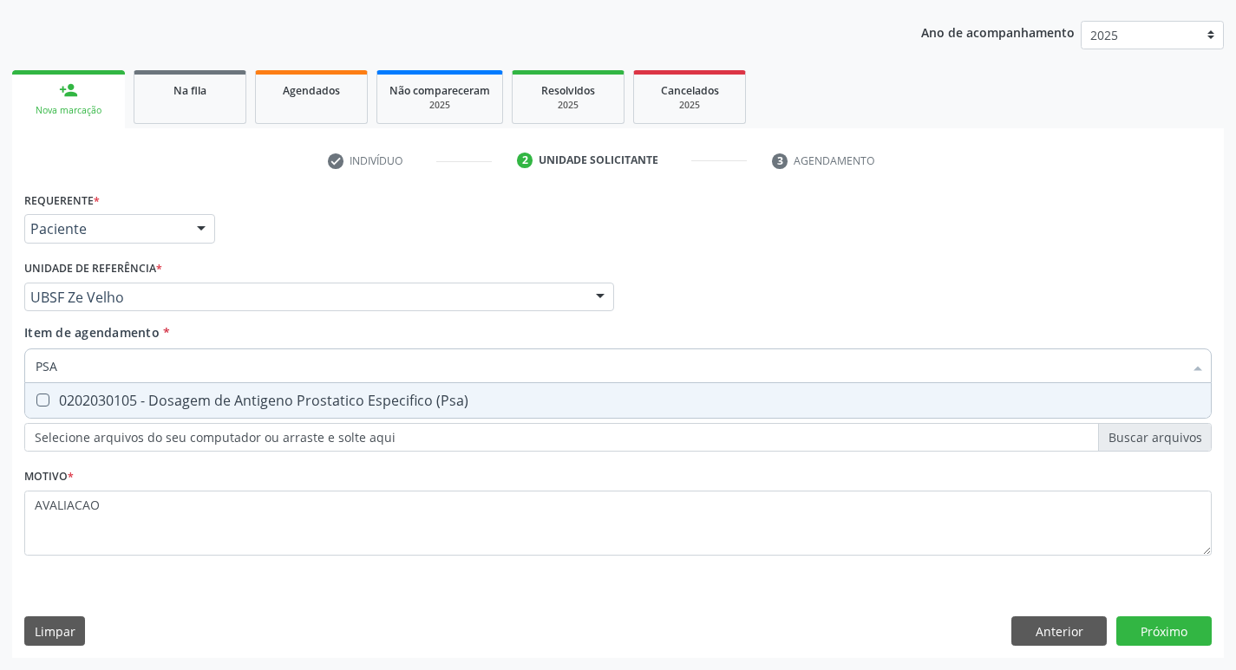
click at [173, 405] on div "0202030105 - Dosagem de Antigeno Prostatico Especifico (Psa)" at bounding box center [618, 401] width 1165 height 14
checkbox \(Psa\) "true"
click at [1172, 619] on div "Requerente * Paciente Médico(a) Enfermeiro(a) Paciente Nenhum resultado encontr…" at bounding box center [618, 422] width 1212 height 471
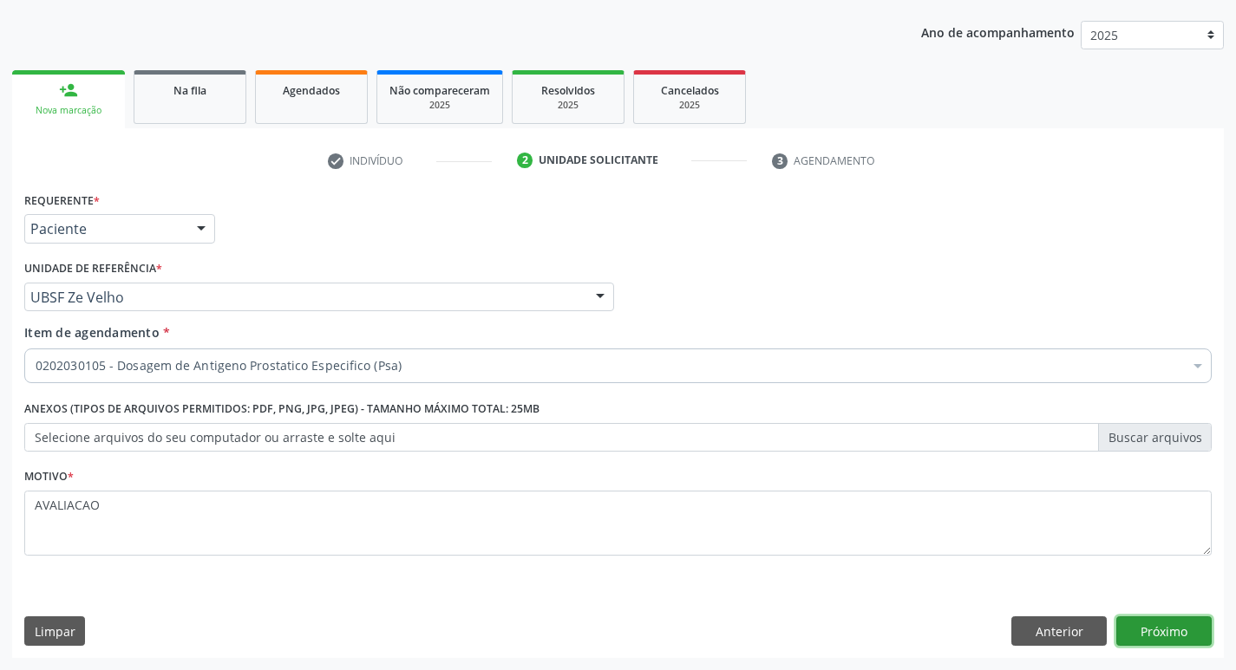
click at [1160, 630] on button "Próximo" at bounding box center [1163, 631] width 95 height 29
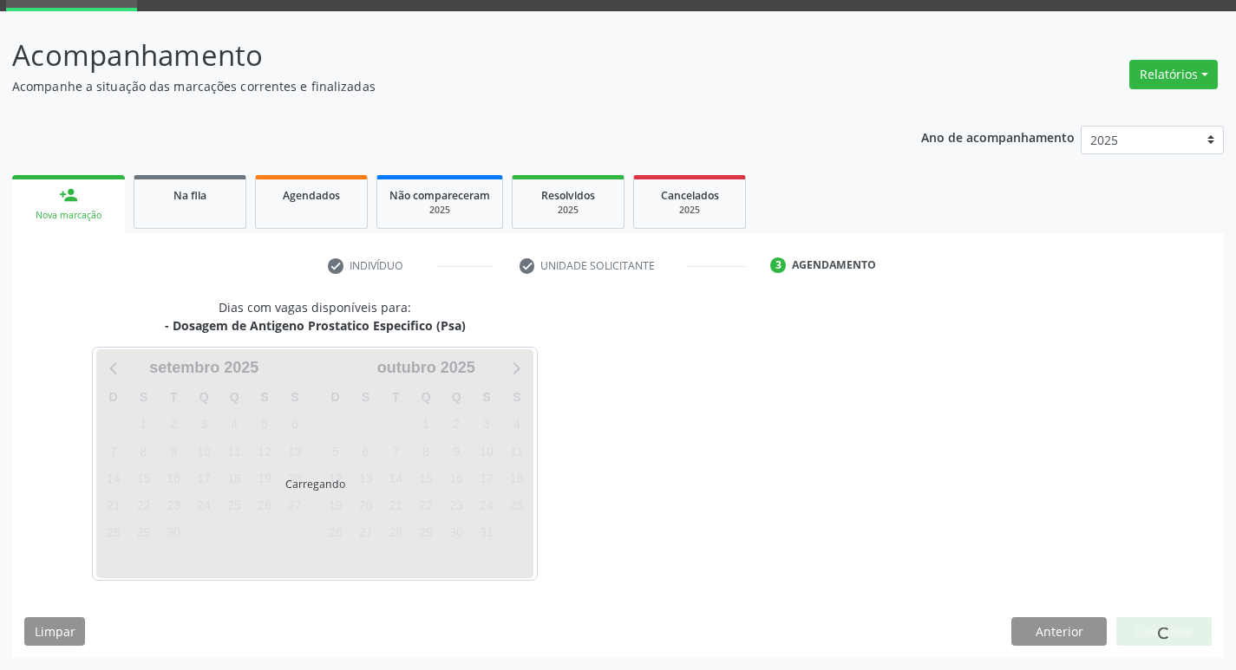
scroll to position [84, 0]
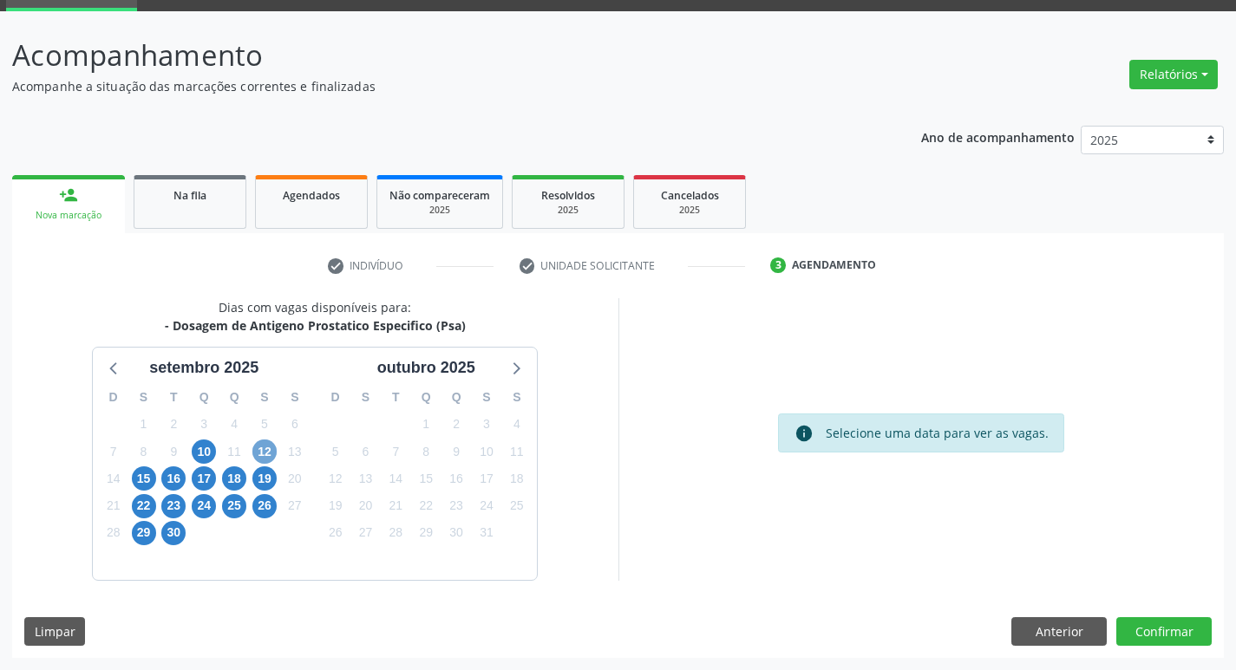
click at [270, 454] on span "12" at bounding box center [264, 452] width 24 height 24
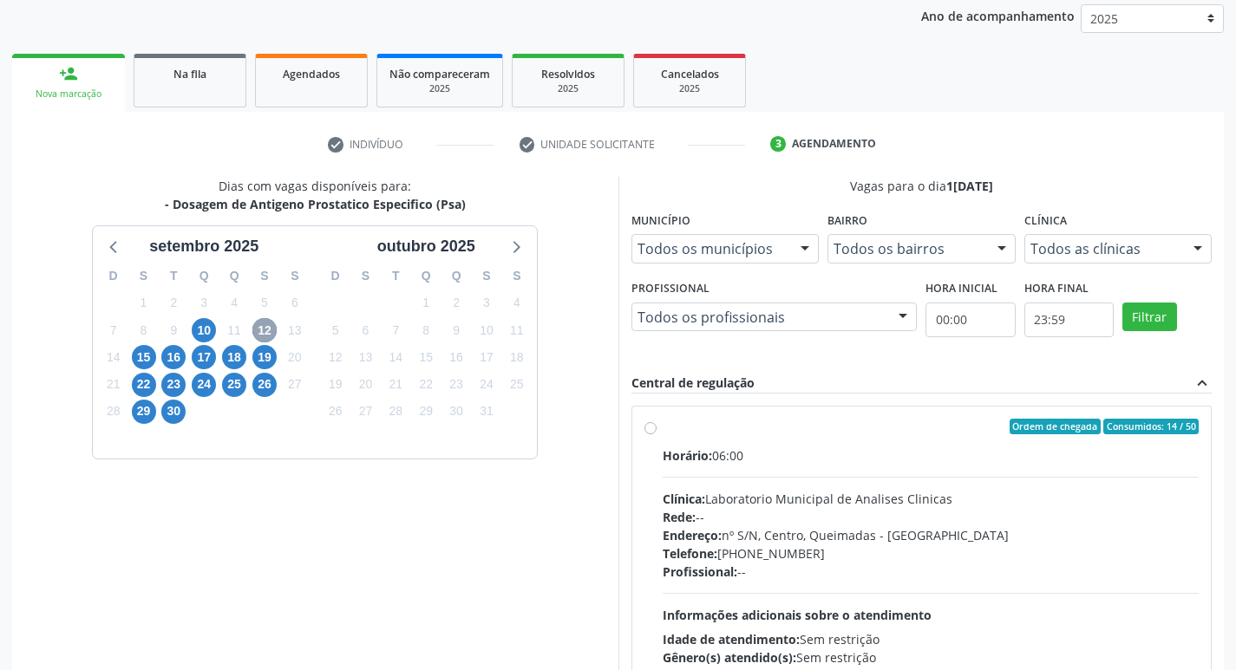
scroll to position [335, 0]
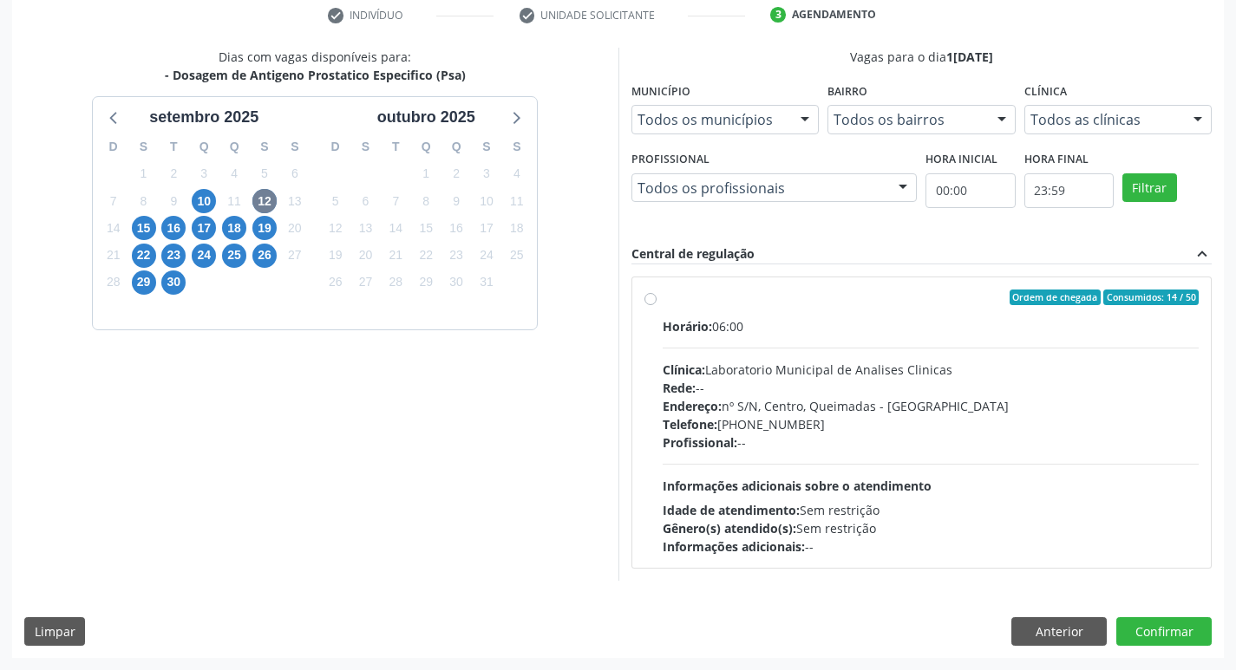
click at [809, 350] on div "Horário: 06:00 Clínica: Laboratorio Municipal de Analises Clinicas Rede: -- End…" at bounding box center [931, 436] width 537 height 239
click at [657, 305] on input "Ordem de chegada Consumidos: 14 / 50 Horário: 06:00 Clínica: Laboratorio Munici…" at bounding box center [650, 298] width 12 height 16
radio input "true"
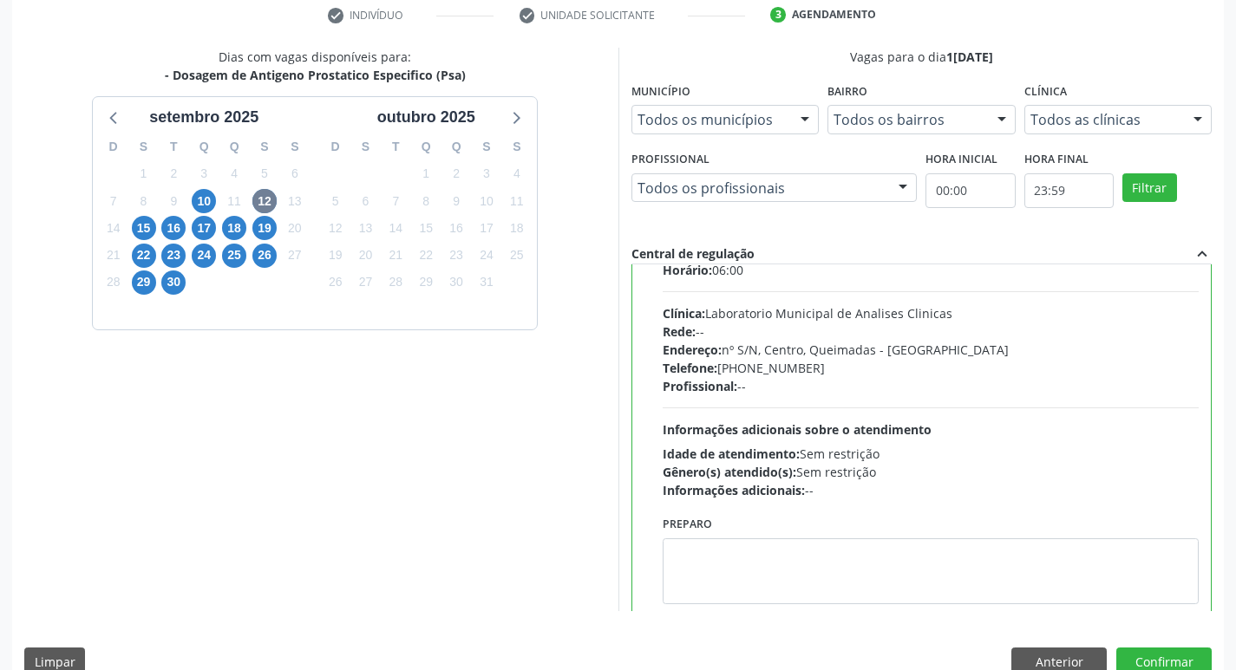
scroll to position [86, 0]
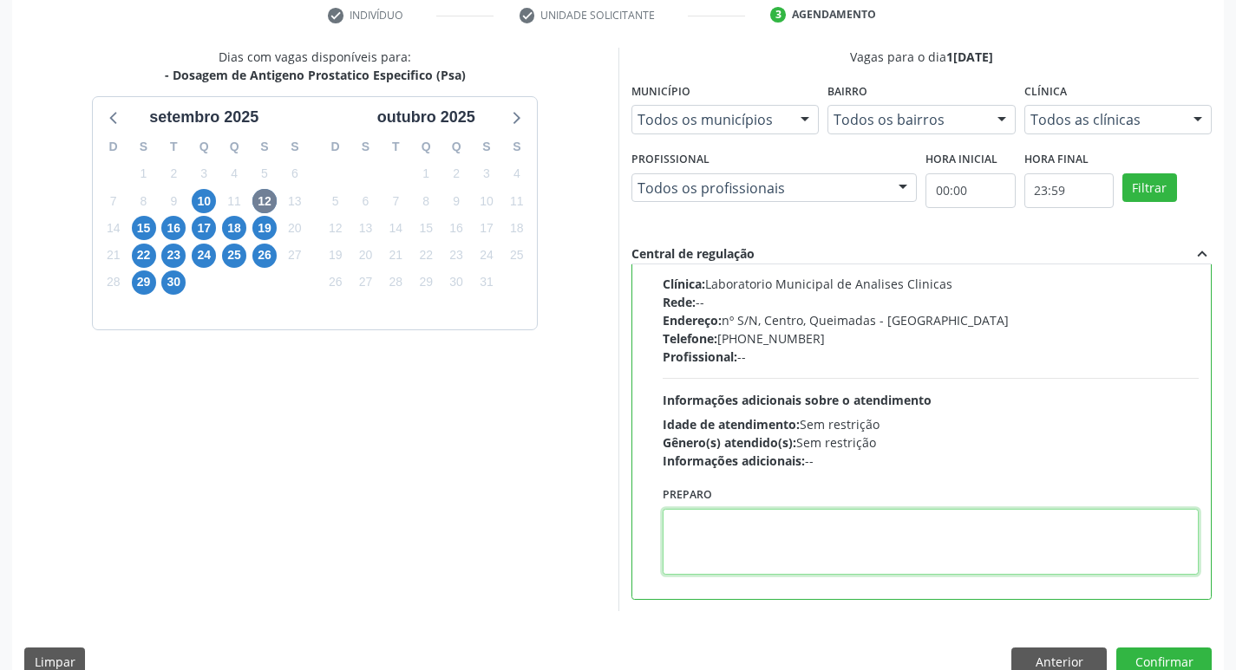
click at [728, 535] on textarea at bounding box center [931, 542] width 537 height 66
paste textarea "IR EM [GEOGRAPHIC_DATA]"
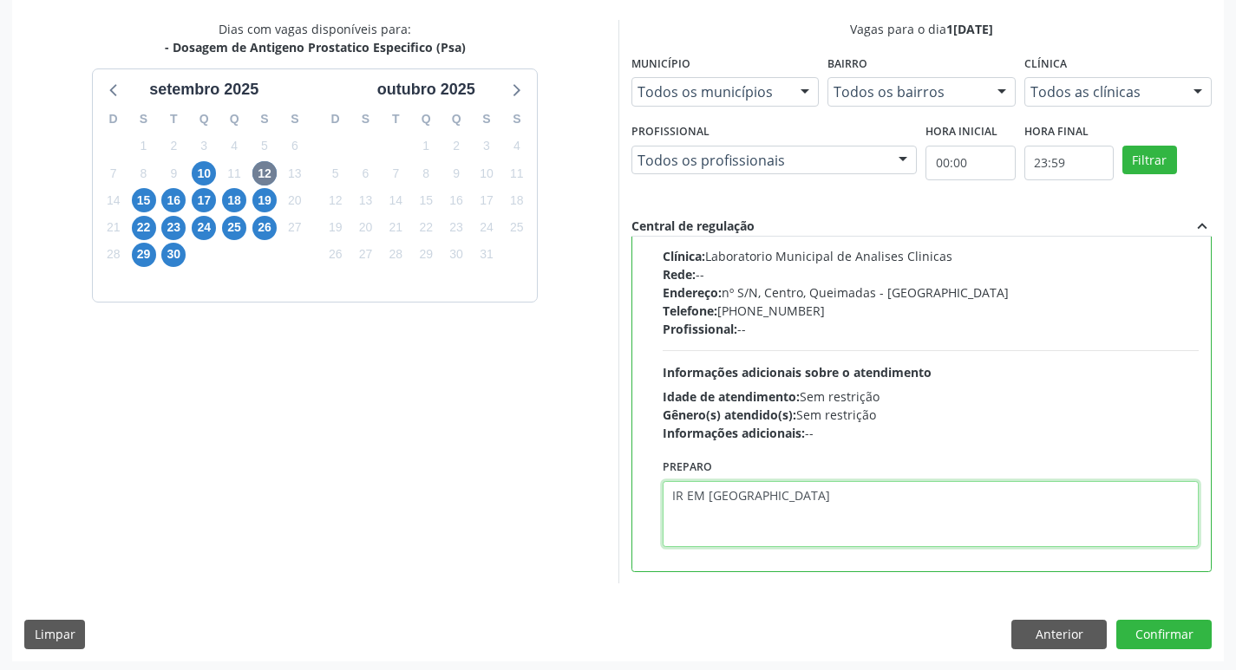
scroll to position [366, 0]
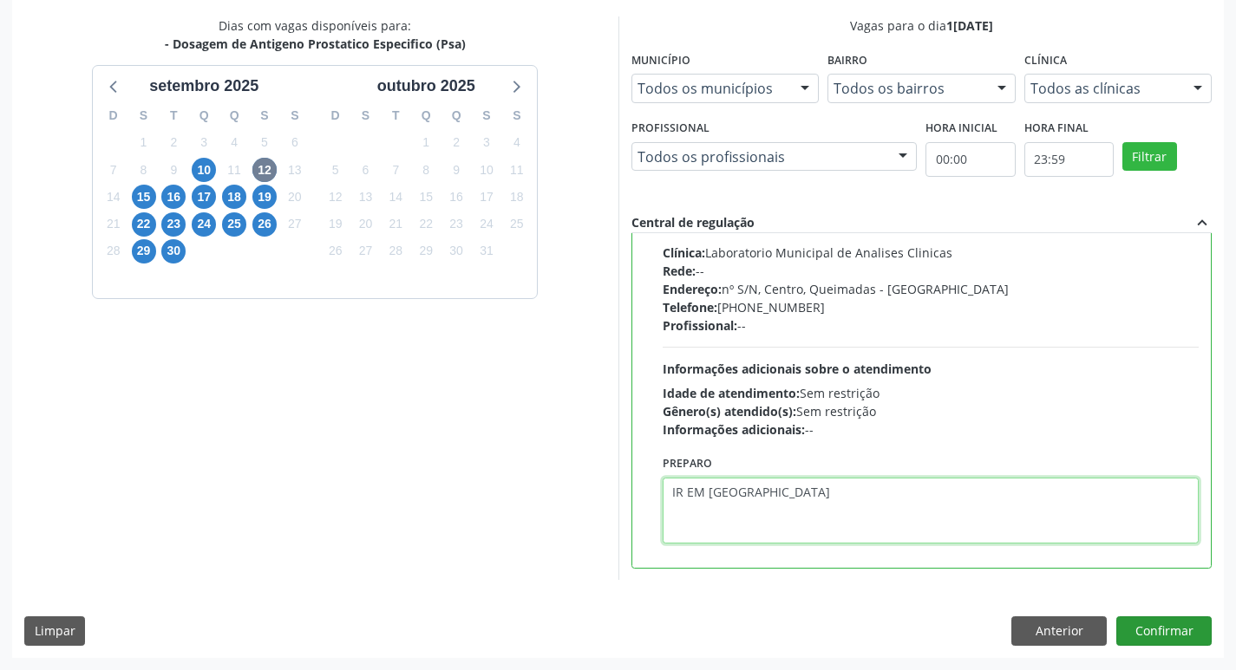
type textarea "IR EM [GEOGRAPHIC_DATA]"
click at [1166, 621] on button "Confirmar" at bounding box center [1163, 631] width 95 height 29
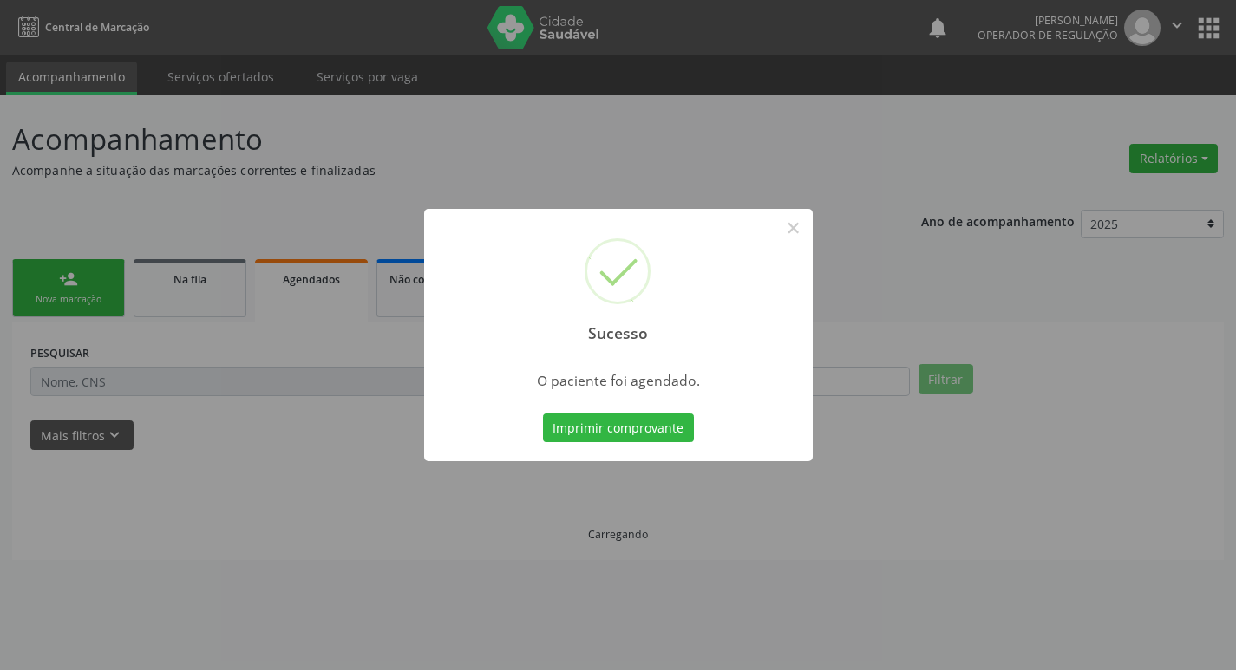
scroll to position [0, 0]
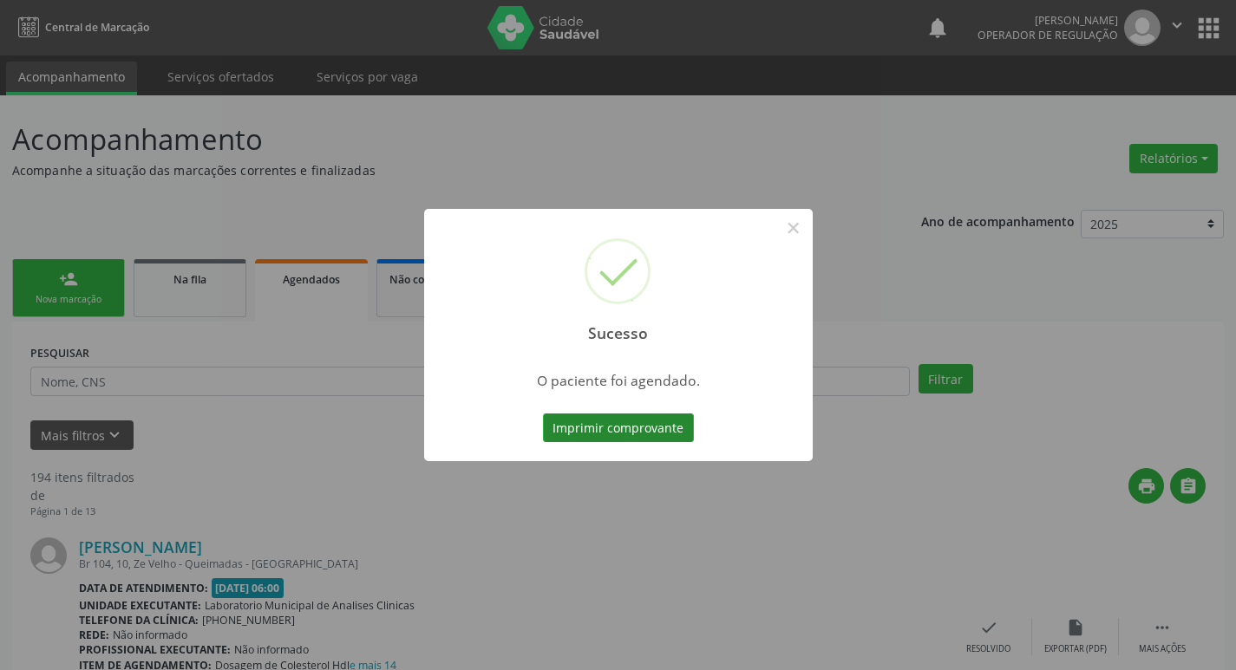
click at [588, 434] on button "Imprimir comprovante" at bounding box center [618, 428] width 151 height 29
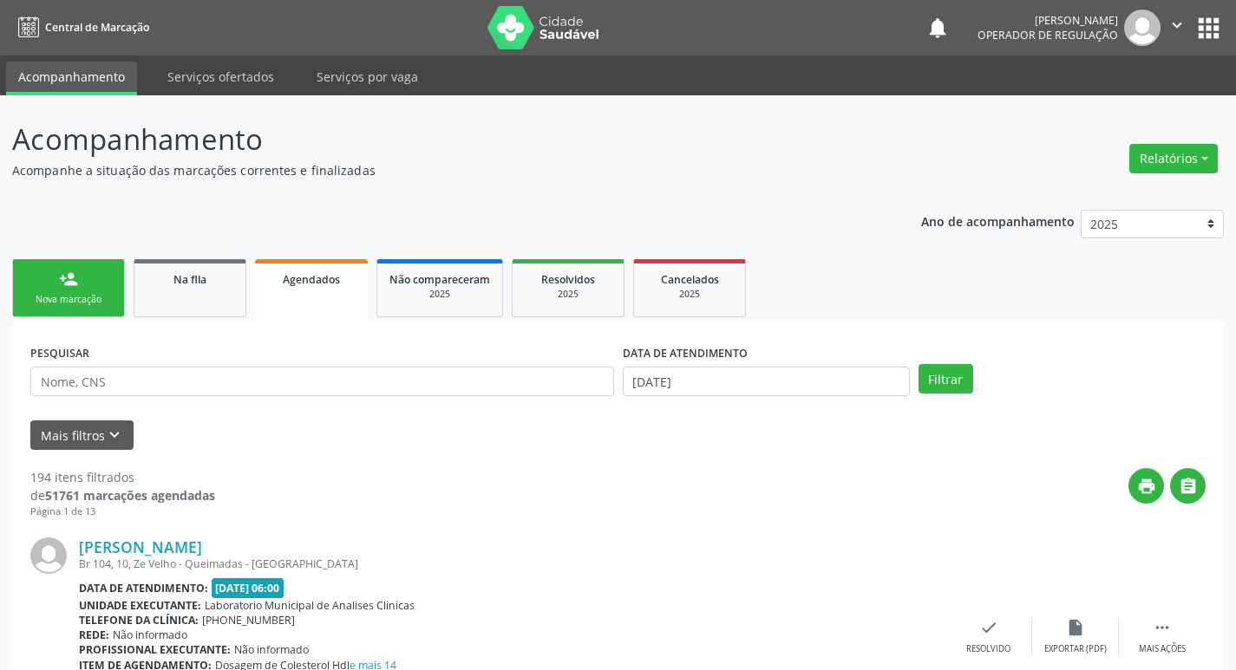
click at [92, 299] on div "Nova marcação" at bounding box center [68, 299] width 87 height 13
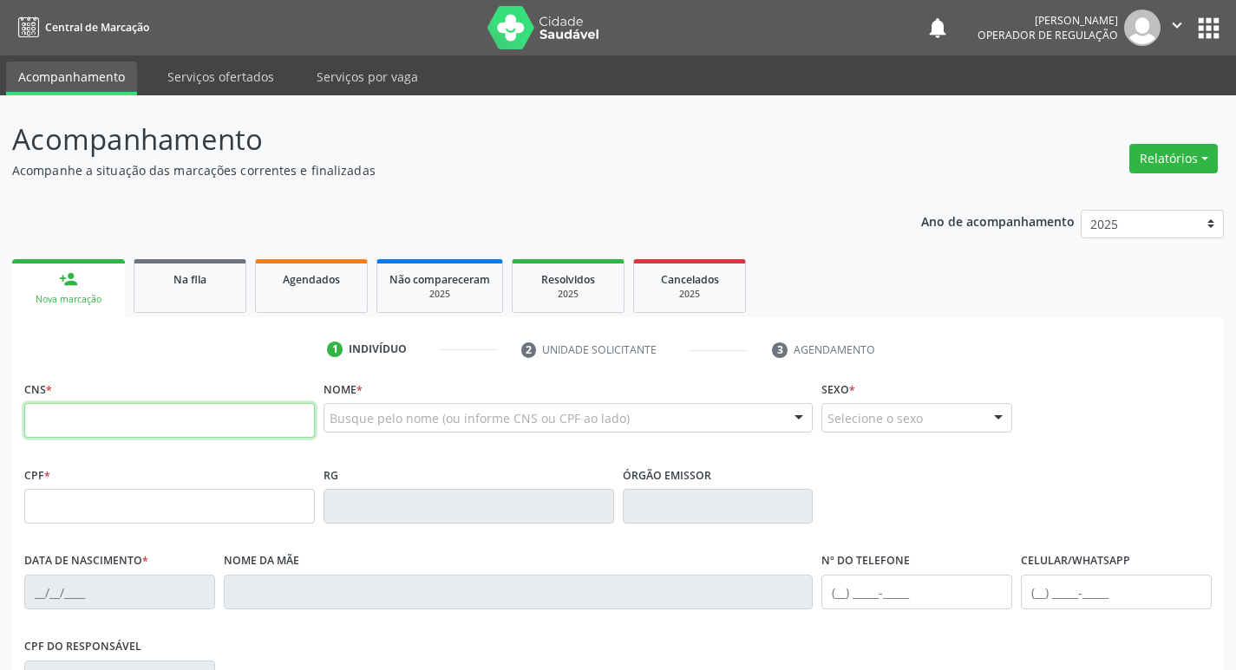
click at [143, 424] on input "text" at bounding box center [169, 420] width 291 height 35
click at [180, 412] on input "text" at bounding box center [169, 420] width 291 height 35
type input "703 4056 9800 5600"
type input "600.859.244-15"
type input "24/03/1968"
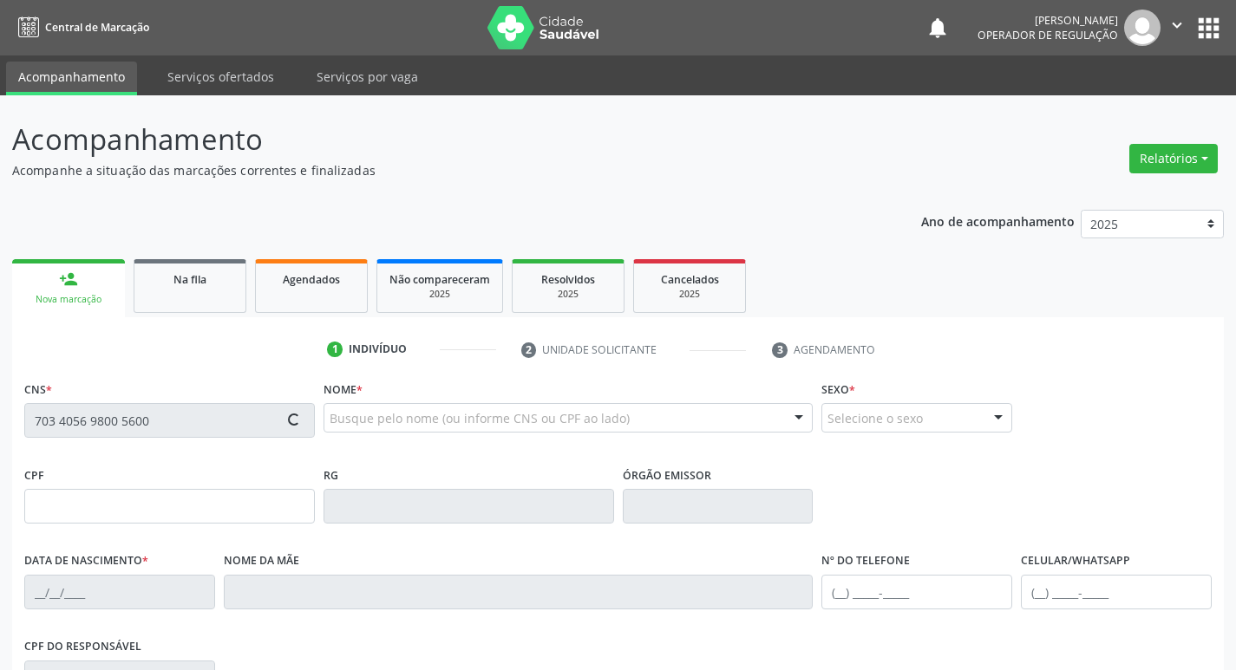
type input "Maria Alves Pereira"
type input "(83) 99129-7864"
type input "S/N"
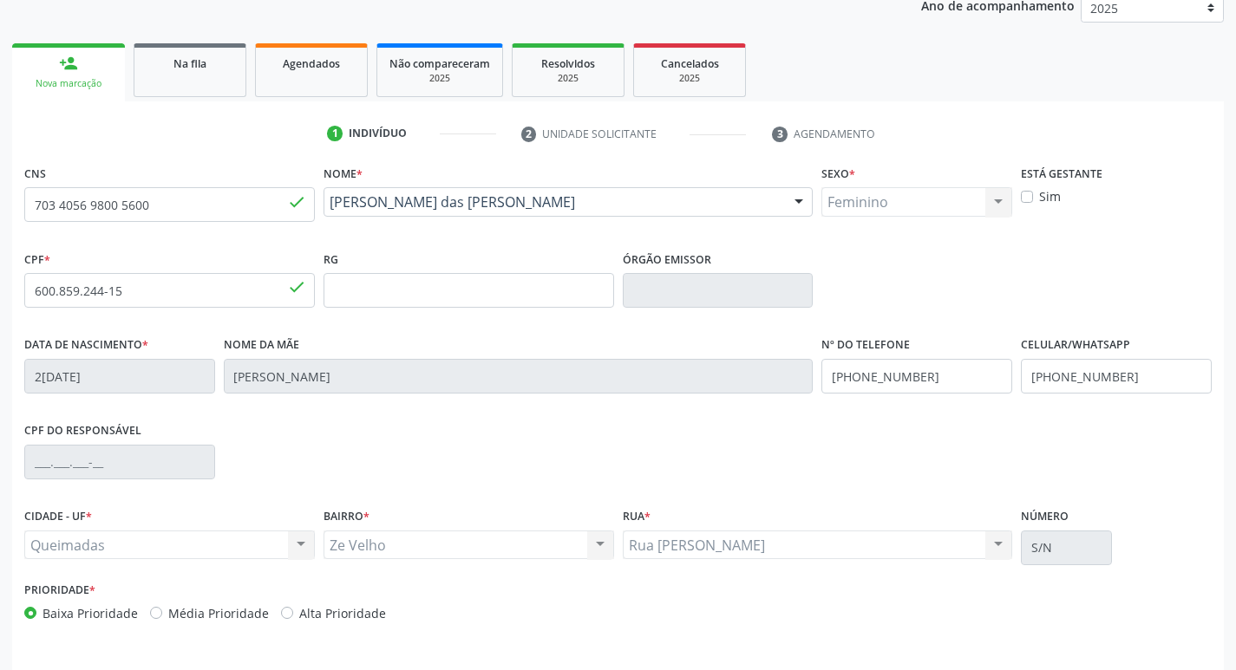
scroll to position [270, 0]
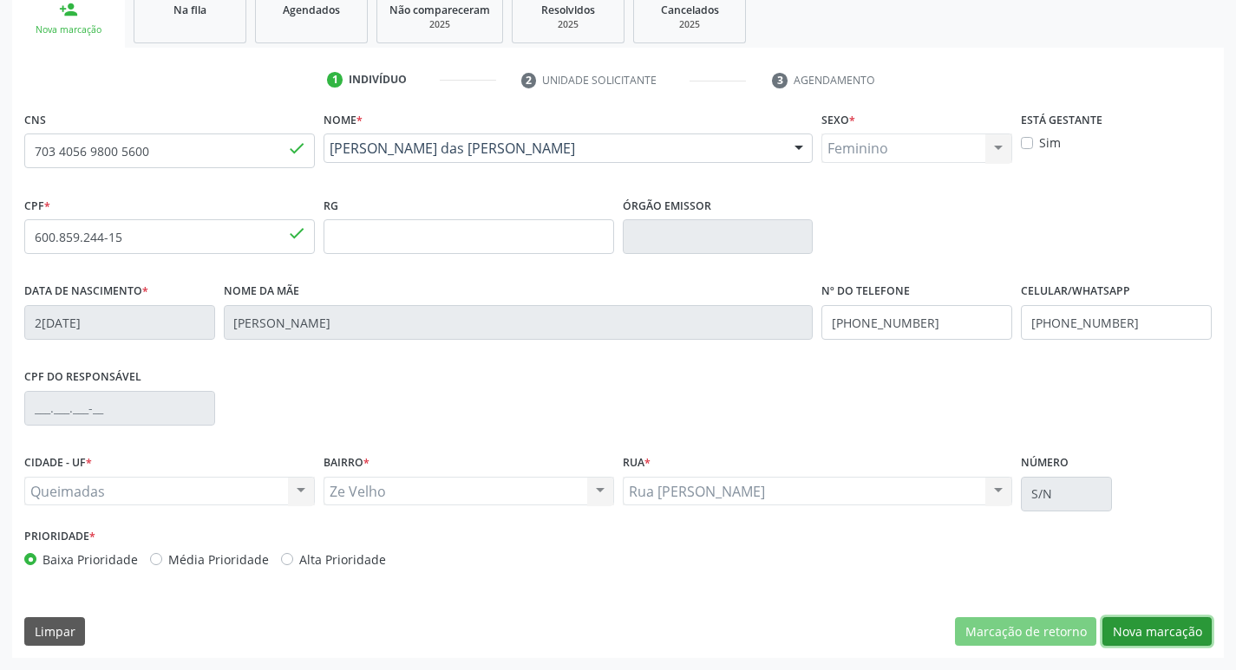
click at [1122, 624] on button "Nova marcação" at bounding box center [1156, 632] width 109 height 29
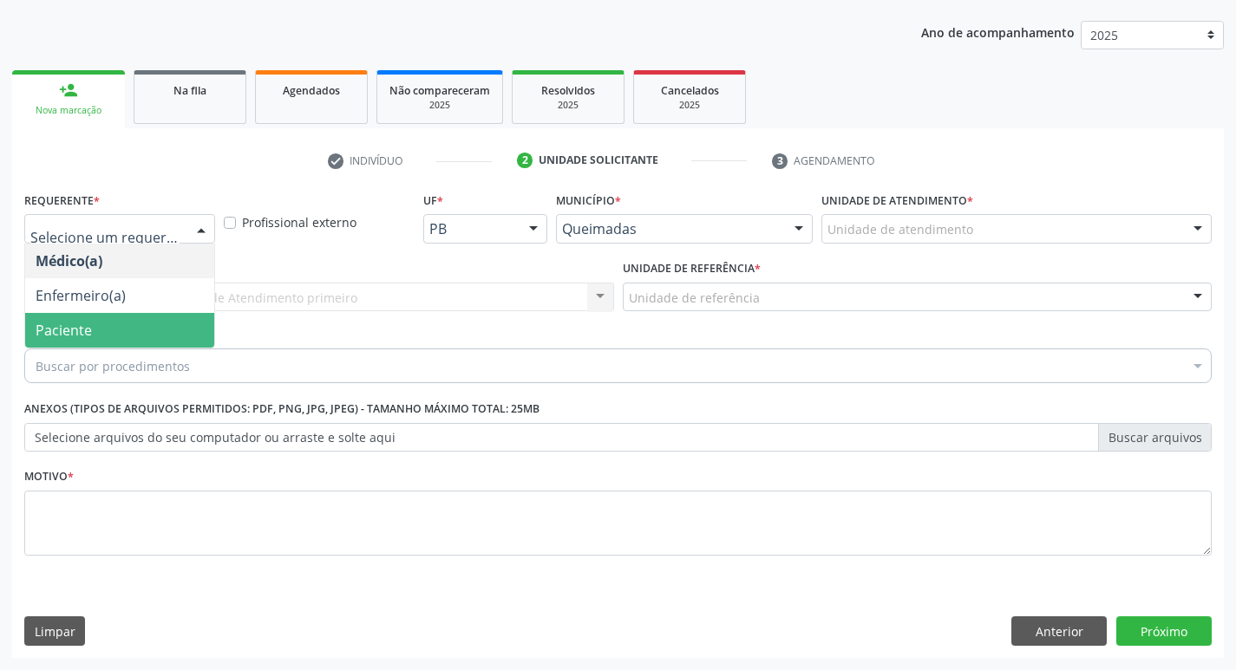
click at [94, 334] on span "Paciente" at bounding box center [119, 330] width 189 height 35
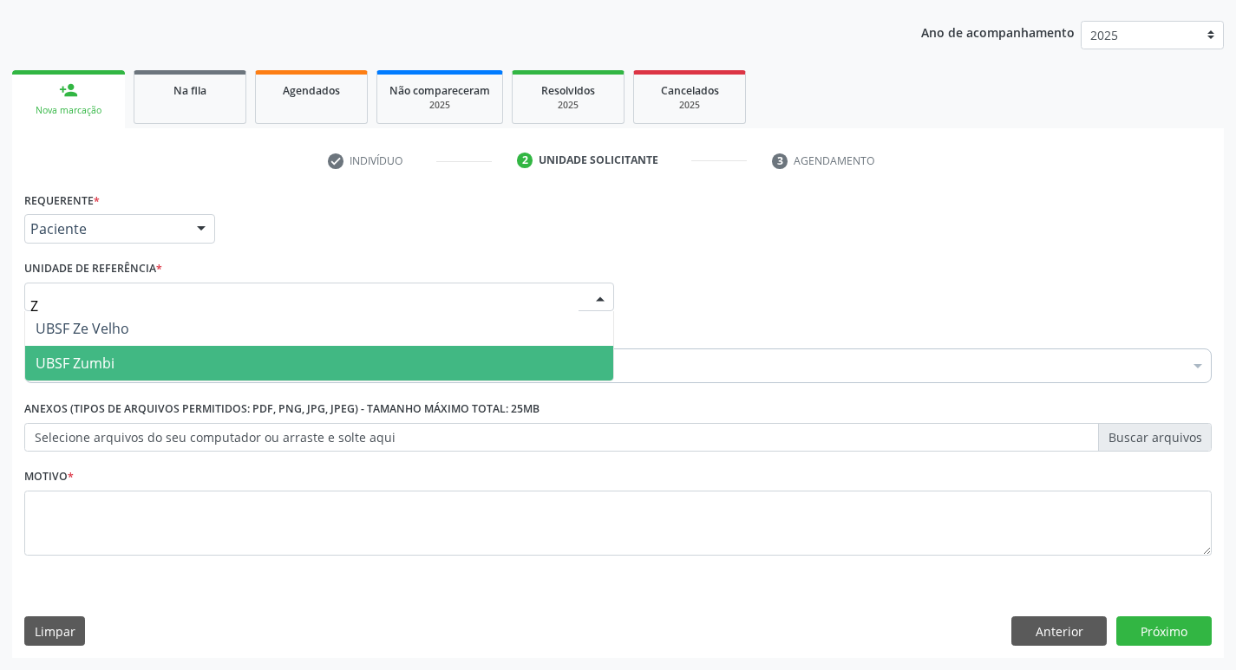
click at [150, 359] on span "UBSF Zumbi" at bounding box center [319, 363] width 588 height 35
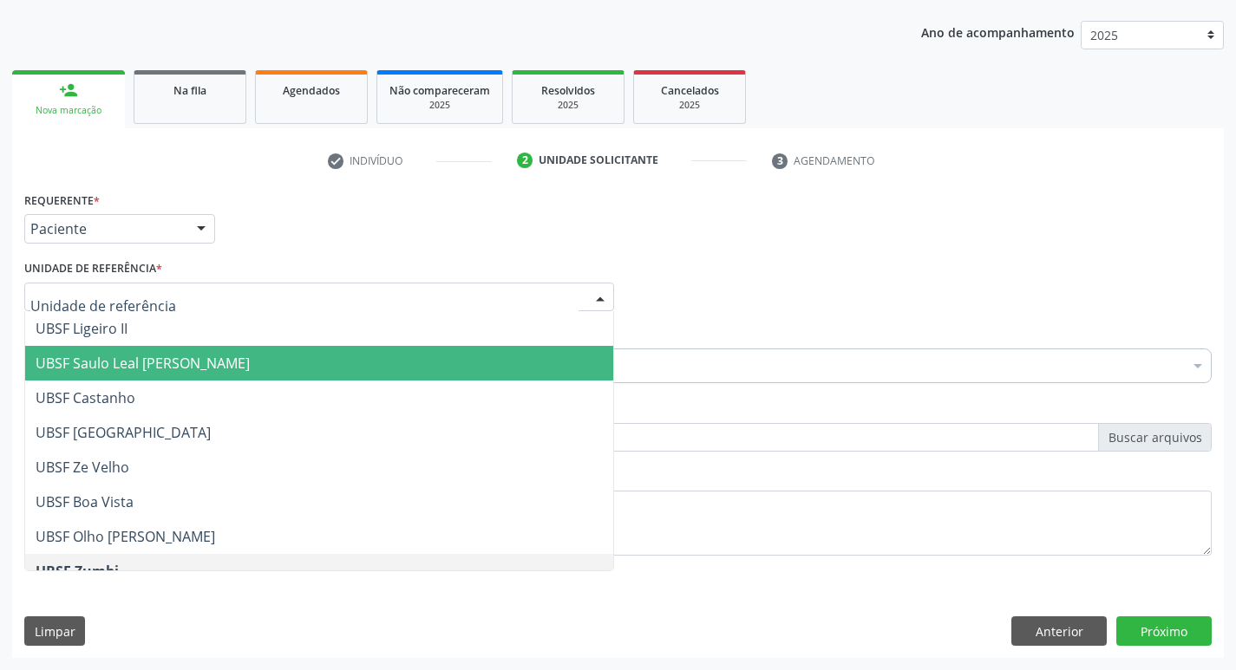
type input "Z"
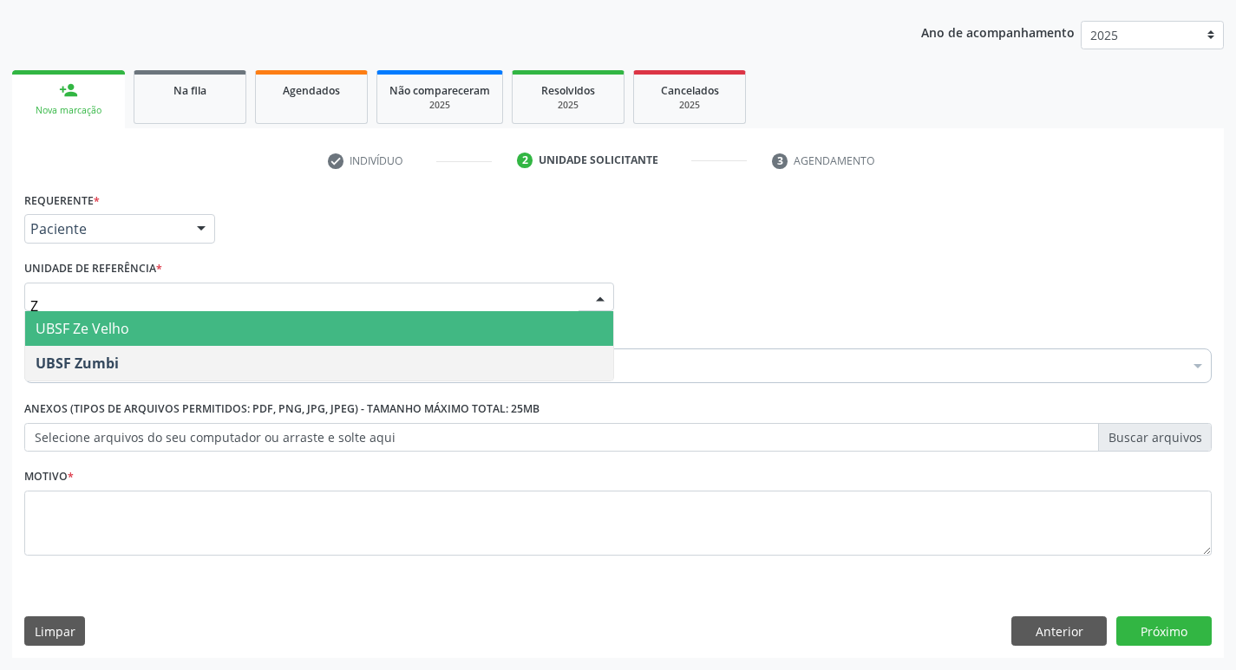
click at [153, 320] on span "UBSF Ze Velho" at bounding box center [319, 328] width 588 height 35
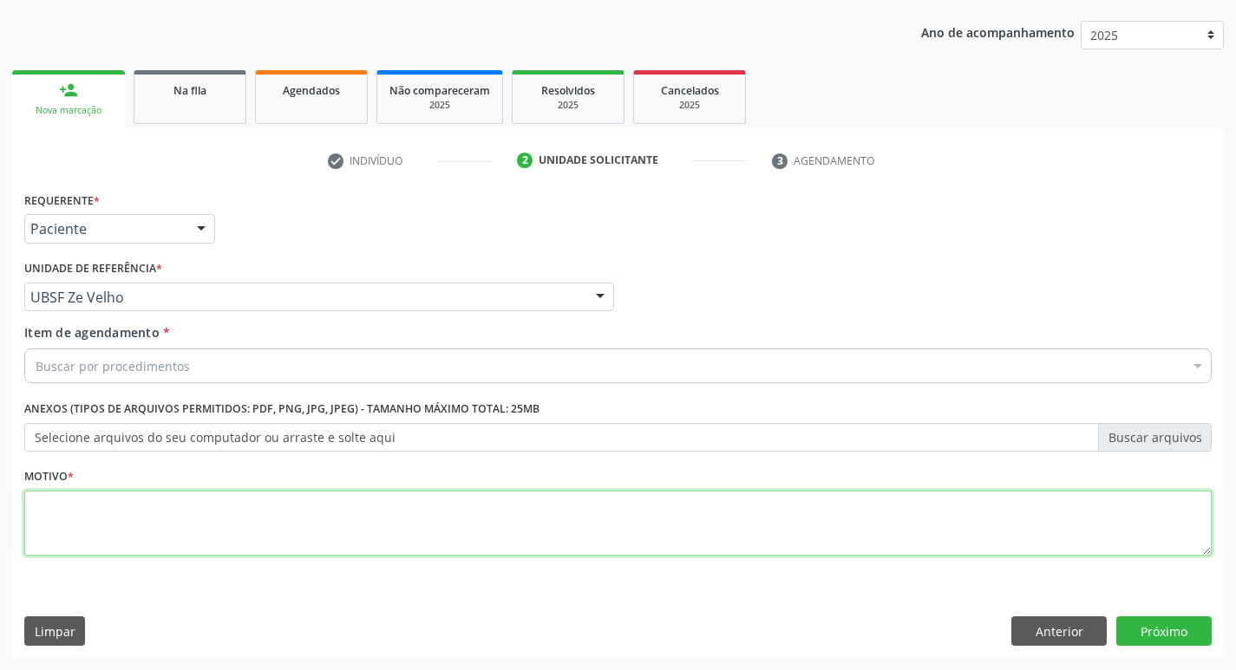
click at [111, 519] on textarea at bounding box center [617, 524] width 1187 height 66
type textarea "AVALIACAO"
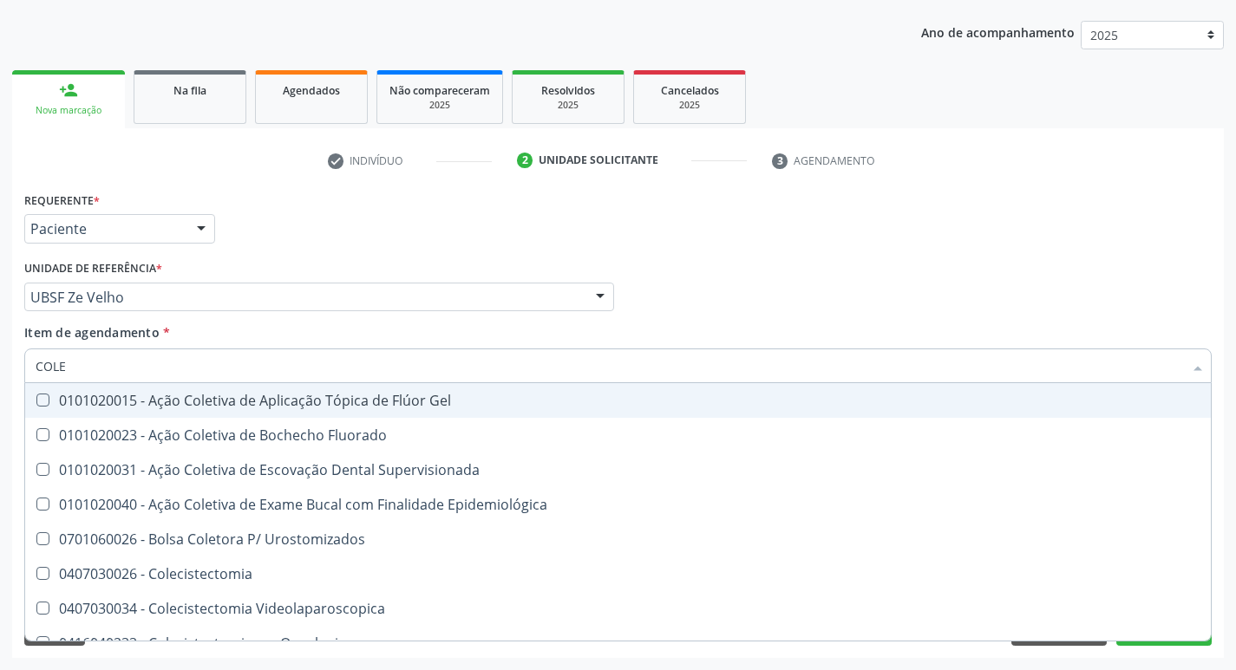
type input "COLES"
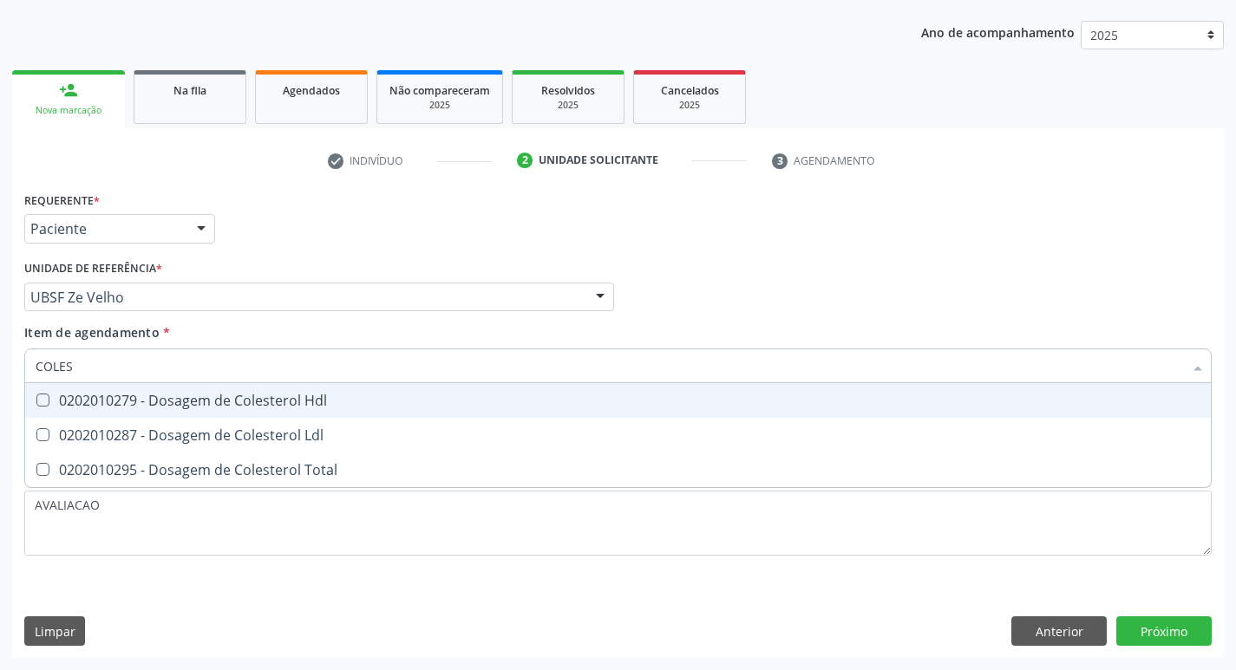
drag, startPoint x: 131, startPoint y: 415, endPoint x: 154, endPoint y: 446, distance: 38.3
click at [138, 419] on ul "Selecionar todos 0202010279 - Dosagem de Colesterol Hdl 0202010287 - Dosagem de…" at bounding box center [618, 435] width 1186 height 104
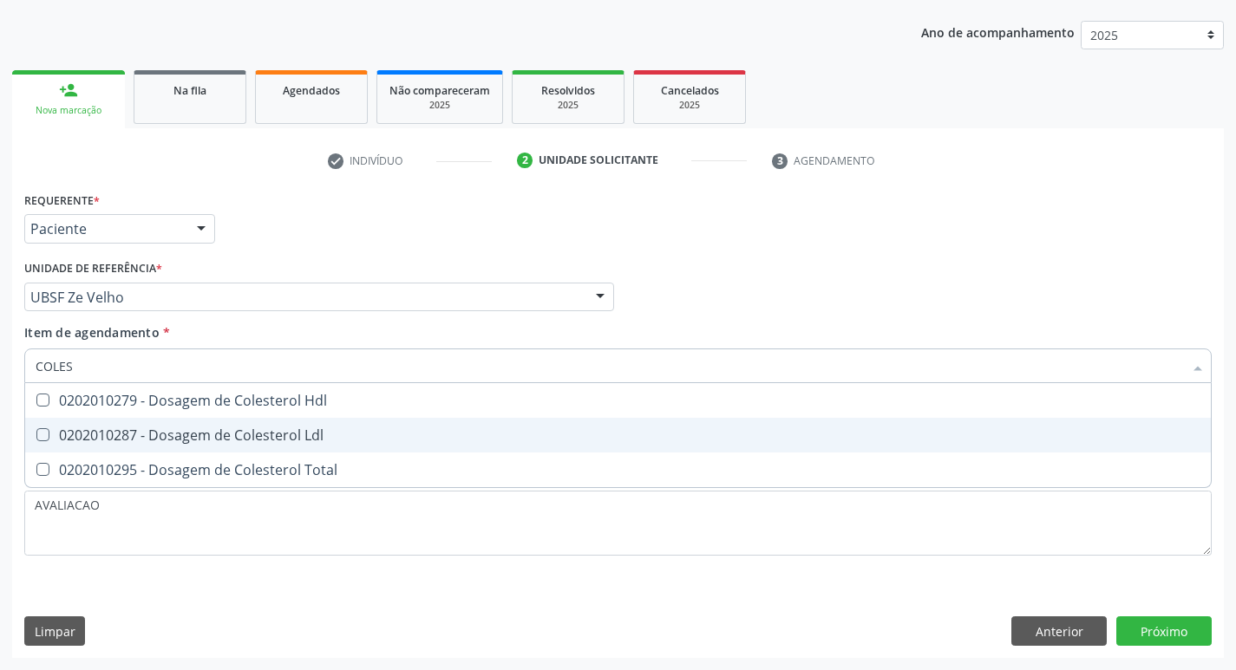
click at [154, 446] on span "0202010287 - Dosagem de Colesterol Ldl" at bounding box center [618, 435] width 1186 height 35
checkbox Ldl "true"
click at [146, 402] on div "0202010279 - Dosagem de Colesterol Hdl" at bounding box center [618, 401] width 1165 height 14
checkbox Hdl "true"
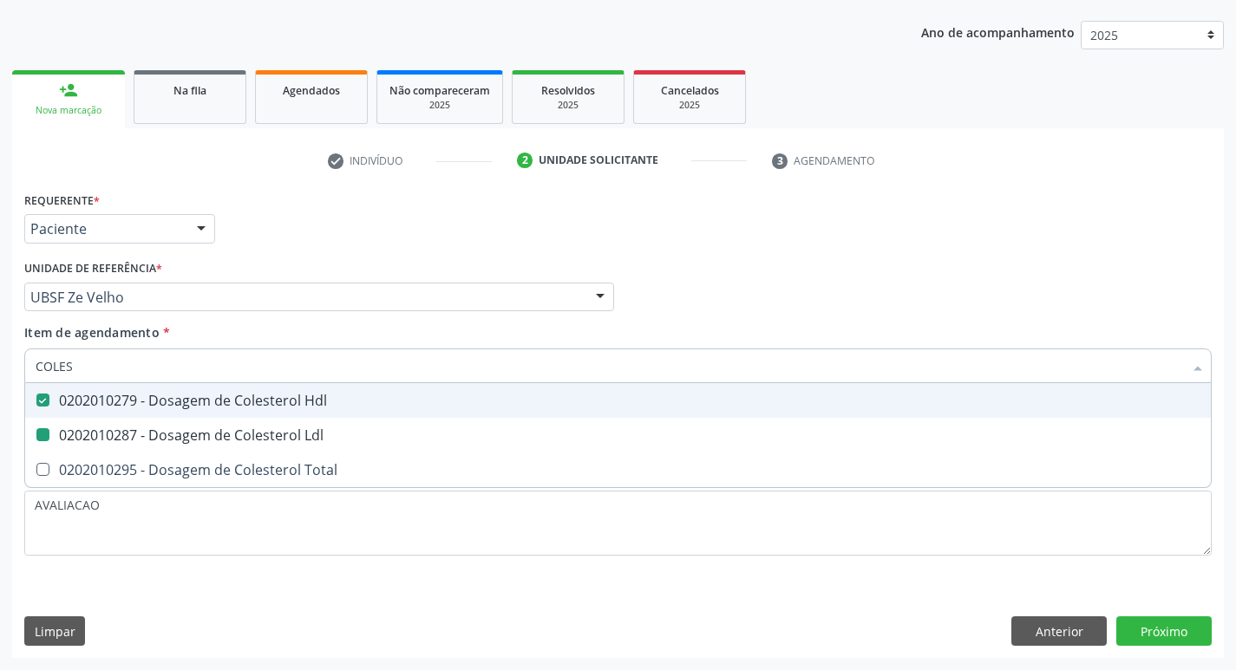
type input "COLE"
checkbox Hdl "false"
checkbox Ldl "false"
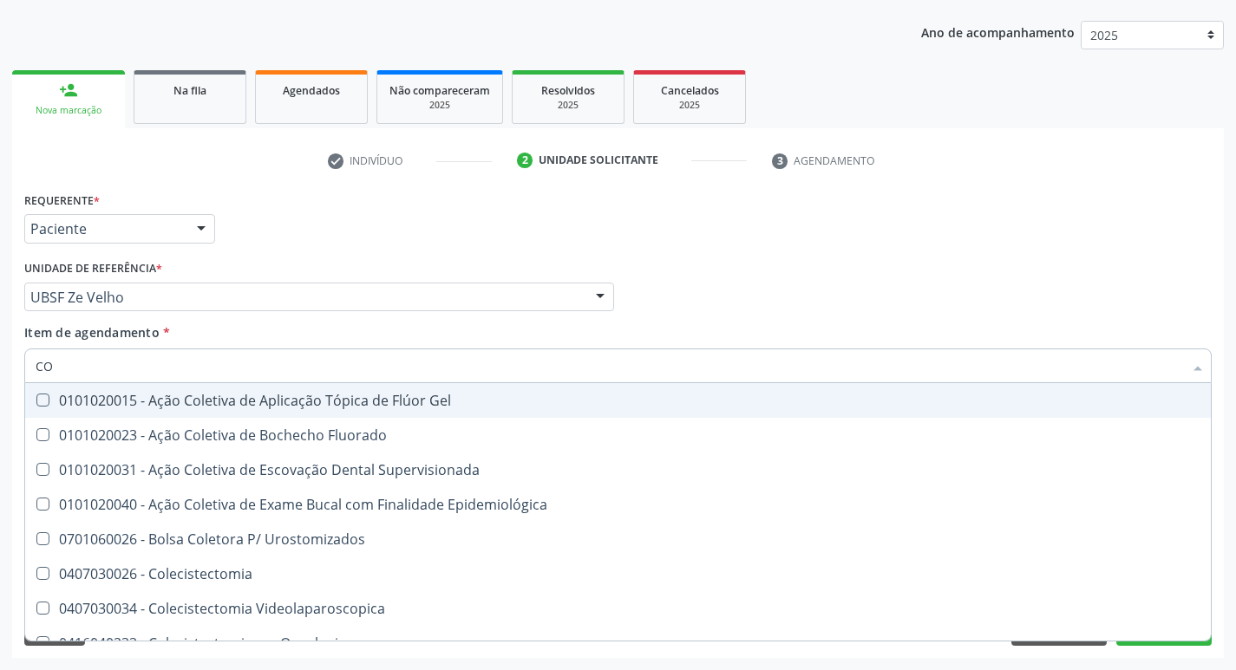
type input "C"
checkbox Hdl "false"
checkbox Ldl "false"
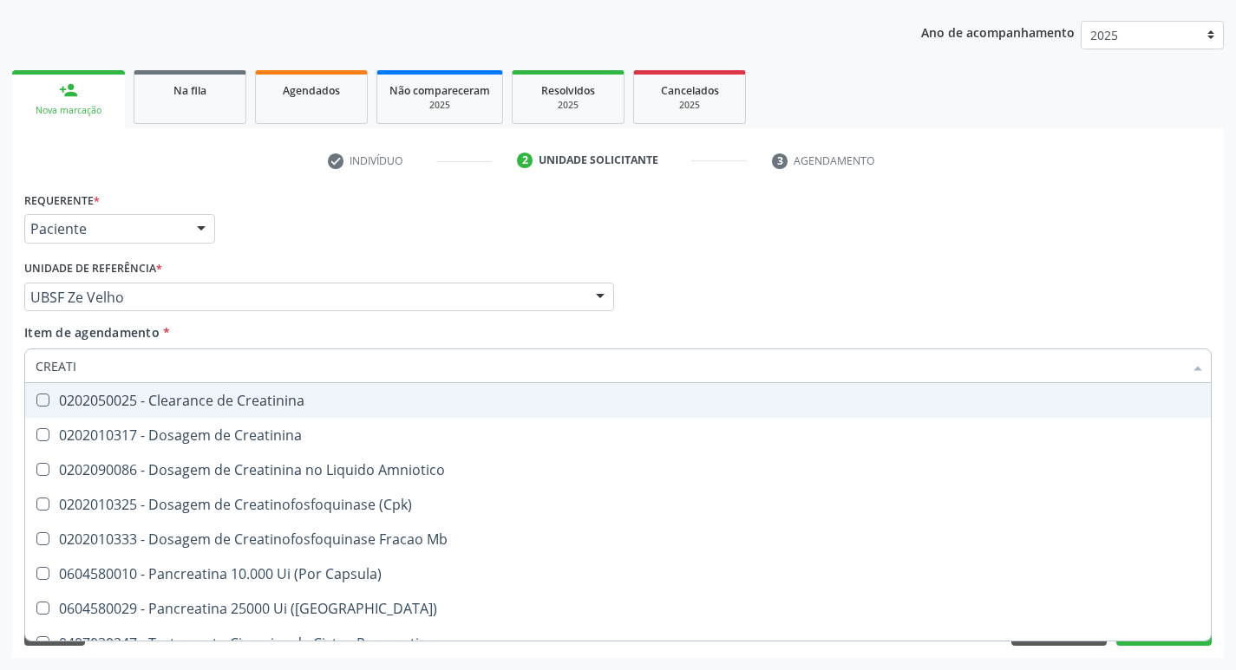
type input "CREATIN"
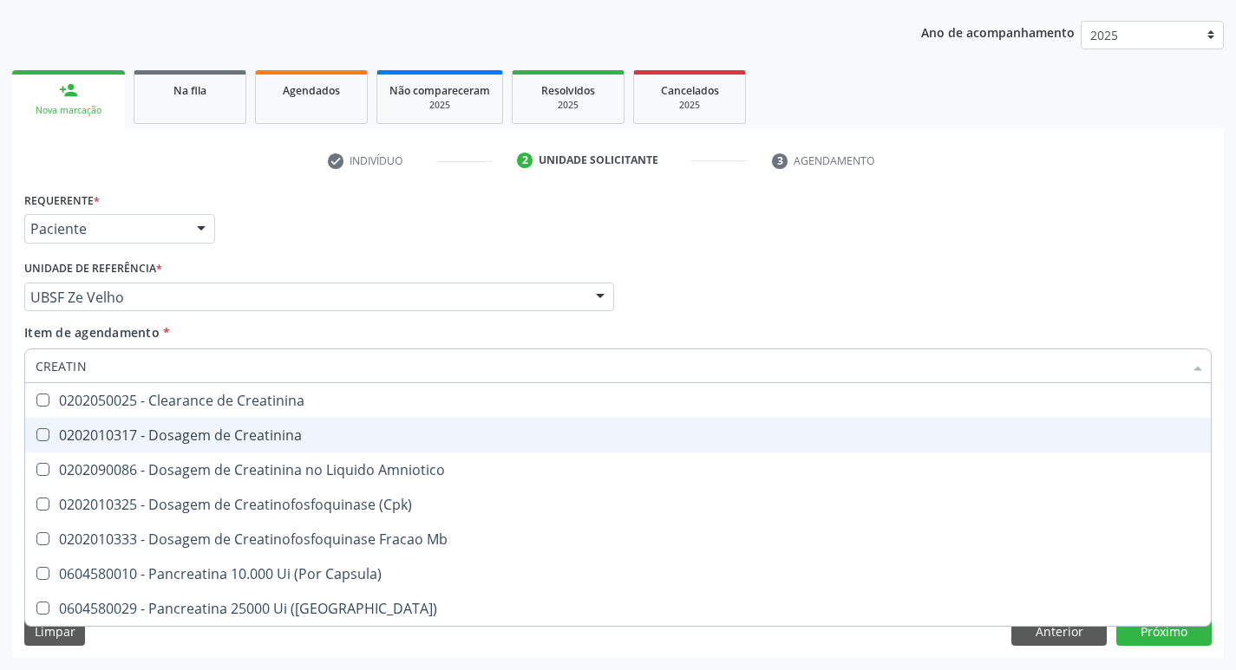
click at [189, 448] on span "0202010317 - Dosagem de Creatinina" at bounding box center [618, 435] width 1186 height 35
checkbox Creatinina "true"
type input "CREAT"
checkbox Creatinina "false"
checkbox Amniotico "true"
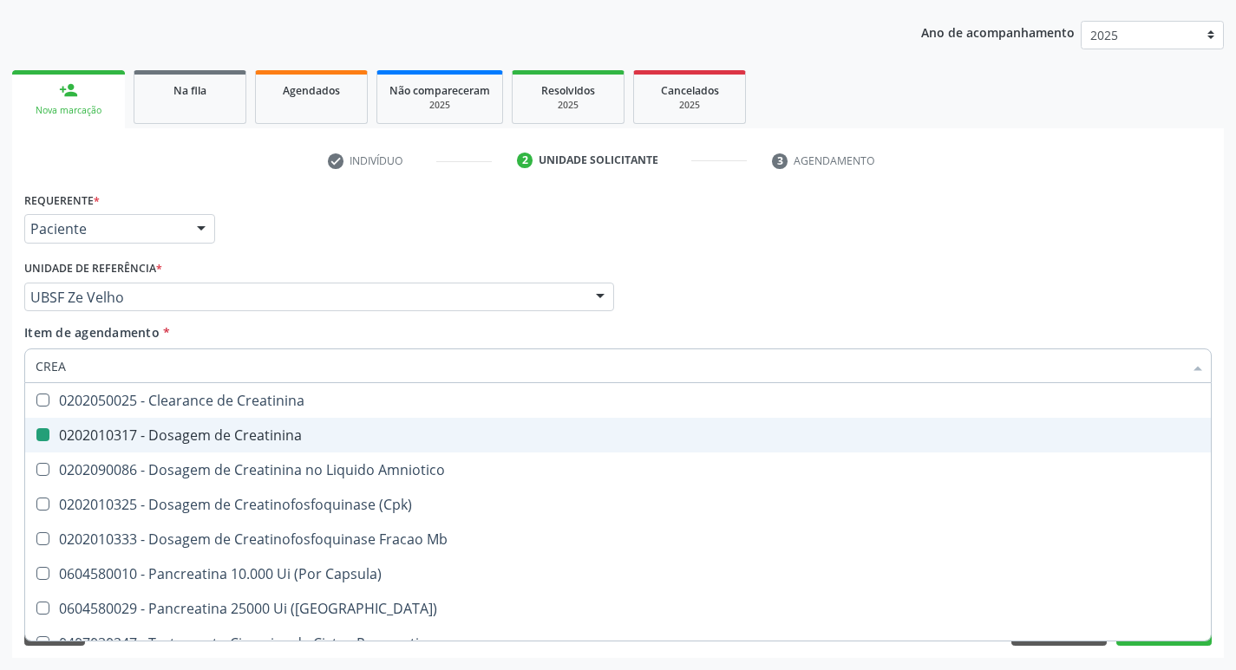
type input "CRE"
checkbox Amniotico "false"
checkbox Mb "false"
type input "C"
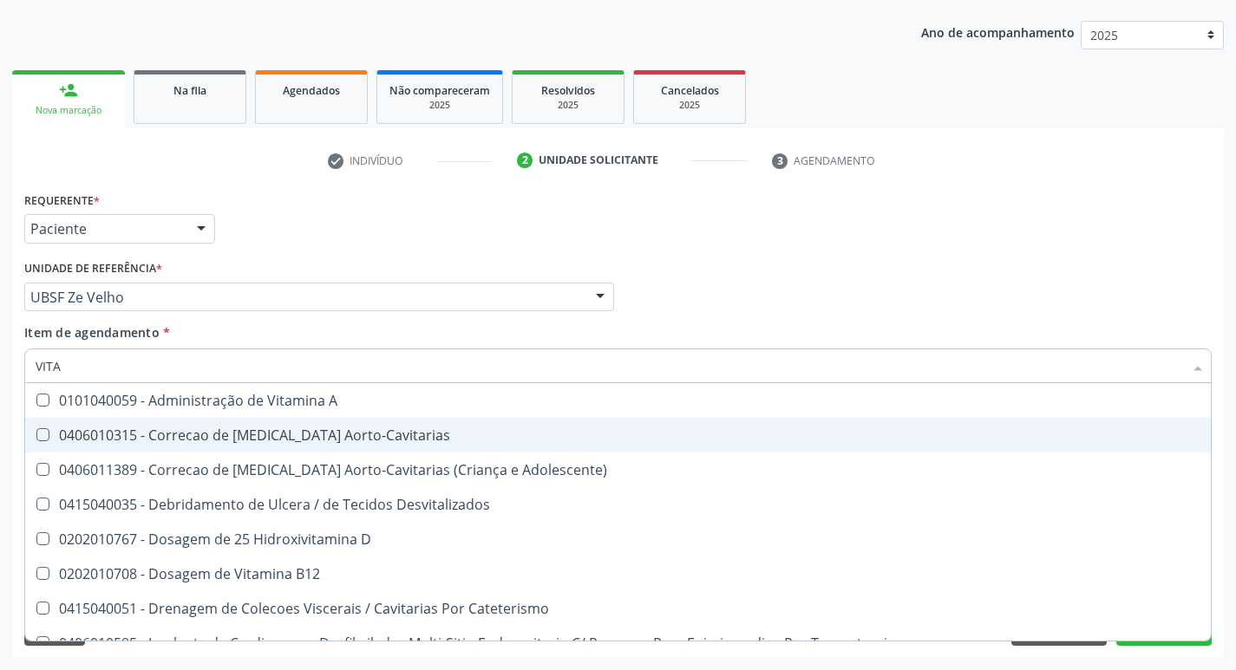
type input "VITAM"
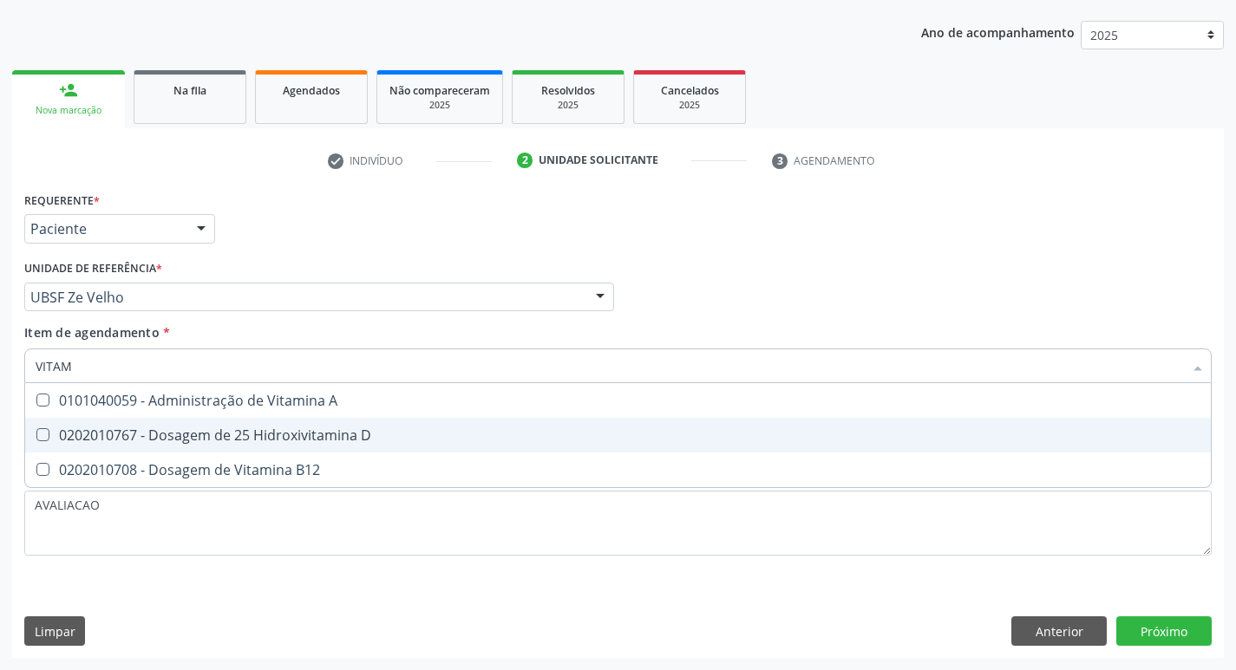
click at [189, 448] on span "0202010767 - Dosagem de 25 Hidroxivitamina D" at bounding box center [618, 435] width 1186 height 35
checkbox D "true"
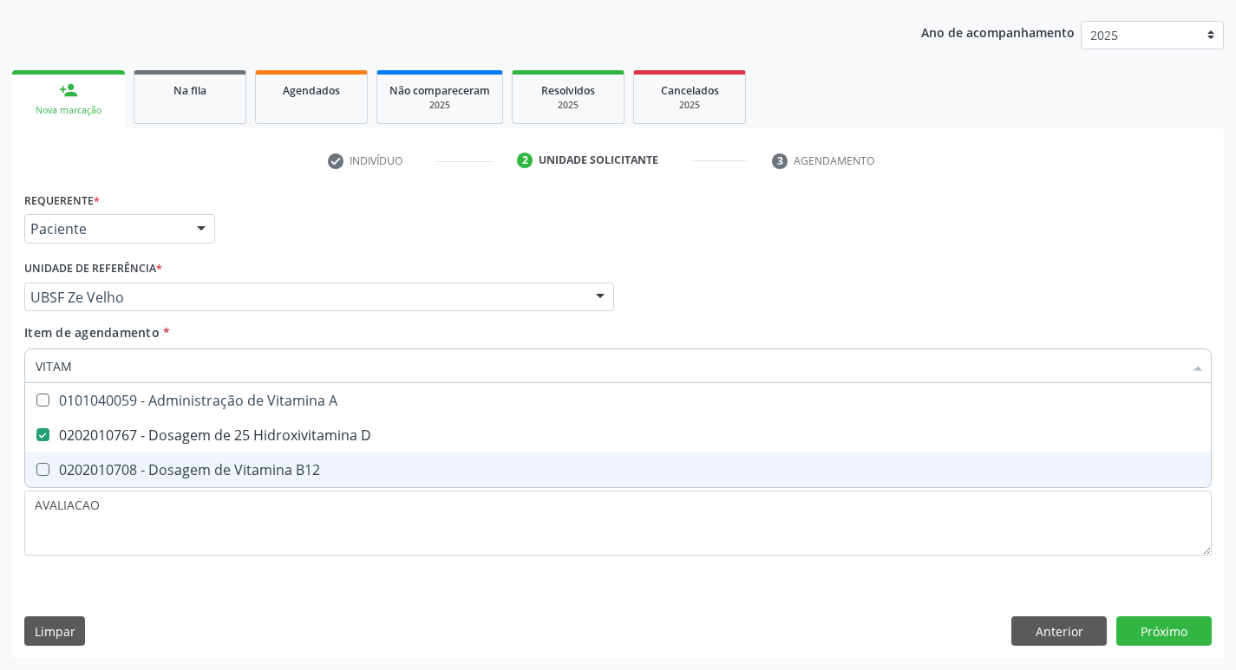
click at [201, 486] on span "0202010708 - Dosagem de Vitamina B12" at bounding box center [618, 470] width 1186 height 35
checkbox B12 "true"
type input "VITA"
checkbox D "false"
checkbox B12 "false"
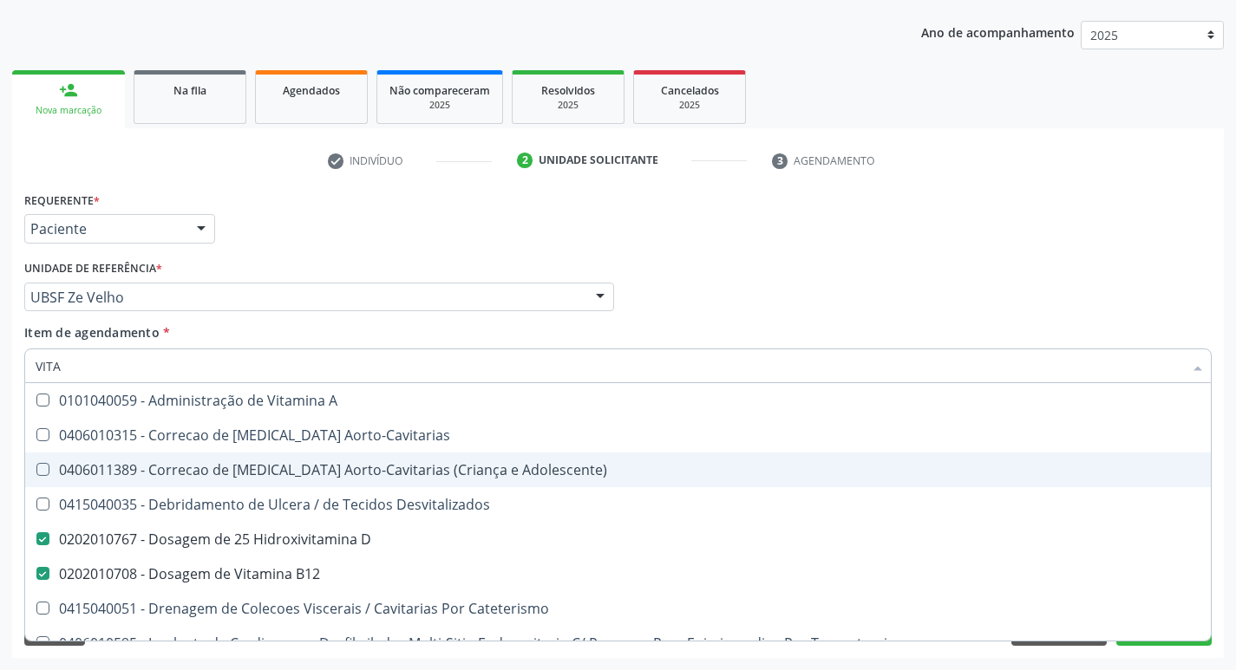
type input "VIT"
checkbox D "false"
checkbox Cateterismo "true"
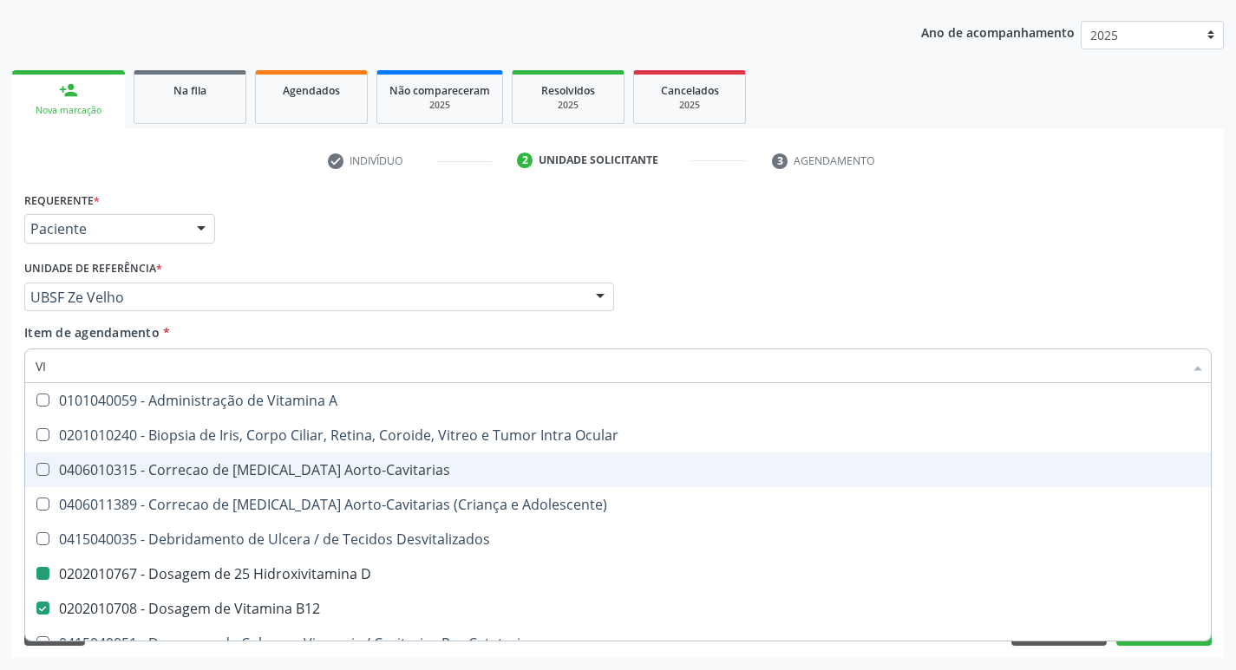
type input "V"
checkbox D "false"
checkbox B12 "false"
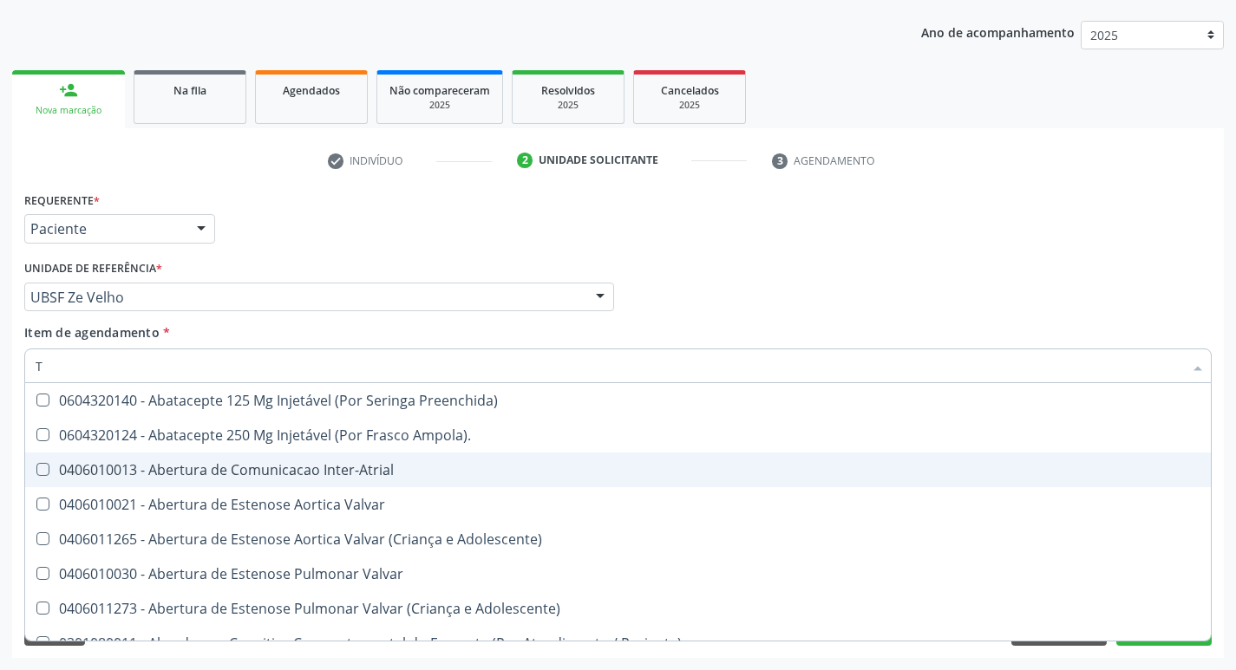
type input "TG"
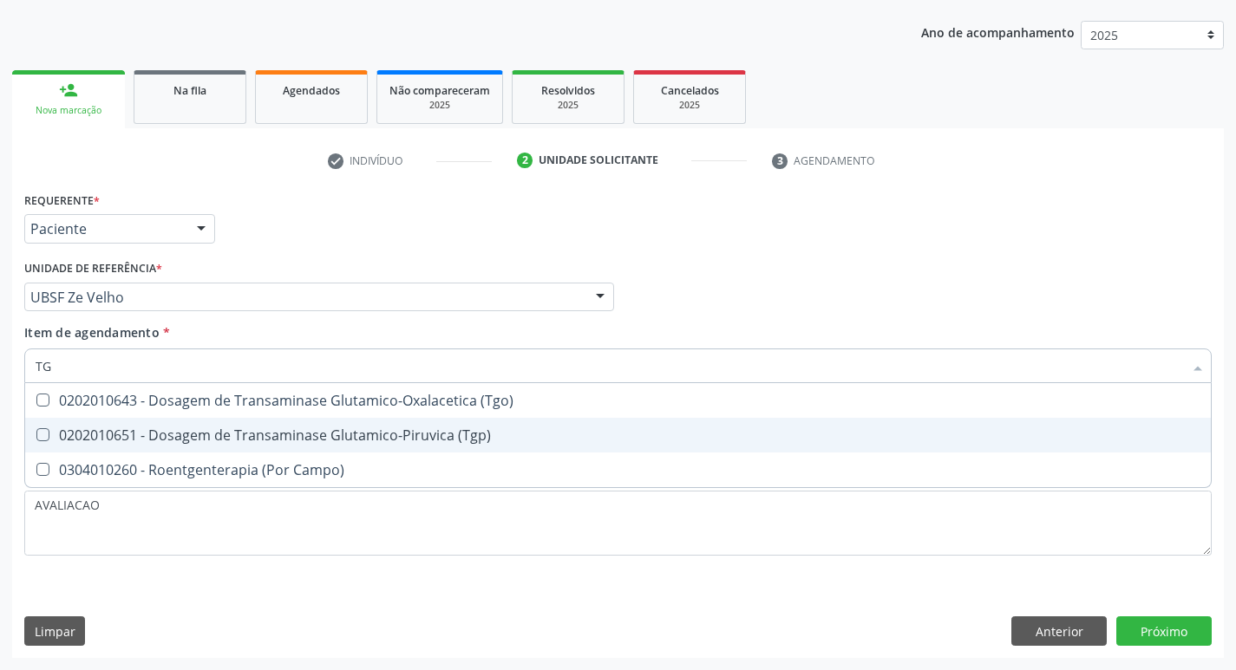
click at [284, 404] on div "0202010643 - Dosagem de Transaminase Glutamico-Oxalacetica (Tgo)" at bounding box center [618, 401] width 1165 height 14
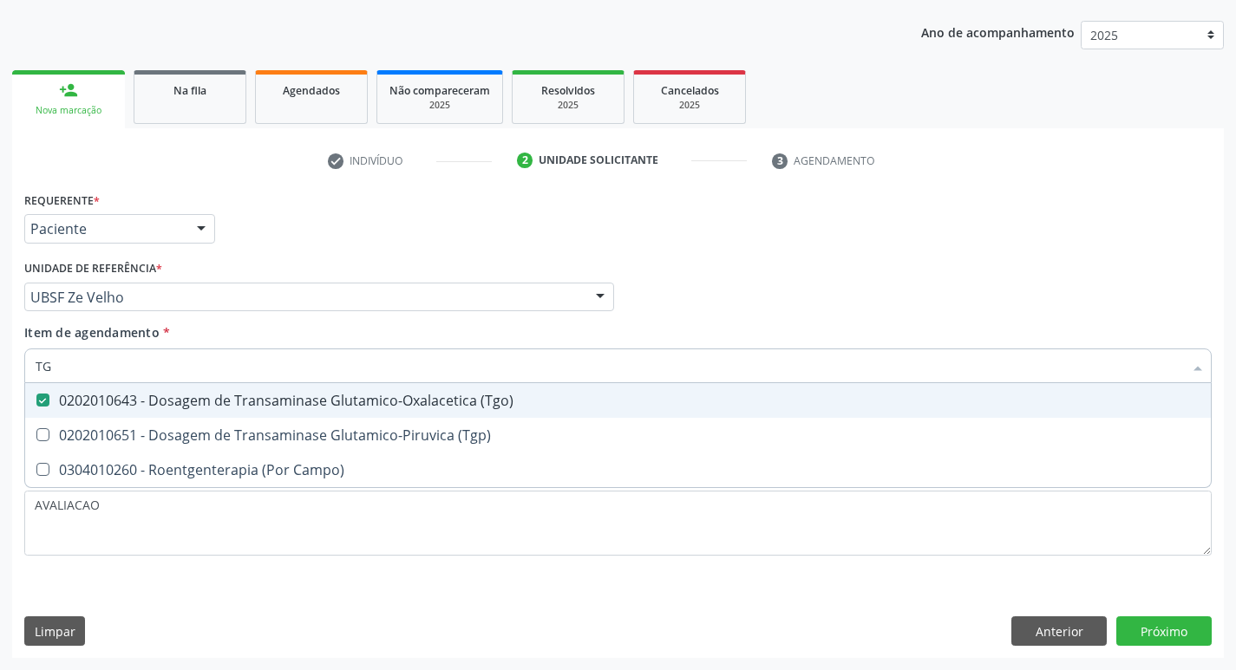
click at [287, 414] on span "0202010643 - Dosagem de Transaminase Glutamico-Oxalacetica (Tgo)" at bounding box center [618, 400] width 1186 height 35
checkbox \(Tgo\) "true"
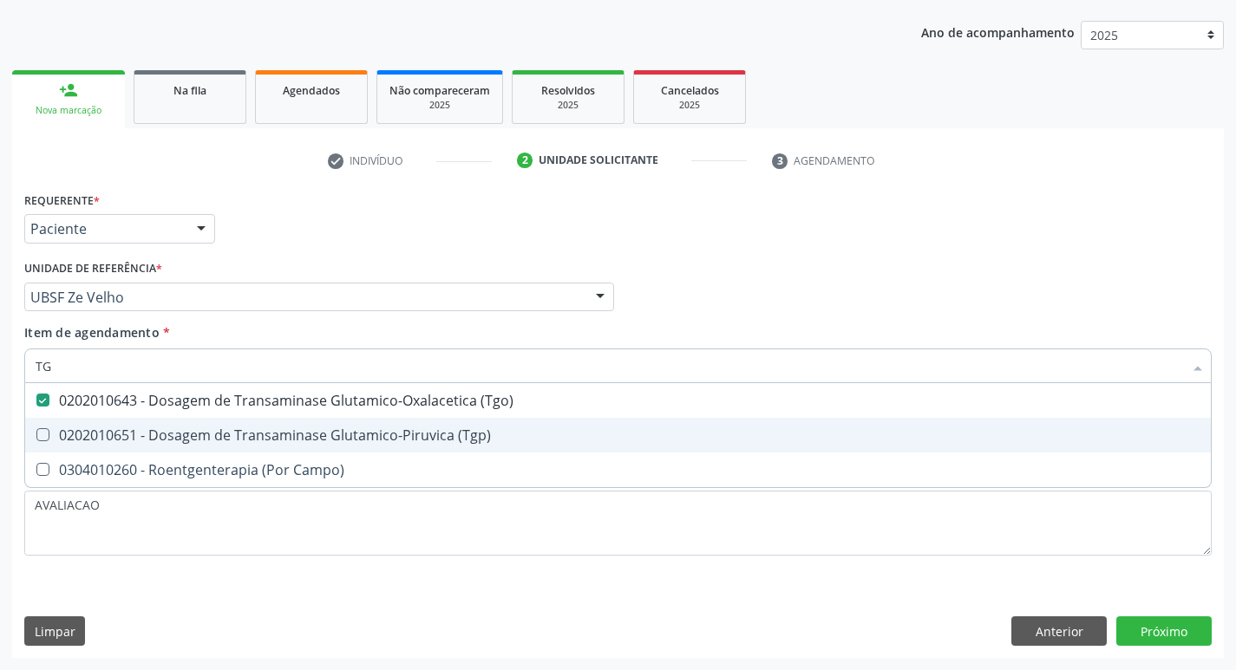
click at [284, 424] on span "0202010651 - Dosagem de Transaminase Glutamico-Piruvica (Tgp)" at bounding box center [618, 435] width 1186 height 35
checkbox \(Tgp\) "true"
type input "T"
checkbox \(Tgo\) "false"
checkbox \(Tgp\) "false"
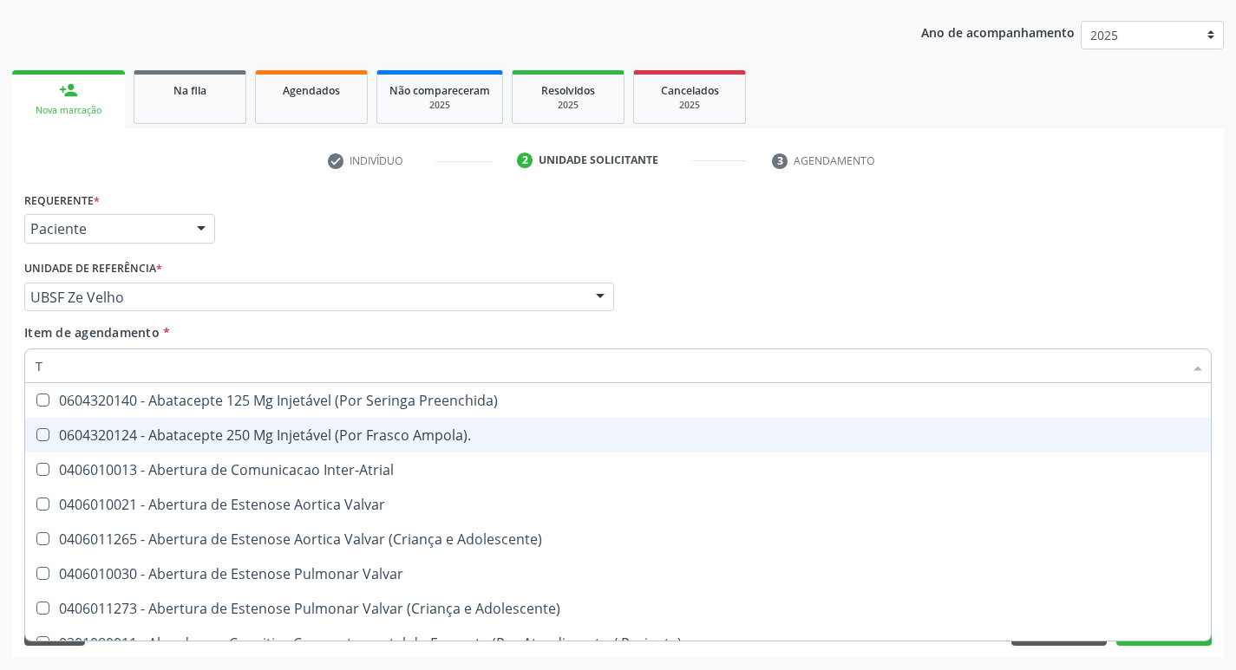
type input "TR"
checkbox Oficina\) "true"
checkbox Grupo "true"
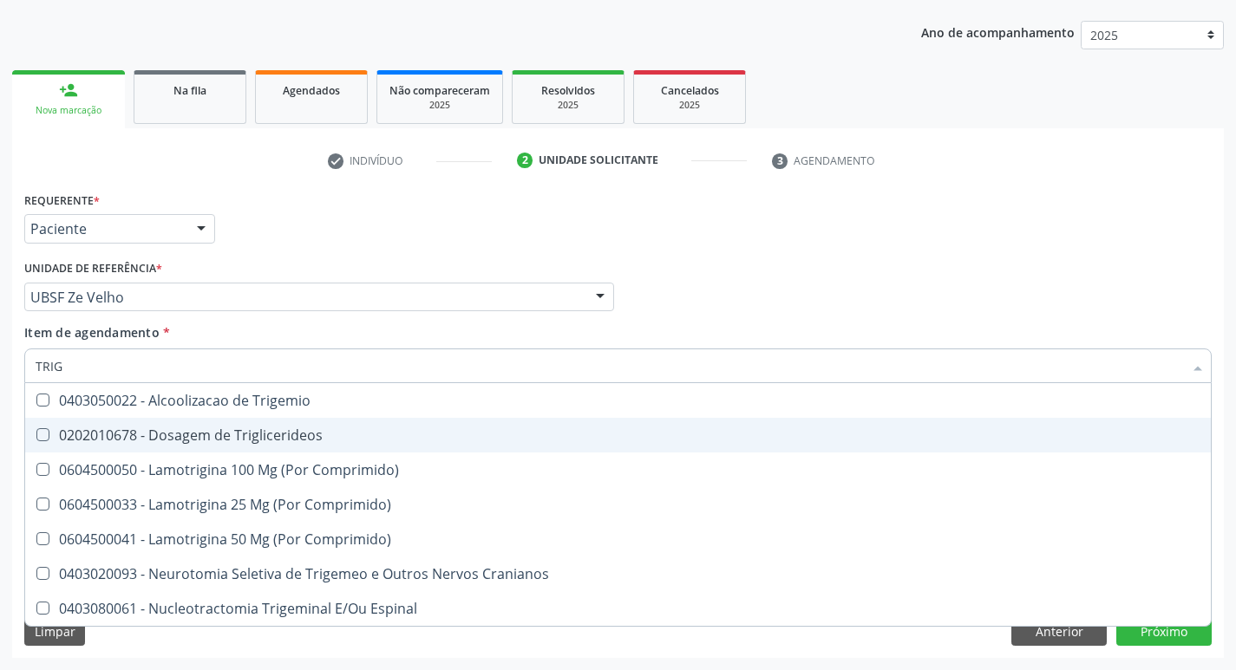
type input "TRIGL"
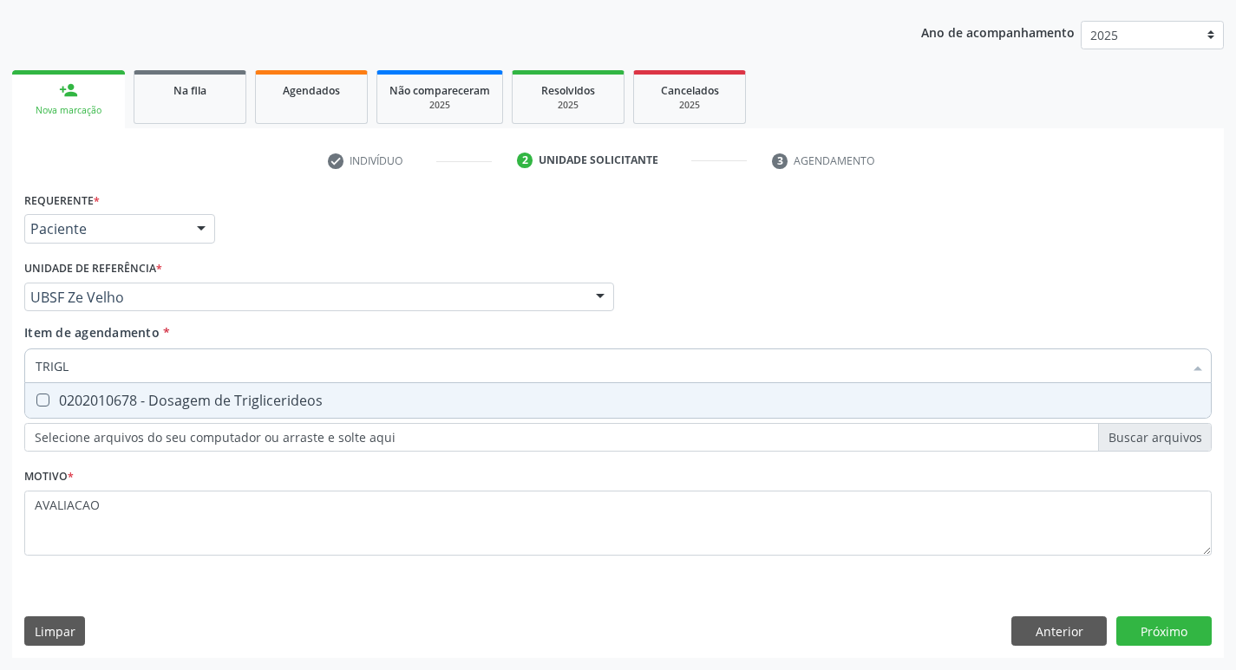
click at [373, 402] on div "0202010678 - Dosagem de Triglicerideos" at bounding box center [618, 401] width 1165 height 14
checkbox Triglicerideos "true"
type input "TRIG"
checkbox Triglicerideos "false"
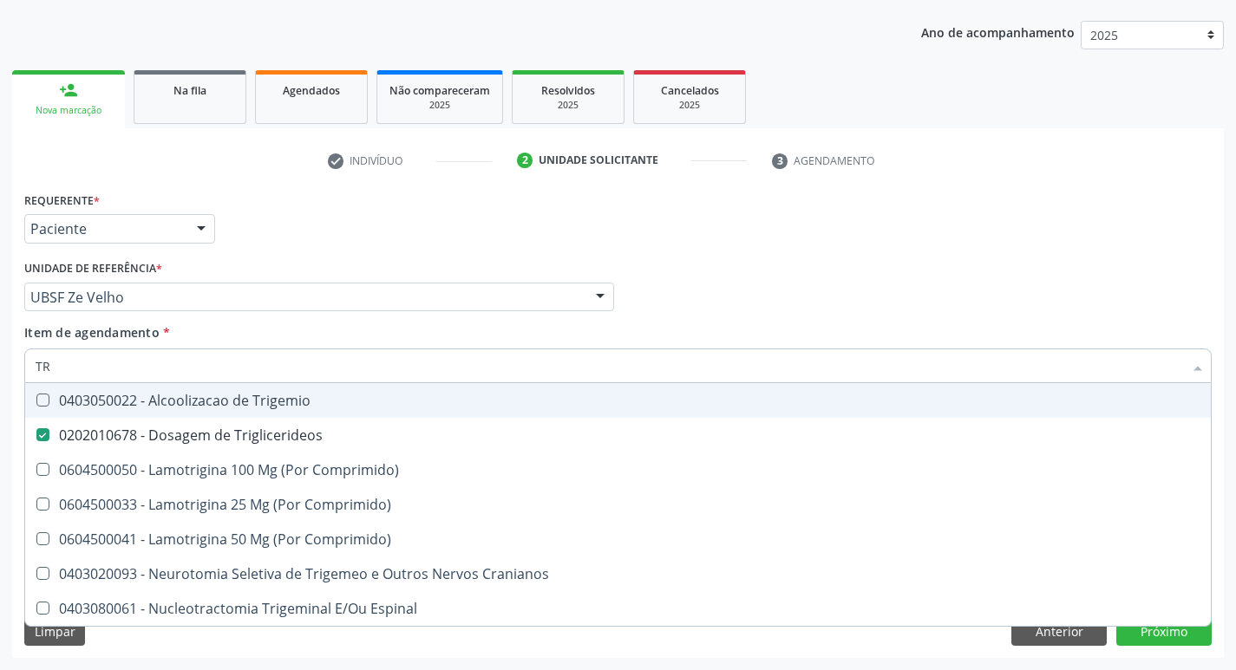
type input "T"
checkbox Triglicerideos "false"
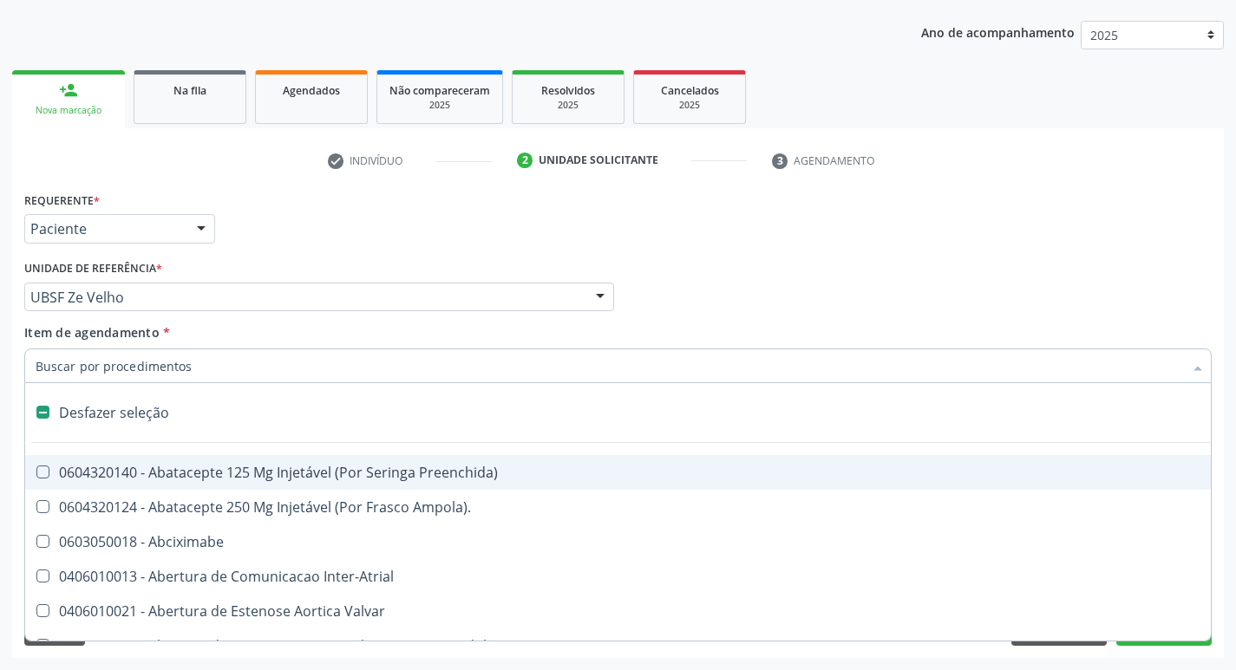
type input "U"
checkbox Cama "true"
checkbox Personalizada "true"
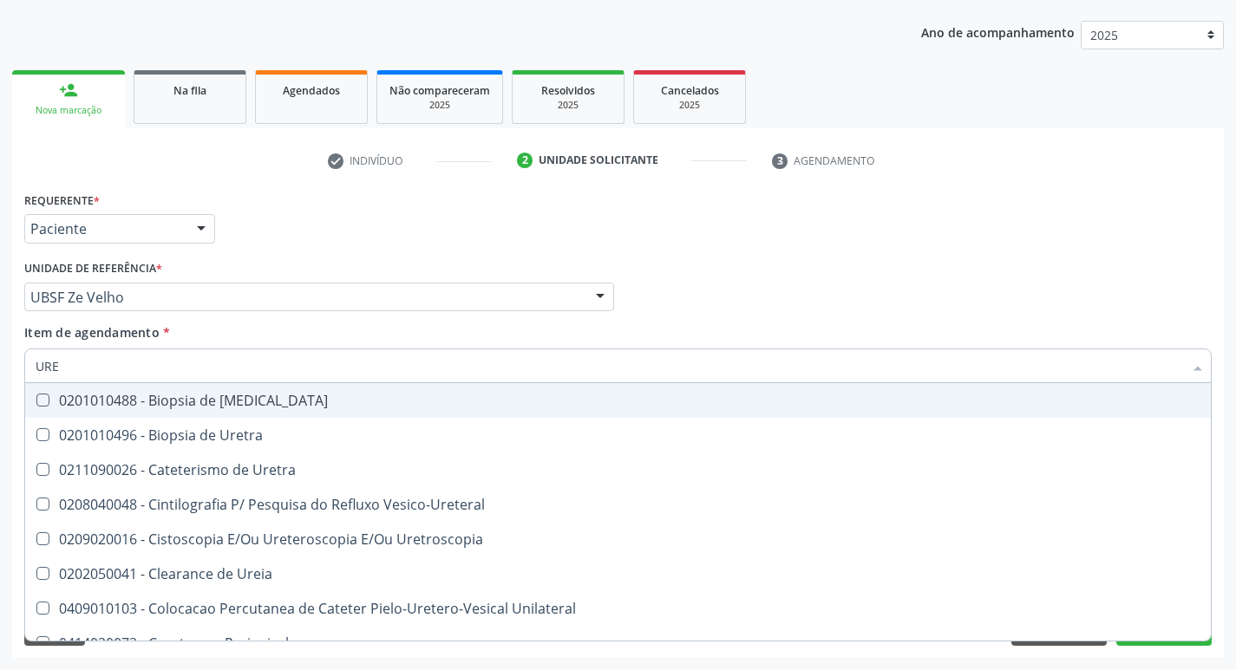
type input "UREI"
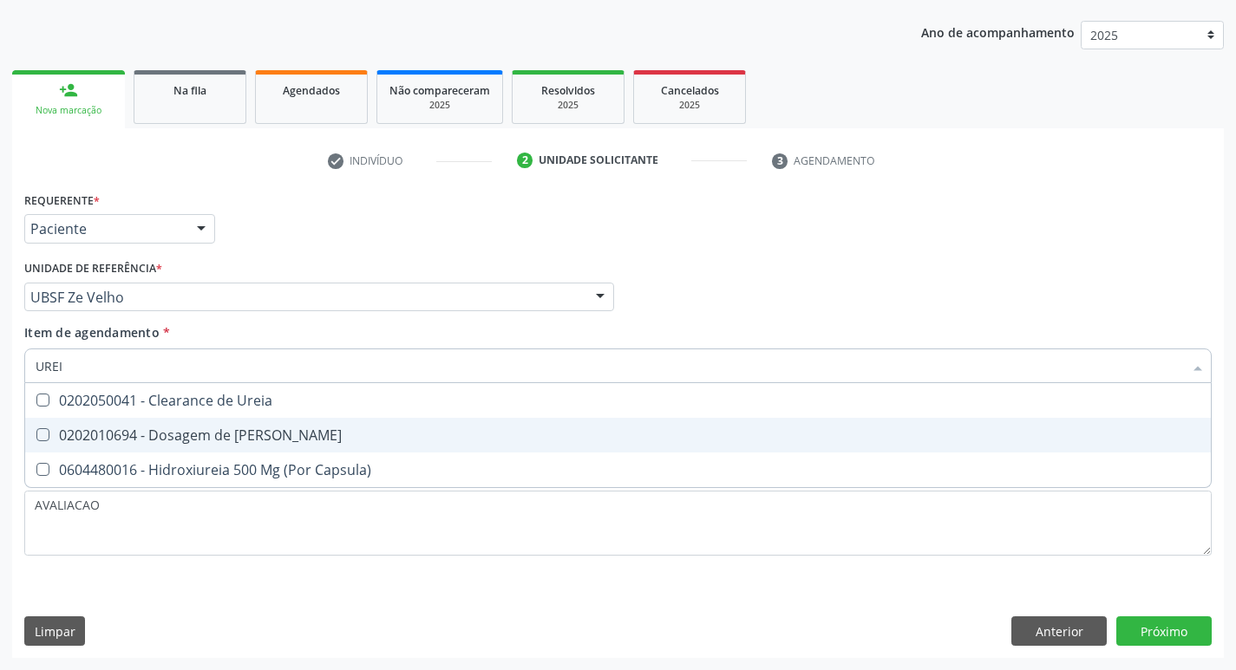
click at [277, 422] on span "0202010694 - Dosagem de [PERSON_NAME]" at bounding box center [618, 435] width 1186 height 35
checkbox Ureia "true"
type input "URE"
checkbox Ureia "false"
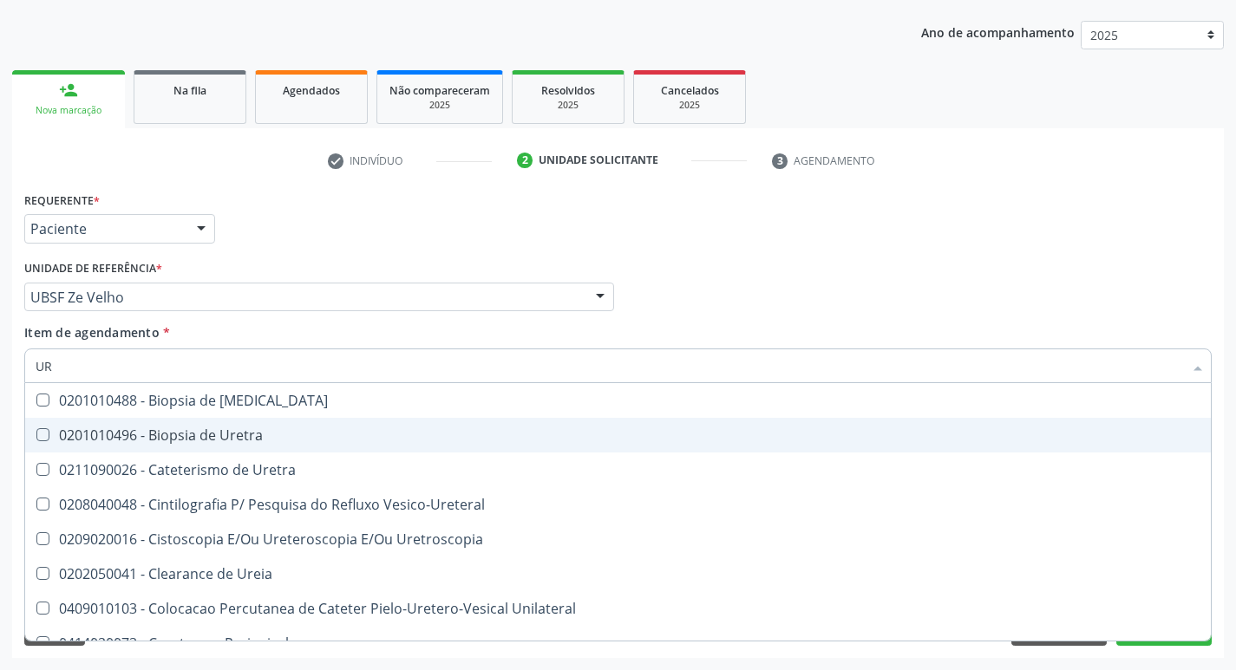
type input "U"
checkbox Ureia "false"
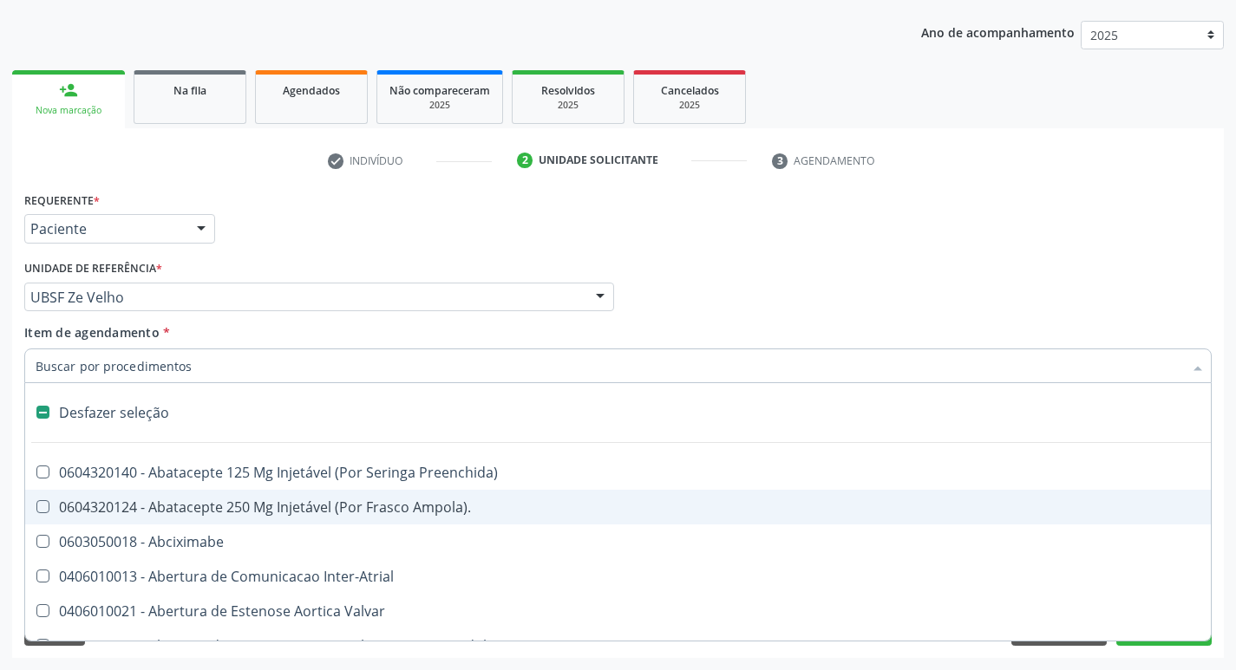
type input "G"
checkbox Aberto\) "true"
checkbox Comprimido\) "true"
checkbox Sanitária "true"
checkbox Criança "true"
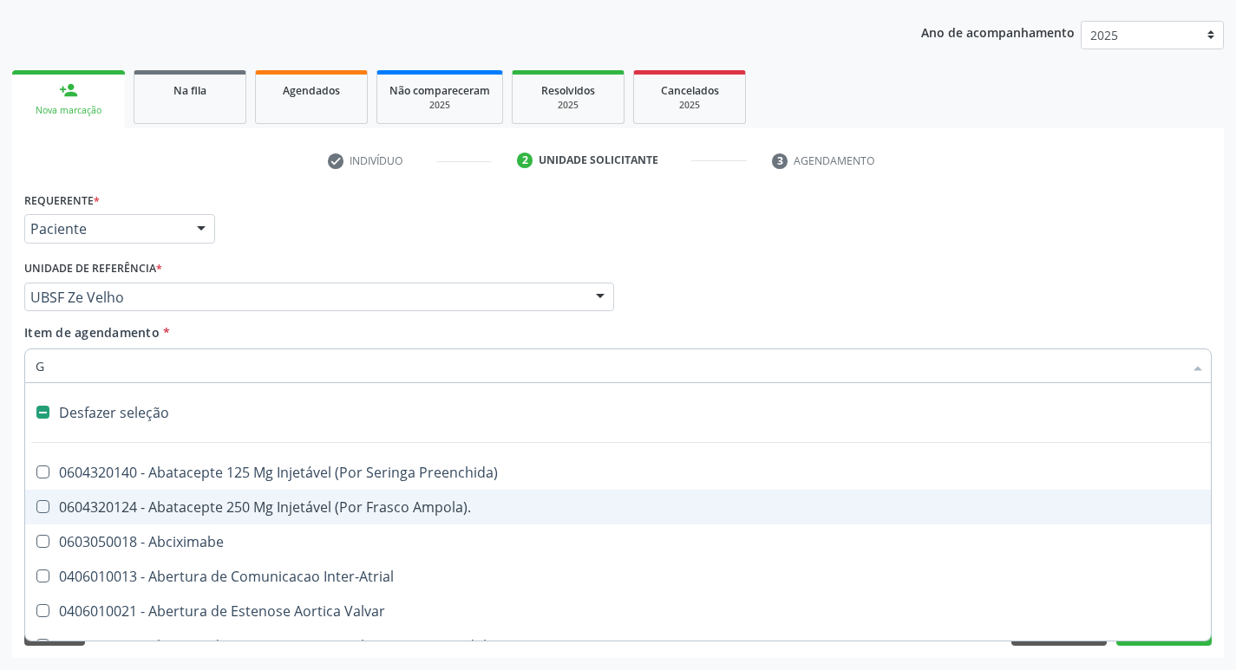
checkbox Quantitativa\) "true"
checkbox Esforco "true"
checkbox Osso "true"
checkbox \(Dacriocintilografia\) "true"
checkbox Estimulo "true"
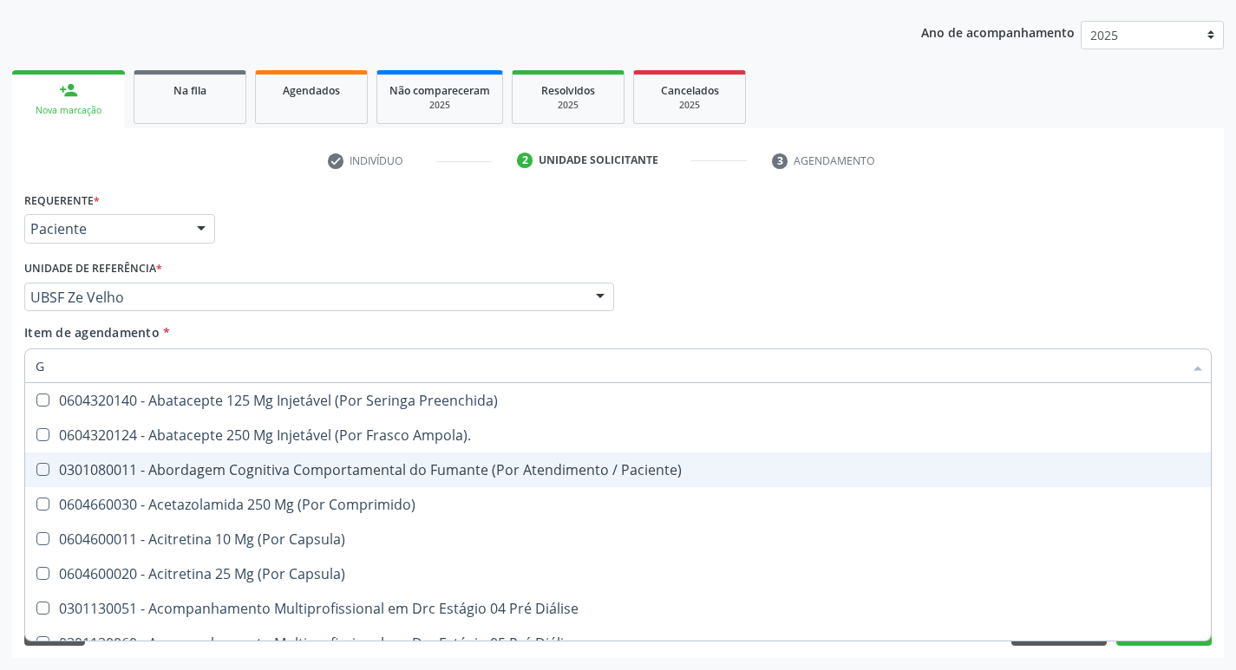
type input "GLICOSE"
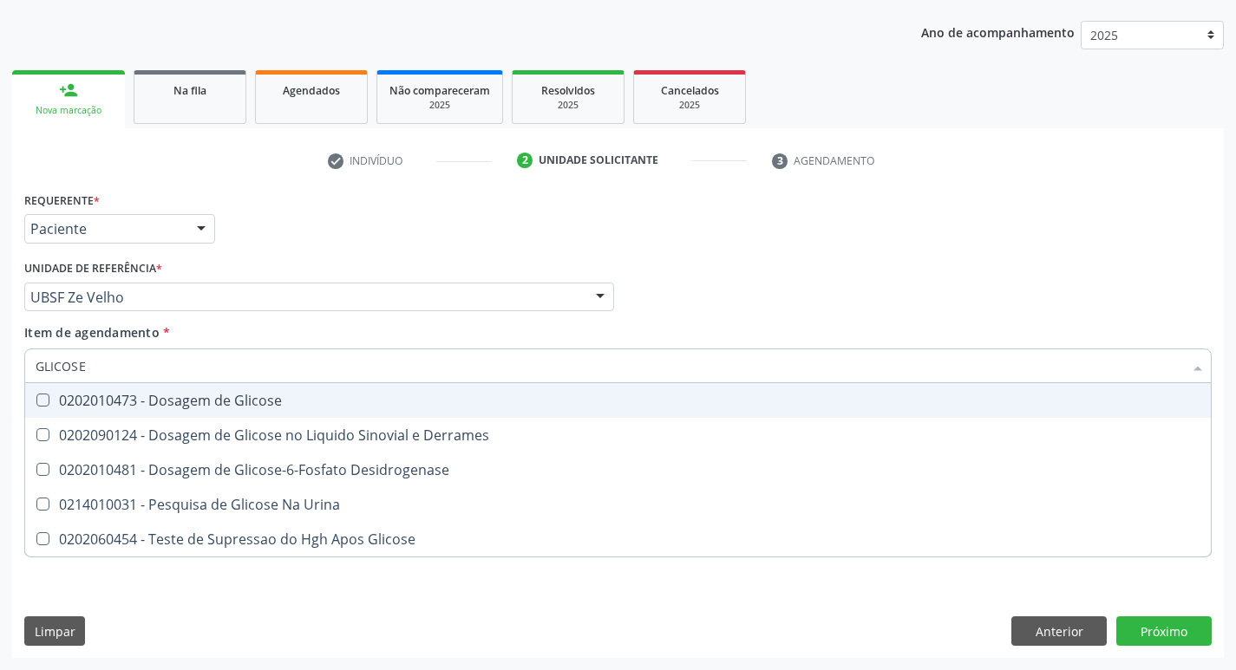
click at [245, 405] on div "0202010473 - Dosagem de Glicose" at bounding box center [618, 401] width 1165 height 14
checkbox Glicose "true"
type input "GLICOS"
checkbox Glicose "false"
checkbox Derrames "true"
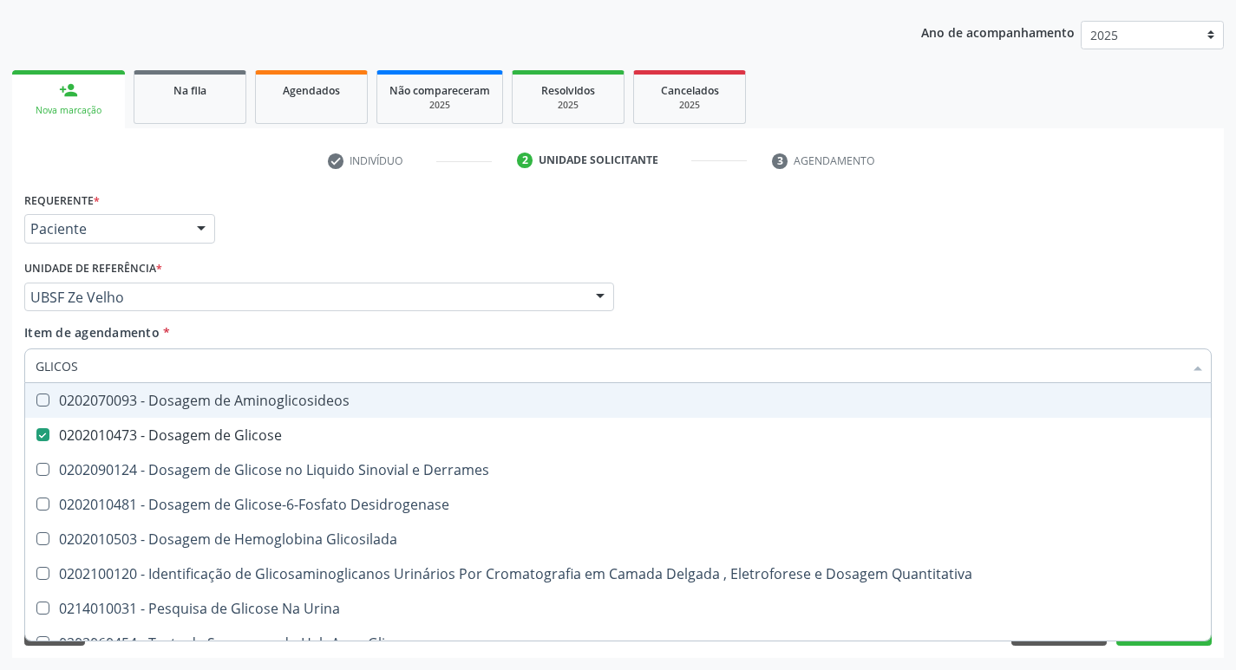
type input "GLICO"
checkbox Glicose "false"
checkbox Derrames "true"
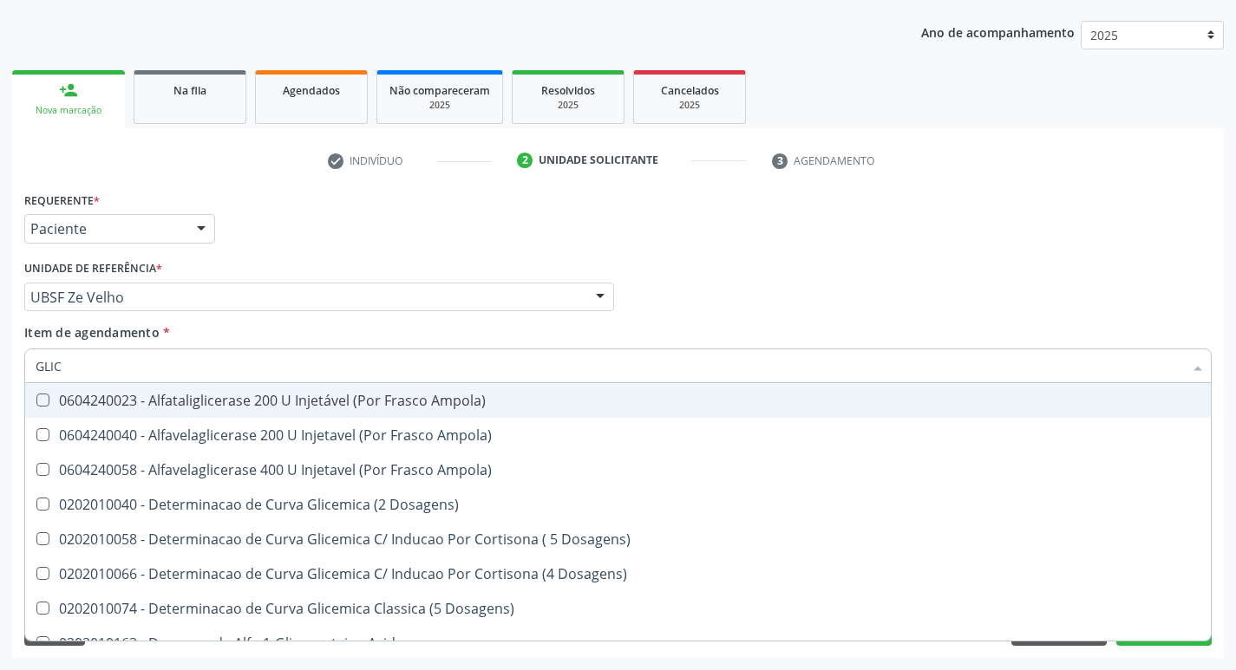
type input "GLI"
checkbox Ampola\) "false"
checkbox Glicose "false"
checkbox Derrames "true"
checkbox Triglicerideos "false"
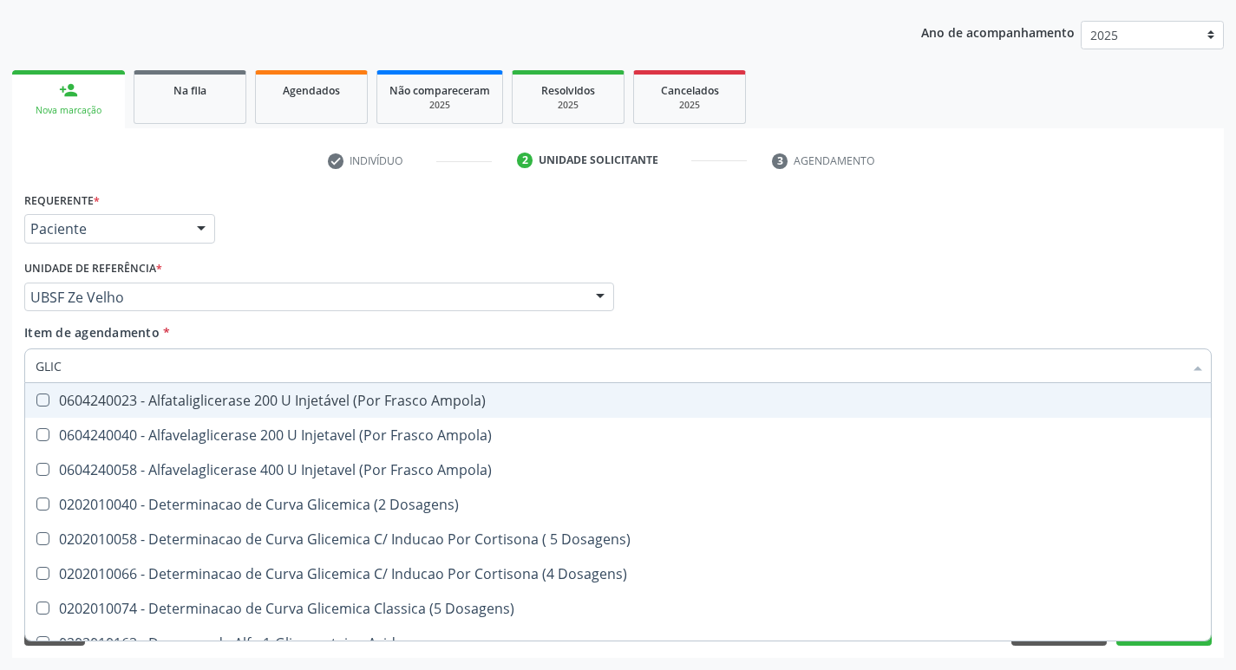
checkbox Capilar "true"
type input "G"
checkbox Derrames "false"
checkbox Capilar "false"
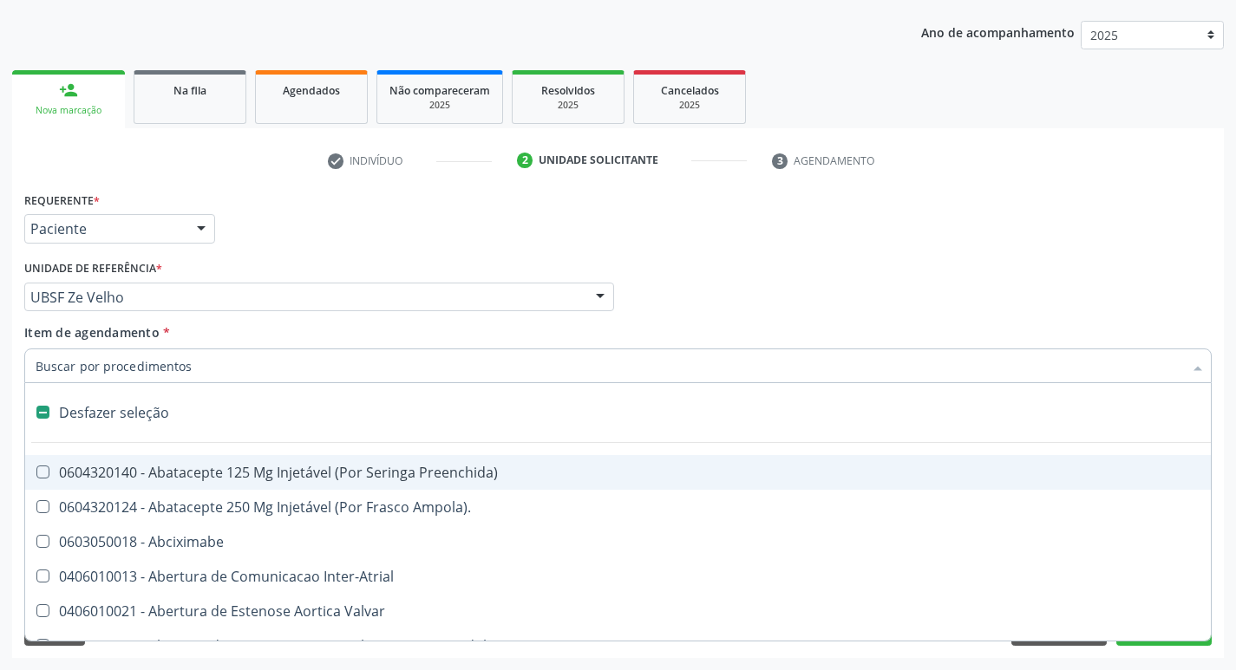
type input "H"
checkbox Coronariano "true"
checkbox Lactente\) "true"
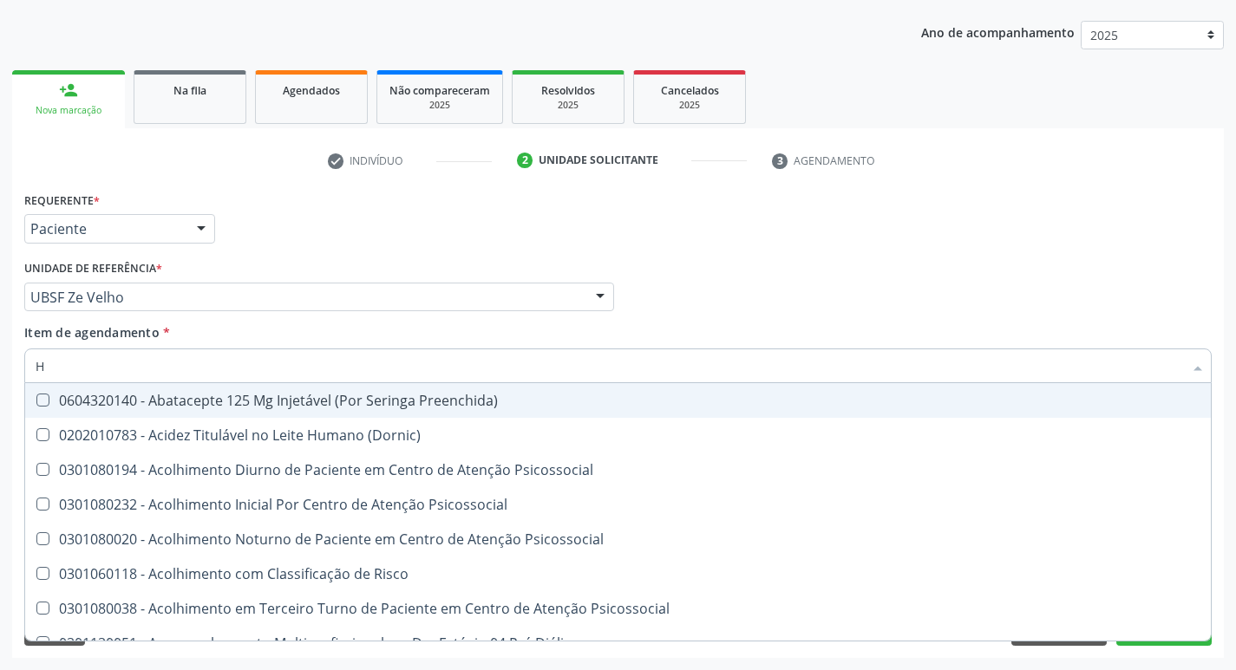
type input "HEMOGLOBINA G"
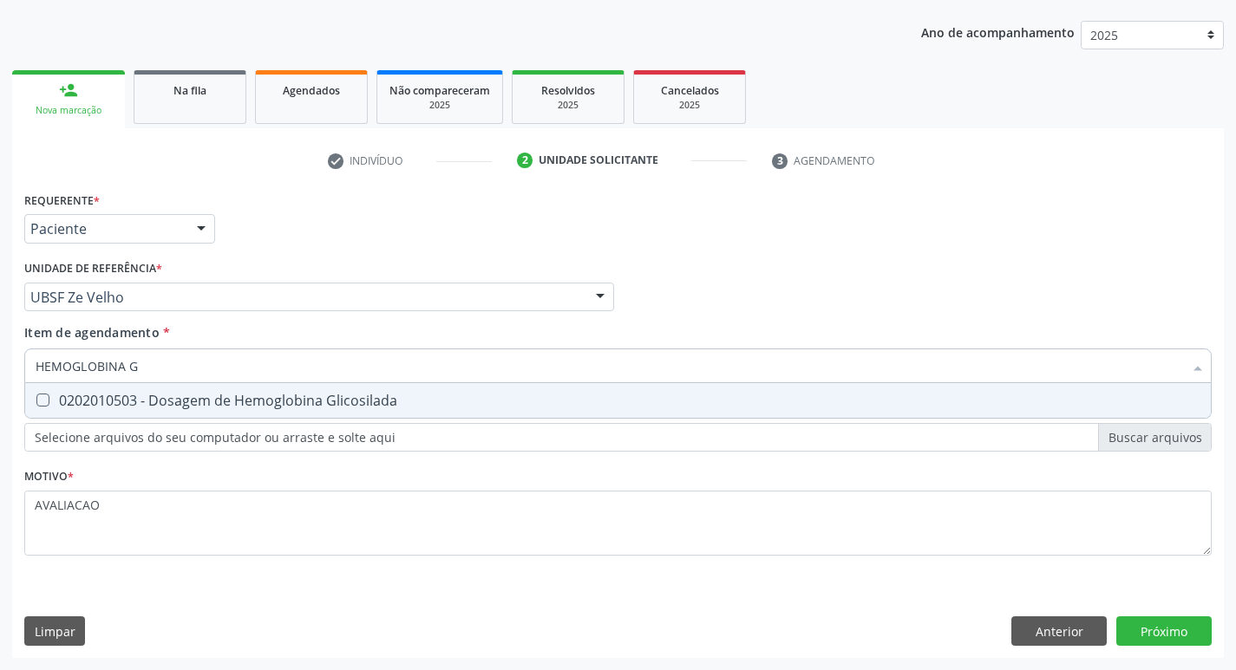
click at [339, 399] on div "0202010503 - Dosagem de Hemoglobina Glicosilada" at bounding box center [618, 401] width 1165 height 14
checkbox Glicosilada "true"
type input "HEMOGLOBINA"
checkbox Glicosilada "false"
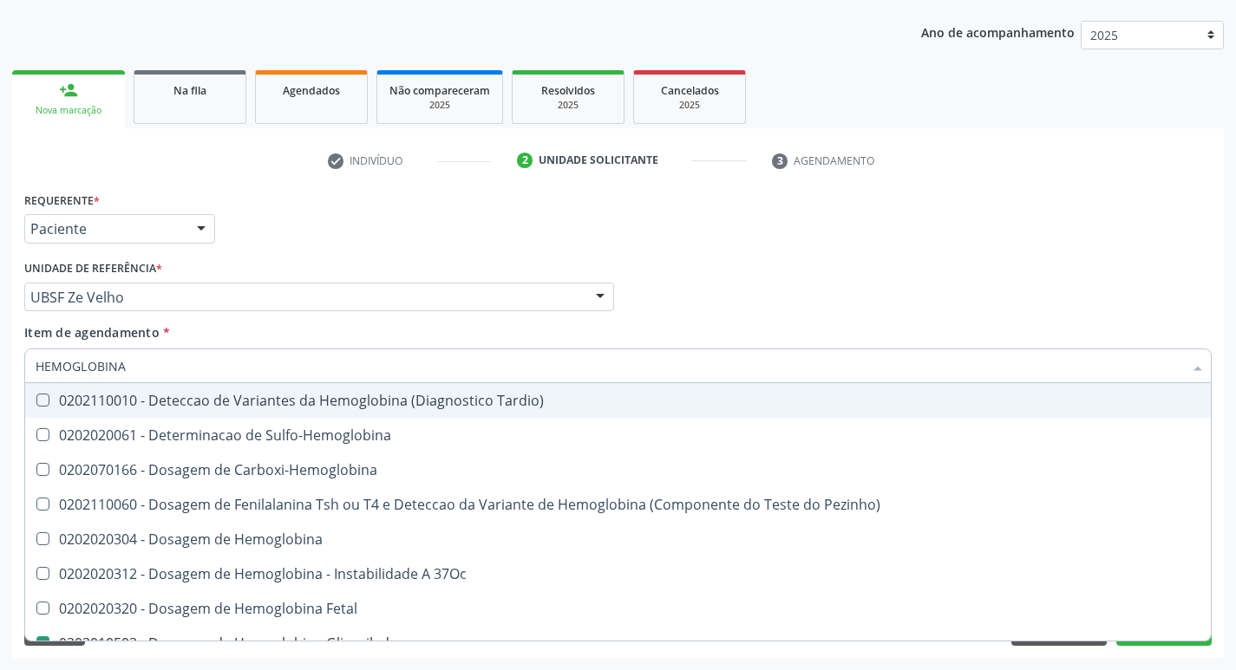
type input "HEMOGLOBIN"
checkbox Glicosilada "false"
checkbox Hemoglobina "true"
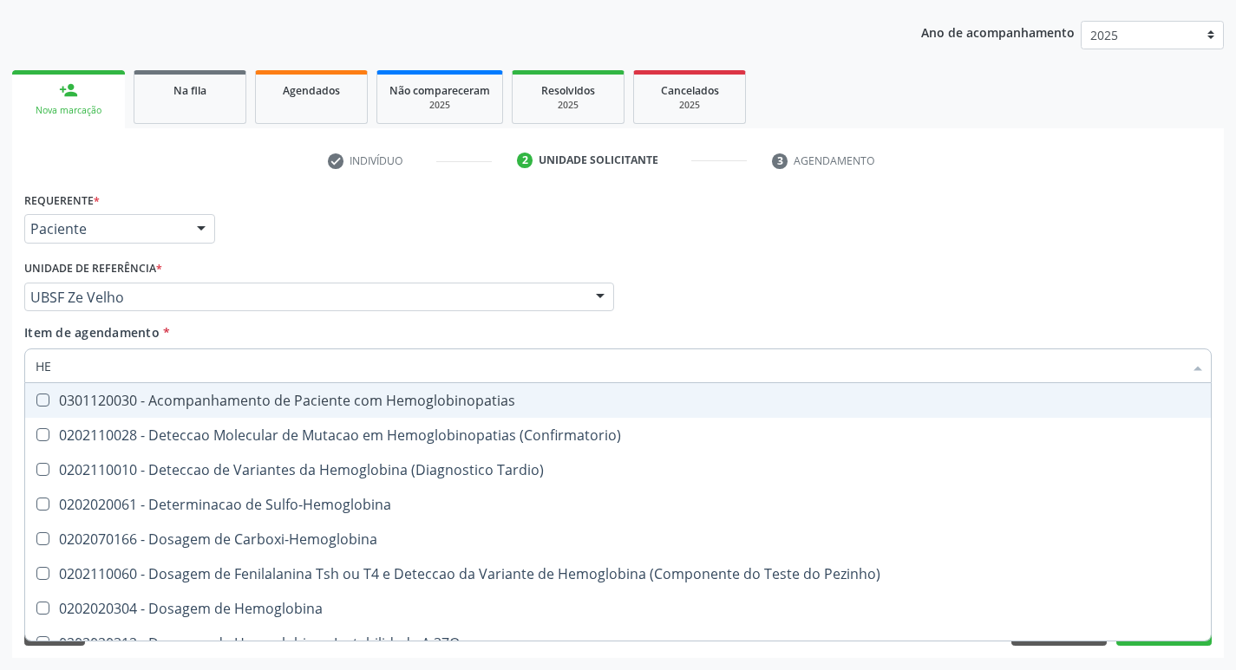
type input "H"
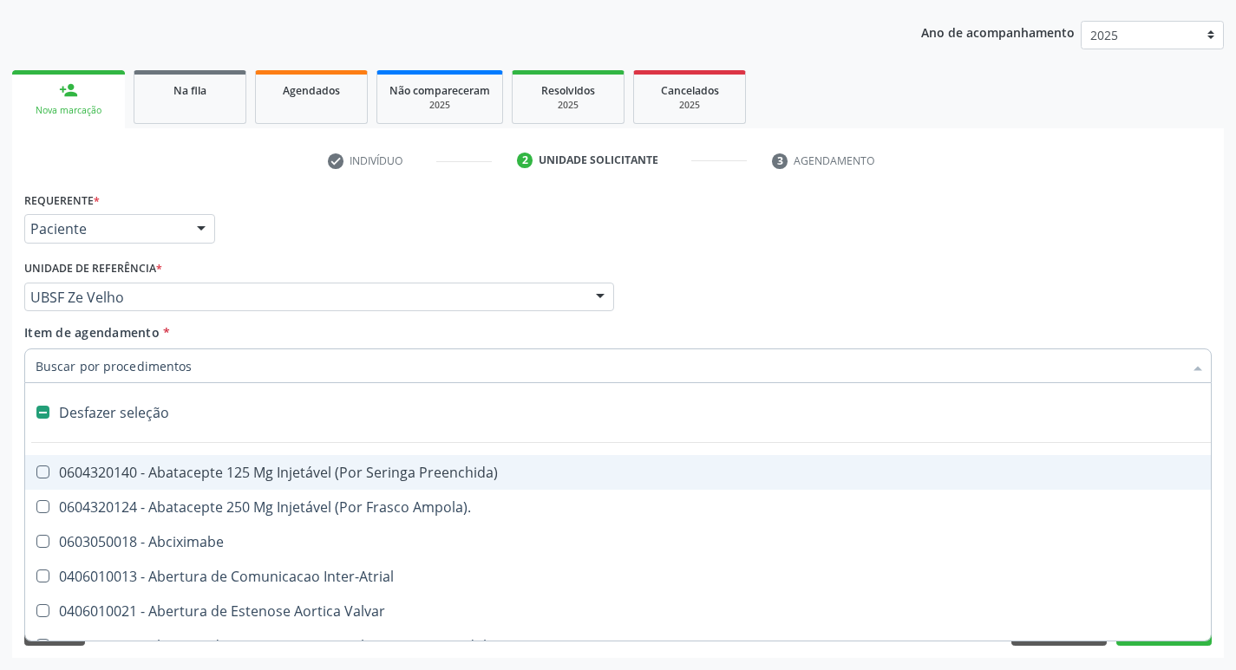
checkbox Dente\) "false"
type input "H"
checkbox Coronariano "true"
checkbox Lactente\) "true"
checkbox A "true"
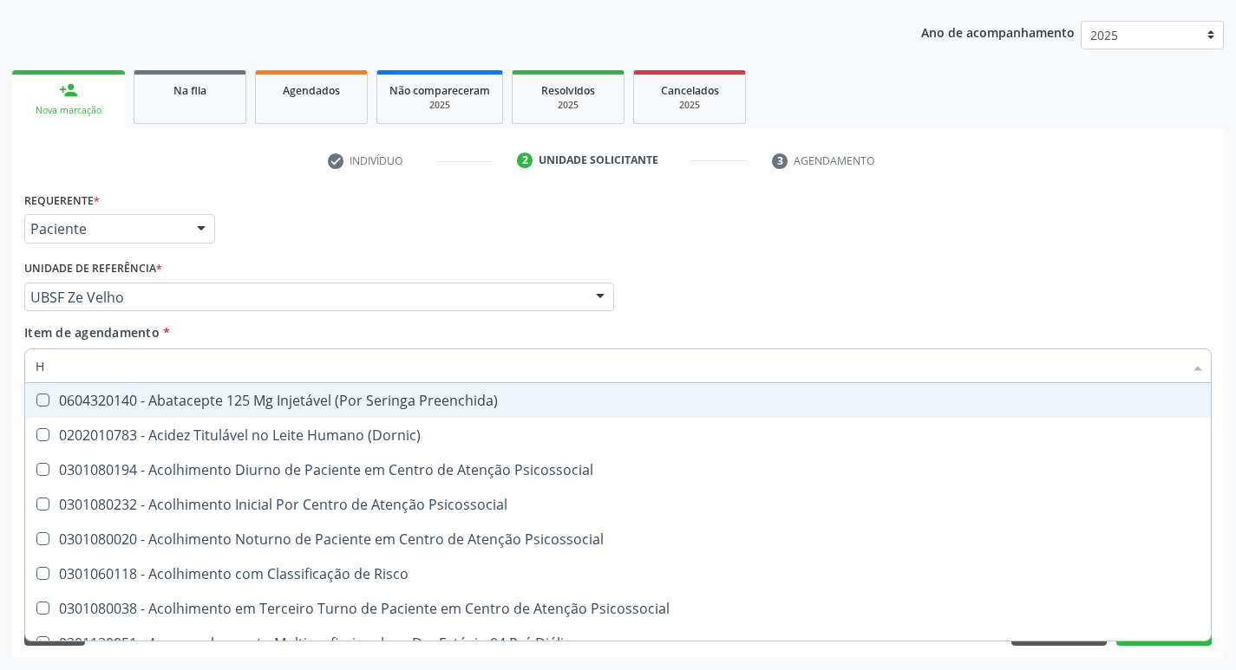
type input "HEMOGR"
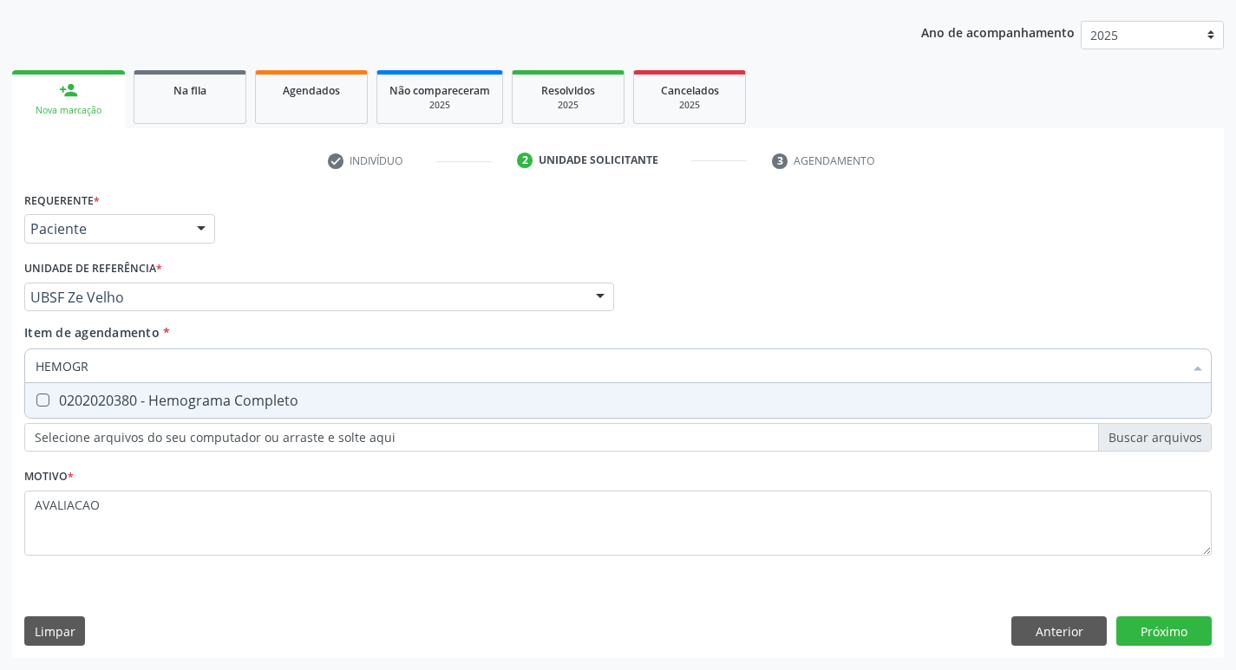
click at [239, 402] on div "0202020380 - Hemograma Completo" at bounding box center [618, 401] width 1165 height 14
checkbox Completo "true"
type input "HEMOG"
checkbox Completo "false"
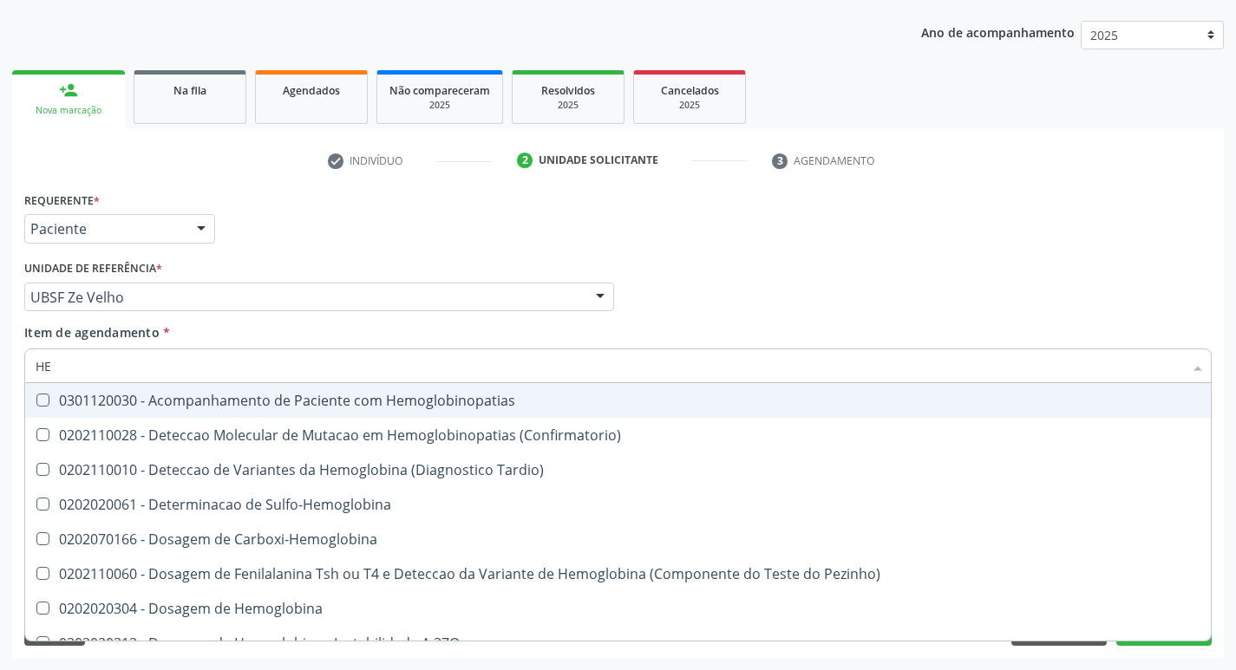
type input "H"
checkbox Glicosilada "false"
checkbox Completo "false"
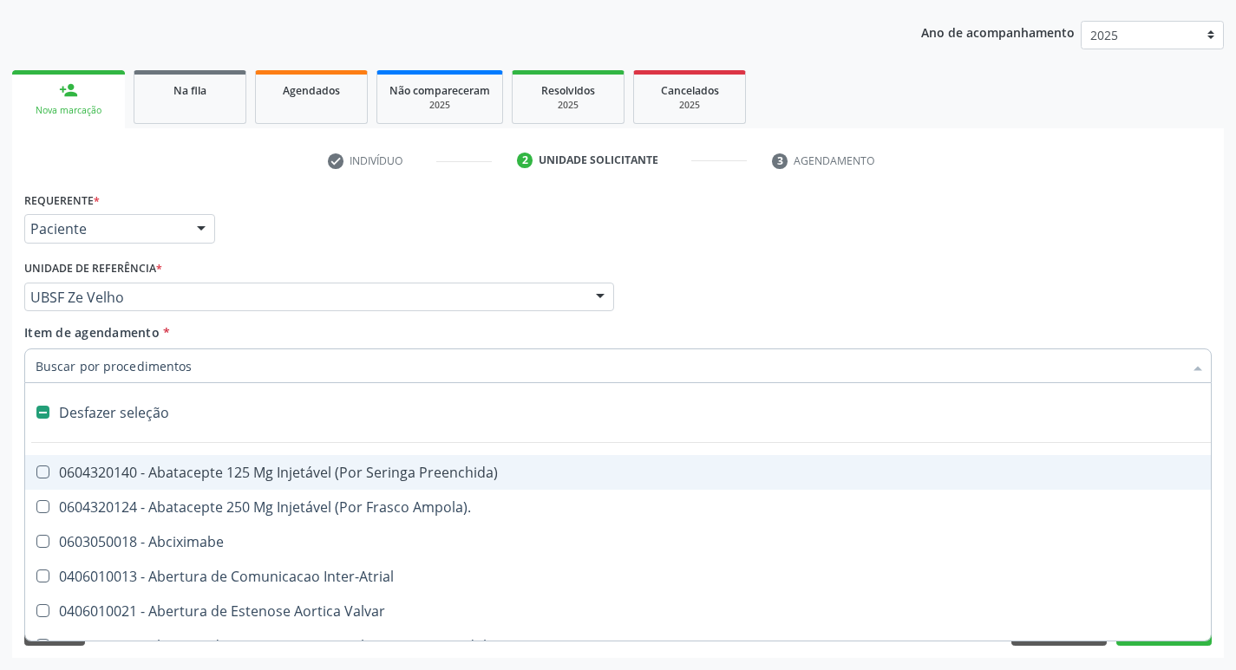
type input "V"
checkbox Campo\) "true"
checkbox Cornea "true"
checkbox Miocardio "true"
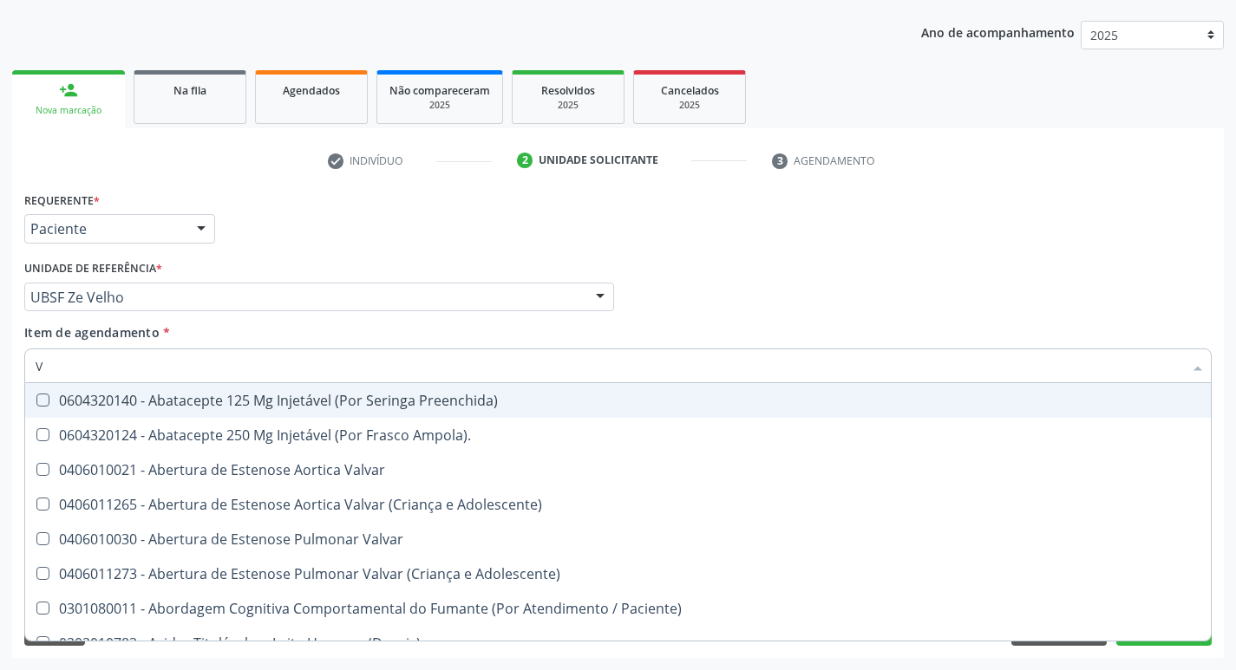
type input "VITAM"
checkbox Ampola\)\ "true"
checkbox Valvar "true"
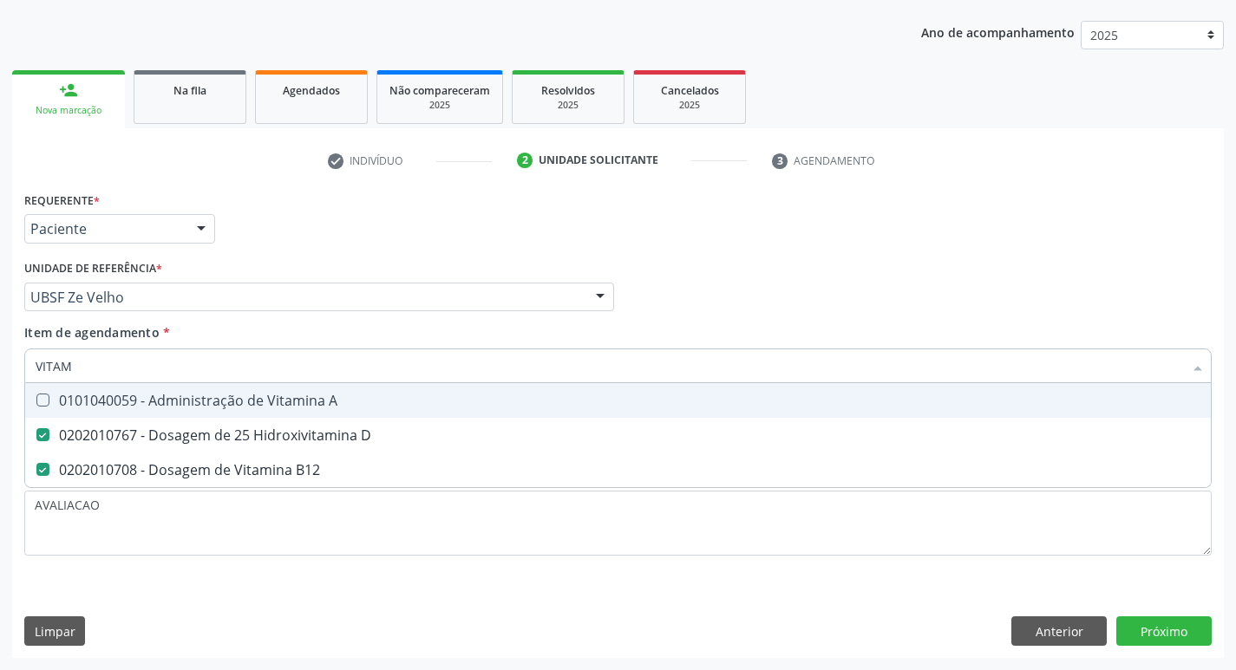
type input "VITA"
checkbox D "false"
checkbox B12 "false"
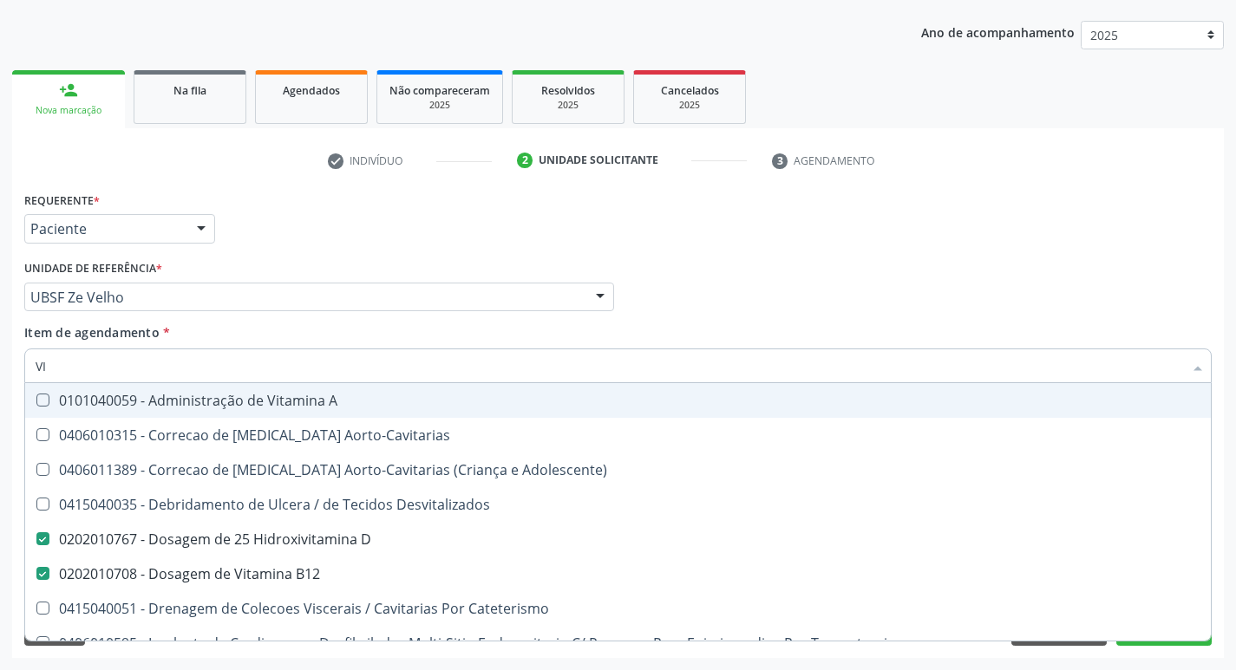
type input "V"
checkbox D "false"
checkbox B12 "false"
checkbox Cateterismo "false"
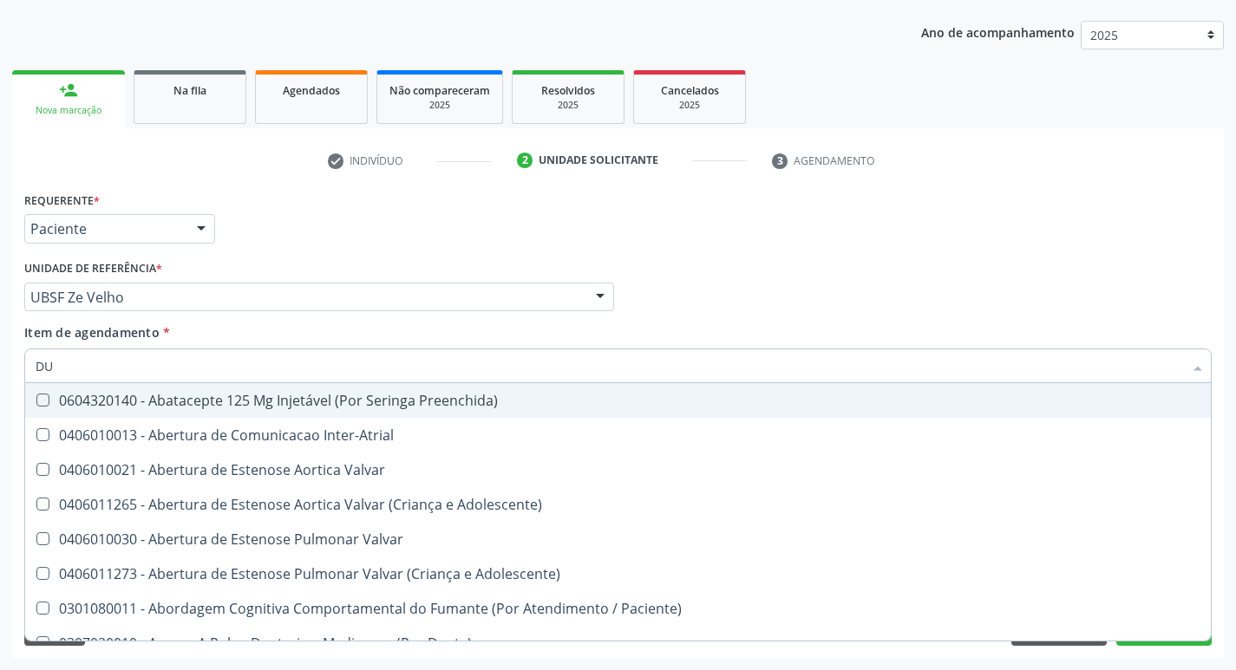
type input "DUK"
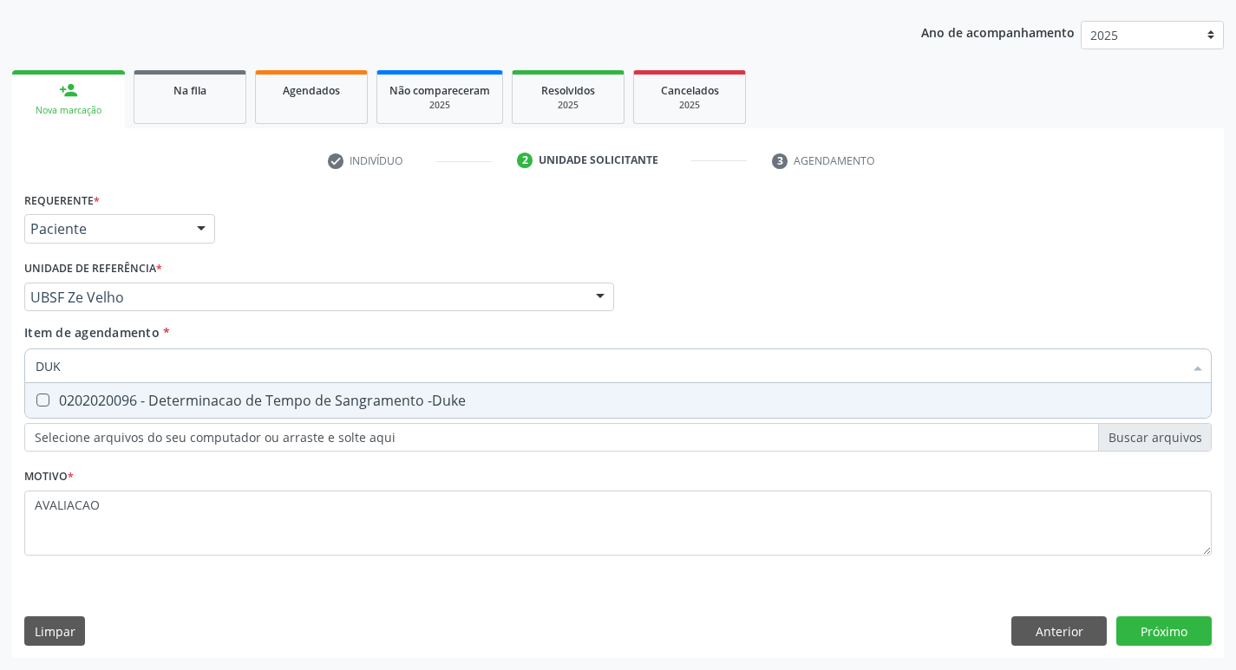
click at [283, 400] on div "0202020096 - Determinacao de Tempo de Sangramento -Duke" at bounding box center [618, 401] width 1165 height 14
checkbox -Duke "true"
type input "DU"
checkbox -Duke "false"
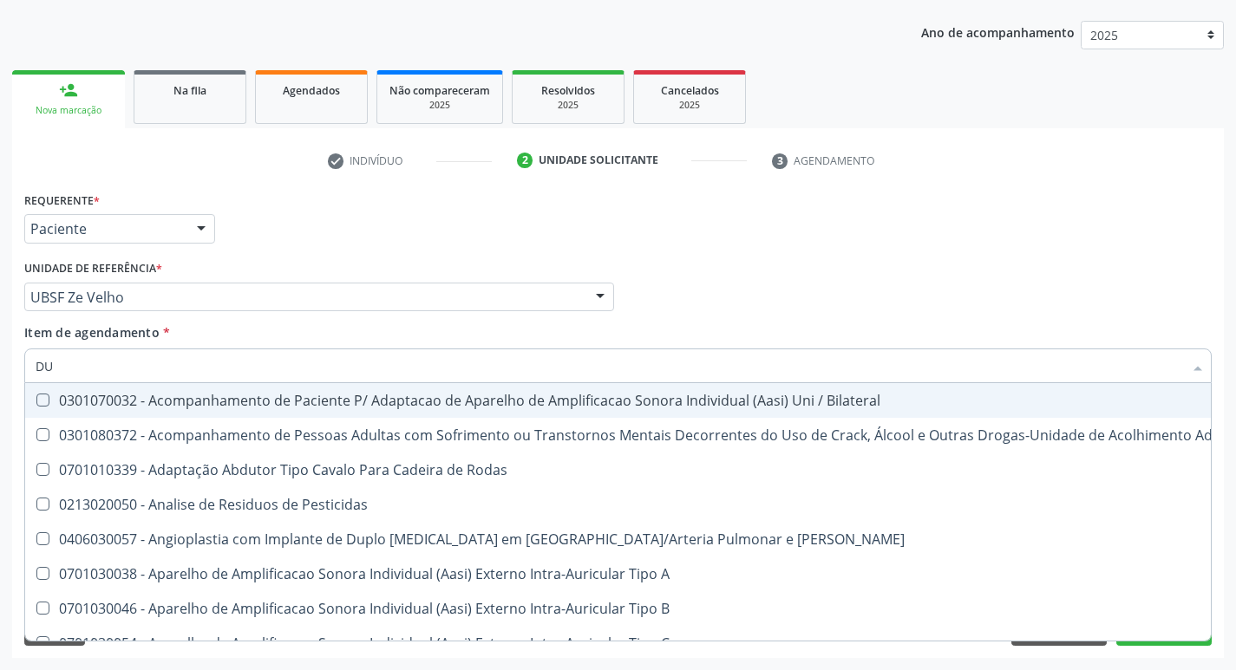
type input "D"
checkbox -Duke "false"
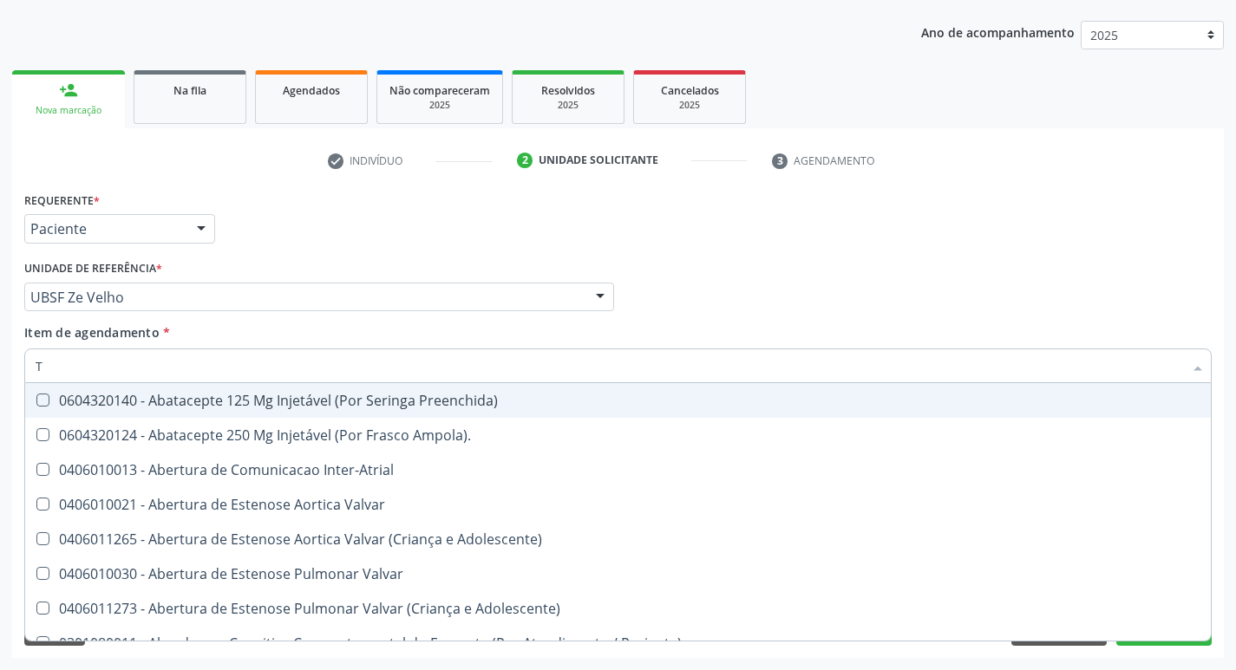
type input "TEMPO DE C"
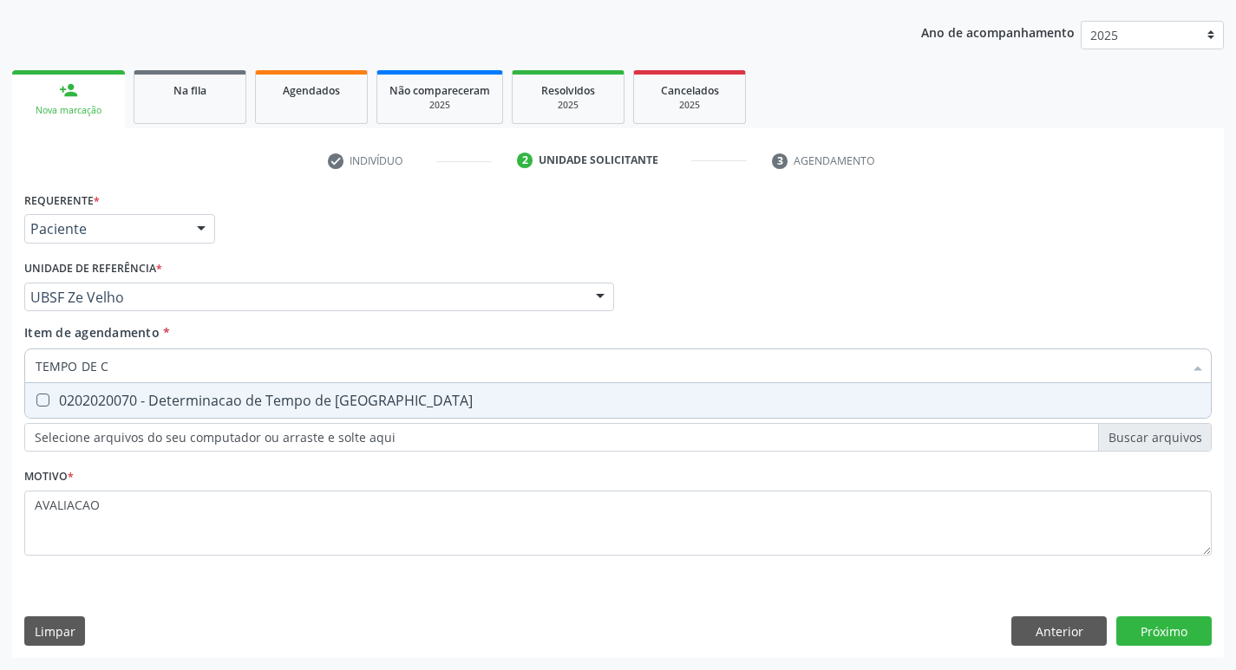
click at [350, 382] on input "TEMPO DE C" at bounding box center [609, 366] width 1147 height 35
click at [409, 409] on span "0202020070 - Determinacao de Tempo de [GEOGRAPHIC_DATA]" at bounding box center [618, 400] width 1186 height 35
checkbox Coagulacao "true"
click at [1174, 623] on div "Requerente * Paciente Médico(a) Enfermeiro(a) Paciente Nenhum resultado encontr…" at bounding box center [618, 422] width 1212 height 471
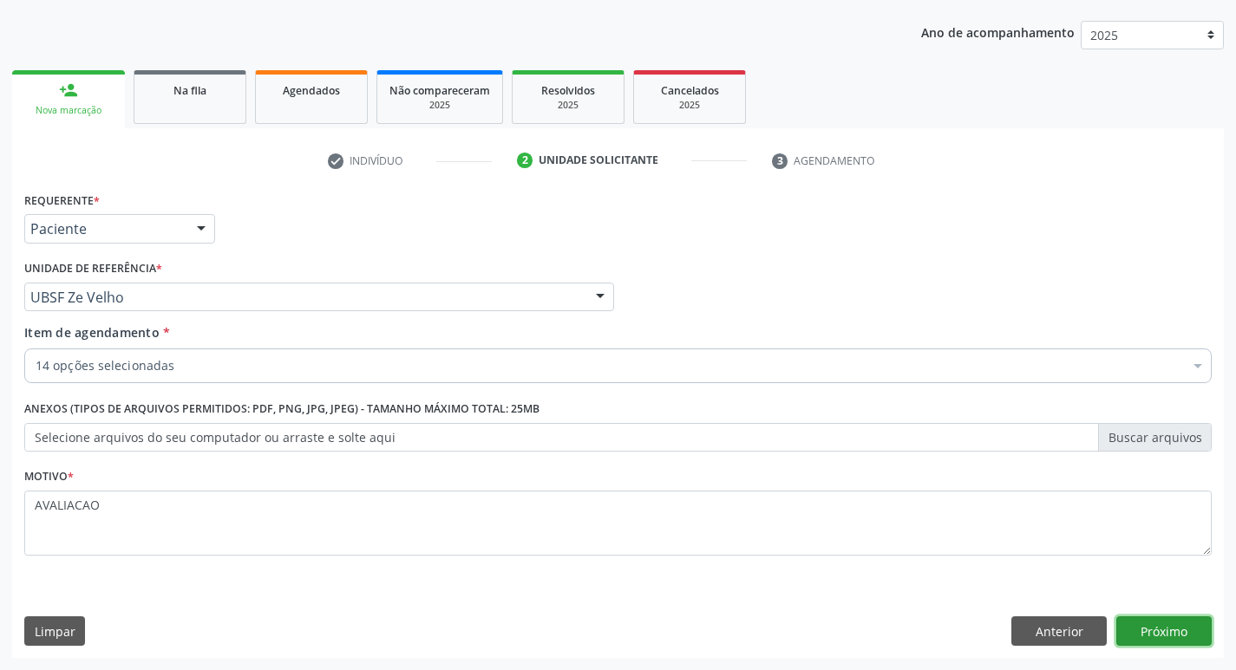
click at [1164, 631] on button "Próximo" at bounding box center [1163, 631] width 95 height 29
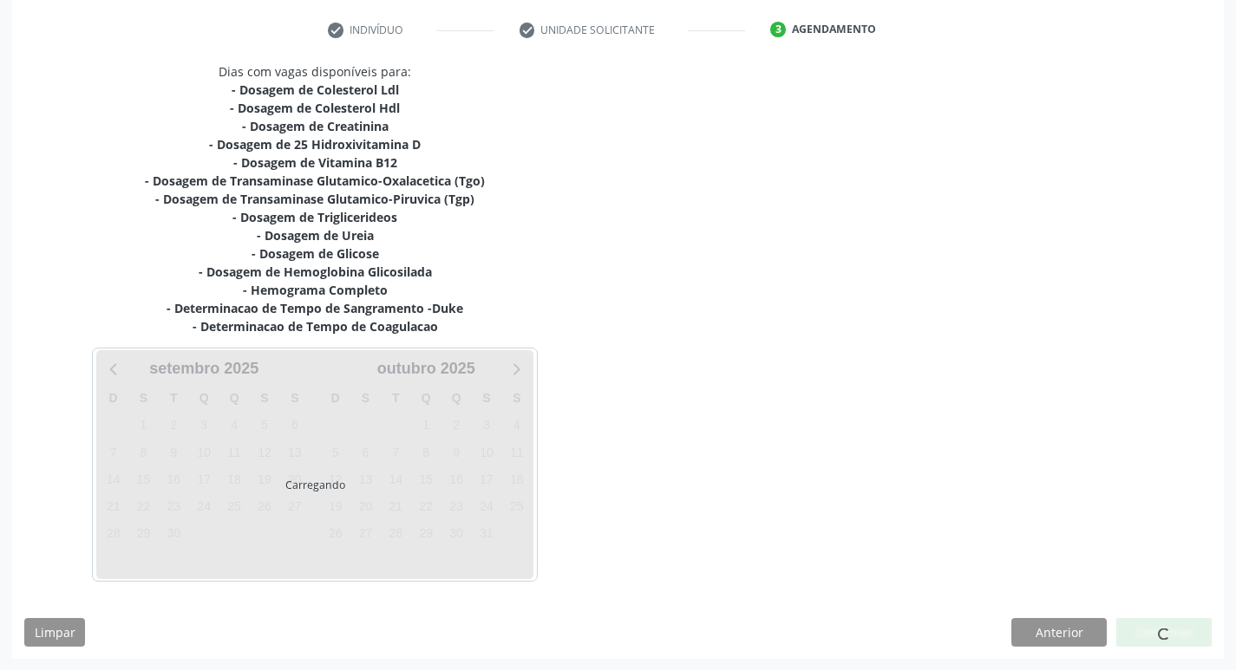
scroll to position [321, 0]
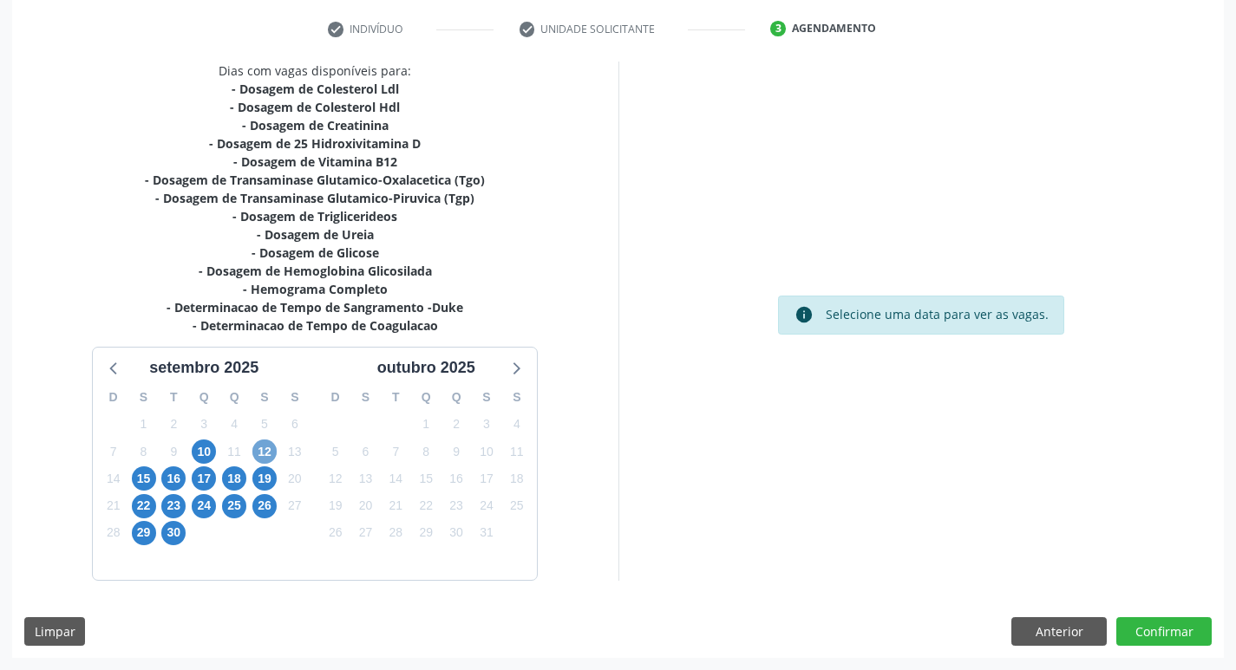
drag, startPoint x: 267, startPoint y: 454, endPoint x: 260, endPoint y: 441, distance: 15.5
click at [266, 454] on span "12" at bounding box center [264, 452] width 24 height 24
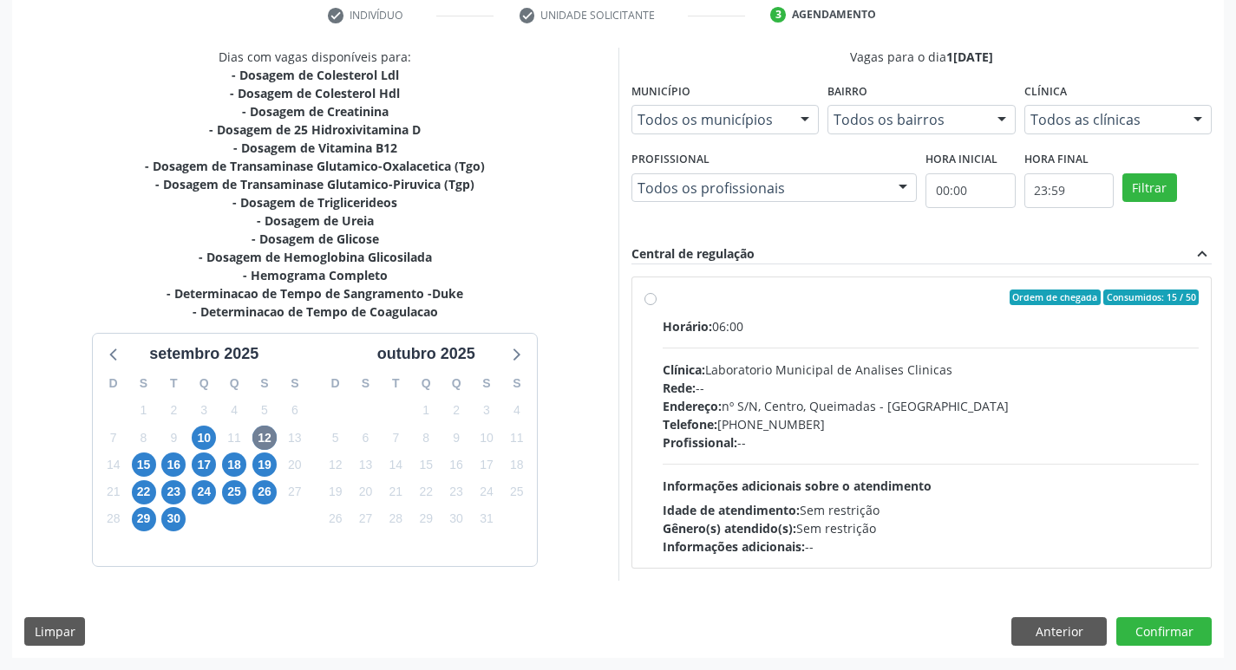
click at [820, 354] on div "Horário: 06:00 Clínica: Laboratorio Municipal de Analises Clinicas Rede: -- End…" at bounding box center [931, 436] width 537 height 239
click at [657, 305] on input "Ordem de chegada Consumidos: 15 / 50 Horário: 06:00 Clínica: Laboratorio Munici…" at bounding box center [650, 298] width 12 height 16
radio input "true"
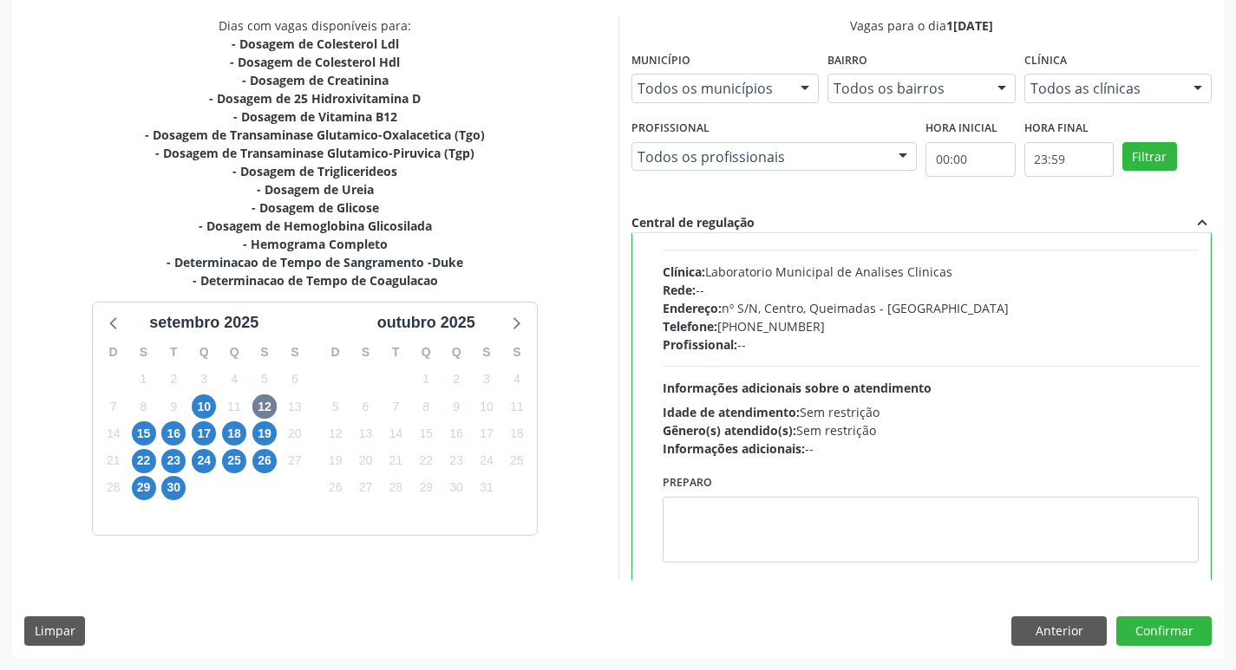
scroll to position [86, 0]
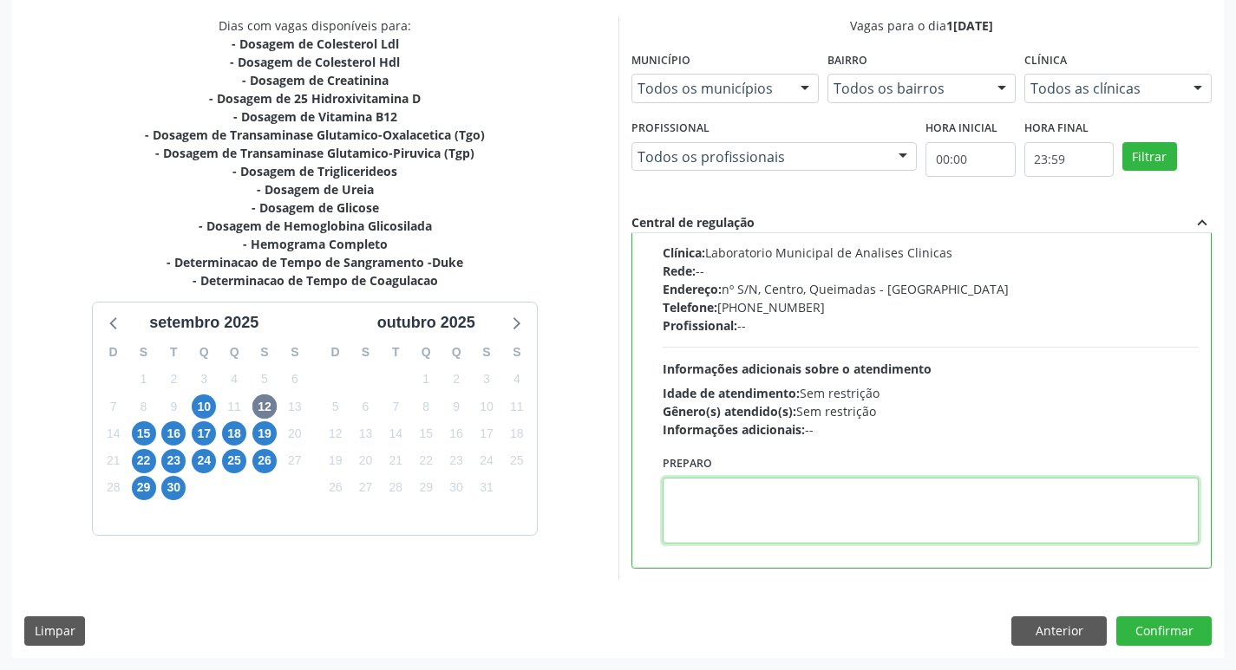
click at [725, 515] on textarea at bounding box center [931, 511] width 537 height 66
paste textarea "IR EM [GEOGRAPHIC_DATA]"
type textarea "IR EM [GEOGRAPHIC_DATA]"
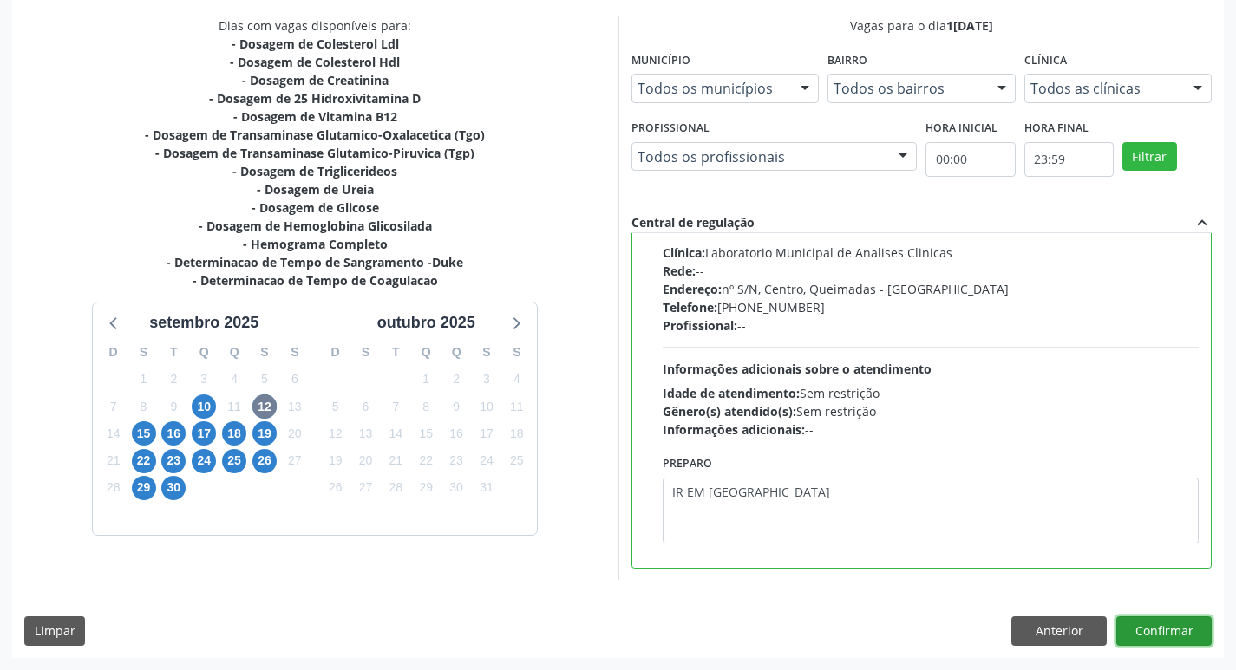
click at [1167, 632] on button "Confirmar" at bounding box center [1163, 631] width 95 height 29
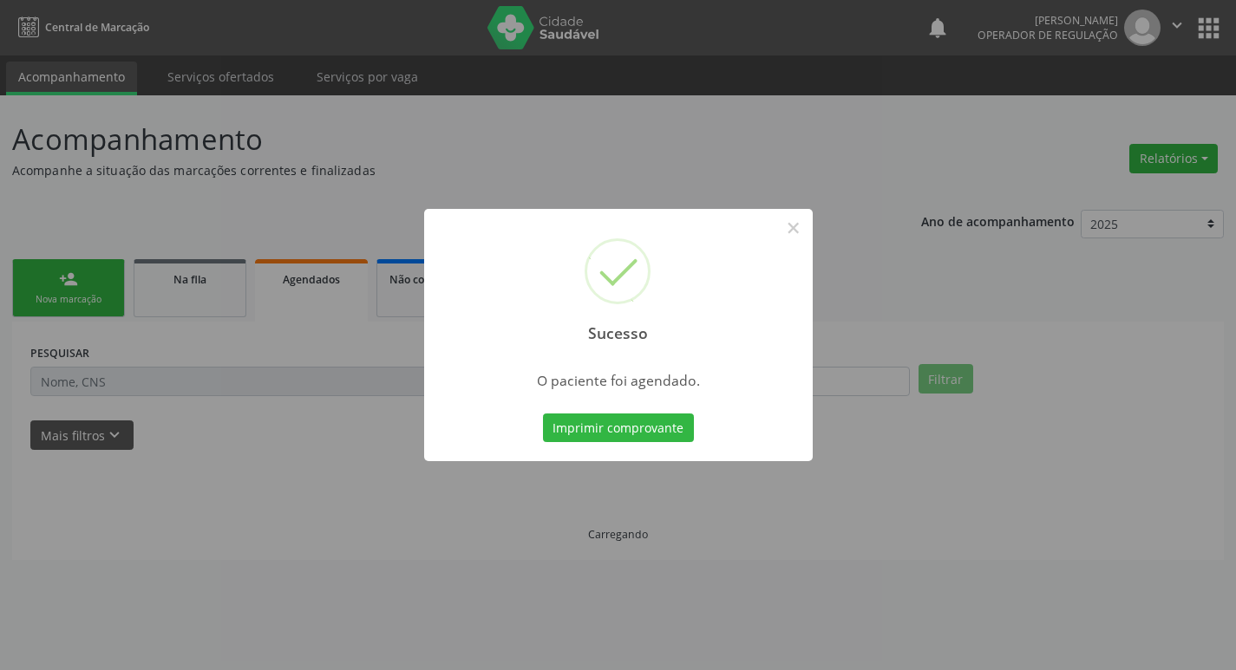
scroll to position [0, 0]
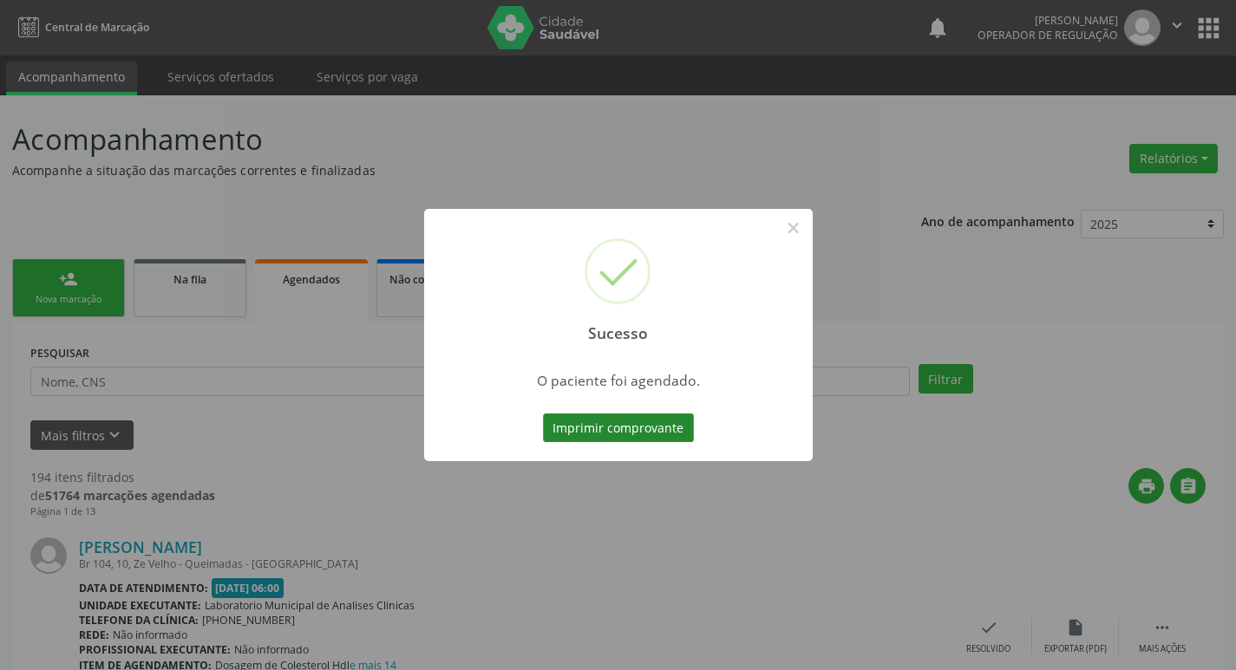
click at [614, 431] on button "Imprimir comprovante" at bounding box center [618, 428] width 151 height 29
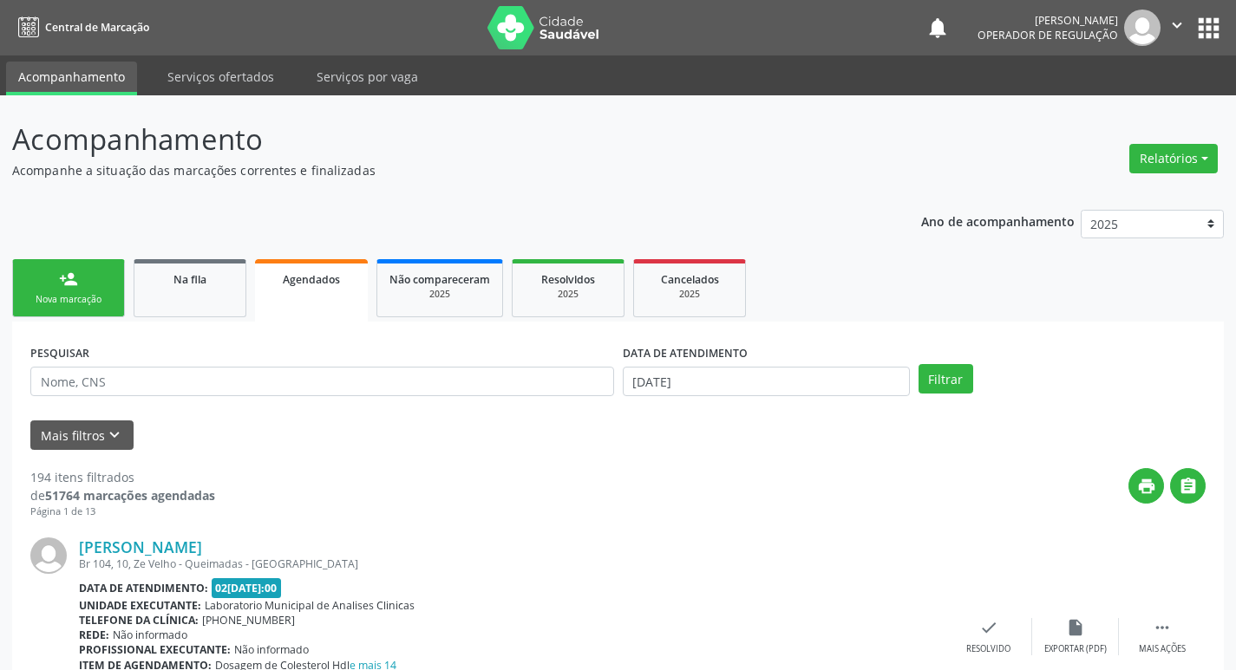
click at [76, 289] on link "person_add Nova marcação" at bounding box center [68, 288] width 113 height 58
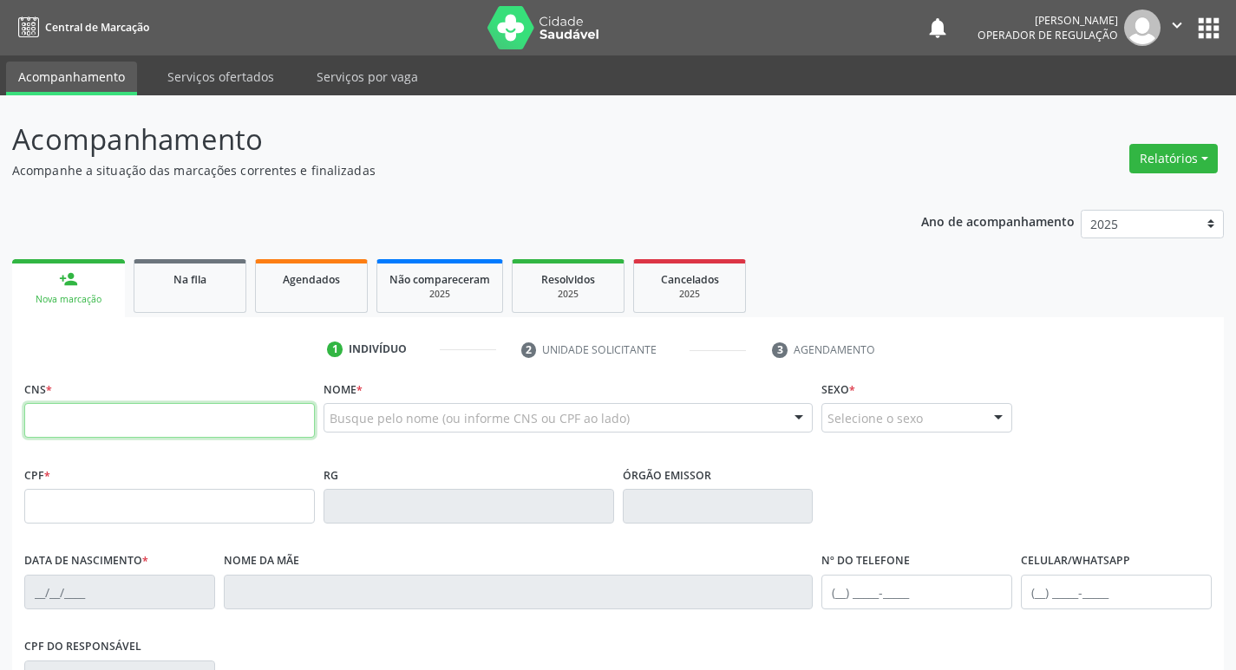
click at [42, 421] on input "text" at bounding box center [169, 420] width 291 height 35
type input "700 5035 4234 8155"
type input "768.731.534-00"
type input "1[DATE]"
type input "[PERSON_NAME]"
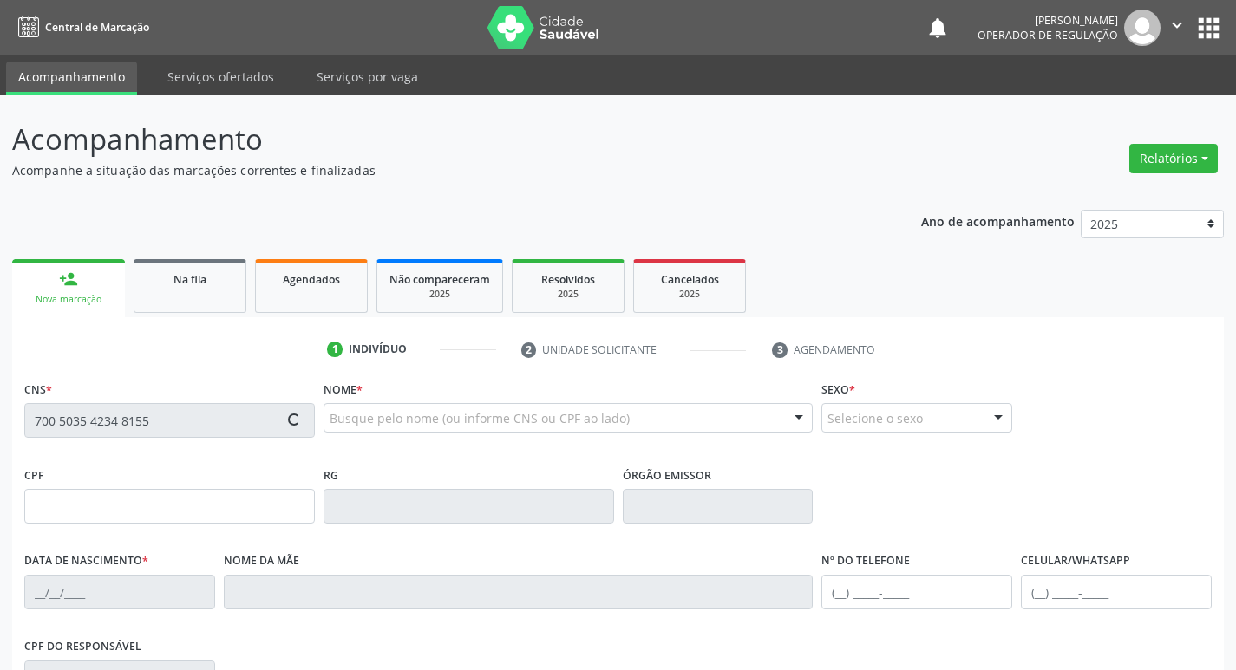
type input "[PHONE_NUMBER]"
type input "789.962.444-49"
type input "326"
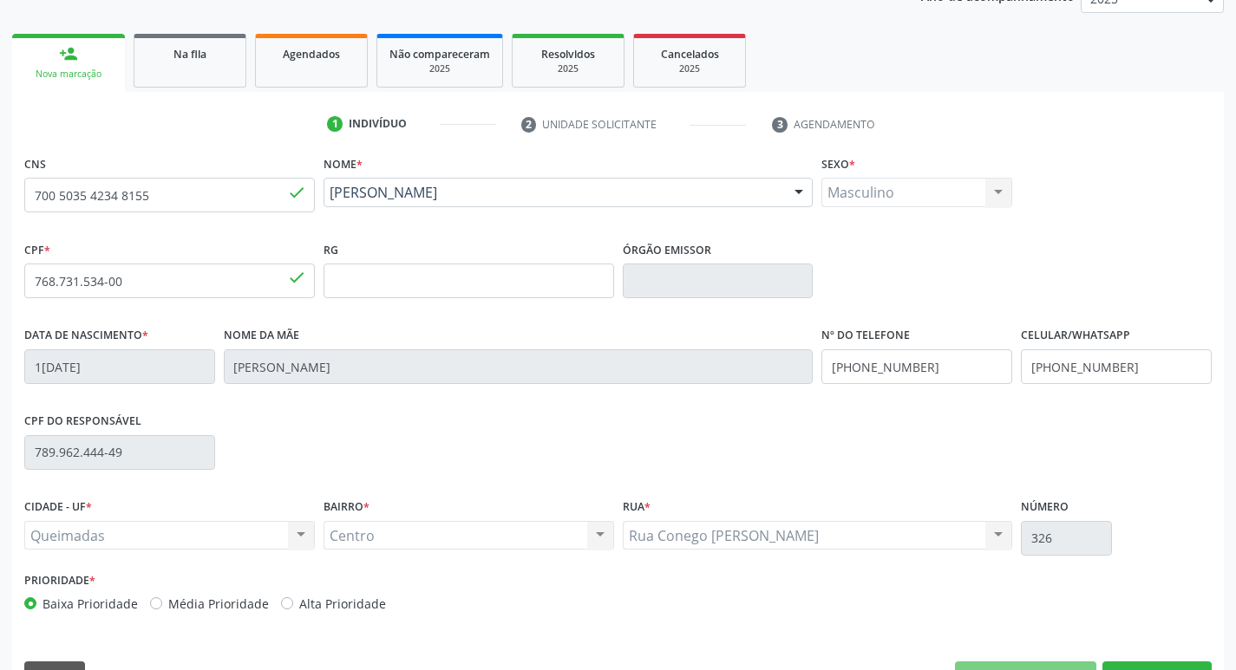
scroll to position [270, 0]
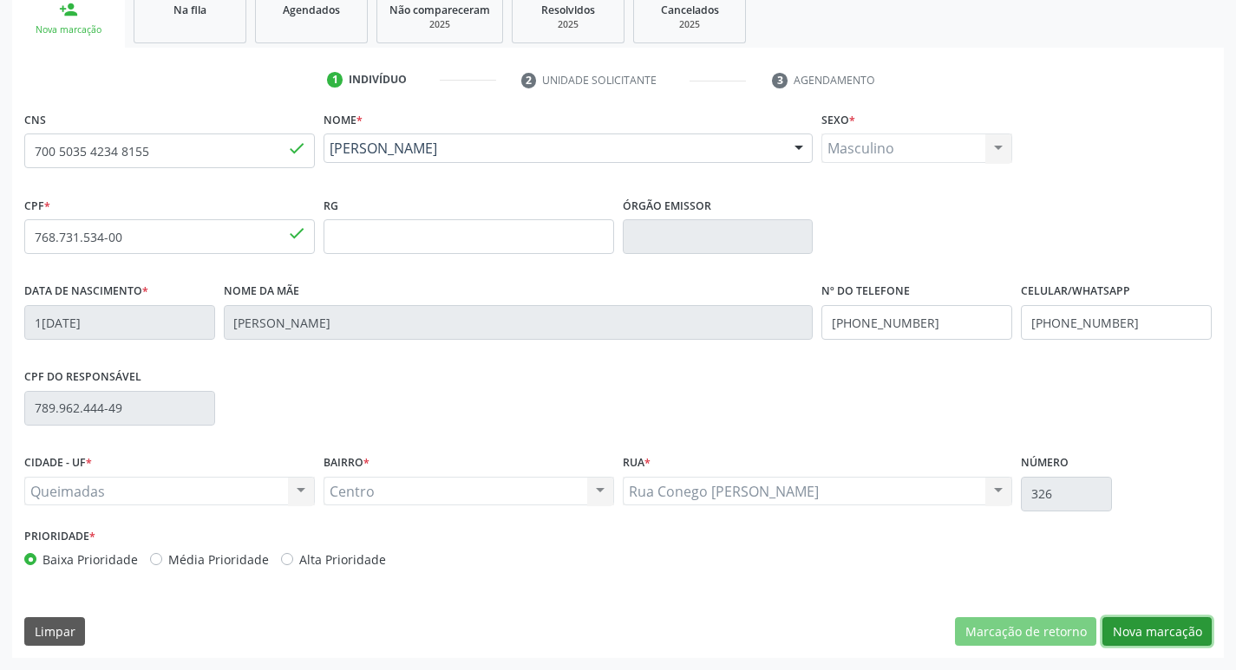
click at [1160, 628] on button "Nova marcação" at bounding box center [1156, 632] width 109 height 29
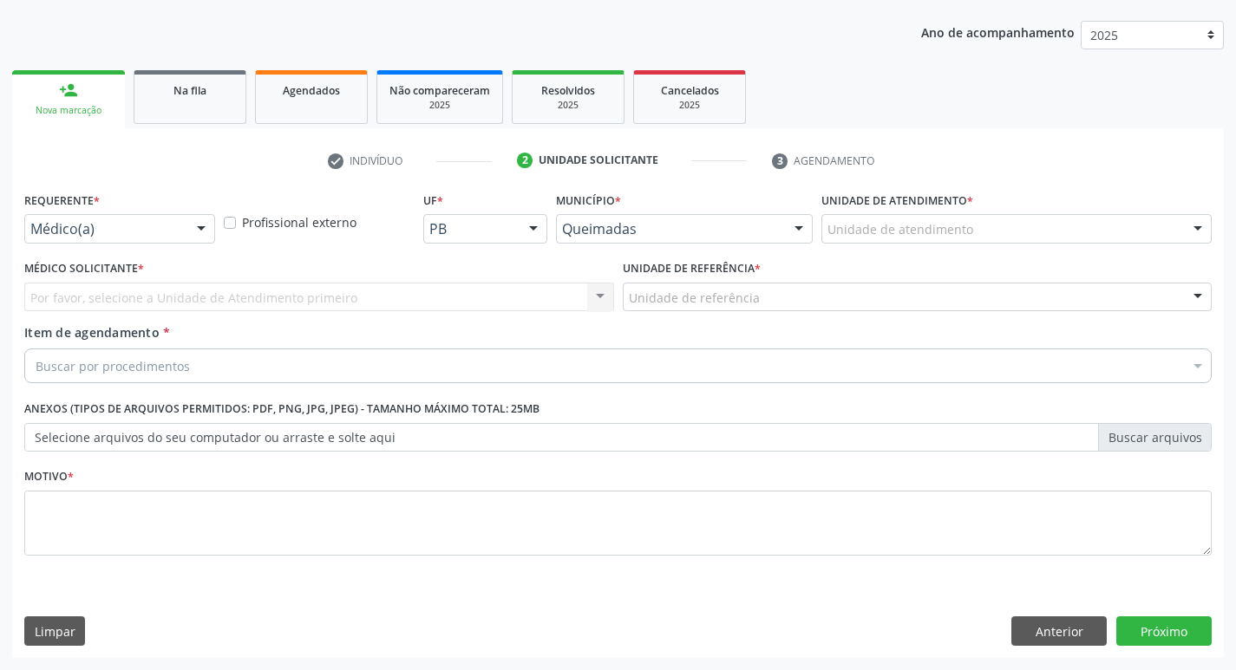
scroll to position [189, 0]
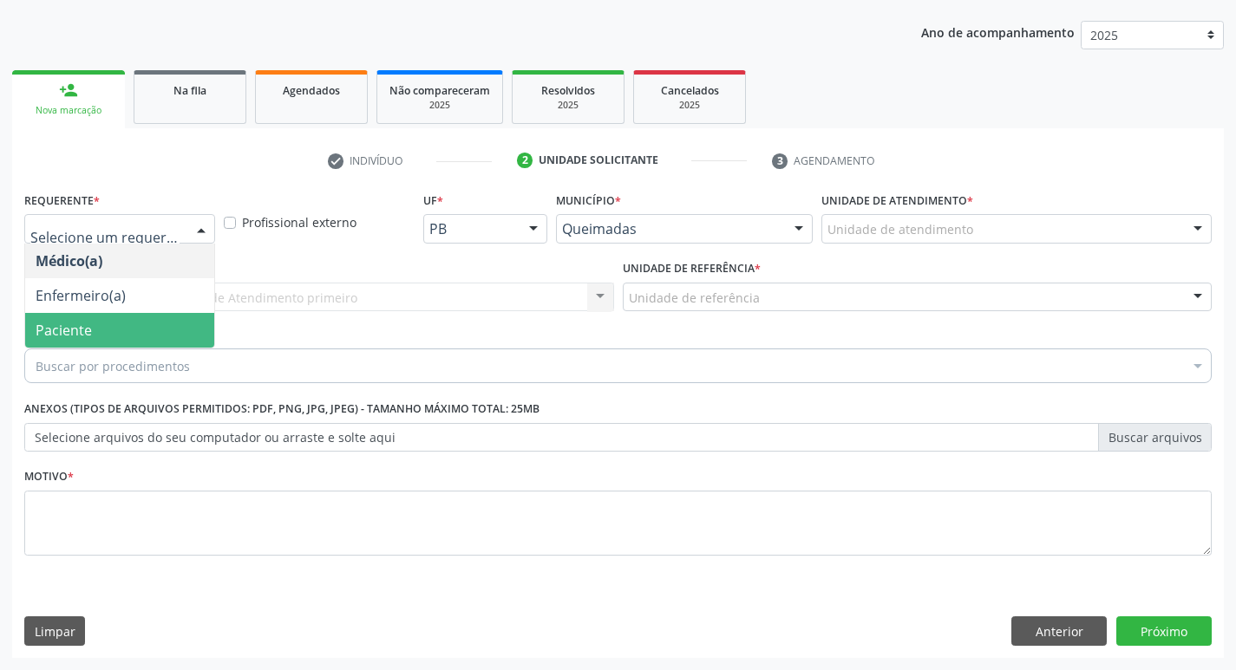
click at [142, 330] on span "Paciente" at bounding box center [119, 330] width 189 height 35
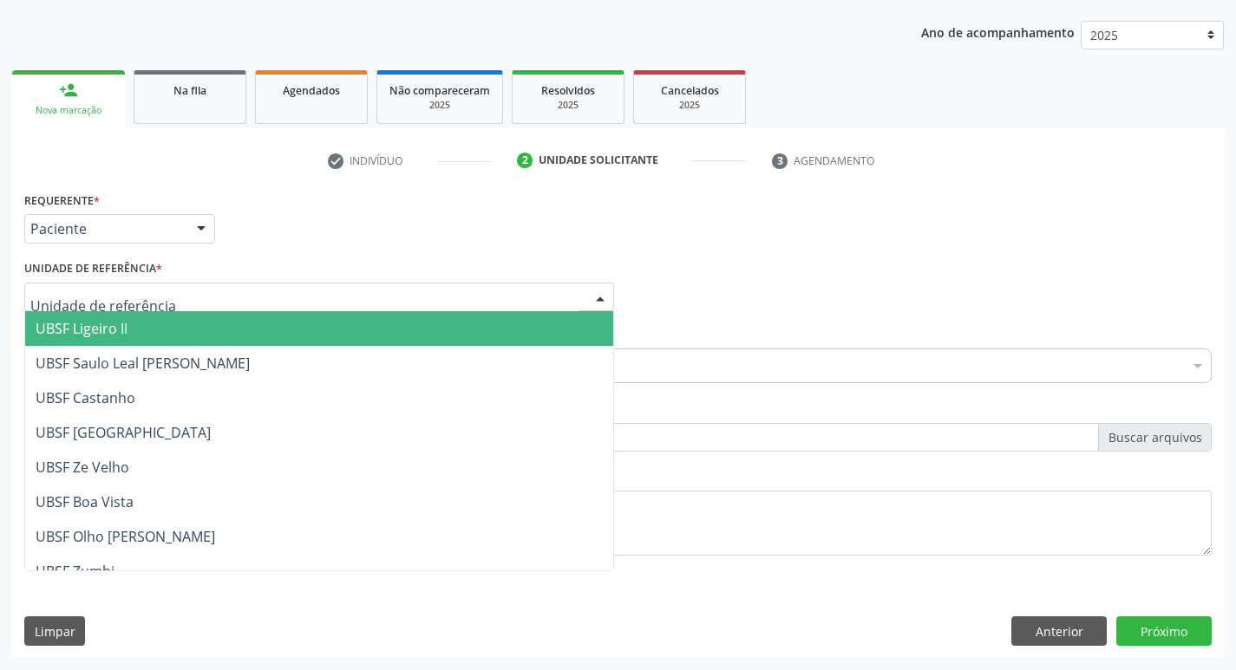
click at [113, 307] on div at bounding box center [319, 297] width 590 height 29
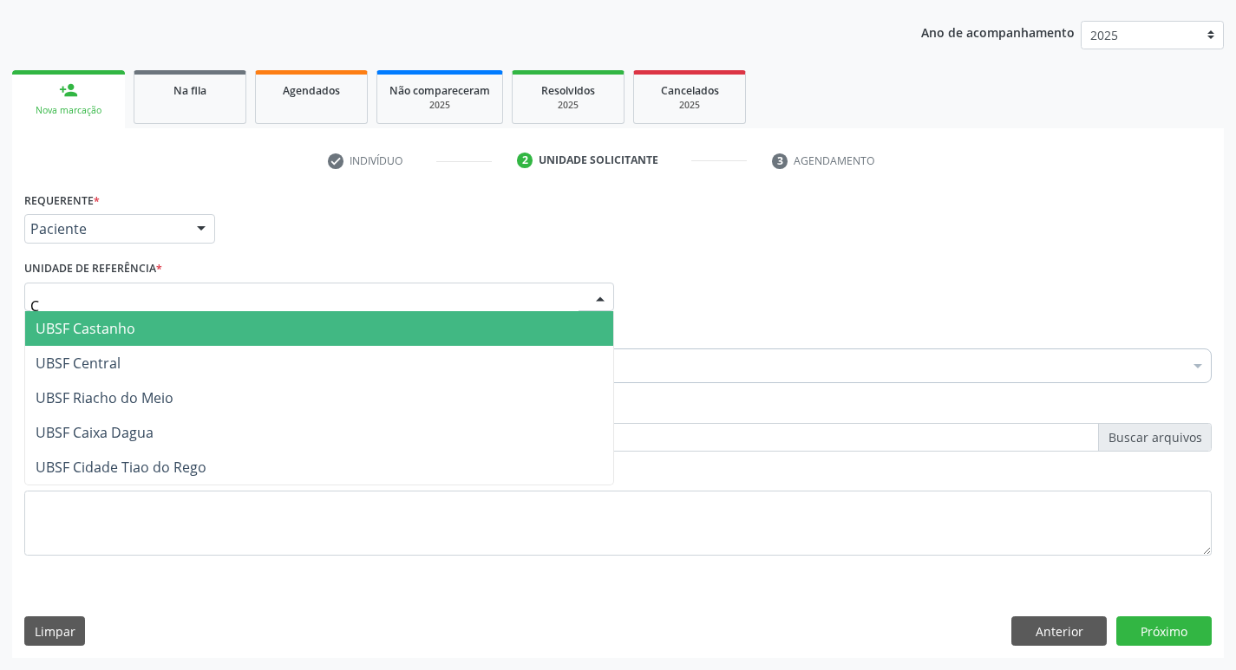
type input "CE"
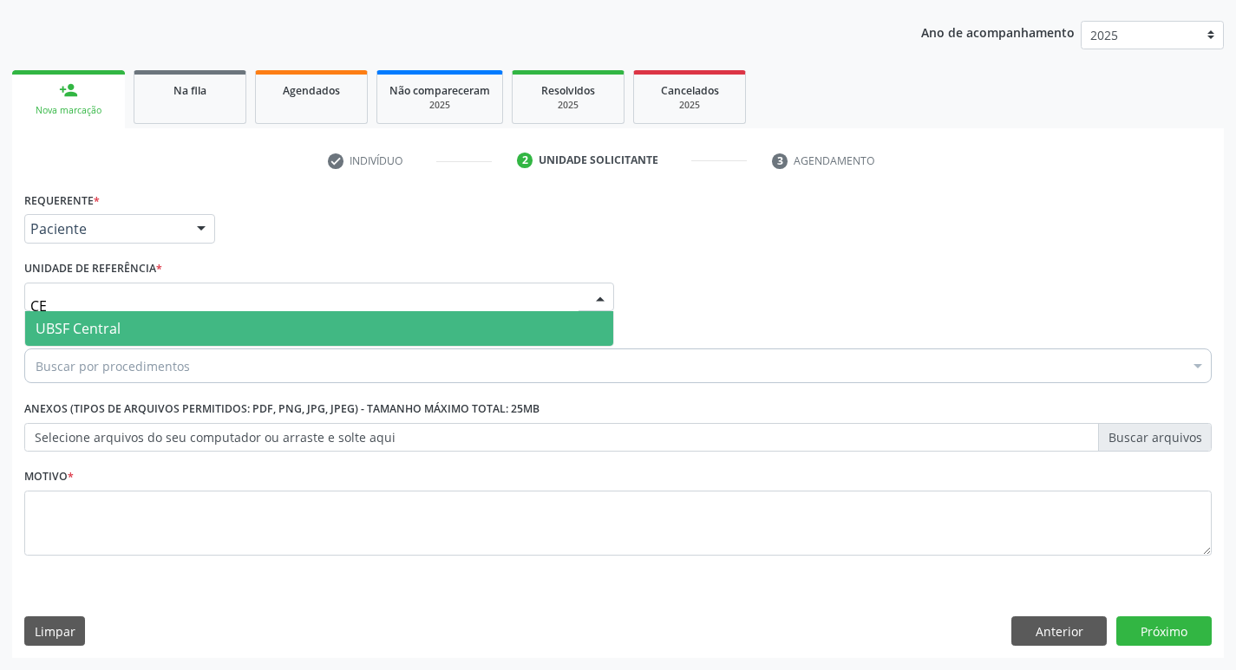
click at [117, 323] on span "UBSF Central" at bounding box center [78, 328] width 85 height 19
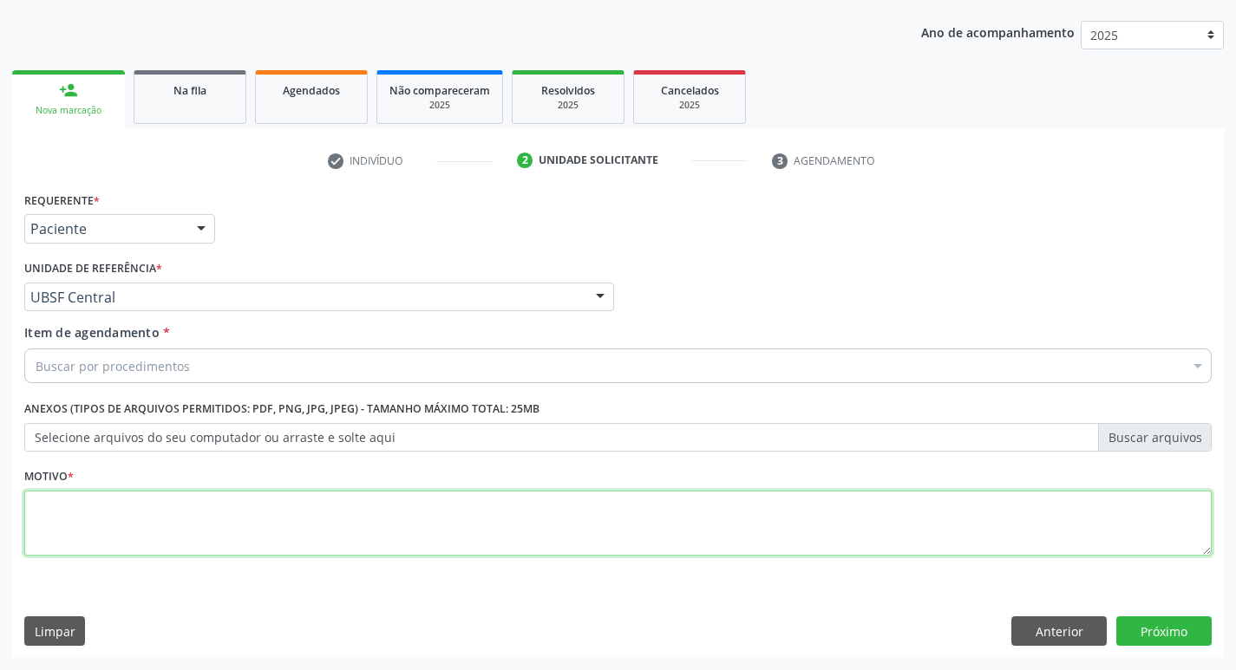
click at [62, 510] on textarea at bounding box center [617, 524] width 1187 height 66
type textarea "AVALIACAO"
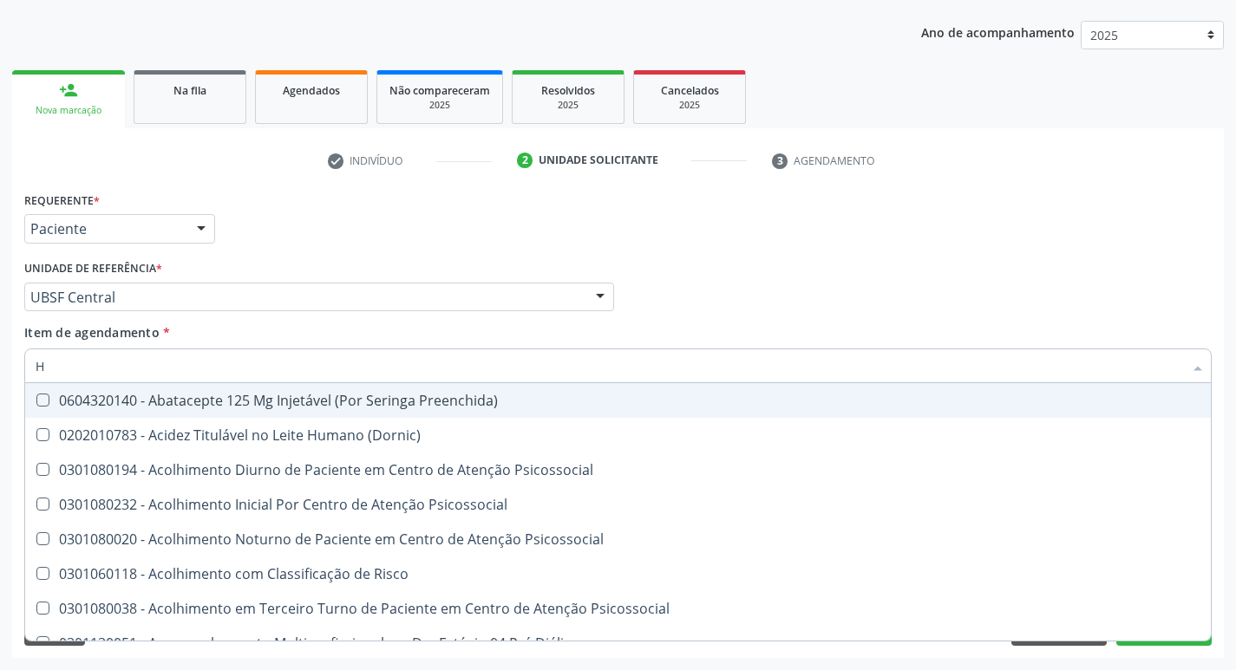
type input "HEMOGR"
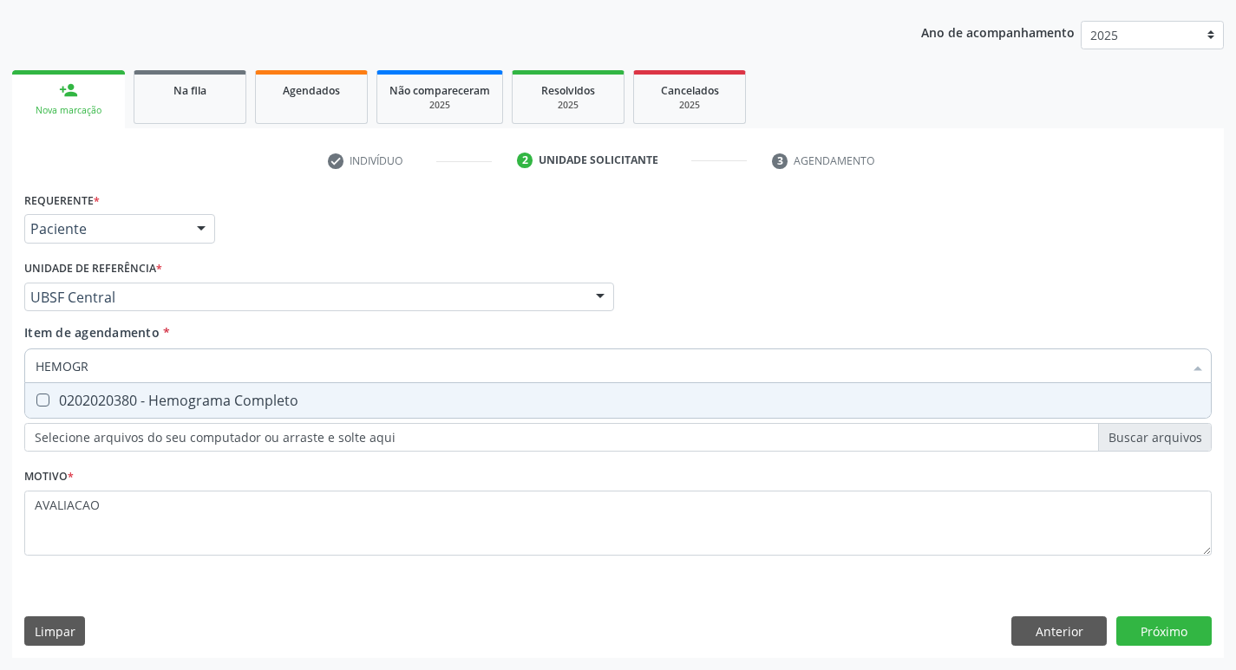
click at [166, 411] on span "0202020380 - Hemograma Completo" at bounding box center [618, 400] width 1186 height 35
checkbox Completo "true"
type input "HEMOG"
checkbox Completo "false"
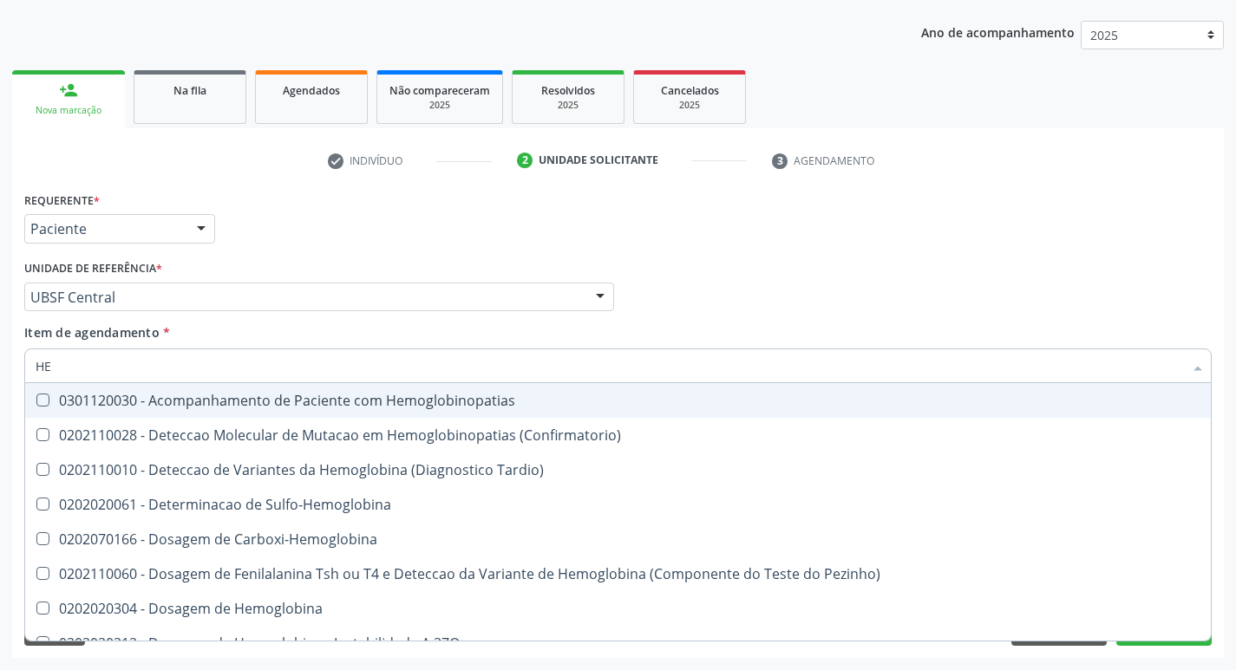
type input "H"
checkbox Completo "false"
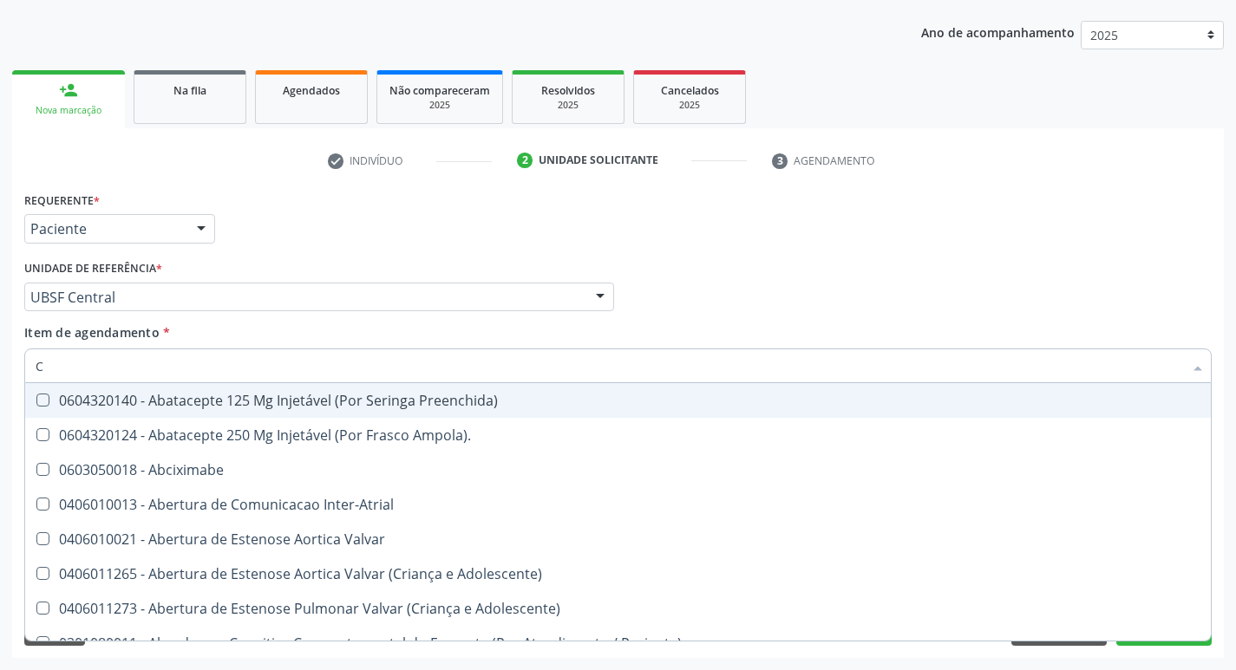
type input "CO"
checkbox Osseo "true"
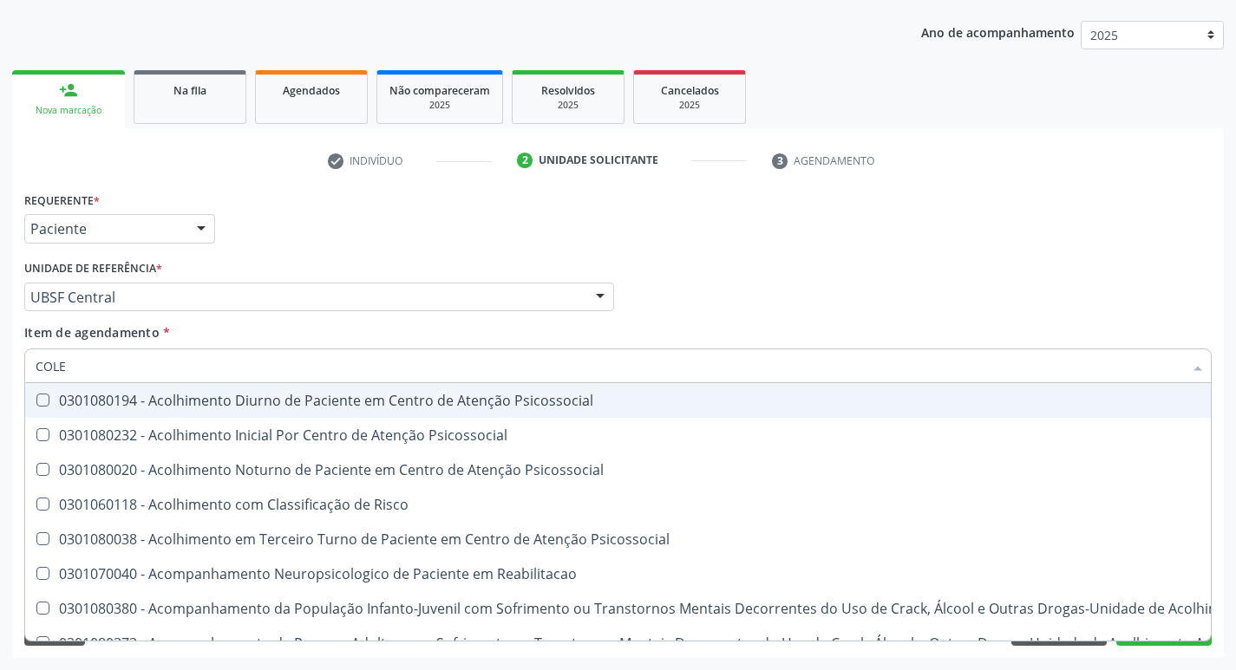
type input "COLES"
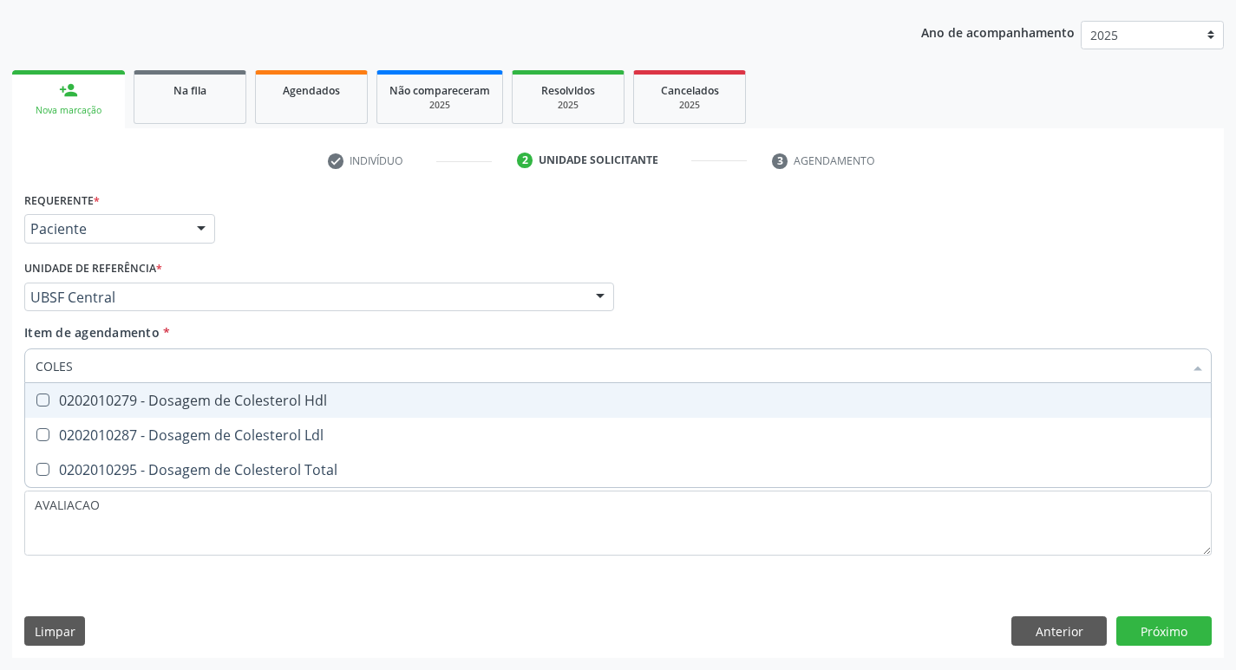
click at [166, 411] on span "0202010279 - Dosagem de Colesterol Hdl" at bounding box center [618, 400] width 1186 height 35
checkbox Hdl "true"
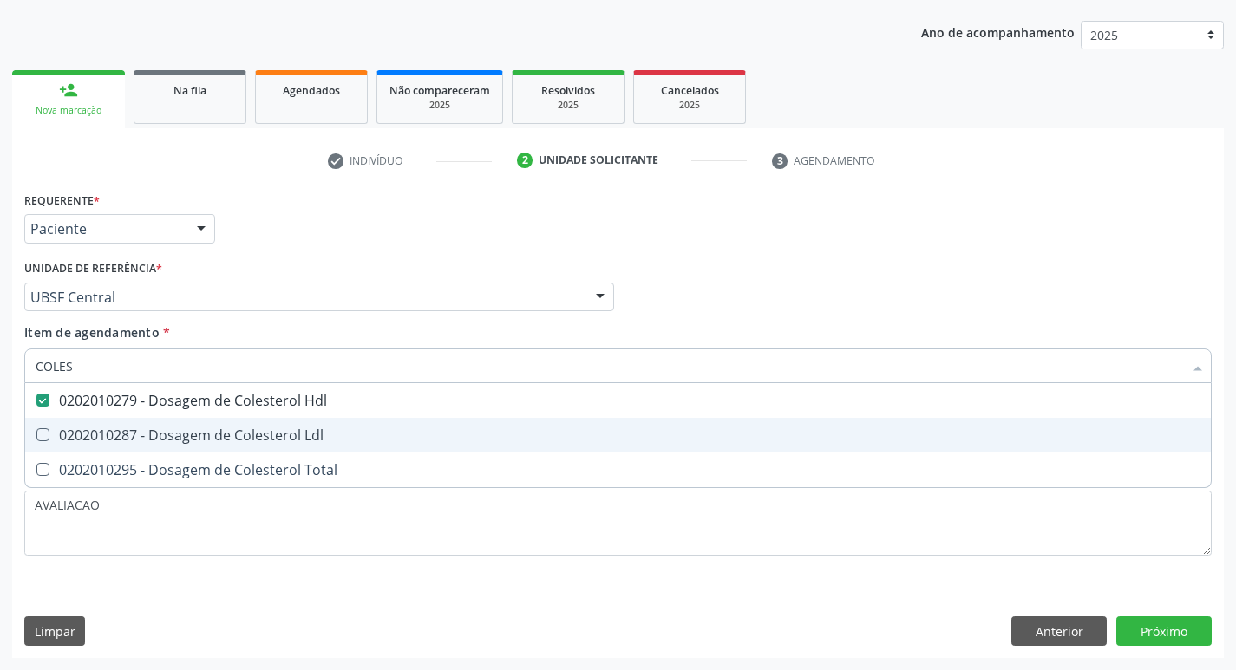
click at [170, 442] on div "0202010287 - Dosagem de Colesterol Ldl" at bounding box center [618, 435] width 1165 height 14
checkbox Ldl "true"
type input "COLE"
checkbox Hdl "false"
checkbox Ldl "false"
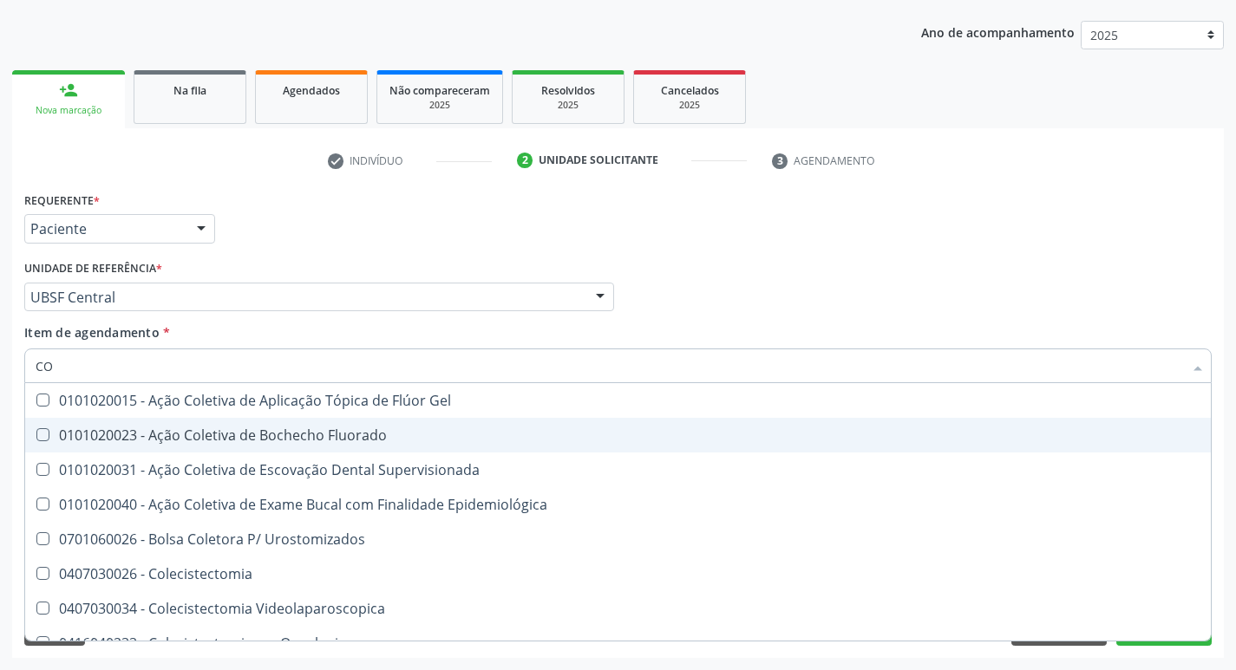
type input "C"
checkbox Hdl "false"
checkbox Ldl "false"
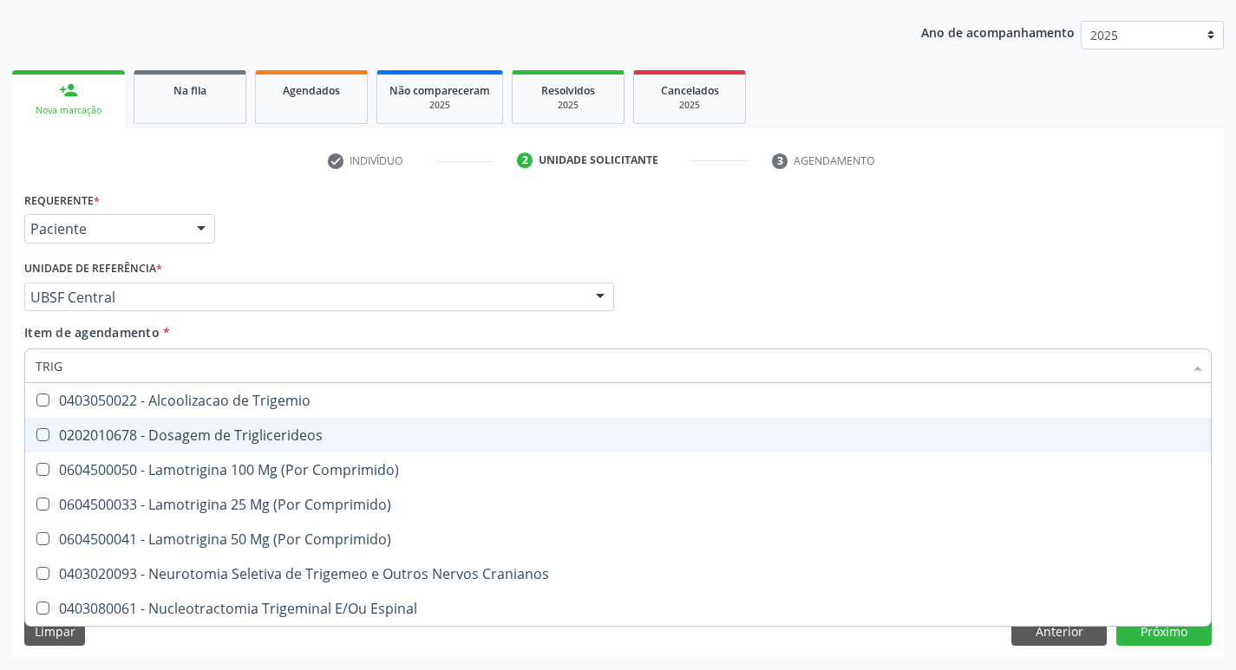
type input "TRIGL"
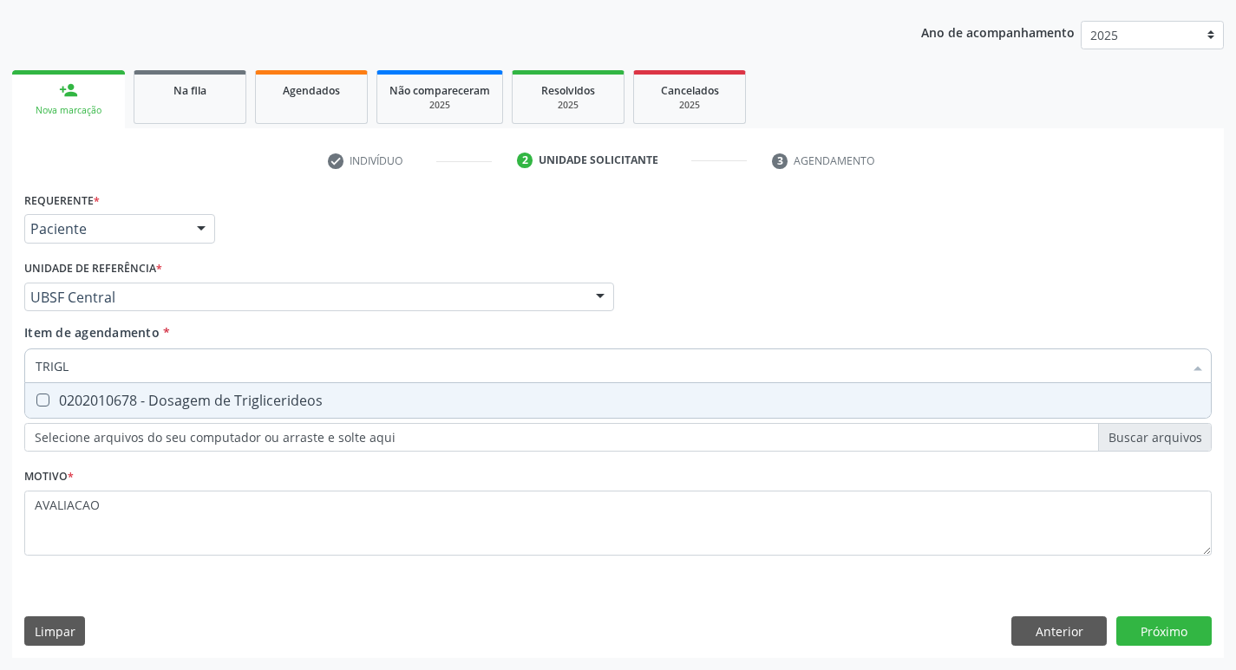
click at [166, 400] on div "0202010678 - Dosagem de Triglicerideos" at bounding box center [618, 401] width 1165 height 14
checkbox Triglicerideos "true"
type input "TRIG"
checkbox Triglicerideos "false"
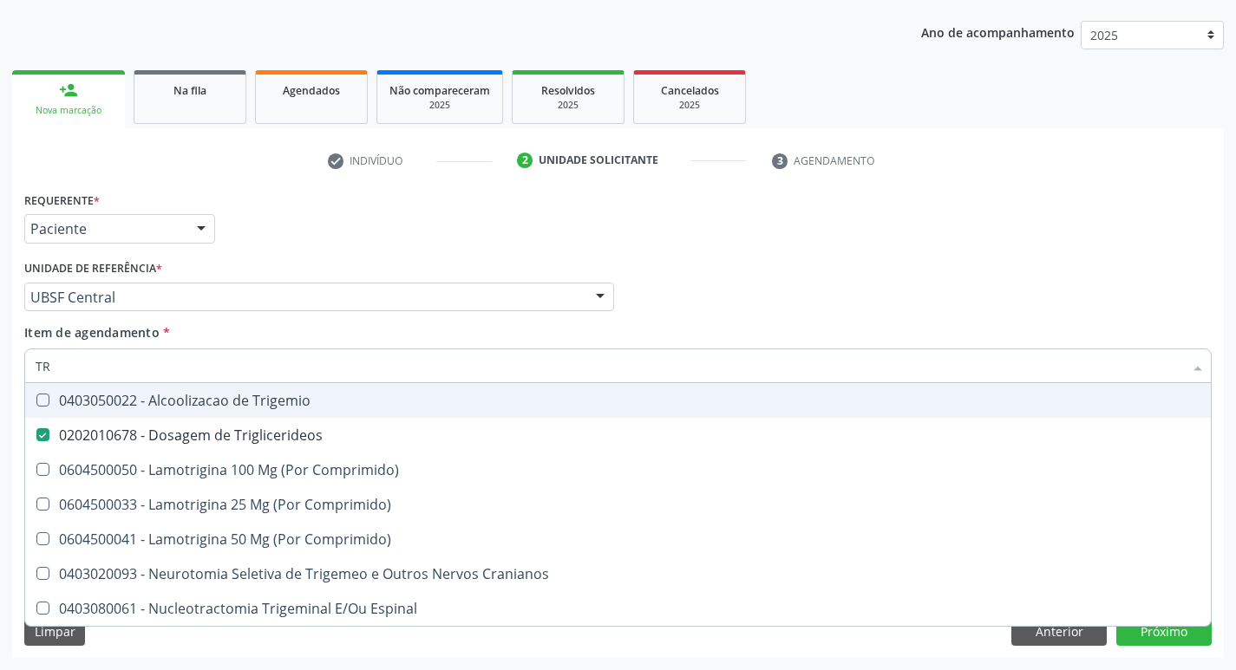
type input "T"
checkbox Triglicerideos "false"
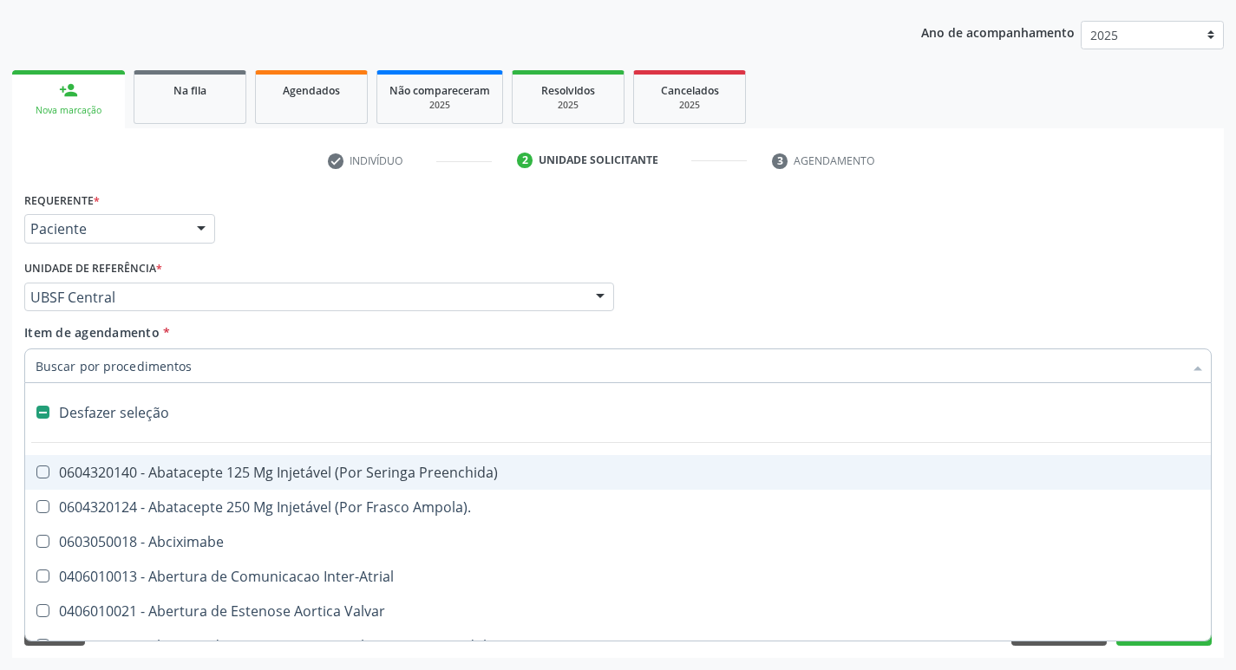
type input "G"
checkbox Comprimido\) "true"
checkbox Sanitária "true"
checkbox Osso "true"
checkbox Persistente "true"
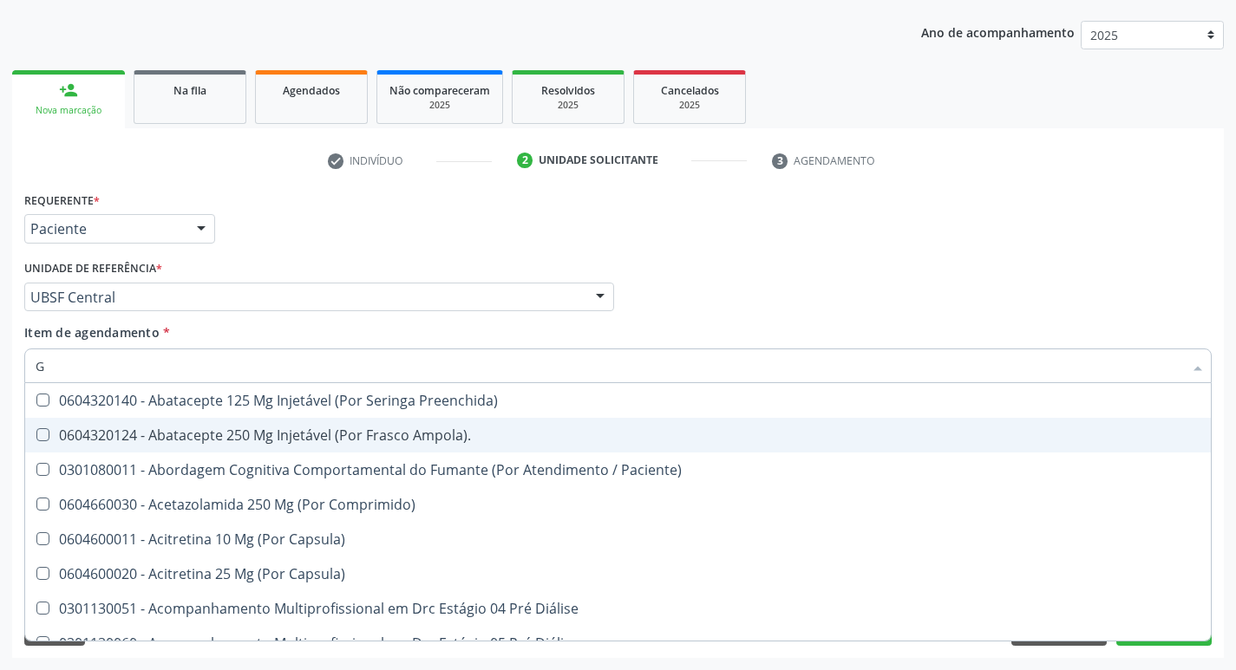
type input "GLICOSE"
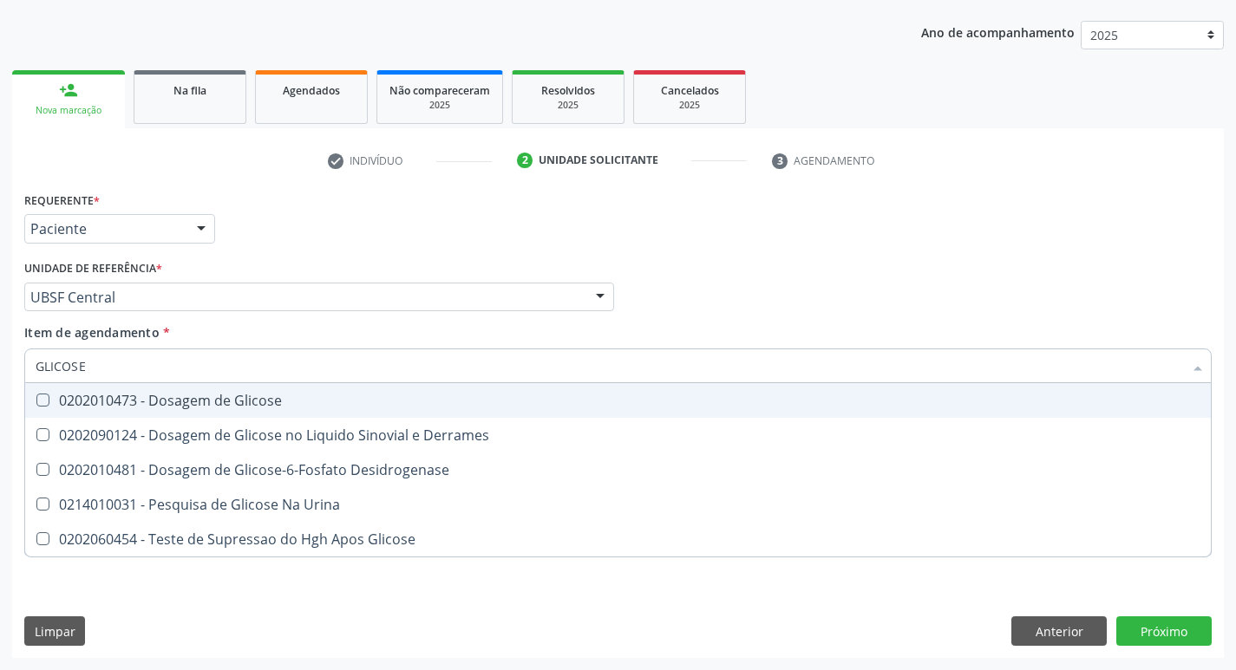
click at [221, 401] on div "0202010473 - Dosagem de Glicose" at bounding box center [618, 401] width 1165 height 14
checkbox Glicose "true"
type input "GLICOS"
checkbox Glicose "false"
checkbox Derrames "true"
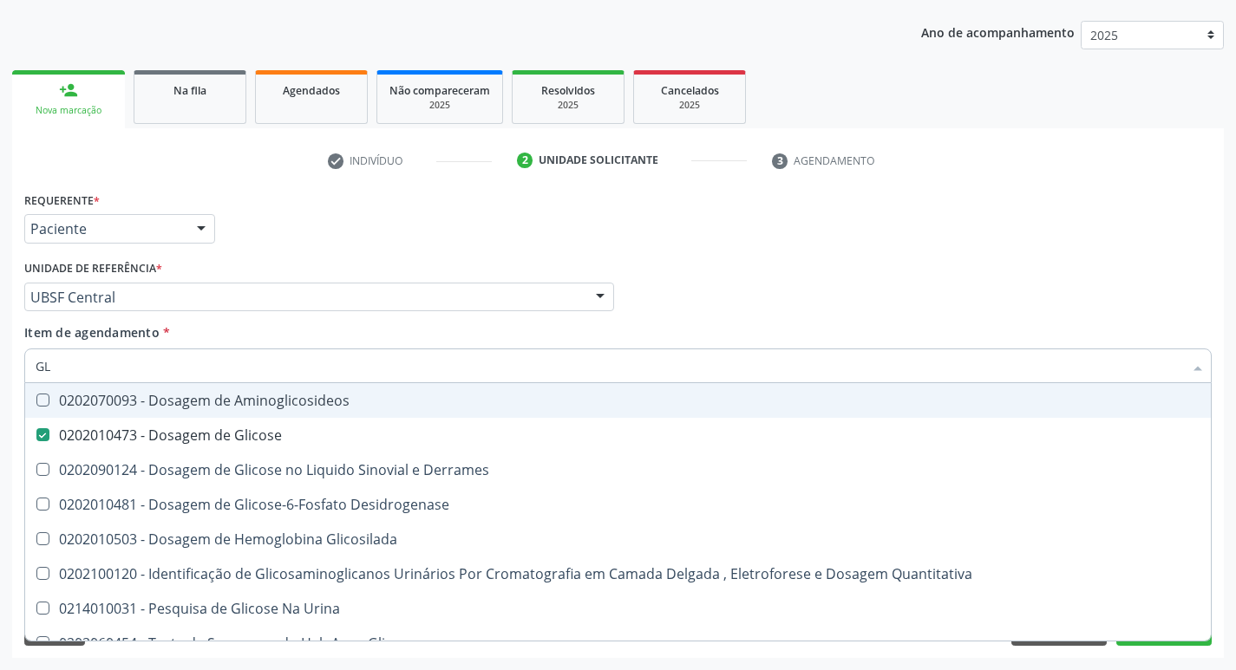
type input "G"
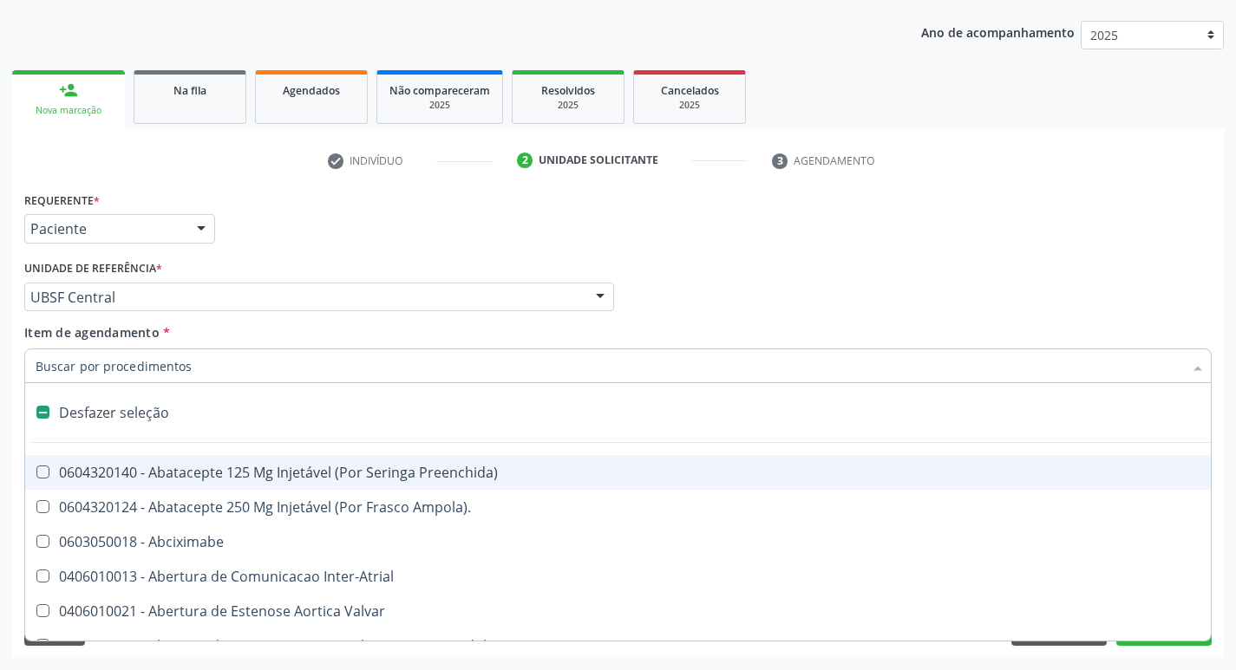
checkbox Ampola\)\ "false"
checkbox Abciximabe "false"
type input "H"
checkbox Lactente\) "true"
checkbox Convencional\) "true"
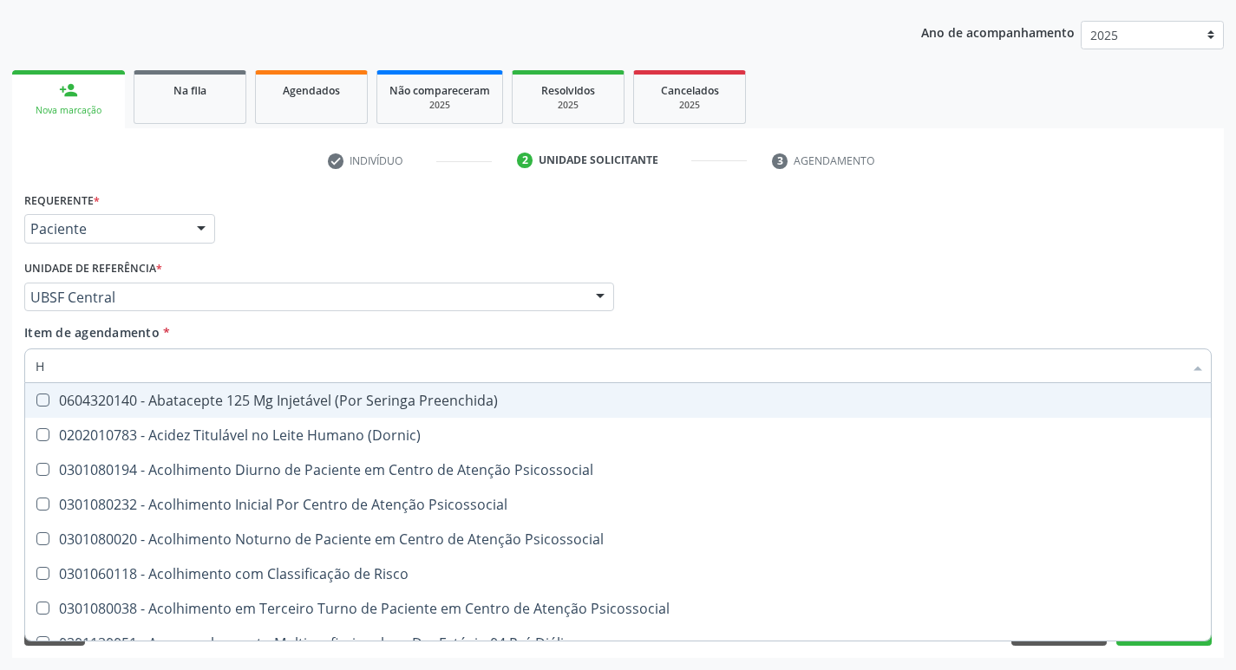
type input "HEMOGLOBINA G"
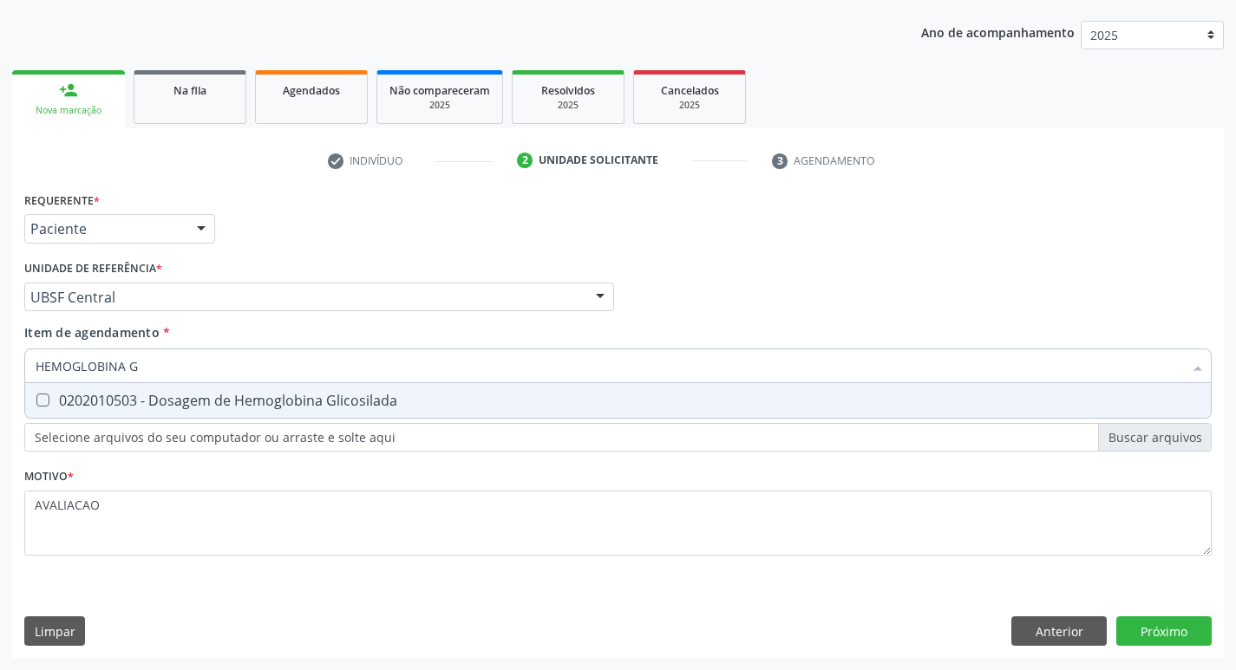
click at [374, 394] on div "0202010503 - Dosagem de Hemoglobina Glicosilada" at bounding box center [618, 401] width 1165 height 14
checkbox Glicosilada "true"
type input "HEMOGLOBINA"
checkbox Glicosilada "false"
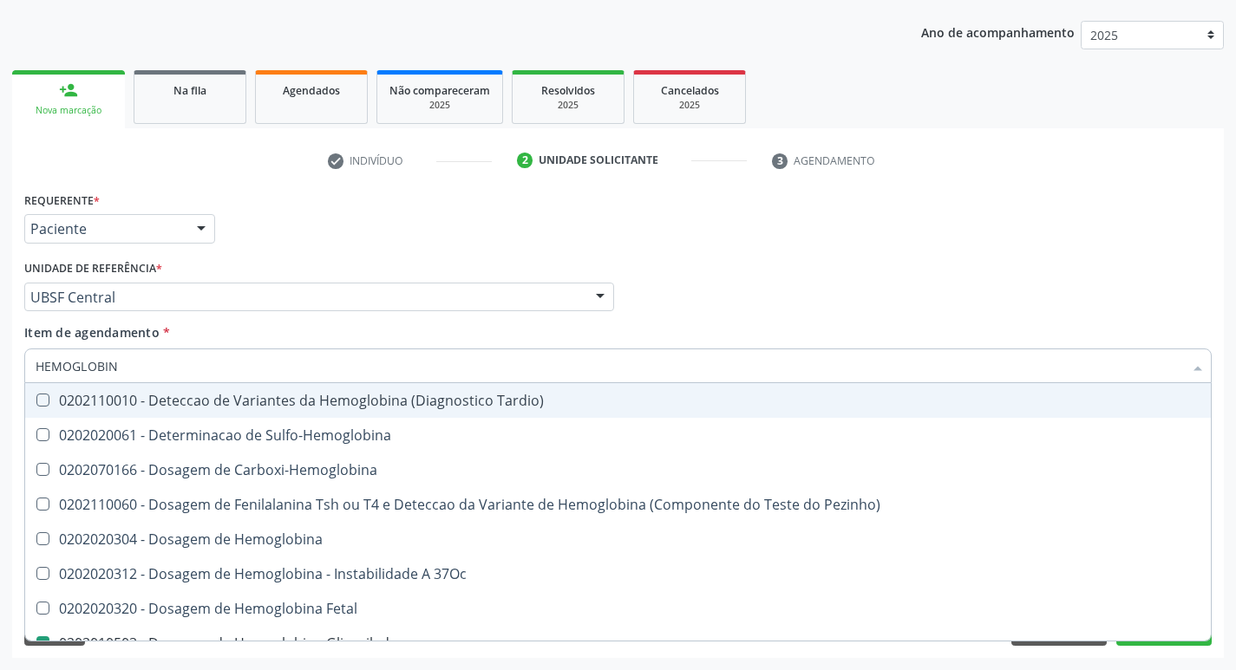
type input "HEMOGLOBI"
checkbox Glicosilada "false"
checkbox Hemoglobina "true"
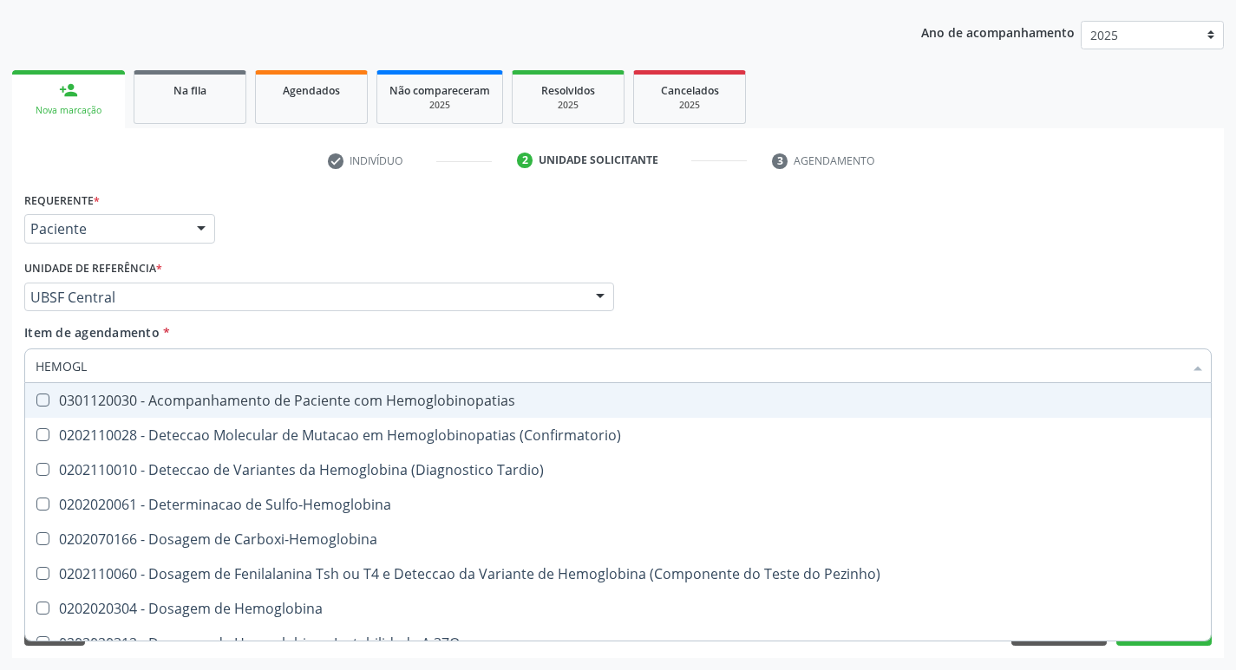
type input "HEMOG"
checkbox S "true"
type input "H"
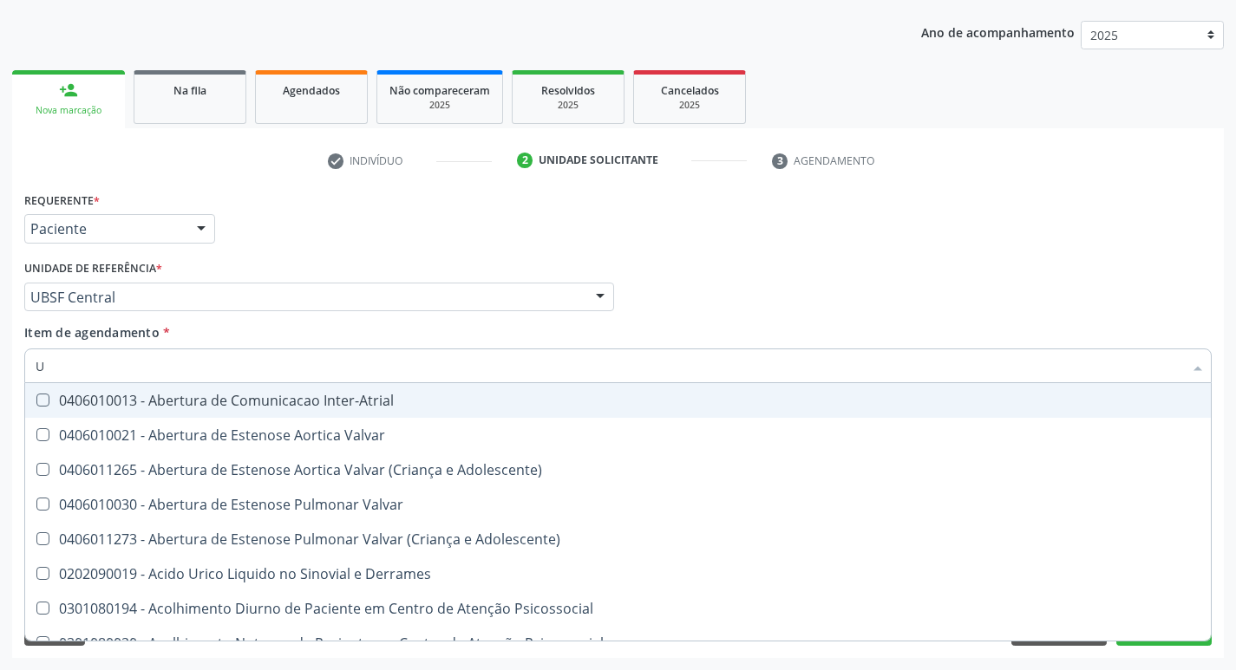
type input "UR"
checkbox Reabilitacao "false"
checkbox Agudizadas "false"
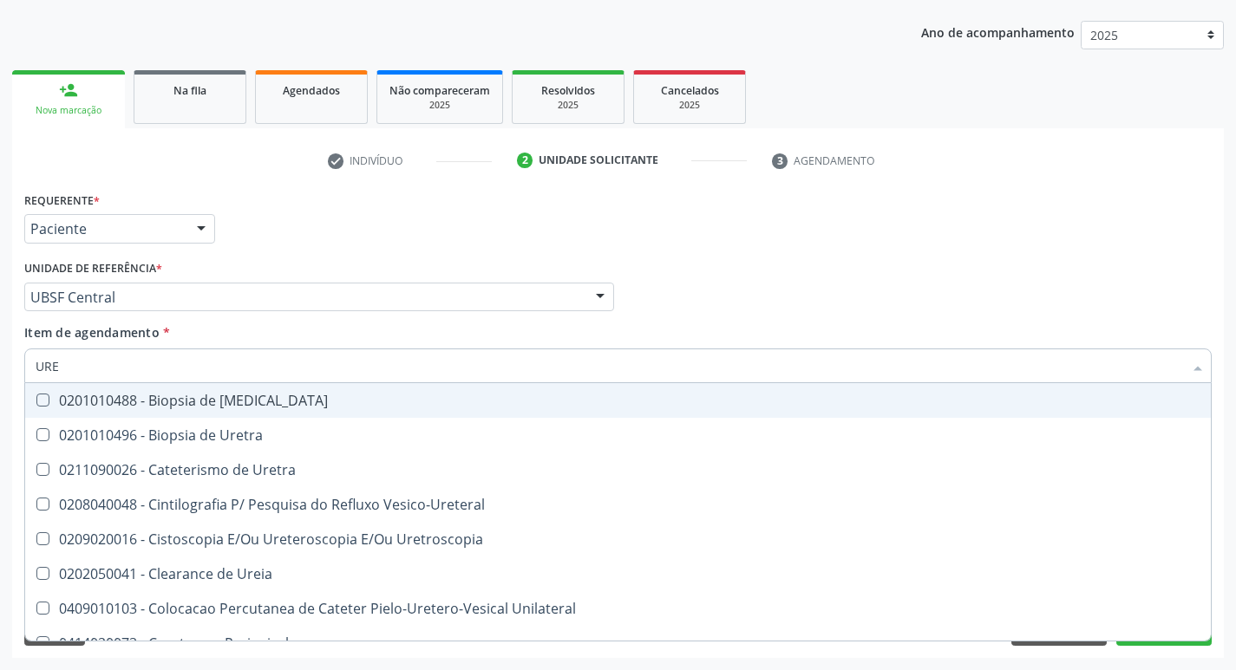
type input "UREI"
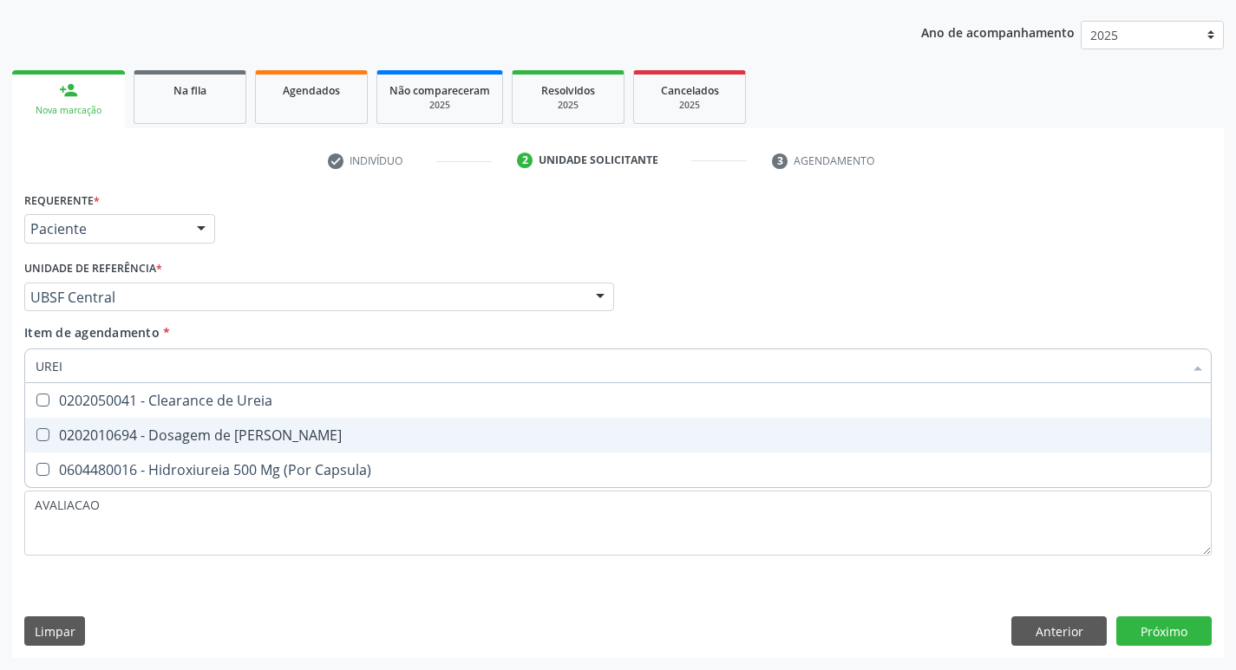
click at [181, 451] on span "0202010694 - Dosagem de Ureia" at bounding box center [618, 435] width 1186 height 35
checkbox Ureia "true"
type input "URE"
checkbox Ureia "false"
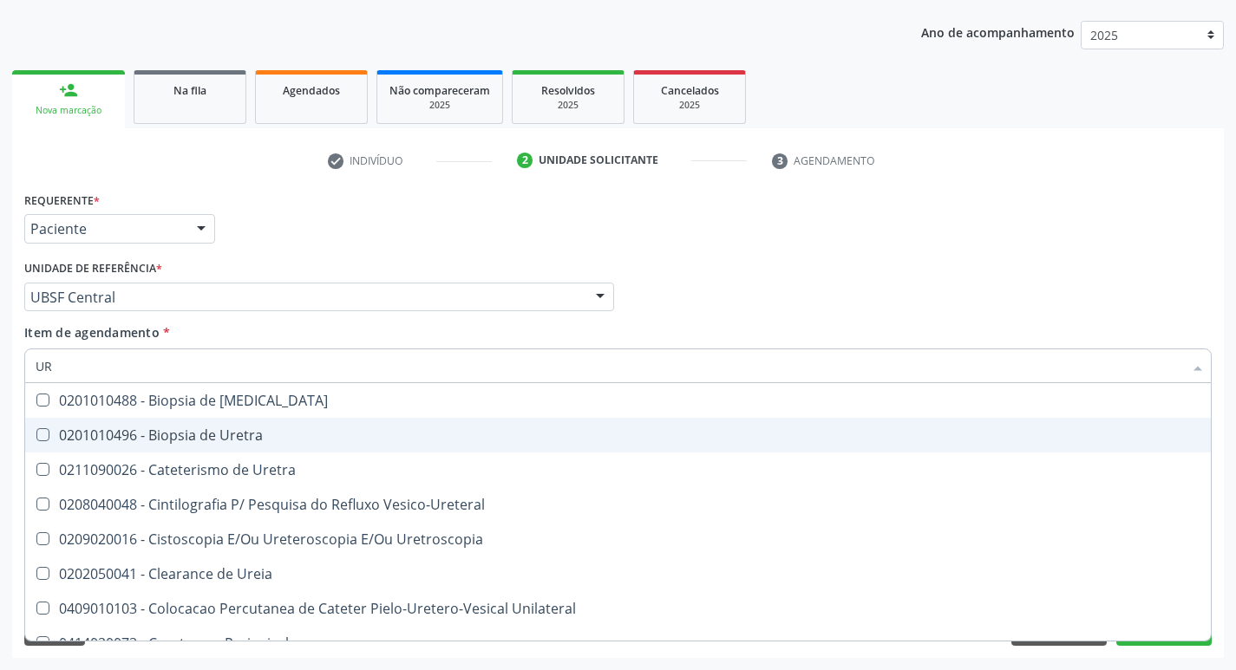
type input "U"
checkbox Ureia "false"
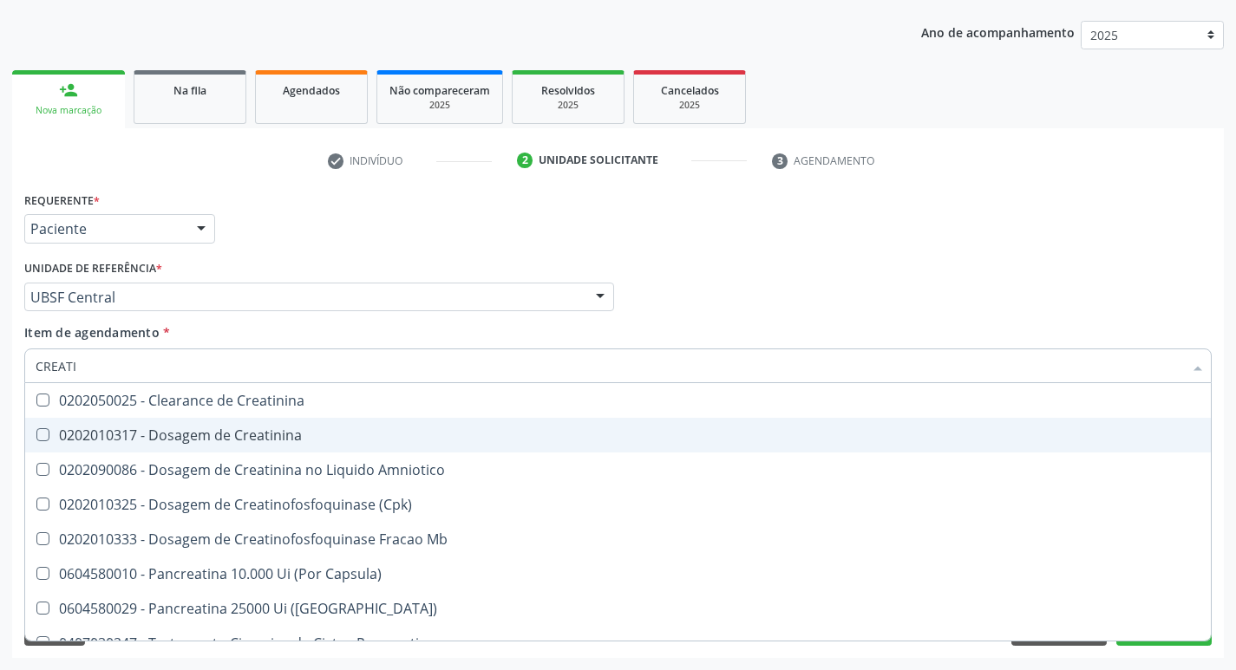
type input "CREATIN"
click at [175, 438] on div "0202010317 - Dosagem de Creatinina" at bounding box center [618, 435] width 1165 height 14
checkbox Creatinina "true"
type input "CRE"
checkbox Creatinina "false"
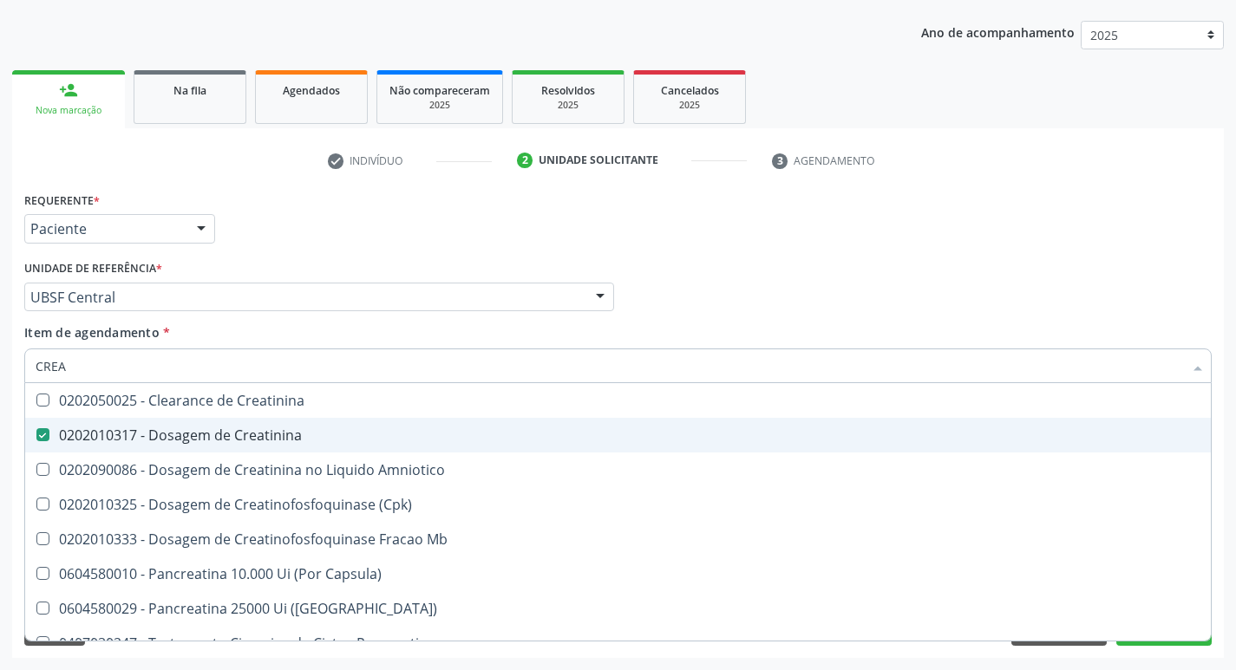
checkbox Amniotico "false"
checkbox Mb "false"
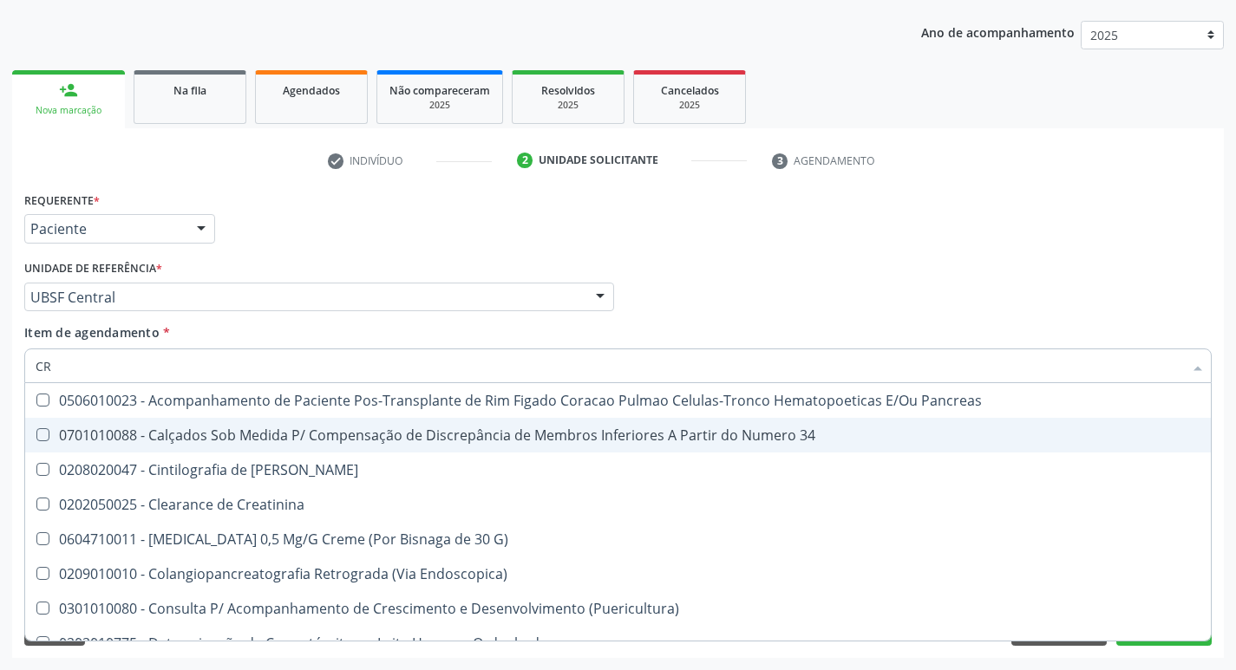
type input "C"
checkbox Creatinina "false"
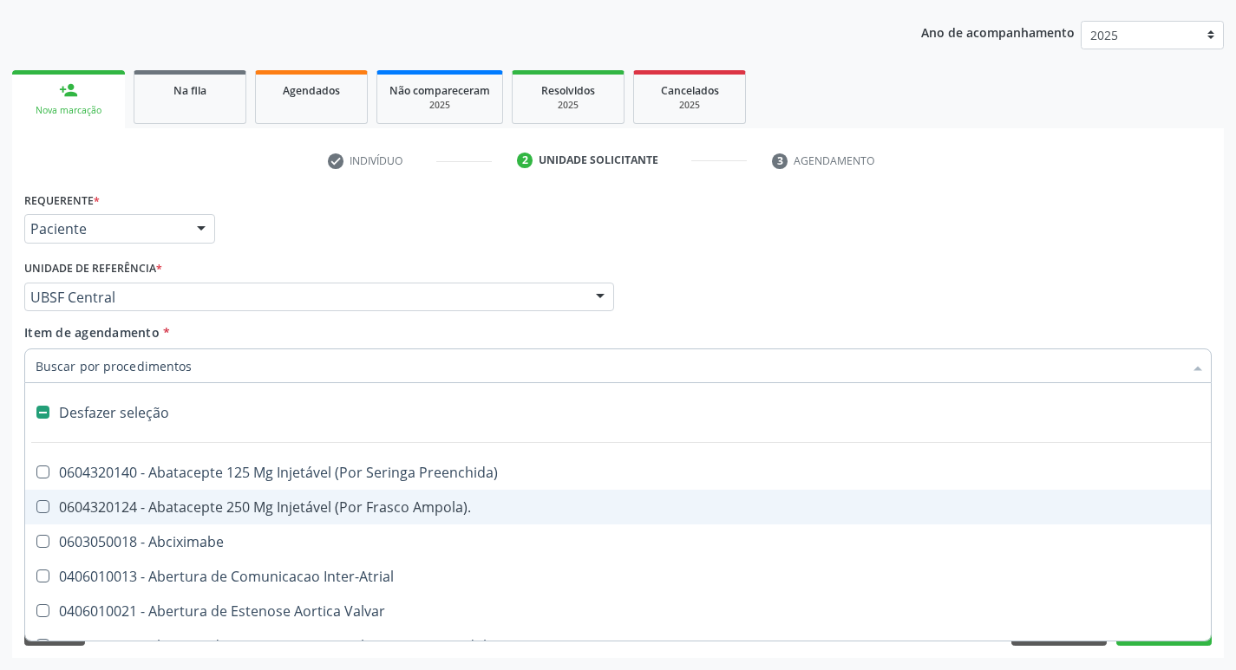
type input "2"
checkbox Monopolar "true"
checkbox Quadril "true"
checkbox Biologica "true"
checkbox Vagina "true"
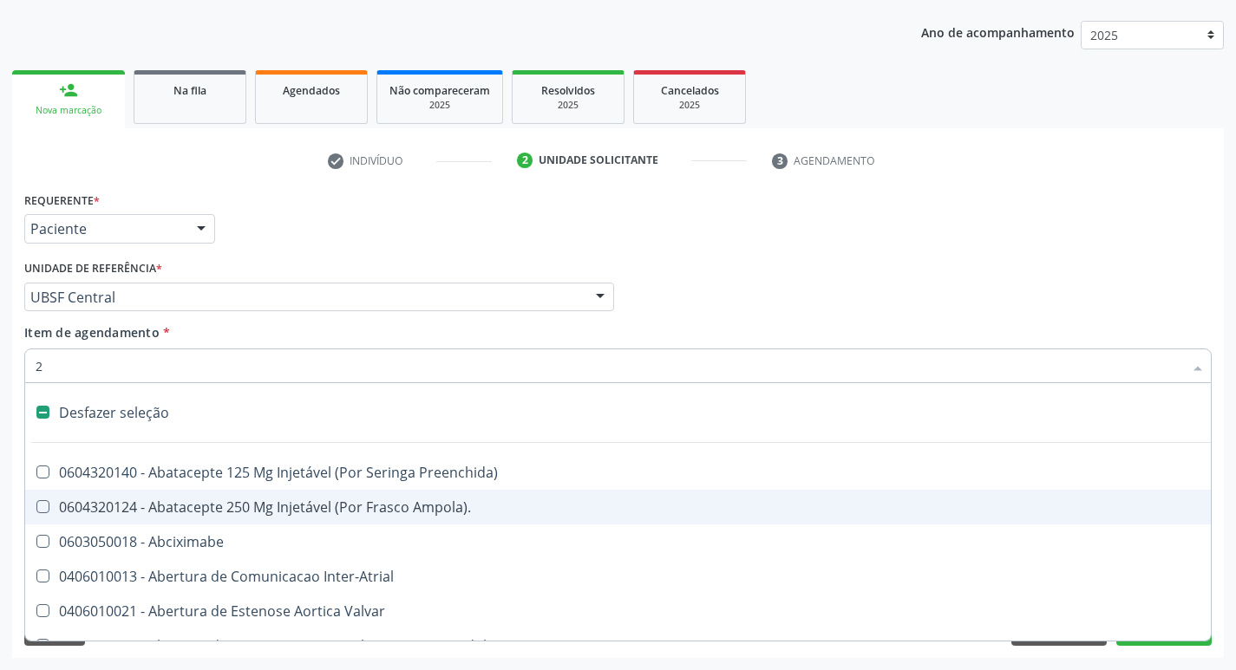
checkbox Puerperal "true"
checkbox Aorto-Cavitarias "true"
checkbox Congenita "true"
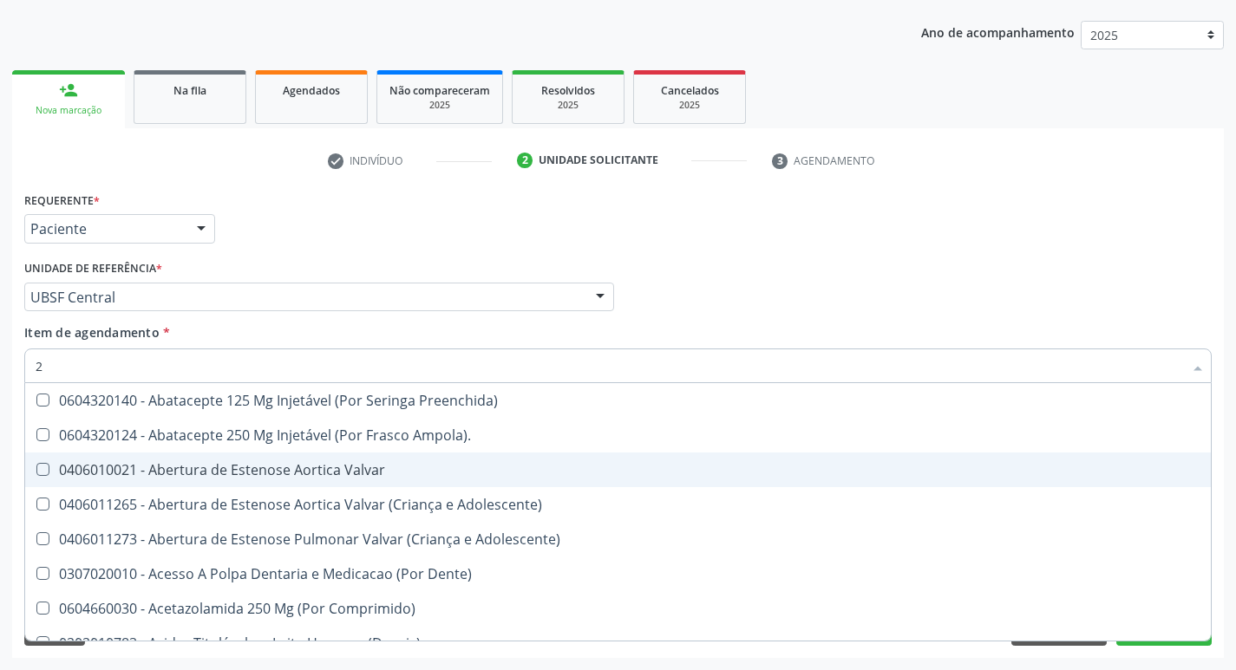
type input "20205001"
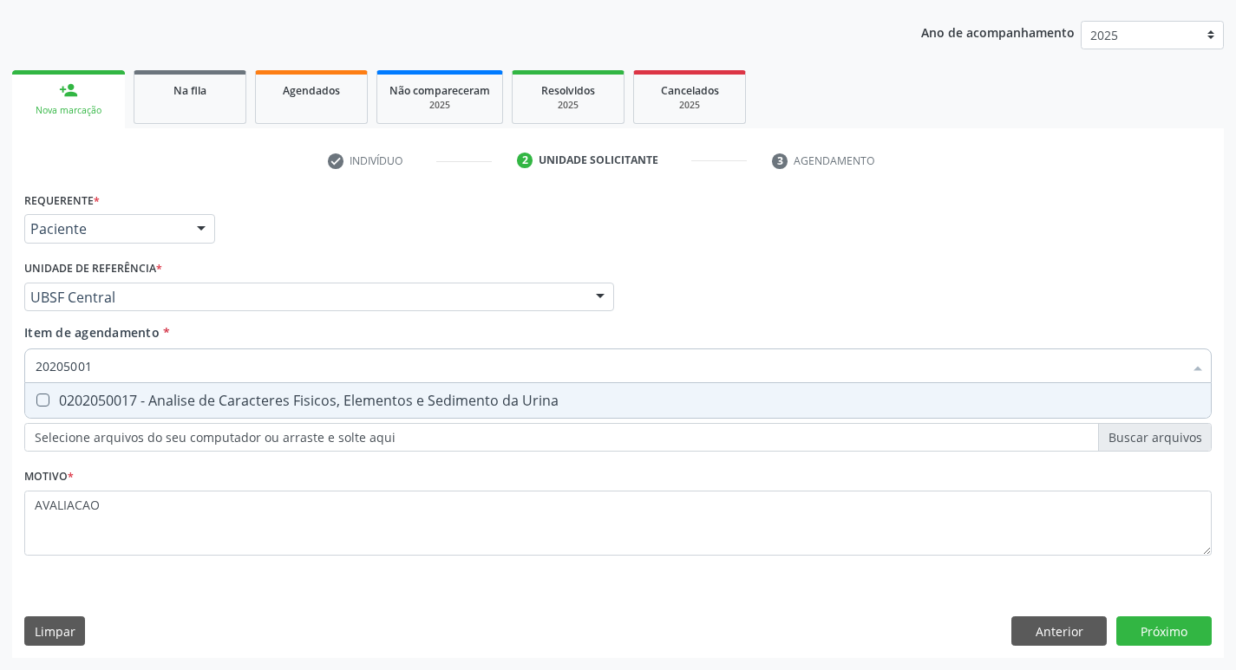
click div "0202050017 - Analise de Caracteres Fisicos, Elementos e Sedimento da Urina"
checkbox Urina "true"
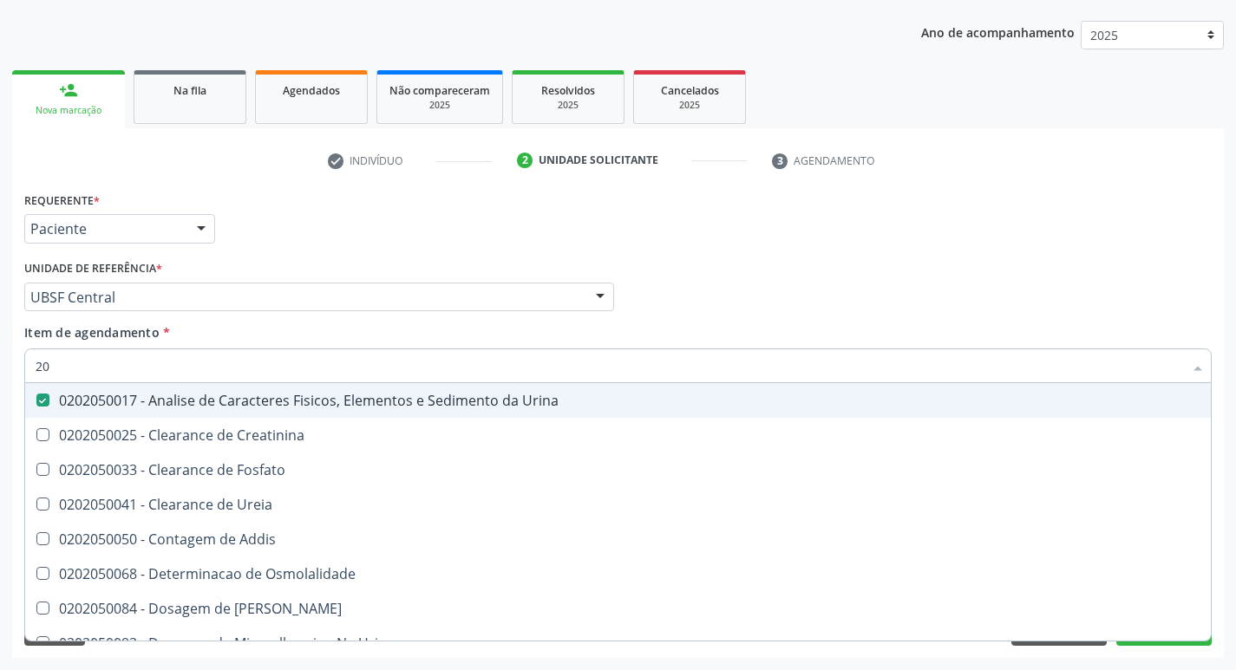
type input "2"
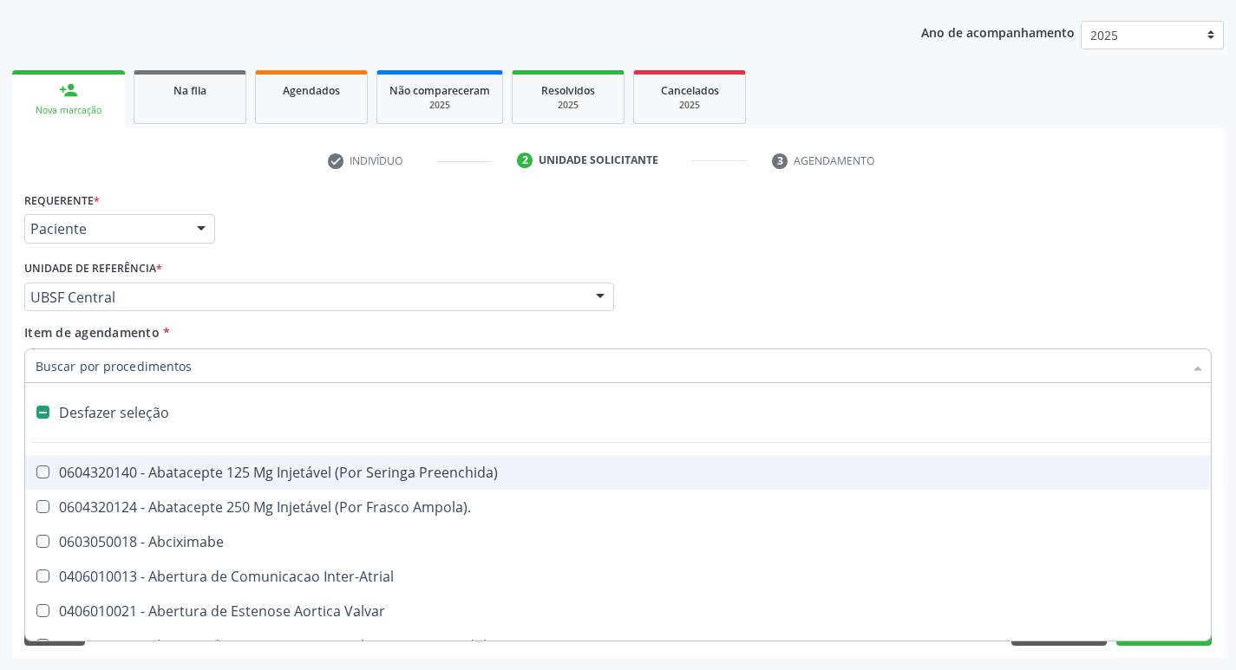
checkbox Preenchida\) "false"
checkbox Inter-Atrial "false"
type input "U"
checkbox Frasco-Ampola\) "true"
checkbox Urina "false"
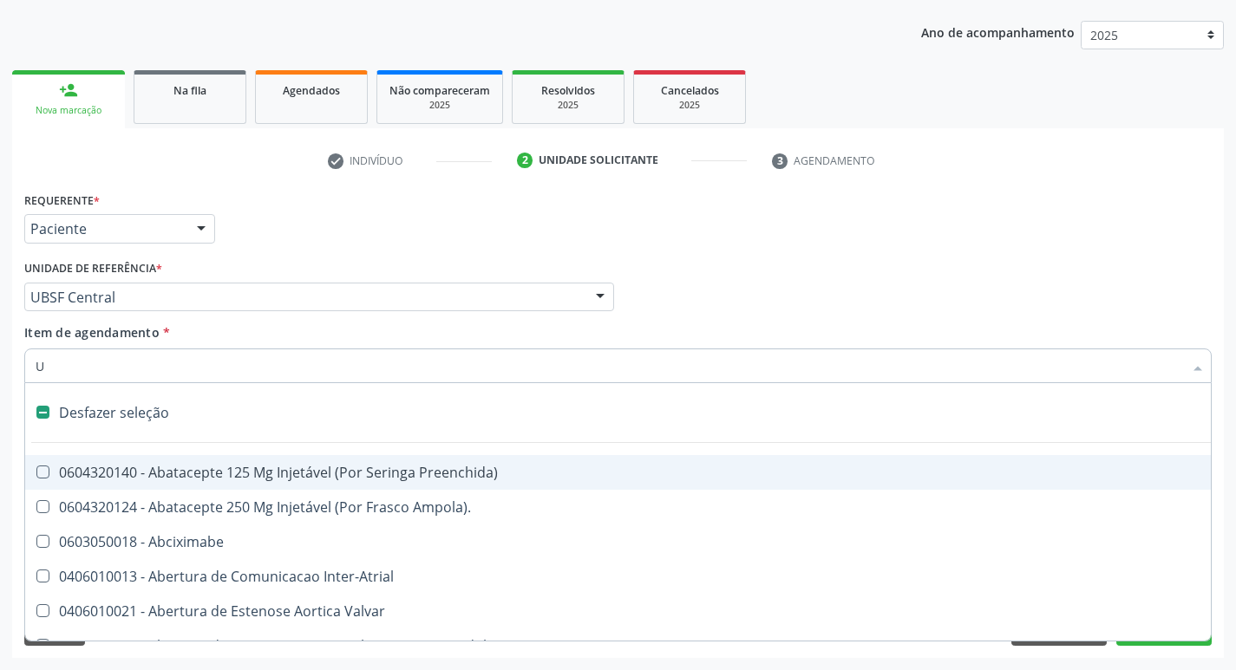
checkbox Pulmonar\) "true"
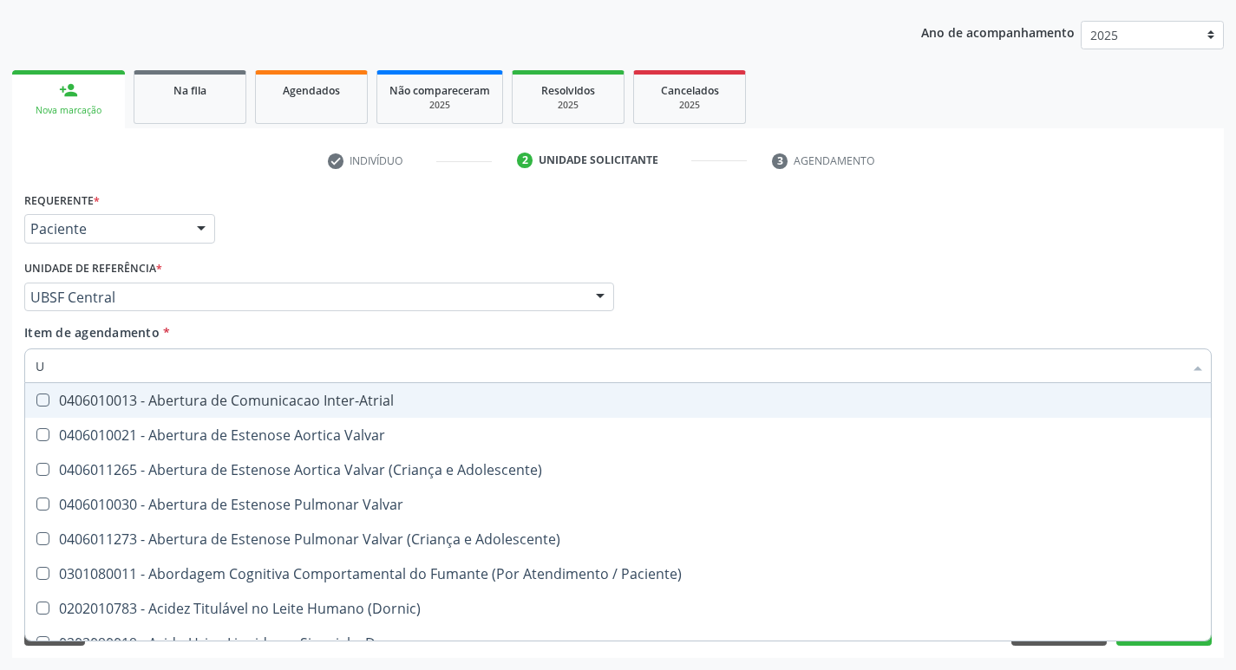
type input "UR"
checkbox Urina "true"
checkbox Supervisionado\) "false"
checkbox Ureia "true"
type input "URI"
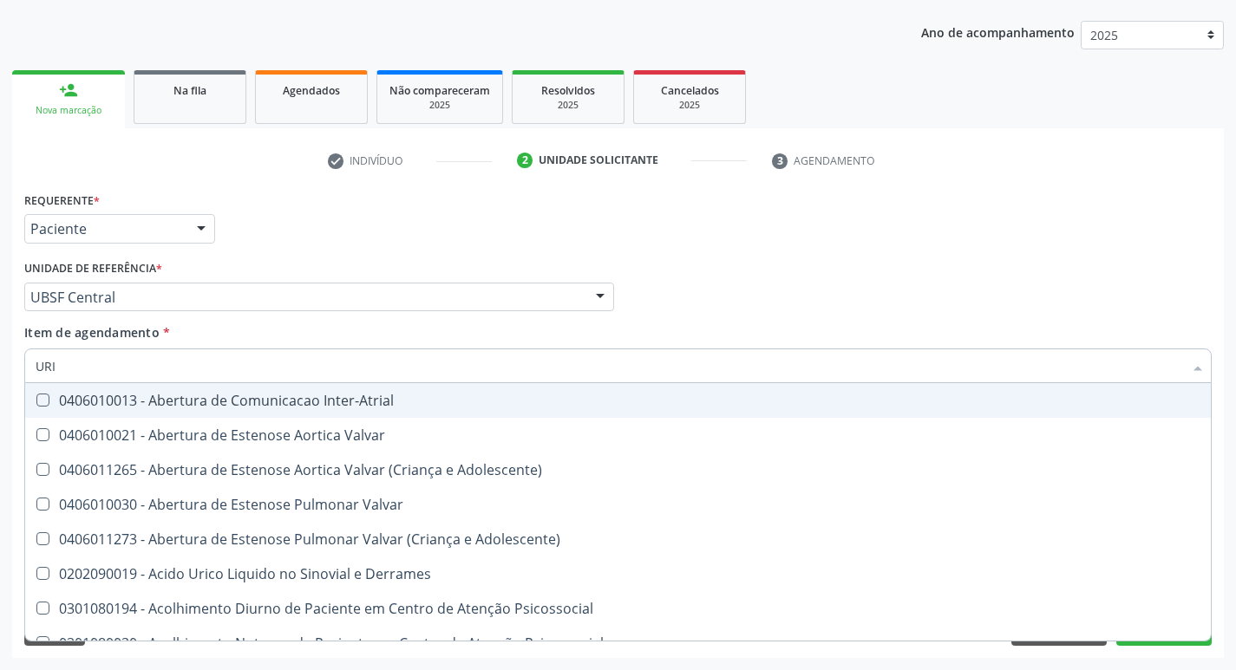
checkbox Adolescente\) "true"
checkbox Urina "false"
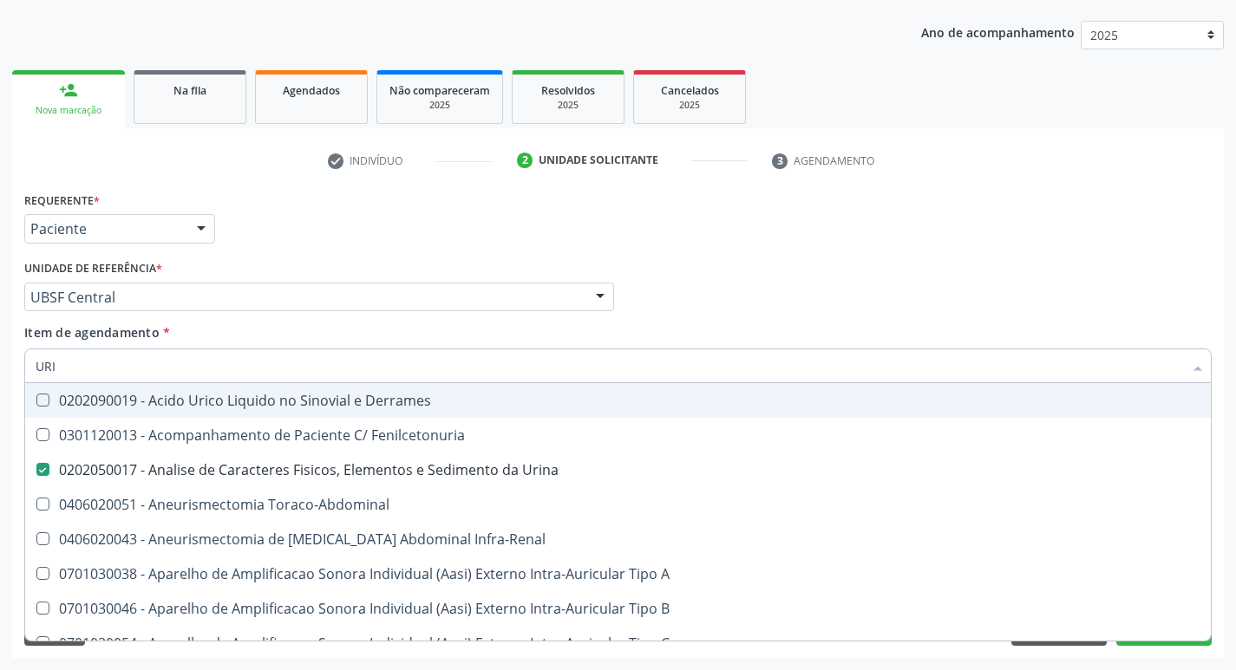
type input "URIC"
checkbox Urina "false"
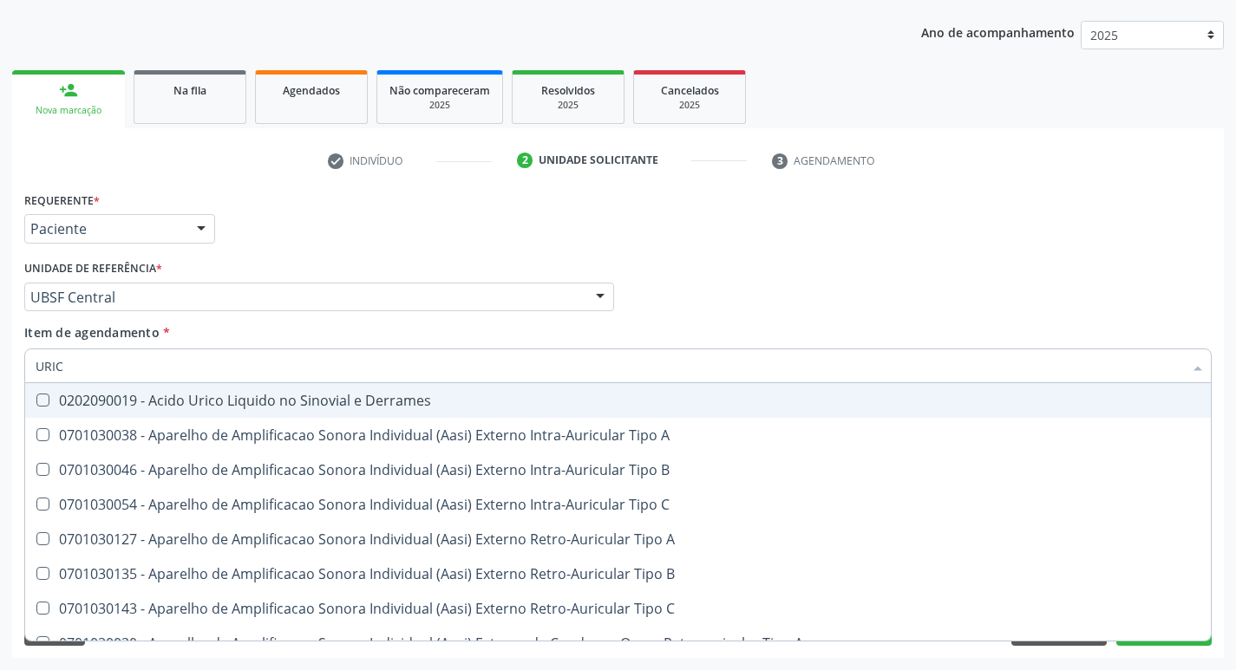
type input "URICO"
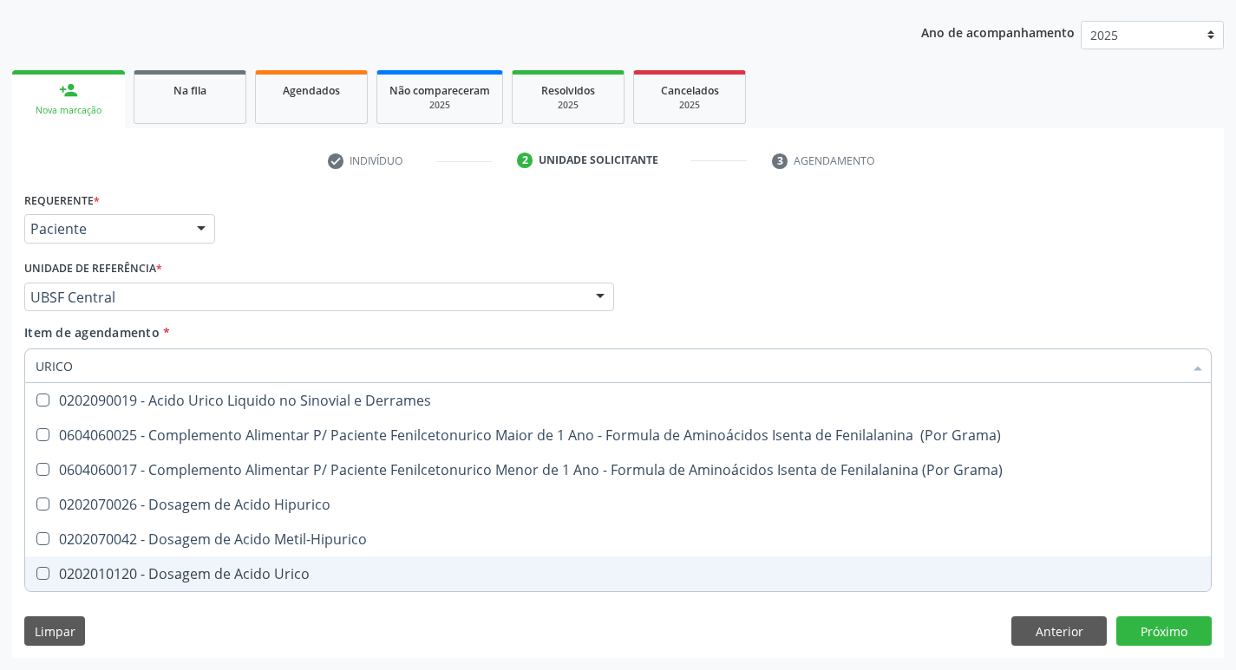
click div "0202010120 - Dosagem de Acido Urico"
checkbox Urico "true"
type input "URIC"
checkbox Urico "false"
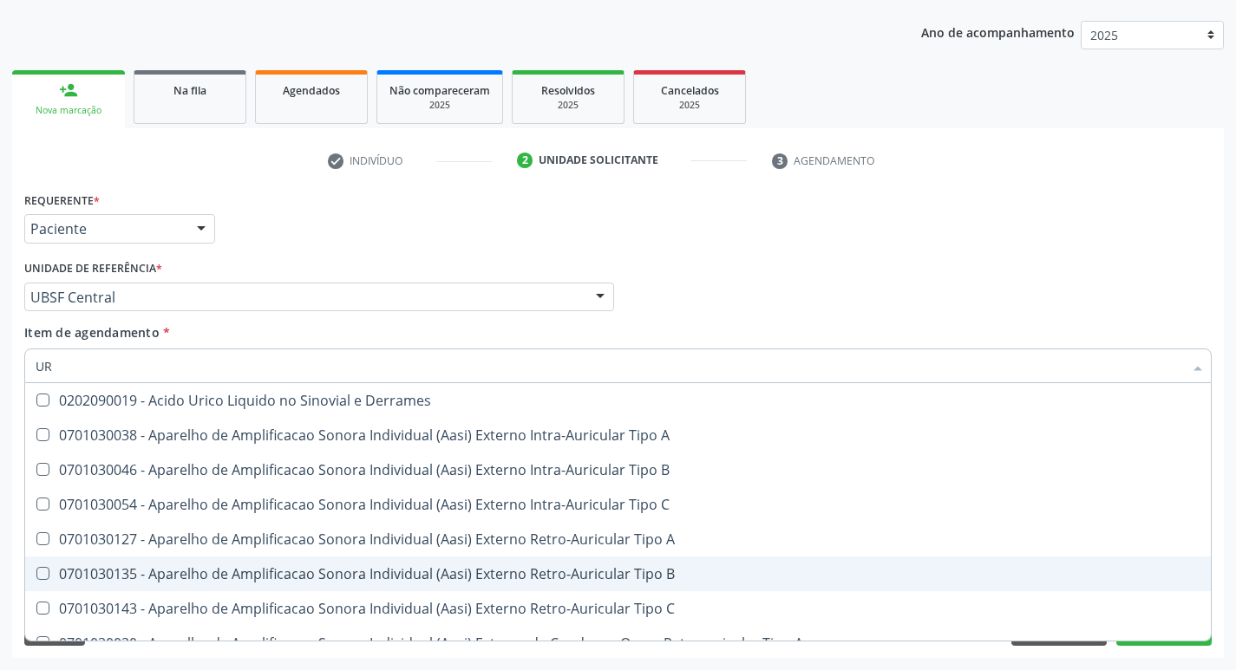
type input "U"
checkbox B "false"
checkbox Urico "false"
checkbox Pré-Auricular "false"
checkbox A "false"
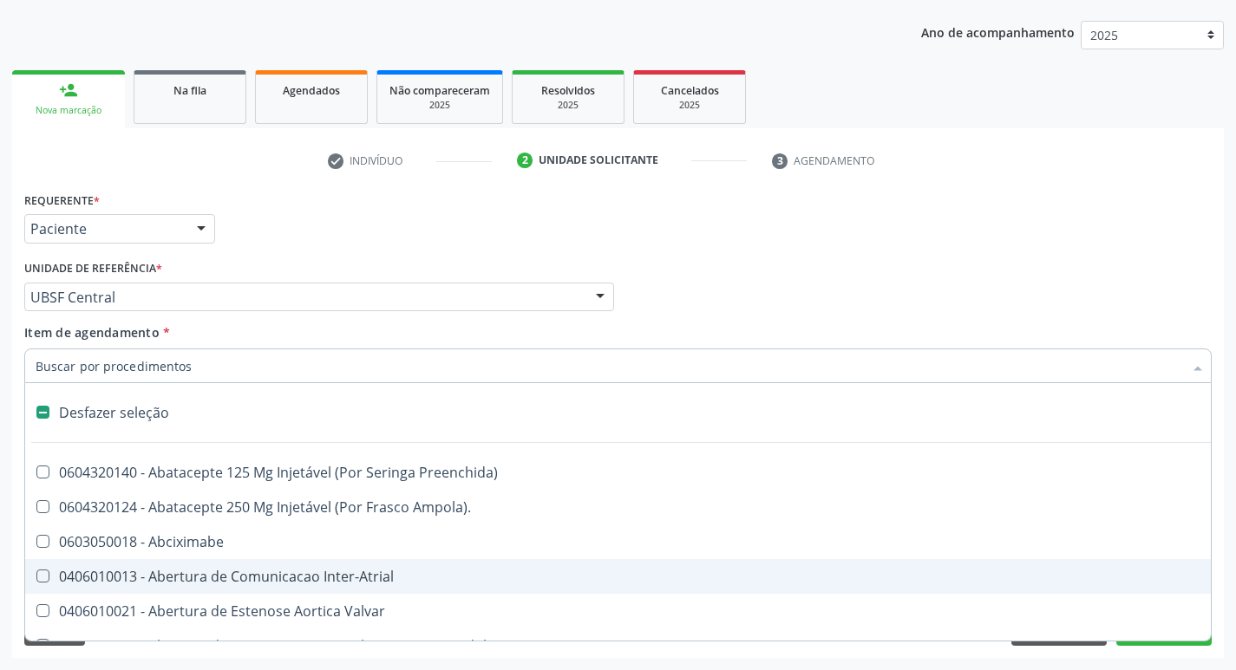
type input "P"
checkbox Urina "false"
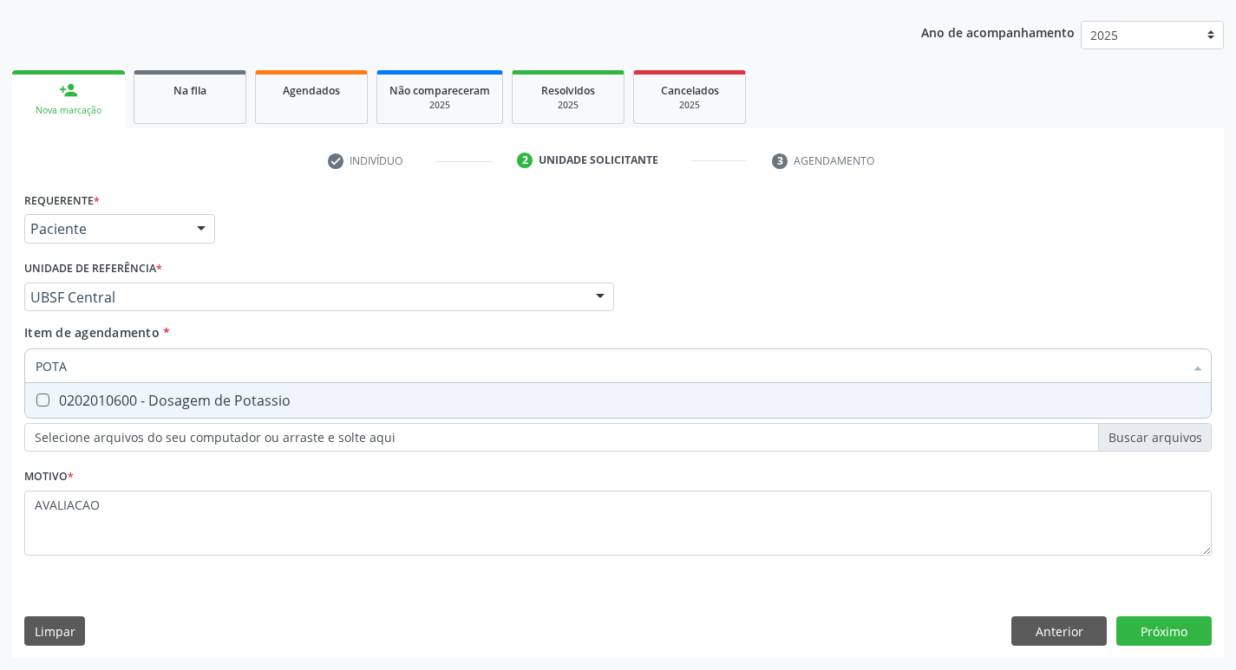
type input "POTAS"
click div "0202010600 - Dosagem de Potassio"
checkbox Potassio "true"
drag, startPoint x: 1167, startPoint y: 631, endPoint x: 355, endPoint y: 670, distance: 813.6
click div "Requerente * Paciente Médico(a) Enfermeiro(a) Paciente Nenhum resultado encontr…"
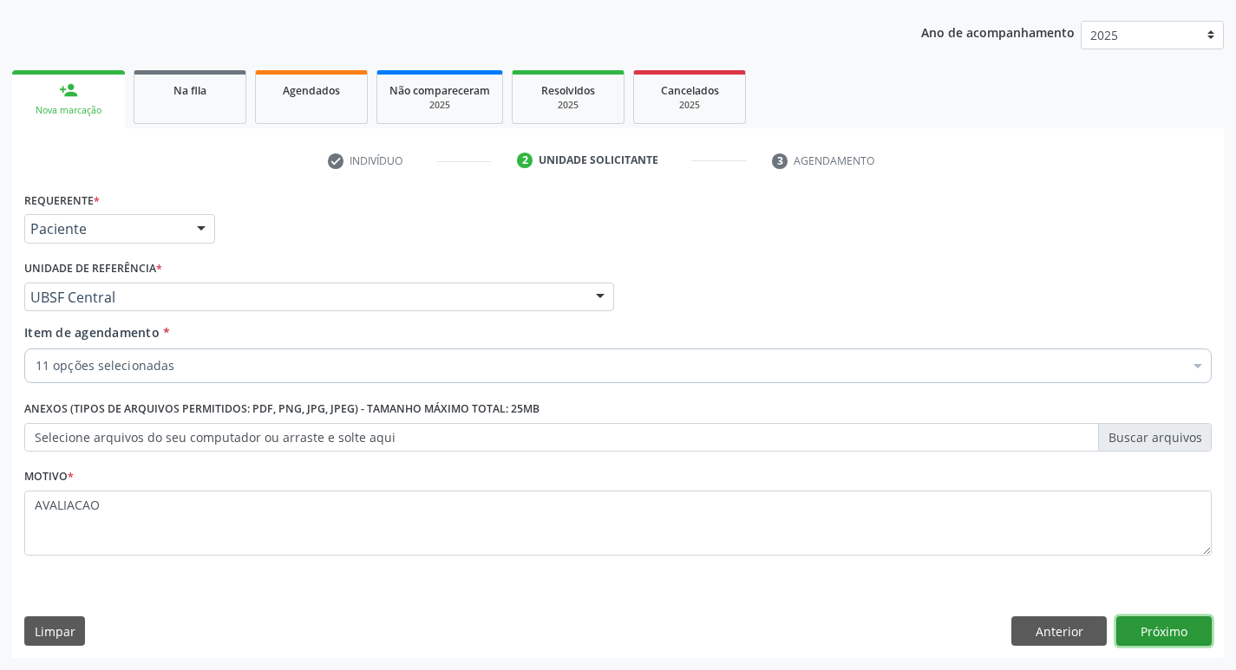
scroll to position [0, 0]
click button "Próximo"
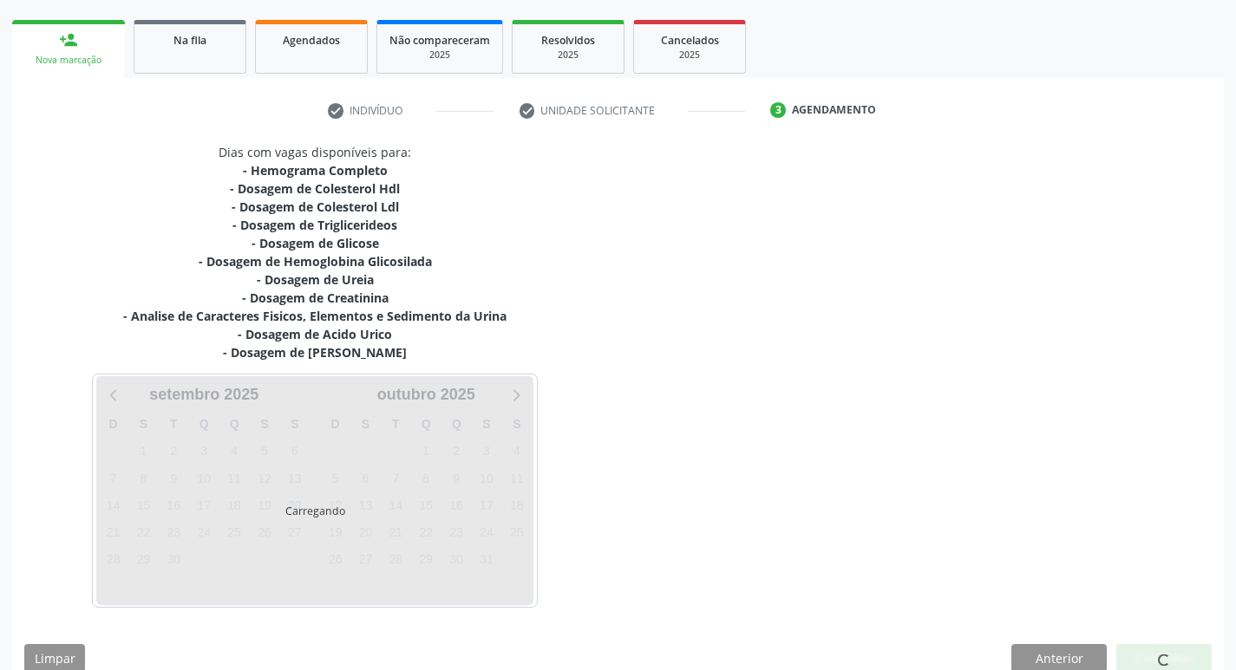
scroll to position [266, 0]
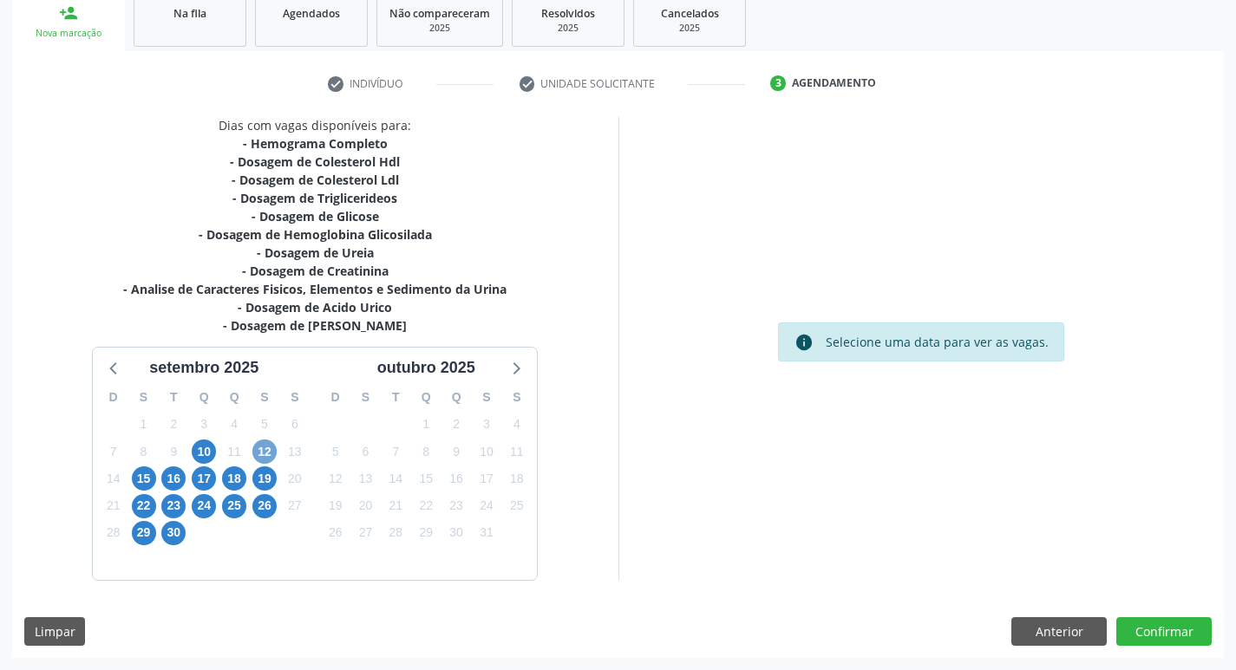
click span "12"
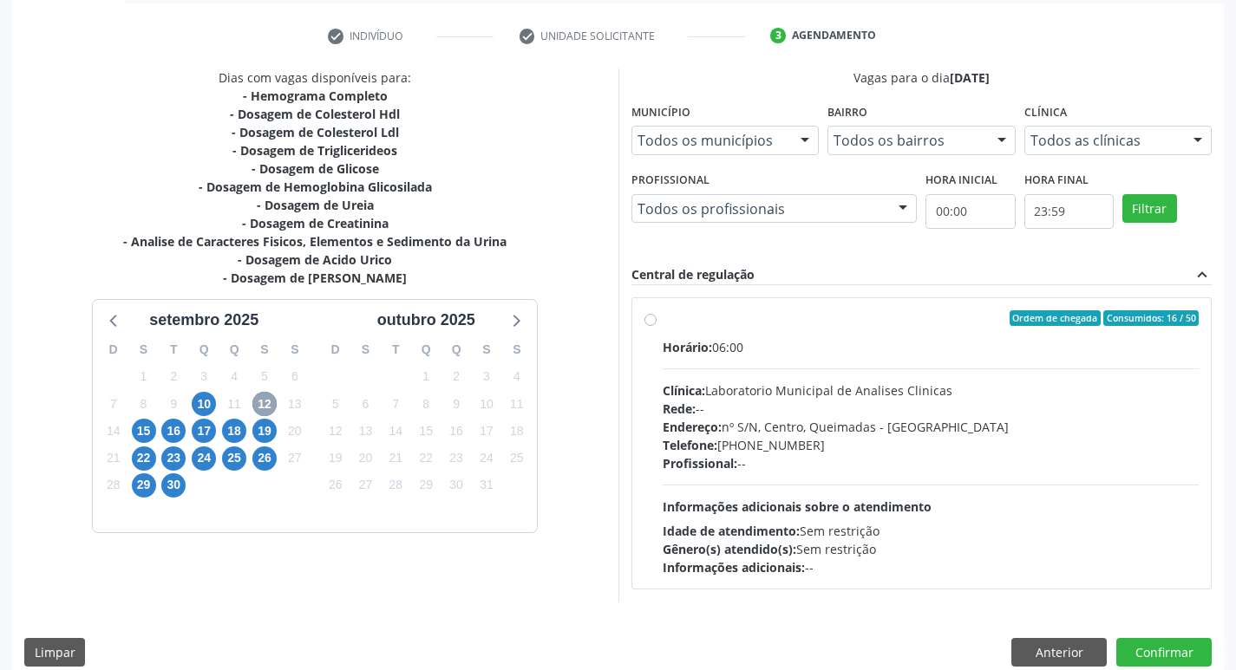
scroll to position [335, 0]
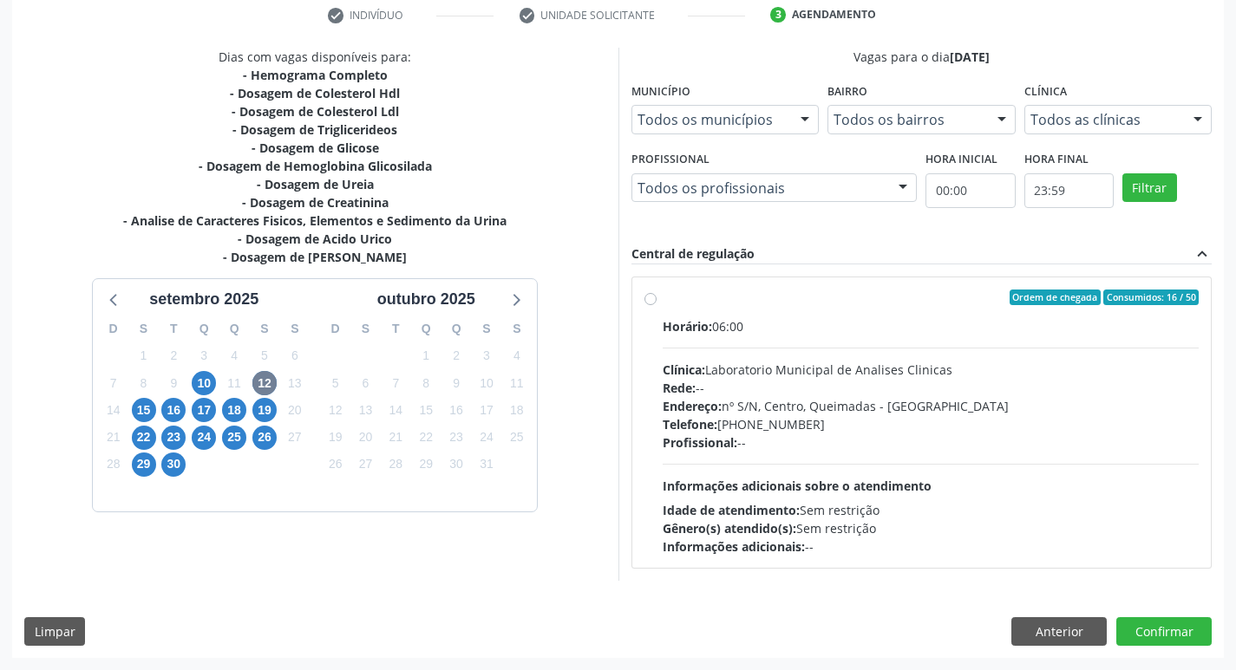
click div "Rede: --"
click input "Ordem de chegada Consumidos: 16 / 50 Horário: 06:00 Clínica: Laboratorio Munici…"
radio input "true"
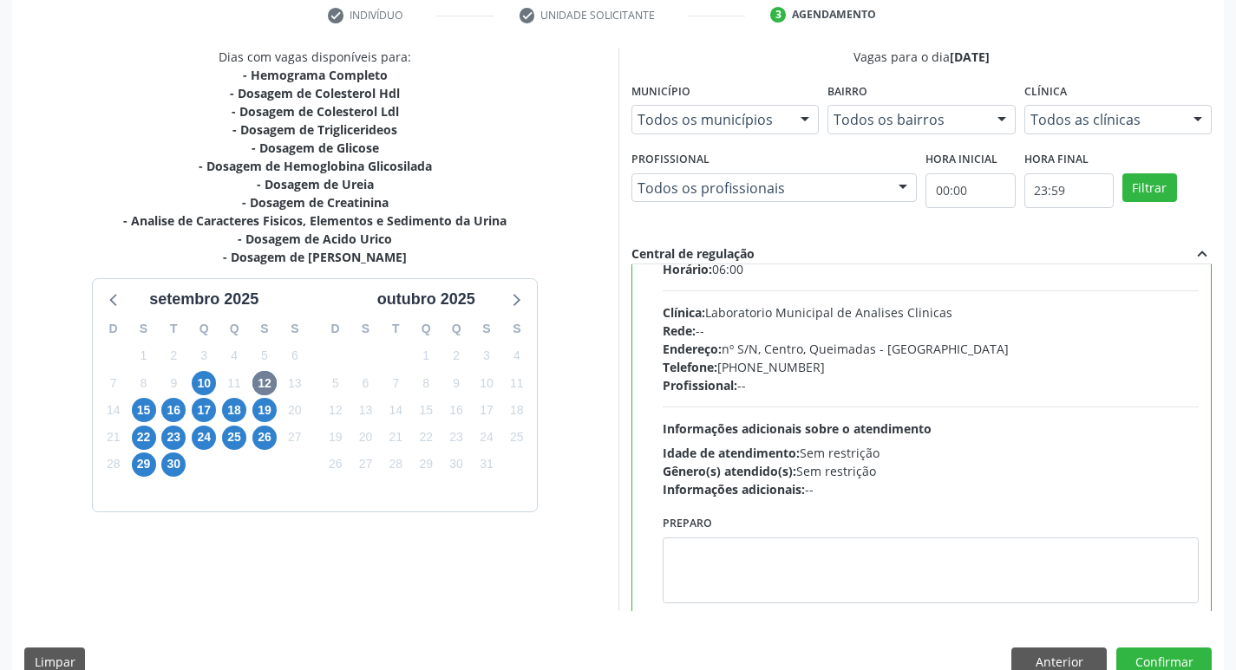
scroll to position [86, 0]
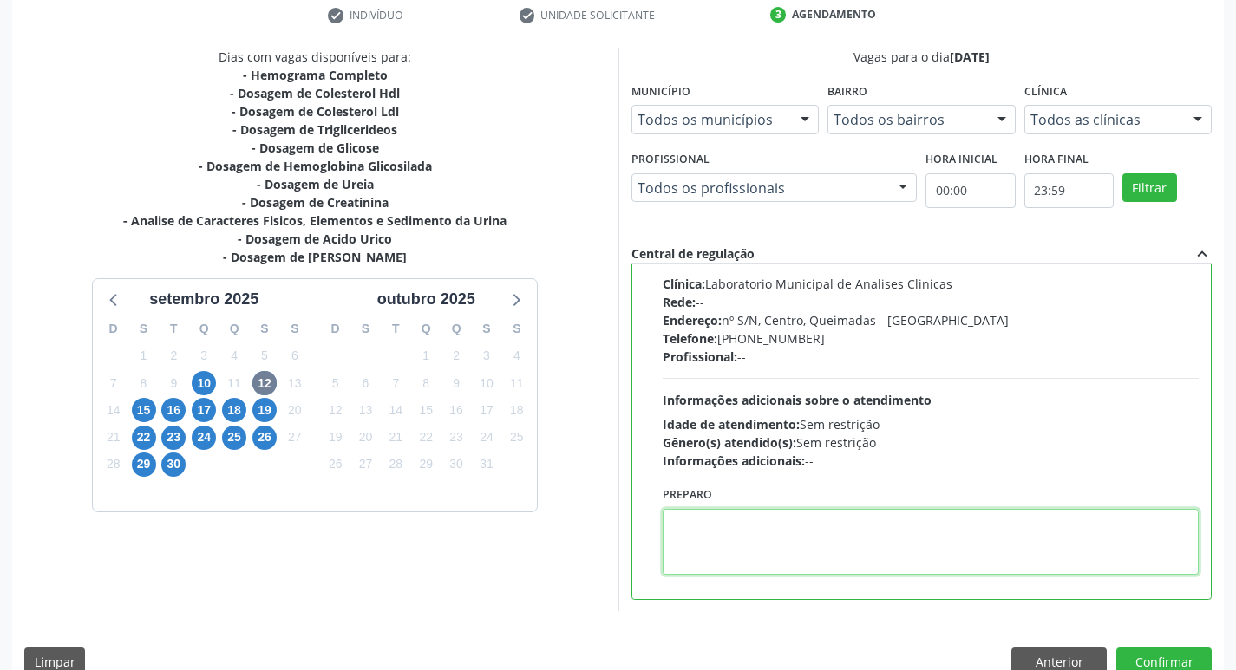
click textarea
paste textarea "IR EM [GEOGRAPHIC_DATA]"
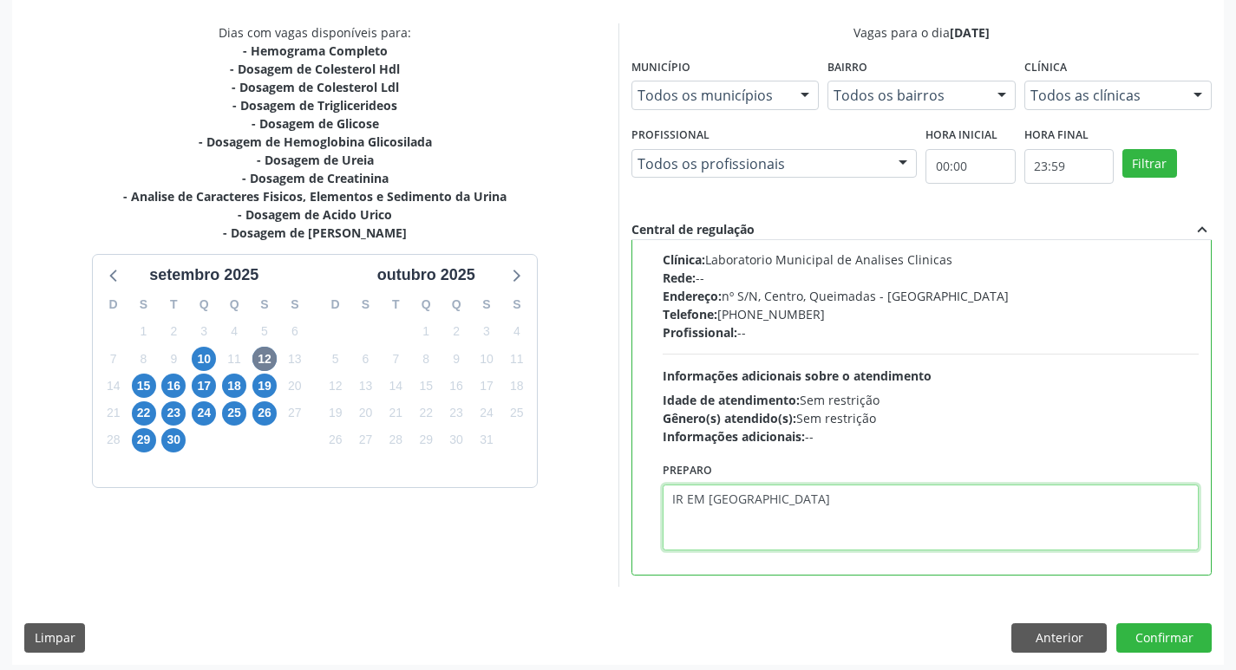
scroll to position [366, 0]
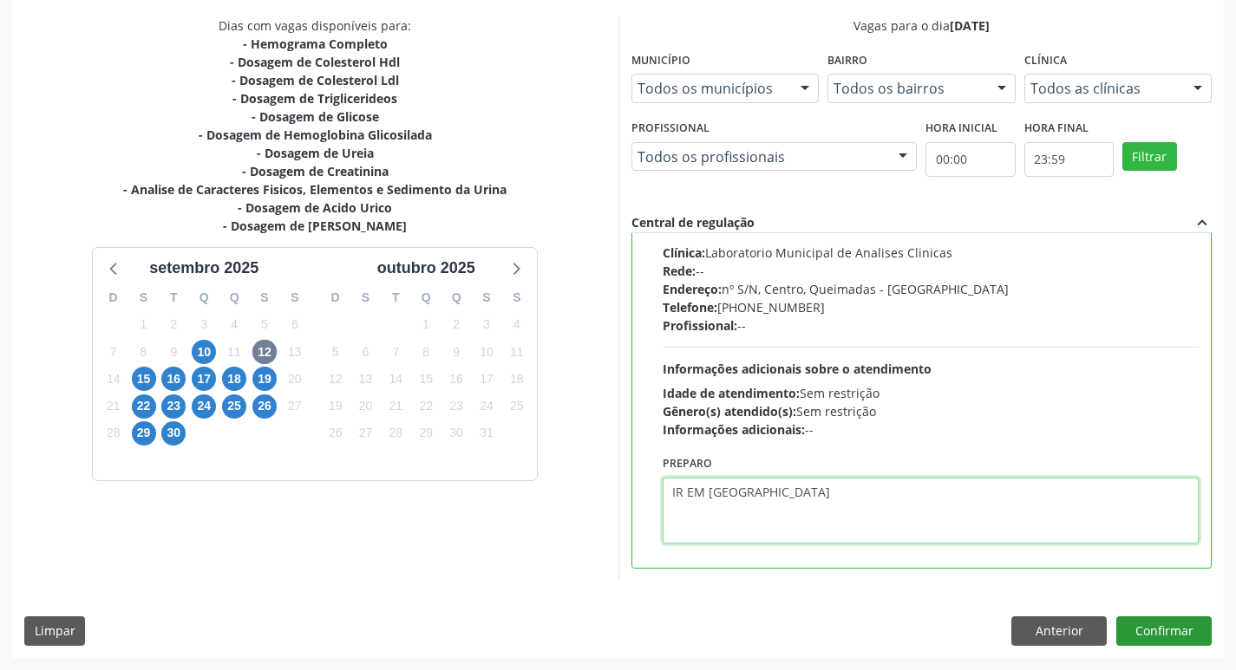
type textarea "IR EM [GEOGRAPHIC_DATA]"
click button "Confirmar"
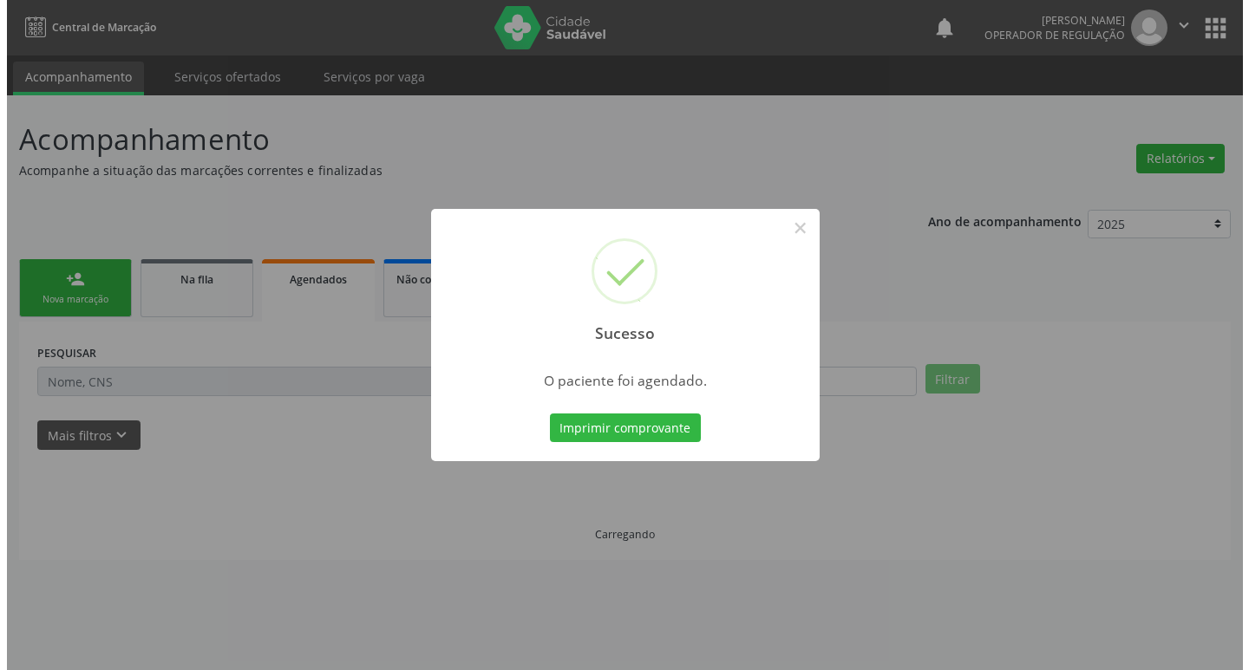
scroll to position [0, 0]
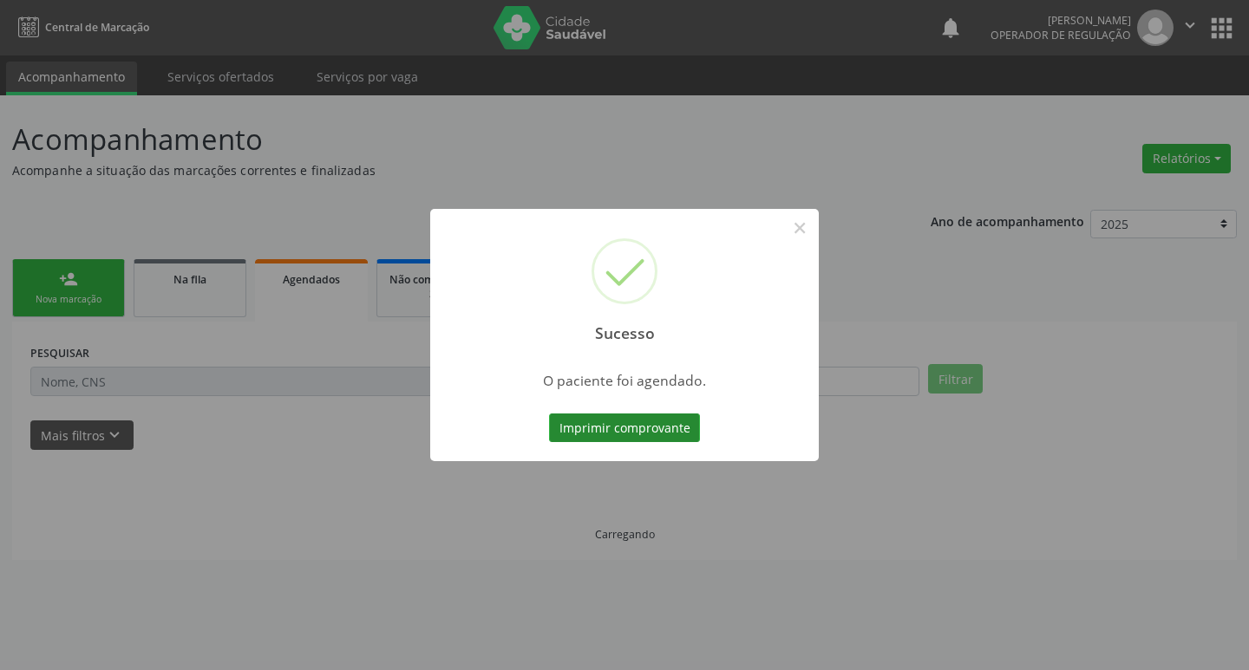
click button "Imprimir comprovante"
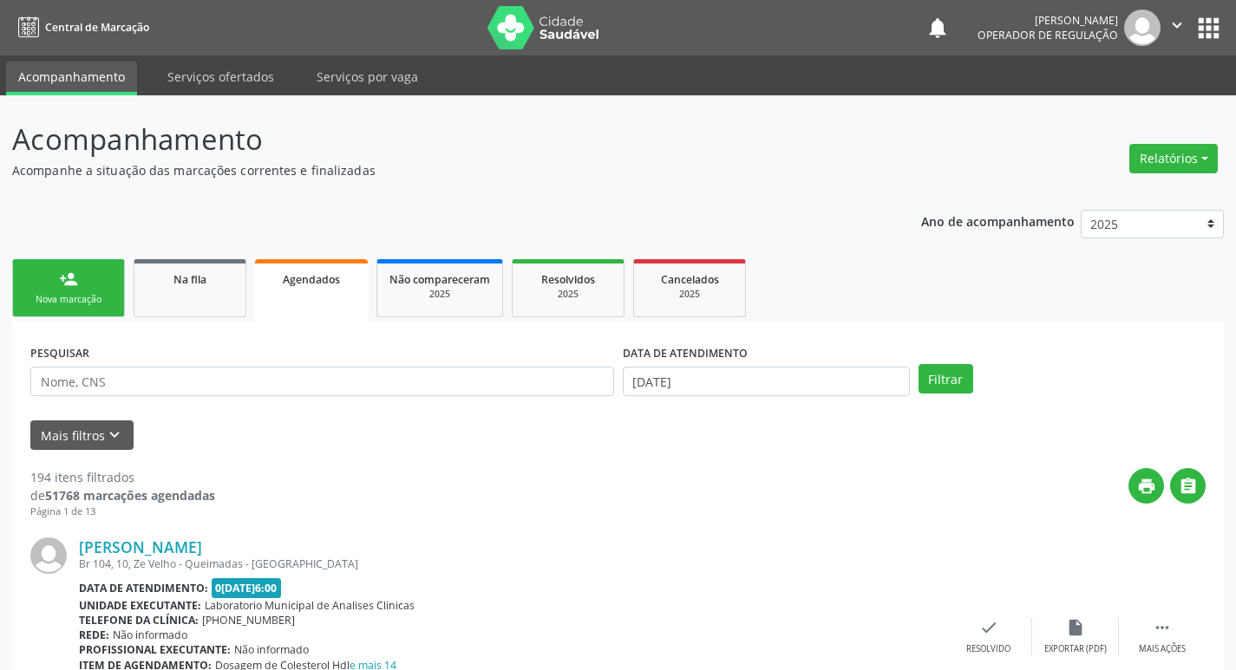
click at [96, 289] on link "person_add Nova marcação" at bounding box center [68, 288] width 113 height 58
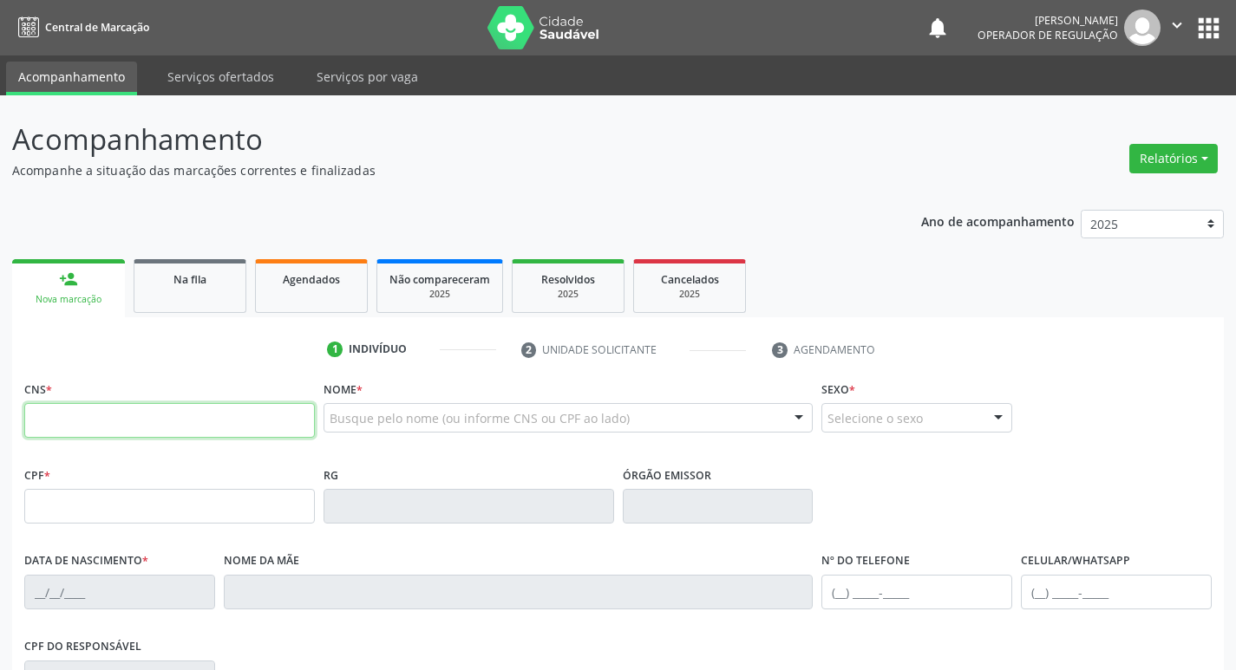
drag, startPoint x: 118, startPoint y: 409, endPoint x: 108, endPoint y: 409, distance: 9.6
click at [118, 409] on input "text" at bounding box center [169, 420] width 291 height 35
type input "703 6090 6875 2239"
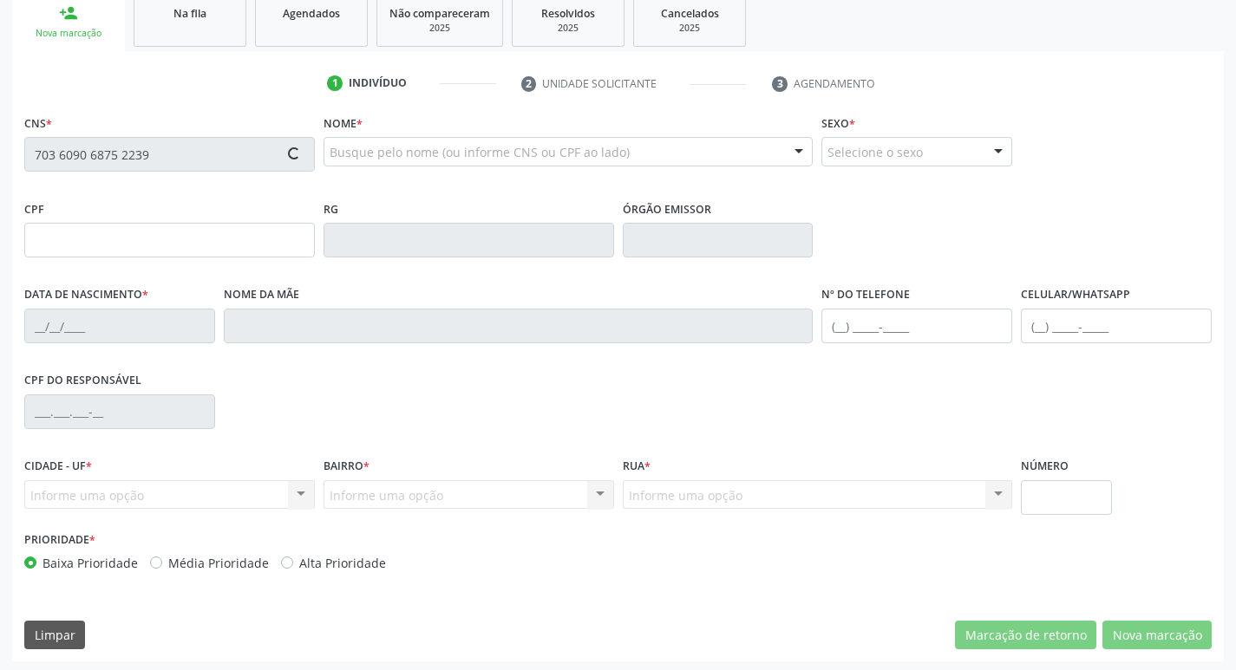
scroll to position [270, 0]
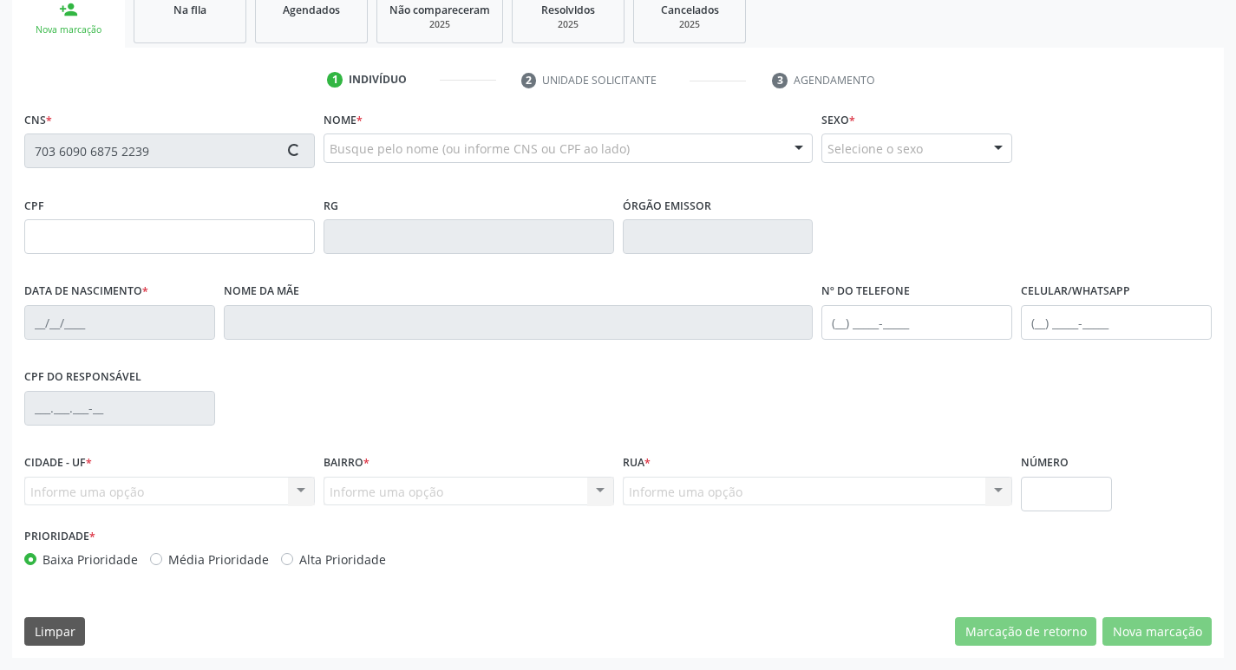
type input "780.662.714-68"
type input "2[DATE]"
type input "[PERSON_NAME]"
type input "[PHONE_NUMBER]"
type input "858.639.474-20"
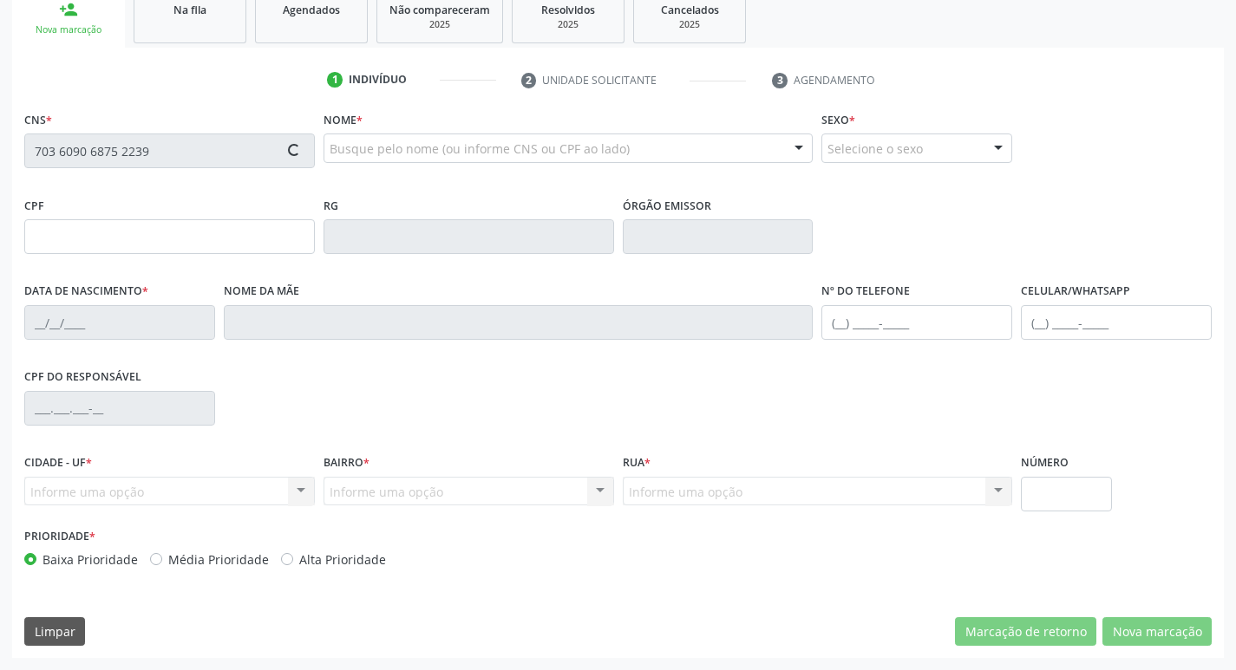
type input "26"
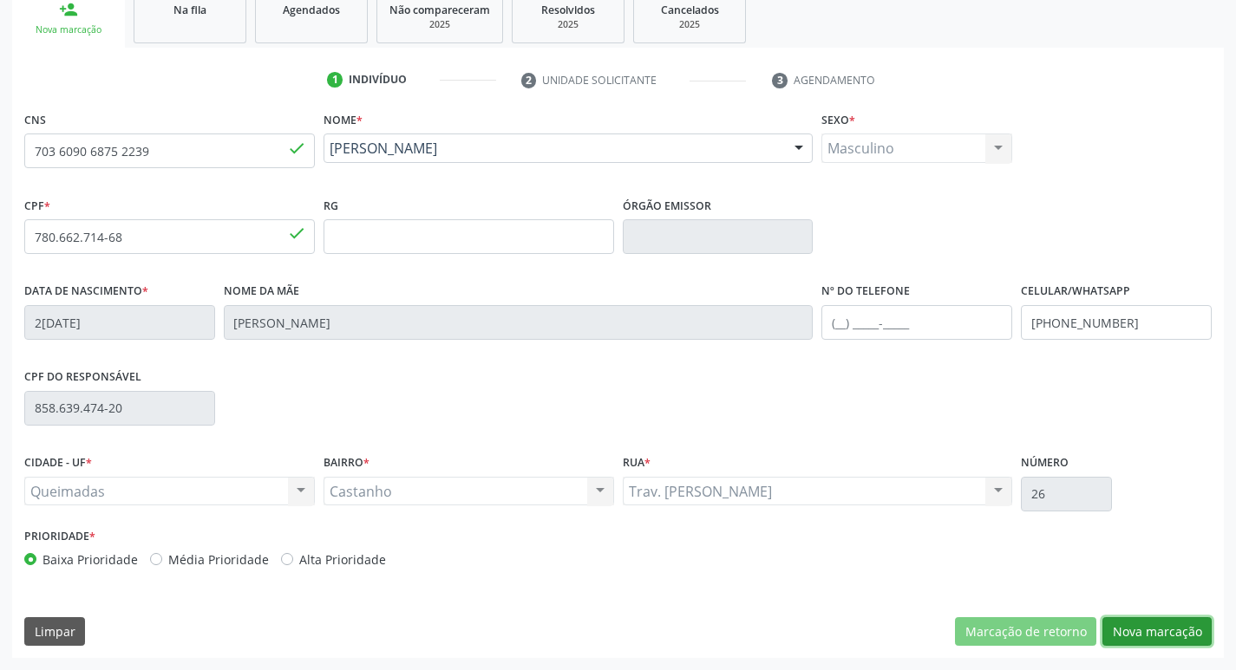
click at [1128, 637] on button "Nova marcação" at bounding box center [1156, 632] width 109 height 29
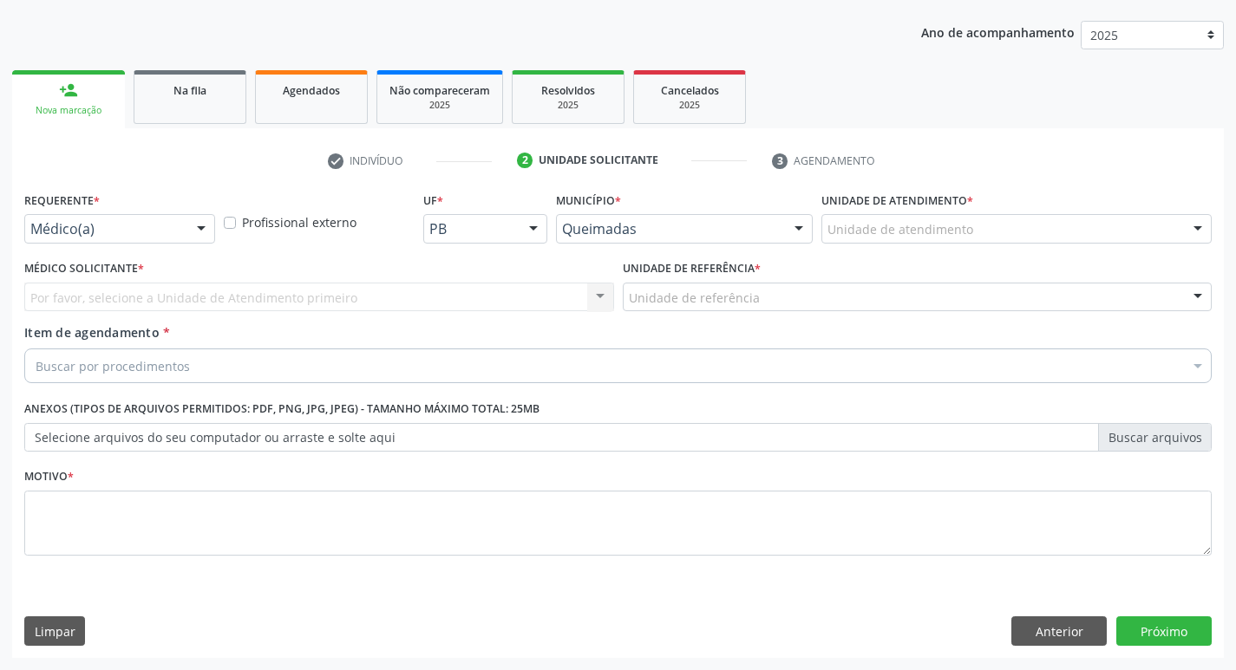
scroll to position [189, 0]
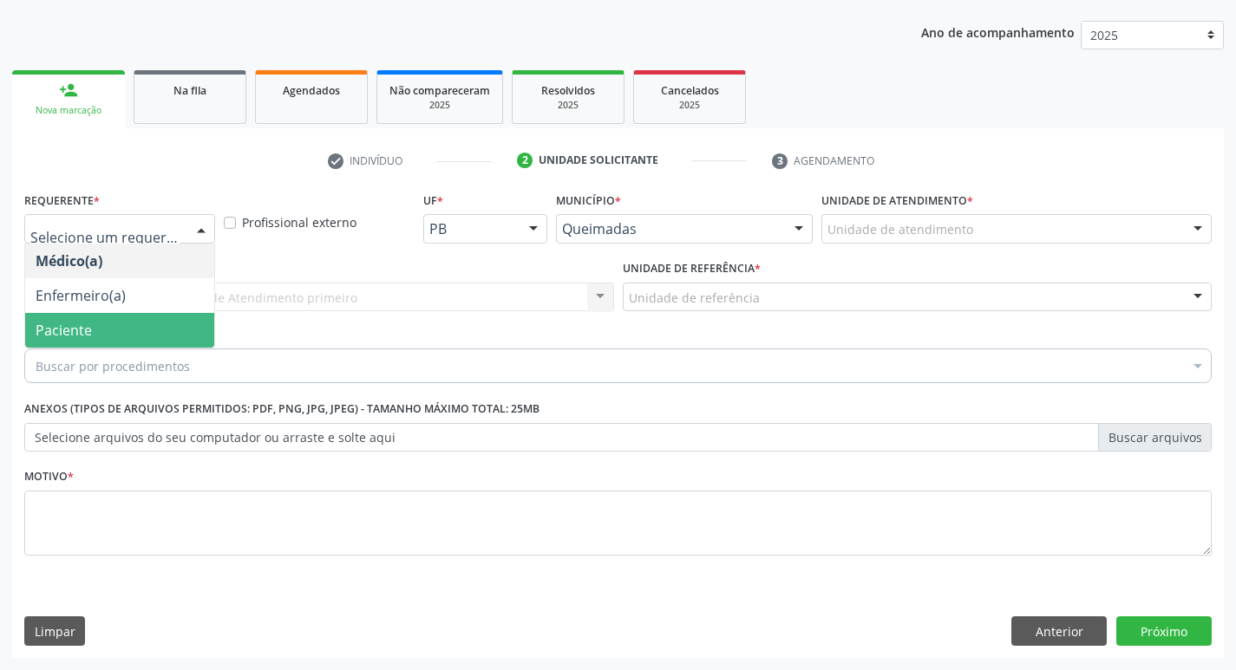
click at [114, 331] on span "Paciente" at bounding box center [119, 330] width 189 height 35
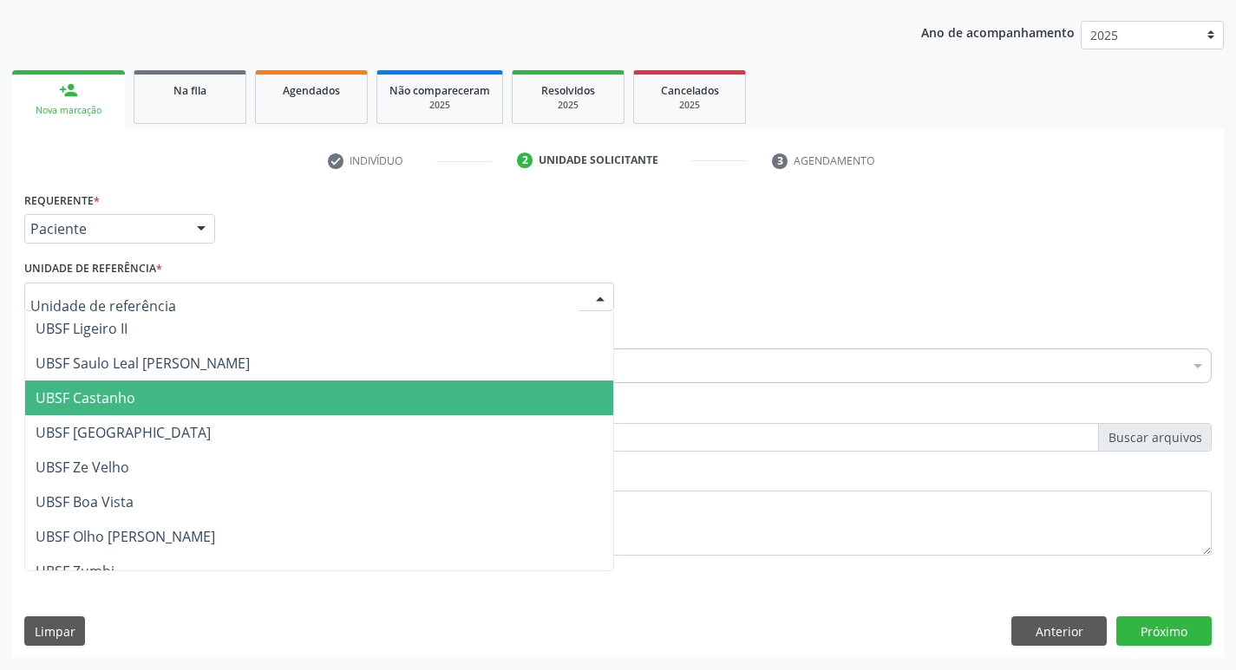
click at [139, 405] on span "UBSF Castanho" at bounding box center [319, 398] width 588 height 35
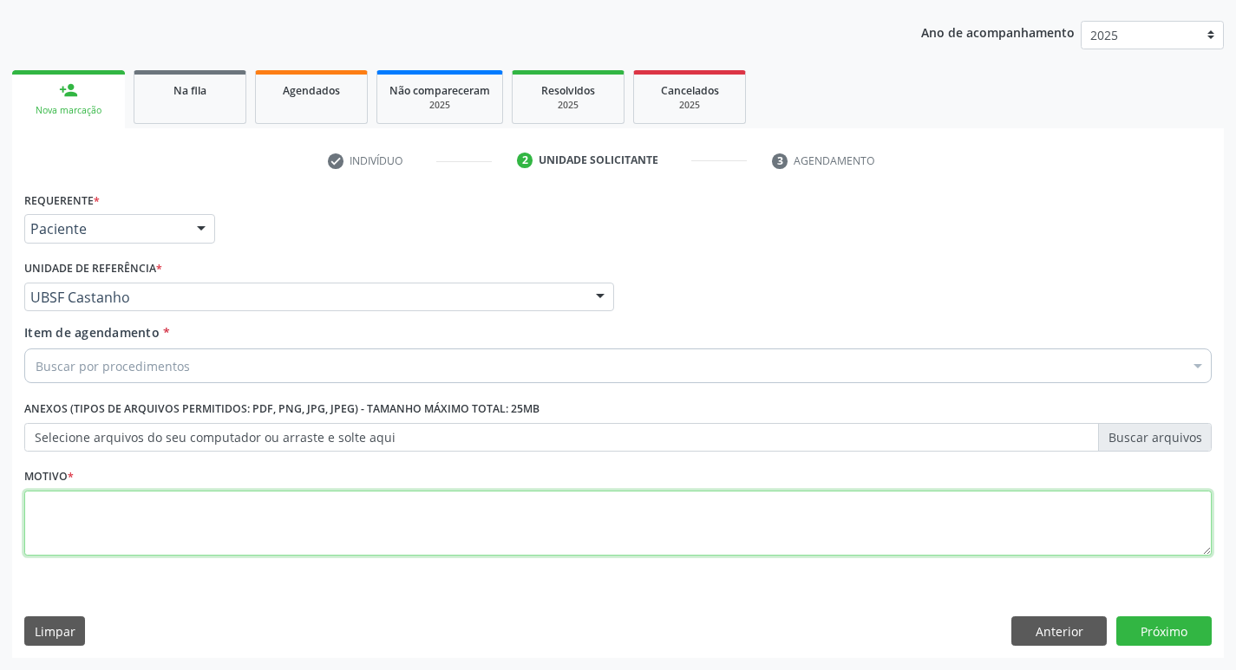
click at [102, 527] on textarea at bounding box center [617, 524] width 1187 height 66
type textarea "AVALIACAO"
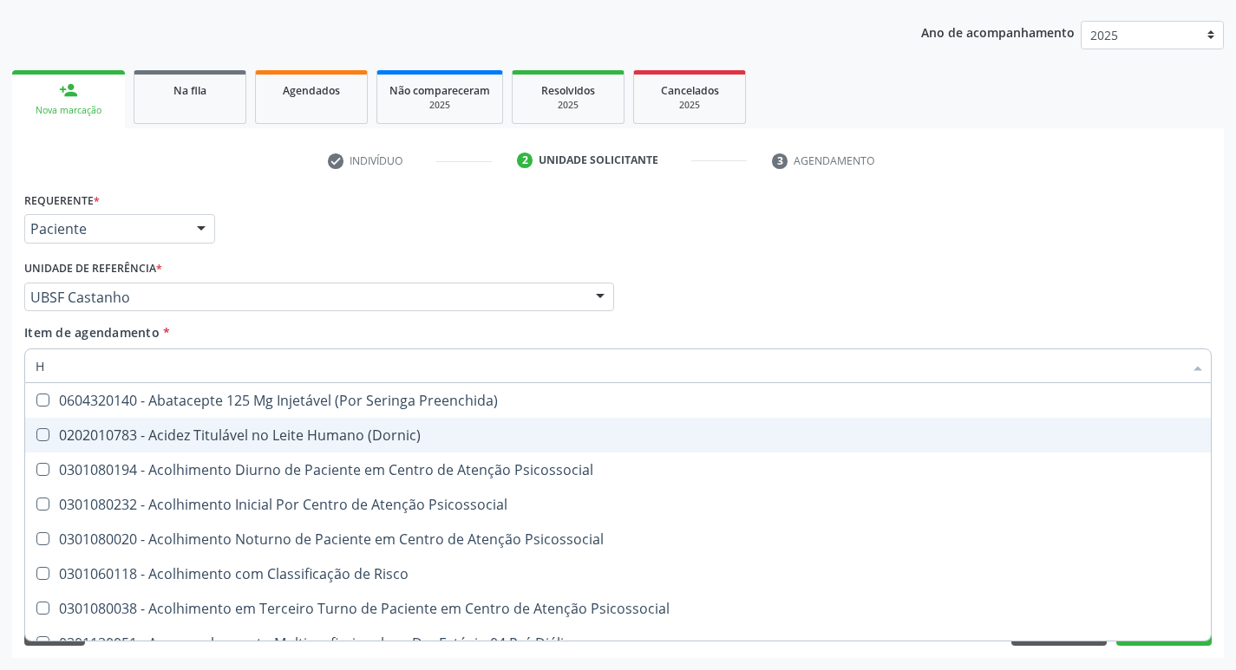
type input "HEMOGR"
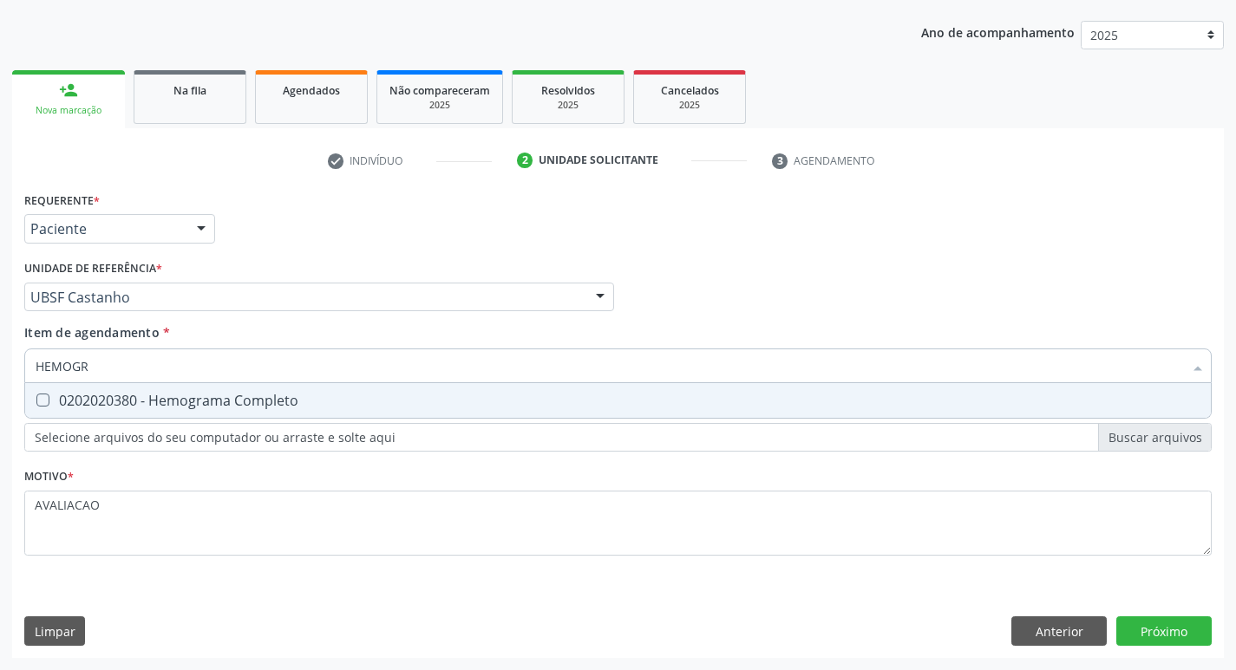
click at [225, 394] on div "0202020380 - Hemograma Completo" at bounding box center [618, 401] width 1165 height 14
checkbox Completo "true"
type input "HEMOG"
checkbox Completo "false"
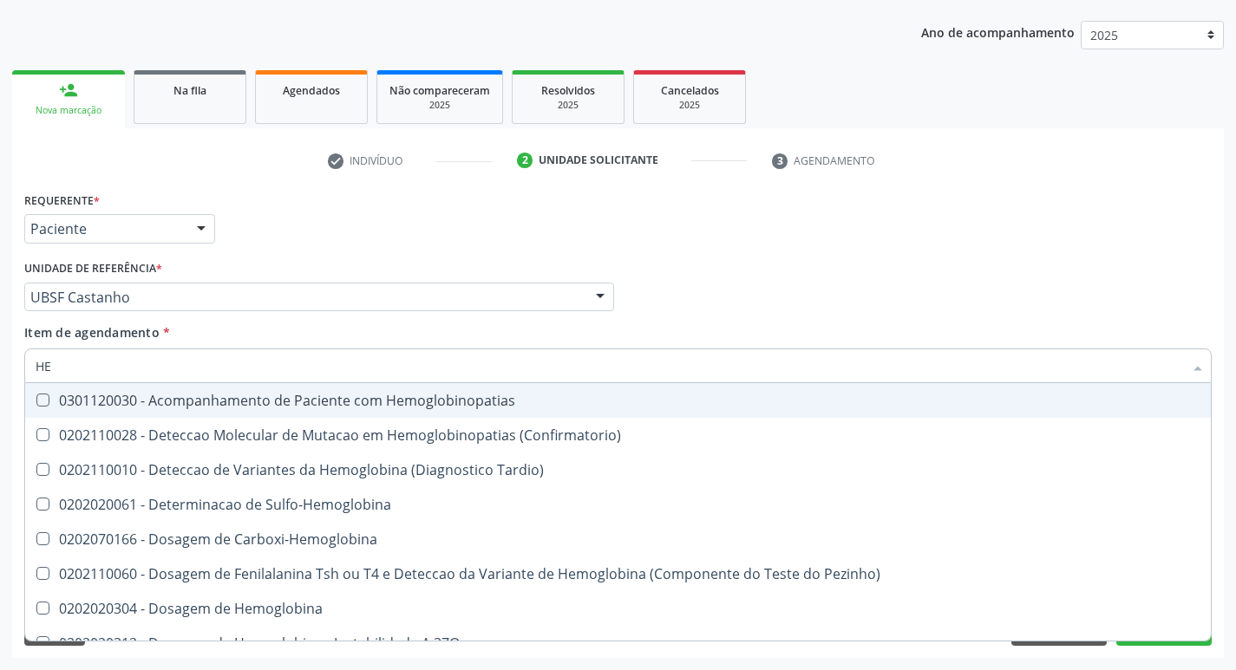
type input "H"
checkbox Completo "false"
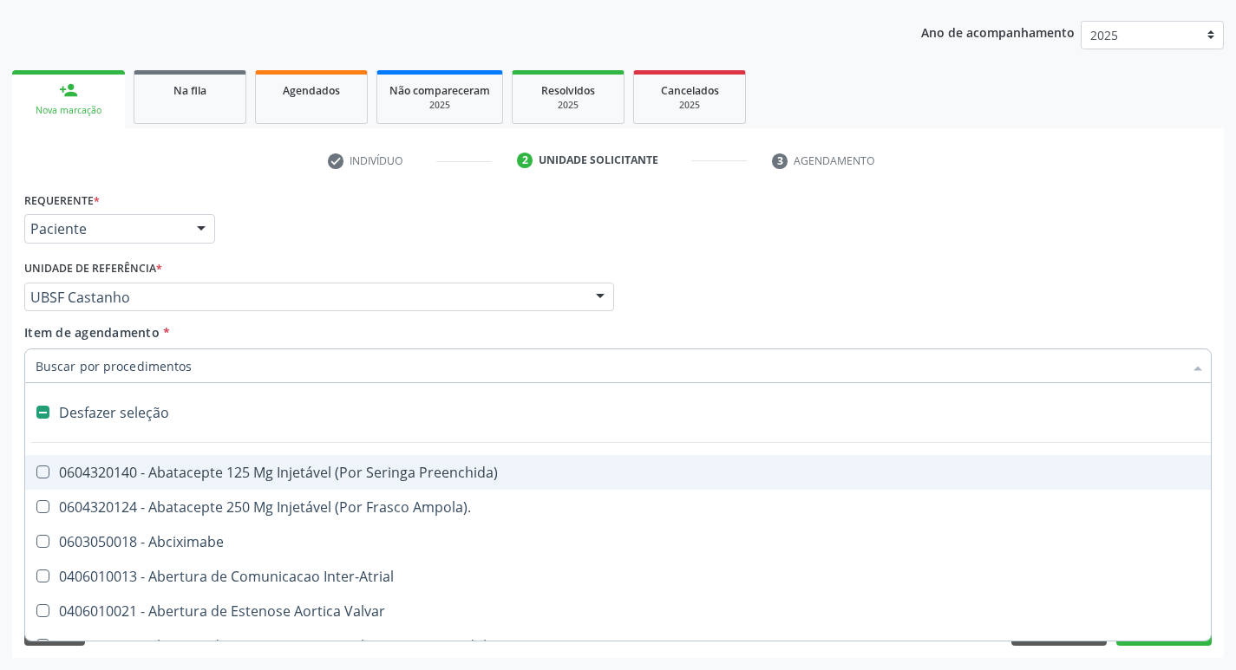
type input "G"
checkbox Persistente "true"
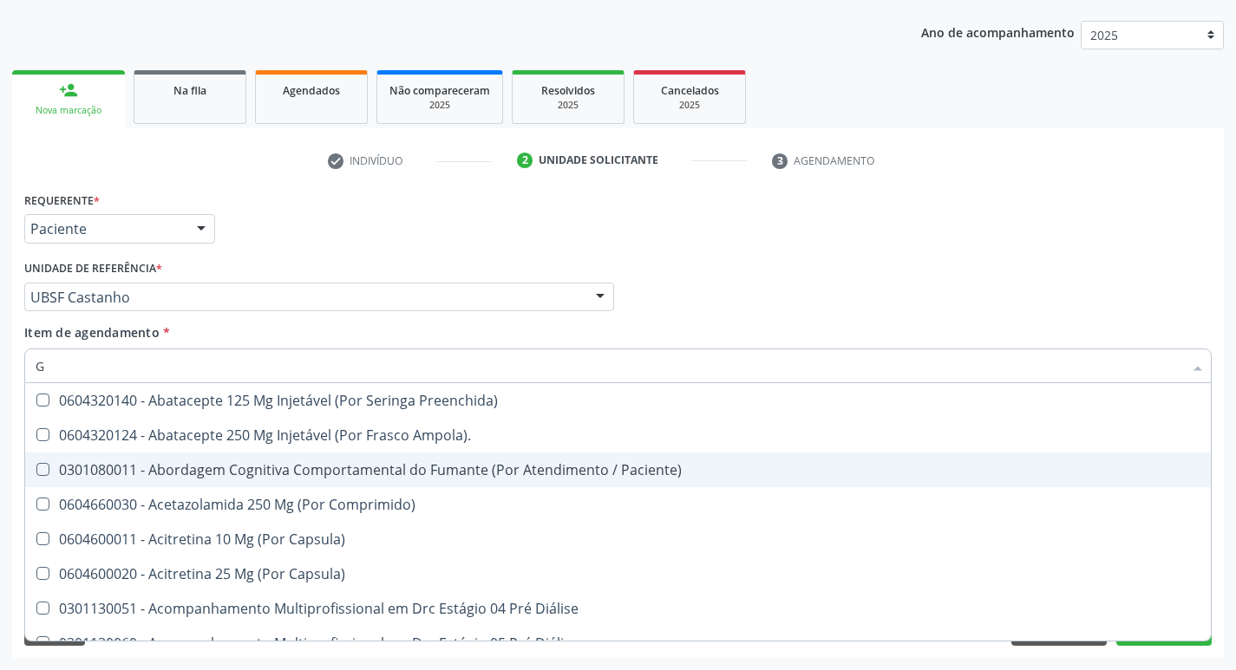
type input "GLICOSE"
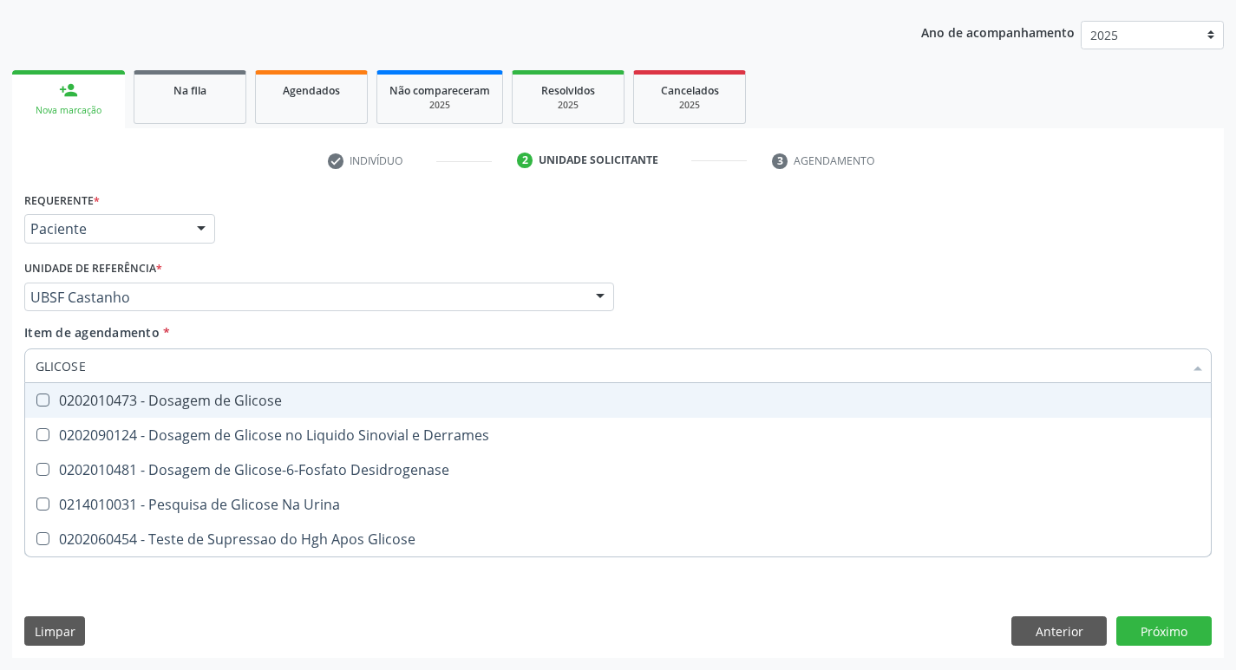
click at [231, 396] on div "0202010473 - Dosagem de Glicose" at bounding box center [618, 401] width 1165 height 14
checkbox Glicose "true"
type input "GLICOS"
checkbox Glicose "false"
checkbox Derrames "true"
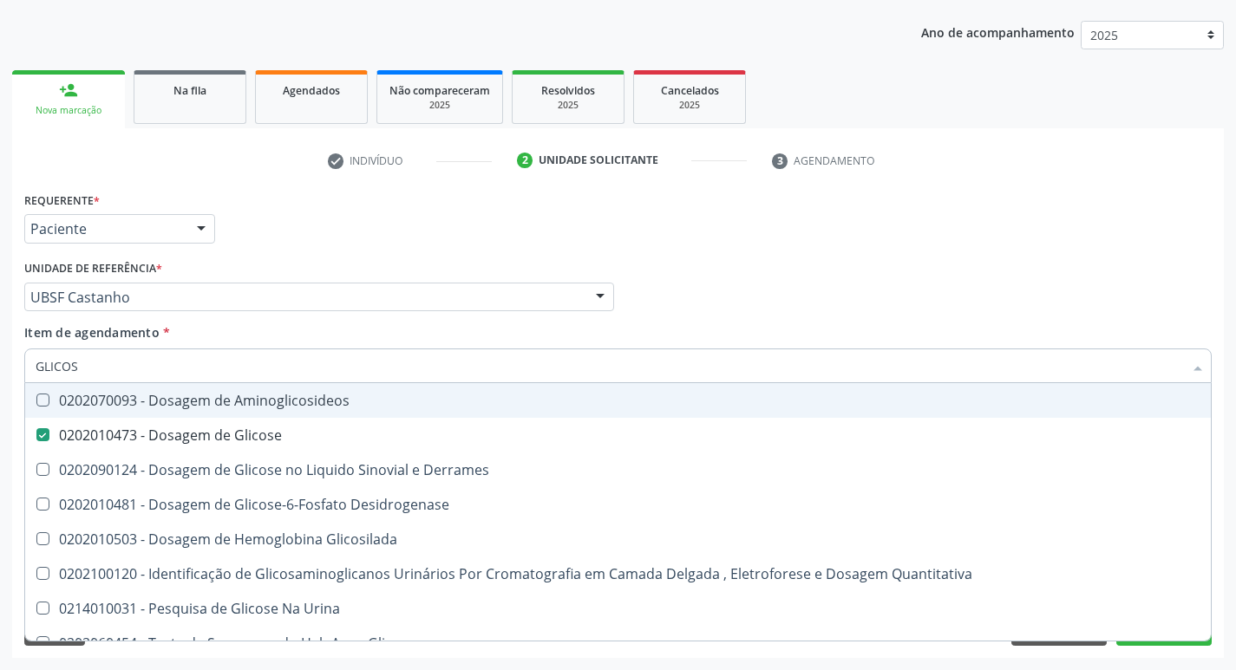
type input "GLICO"
checkbox Glicose "false"
checkbox Derrames "true"
type input "GLIC"
checkbox Derrames "false"
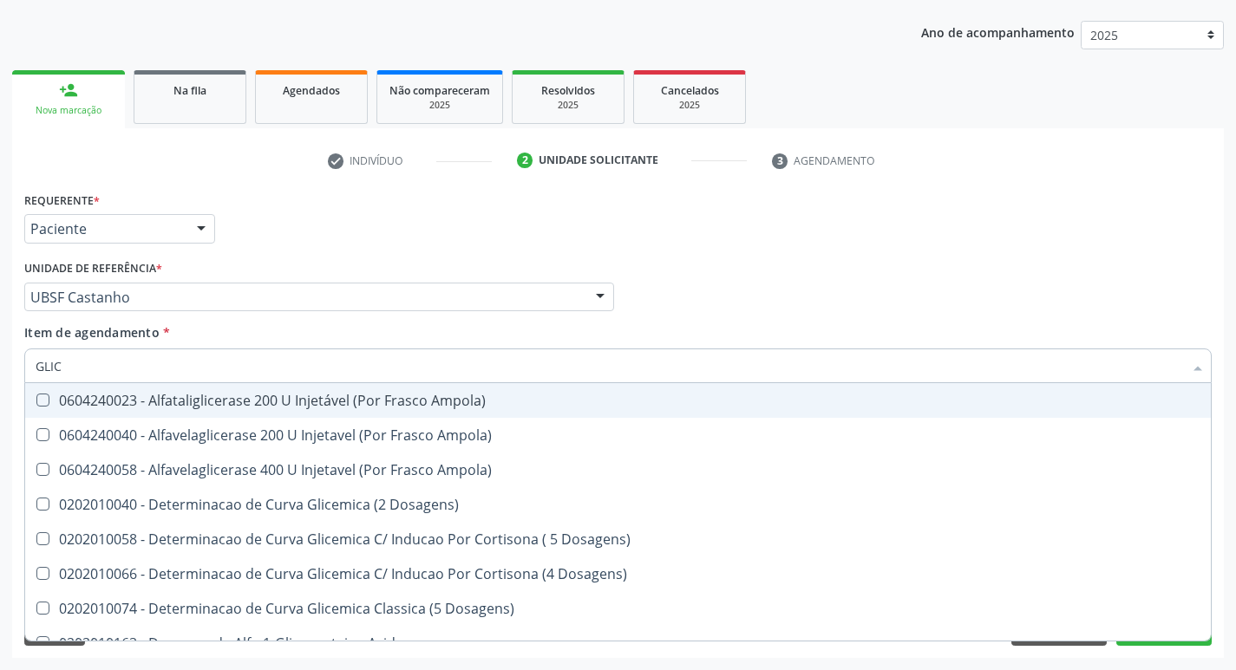
type input "GLI"
checkbox Glicose "false"
checkbox Derrames "true"
type input "G"
checkbox Derrames "false"
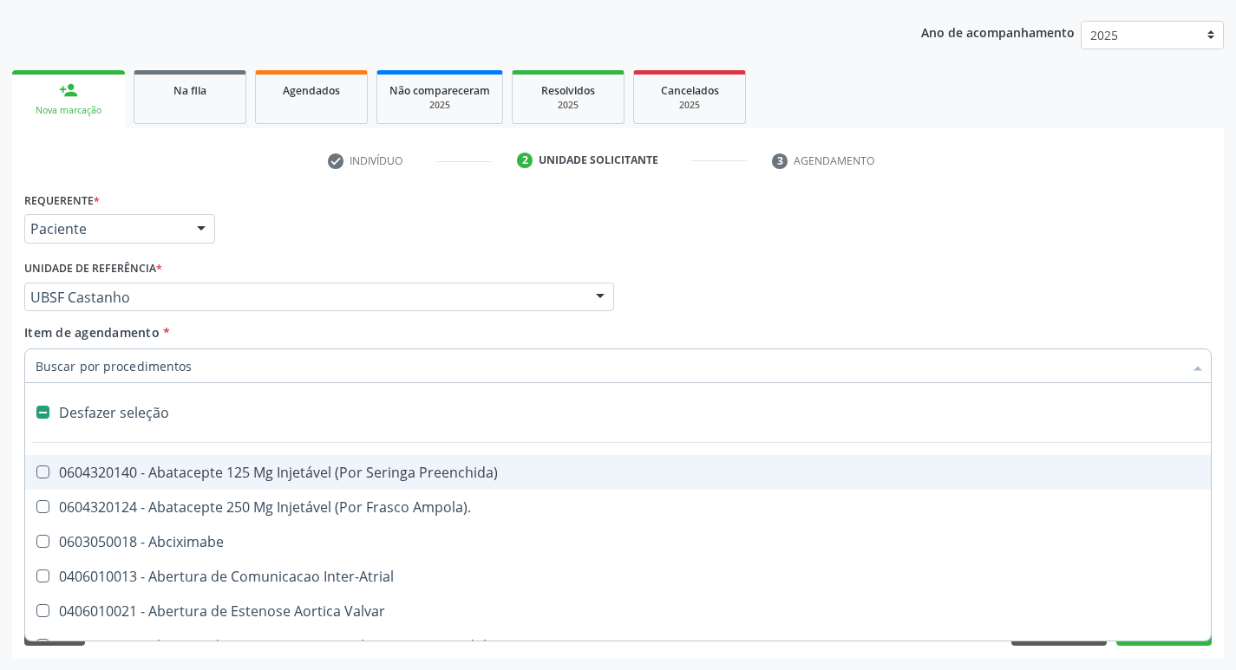
type input "H"
checkbox Convencional\) "true"
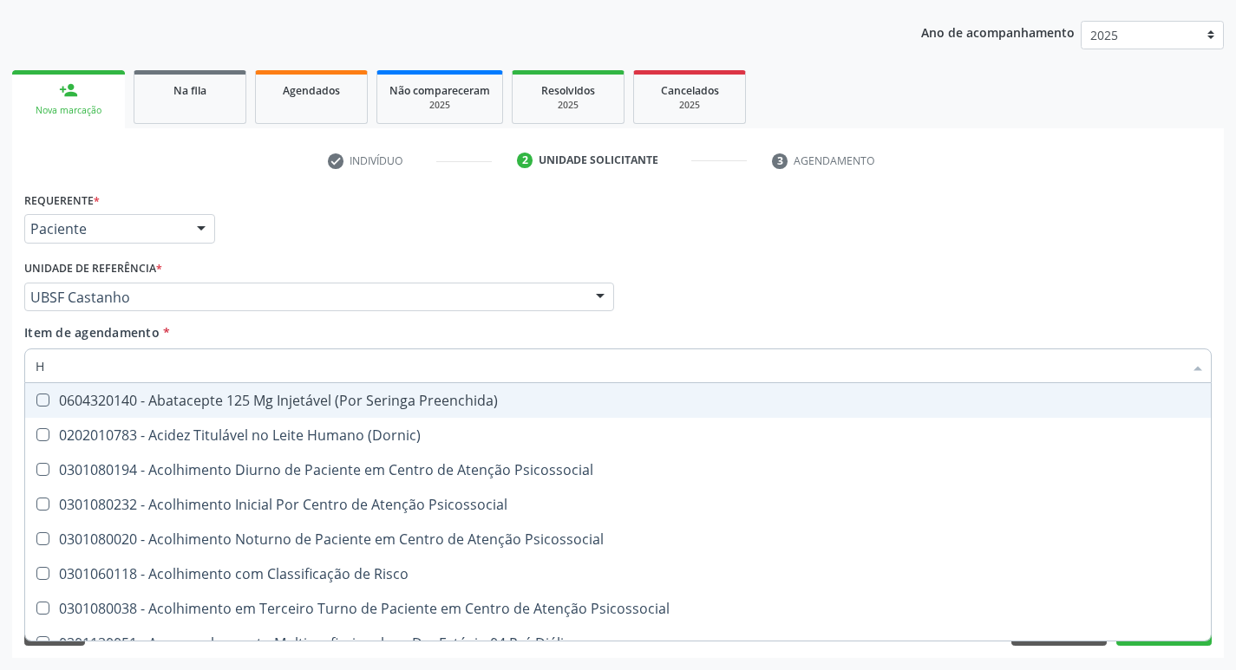
type input "HEMOGLOBINA G"
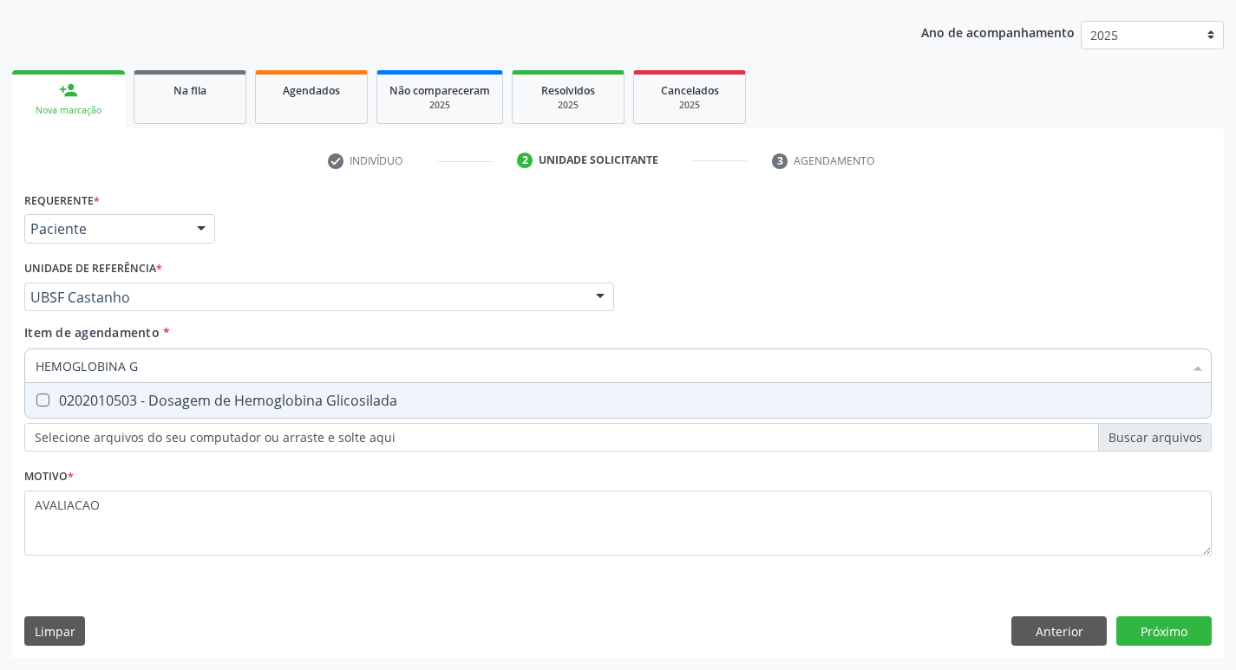
click at [284, 397] on div "0202010503 - Dosagem de Hemoglobina Glicosilada" at bounding box center [618, 401] width 1165 height 14
checkbox Glicosilada "true"
type input "HEMOGLOBINA"
checkbox Glicosilada "false"
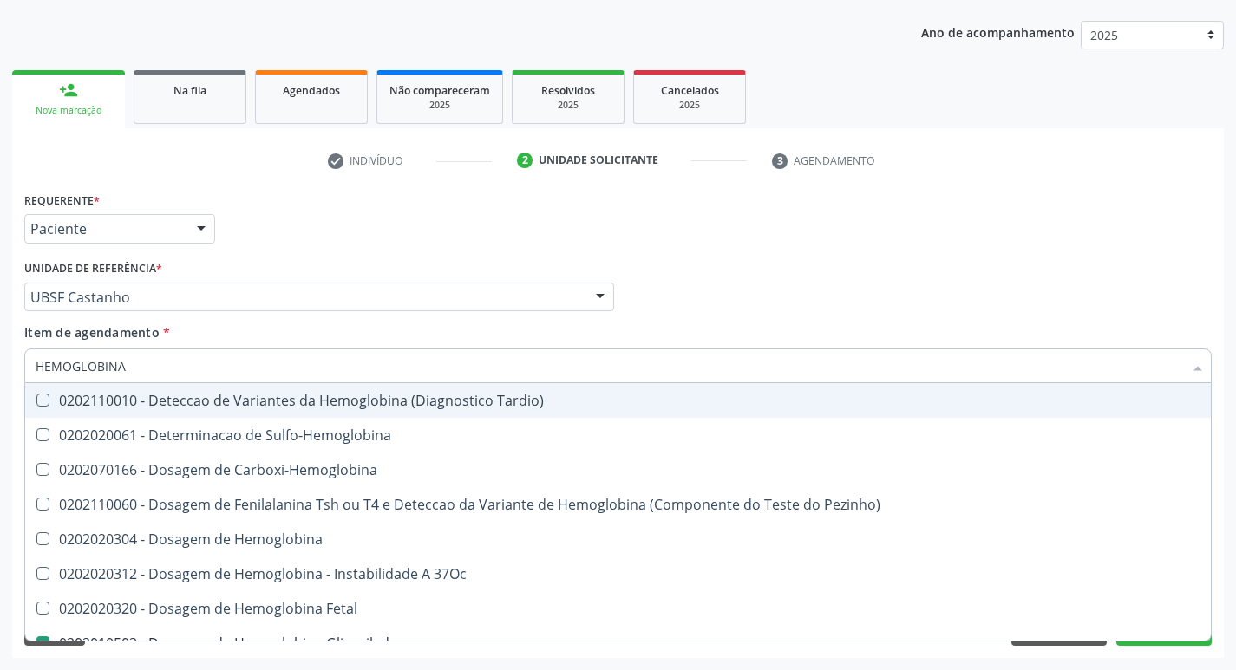
type input "HEMOGLOBIN"
checkbox Glicosilada "false"
checkbox Hemoglobina "true"
type input "H"
checkbox Hemoglobina "false"
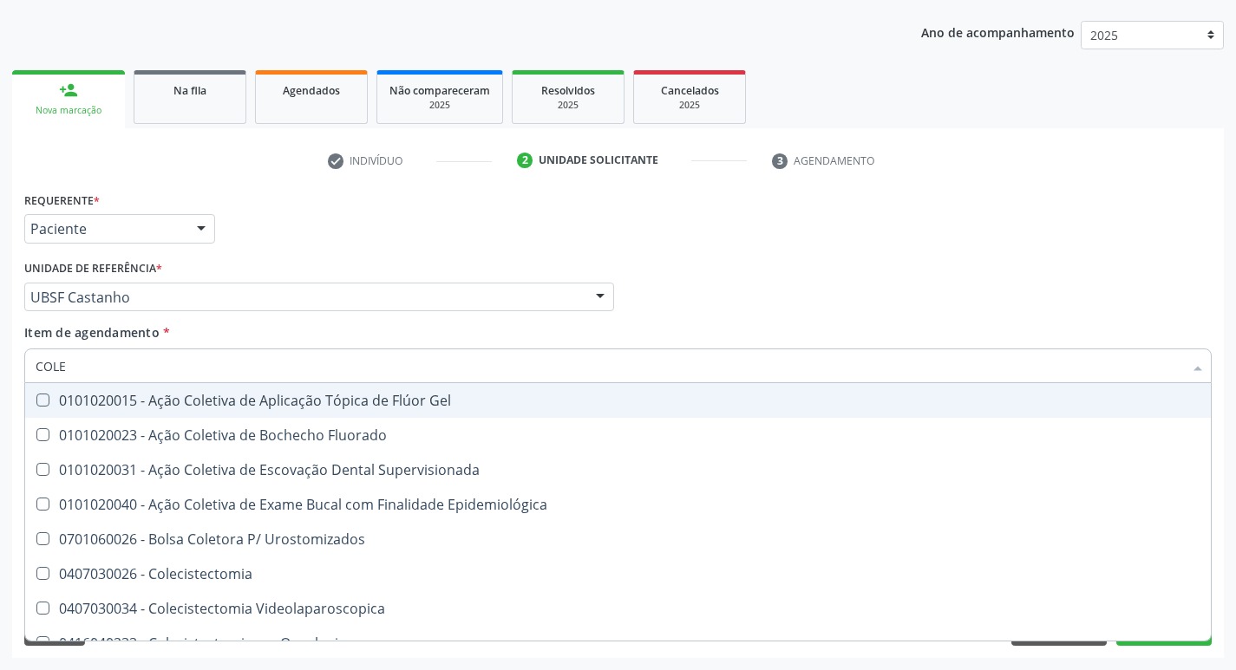
type input "COLES"
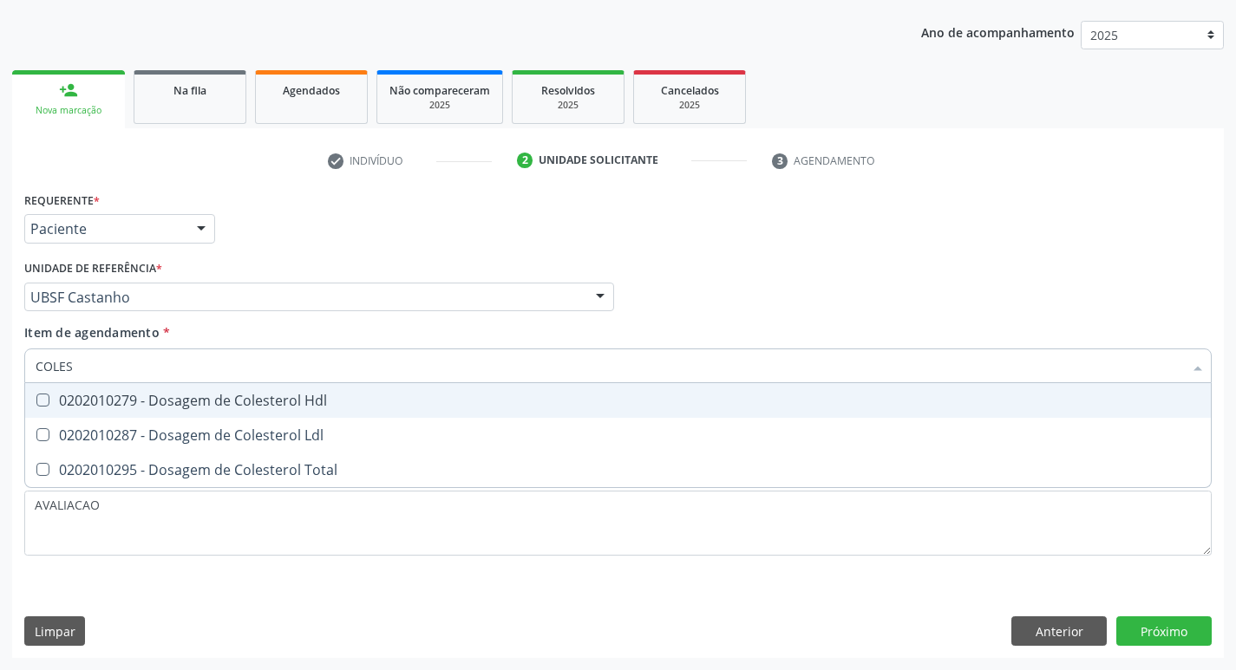
click at [284, 397] on div "0202010279 - Dosagem de Colesterol Hdl" at bounding box center [618, 401] width 1165 height 14
checkbox Hdl "true"
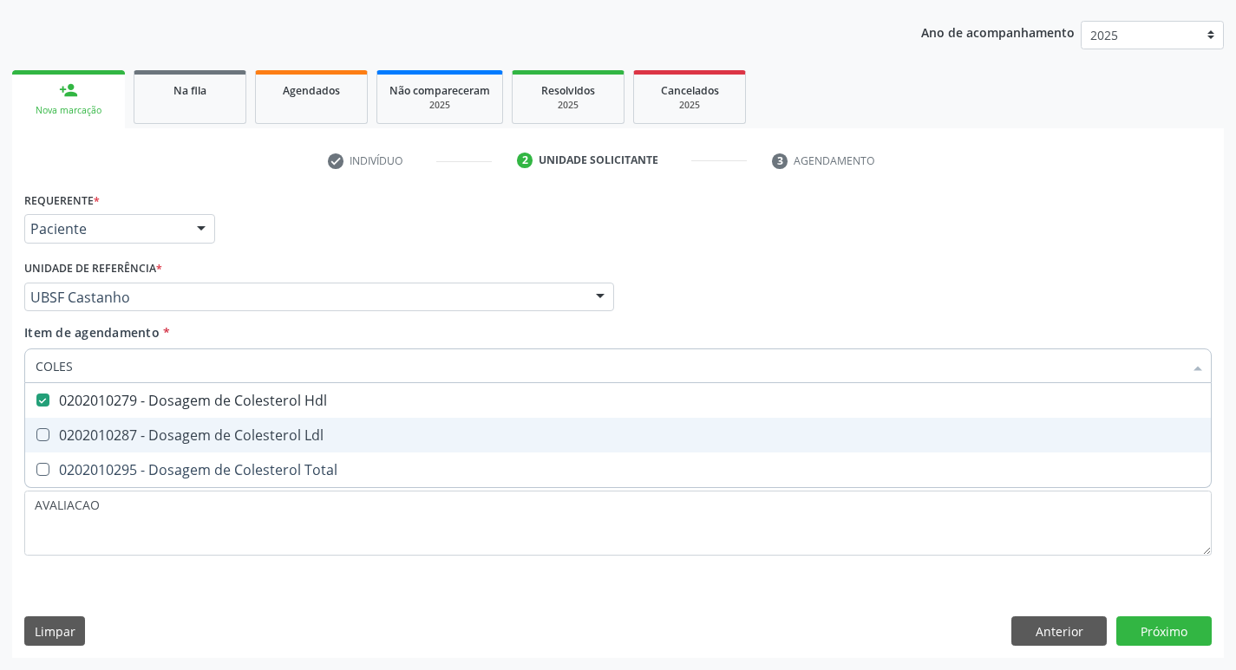
click at [291, 435] on div "0202010287 - Dosagem de Colesterol Ldl" at bounding box center [618, 435] width 1165 height 14
checkbox Ldl "true"
type input "COLE"
checkbox Hdl "false"
checkbox Ldl "false"
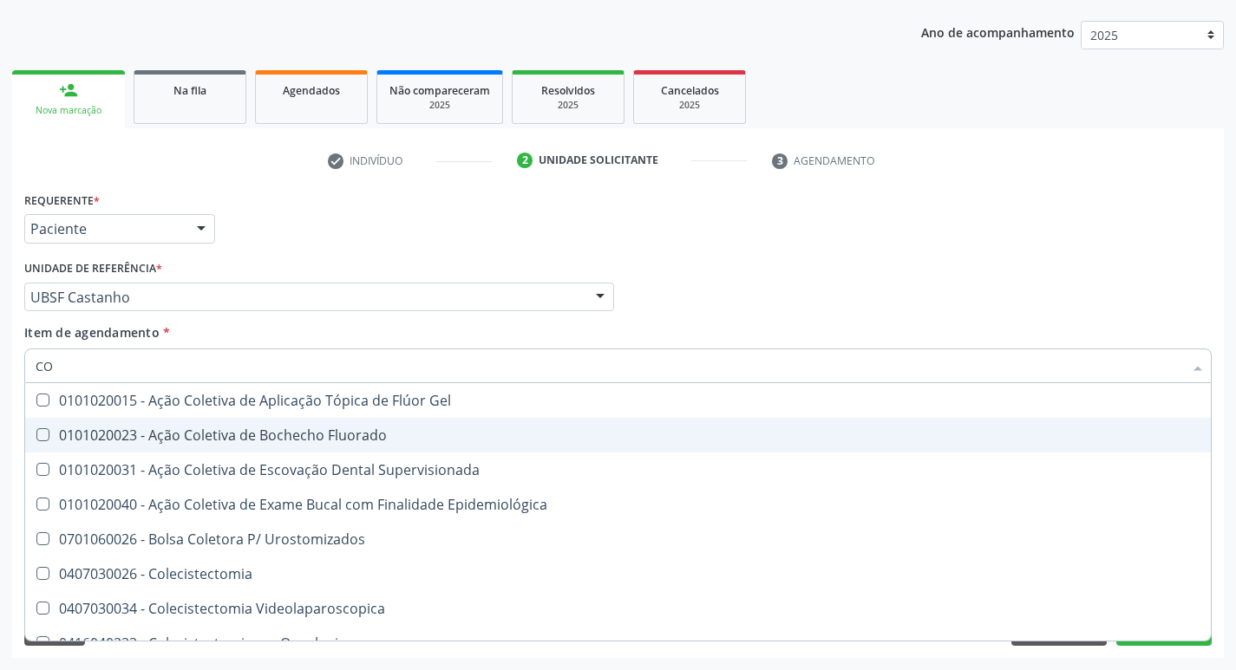
type input "C"
checkbox Hdl "false"
checkbox Ldl "false"
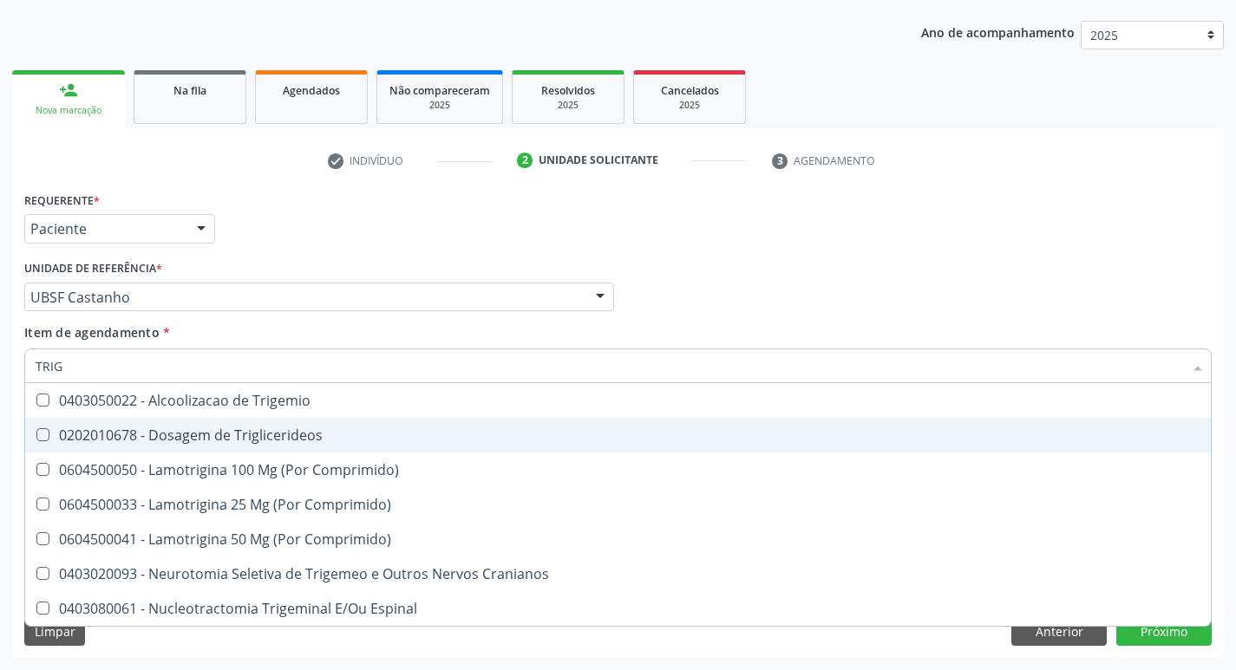
type input "TRIGL"
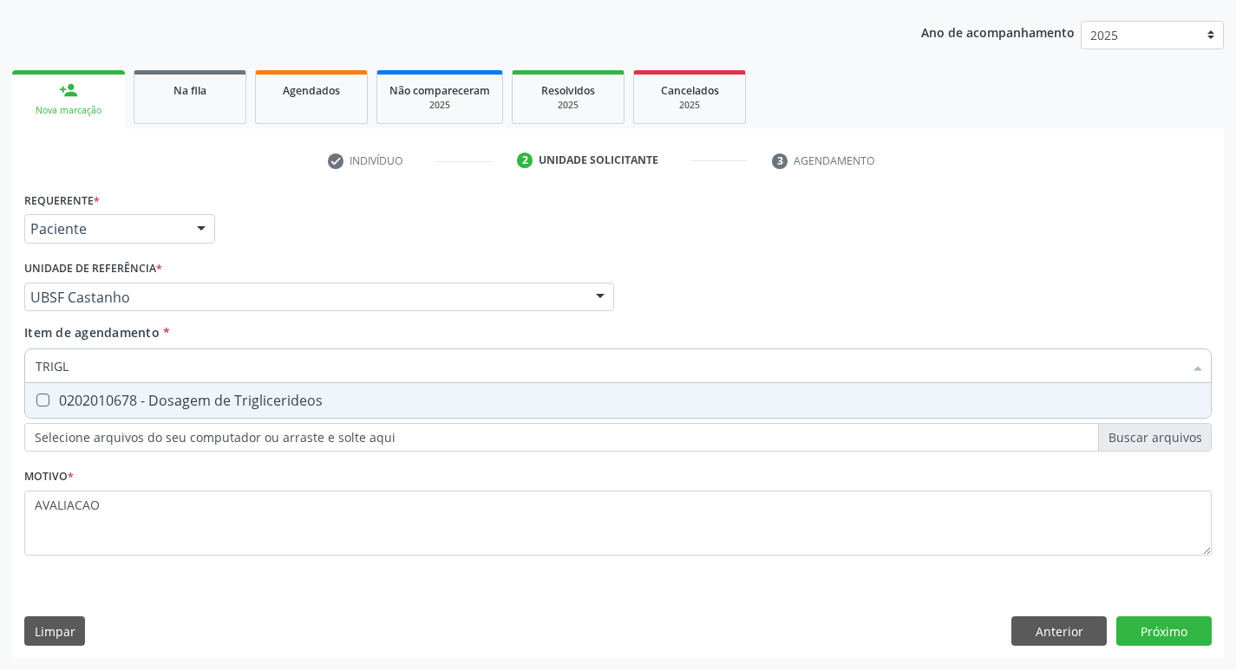
click at [267, 408] on div "0202010678 - Dosagem de Triglicerideos" at bounding box center [618, 401] width 1165 height 14
checkbox Triglicerideos "true"
type input "TRIG"
checkbox Triglicerideos "false"
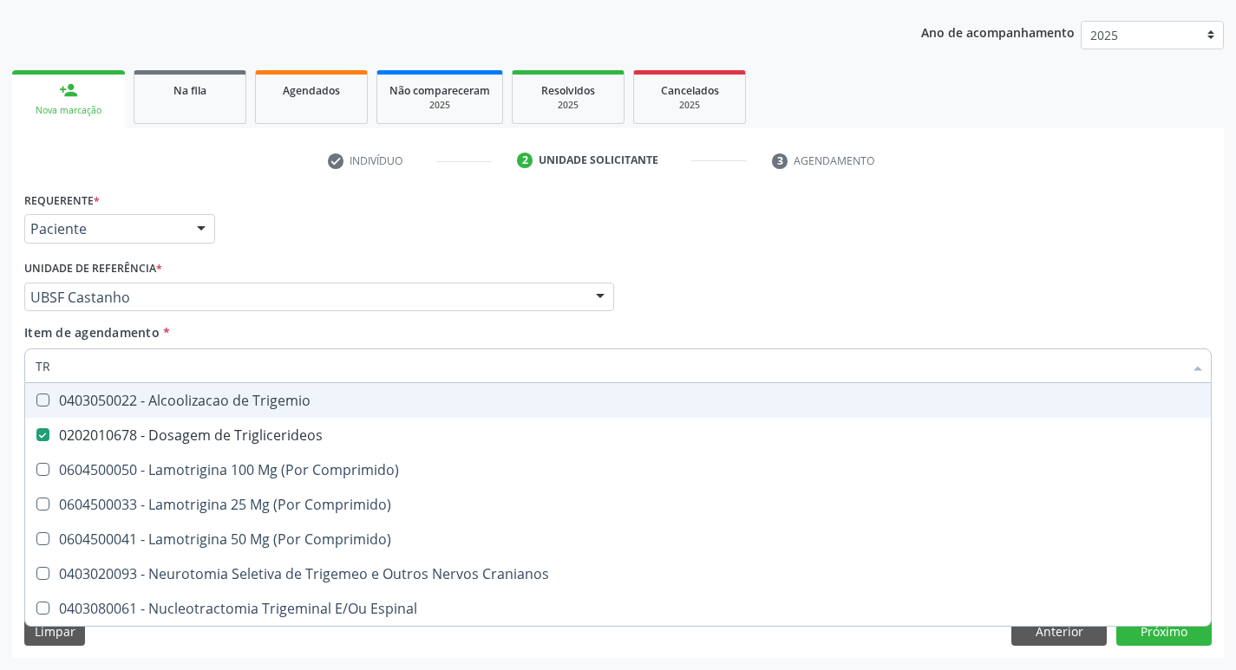
type input "T"
checkbox Triglicerideos "false"
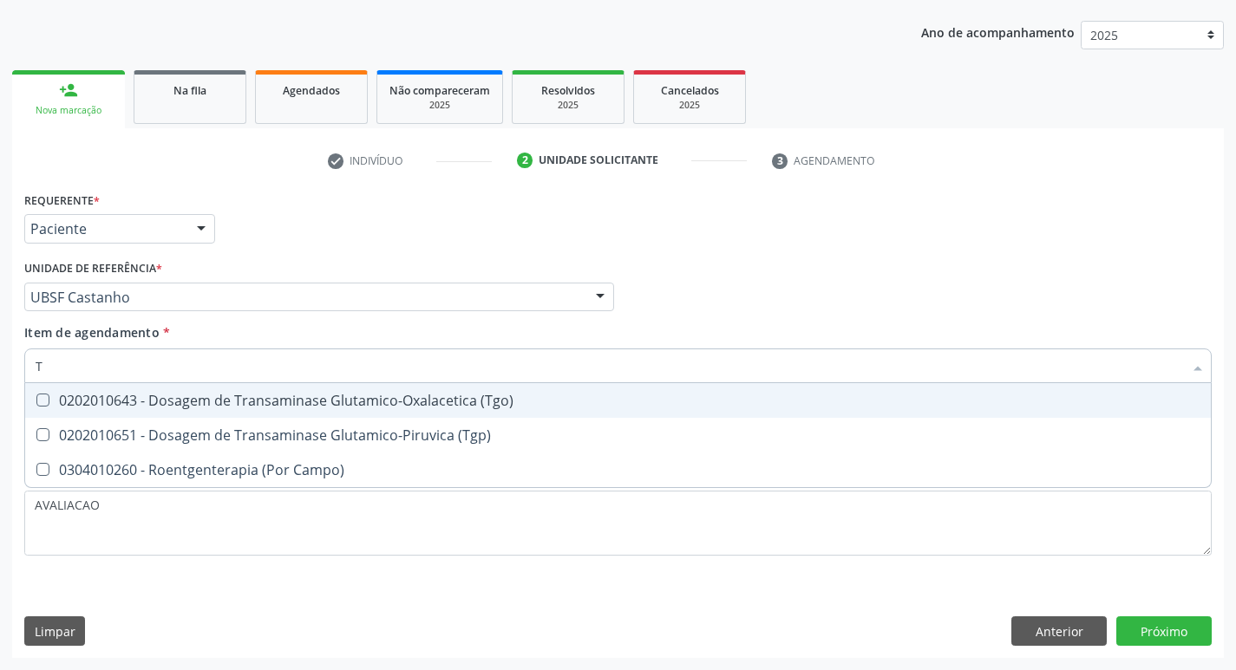
type input "TG"
click at [267, 408] on div "0202010643 - Dosagem de Transaminase Glutamico-Oxalacetica (Tgo)" at bounding box center [618, 401] width 1165 height 14
checkbox \(Tgo\) "true"
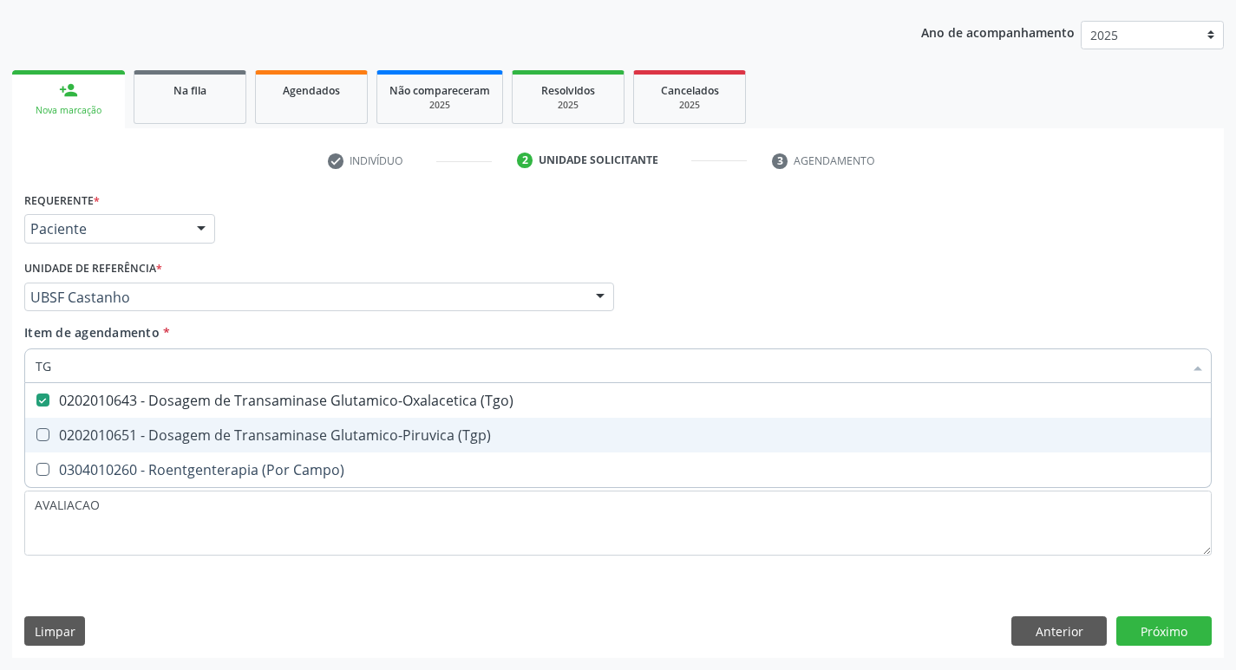
click at [284, 435] on div "0202010651 - Dosagem de Transaminase Glutamico-Piruvica (Tgp)" at bounding box center [618, 435] width 1165 height 14
checkbox \(Tgp\) "true"
type input "T"
checkbox \(Tgo\) "false"
checkbox \(Tgp\) "false"
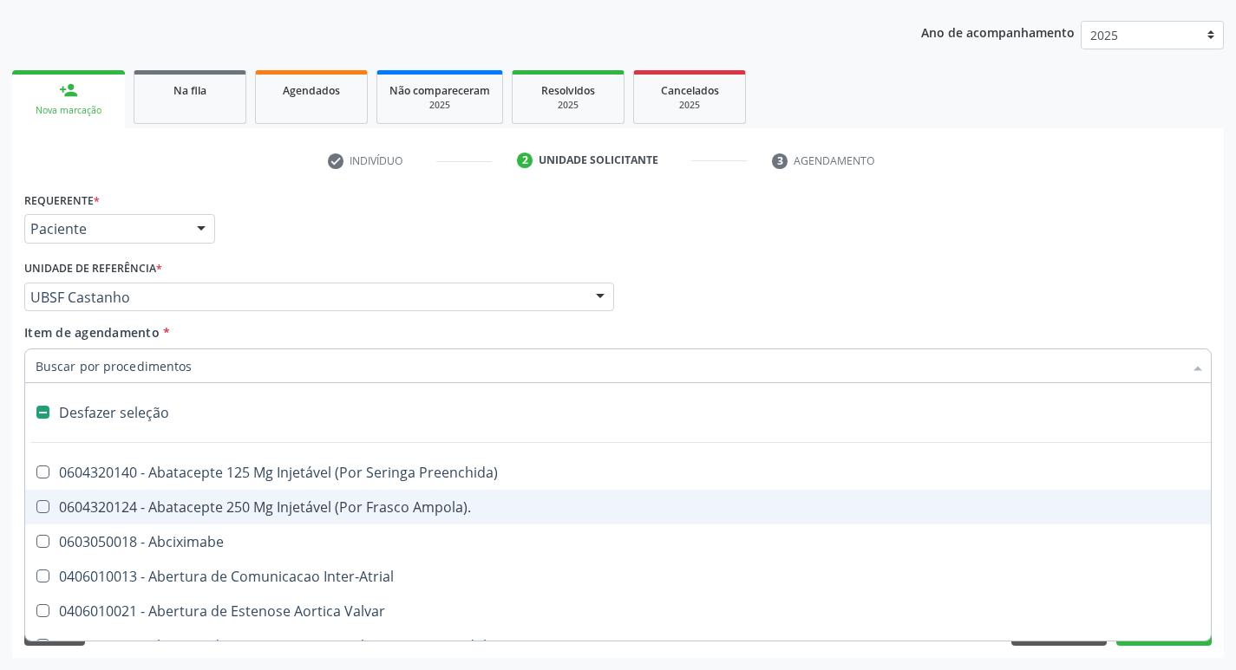
type input "P"
checkbox Aortico "true"
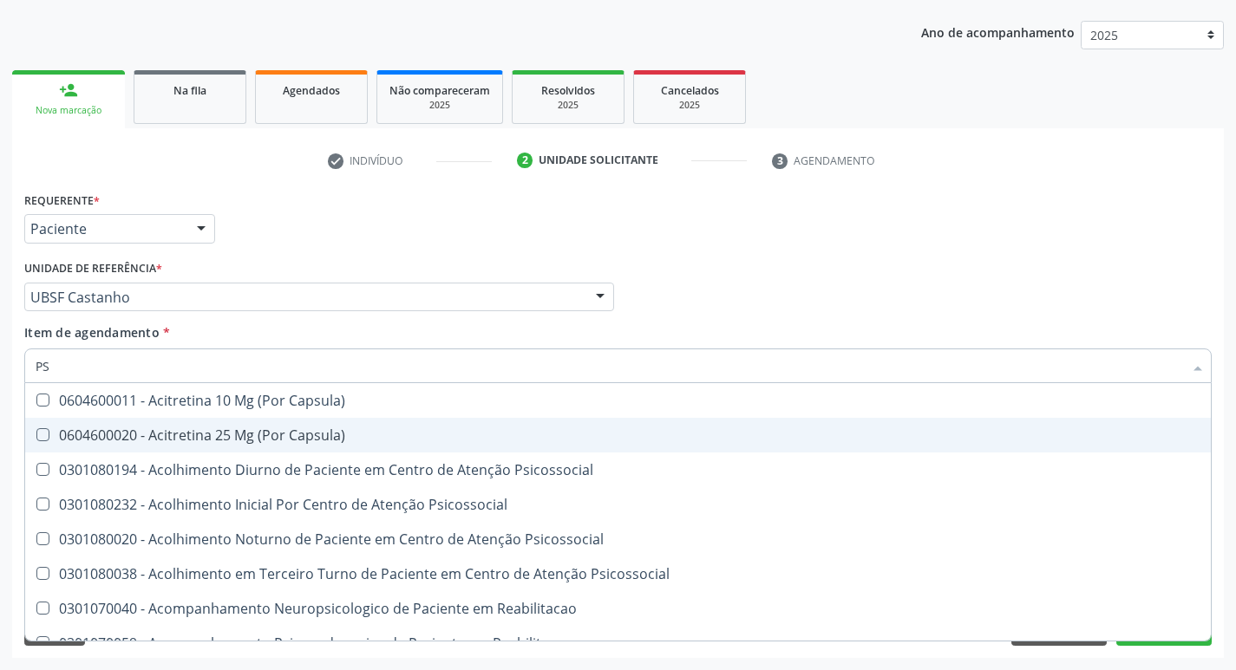
type input "PSA"
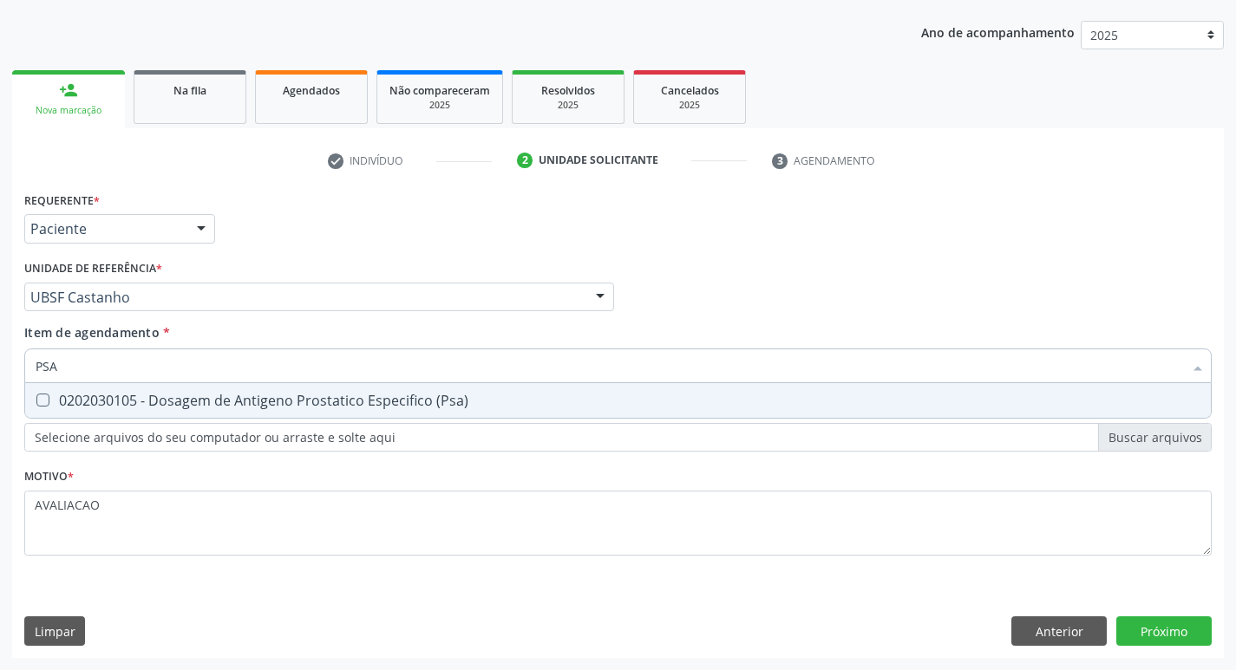
click at [266, 389] on span "0202030105 - Dosagem de Antigeno Prostatico Especifico (Psa)" at bounding box center [618, 400] width 1186 height 35
checkbox \(Psa\) "true"
type input "PS"
checkbox \(Psa\) "false"
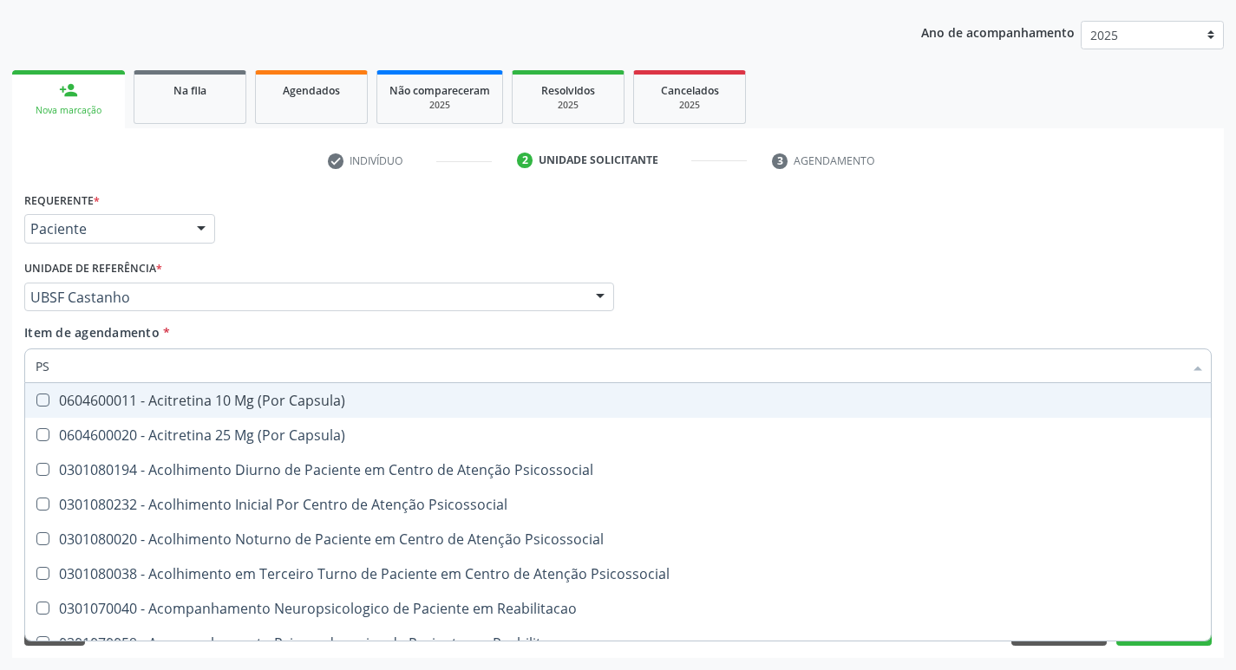
type input "P"
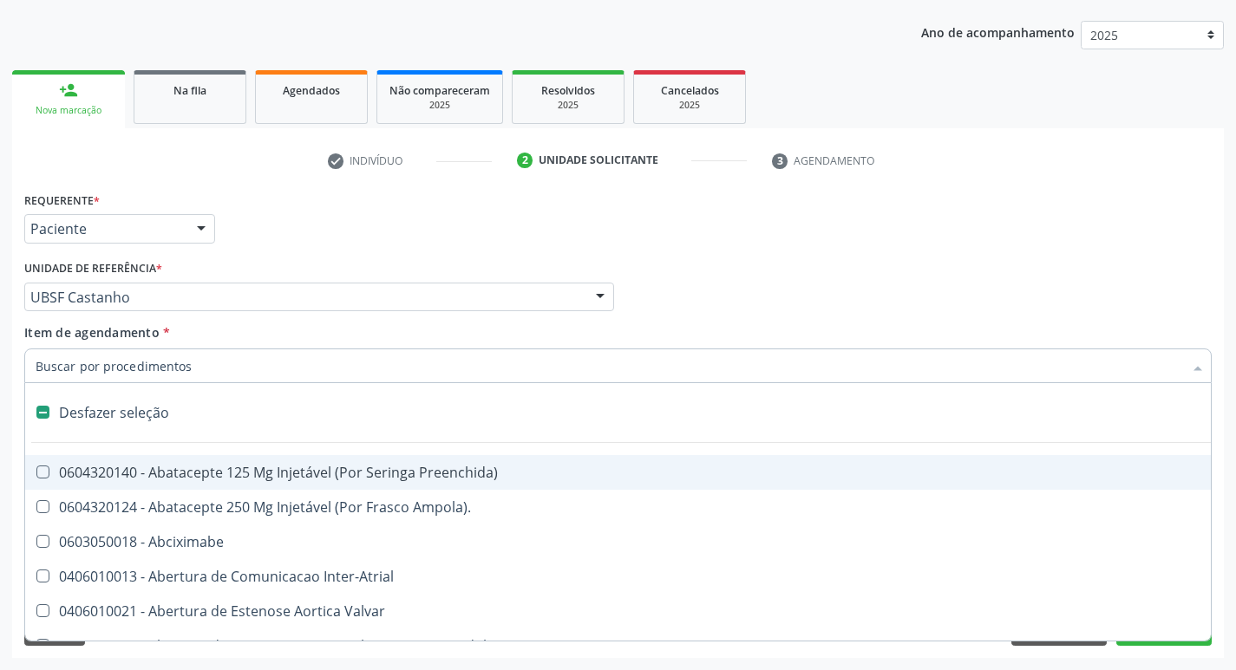
checkbox Preenchida\) "false"
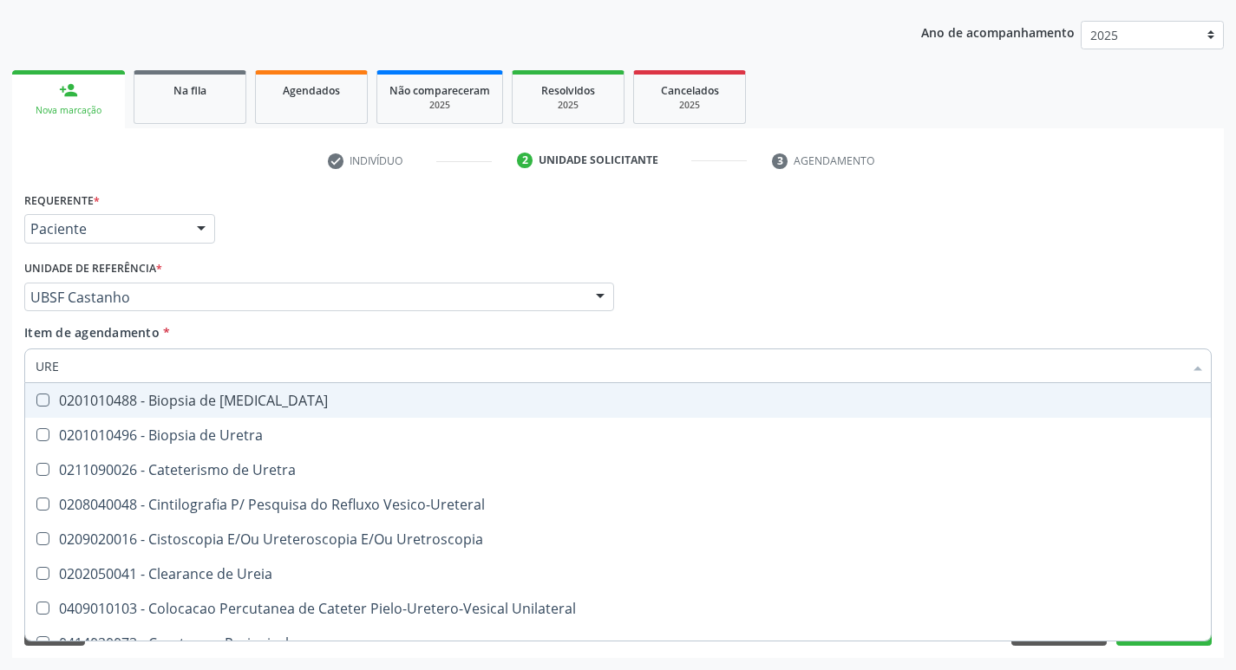
type input "UREI"
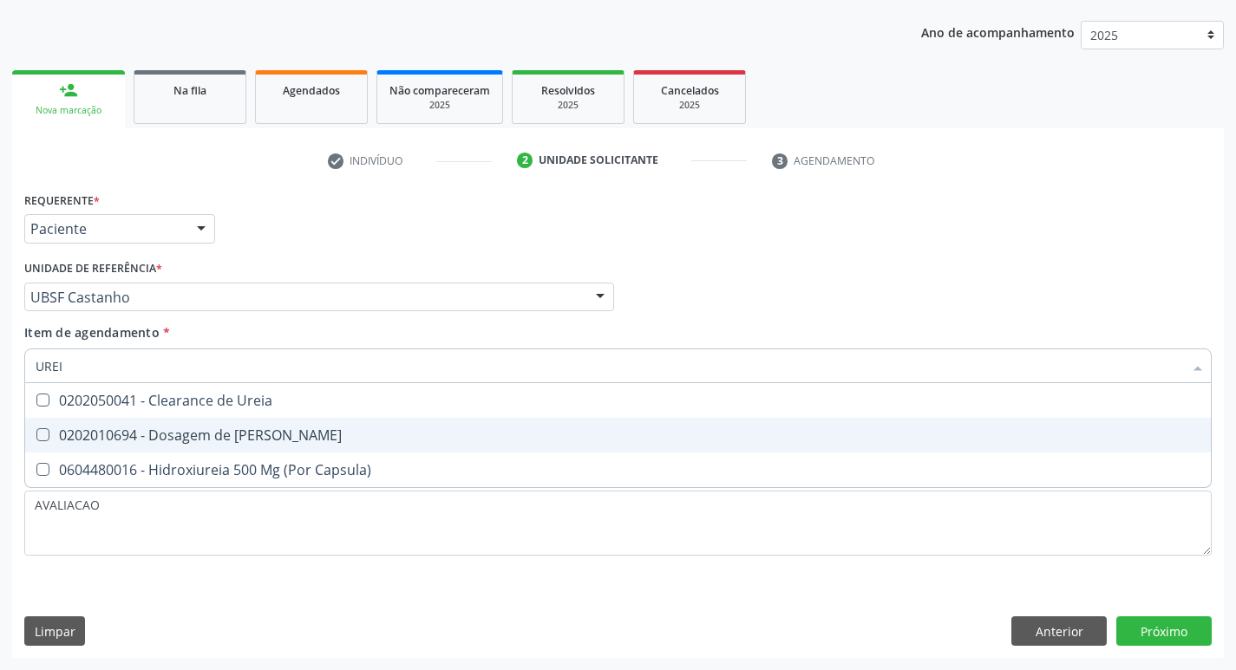
click at [272, 448] on span "0202010694 - Dosagem de [PERSON_NAME]" at bounding box center [618, 435] width 1186 height 35
checkbox Ureia "true"
type input "URE"
checkbox Ureia "false"
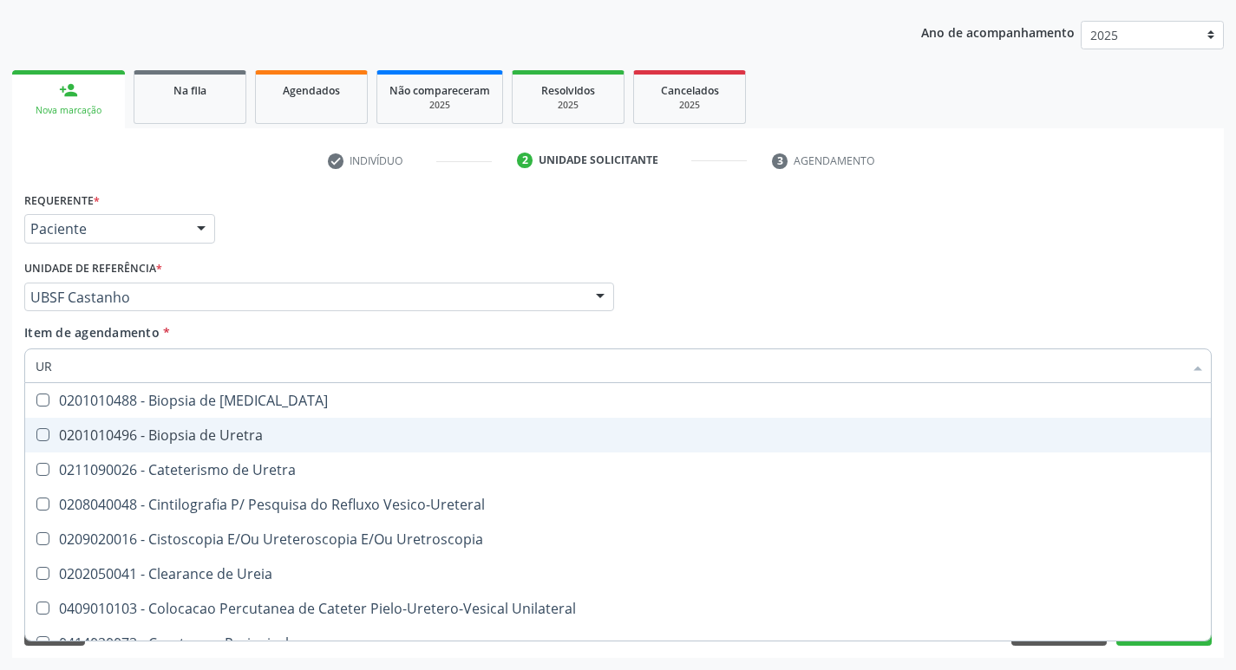
type input "U"
checkbox Ureia "false"
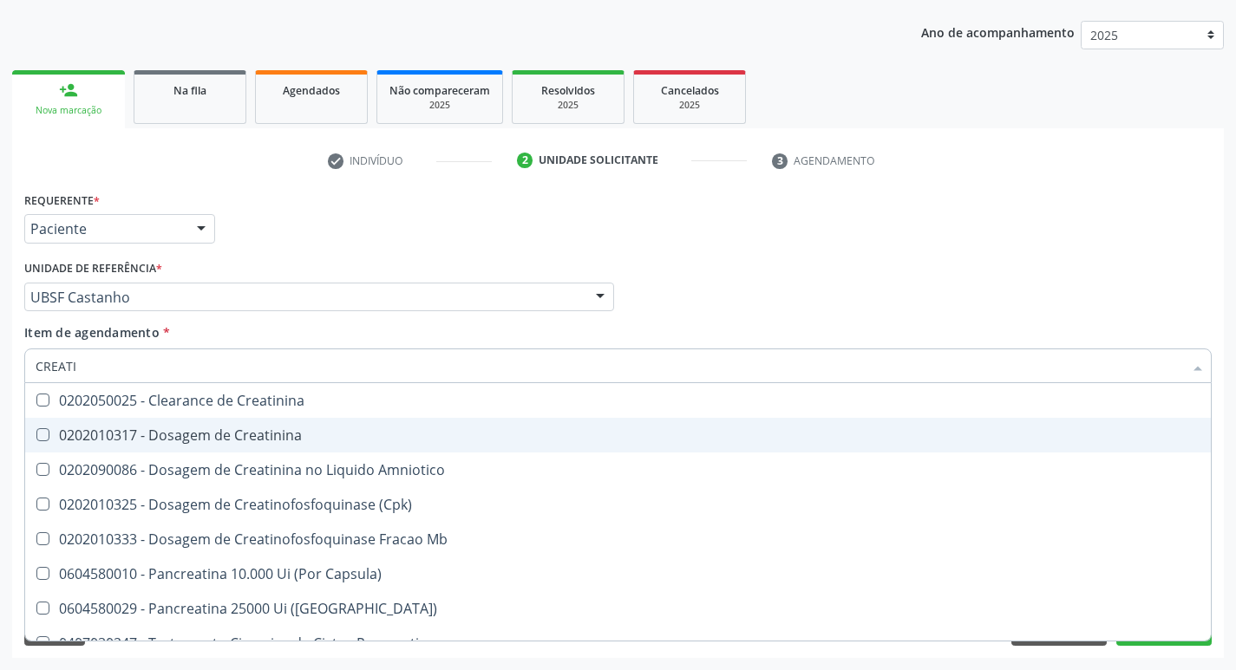
type input "CREATIN"
click at [272, 448] on span "0202010317 - Dosagem de Creatinina" at bounding box center [618, 435] width 1186 height 35
checkbox Creatinina "true"
type input "C"
checkbox Creatinina "false"
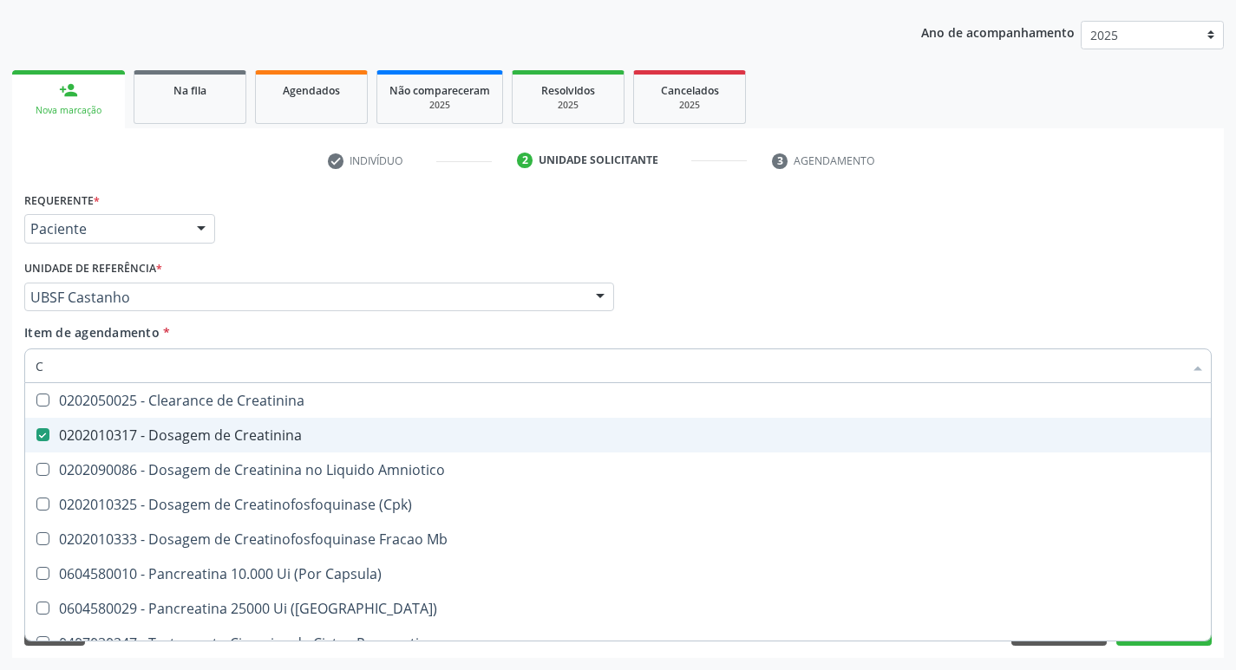
checkbox Amniotico "false"
checkbox Mb "false"
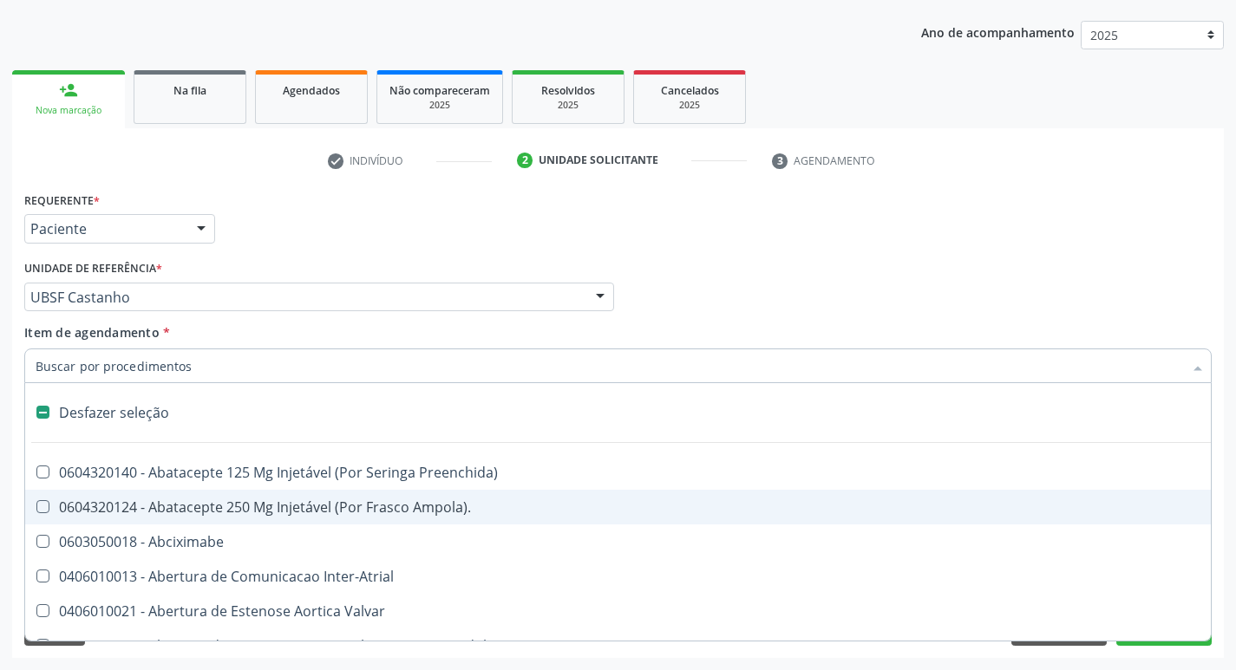
type input "V"
checkbox Cornea "true"
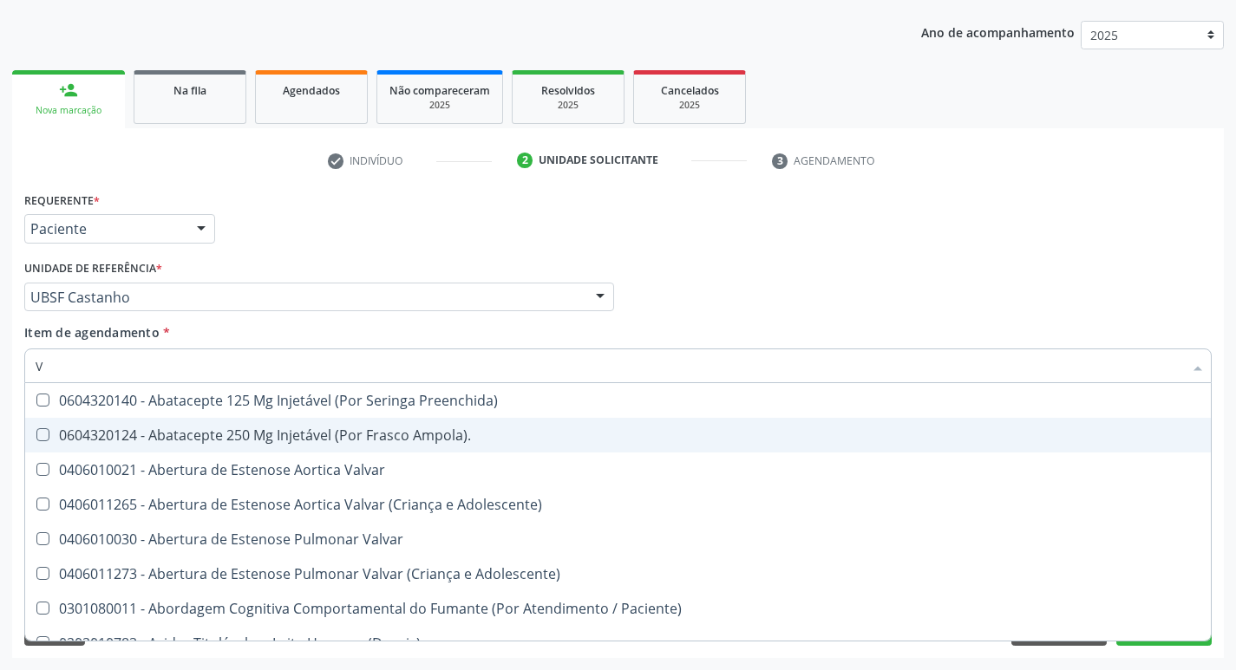
type input "VI"
checkbox Psicoterapia "true"
checkbox \(Tgp\) "false"
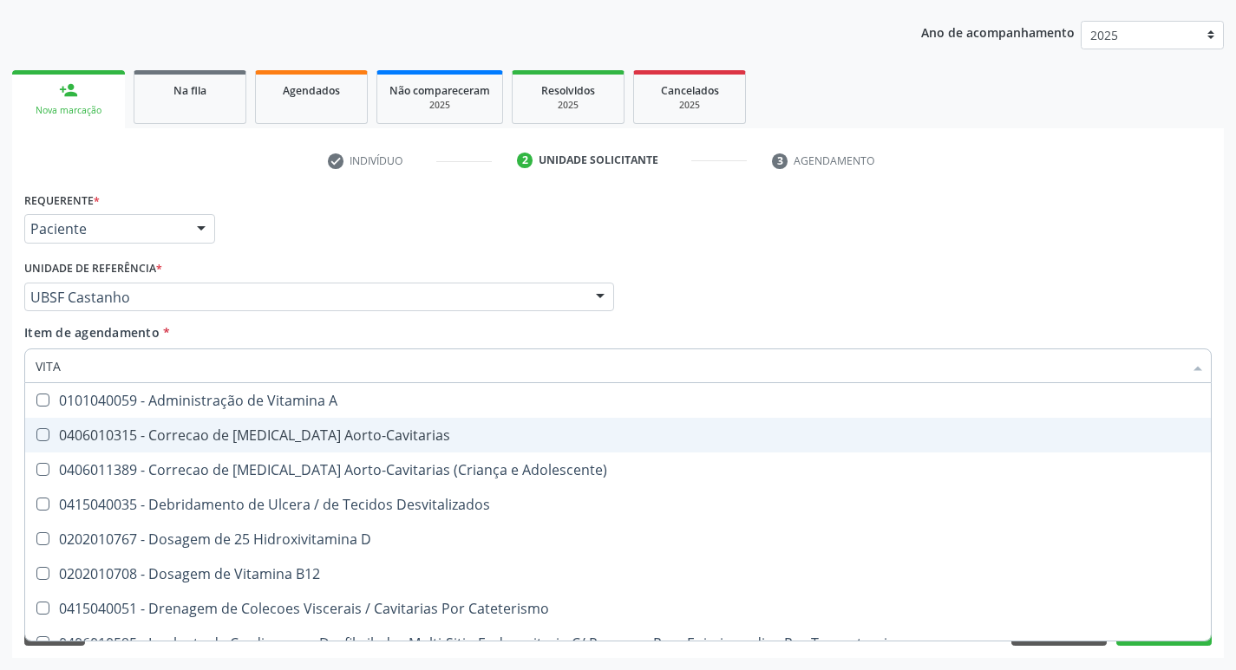
type input "VITAM"
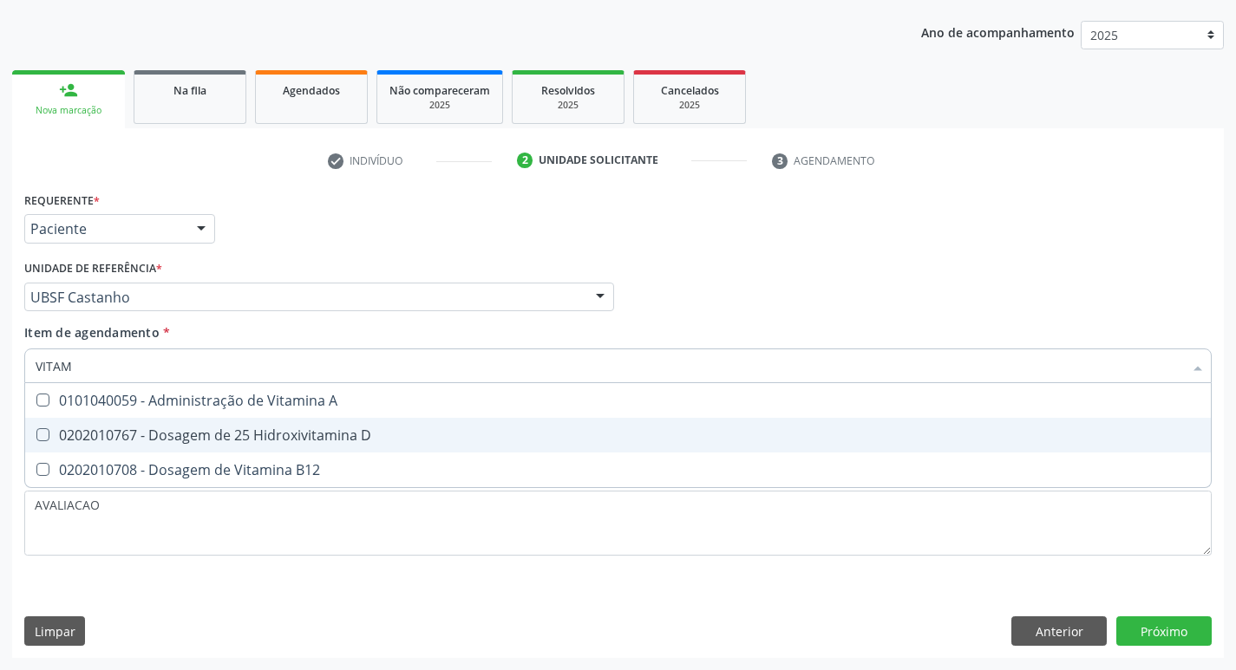
click at [272, 448] on span "0202010767 - Dosagem de 25 Hidroxivitamina D" at bounding box center [618, 435] width 1186 height 35
checkbox D "true"
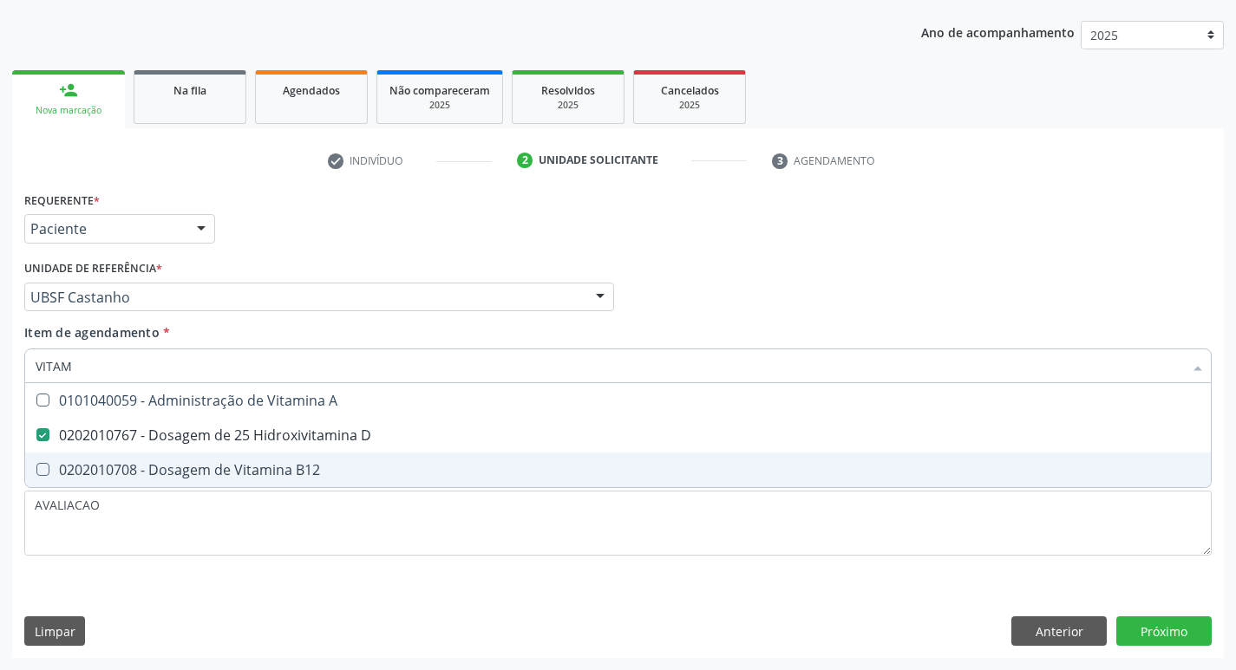
click at [283, 472] on div "0202010708 - Dosagem de Vitamina B12" at bounding box center [618, 470] width 1165 height 14
checkbox B12 "true"
type input "VITA"
checkbox D "false"
checkbox B12 "false"
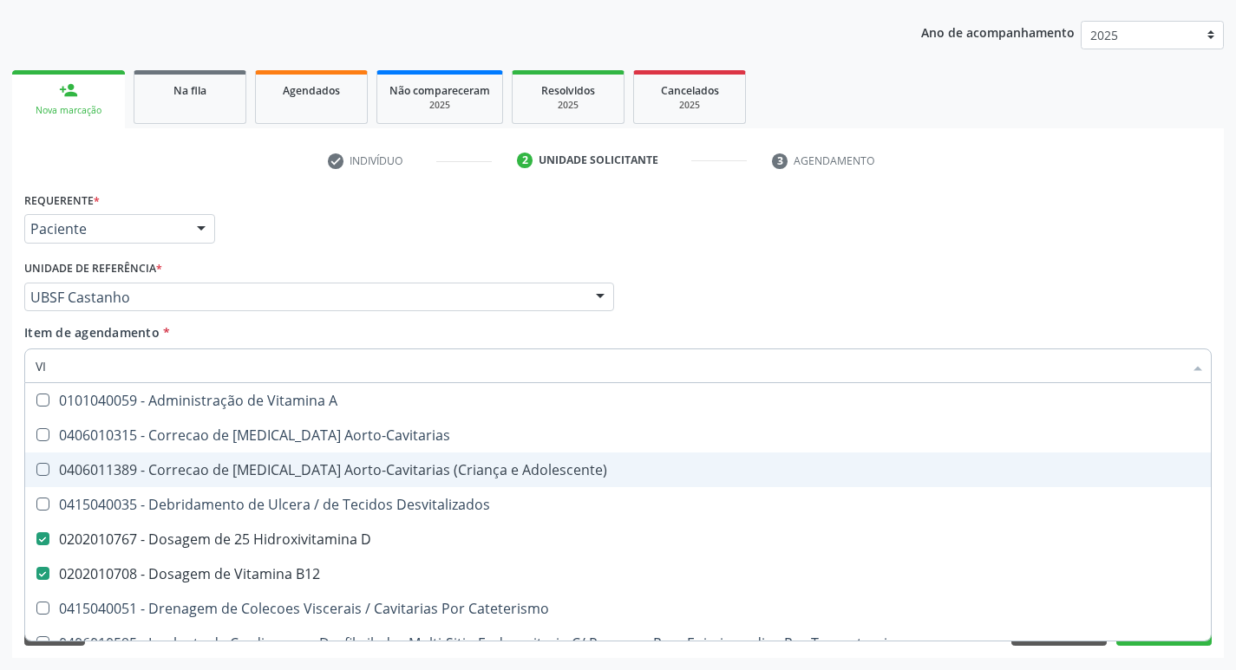
type input "V"
checkbox D "false"
checkbox B12 "false"
checkbox Cateterismo "false"
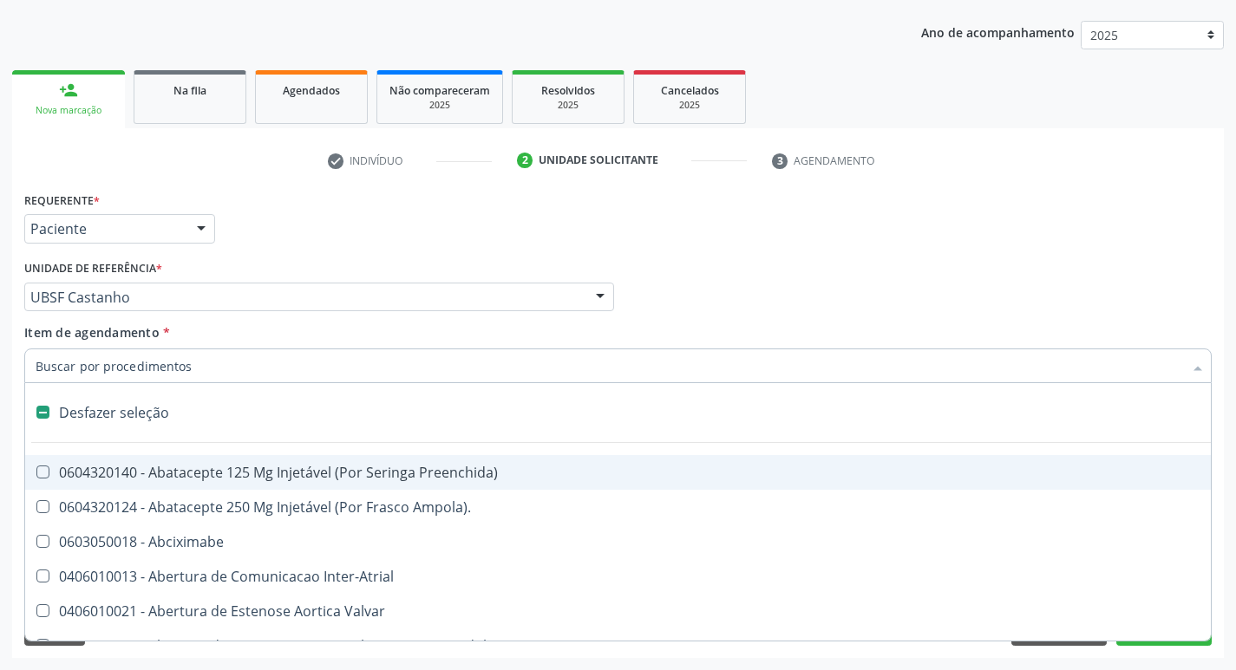
type input "2"
checkbox Total "true"
checkbox \(Coloscopia\) "true"
checkbox Monopolar "true"
checkbox Quadril "true"
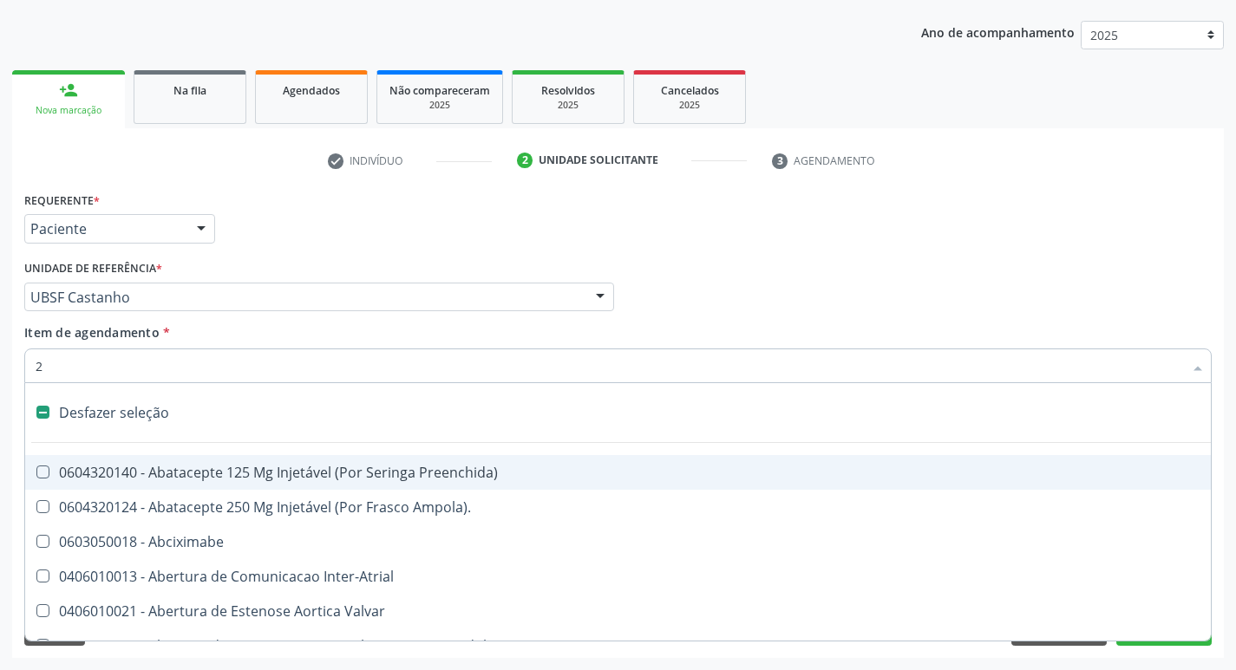
checkbox Biologica "true"
checkbox Vagina "true"
checkbox Puerperal "true"
checkbox Congenita "true"
checkbox Adolescente\) "true"
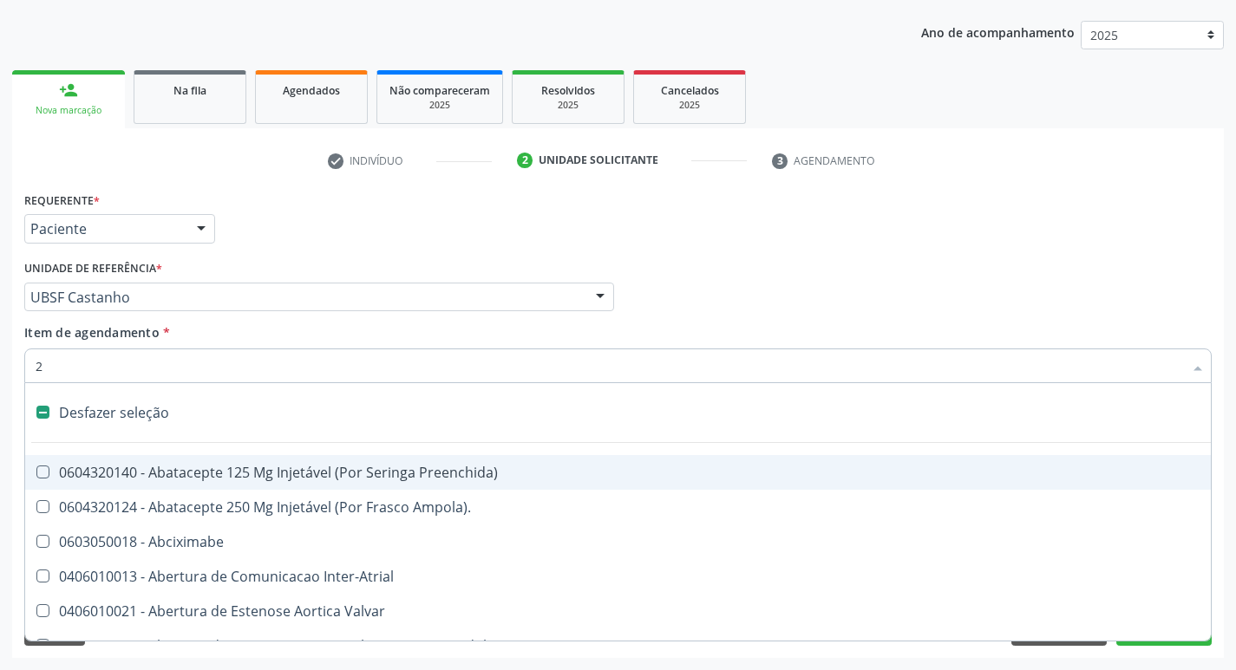
checkbox Aorto-Cavitarias "true"
checkbox Congenita "true"
checkbox Adolescente\) "true"
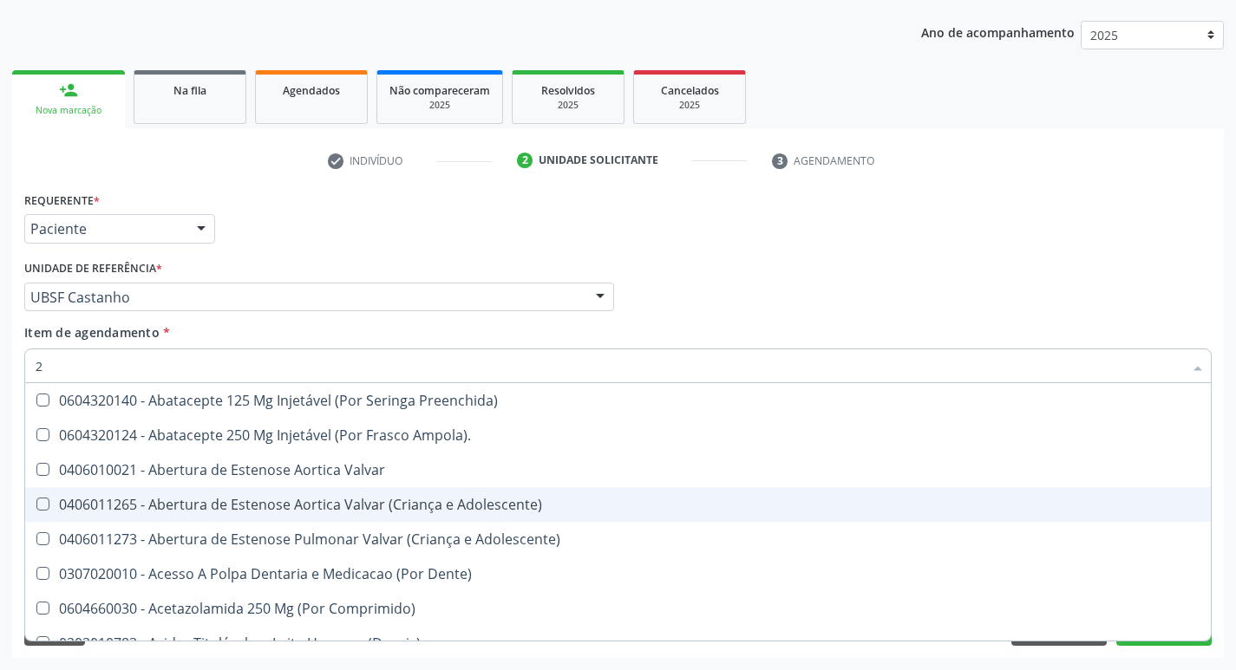
click at [142, 358] on input "2" at bounding box center [609, 366] width 1147 height 35
type input "20205001"
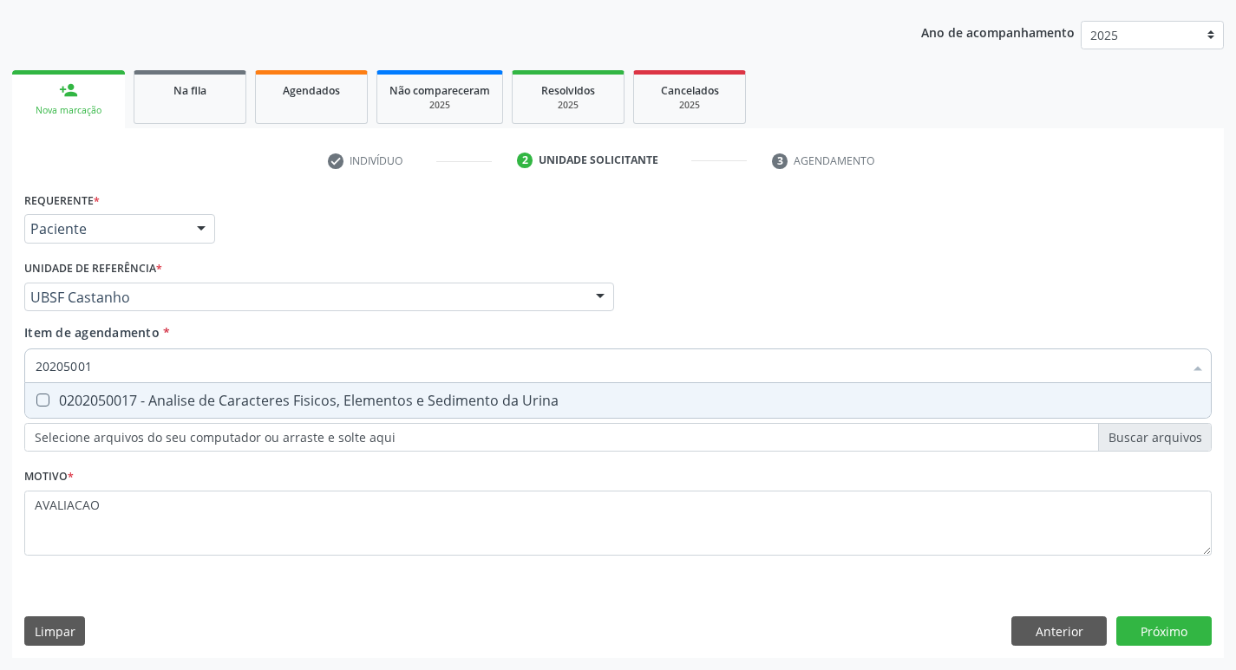
click at [318, 389] on span "0202050017 - Analise de Caracteres Fisicos, Elementos e Sedimento da Urina" at bounding box center [618, 400] width 1186 height 35
checkbox Urina "true"
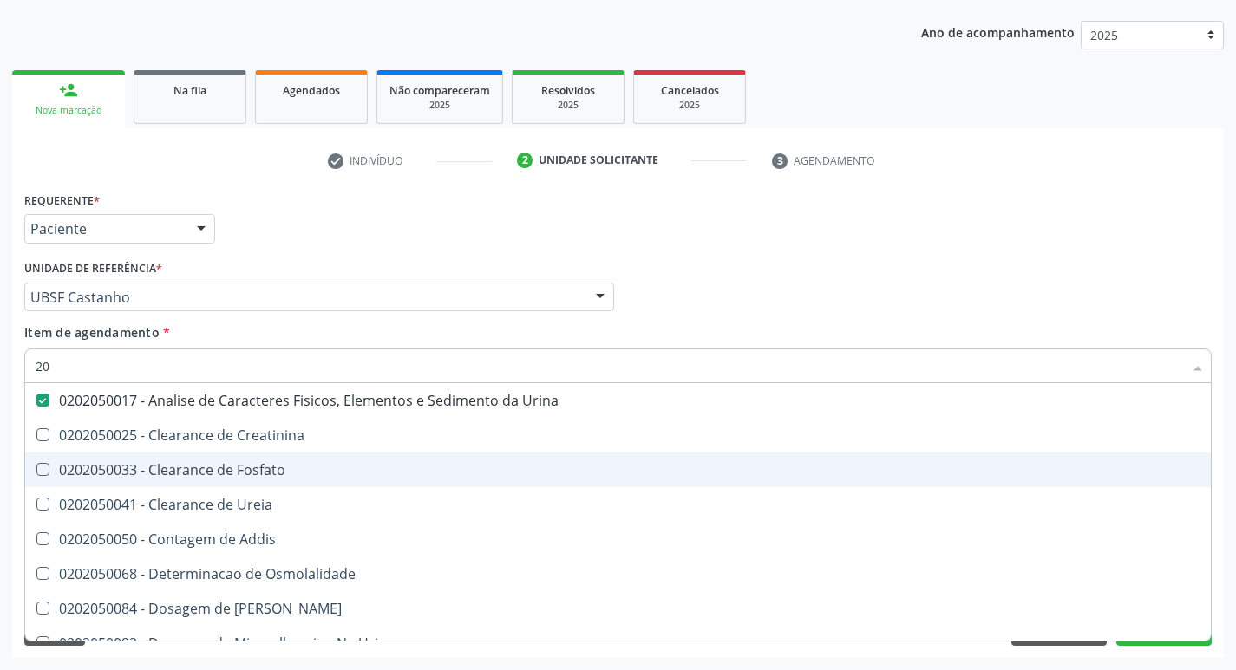
type input "2"
type input "CUL"
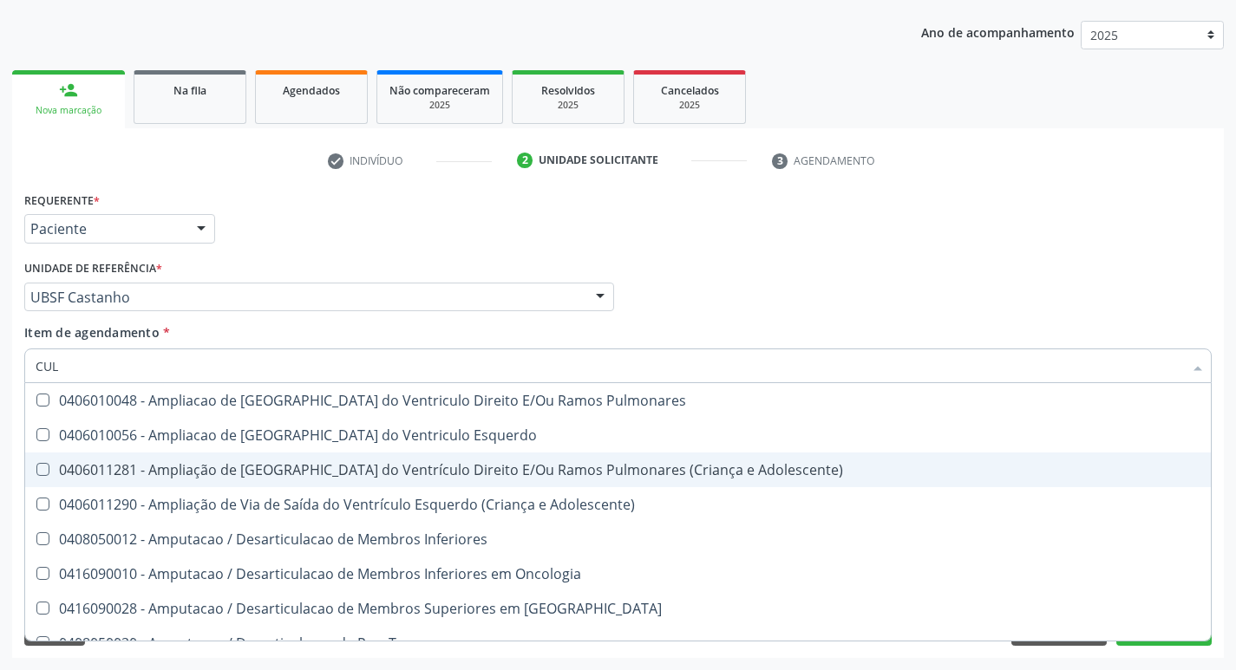
checkbox Pulmonares "false"
checkbox Adolescente\) "false"
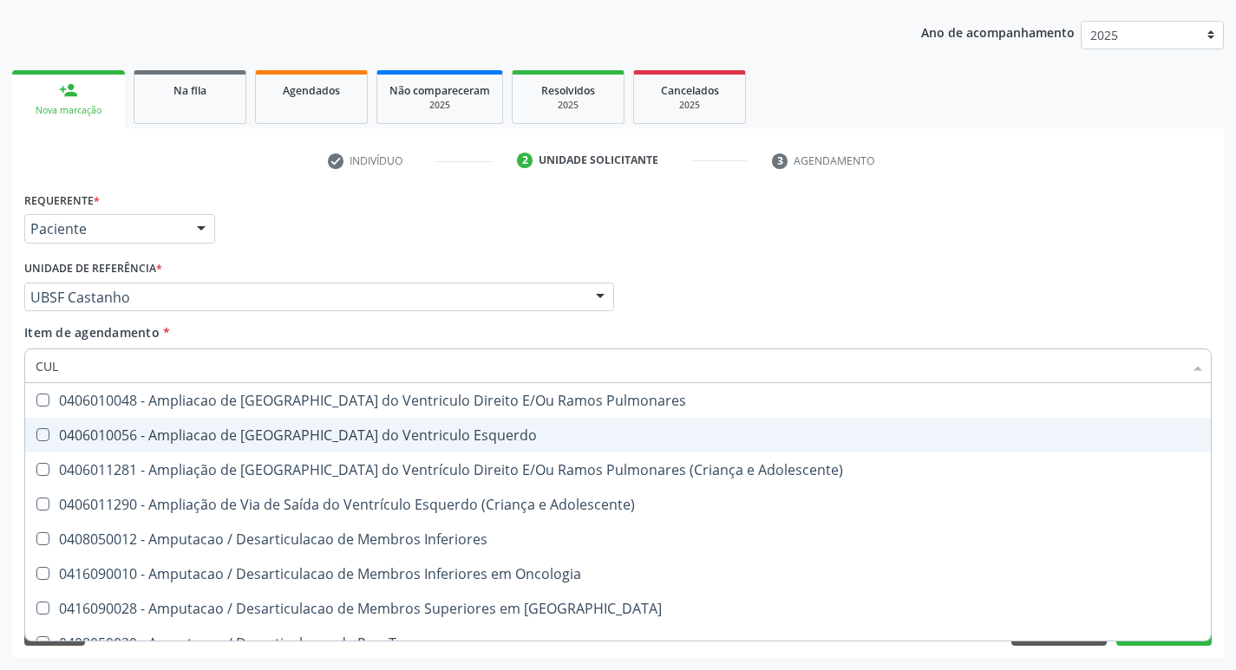
type input "CULTURA"
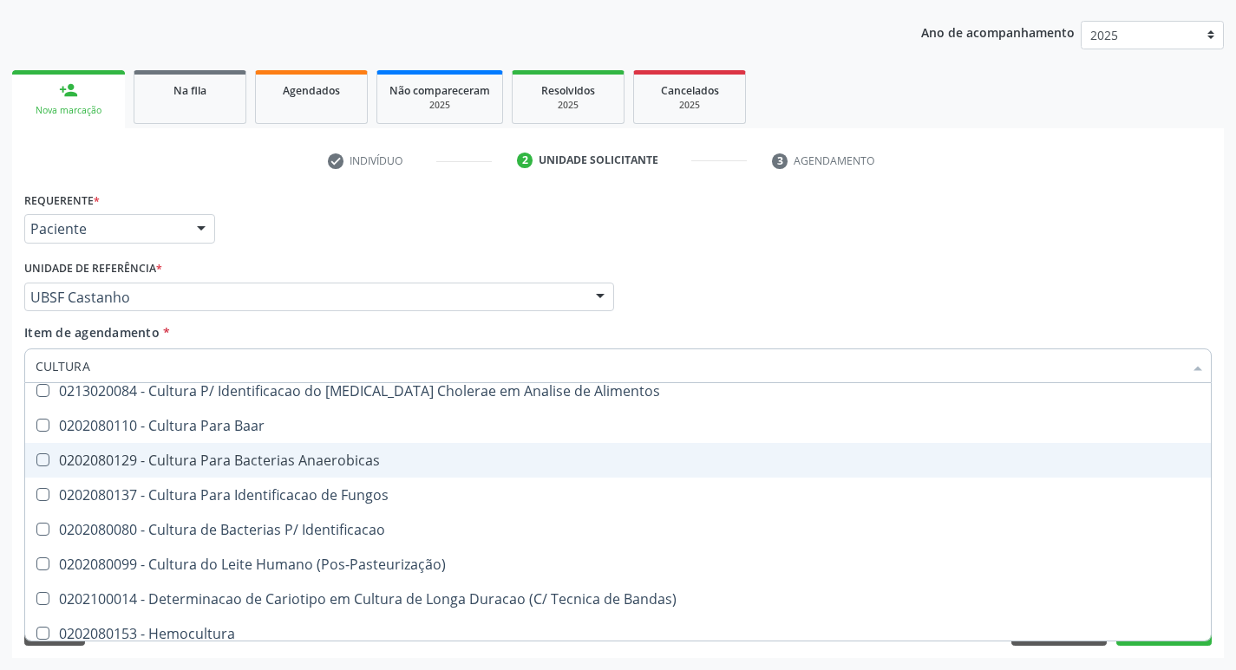
scroll to position [124, 0]
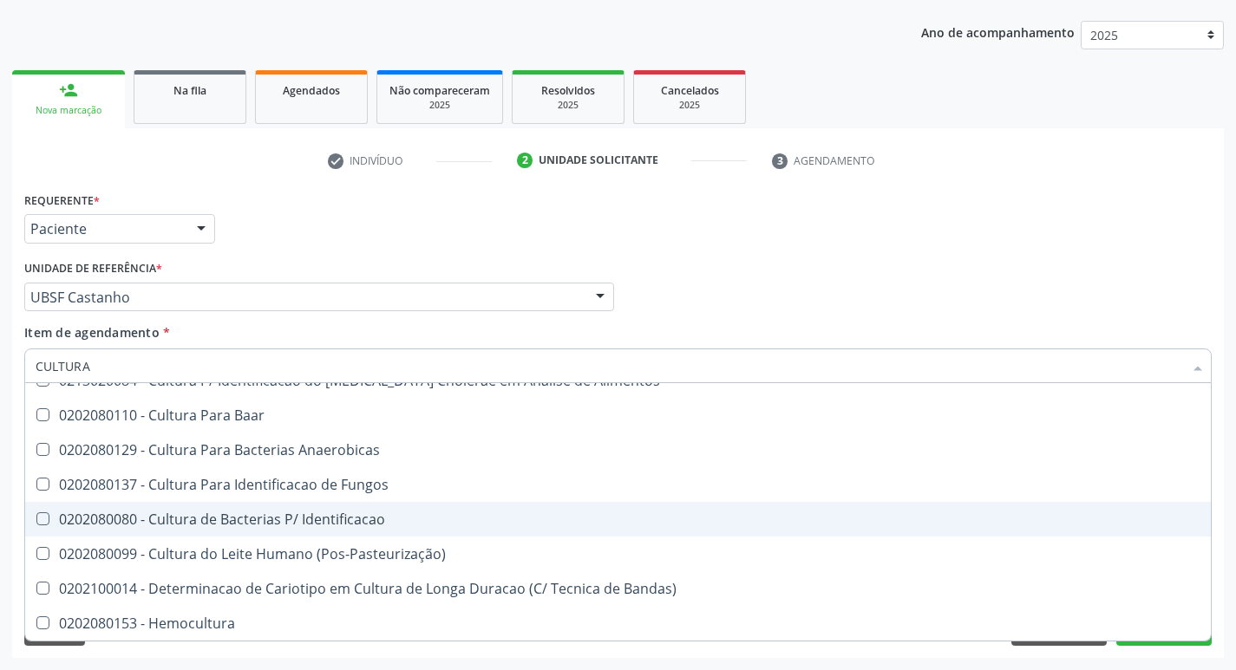
click at [340, 526] on div "0202080080 - Cultura de Bacterias P/ Identificacao" at bounding box center [618, 520] width 1165 height 14
checkbox Identificacao "true"
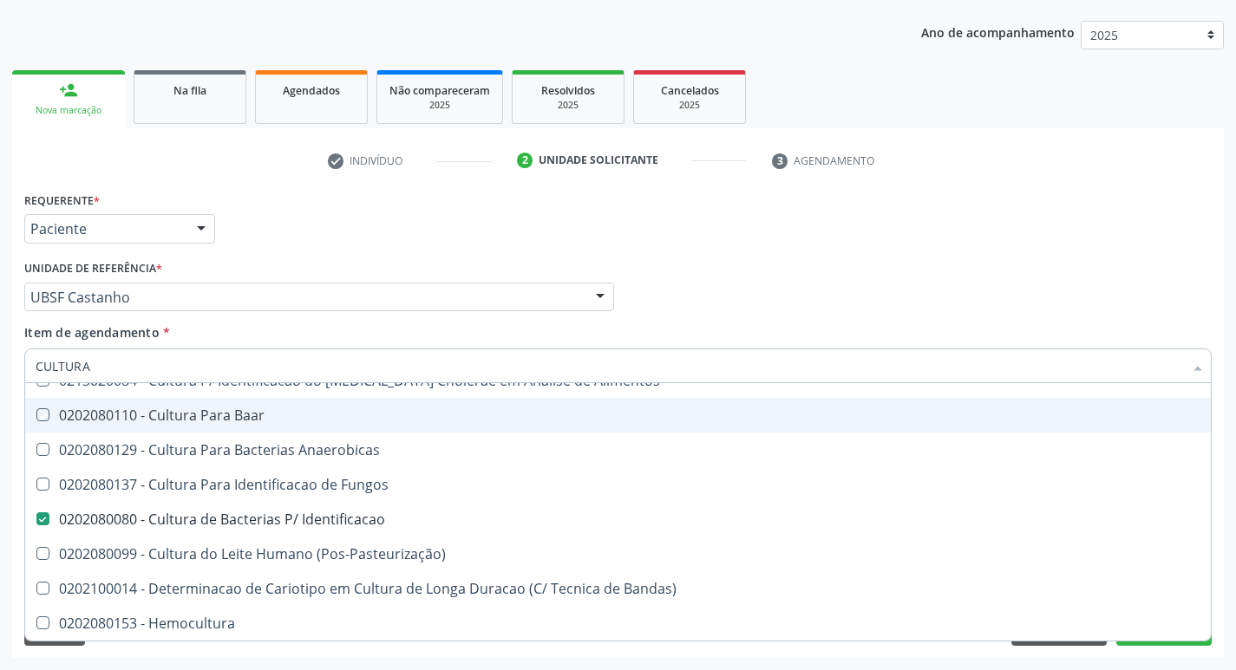
click at [1109, 208] on div "Requerente * Paciente Médico(a) Enfermeiro(a) Paciente Nenhum resultado encontr…" at bounding box center [618, 221] width 1196 height 68
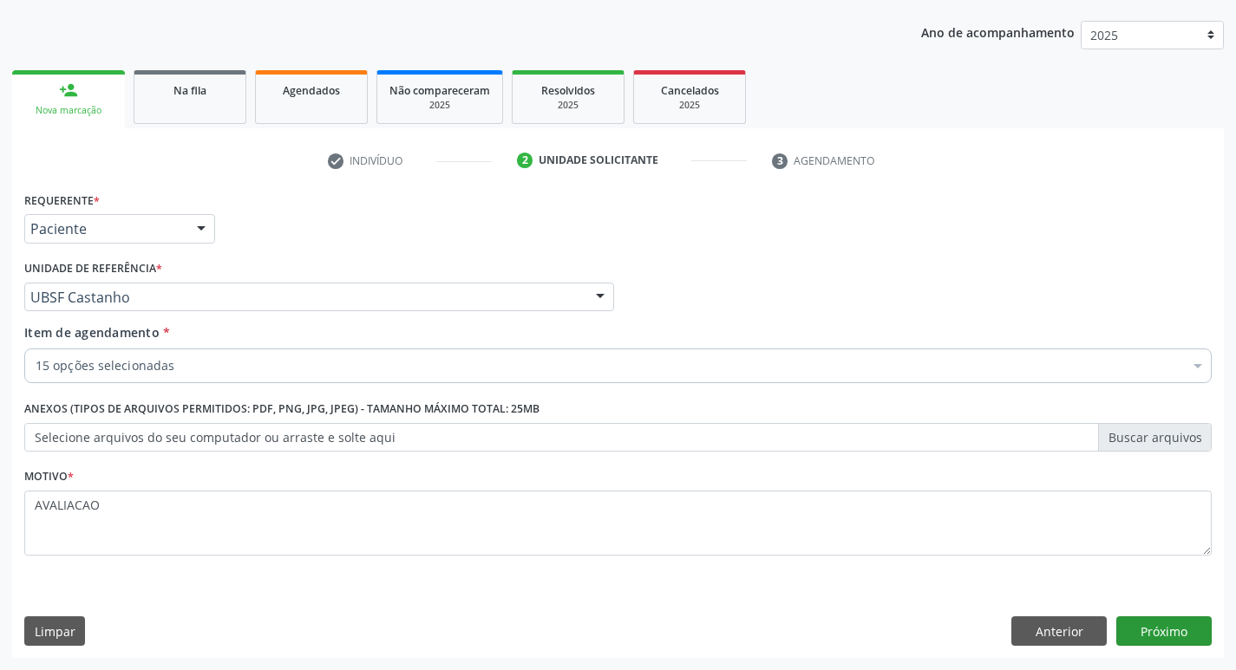
scroll to position [0, 0]
click at [1175, 635] on button "Próximo" at bounding box center [1163, 631] width 95 height 29
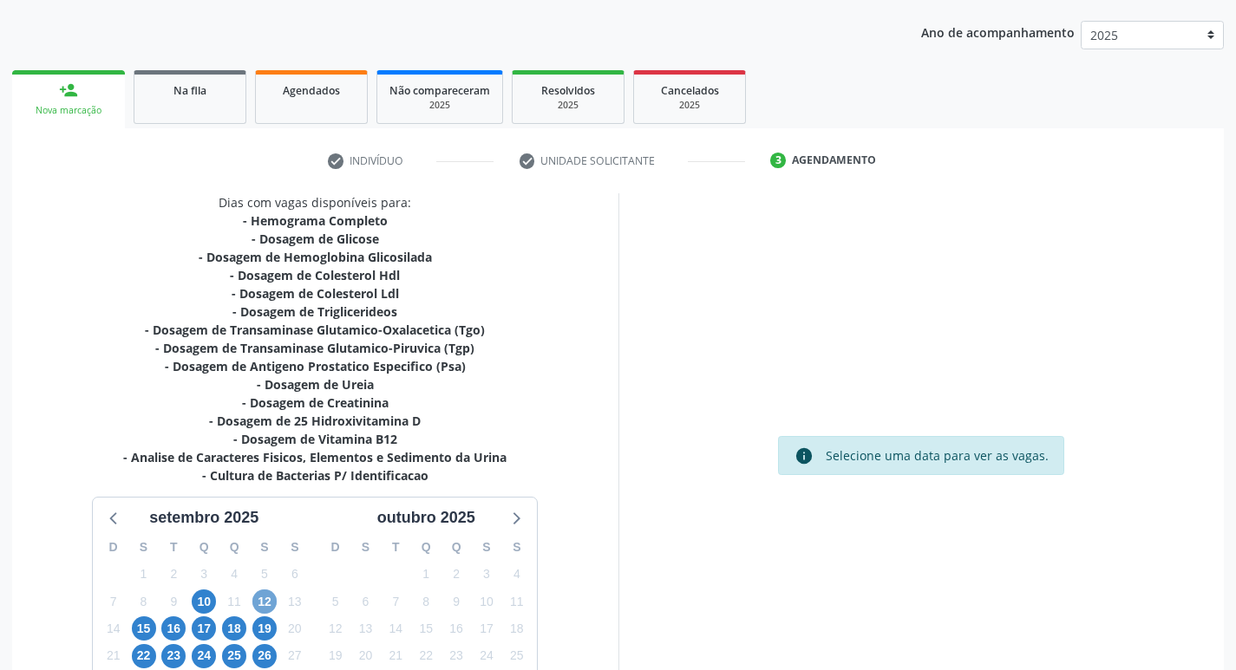
click at [266, 593] on span "12" at bounding box center [264, 602] width 24 height 24
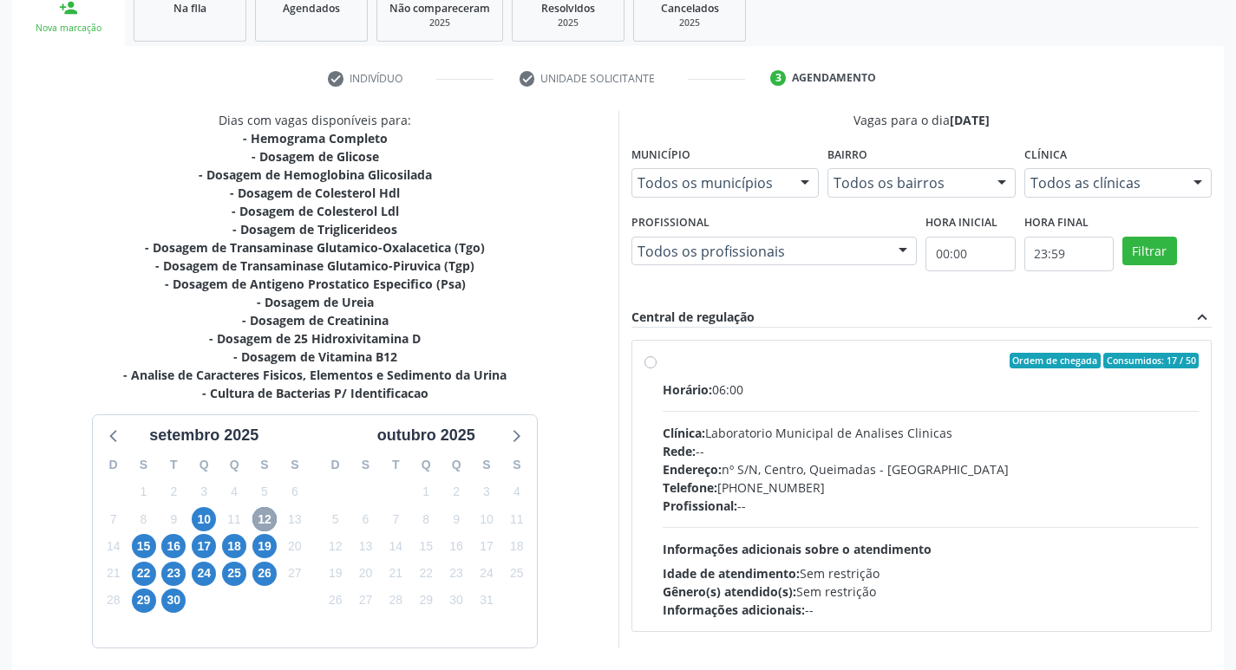
scroll to position [339, 0]
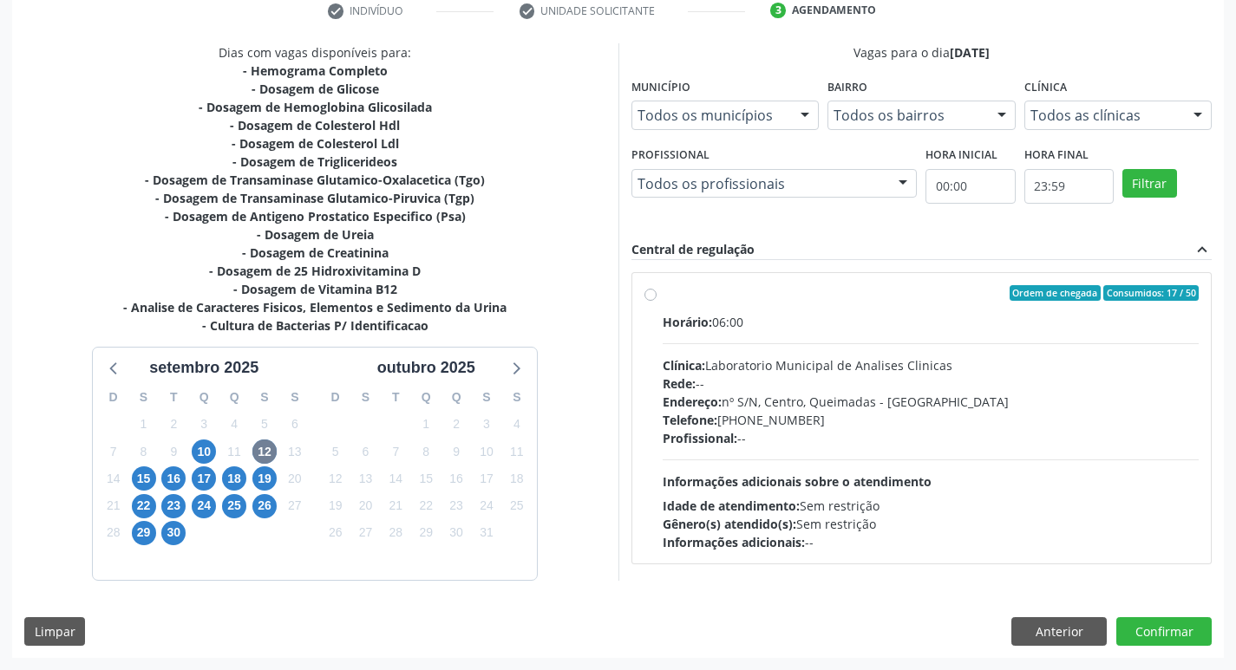
click at [749, 405] on div "Endereço: nº S/N, Centro, Queimadas - [GEOGRAPHIC_DATA]" at bounding box center [931, 402] width 537 height 18
click at [657, 301] on input "Ordem de chegada Consumidos: 17 / 50 Horário: 06:00 Clínica: Laboratorio Munici…" at bounding box center [650, 293] width 12 height 16
radio input "true"
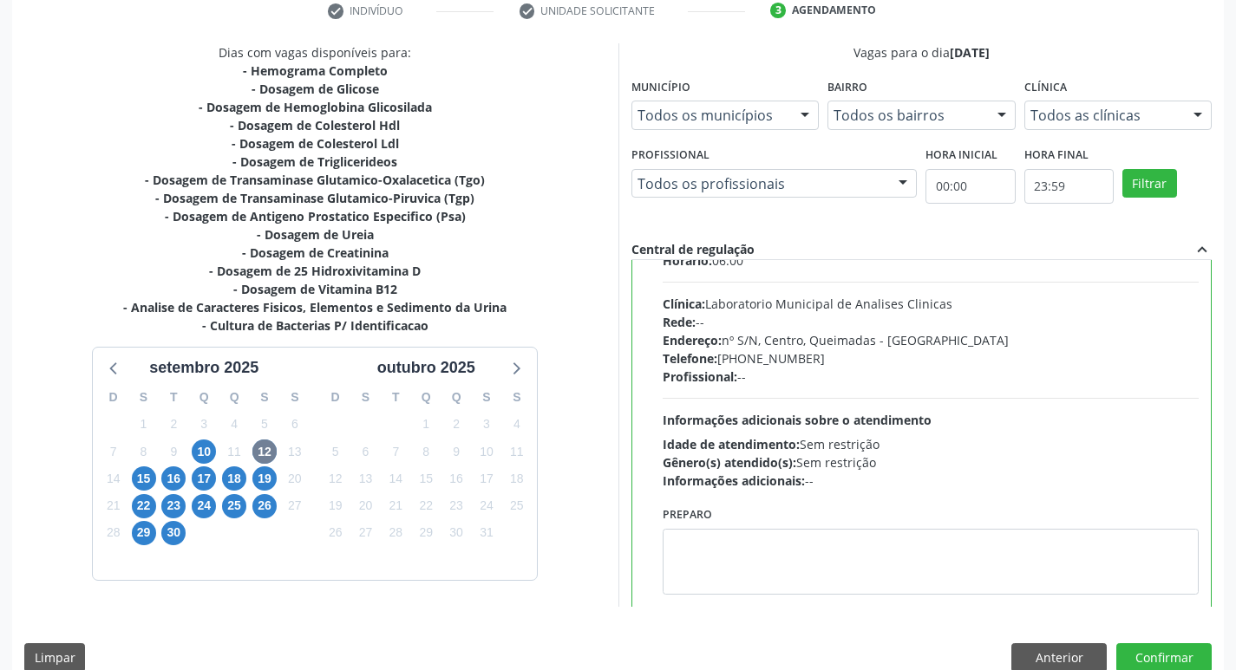
scroll to position [86, 0]
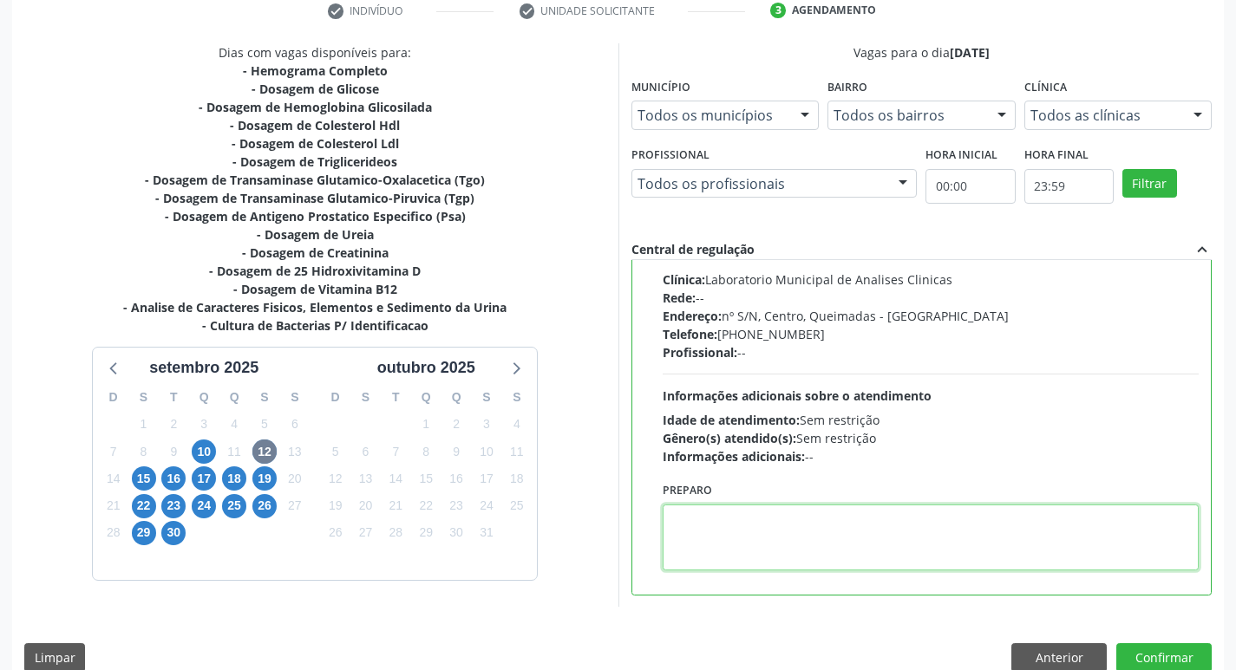
click at [772, 533] on textarea at bounding box center [931, 538] width 537 height 66
paste textarea "IR EM [GEOGRAPHIC_DATA]"
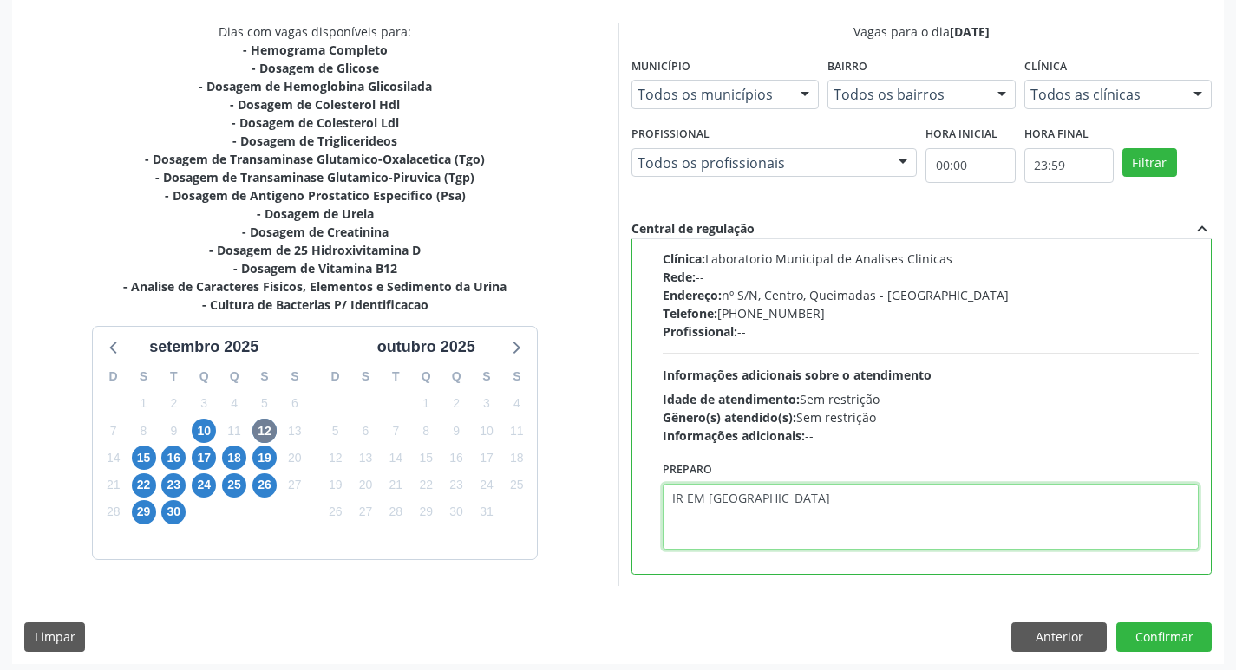
scroll to position [366, 0]
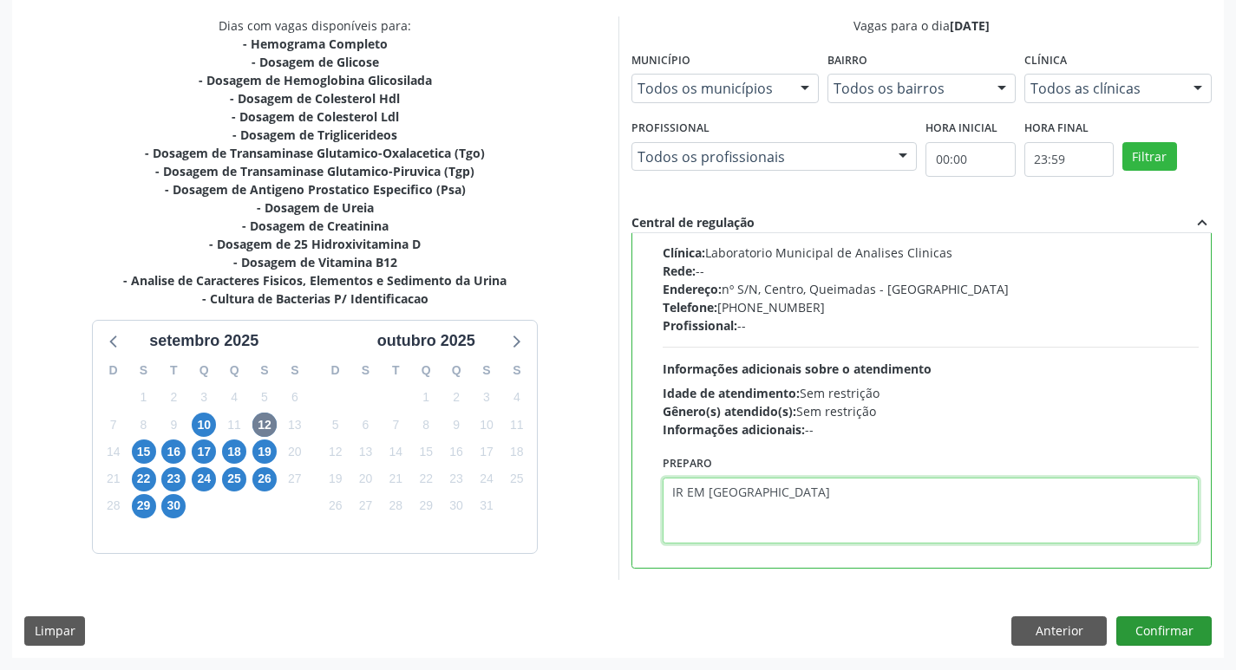
type textarea "IR EM [GEOGRAPHIC_DATA]"
click at [1157, 627] on button "Confirmar" at bounding box center [1163, 631] width 95 height 29
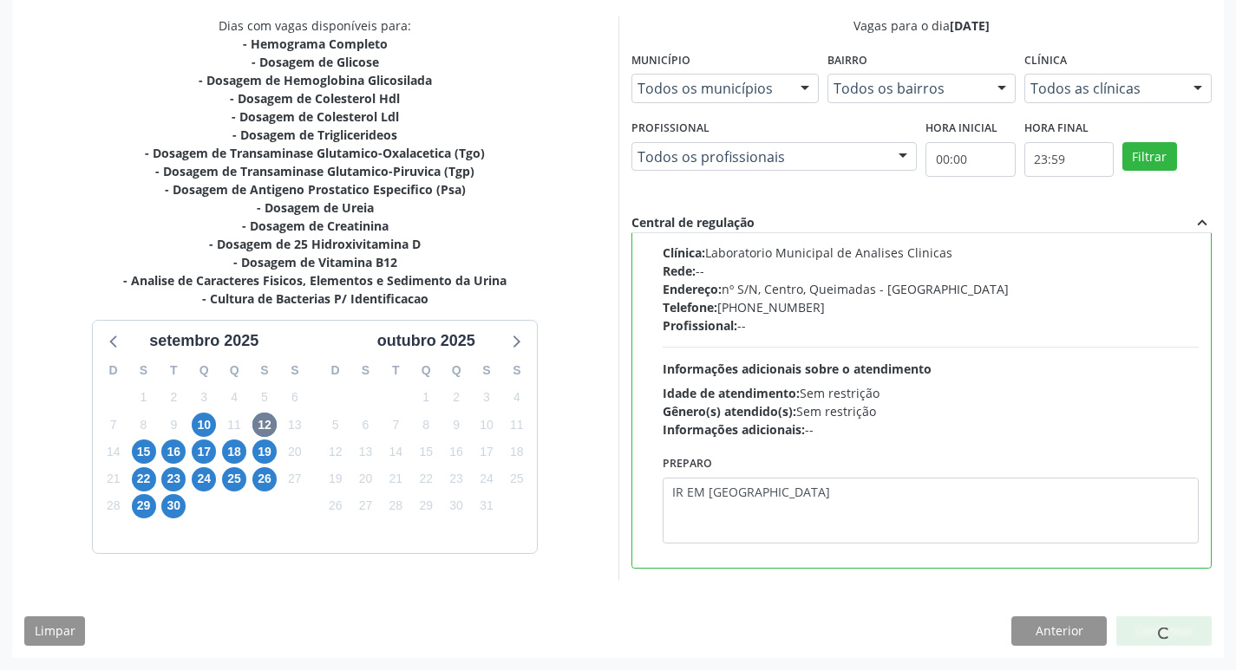
scroll to position [0, 0]
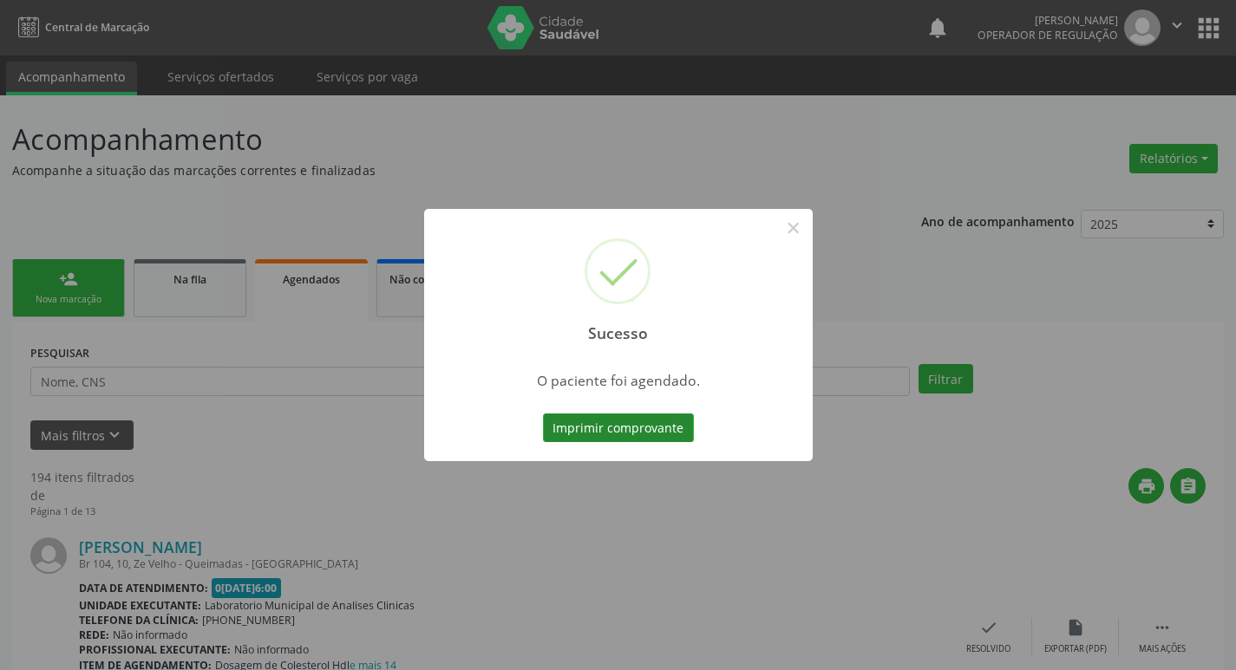
click at [627, 430] on button "Imprimir comprovante" at bounding box center [618, 428] width 151 height 29
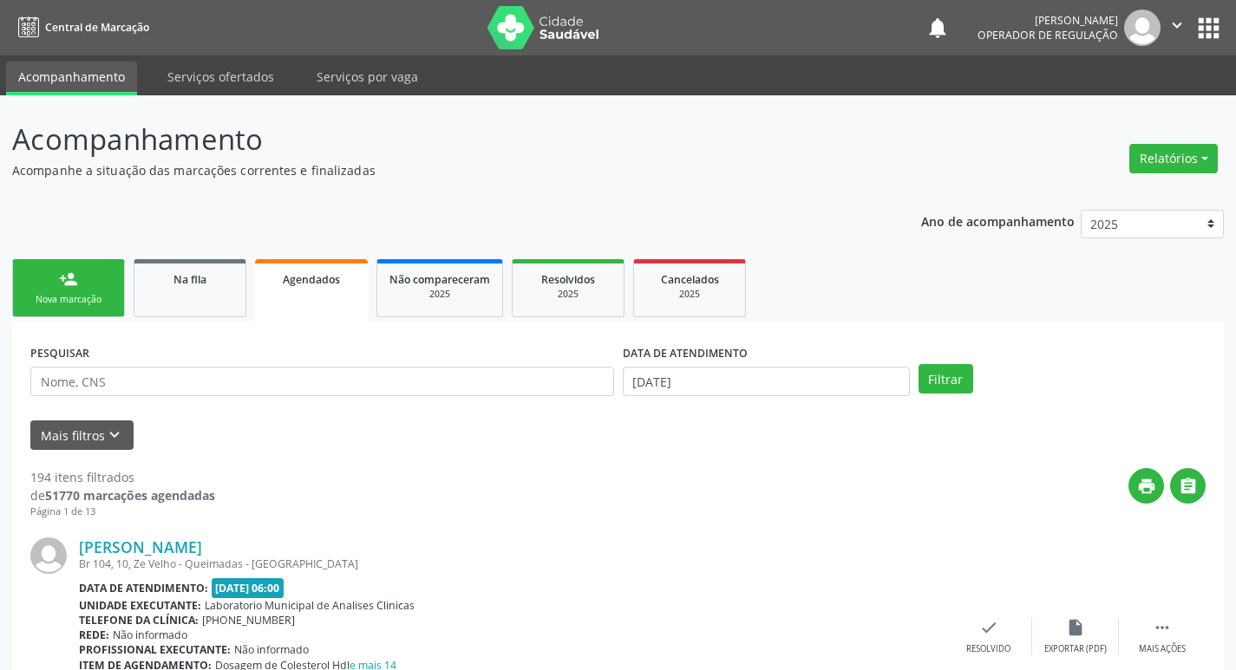
click at [83, 281] on link "person_add Nova marcação" at bounding box center [68, 288] width 113 height 58
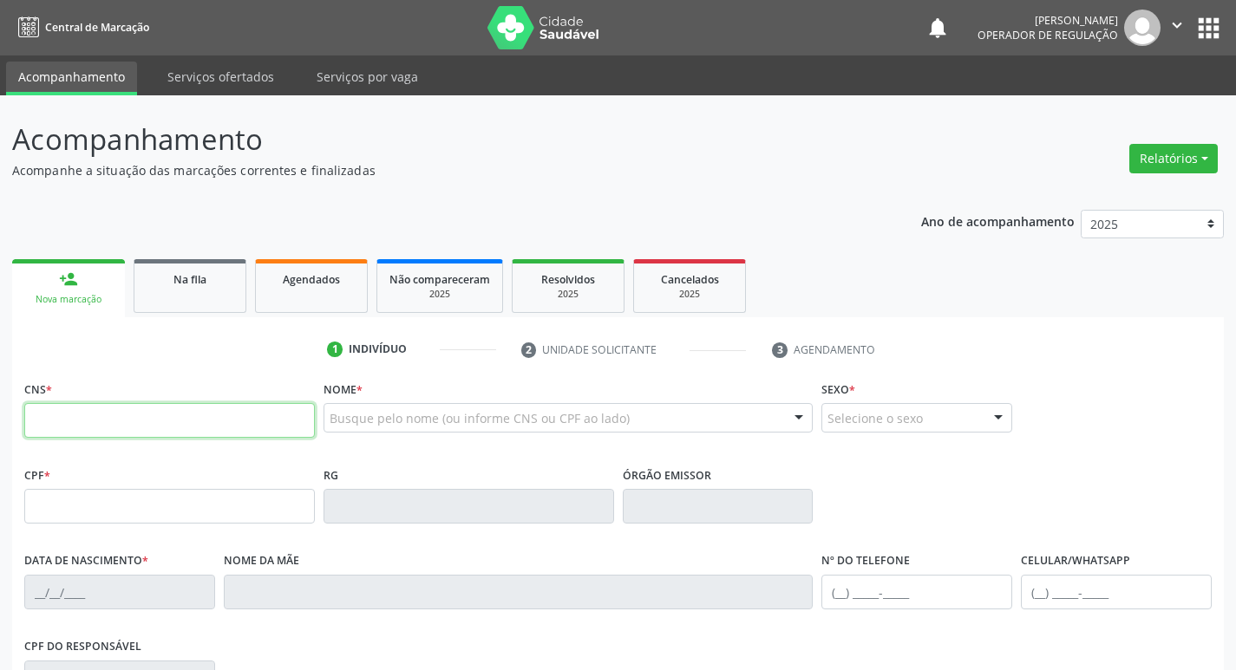
click at [82, 424] on input "text" at bounding box center [169, 420] width 291 height 35
type input "700 0019 9730 4400"
type input "788.525.014-87"
type input "[DATE]"
type input "[PERSON_NAME]"
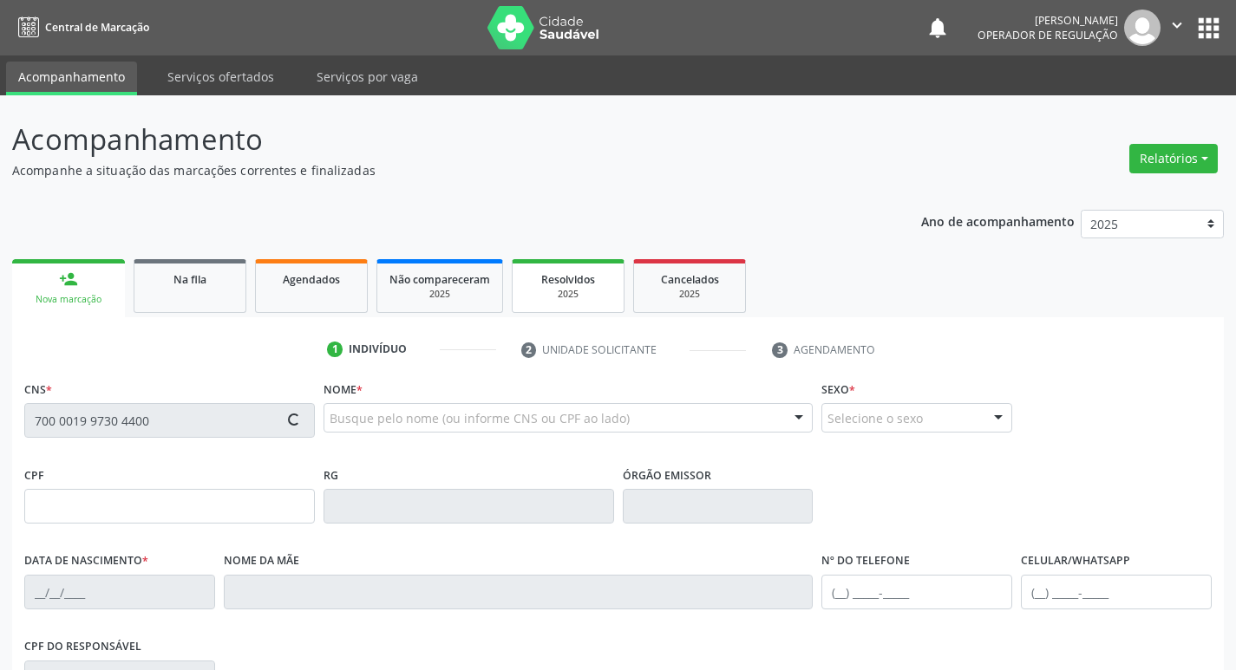
type input "[PHONE_NUMBER]"
type input "30"
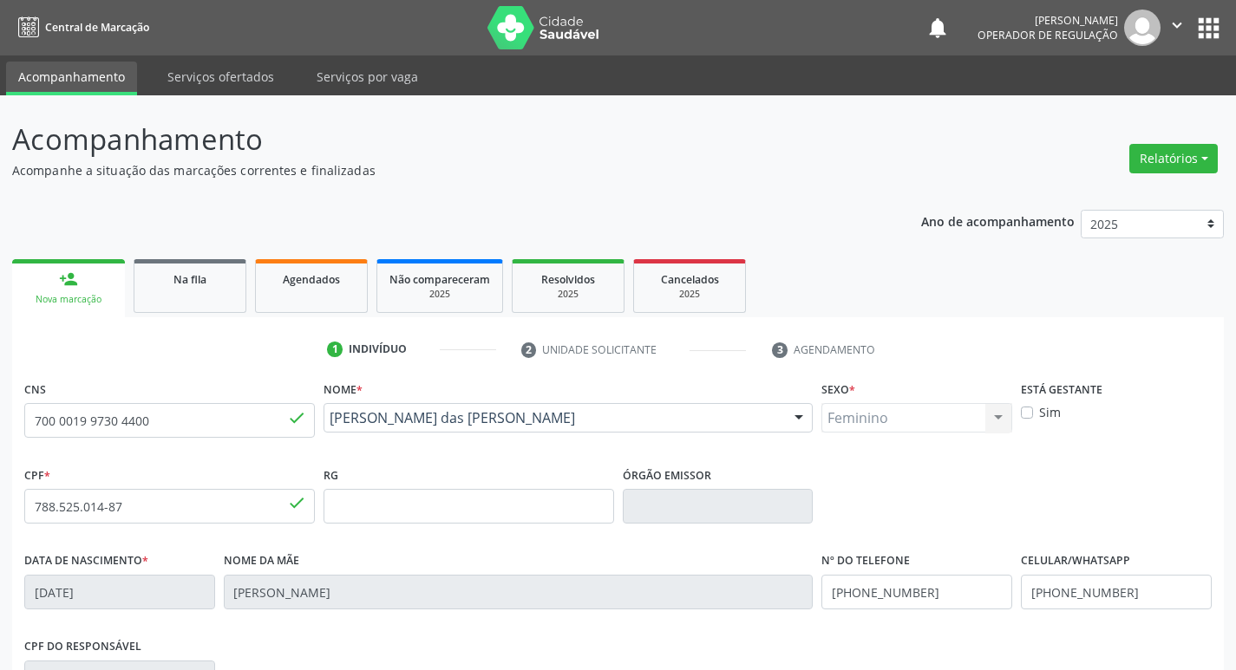
click at [1204, 28] on button "apps" at bounding box center [1208, 28] width 30 height 30
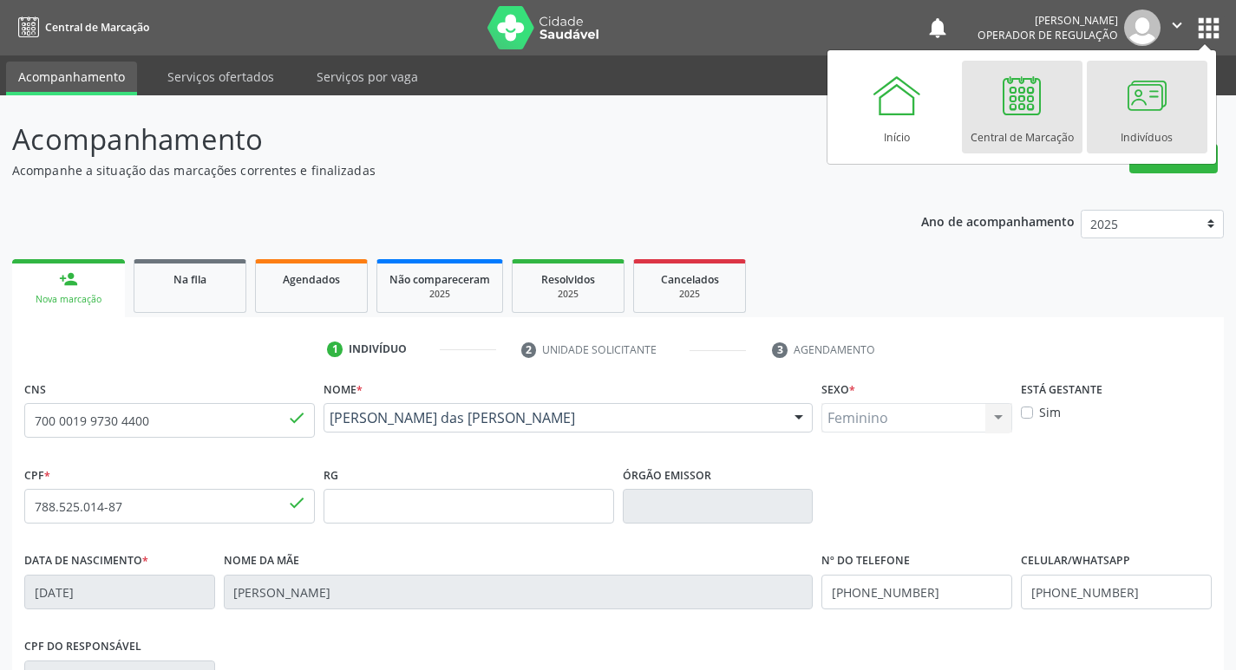
click at [1142, 108] on div at bounding box center [1147, 95] width 52 height 52
